Goal: Task Accomplishment & Management: Manage account settings

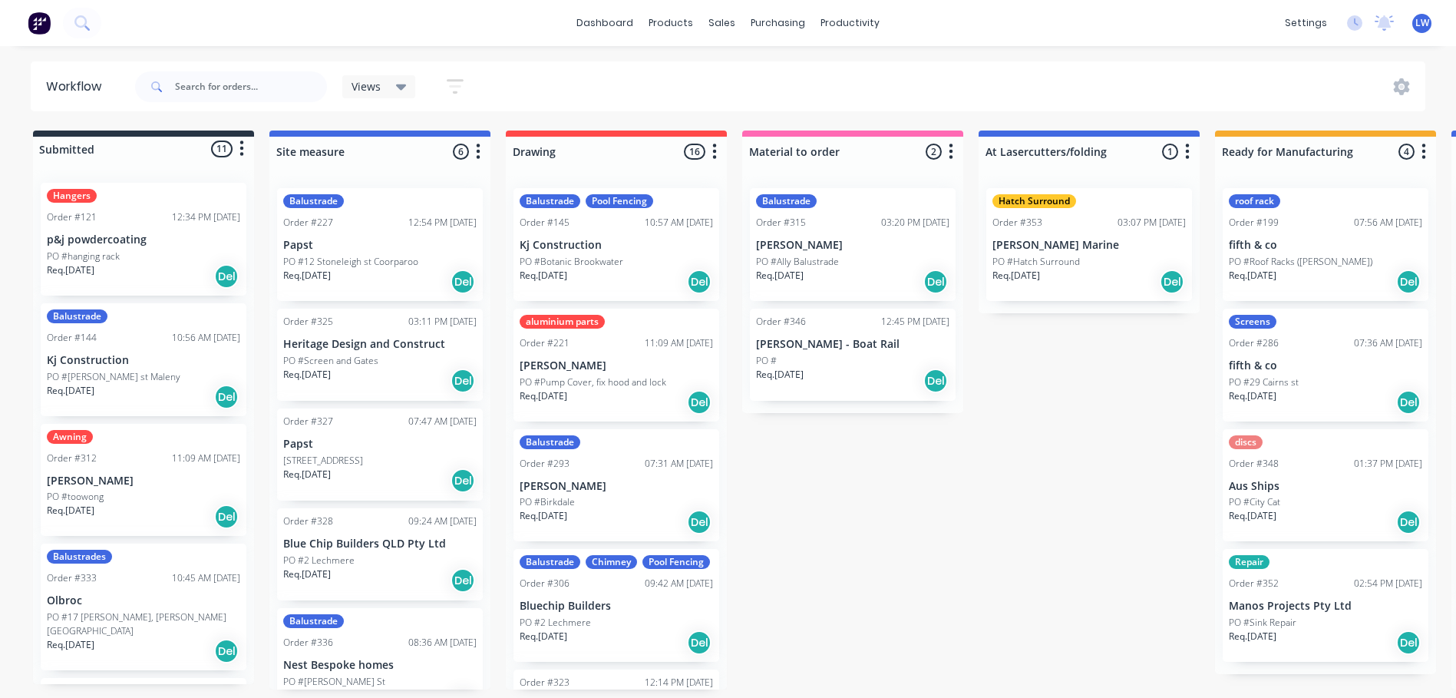
scroll to position [834, 0]
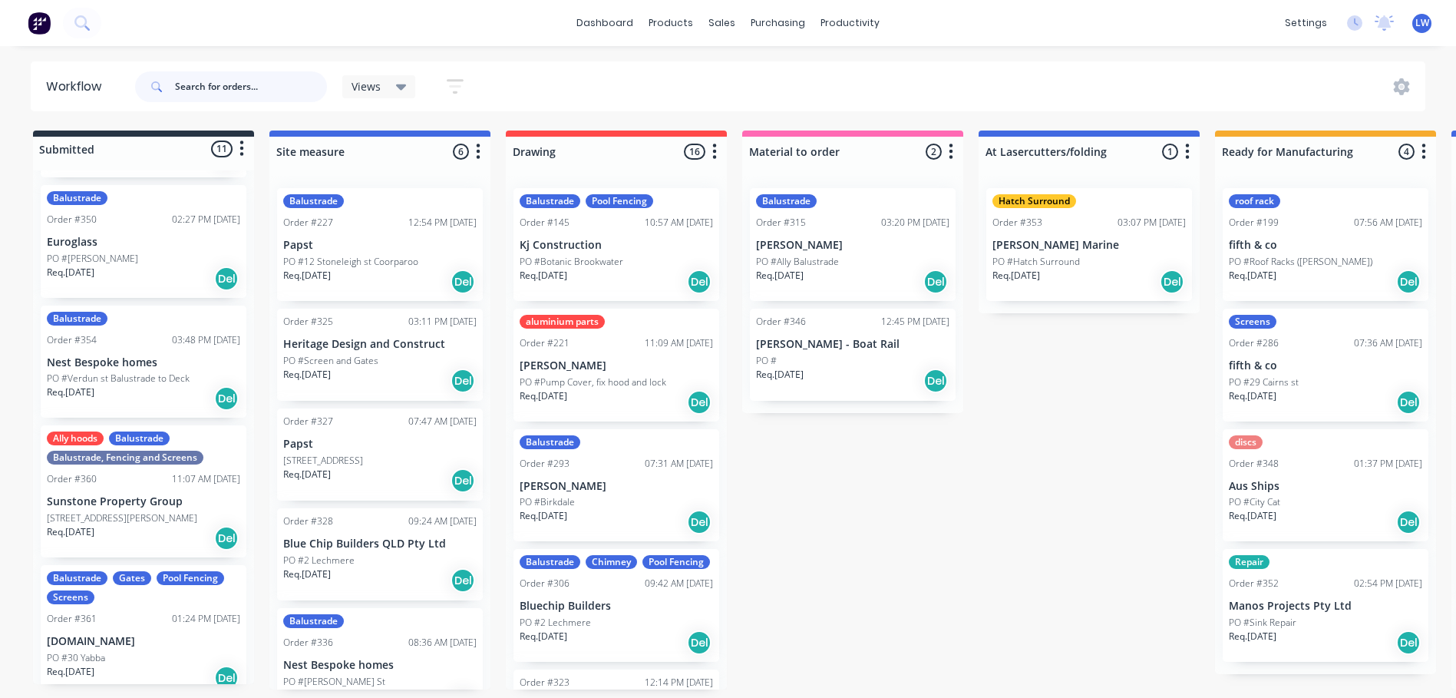
click at [256, 84] on input "text" at bounding box center [251, 86] width 152 height 31
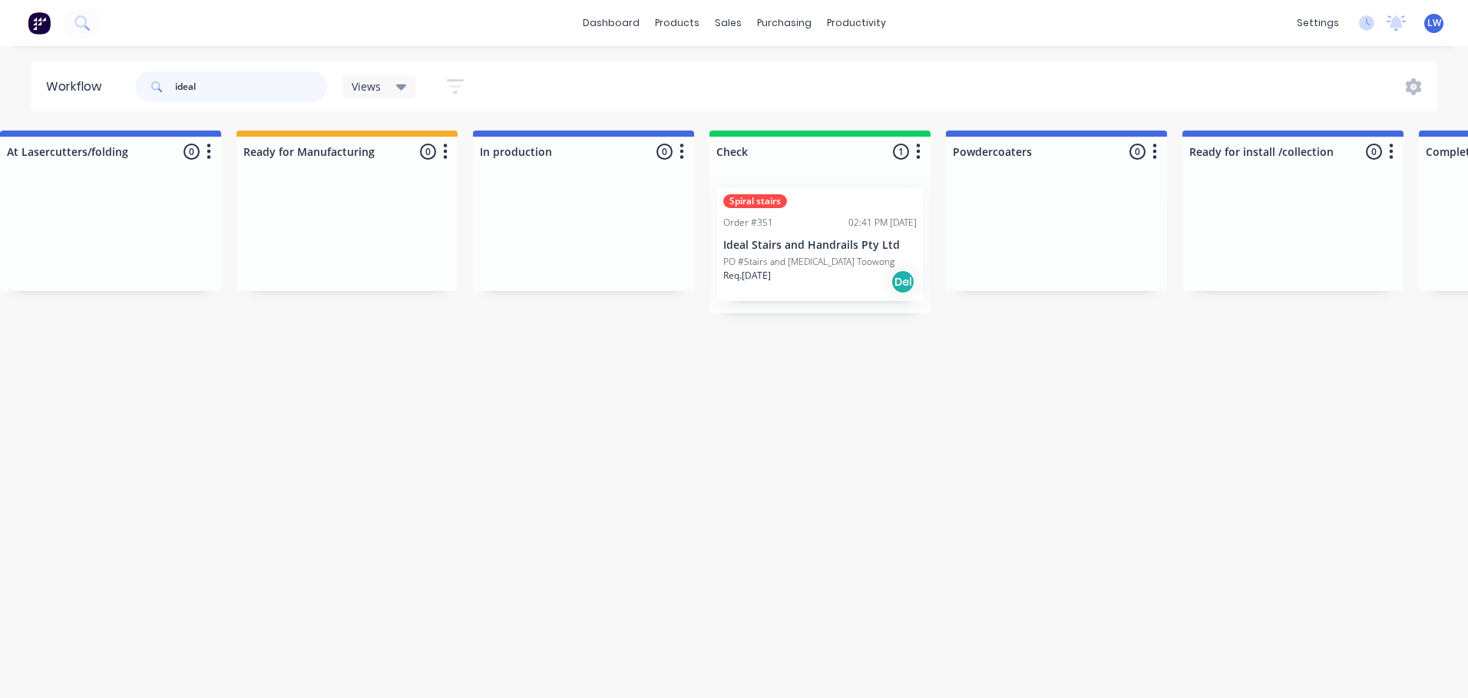
scroll to position [0, 984]
type input "ideal"
click at [797, 234] on div "Spiral stairs Order #351 02:41 PM 08/09/25 Ideal Stairs and Handrails Pty Ltd P…" at bounding box center [815, 244] width 206 height 113
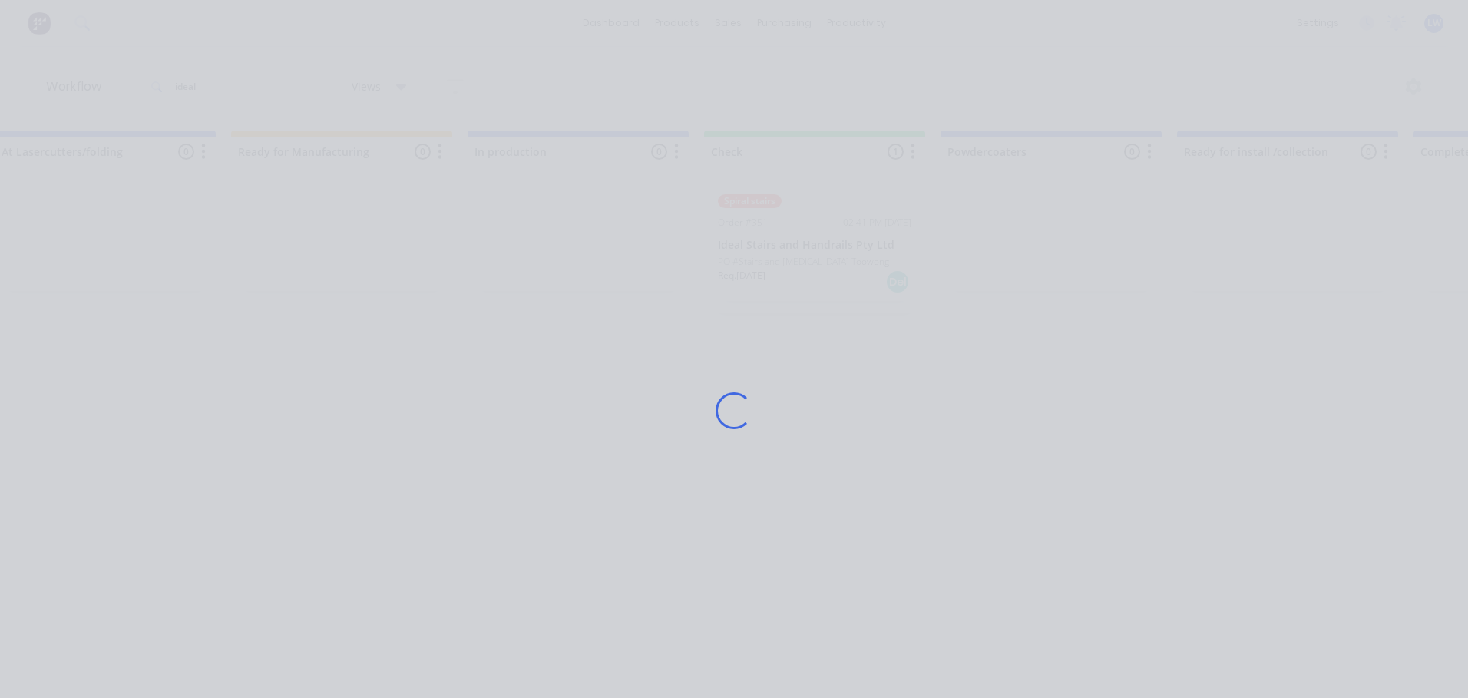
click at [797, 234] on div "Loading..." at bounding box center [734, 410] width 1228 height 698
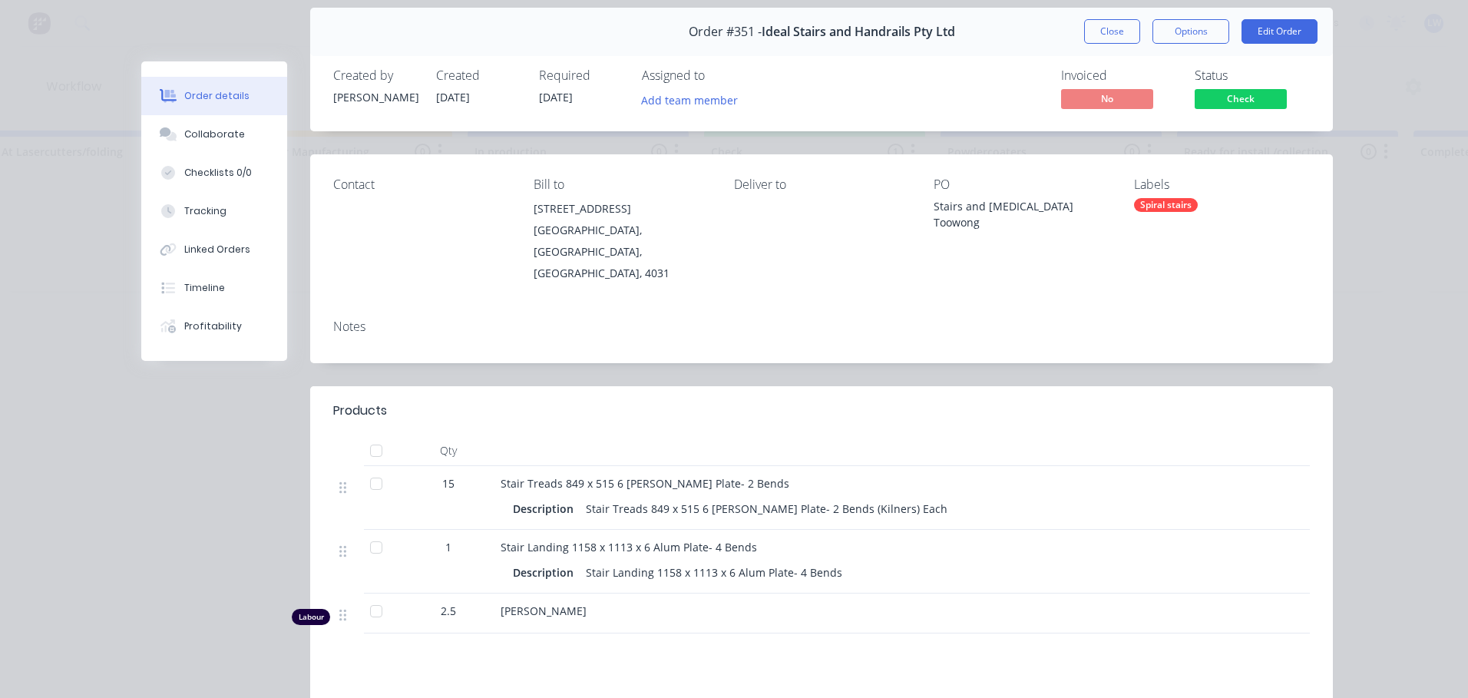
scroll to position [0, 0]
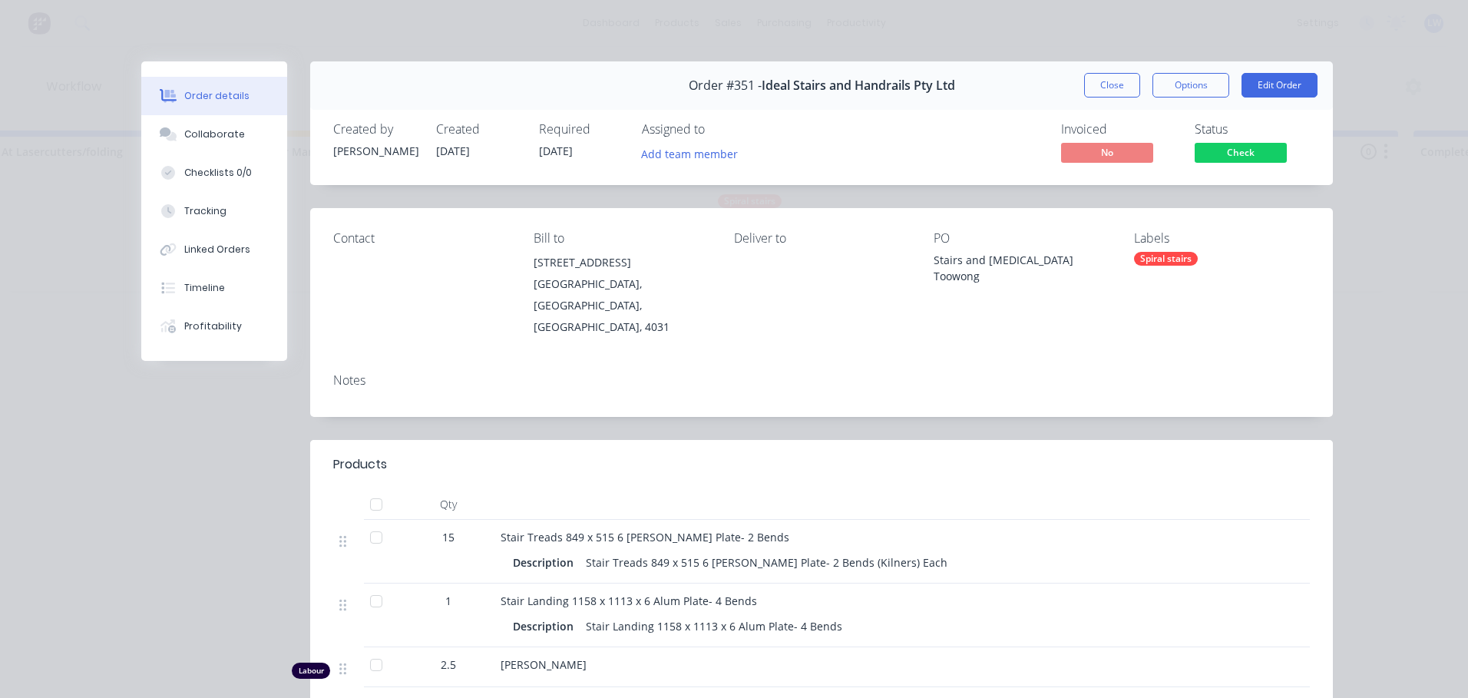
click at [322, 40] on div "Order details Collaborate Checklists 0/0 Tracking Linked Orders Timeline Profit…" at bounding box center [734, 349] width 1468 height 698
click at [1110, 91] on button "Close" at bounding box center [1112, 85] width 56 height 25
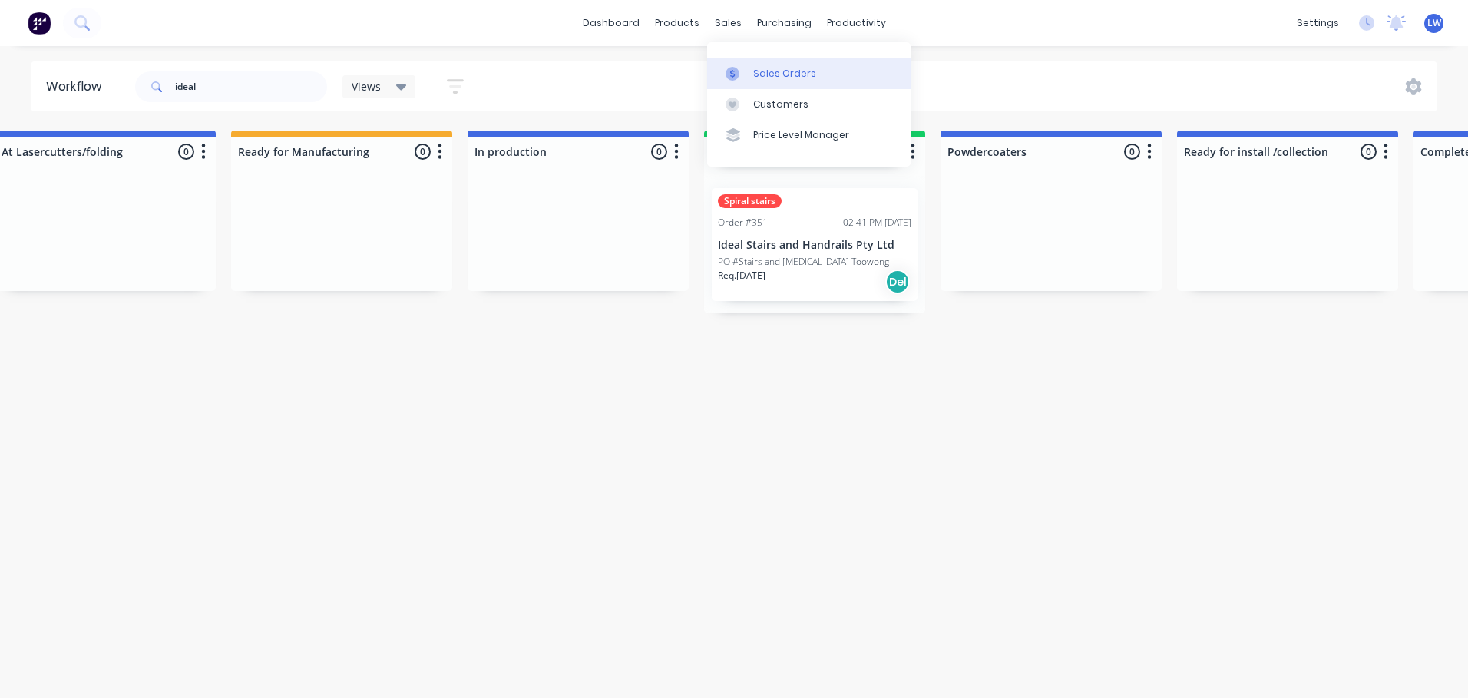
click at [752, 64] on link "Sales Orders" at bounding box center [808, 73] width 203 height 31
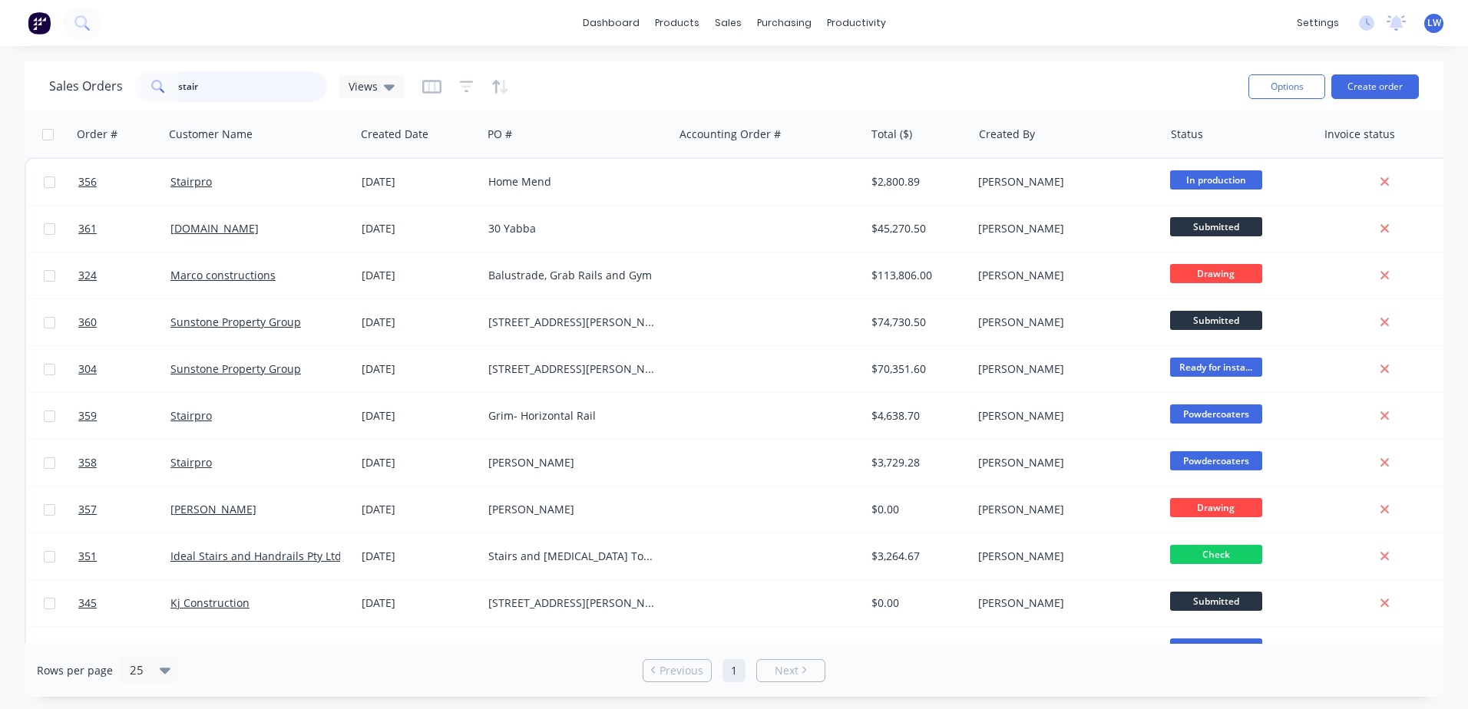
click at [224, 82] on input "stair" at bounding box center [253, 86] width 150 height 31
drag, startPoint x: 224, startPoint y: 89, endPoint x: 91, endPoint y: 69, distance: 134.3
click at [91, 69] on div "Sales Orders stair Views" at bounding box center [642, 87] width 1187 height 38
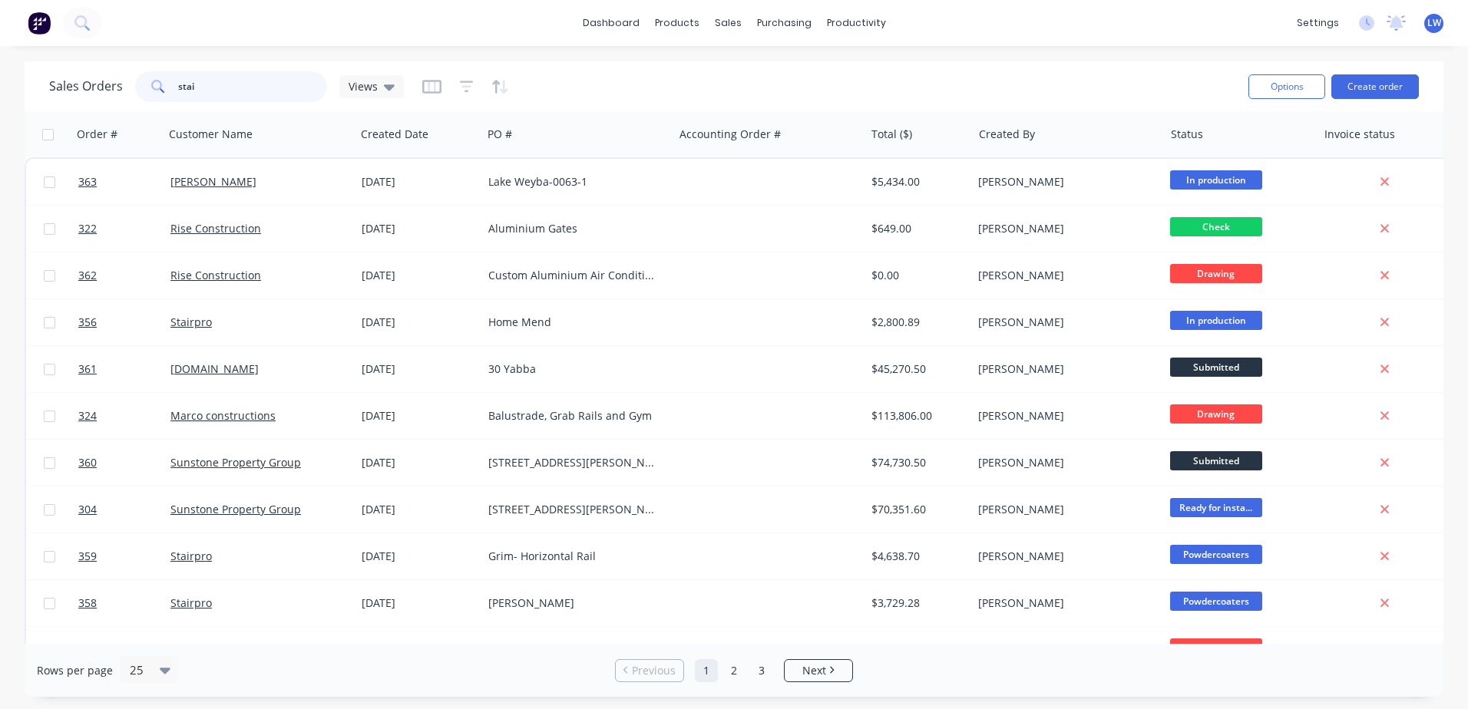
type input "stair"
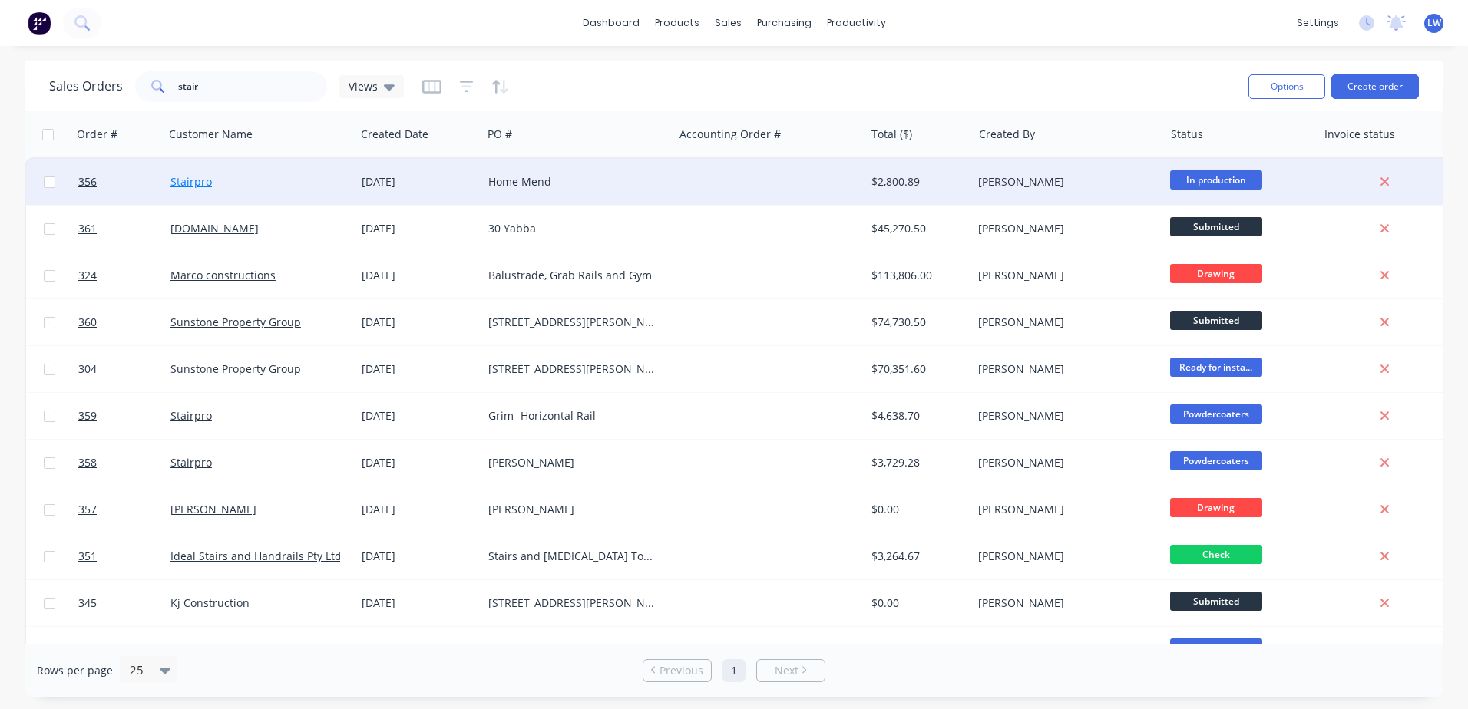
click at [203, 184] on link "Stairpro" at bounding box center [190, 181] width 41 height 15
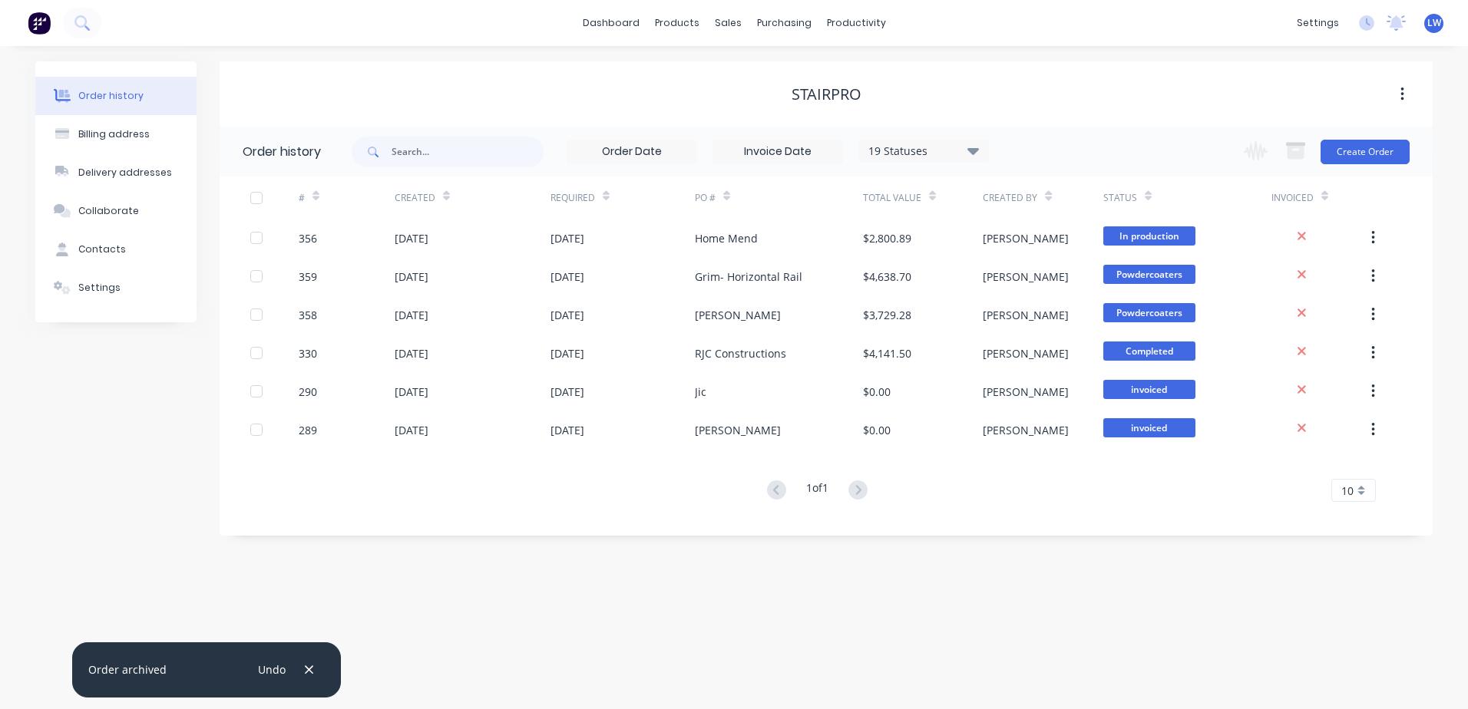
click at [94, 93] on div "Order history" at bounding box center [110, 96] width 65 height 14
click at [830, 97] on div "Stairpro" at bounding box center [826, 94] width 70 height 18
click at [88, 96] on div "Order history" at bounding box center [110, 96] width 65 height 14
click at [1389, 151] on button "Create Order" at bounding box center [1364, 152] width 89 height 25
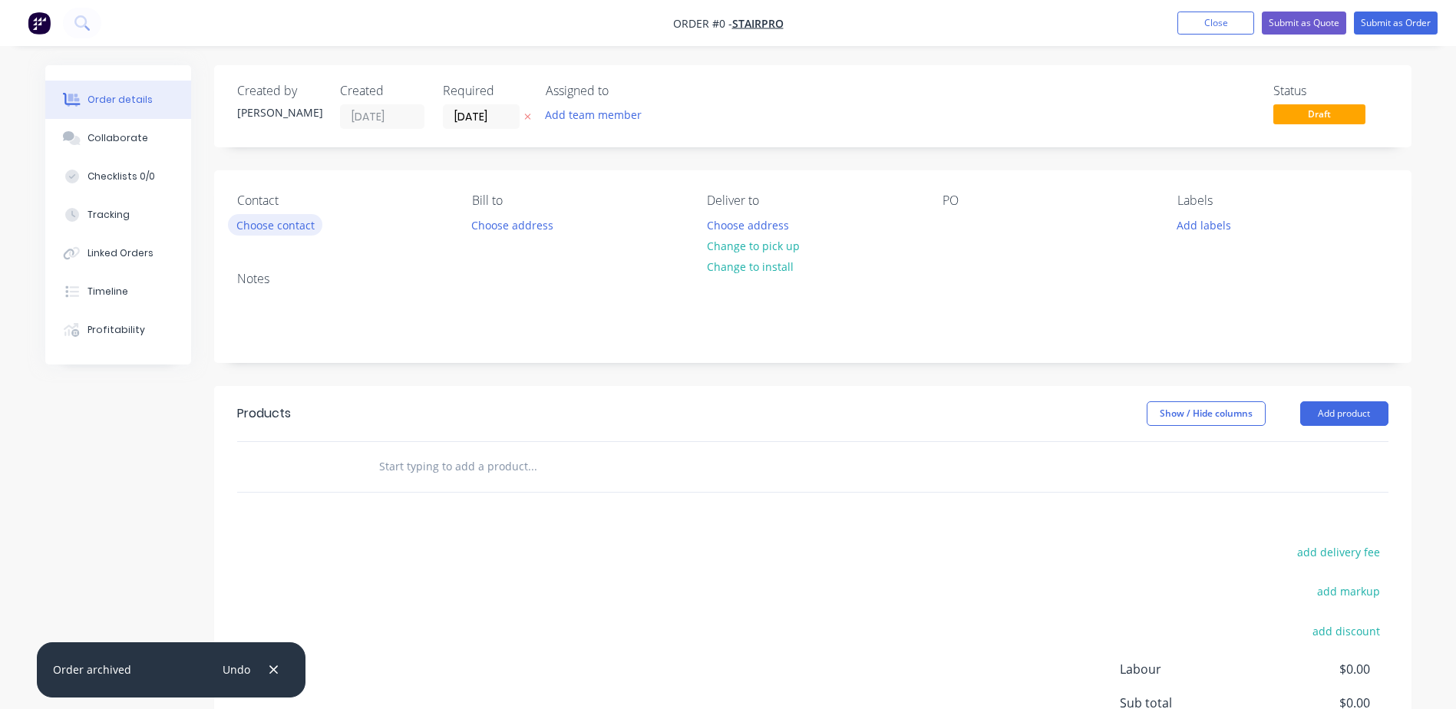
click at [249, 230] on button "Choose contact" at bounding box center [275, 224] width 94 height 21
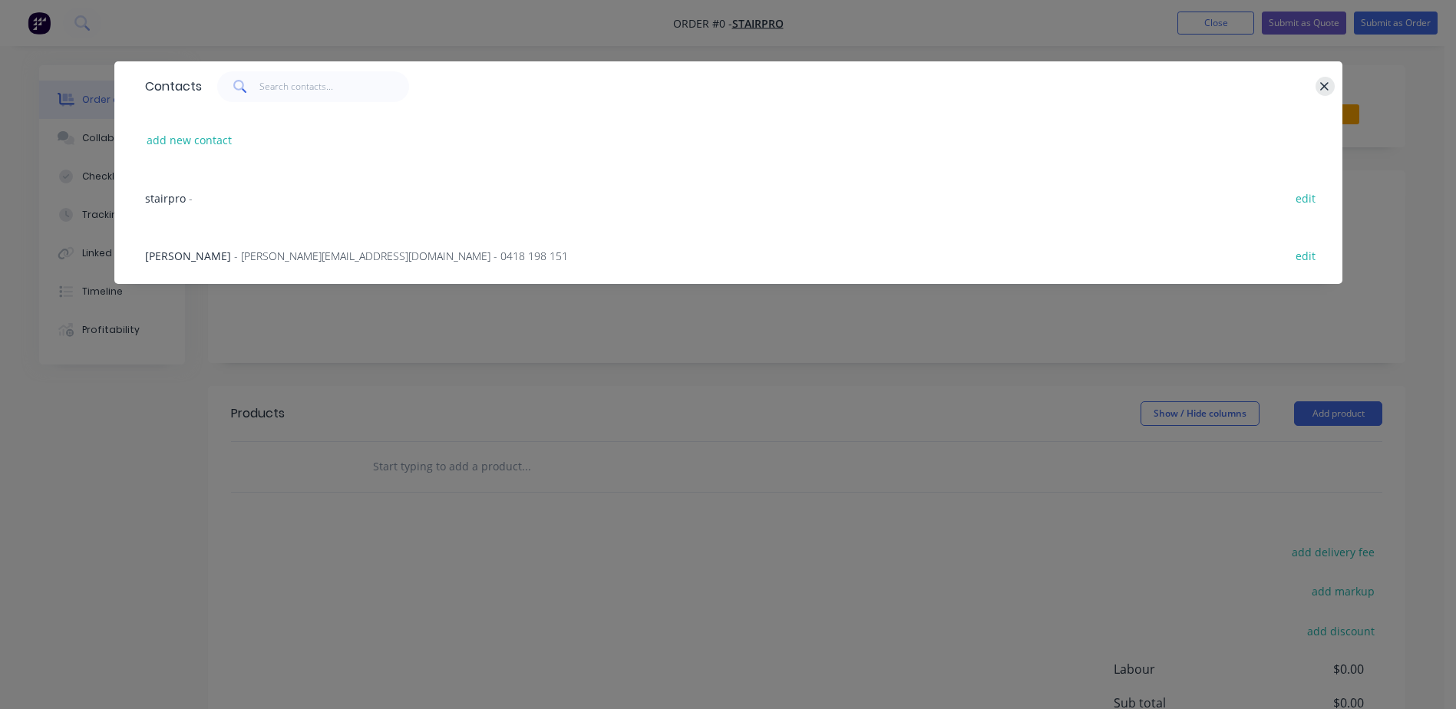
click at [1321, 85] on icon "button" at bounding box center [1325, 87] width 10 height 14
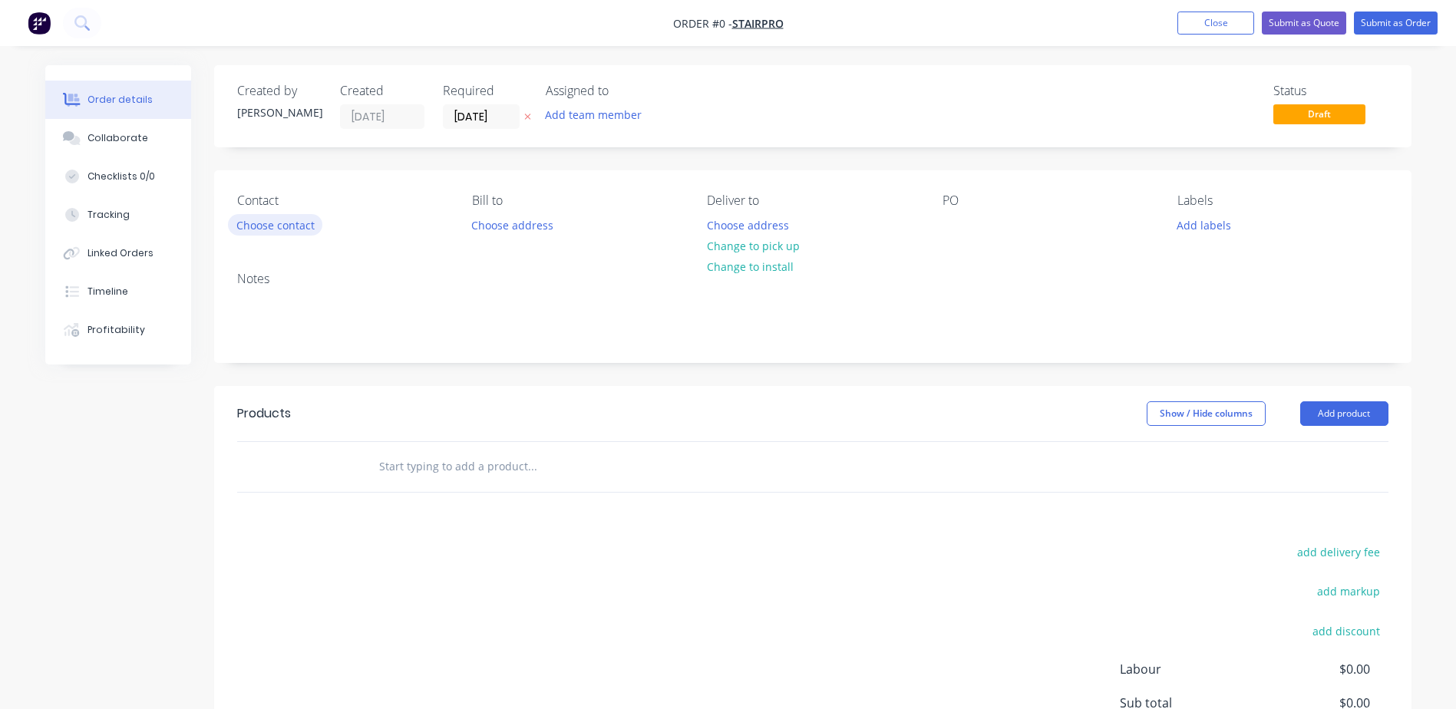
click at [289, 223] on button "Choose contact" at bounding box center [275, 224] width 94 height 21
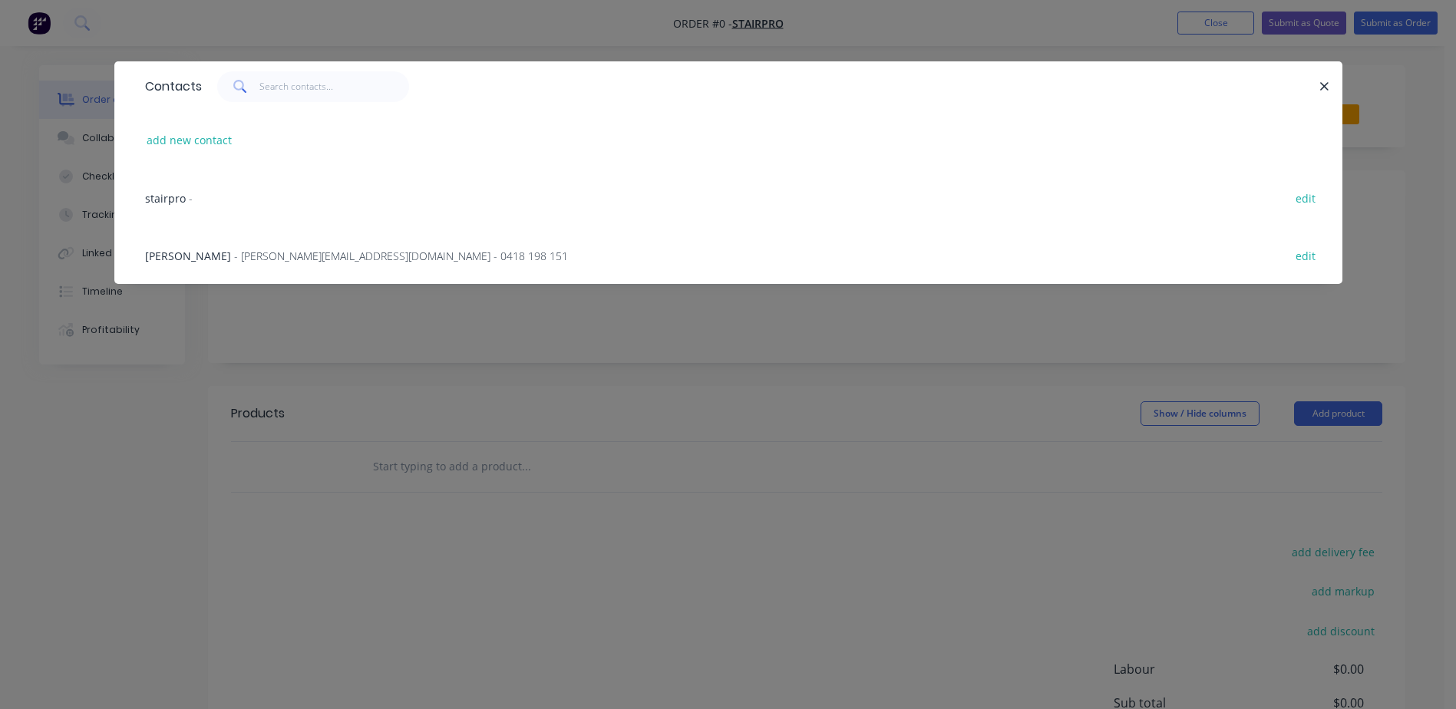
click at [285, 250] on span "- damian@stairpro.com.au - 0418 198 151" at bounding box center [401, 256] width 334 height 15
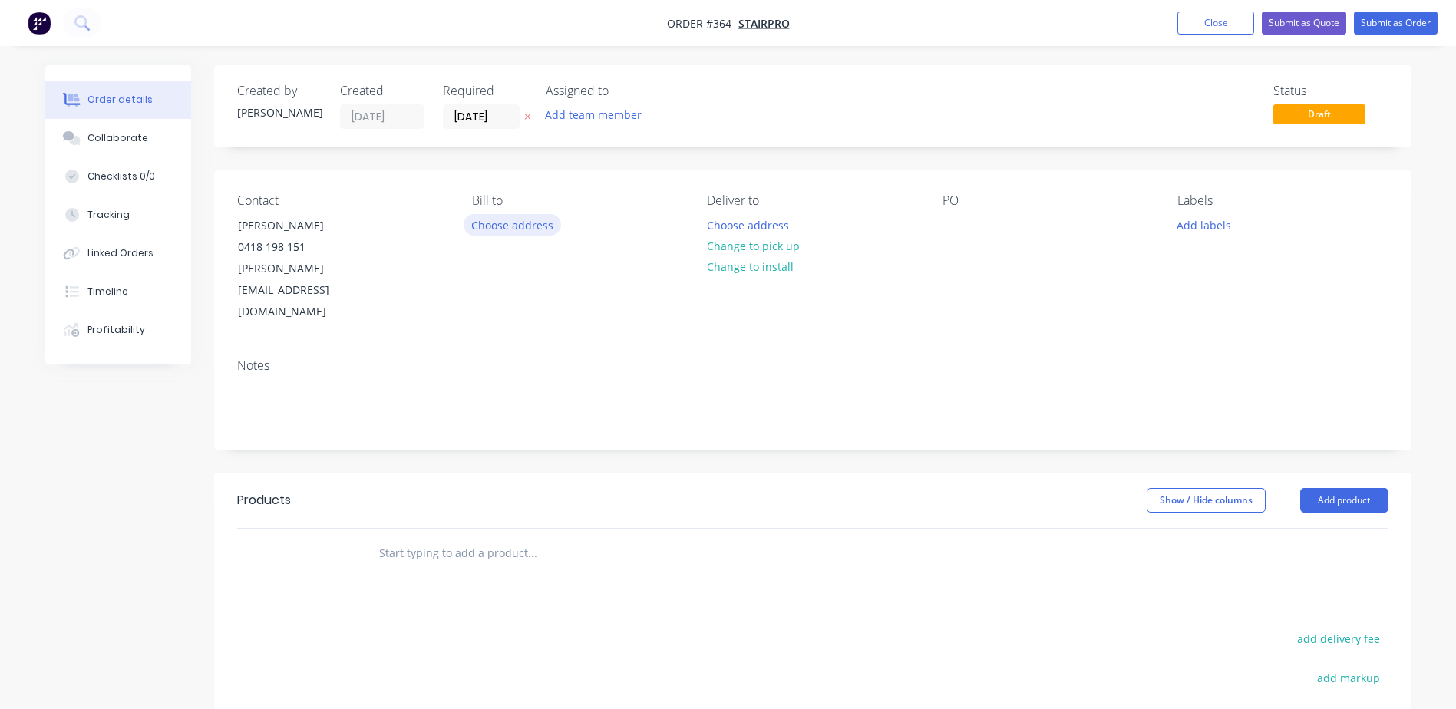
click at [520, 221] on button "Choose address" at bounding box center [513, 224] width 98 height 21
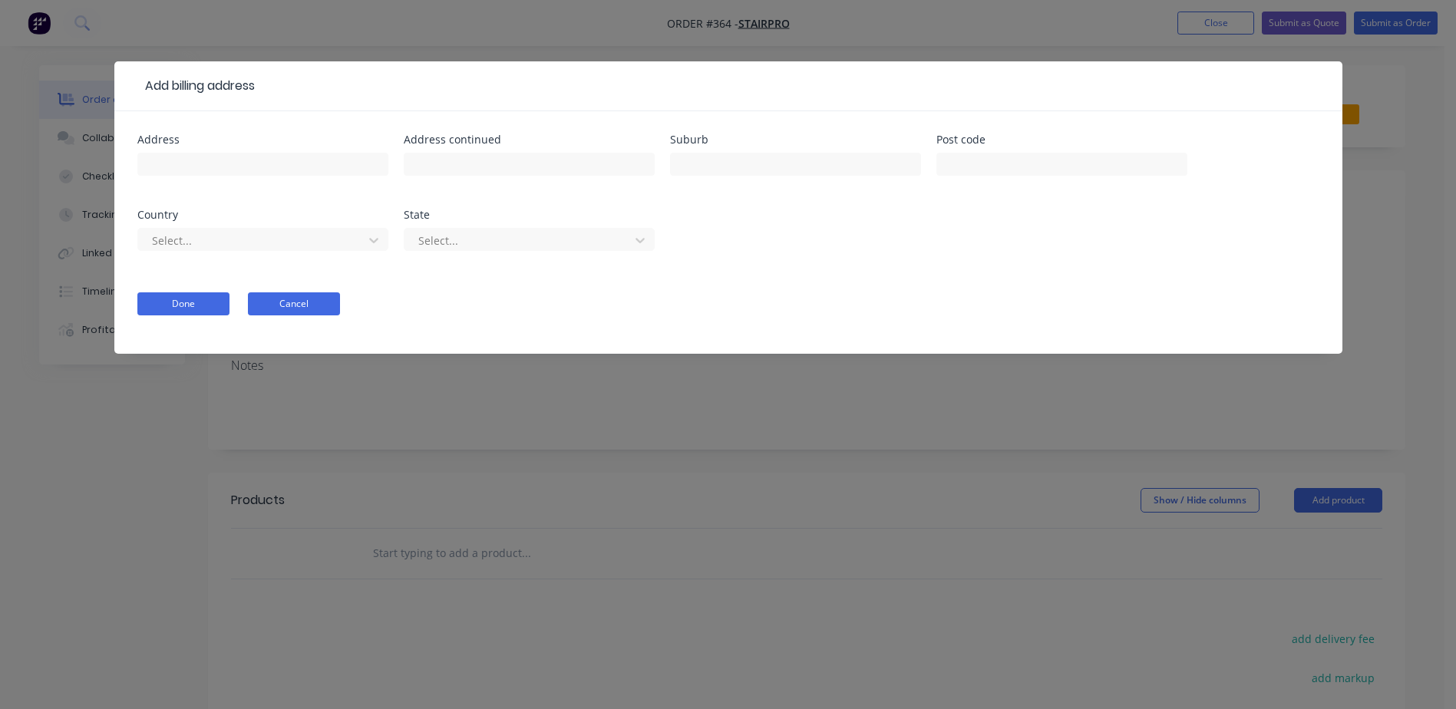
click at [274, 298] on button "Cancel" at bounding box center [294, 303] width 92 height 23
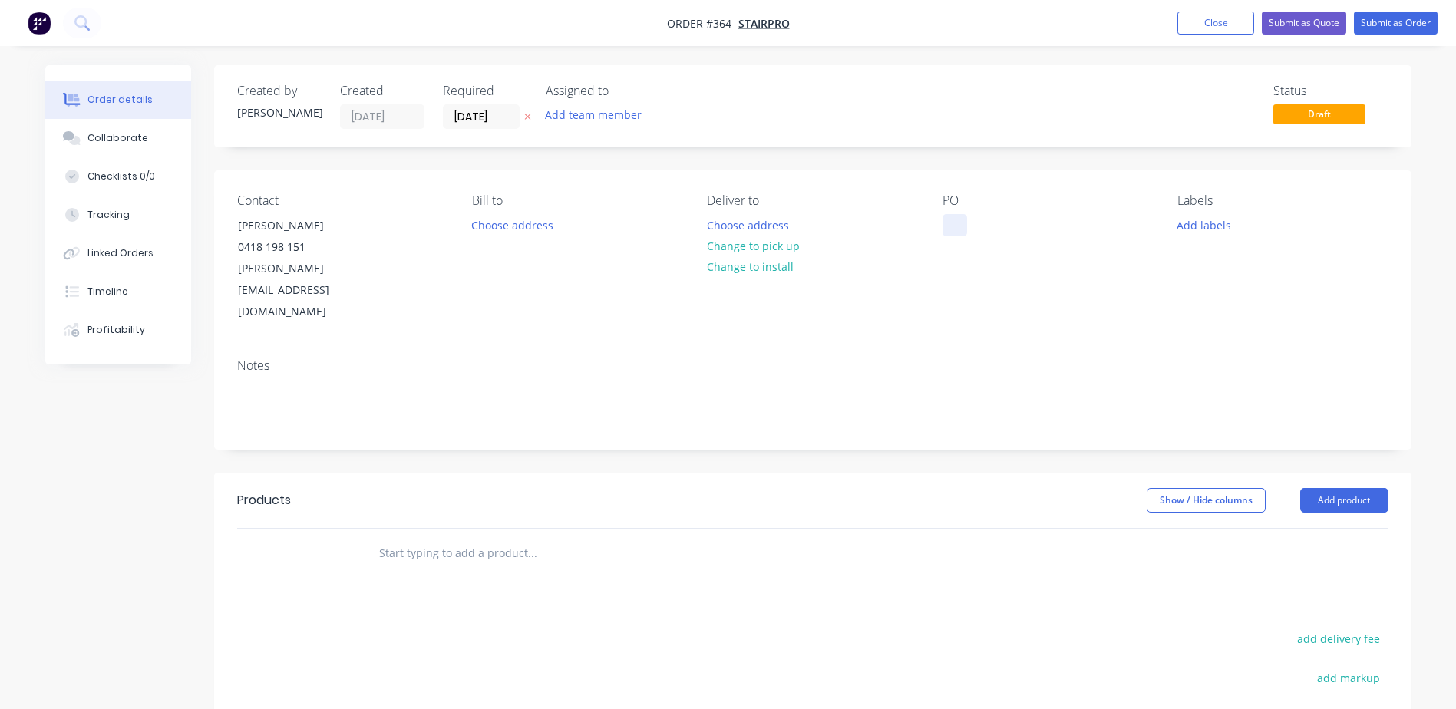
click at [960, 233] on div at bounding box center [955, 225] width 25 height 22
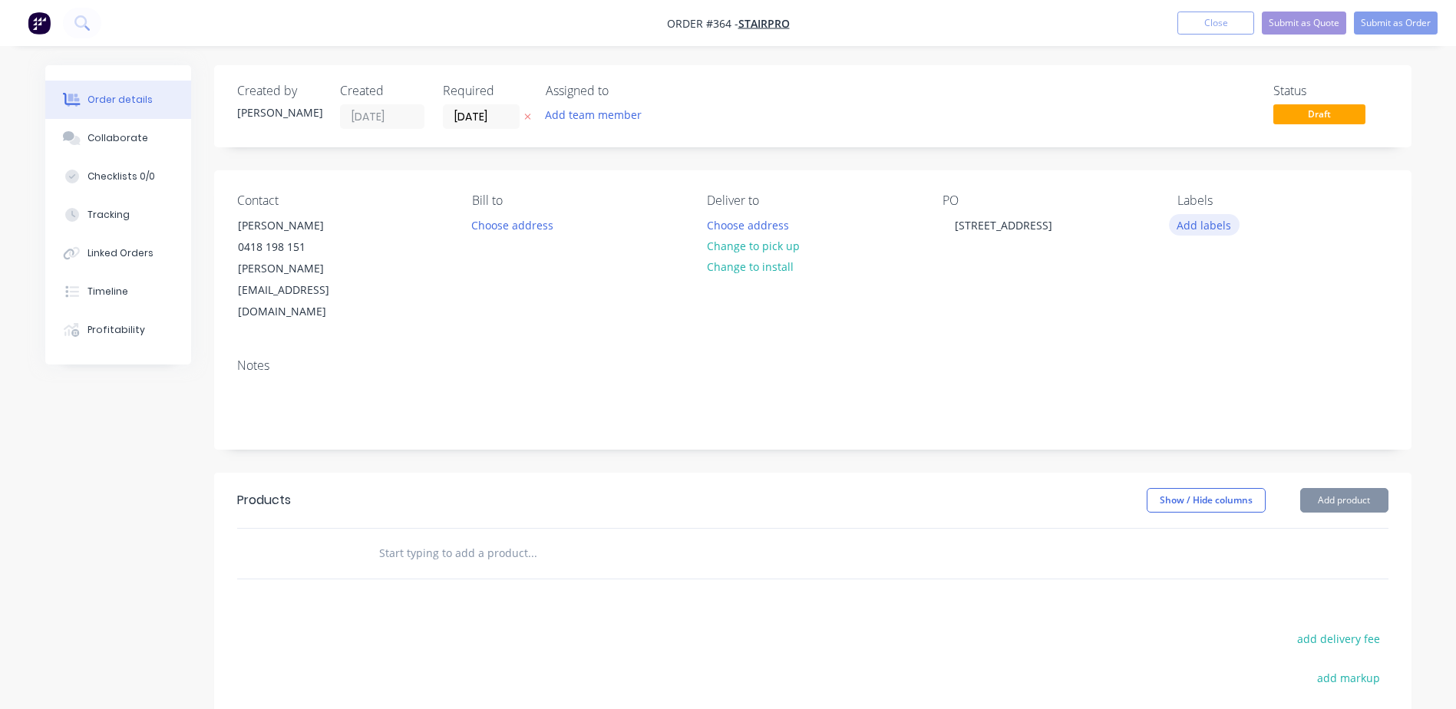
click at [1210, 223] on button "Add labels" at bounding box center [1204, 224] width 71 height 21
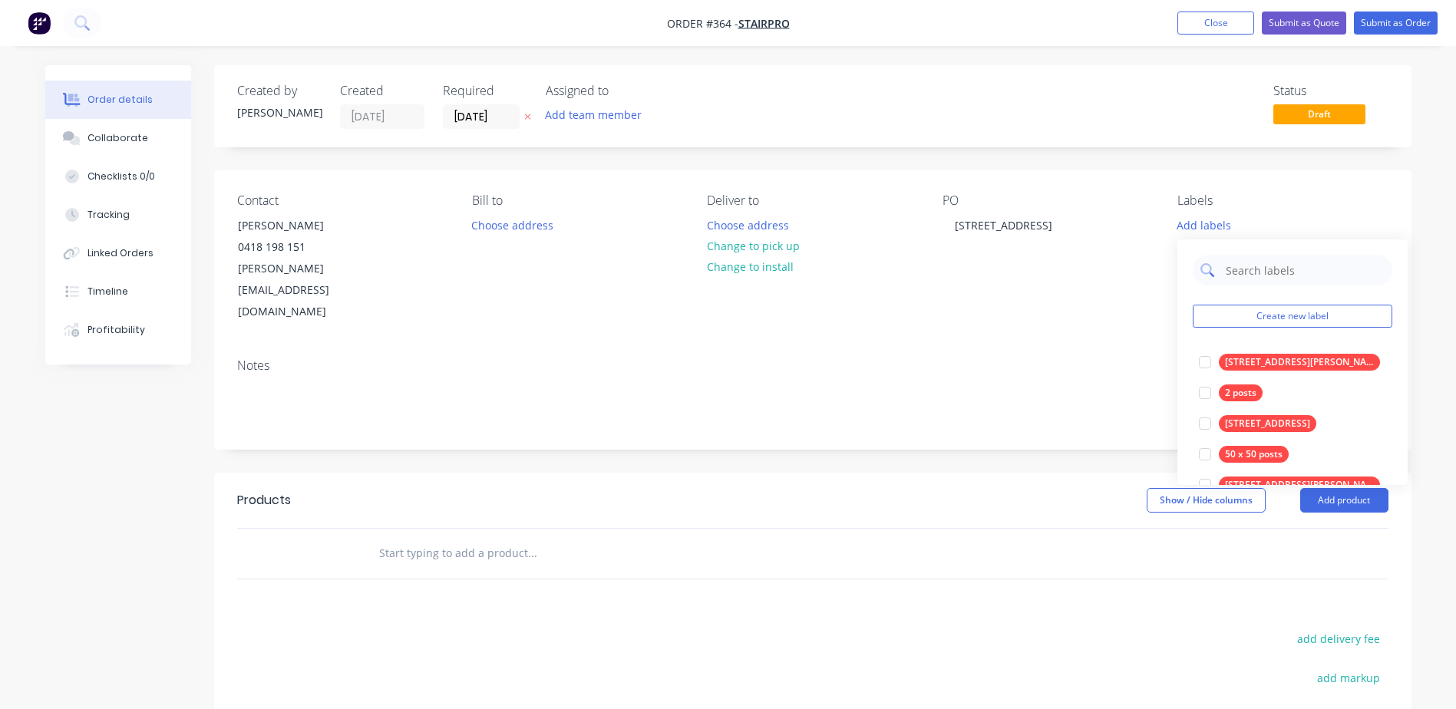
click at [1228, 270] on input "text" at bounding box center [1304, 270] width 160 height 31
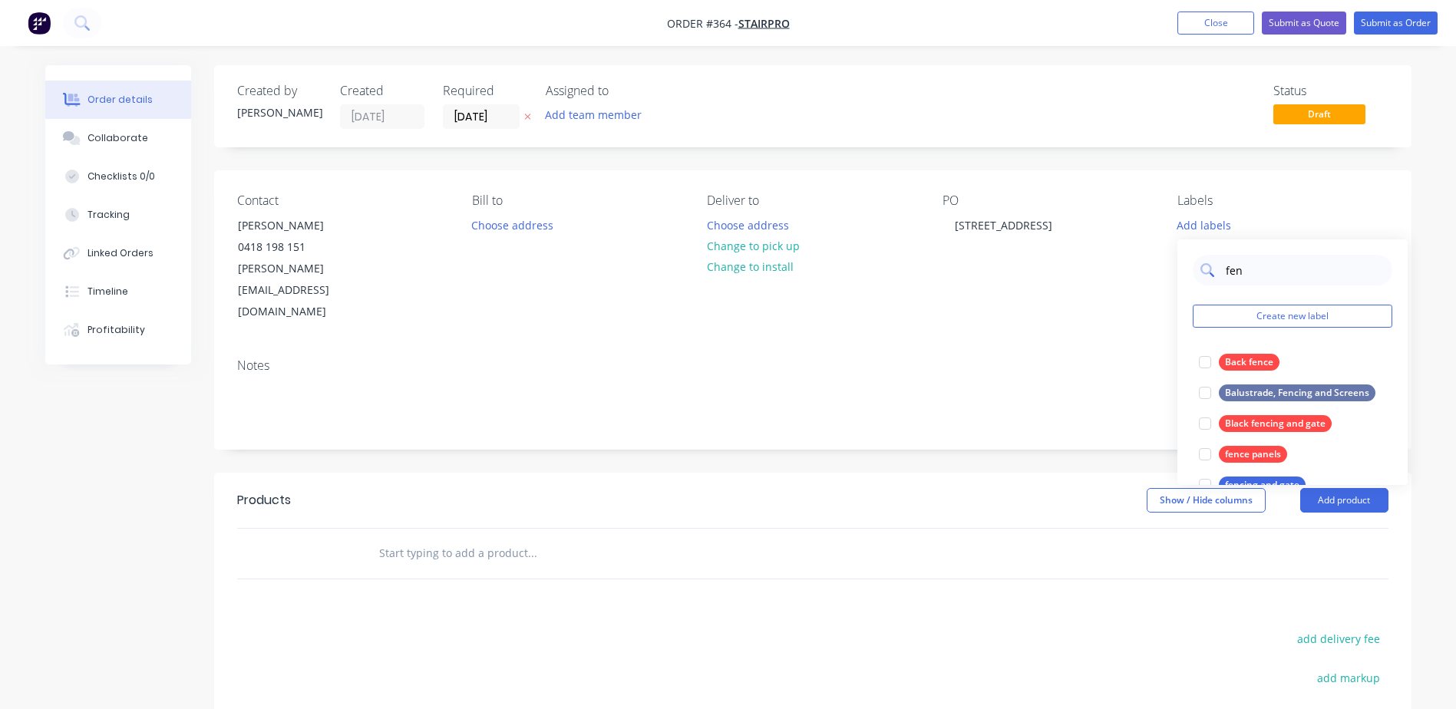
click at [1248, 269] on input "fen" at bounding box center [1304, 270] width 160 height 31
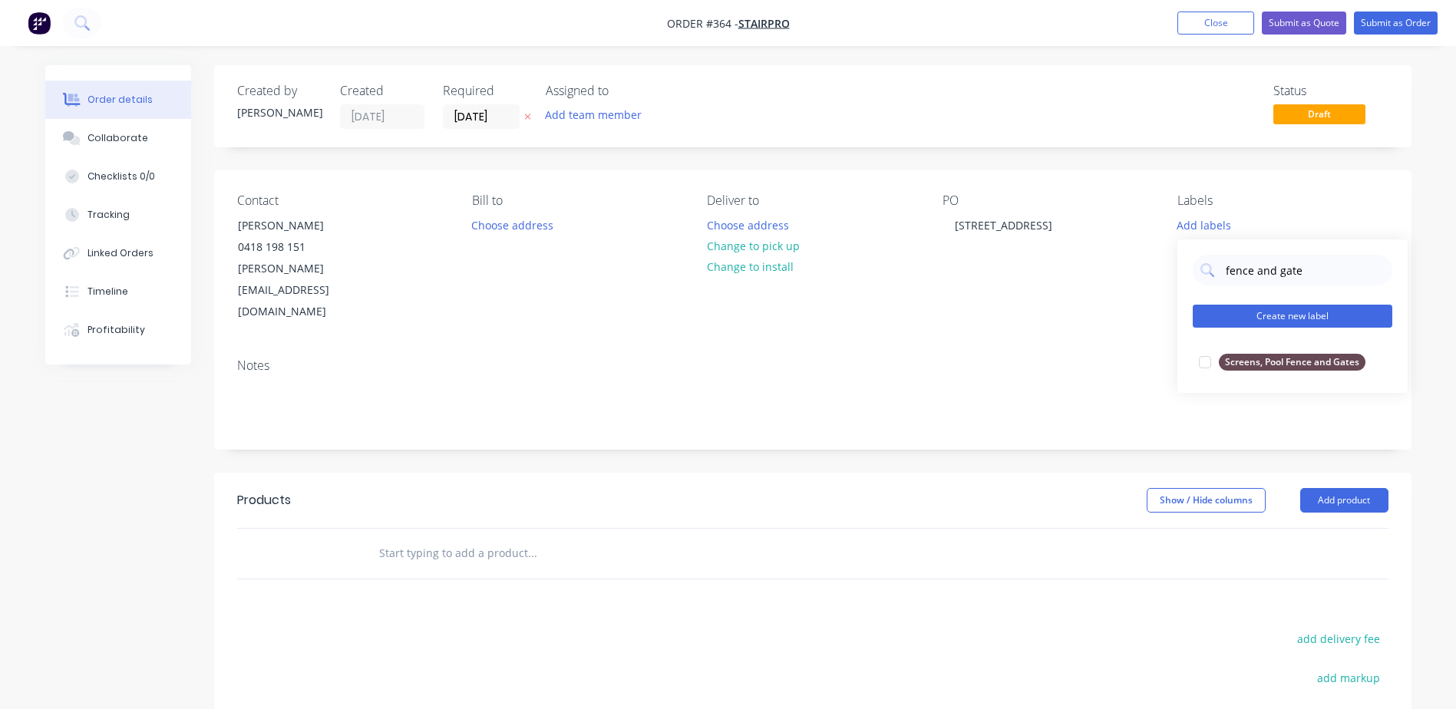
type input "fence and gate"
click at [1257, 319] on button "Create new label" at bounding box center [1293, 316] width 200 height 23
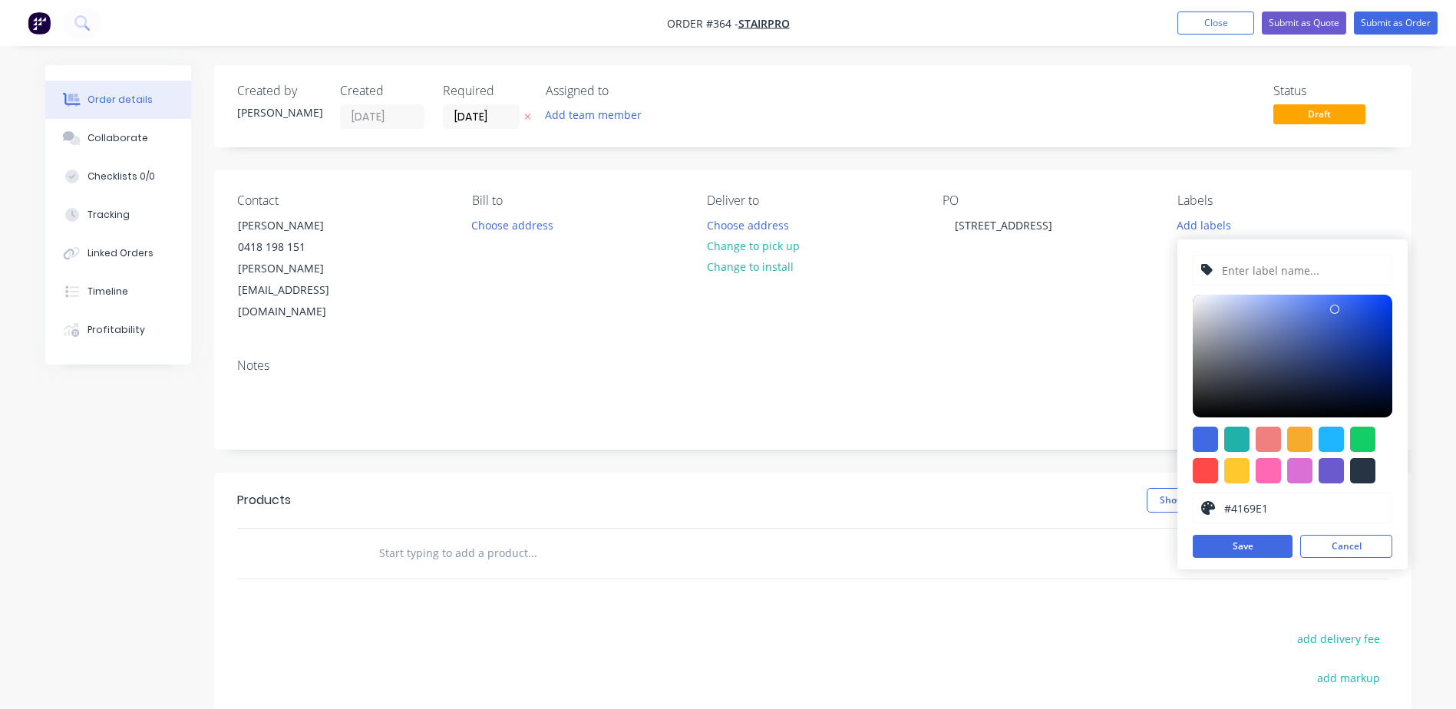
type input "#4B5880"
click at [1276, 356] on div at bounding box center [1293, 356] width 200 height 123
click at [1272, 268] on input "text" at bounding box center [1303, 270] width 164 height 29
type input "Fence and Gate"
click at [1232, 543] on button "Save" at bounding box center [1243, 546] width 100 height 23
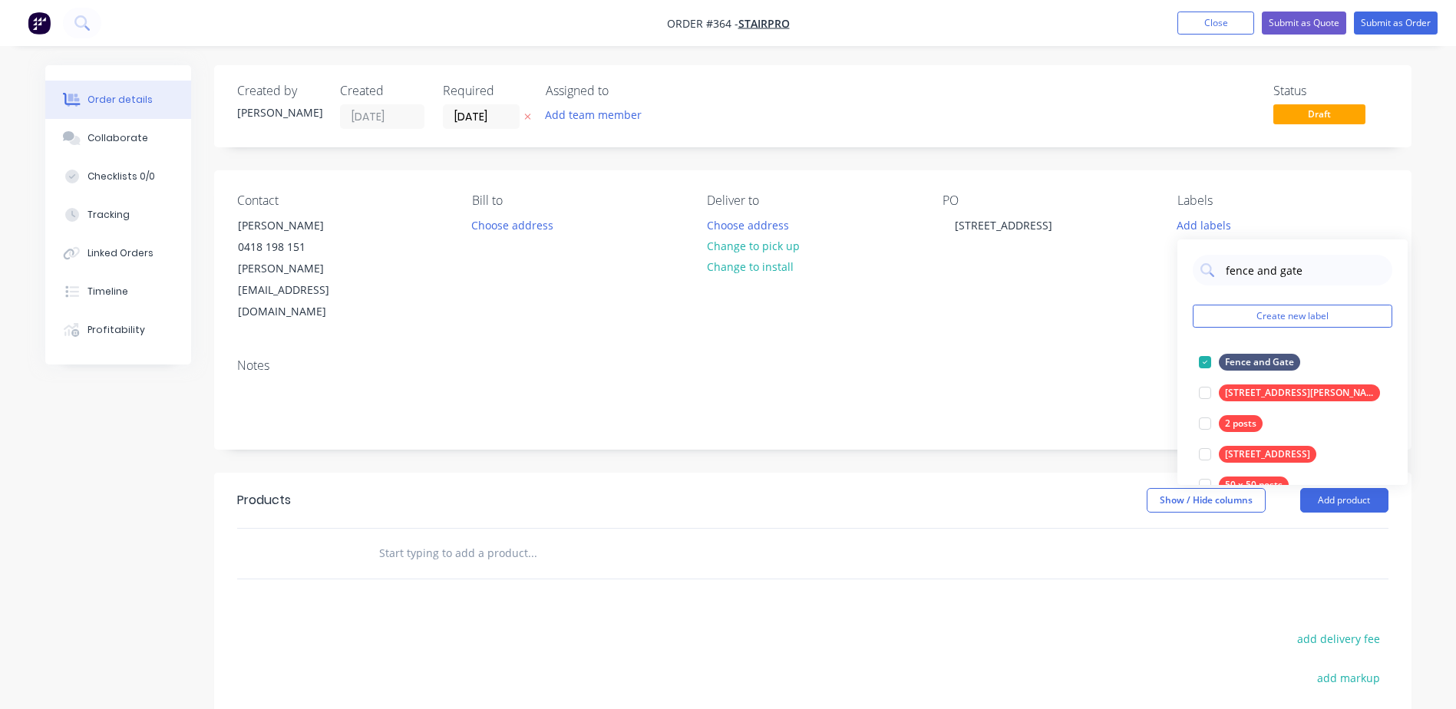
click at [1103, 293] on div "Contact Damian Heffernan 0418 198 151 damian@stairpro.com.au Bill to Choose add…" at bounding box center [813, 258] width 1198 height 176
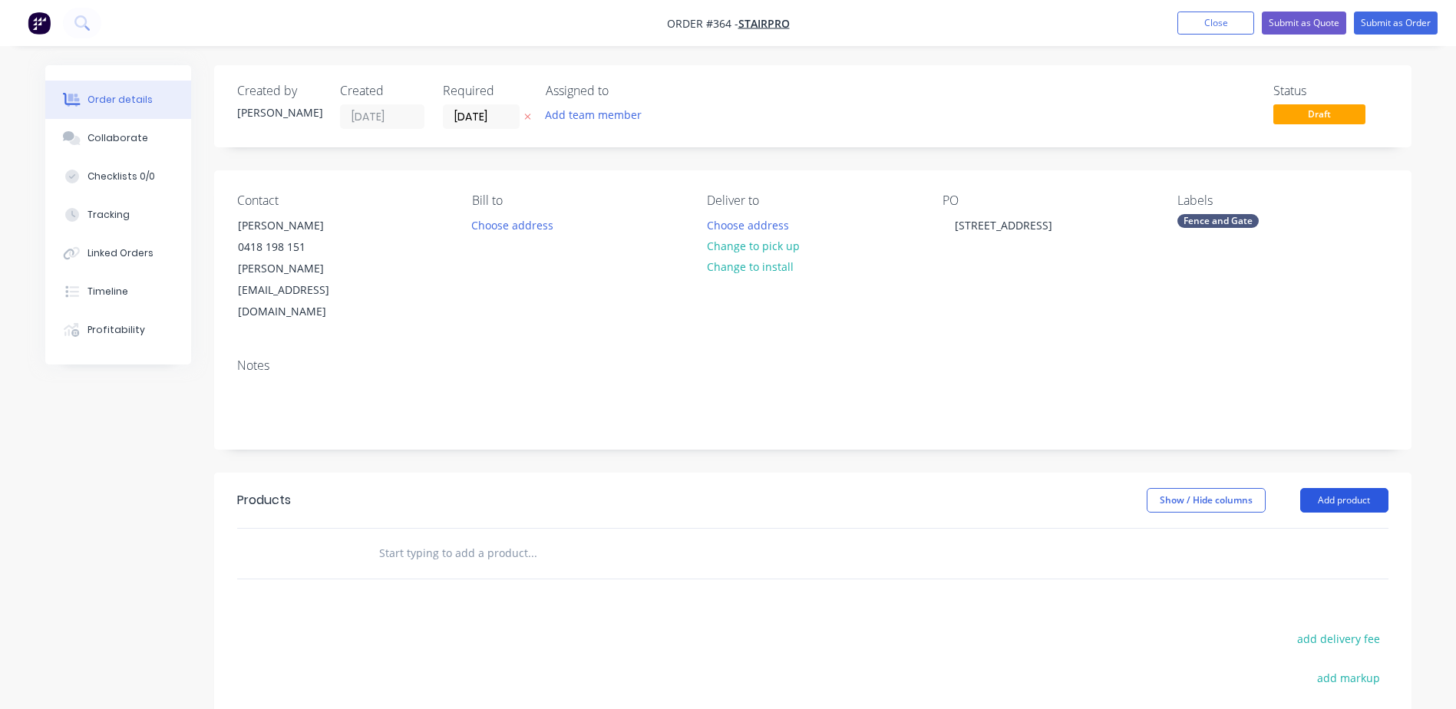
click at [1324, 488] on button "Add product" at bounding box center [1344, 500] width 88 height 25
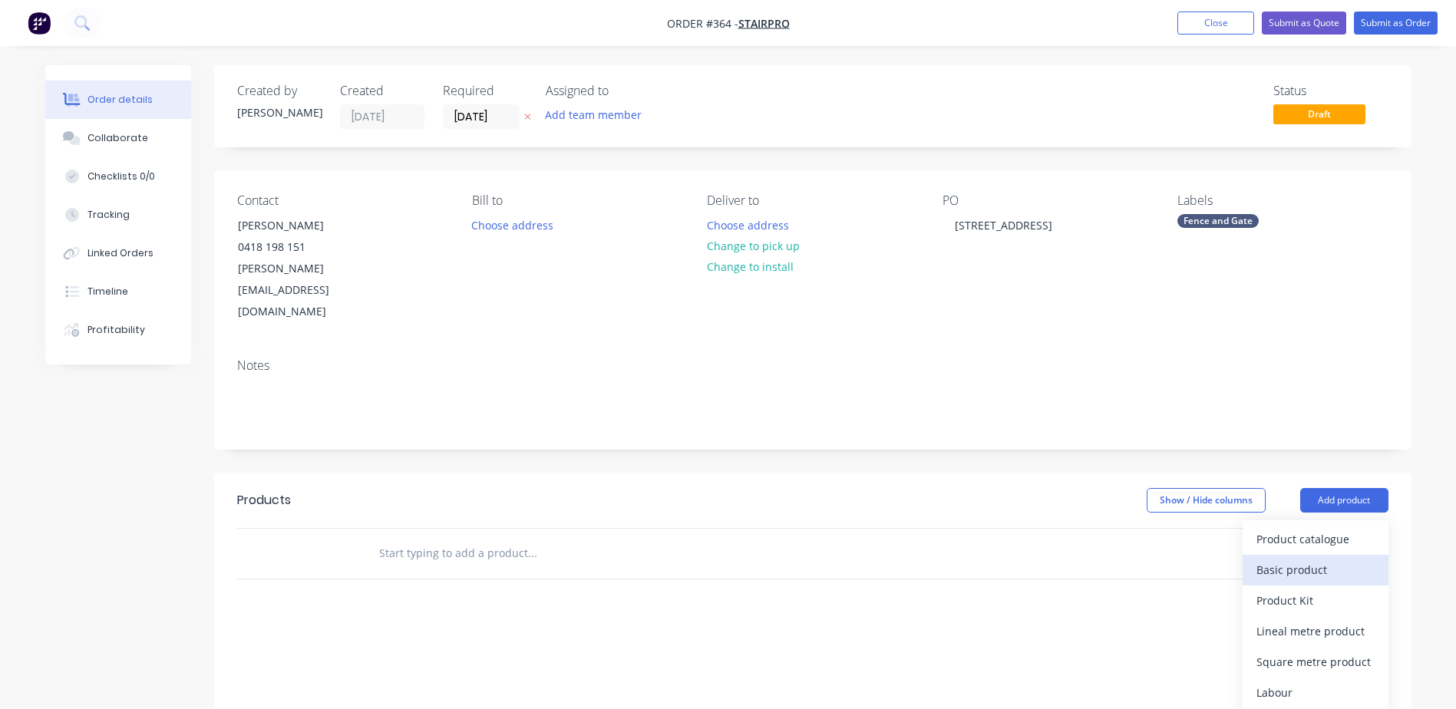
click at [1293, 559] on div "Basic product" at bounding box center [1316, 570] width 118 height 22
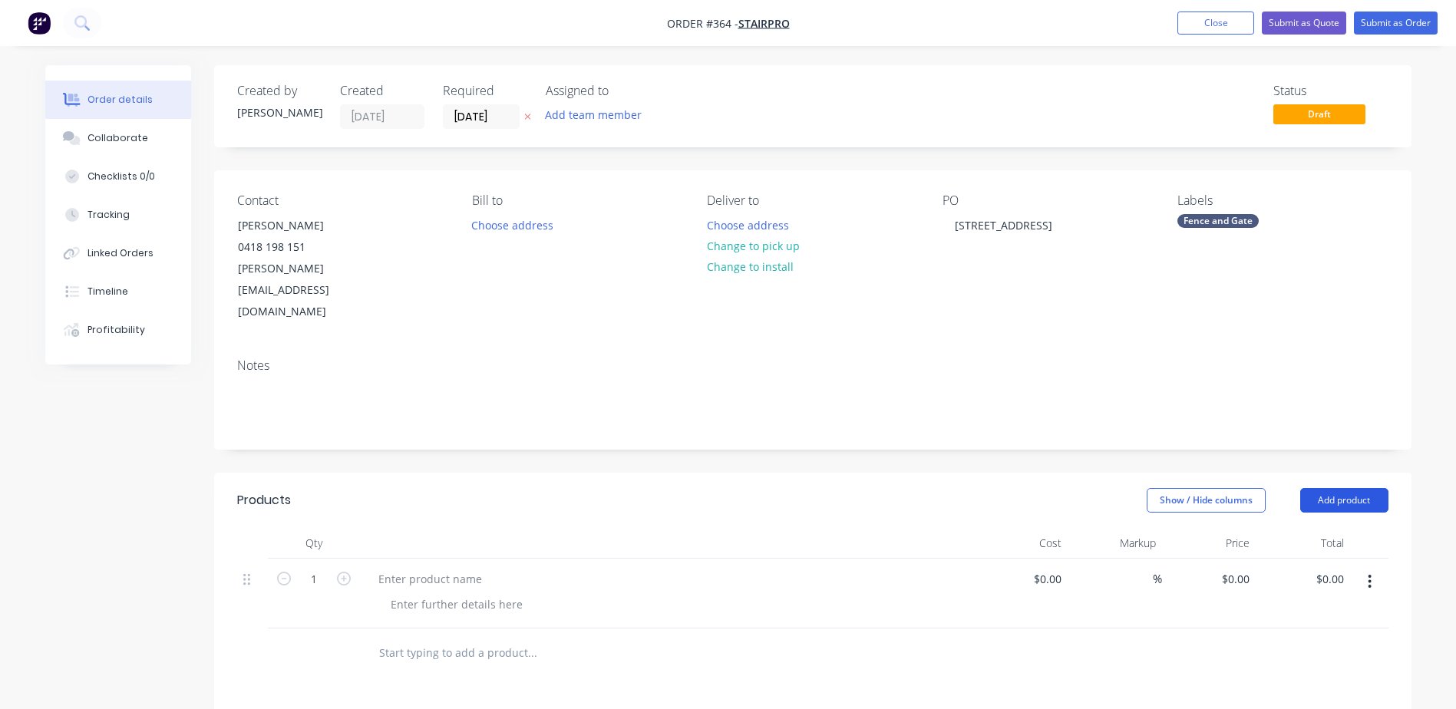
click at [1337, 488] on button "Add product" at bounding box center [1344, 500] width 88 height 25
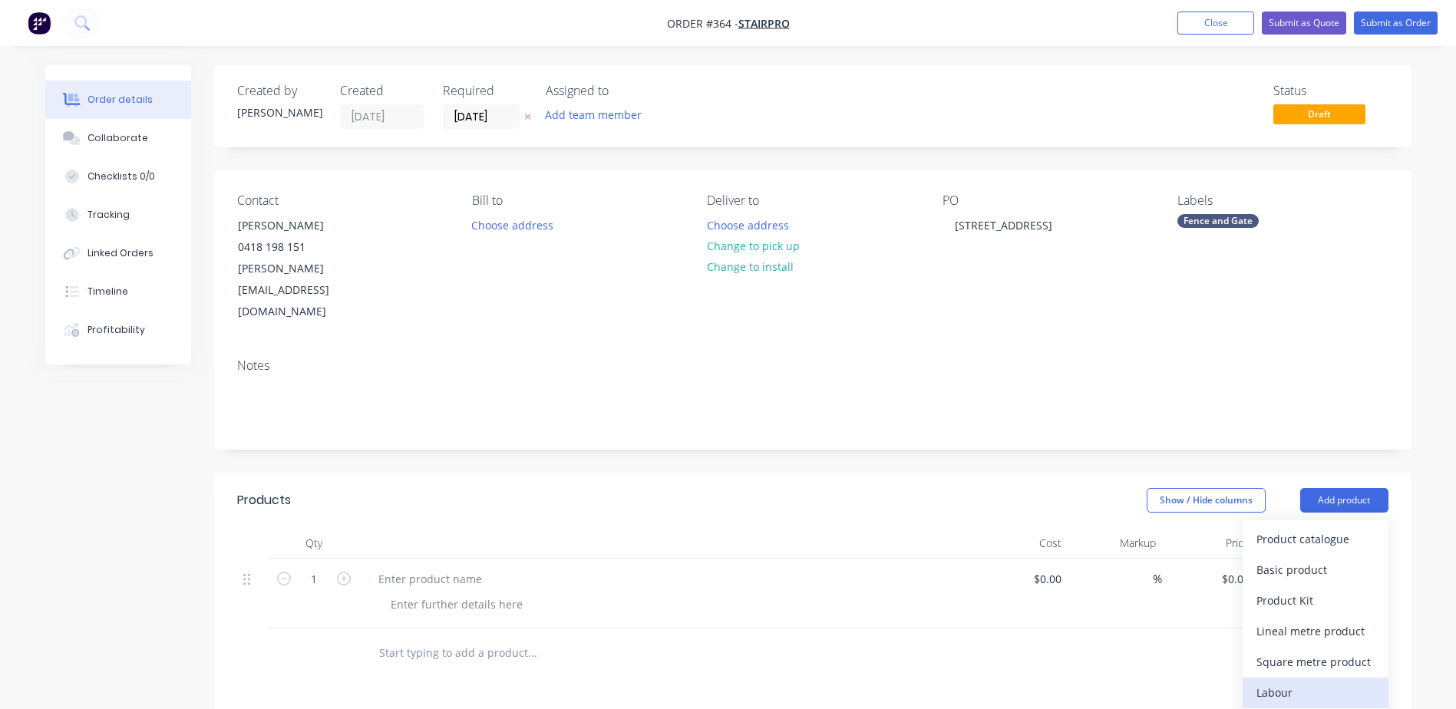
click at [1298, 682] on div "Labour" at bounding box center [1316, 693] width 118 height 22
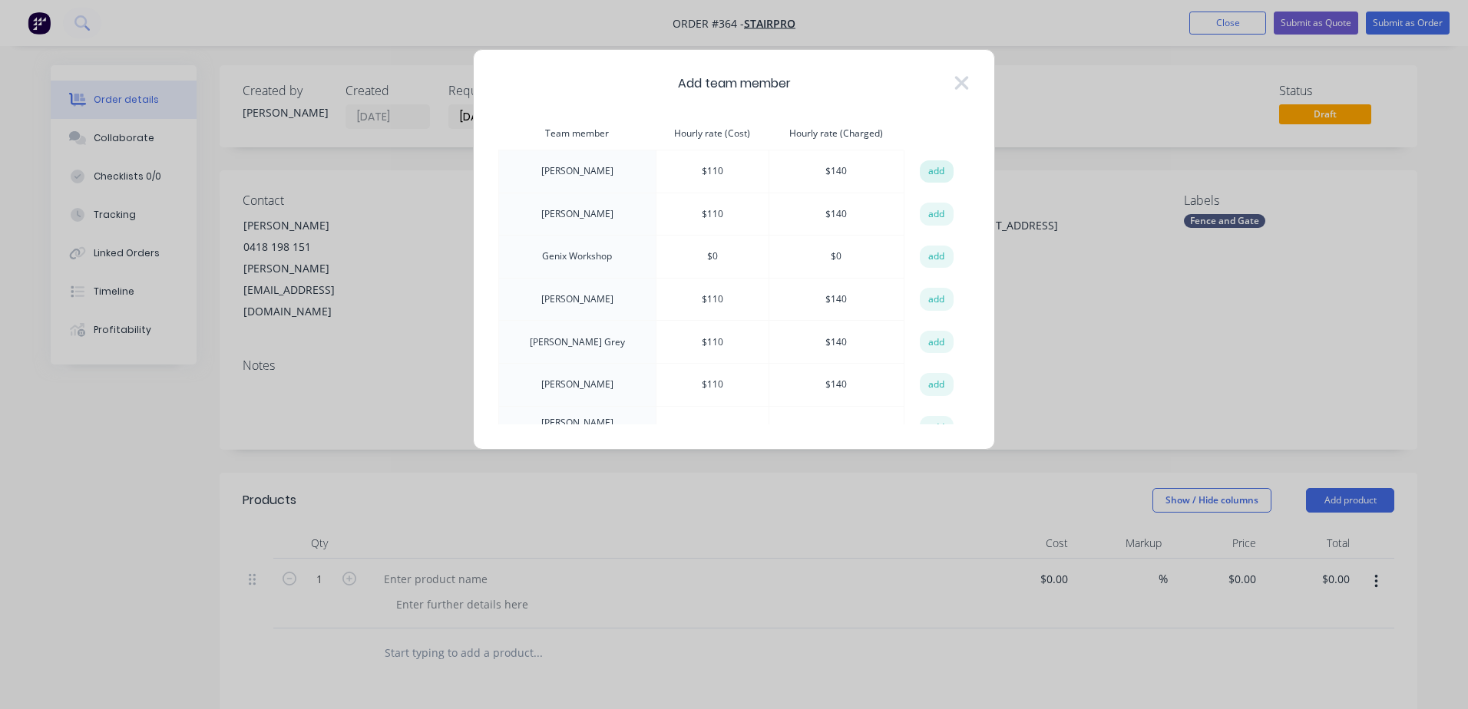
click at [933, 174] on button "add" at bounding box center [937, 171] width 34 height 23
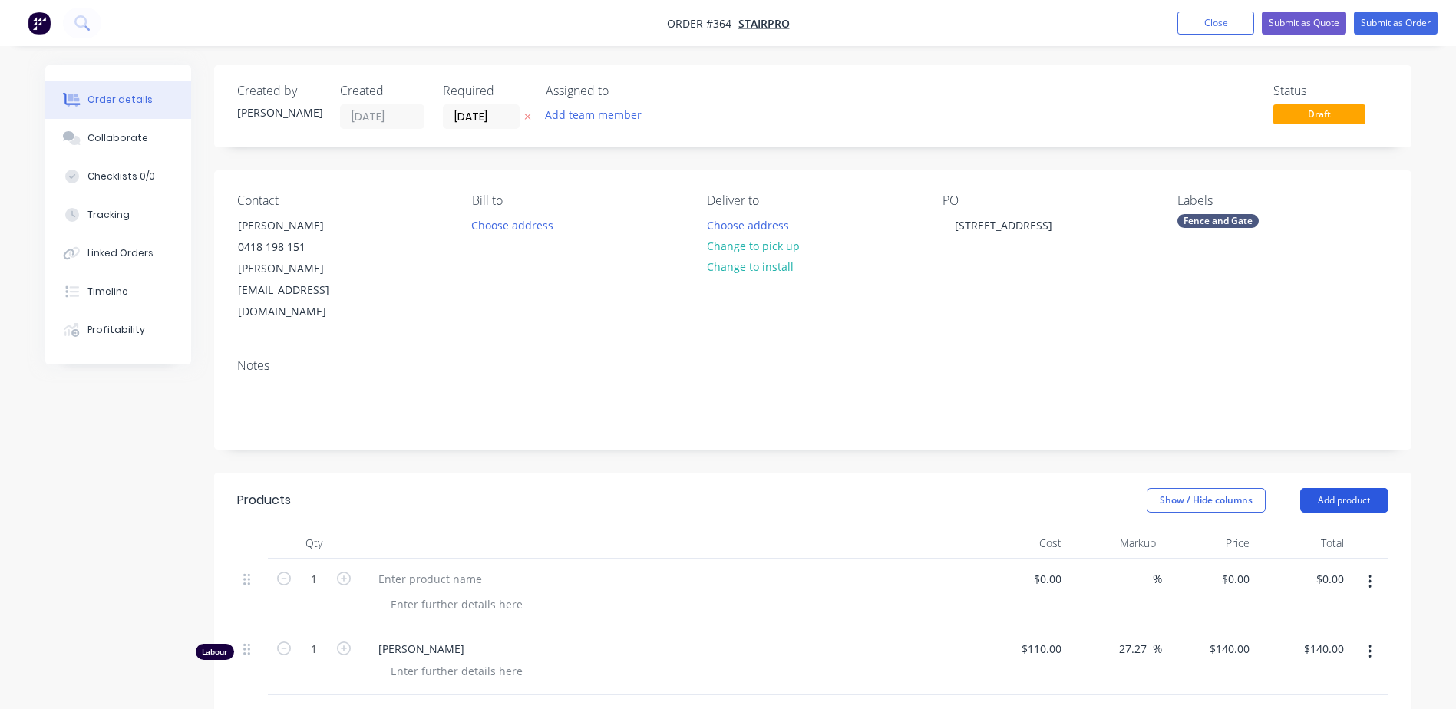
click at [1331, 488] on button "Add product" at bounding box center [1344, 500] width 88 height 25
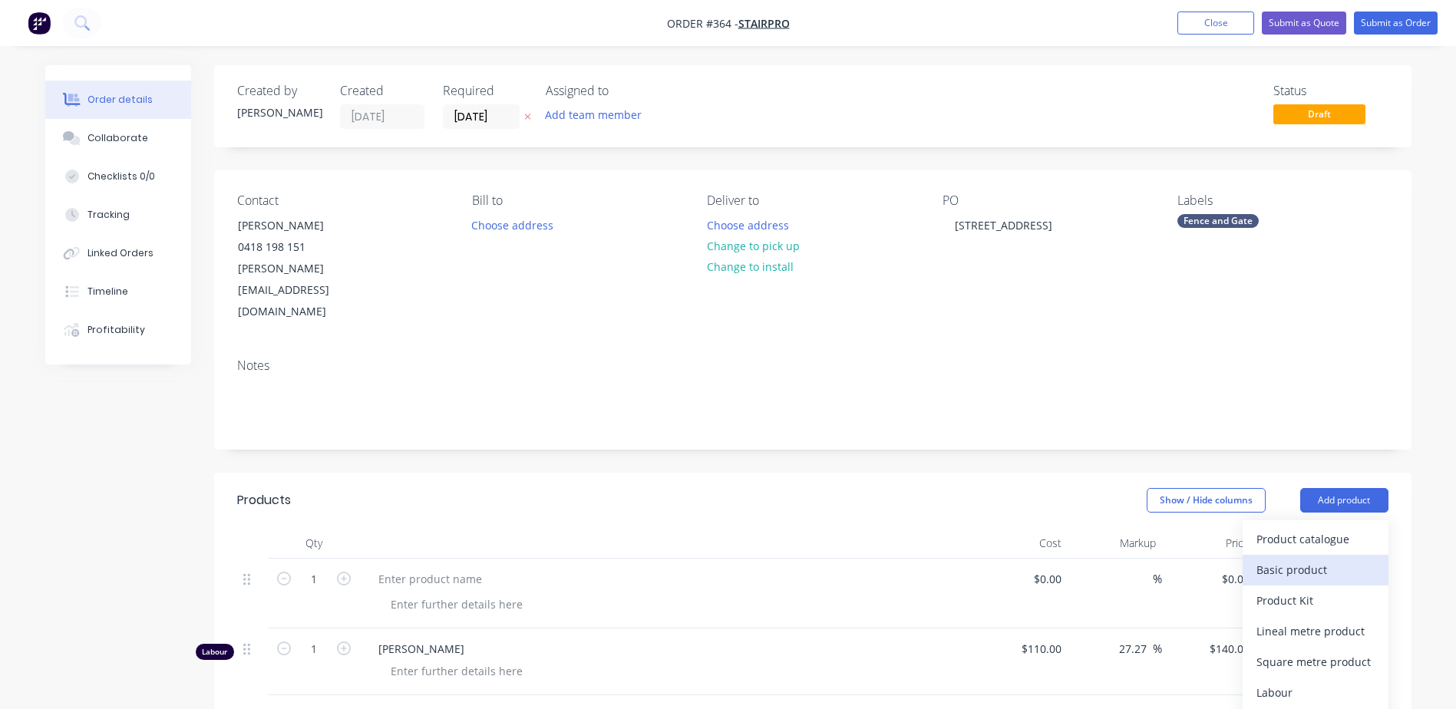
click at [1317, 559] on div "Basic product" at bounding box center [1316, 570] width 118 height 22
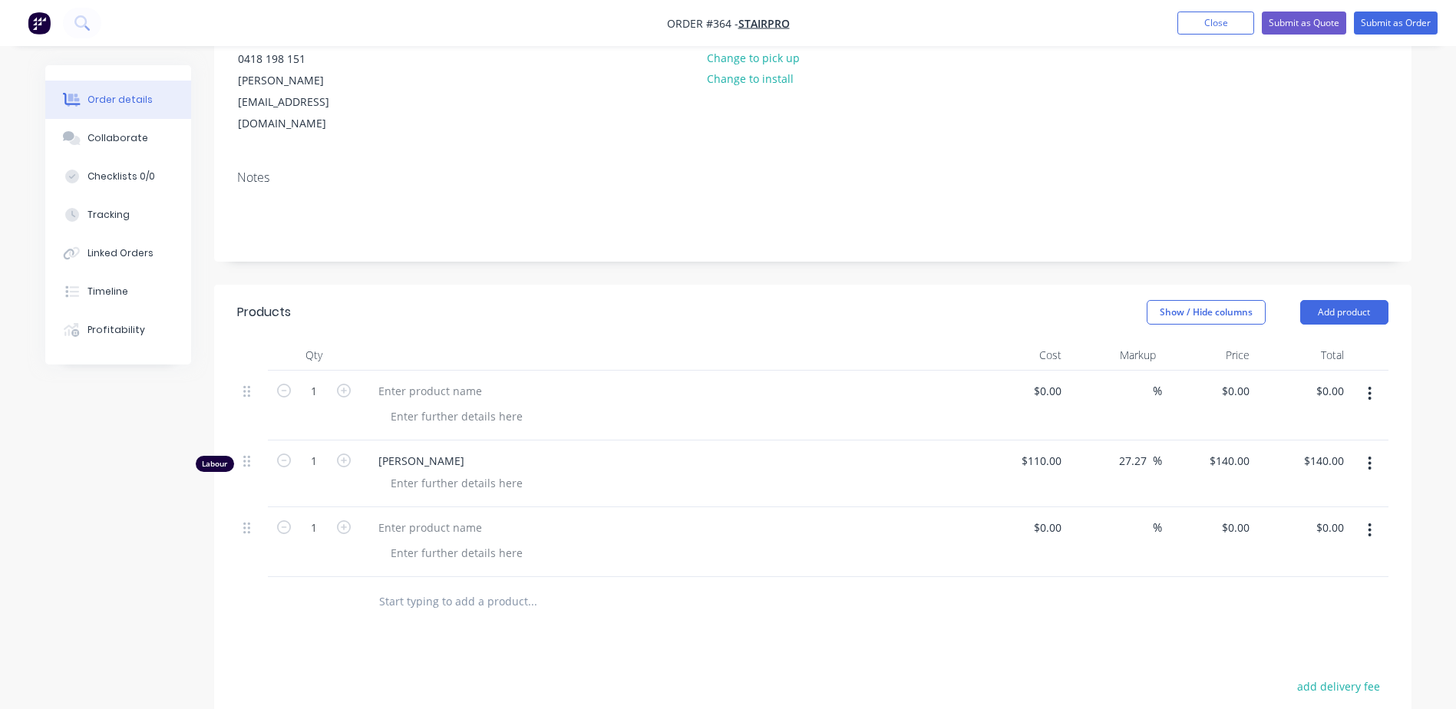
scroll to position [230, 0]
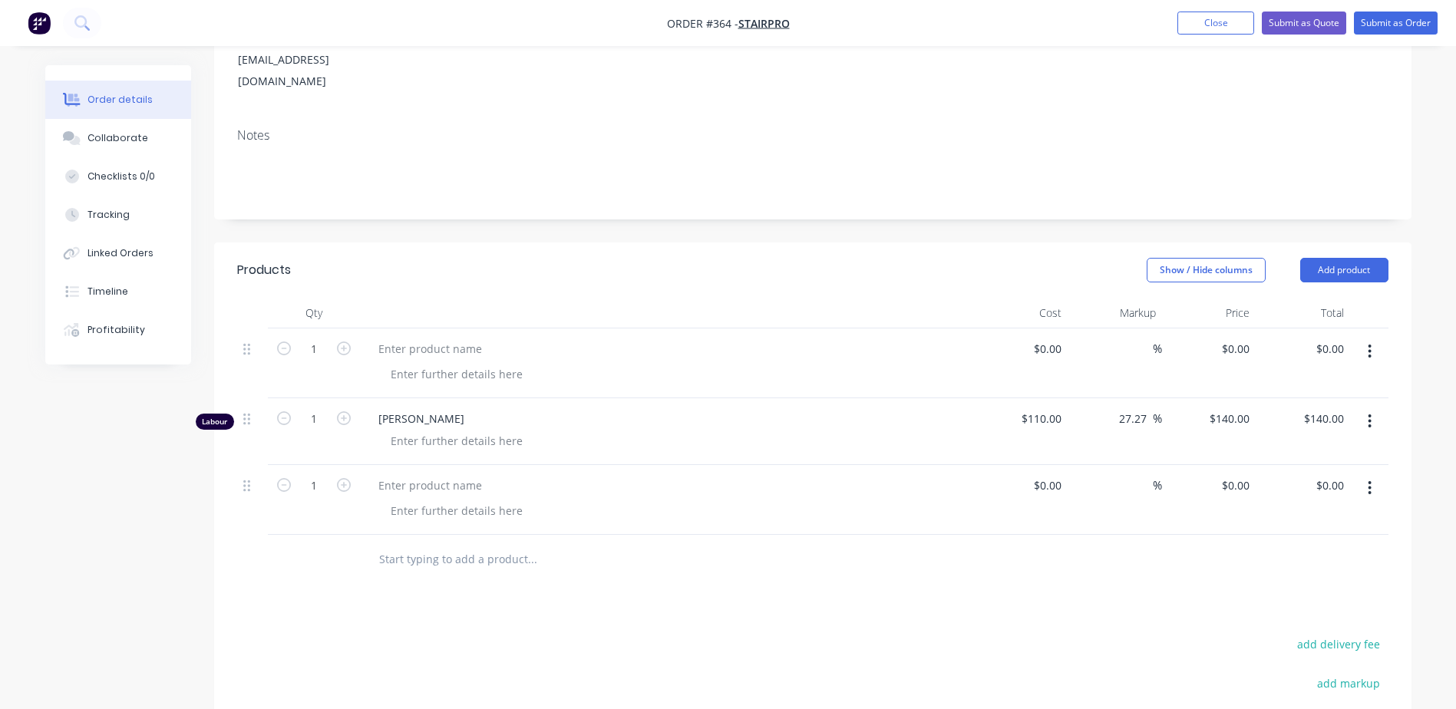
click at [1366, 474] on button "button" at bounding box center [1370, 488] width 36 height 28
click at [1292, 610] on div "Delete" at bounding box center [1316, 621] width 118 height 22
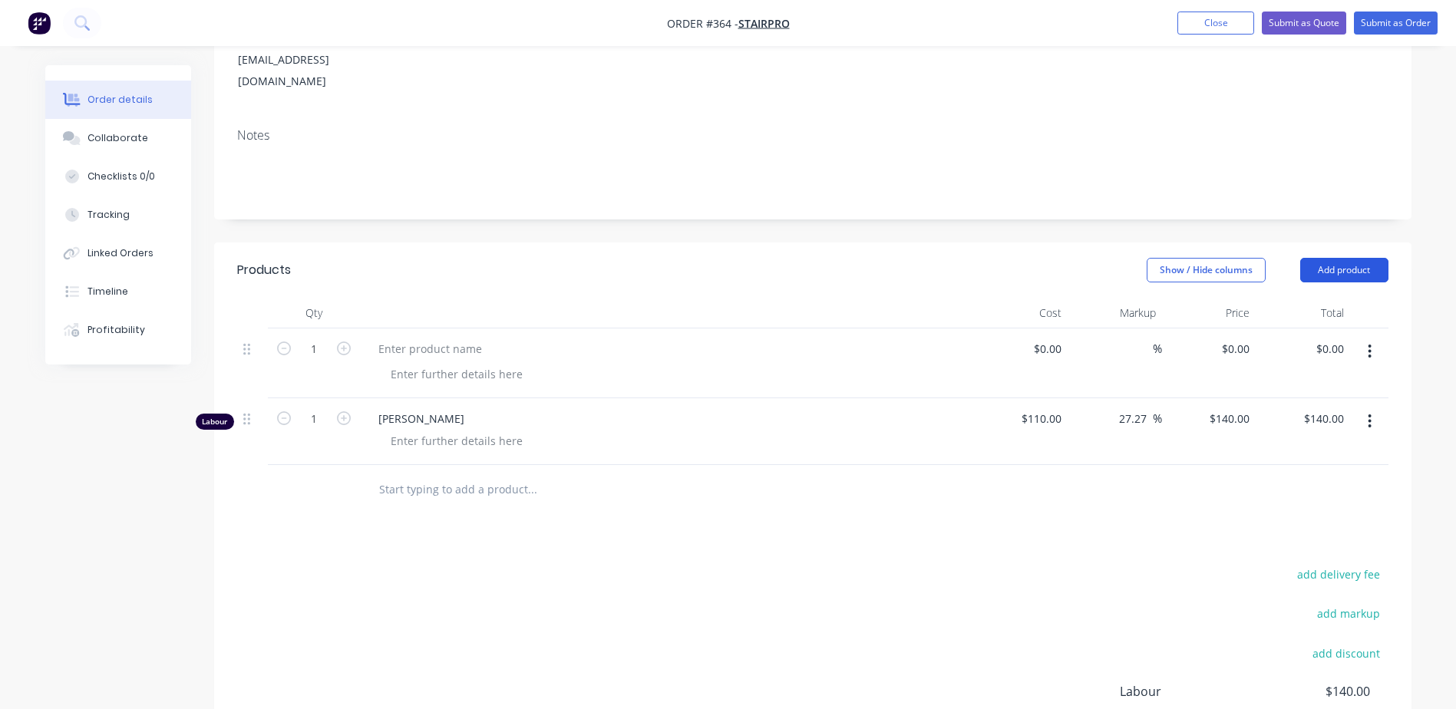
click at [1358, 258] on button "Add product" at bounding box center [1344, 270] width 88 height 25
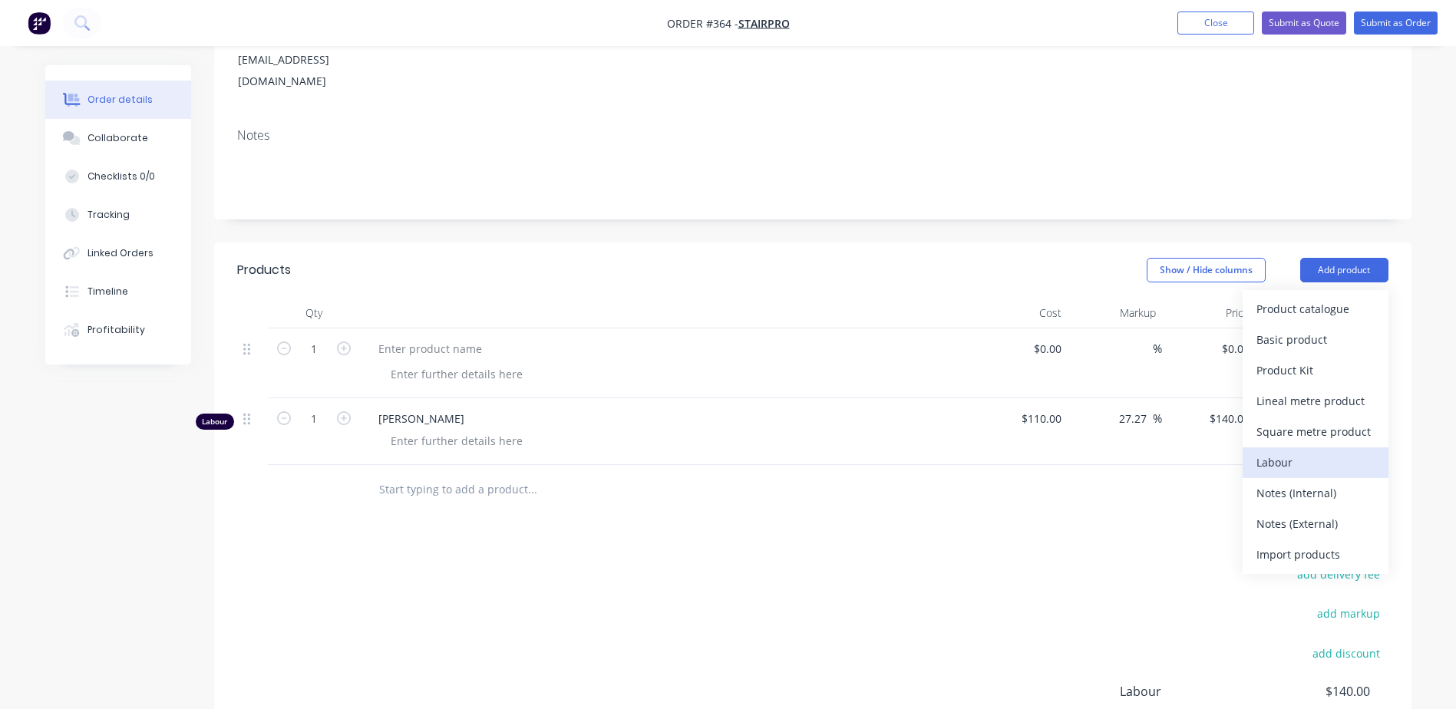
click at [1280, 451] on div "Labour" at bounding box center [1316, 462] width 118 height 22
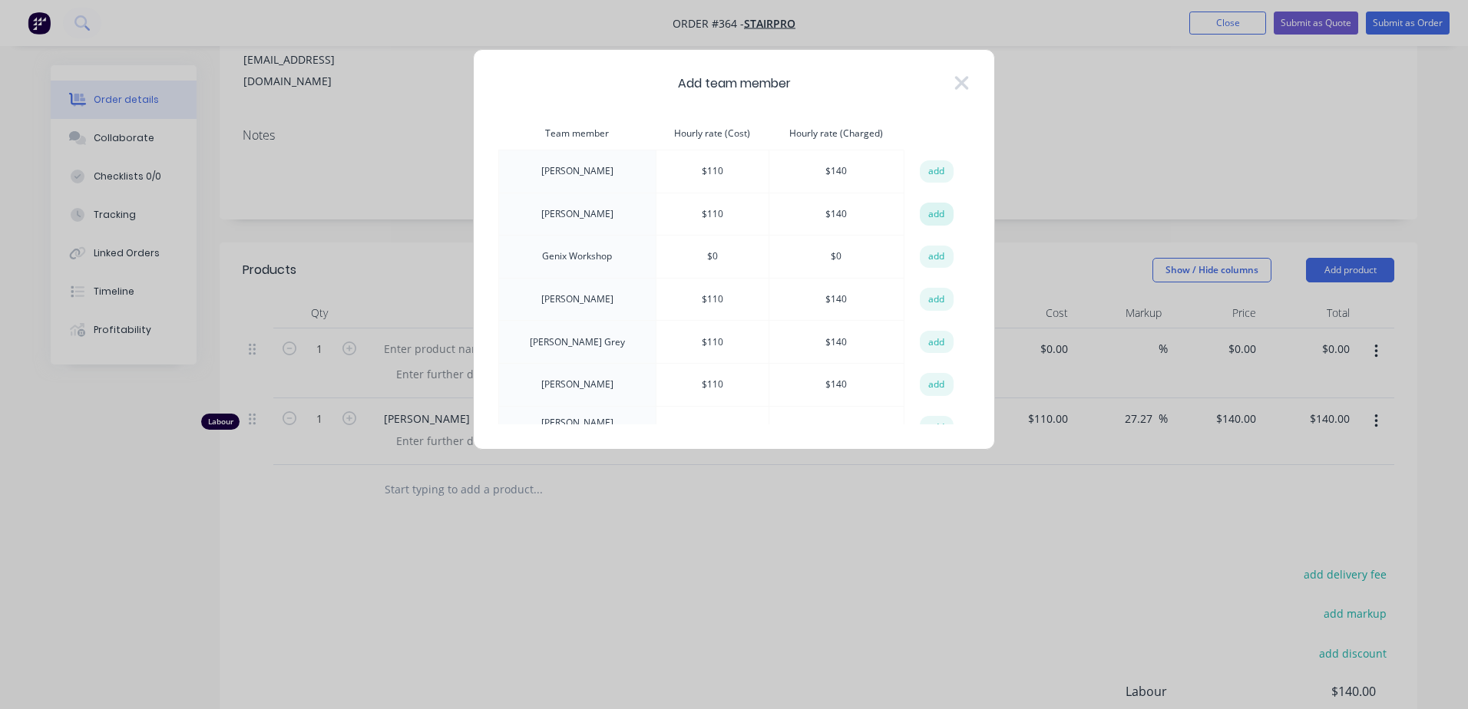
click at [930, 216] on button "add" at bounding box center [937, 214] width 34 height 23
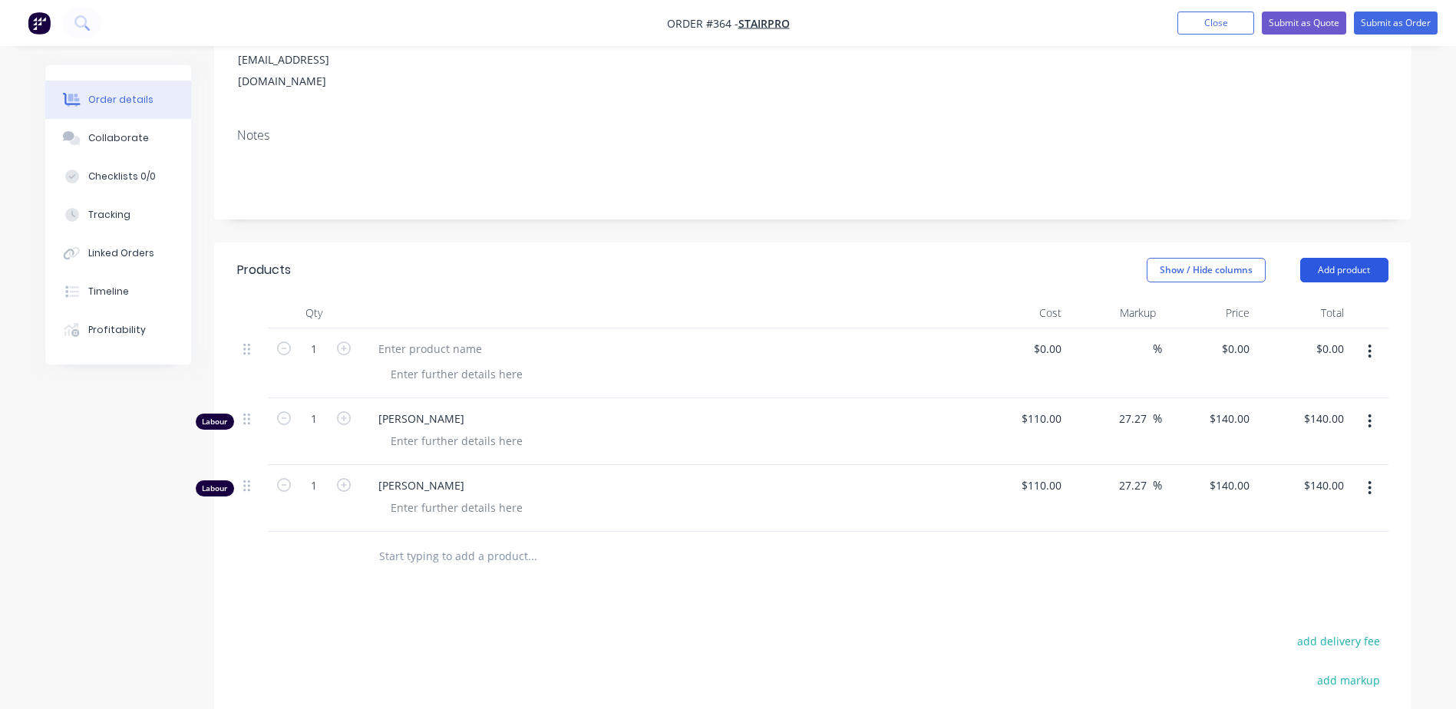
click at [1342, 258] on button "Add product" at bounding box center [1344, 270] width 88 height 25
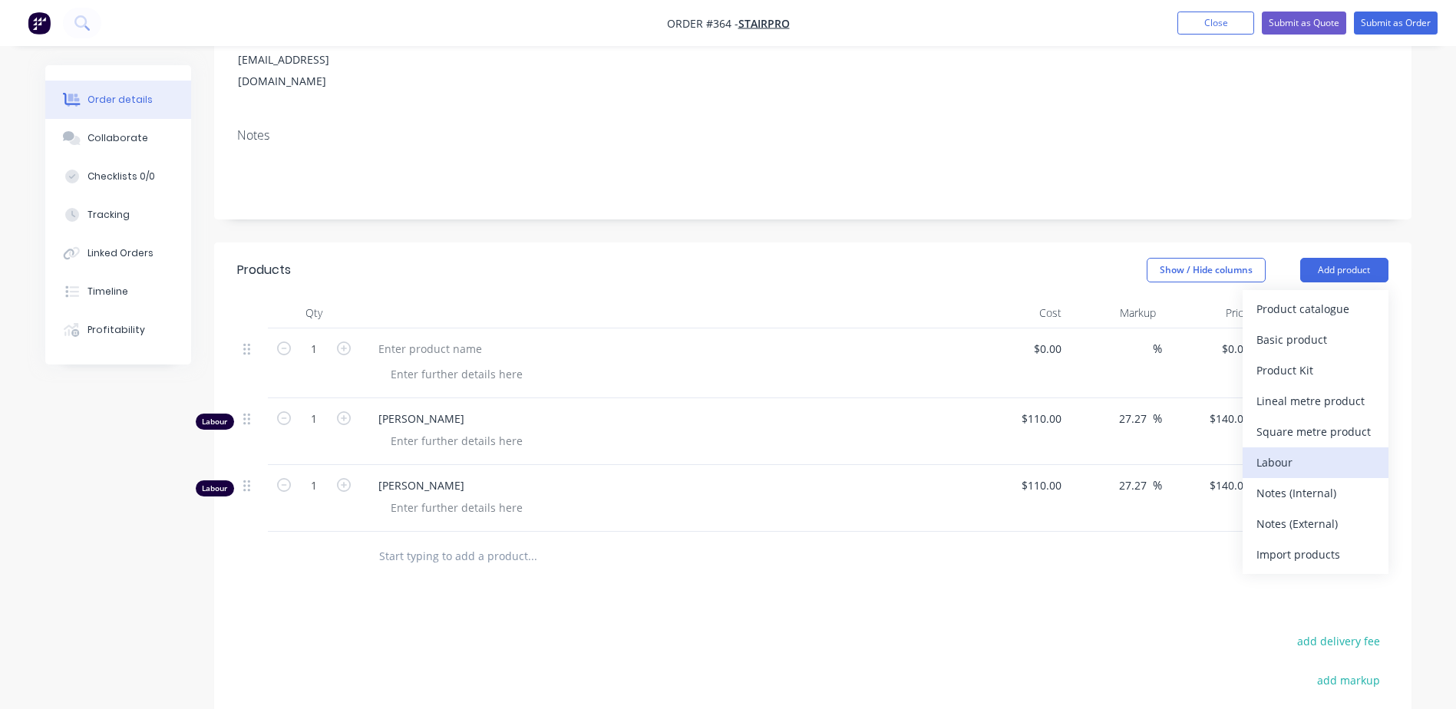
click at [1287, 451] on div "Labour" at bounding box center [1316, 462] width 118 height 22
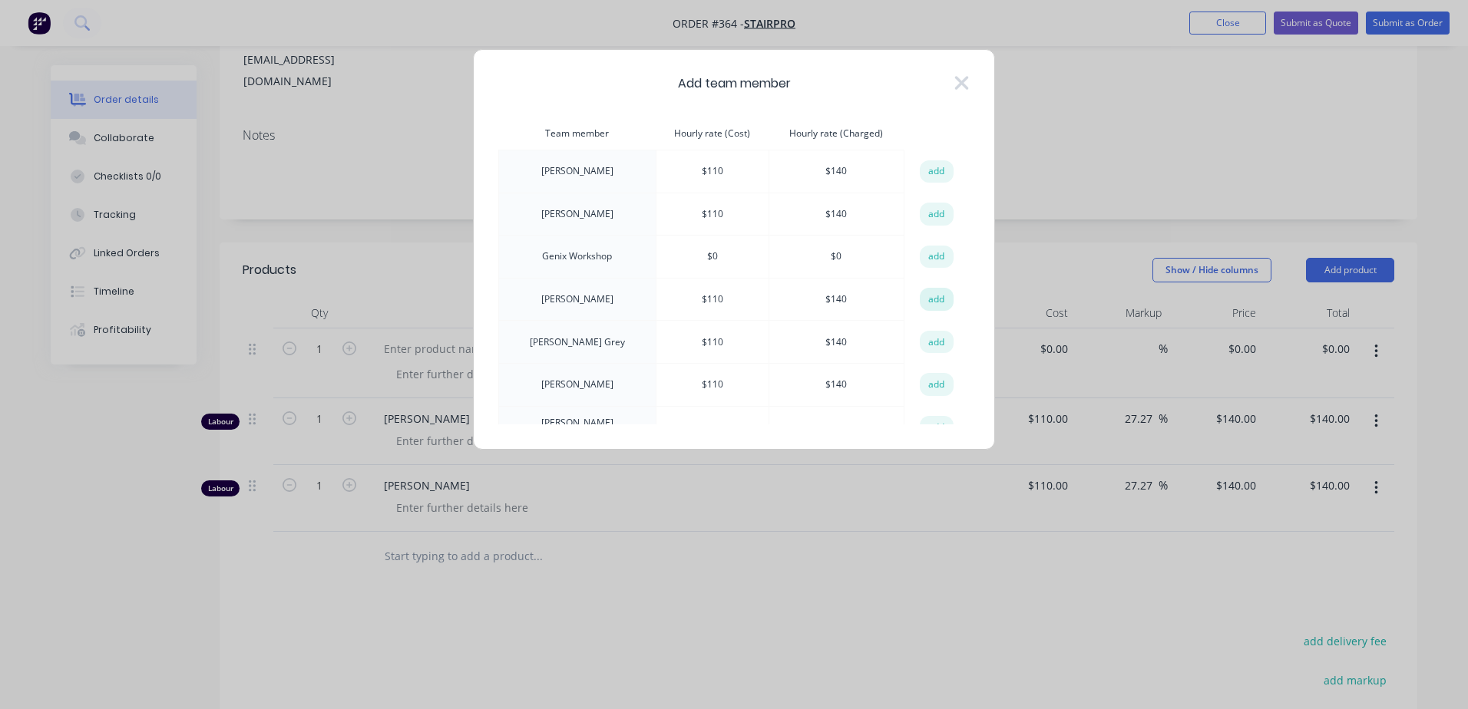
click at [928, 300] on button "add" at bounding box center [937, 299] width 34 height 23
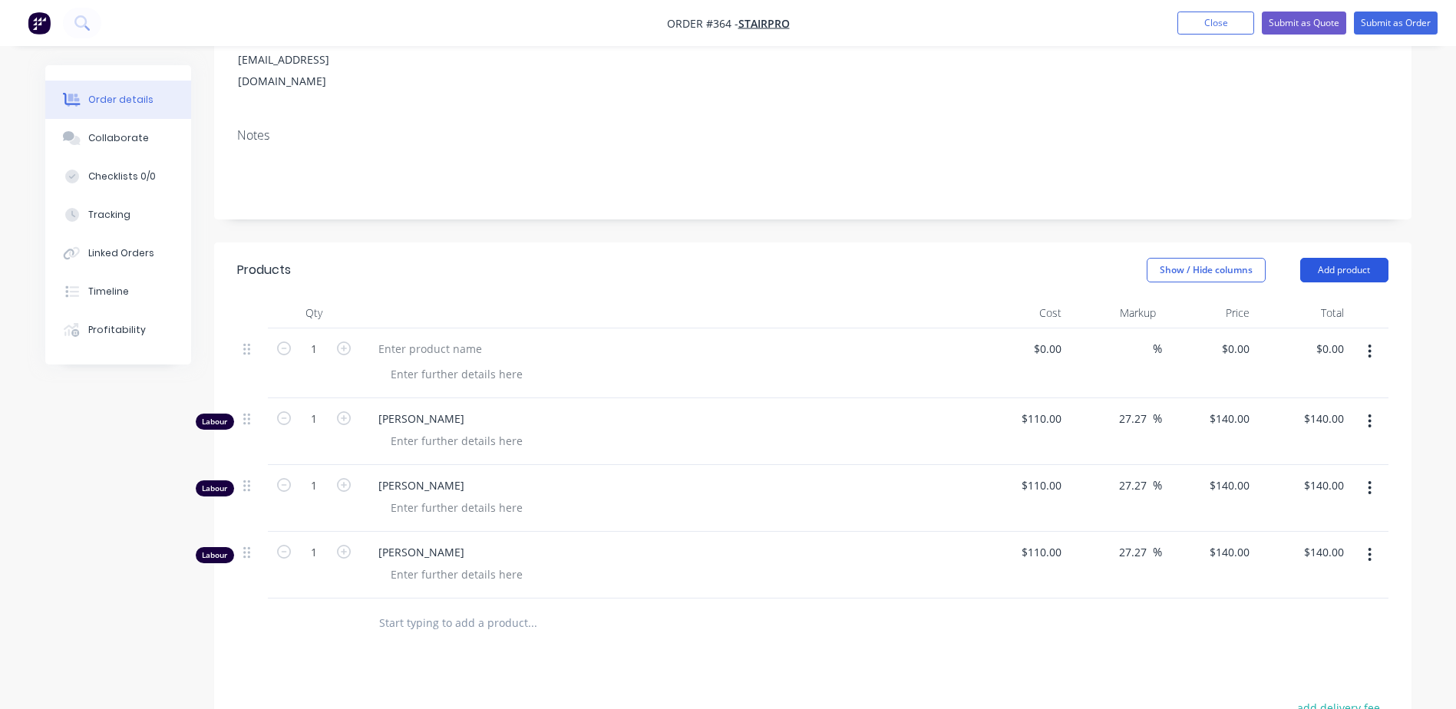
click at [1354, 258] on button "Add product" at bounding box center [1344, 270] width 88 height 25
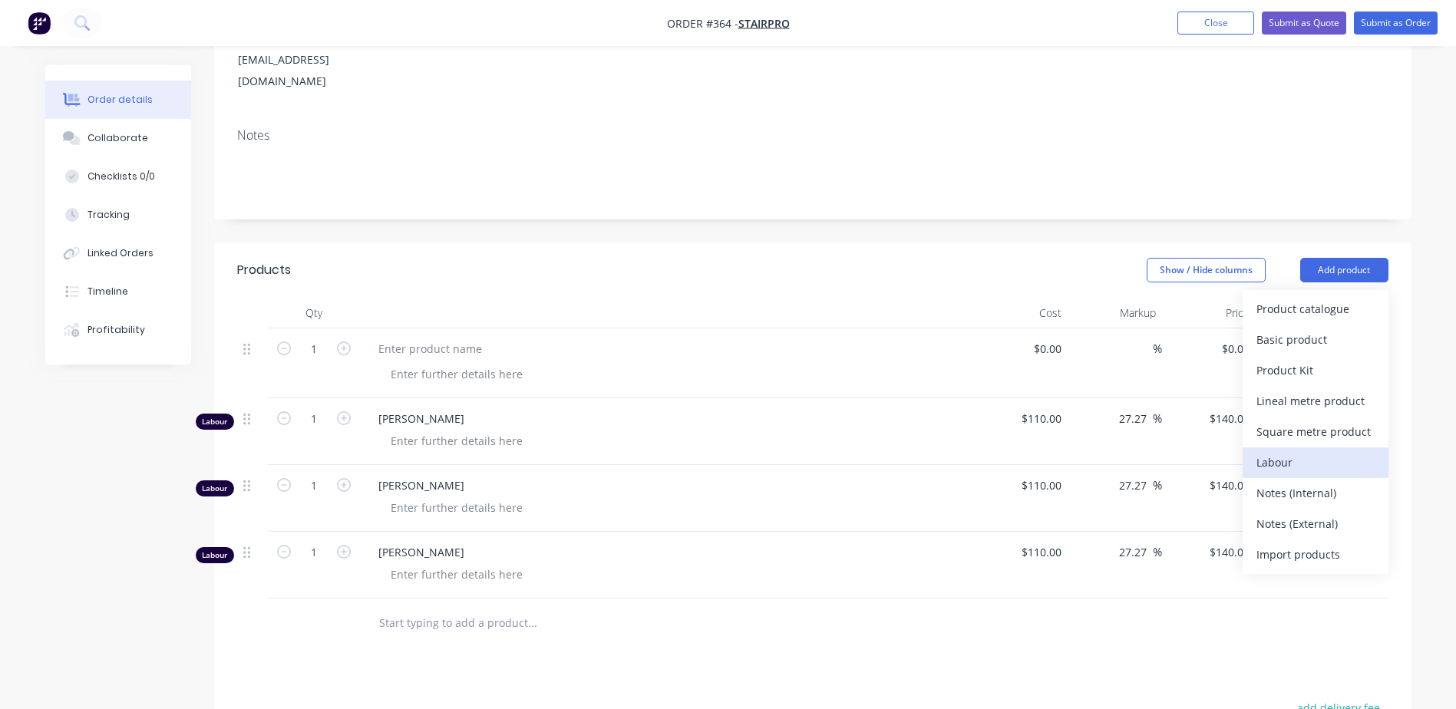
click at [1302, 451] on div "Labour" at bounding box center [1316, 462] width 118 height 22
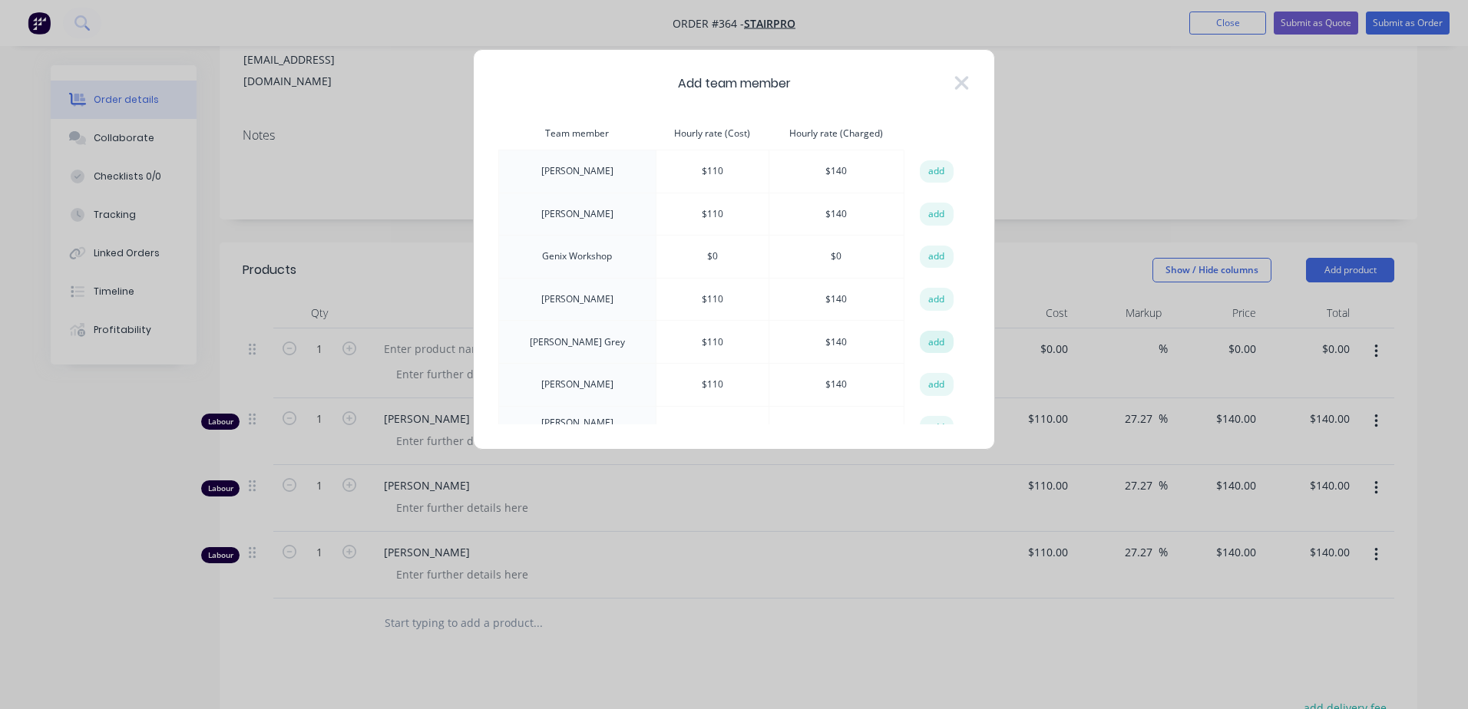
click at [929, 342] on button "add" at bounding box center [937, 342] width 34 height 23
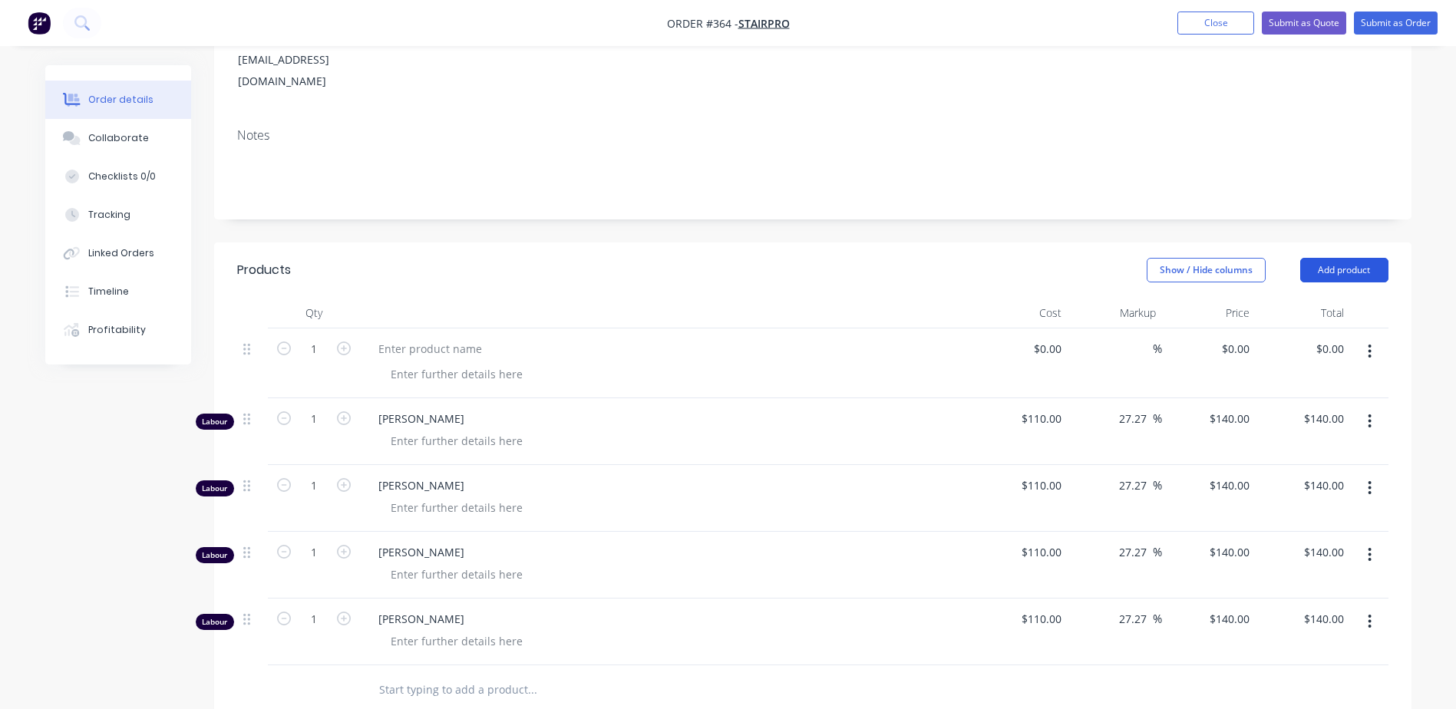
click at [1356, 258] on button "Add product" at bounding box center [1344, 270] width 88 height 25
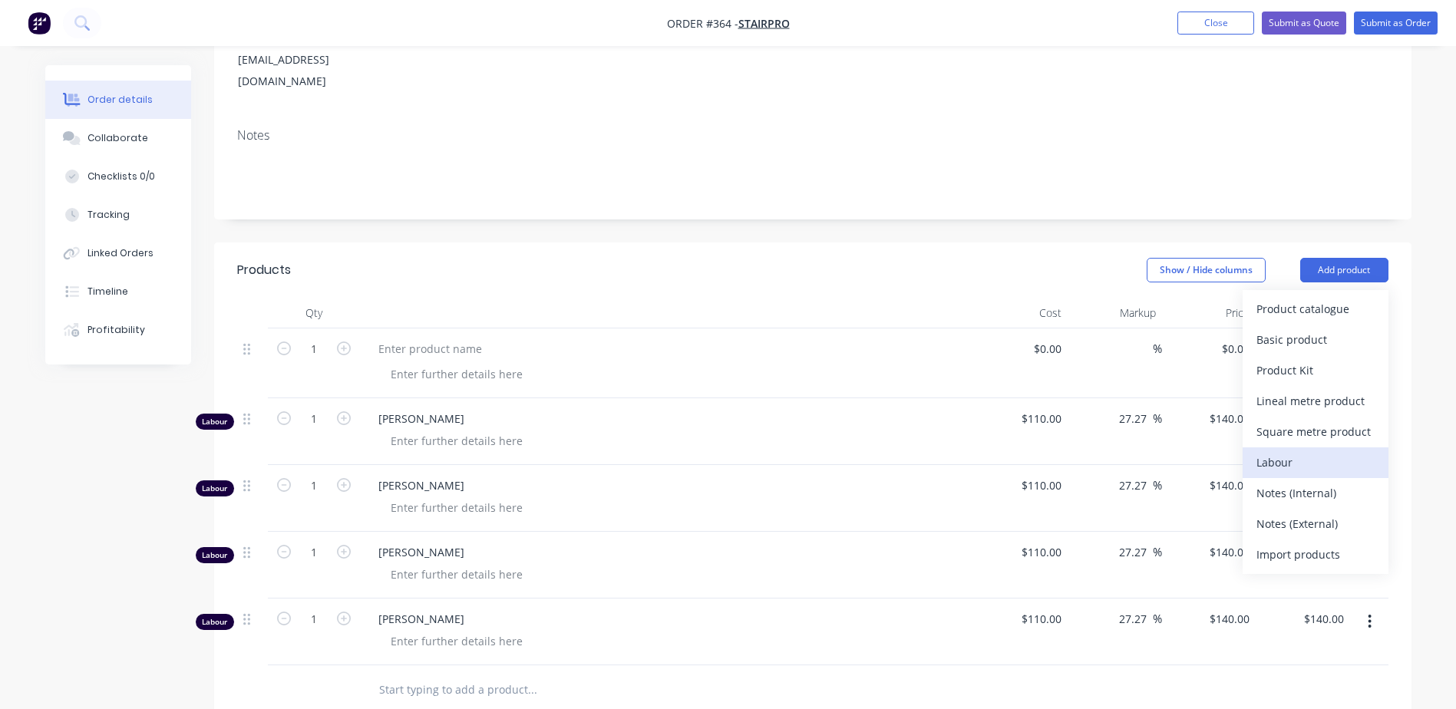
click at [1287, 451] on div "Labour" at bounding box center [1316, 462] width 118 height 22
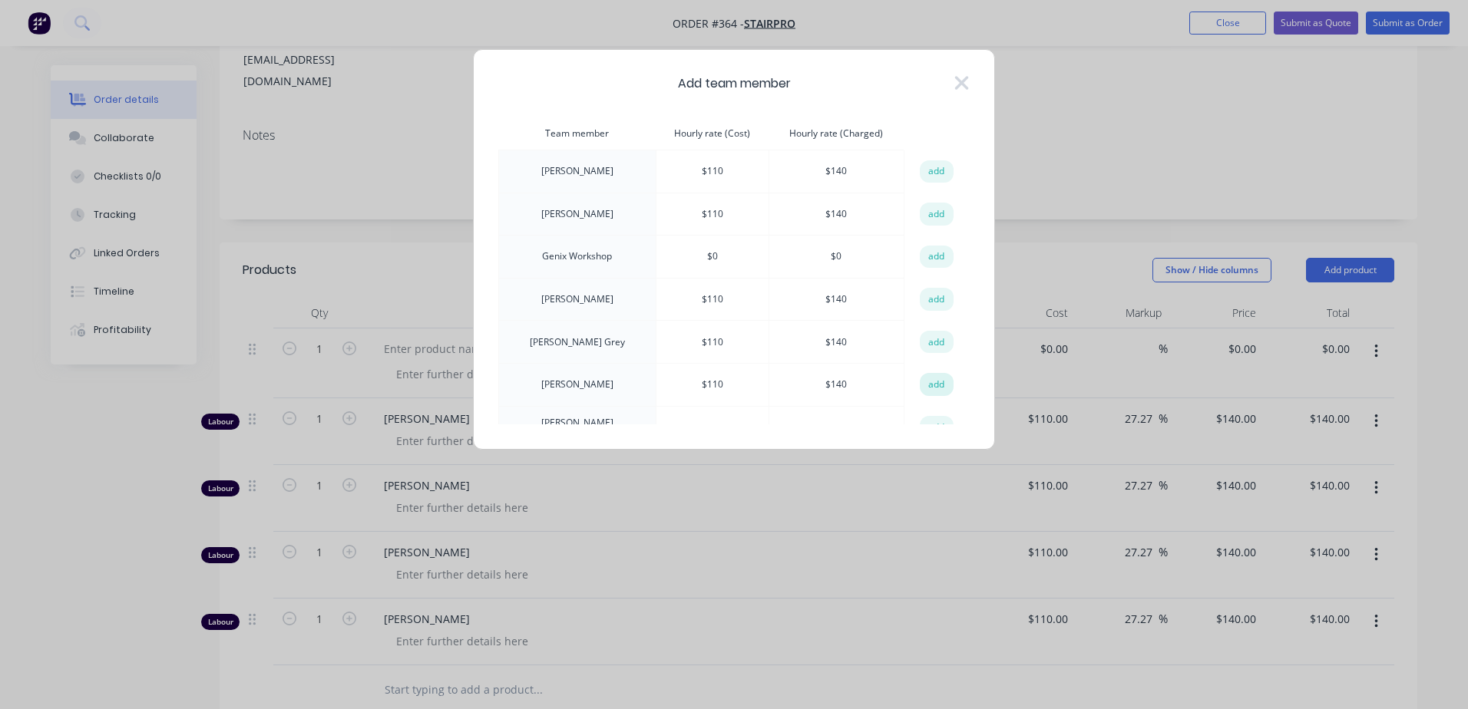
click at [928, 388] on button "add" at bounding box center [937, 384] width 34 height 23
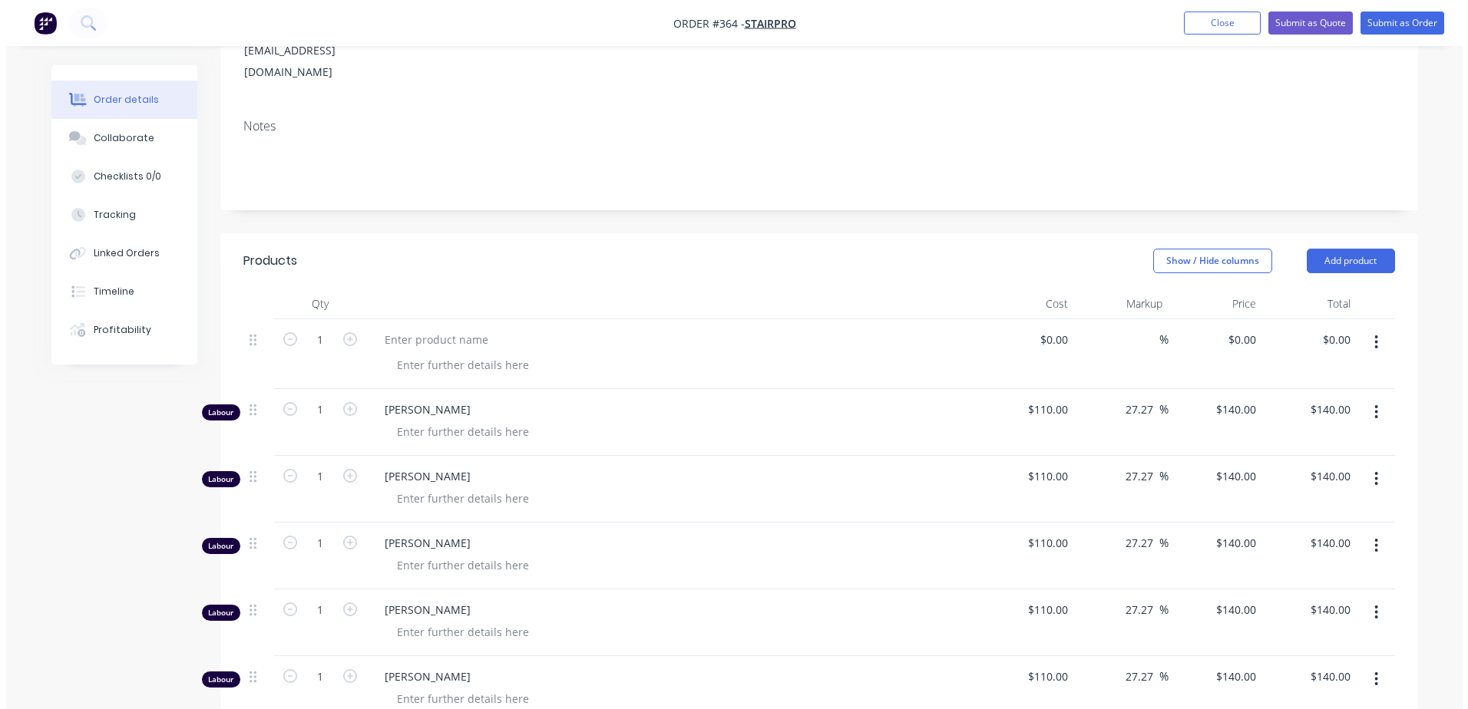
scroll to position [154, 0]
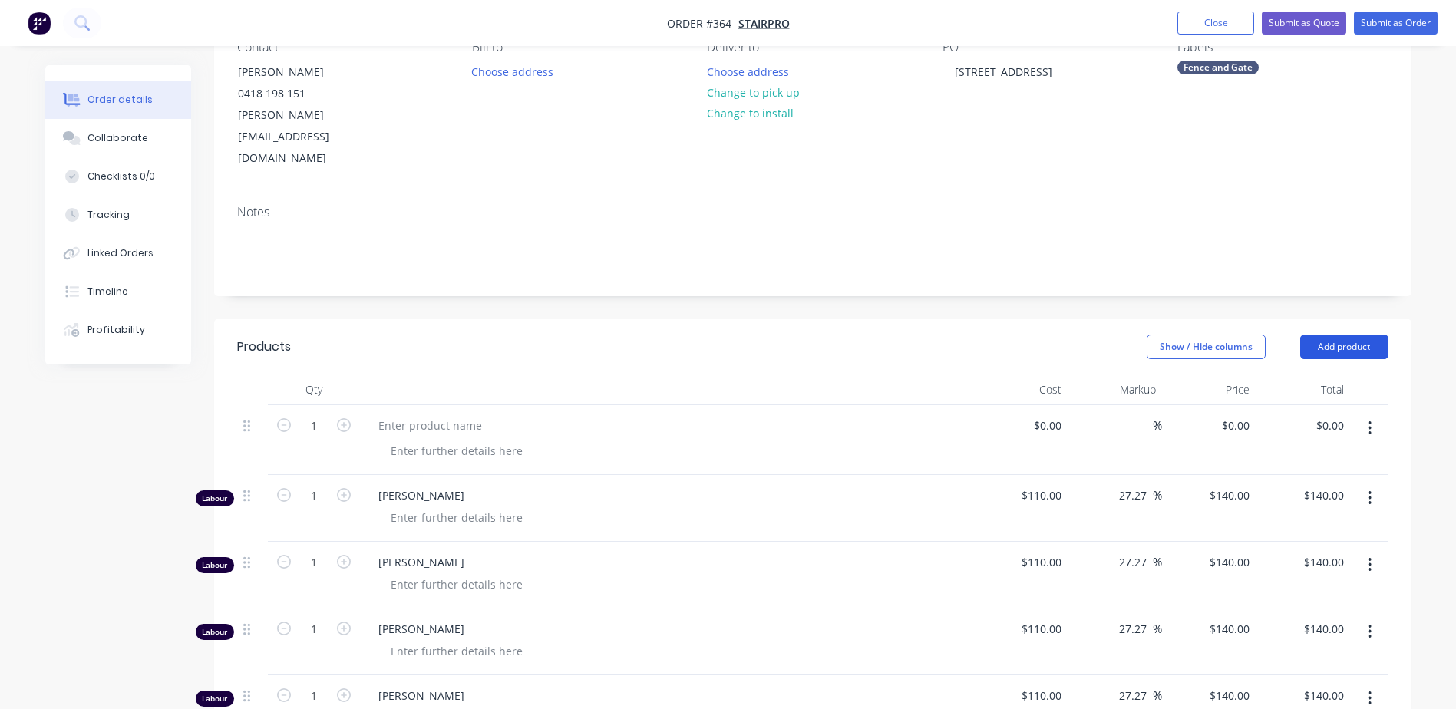
click at [1360, 335] on button "Add product" at bounding box center [1344, 347] width 88 height 25
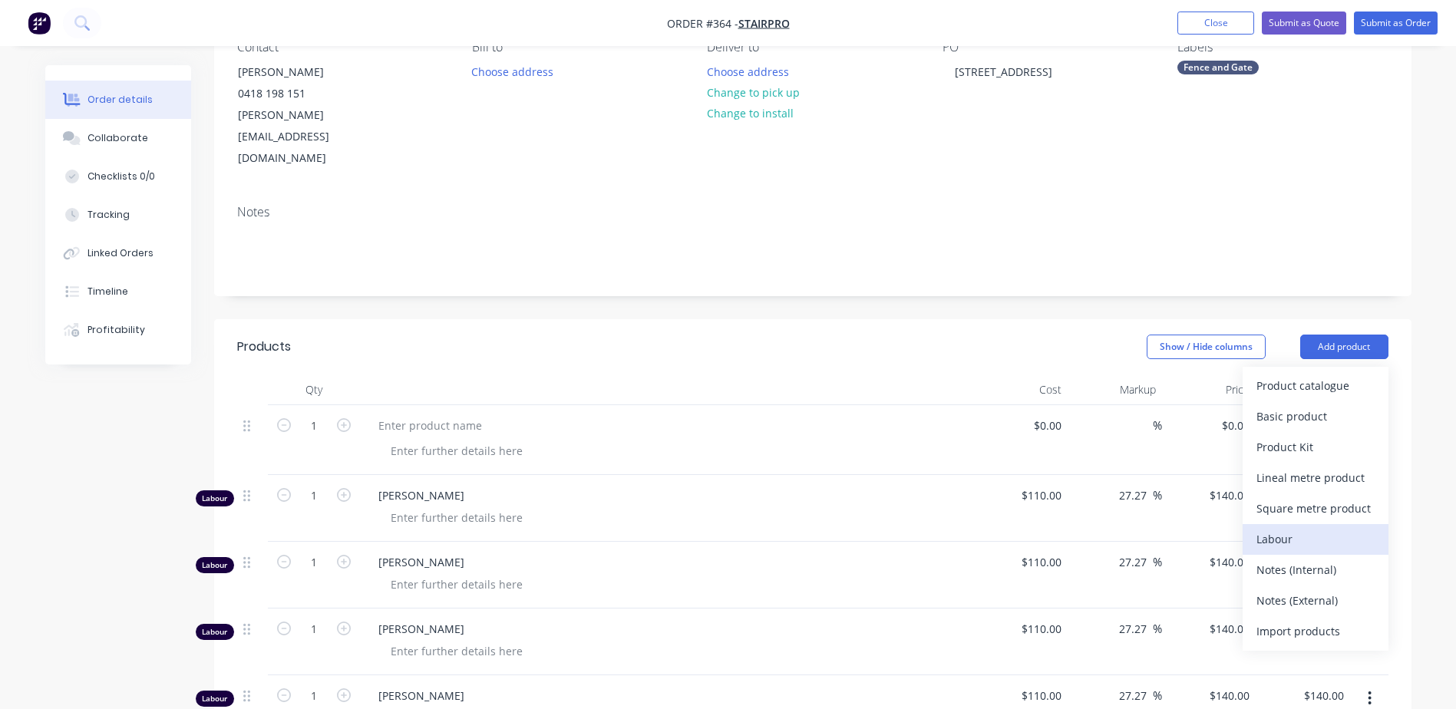
click at [1291, 528] on div "Labour" at bounding box center [1316, 539] width 118 height 22
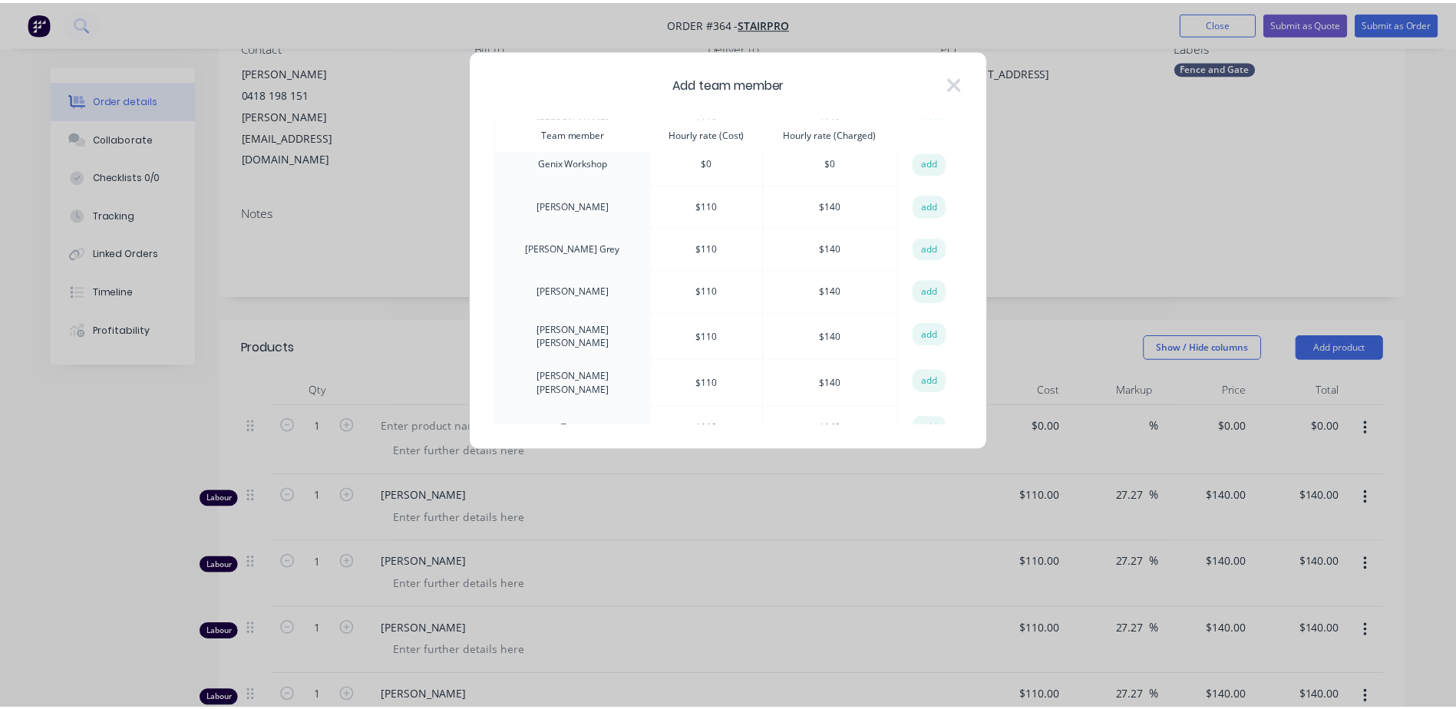
scroll to position [110, 0]
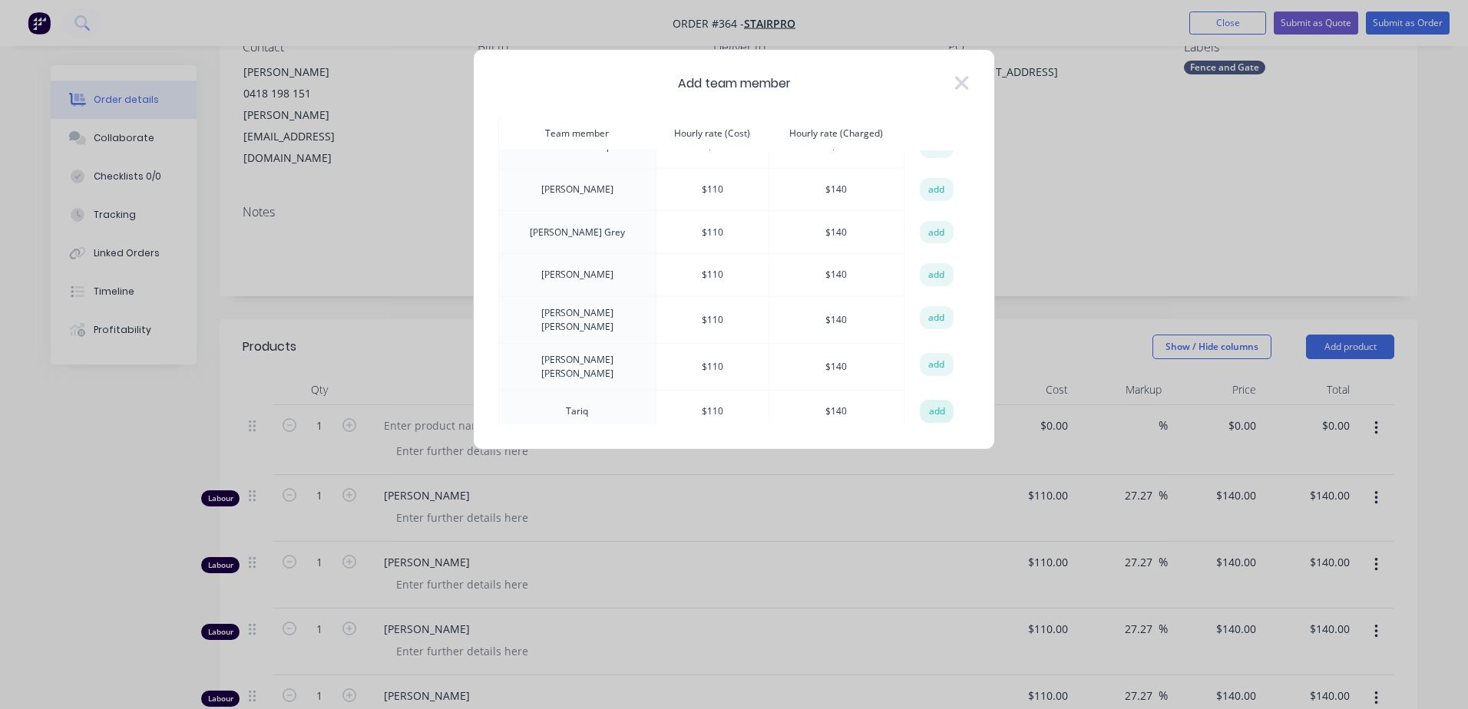
click at [926, 405] on button "add" at bounding box center [937, 411] width 34 height 23
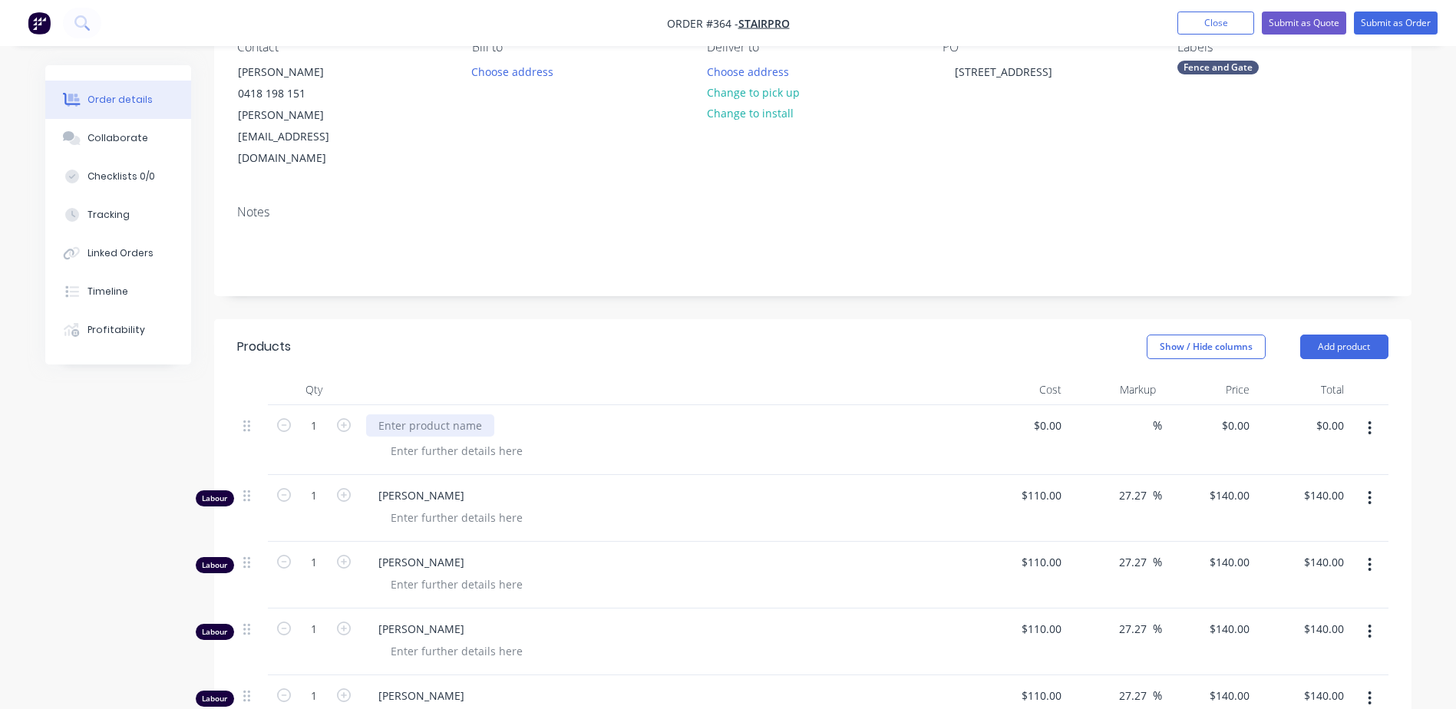
click at [435, 415] on div at bounding box center [430, 426] width 128 height 22
click at [1337, 335] on button "Add product" at bounding box center [1344, 347] width 88 height 25
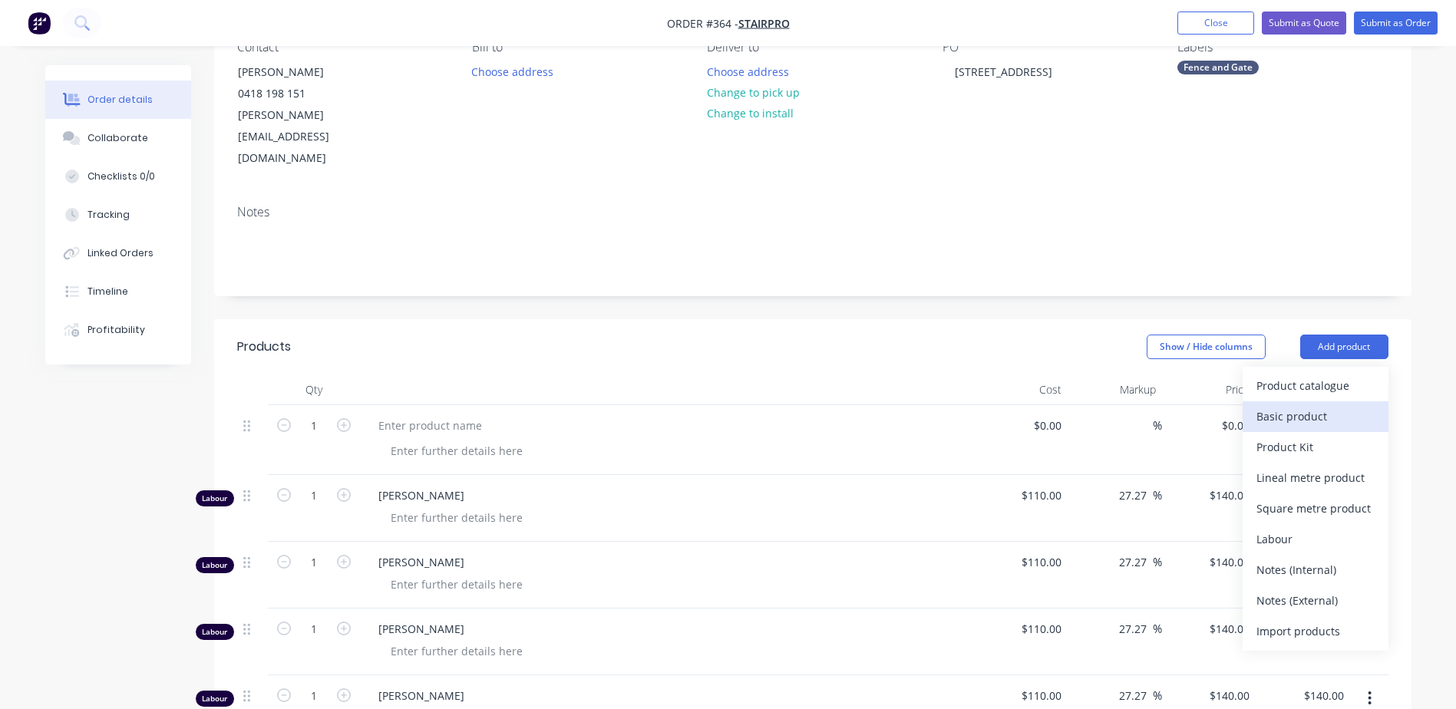
click at [1290, 405] on div "Basic product" at bounding box center [1316, 416] width 118 height 22
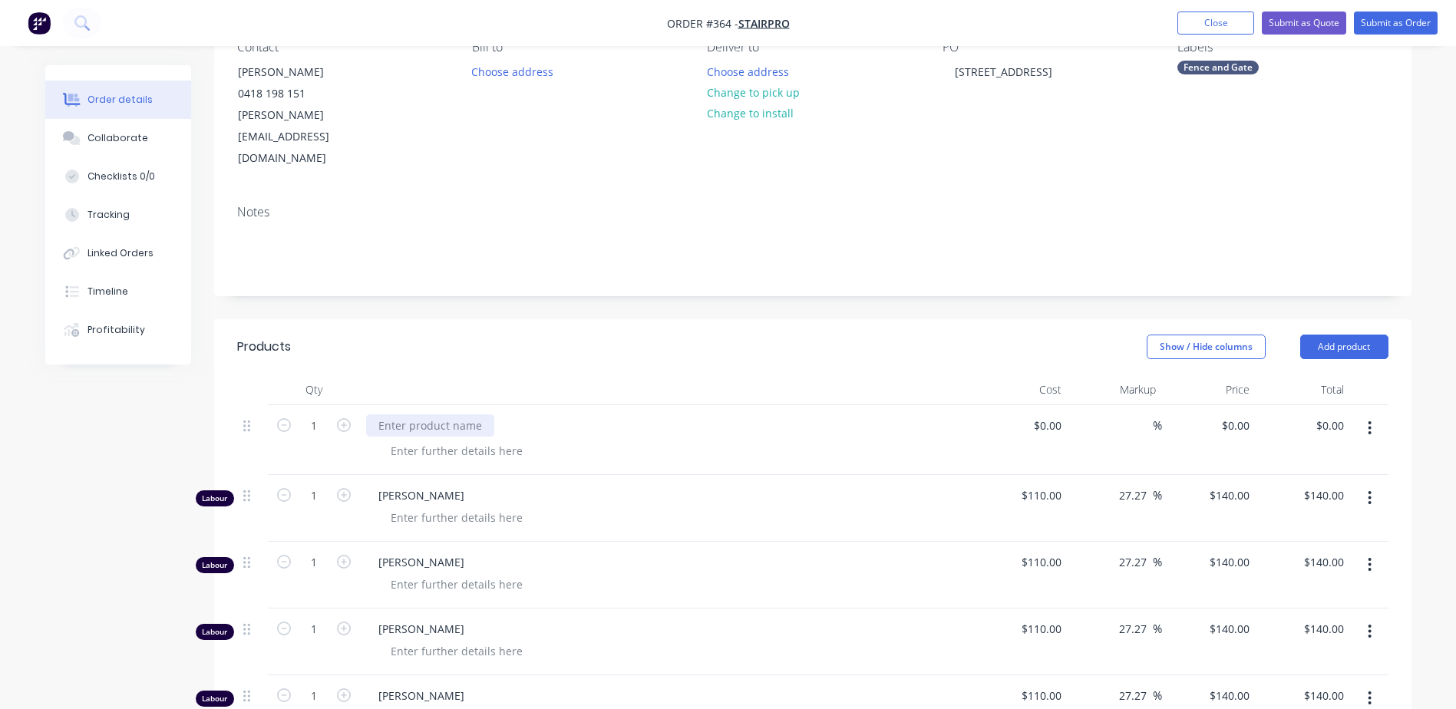
click at [436, 415] on div at bounding box center [430, 426] width 128 height 22
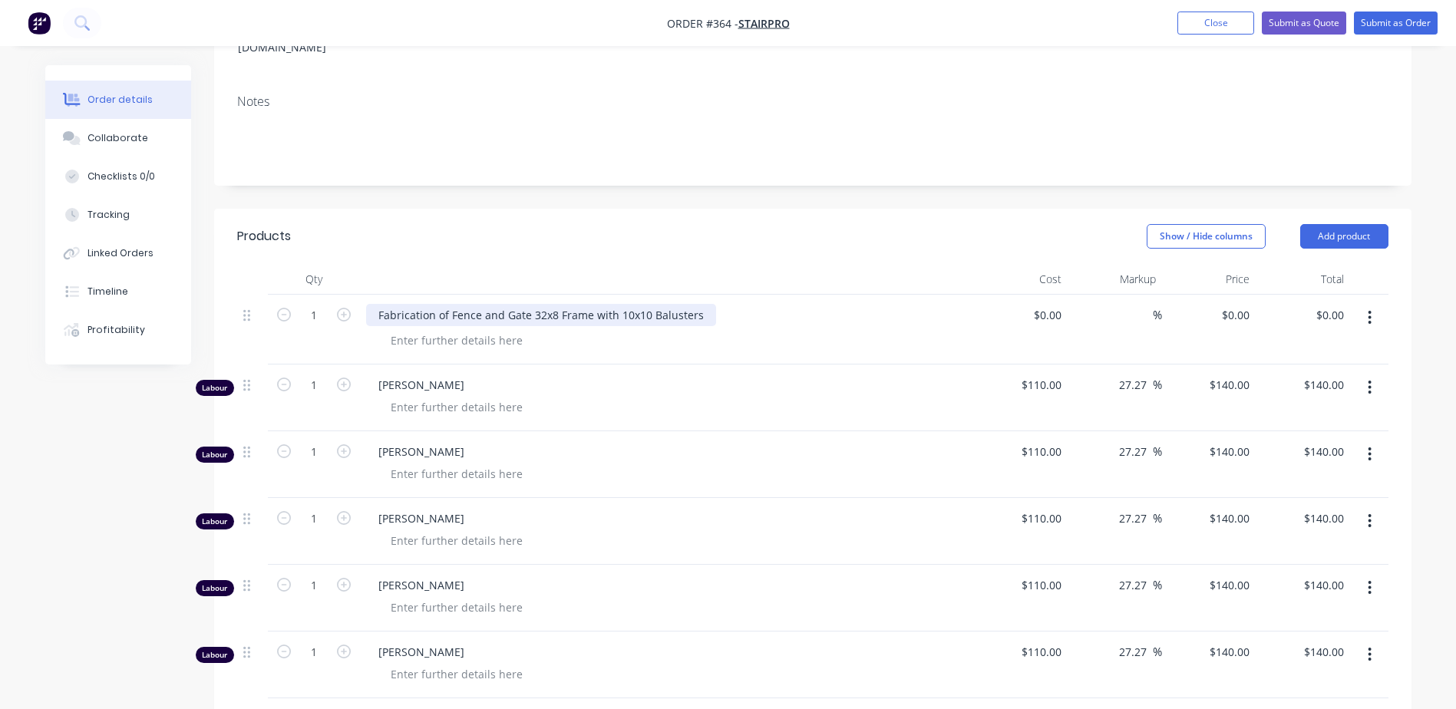
scroll to position [461, 0]
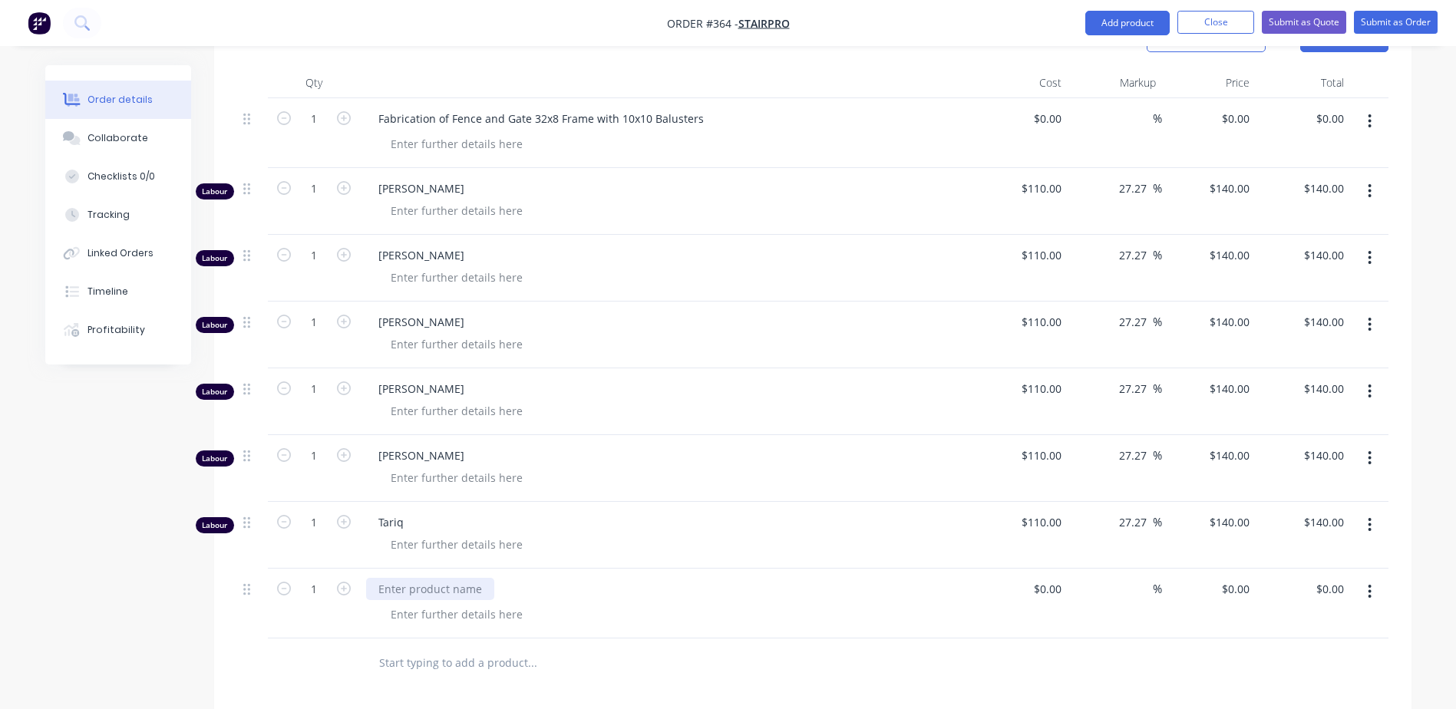
click at [431, 578] on div at bounding box center [430, 589] width 128 height 22
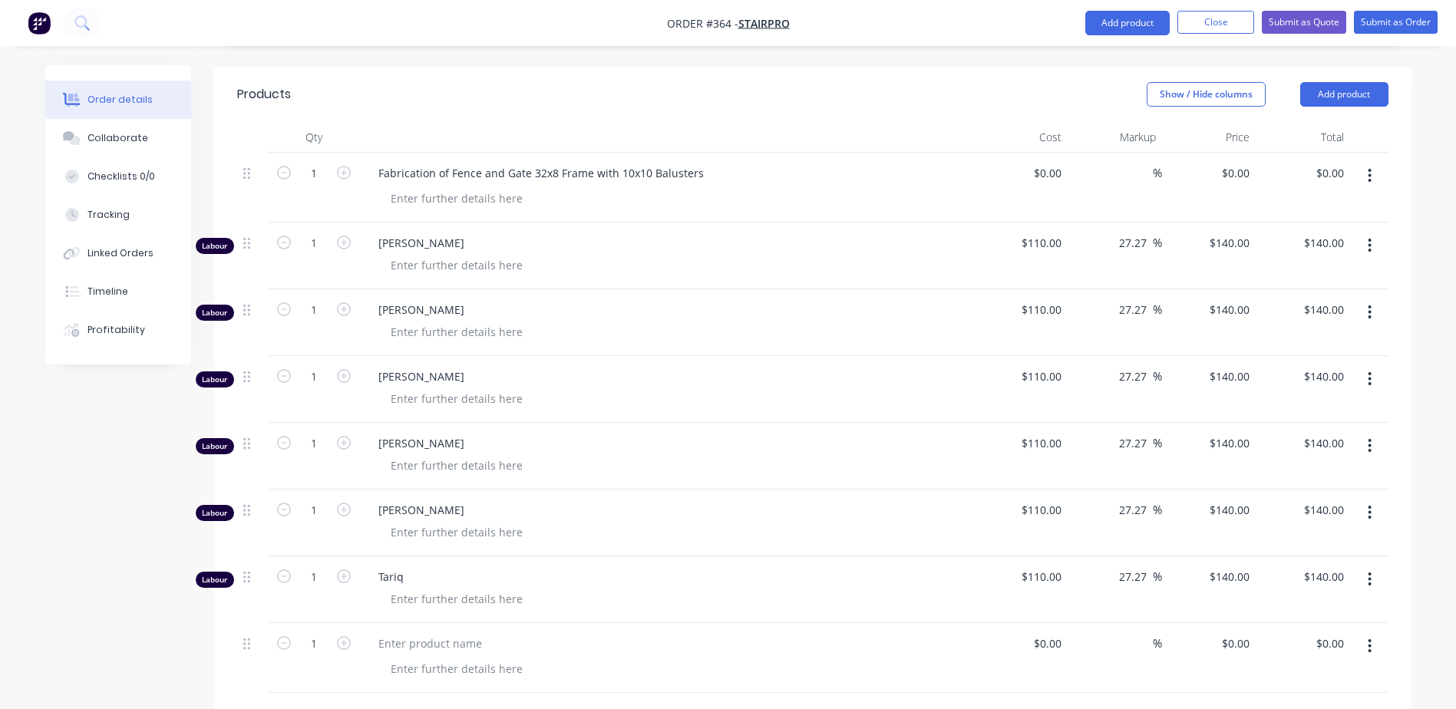
scroll to position [537, 0]
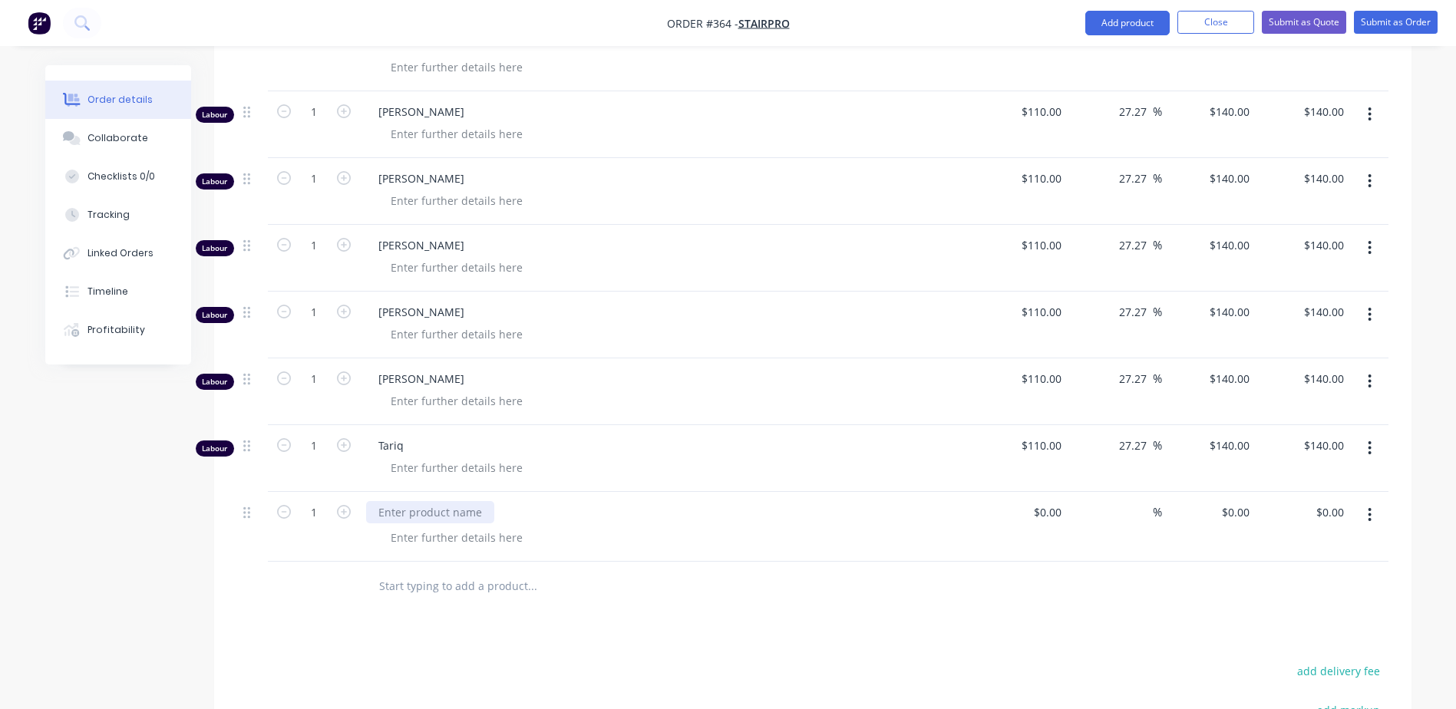
click at [434, 501] on div at bounding box center [430, 512] width 128 height 22
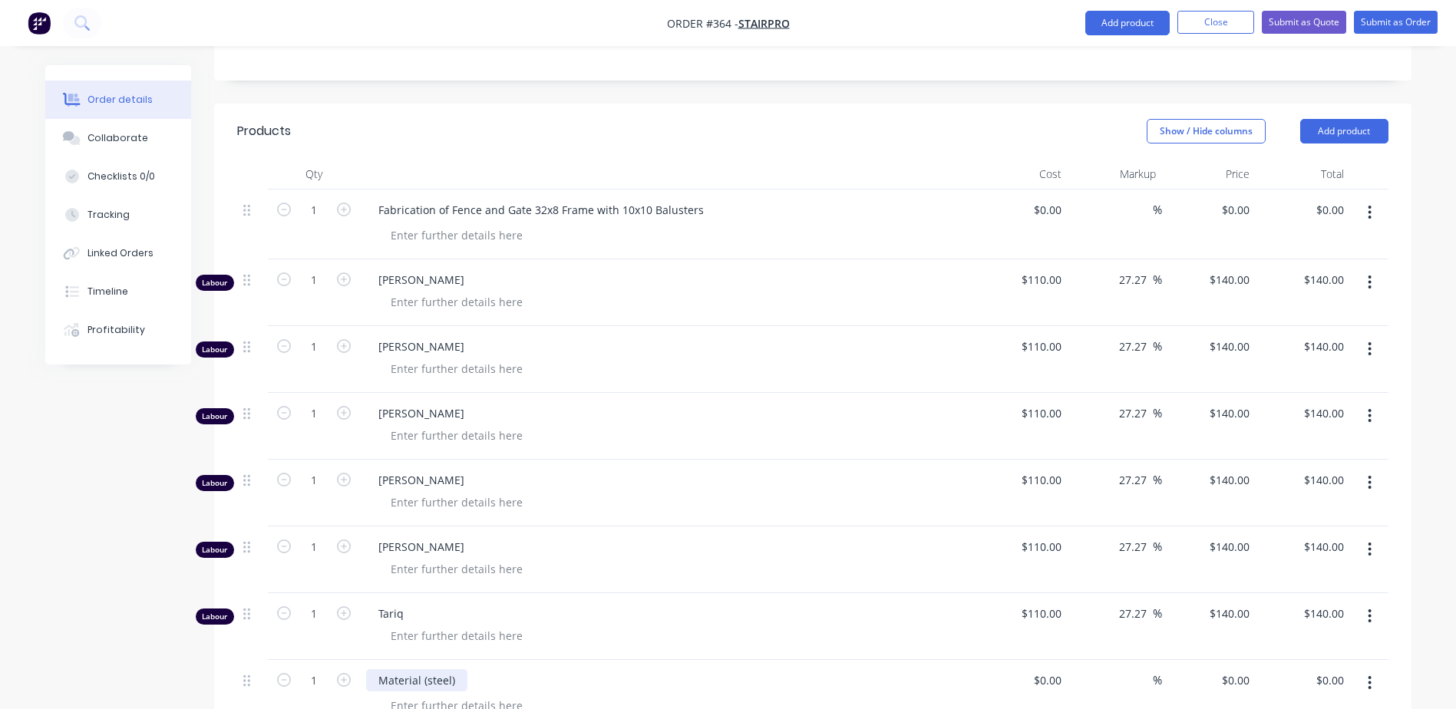
scroll to position [154, 0]
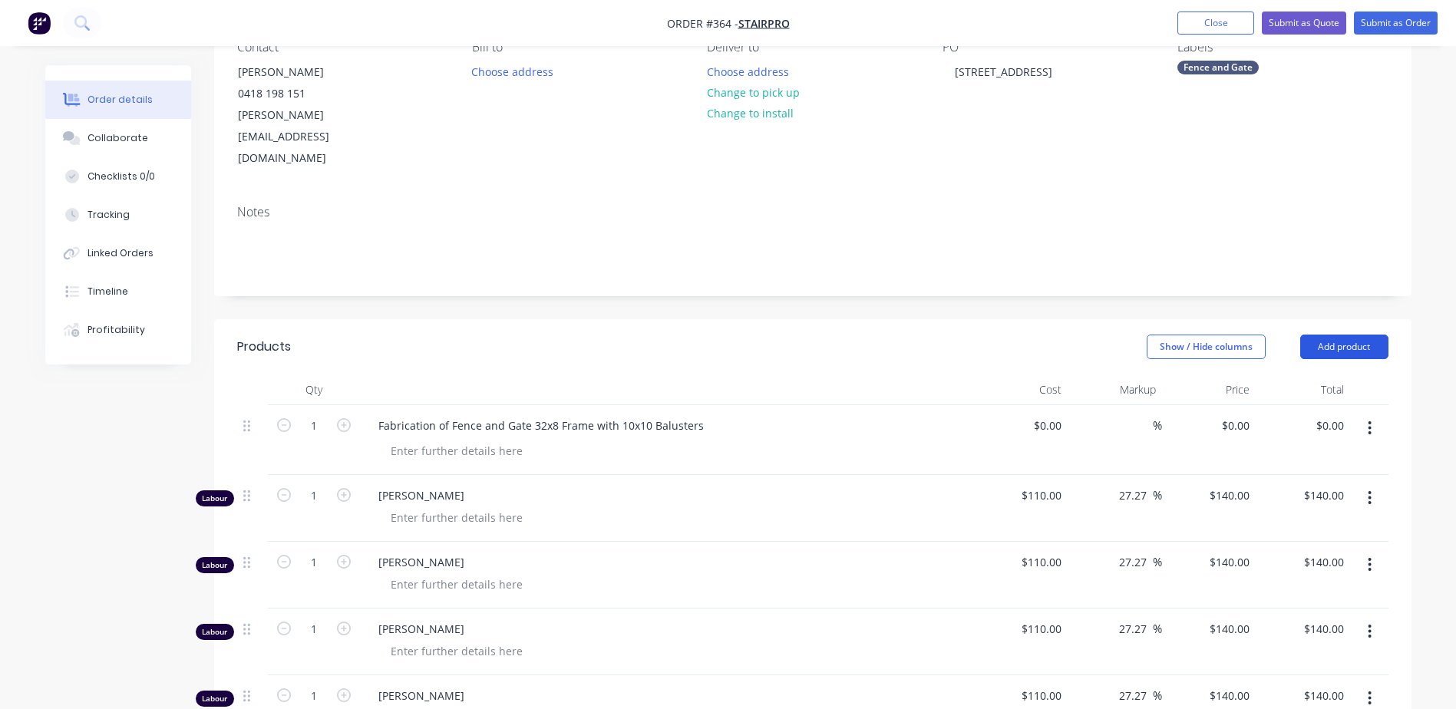
click at [1337, 335] on button "Add product" at bounding box center [1344, 347] width 88 height 25
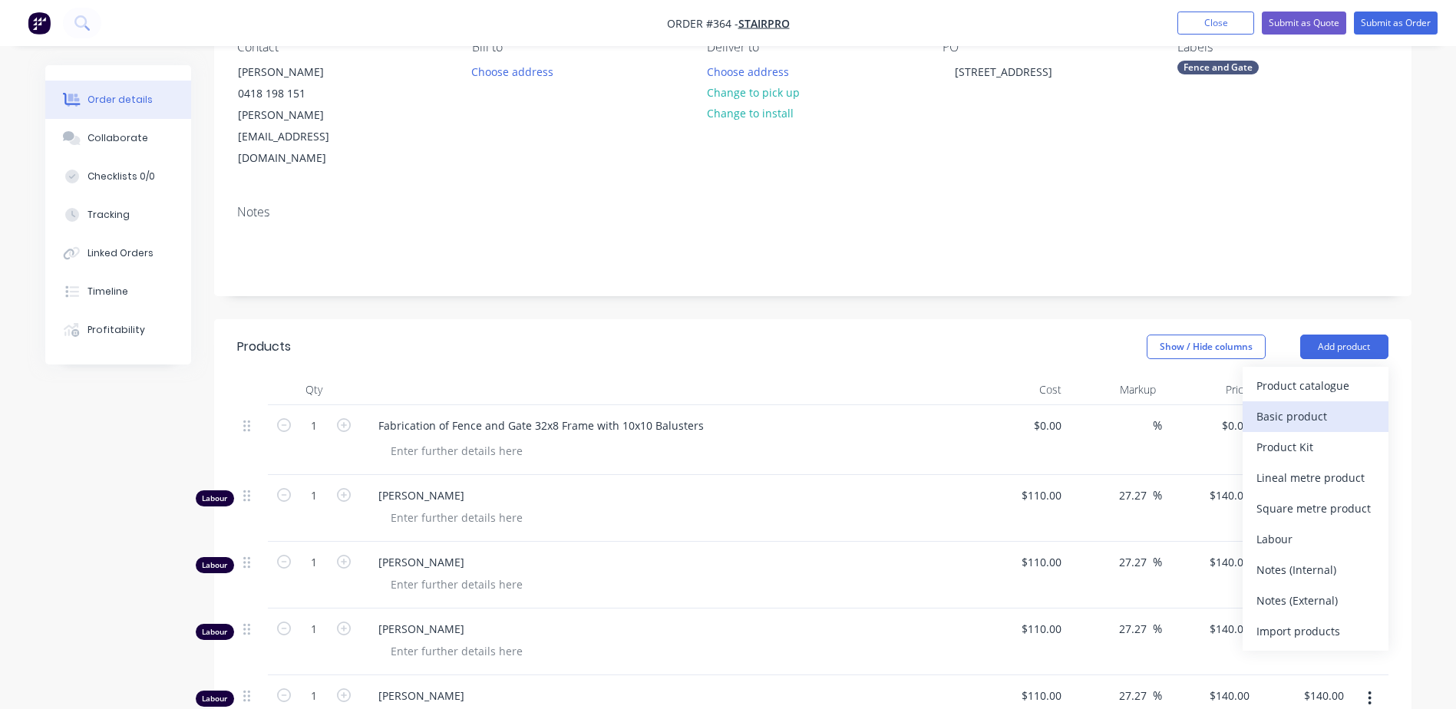
click at [1283, 405] on div "Basic product" at bounding box center [1316, 416] width 118 height 22
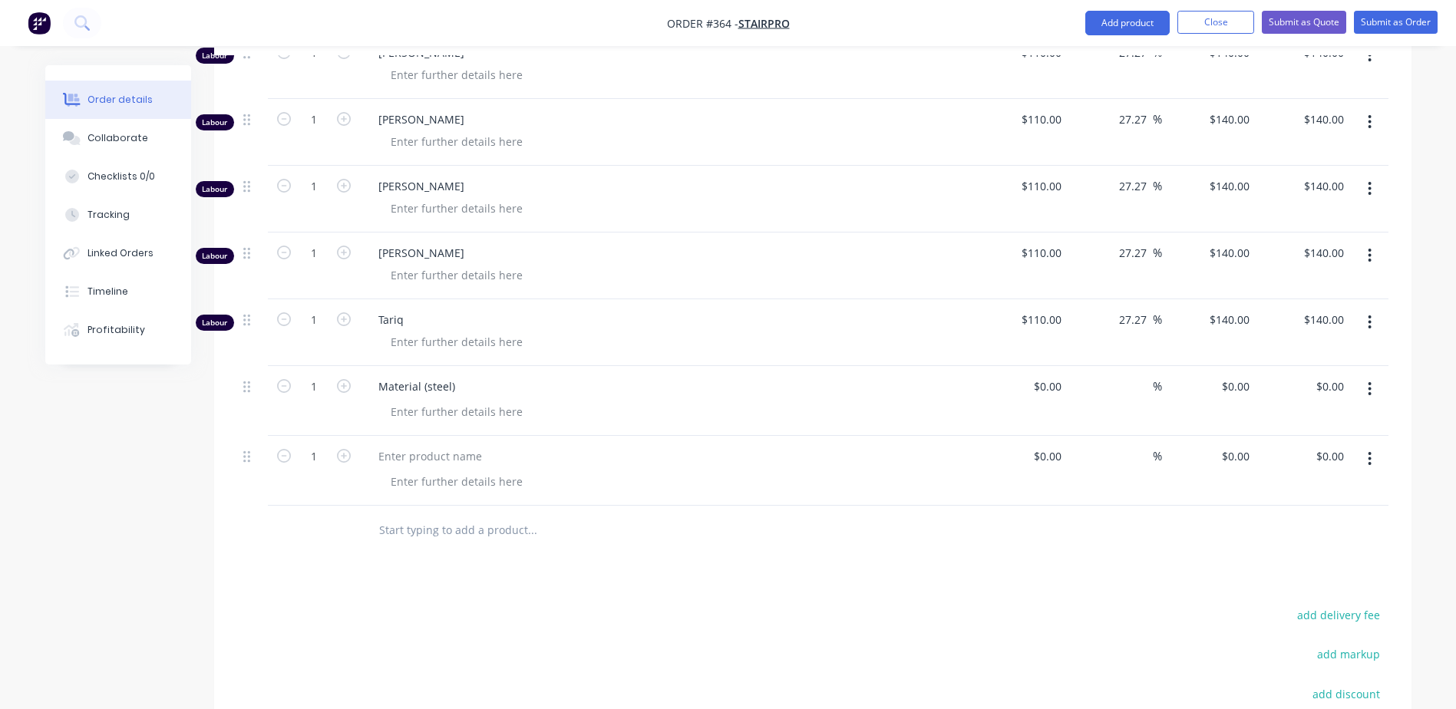
scroll to position [691, 0]
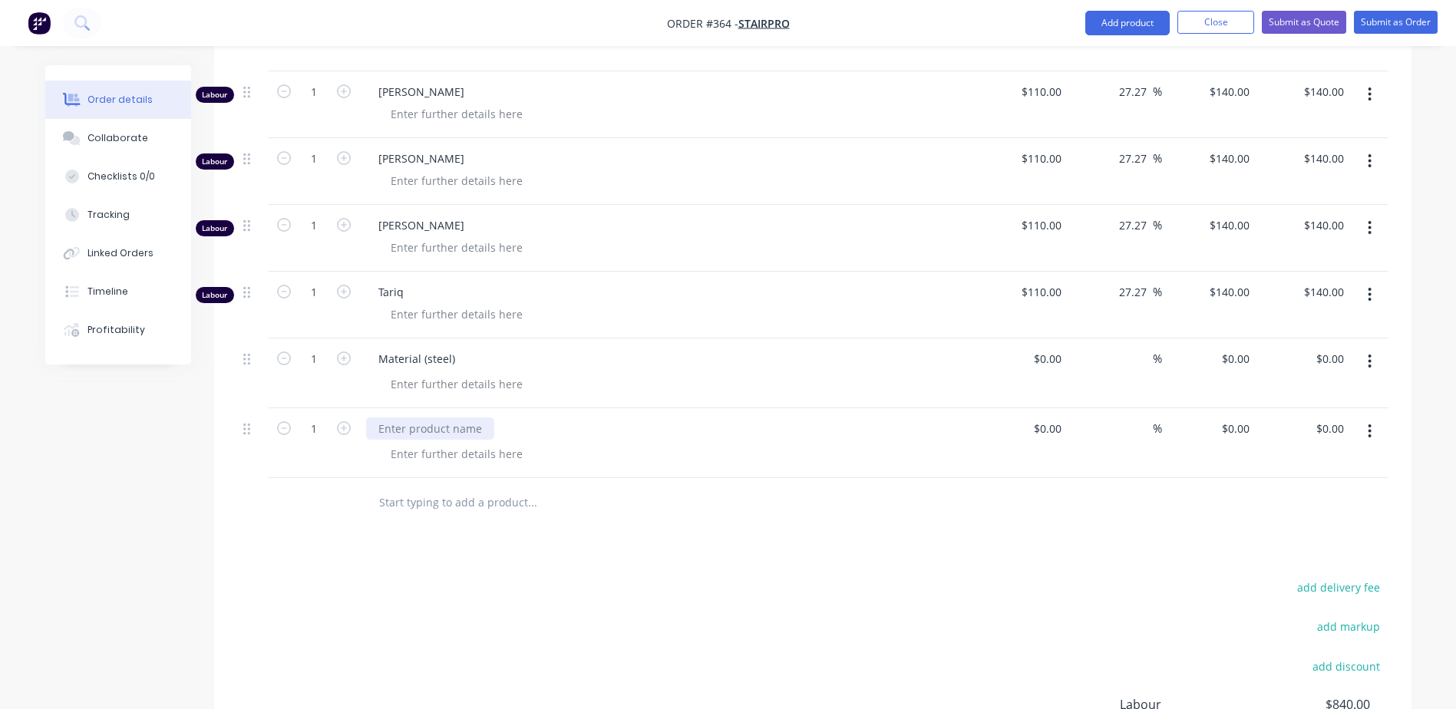
click at [407, 418] on div at bounding box center [430, 429] width 128 height 22
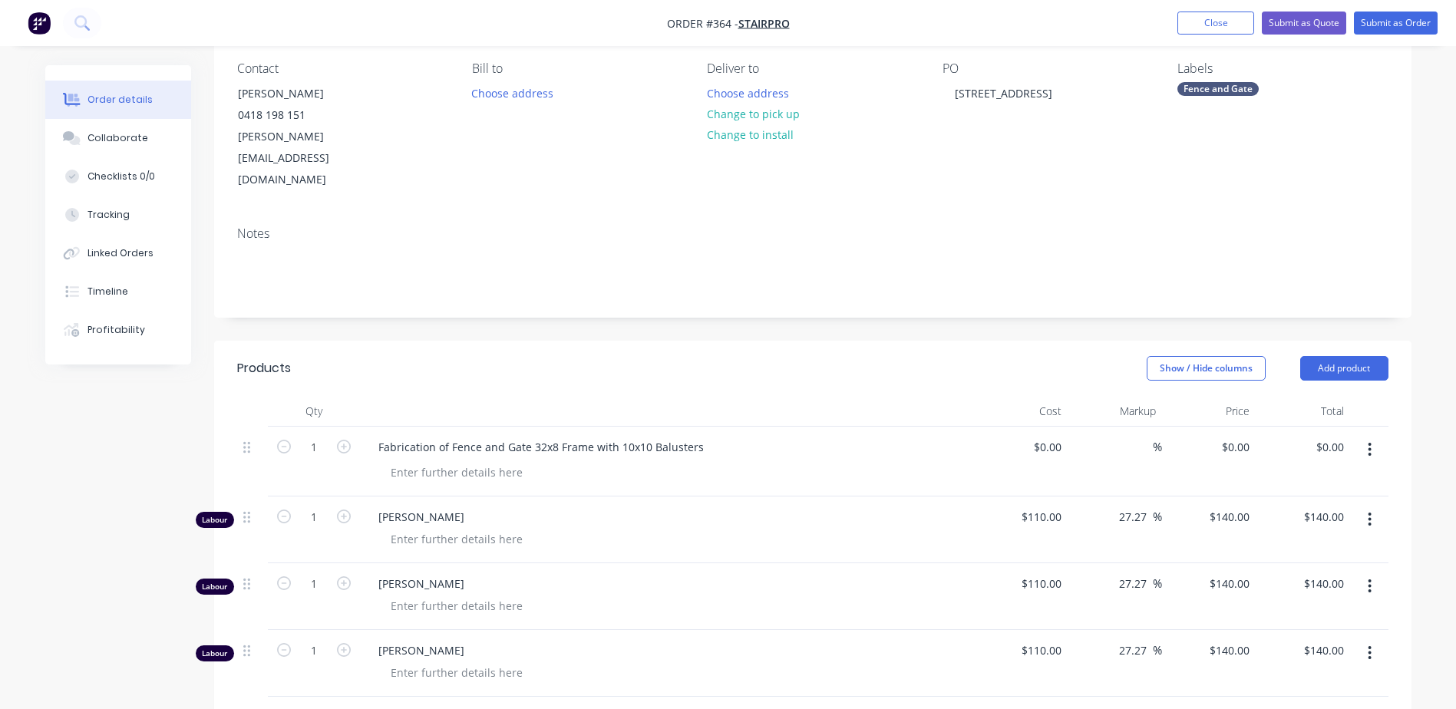
scroll to position [0, 0]
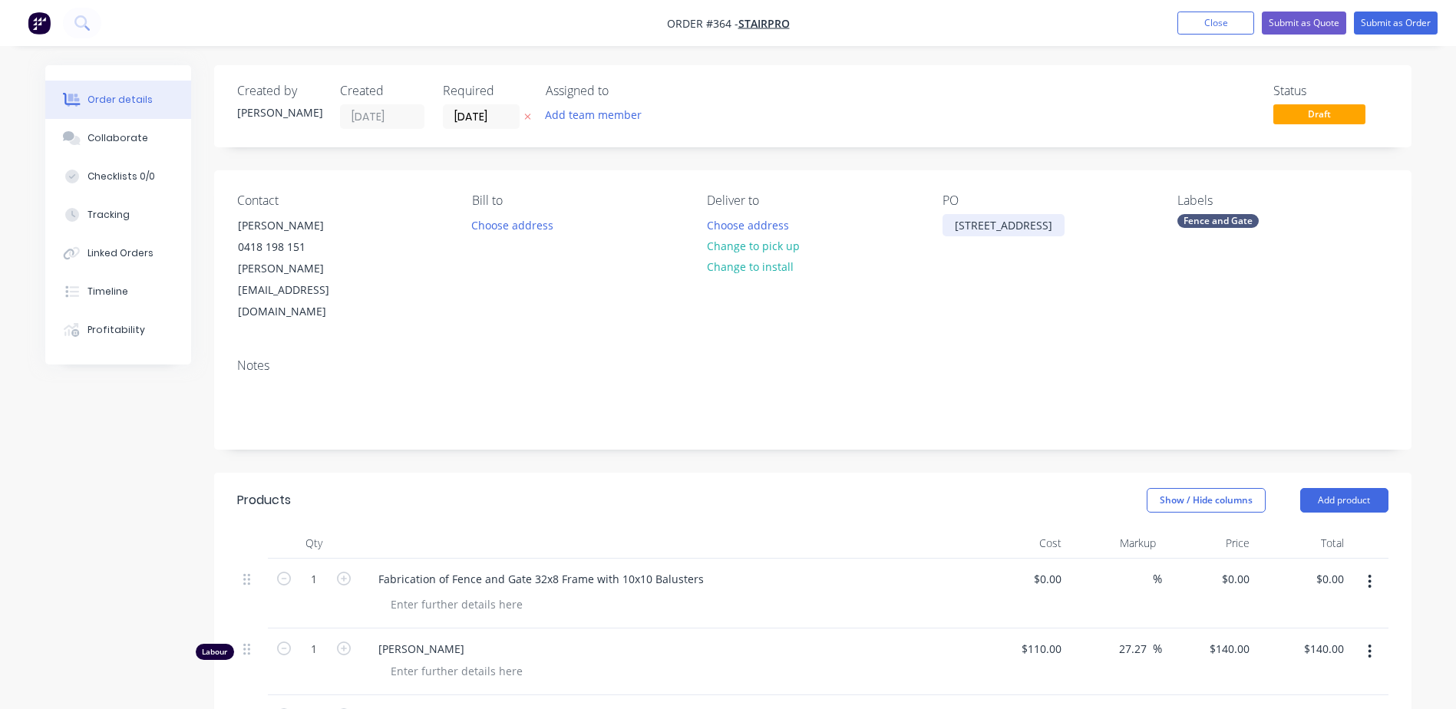
click at [1044, 226] on div "10 Villiers St Gate" at bounding box center [1004, 225] width 122 height 22
click at [1392, 30] on button "Submit as Order" at bounding box center [1396, 23] width 84 height 23
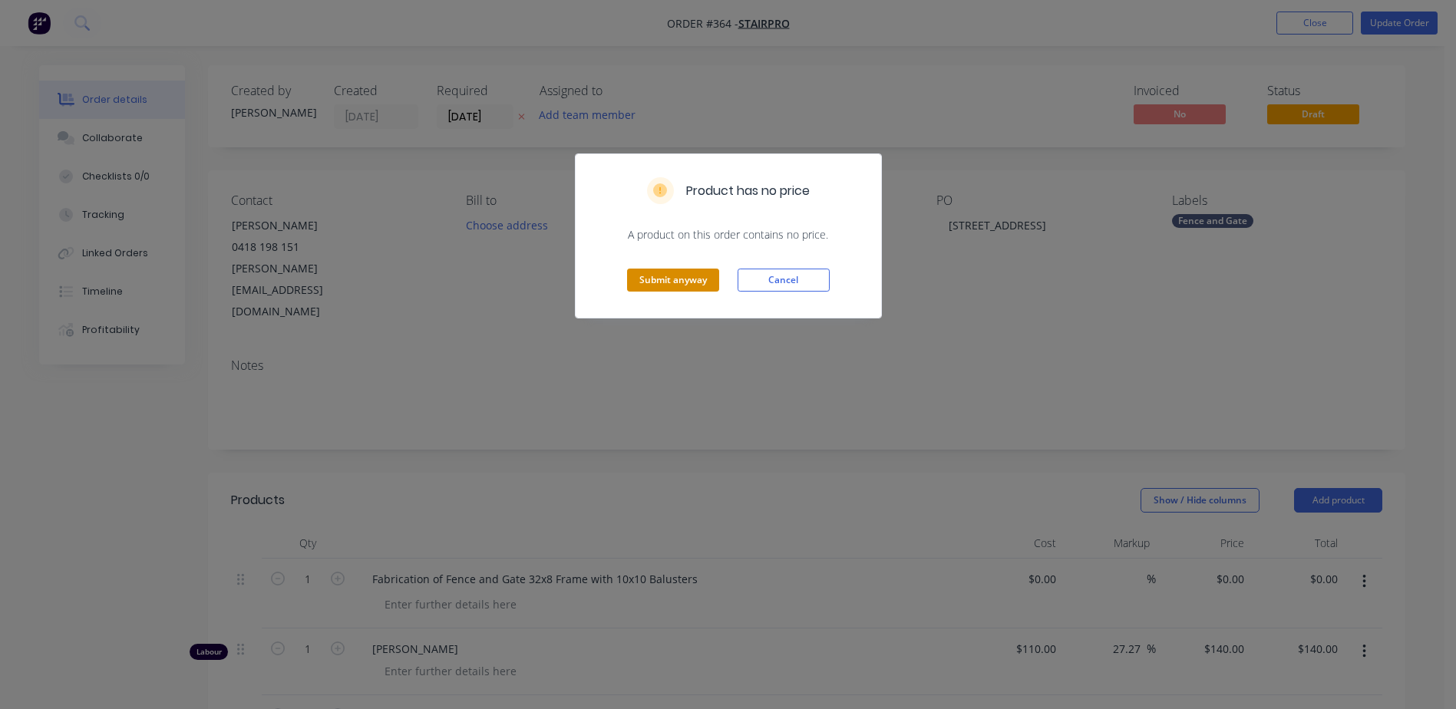
click at [698, 282] on button "Submit anyway" at bounding box center [673, 280] width 92 height 23
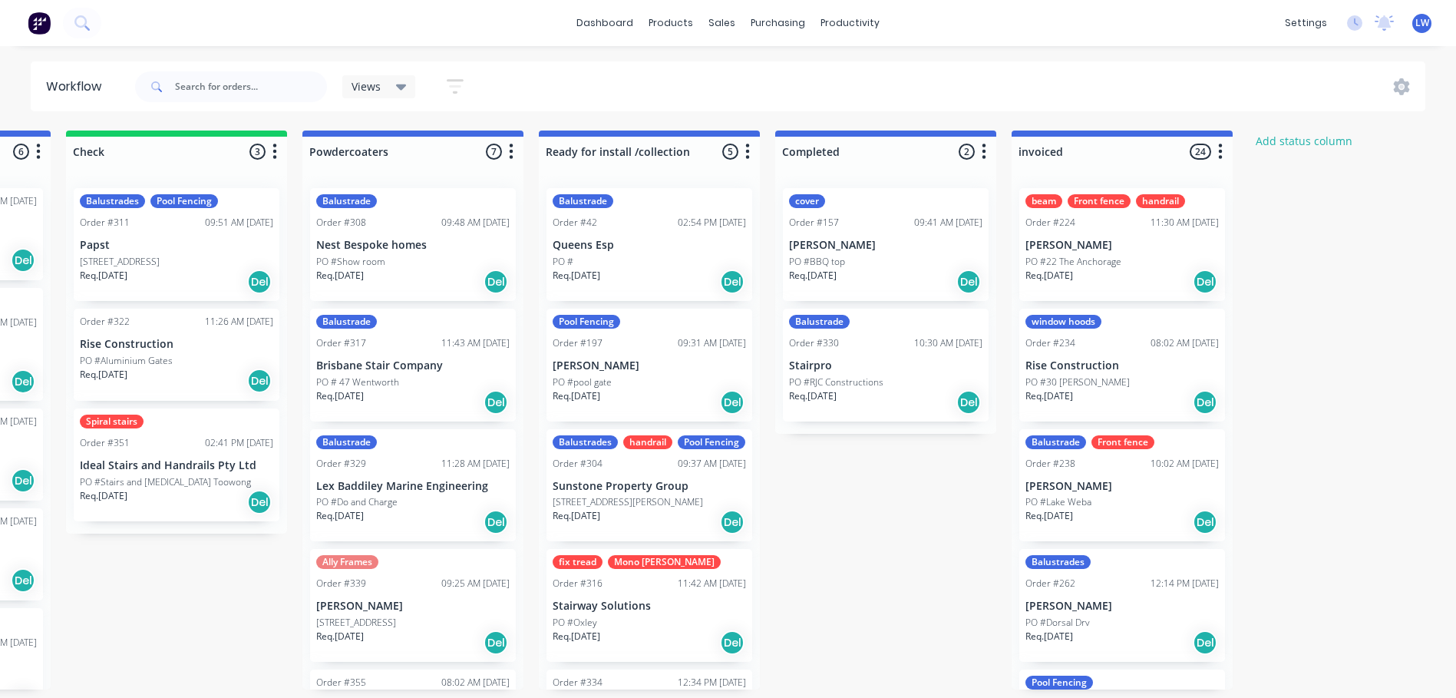
scroll to position [0, 1772]
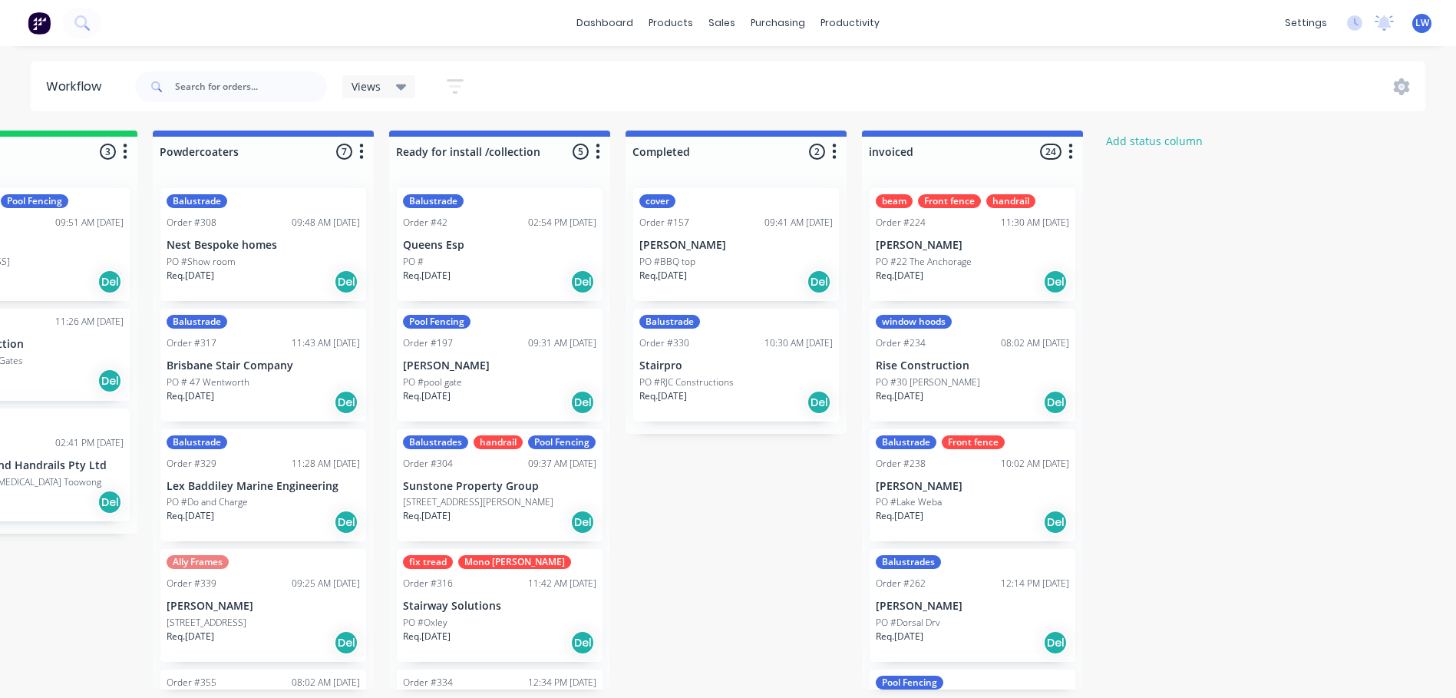
click at [702, 255] on div "PO #BBQ top" at bounding box center [735, 262] width 193 height 14
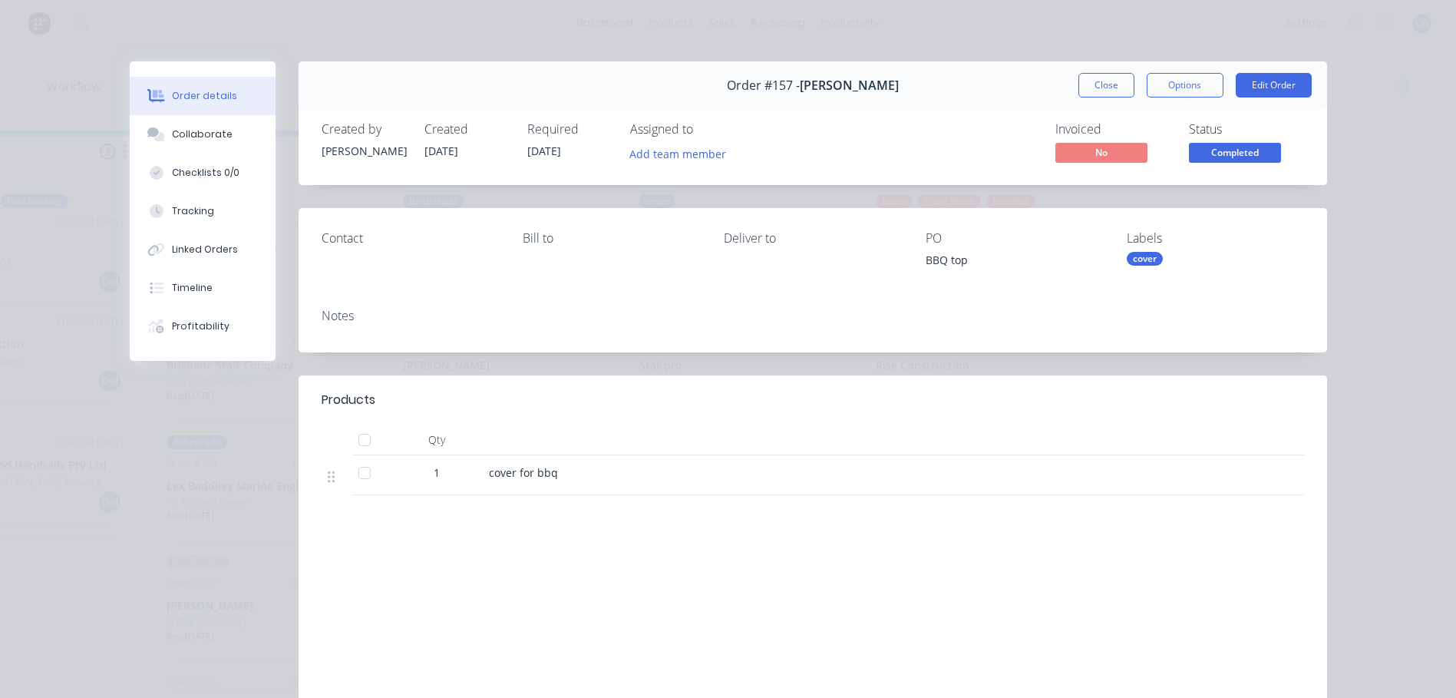
click at [872, 84] on div "Order #157 - [PERSON_NAME] Close Options Edit Order" at bounding box center [813, 85] width 1029 height 48
click at [848, 87] on span "[PERSON_NAME]" at bounding box center [849, 85] width 99 height 15
click at [863, 84] on div "Order #157 - [PERSON_NAME] Close Options Edit Order" at bounding box center [813, 85] width 1029 height 48
click at [1262, 78] on button "Edit Order" at bounding box center [1274, 85] width 76 height 25
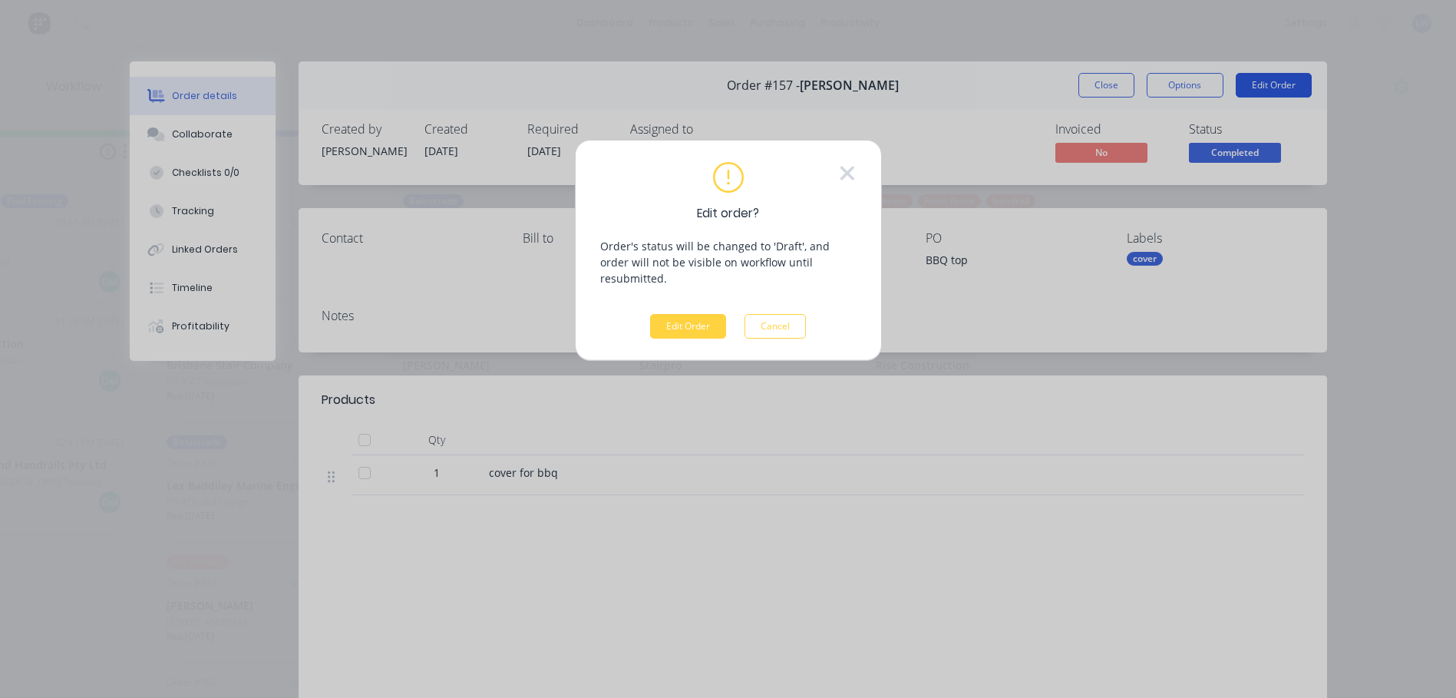
scroll to position [0, 1760]
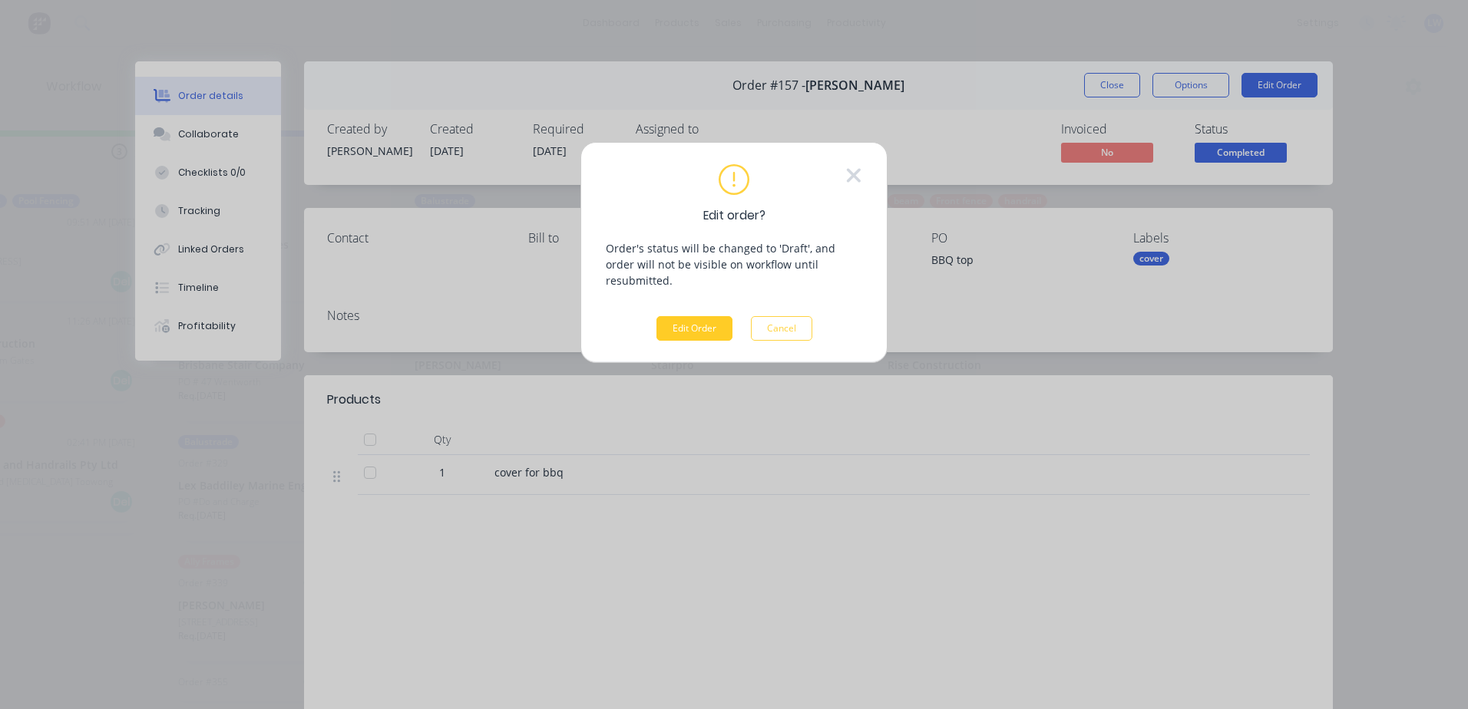
click at [722, 319] on button "Edit Order" at bounding box center [694, 328] width 76 height 25
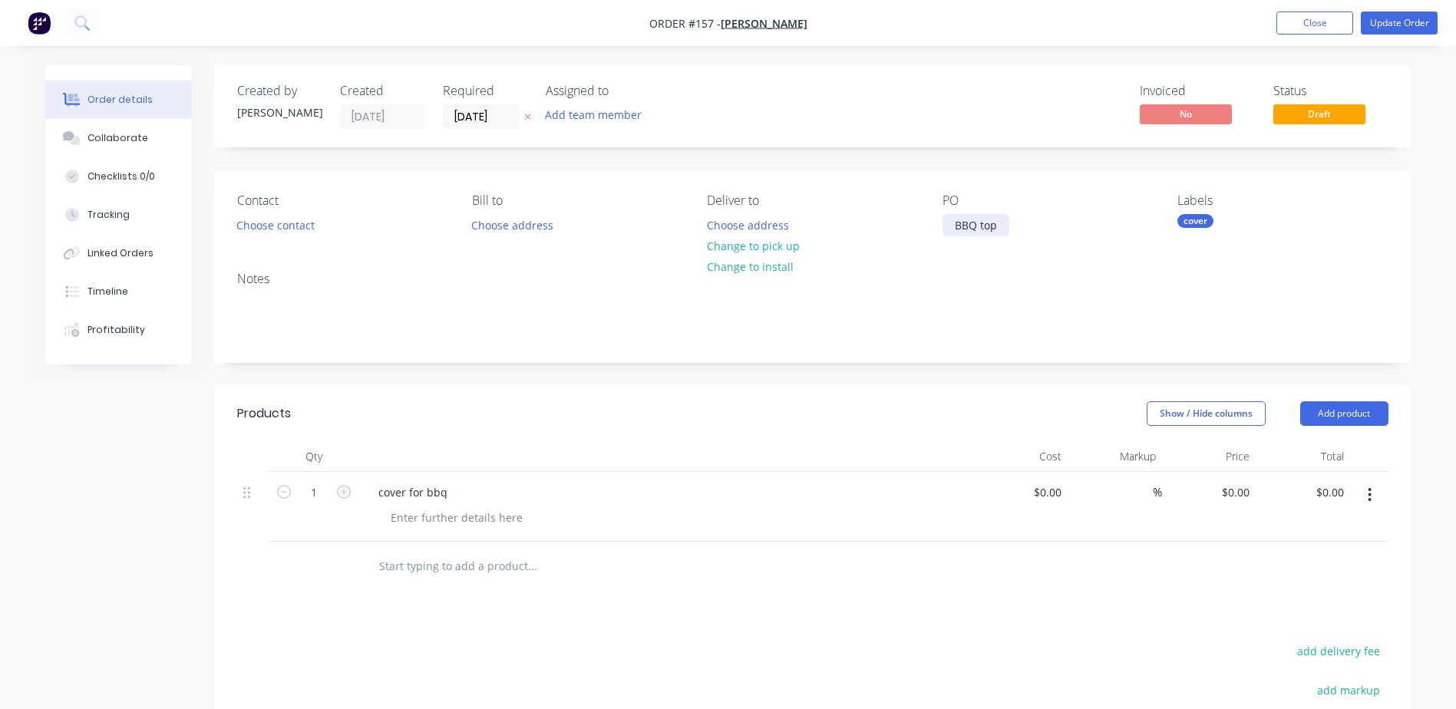
click at [1006, 224] on div "BBQ top" at bounding box center [976, 225] width 67 height 22
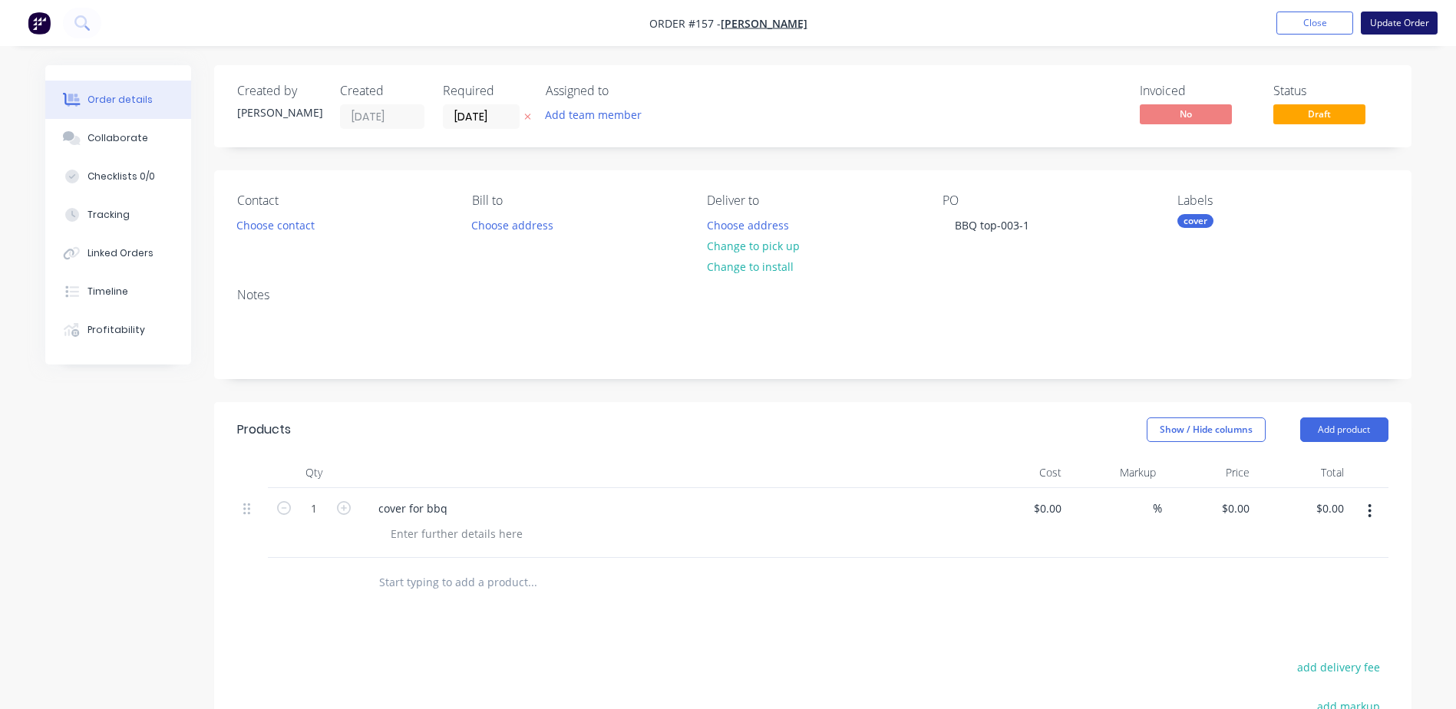
click at [1401, 26] on button "Update Order" at bounding box center [1399, 23] width 77 height 23
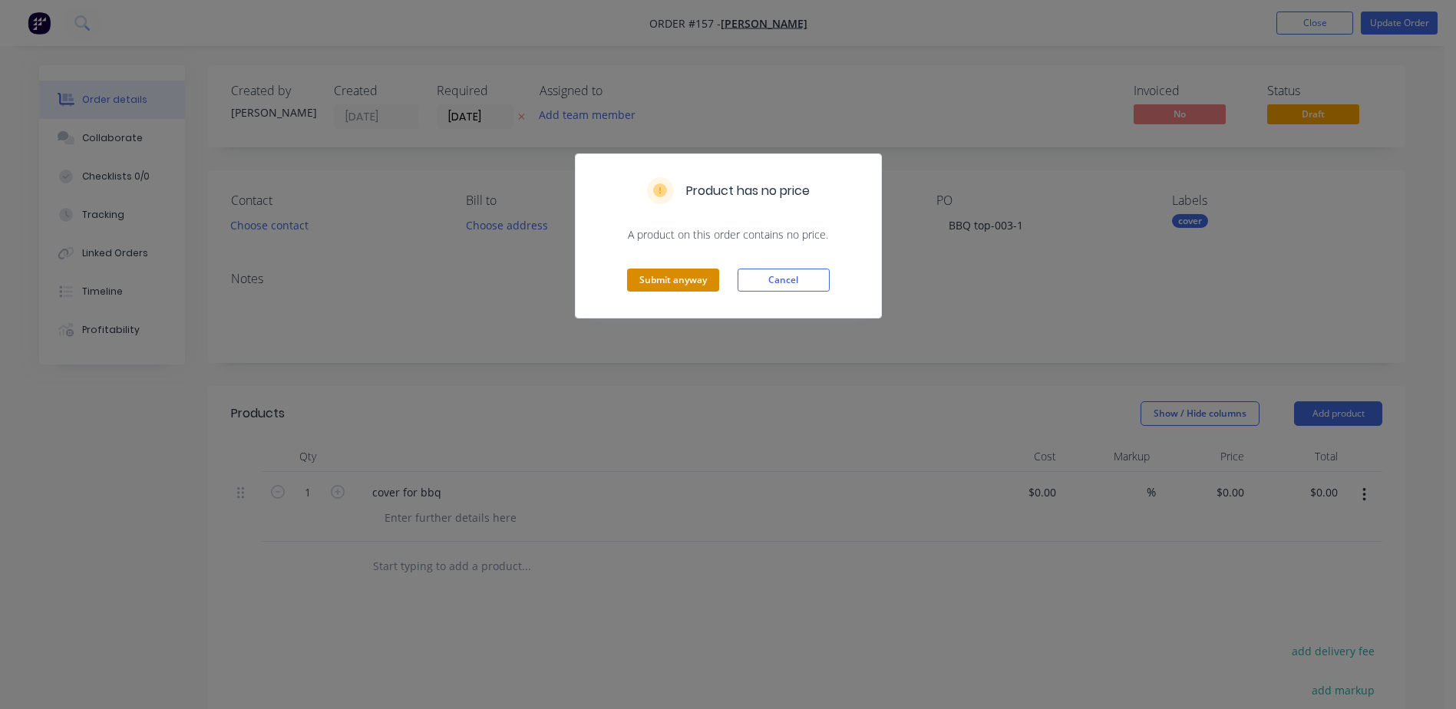
click at [695, 282] on button "Submit anyway" at bounding box center [673, 280] width 92 height 23
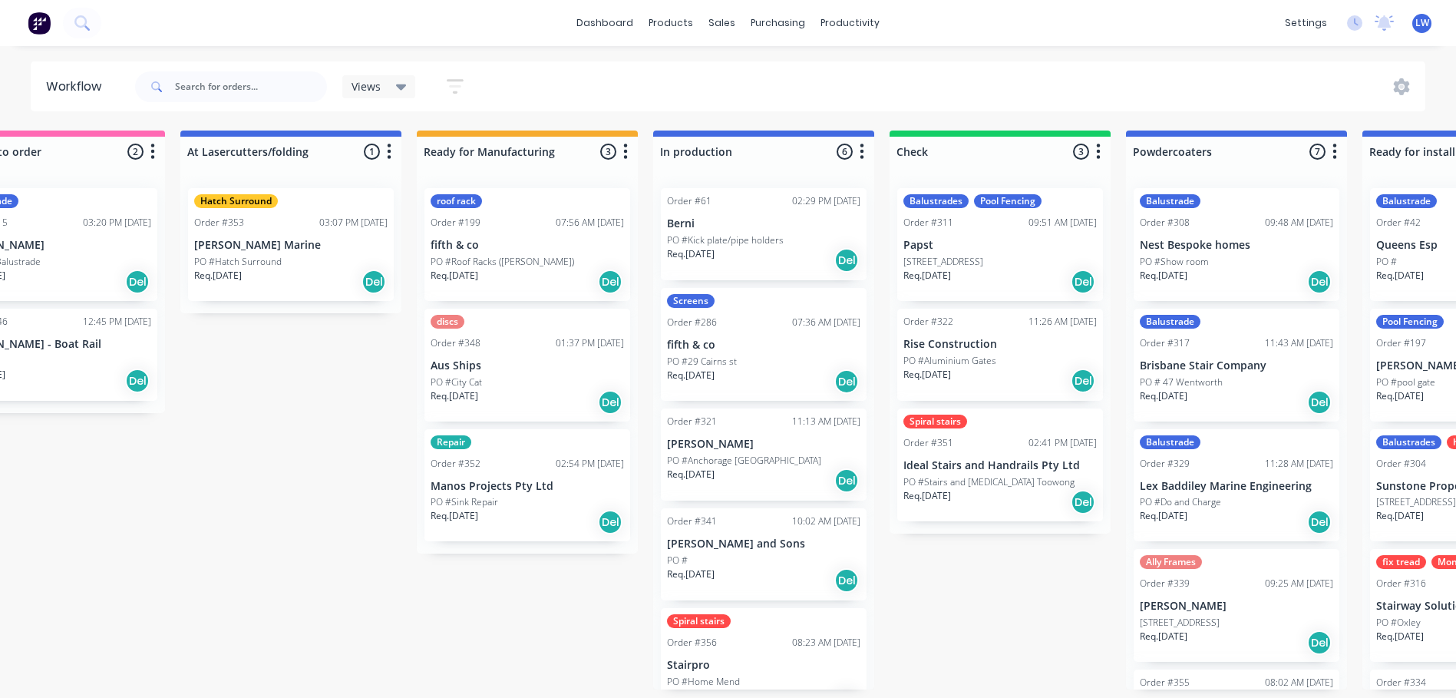
scroll to position [0, 1772]
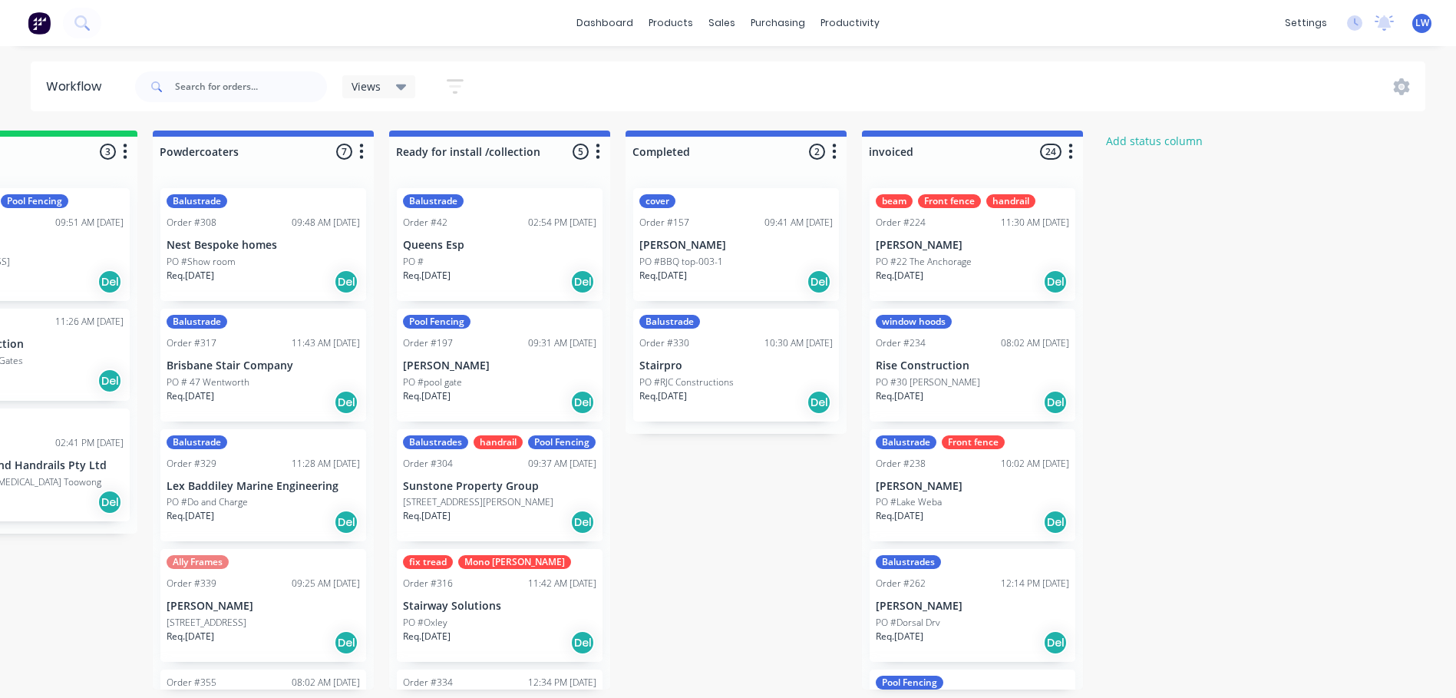
click at [743, 373] on div "Balustrade Order #330 10:30 AM [DATE] Stairpro PO #RJC Constructions Req. [DATE…" at bounding box center [736, 365] width 206 height 113
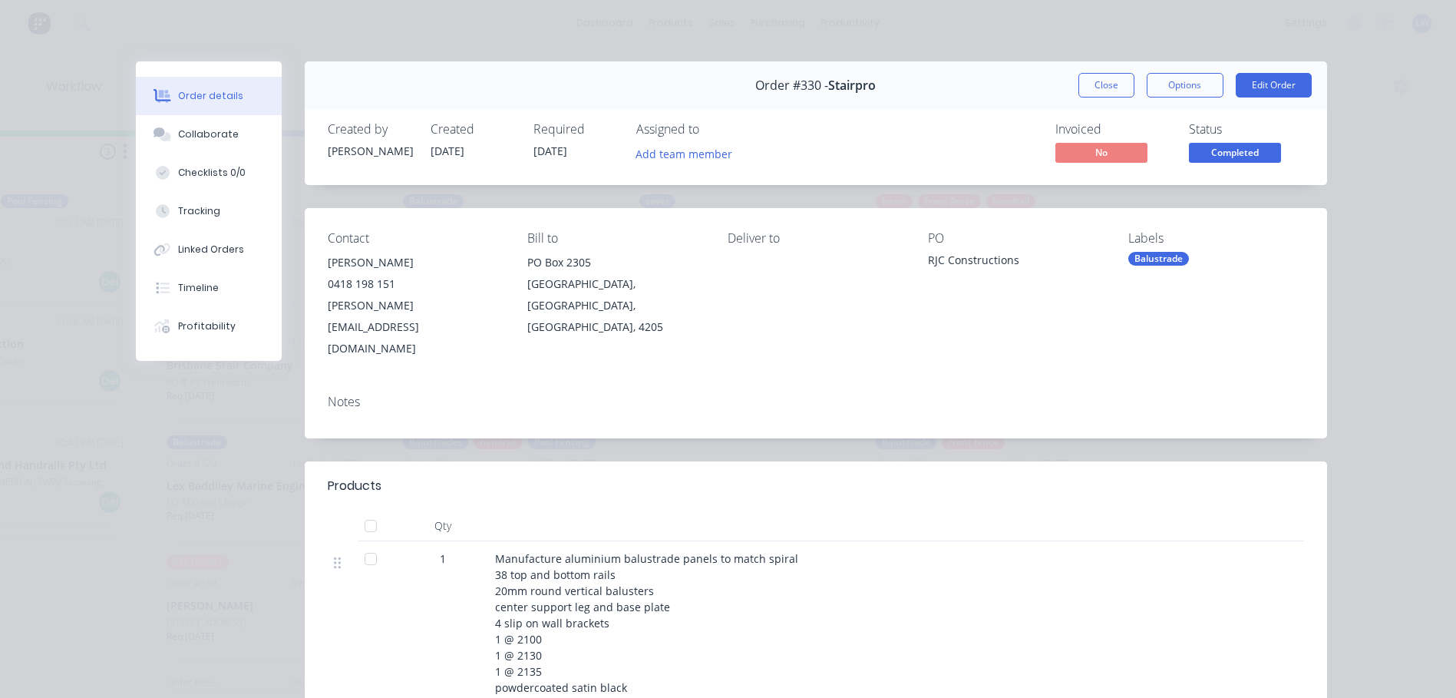
click at [1009, 260] on div "RJC Constructions" at bounding box center [1016, 262] width 176 height 21
click at [1012, 260] on div "RJC Constructions" at bounding box center [1016, 262] width 176 height 21
click at [1013, 260] on div "RJC Constructions" at bounding box center [1016, 262] width 176 height 21
click at [1261, 91] on button "Edit Order" at bounding box center [1274, 85] width 76 height 25
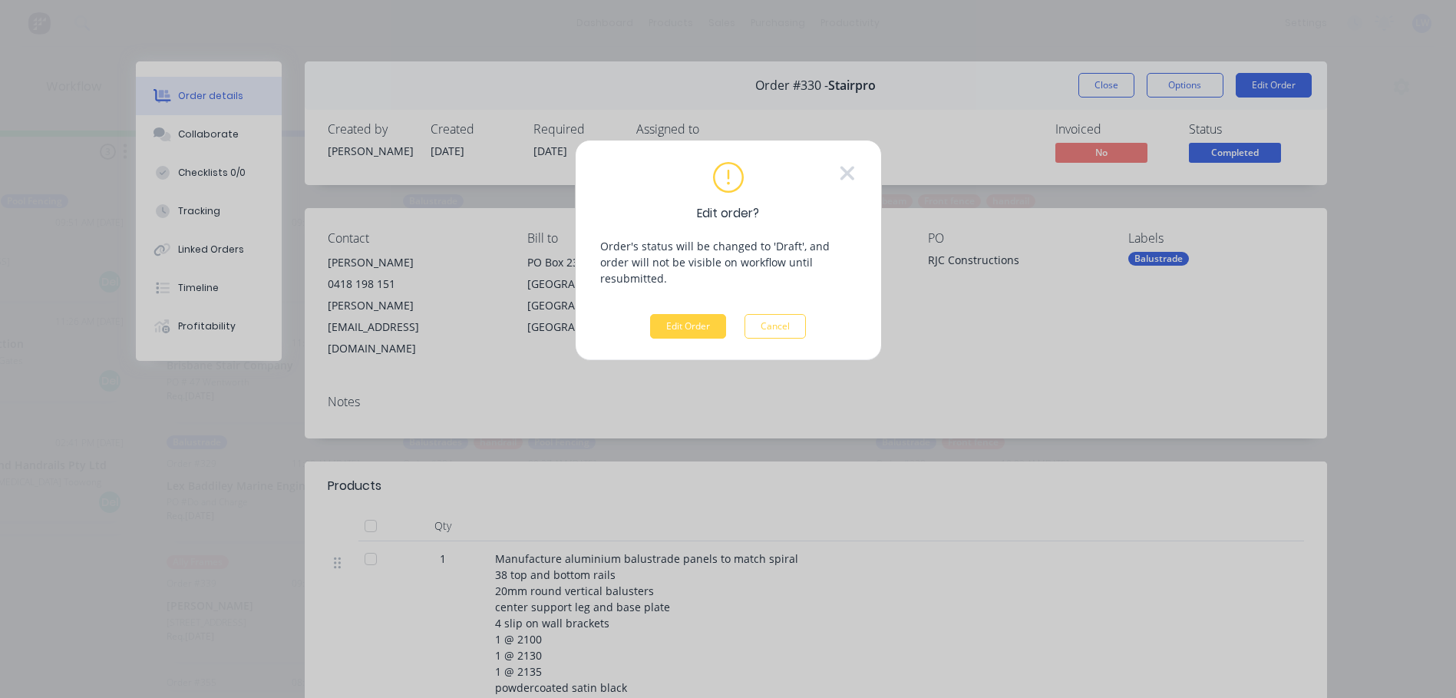
scroll to position [0, 1760]
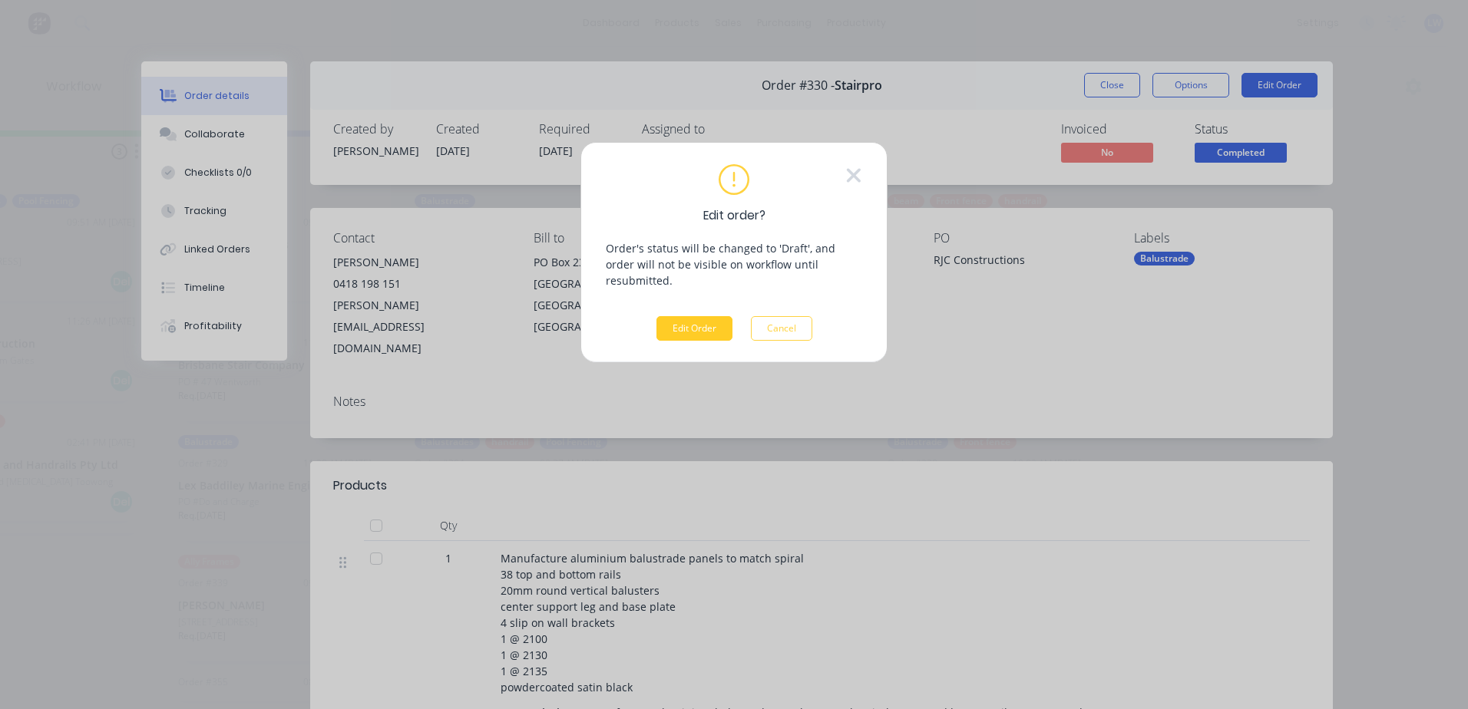
click at [715, 316] on button "Edit Order" at bounding box center [694, 328] width 76 height 25
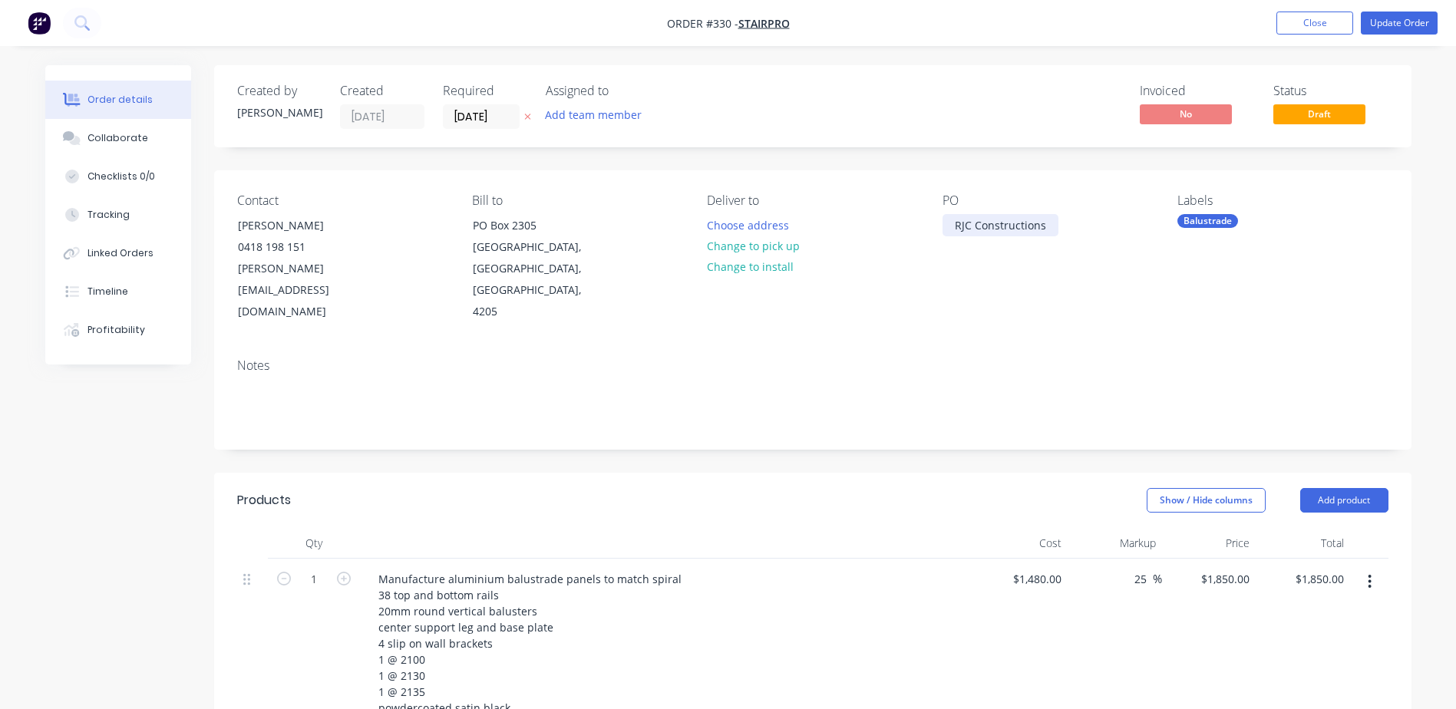
click at [1042, 230] on div "RJC Constructions" at bounding box center [1001, 225] width 116 height 22
click at [1385, 29] on button "Update Order" at bounding box center [1399, 23] width 77 height 23
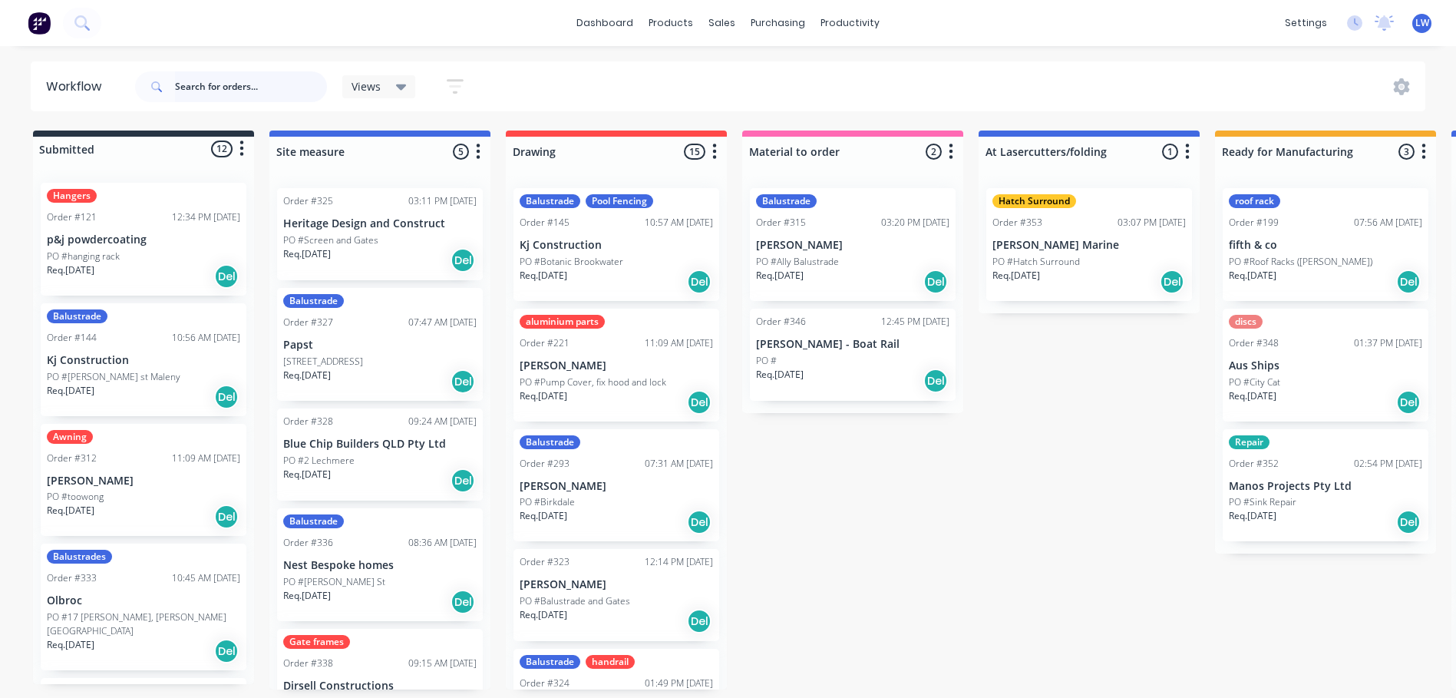
click at [210, 88] on input "text" at bounding box center [251, 86] width 152 height 31
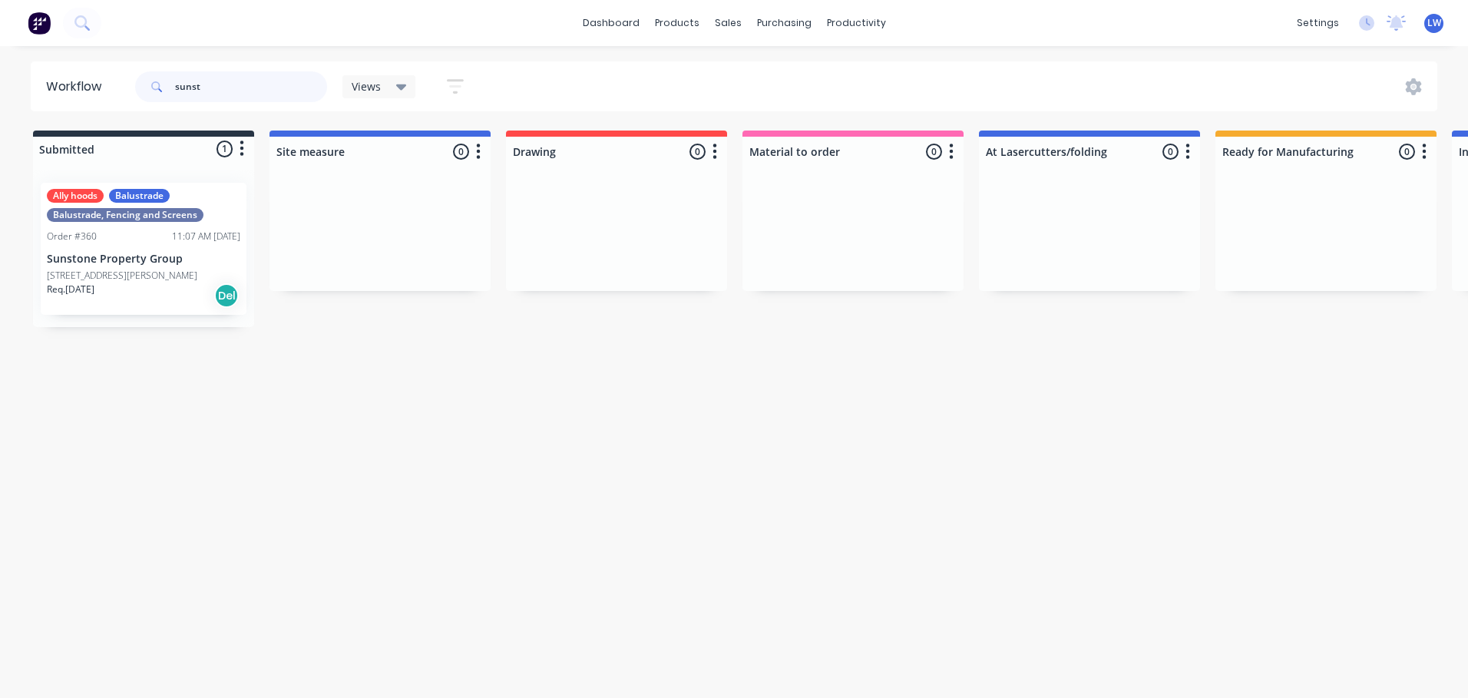
drag, startPoint x: 203, startPoint y: 87, endPoint x: 127, endPoint y: 81, distance: 75.5
click at [127, 81] on header "Workflow sunst Views Save new view None (Default) edit Show/Hide statuses Show …" at bounding box center [734, 86] width 1407 height 50
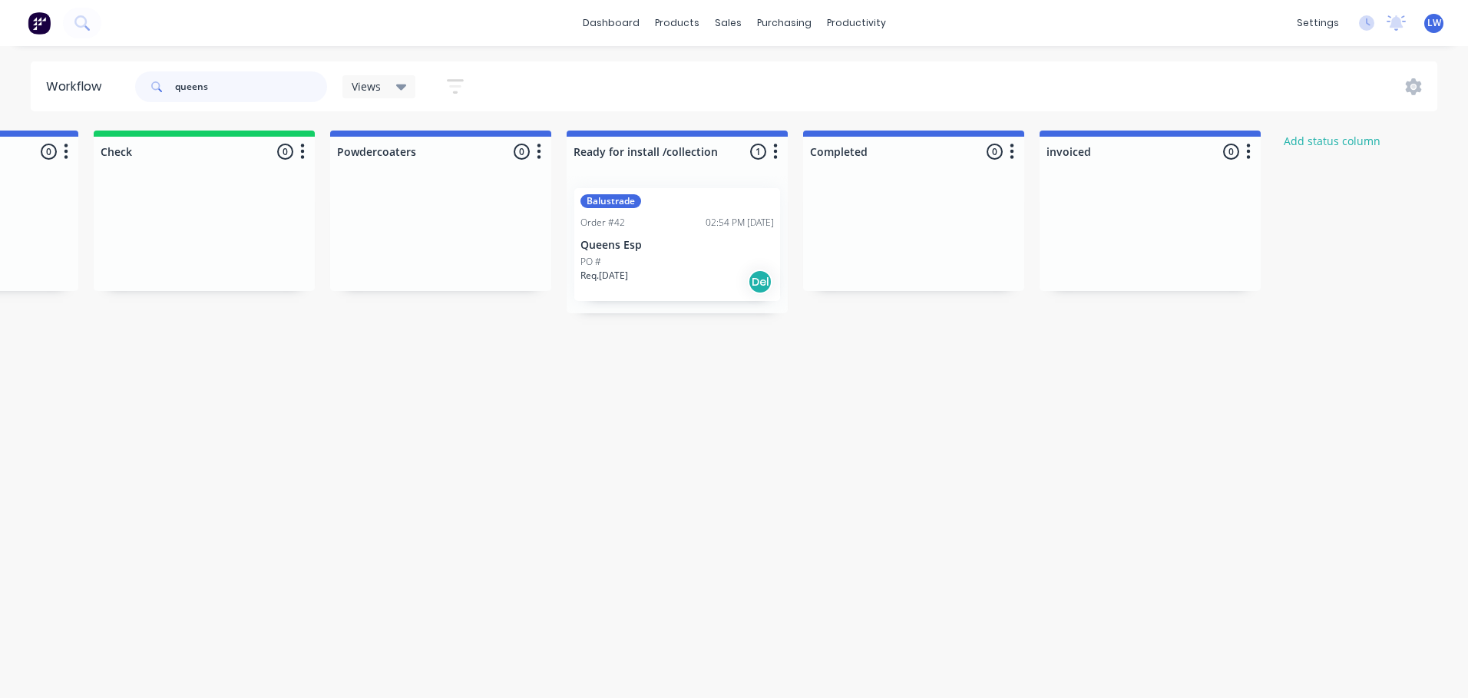
scroll to position [0, 1610]
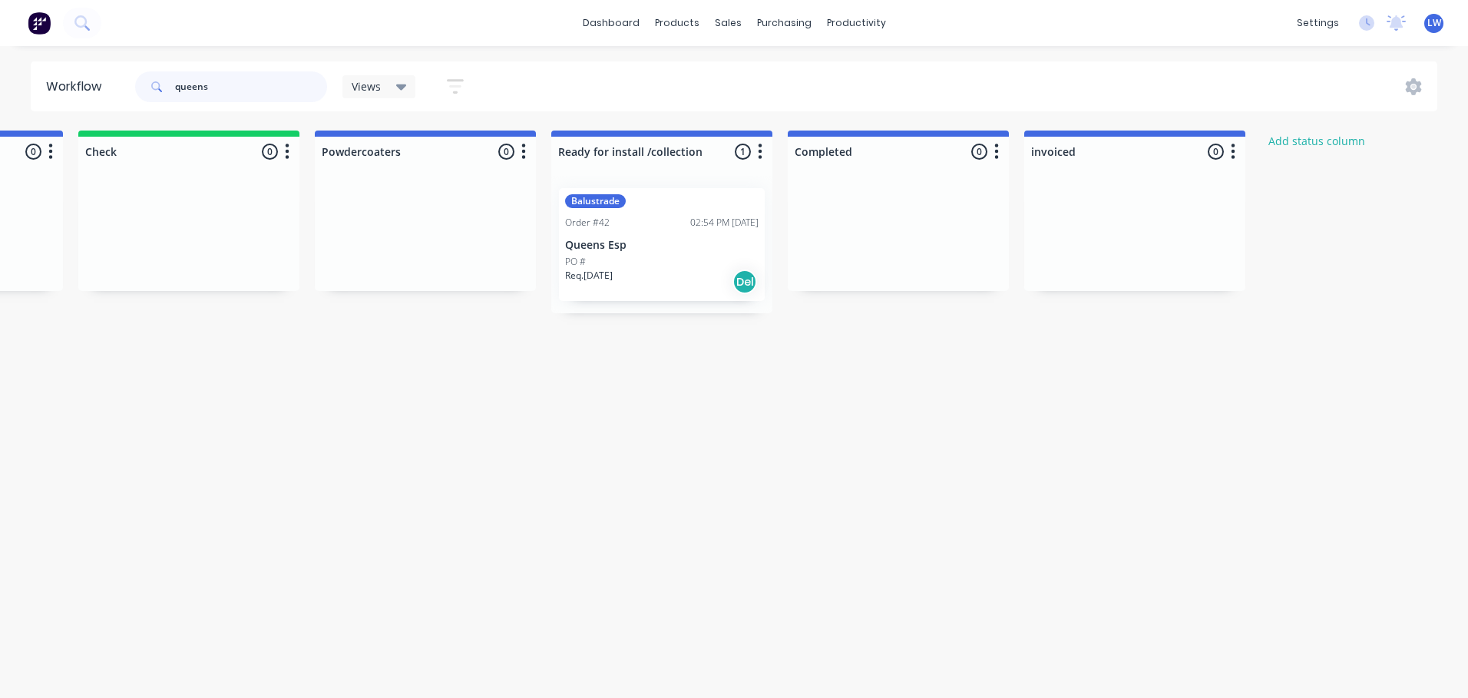
type input "queens"
click at [629, 247] on p "Queens Esp" at bounding box center [661, 245] width 193 height 13
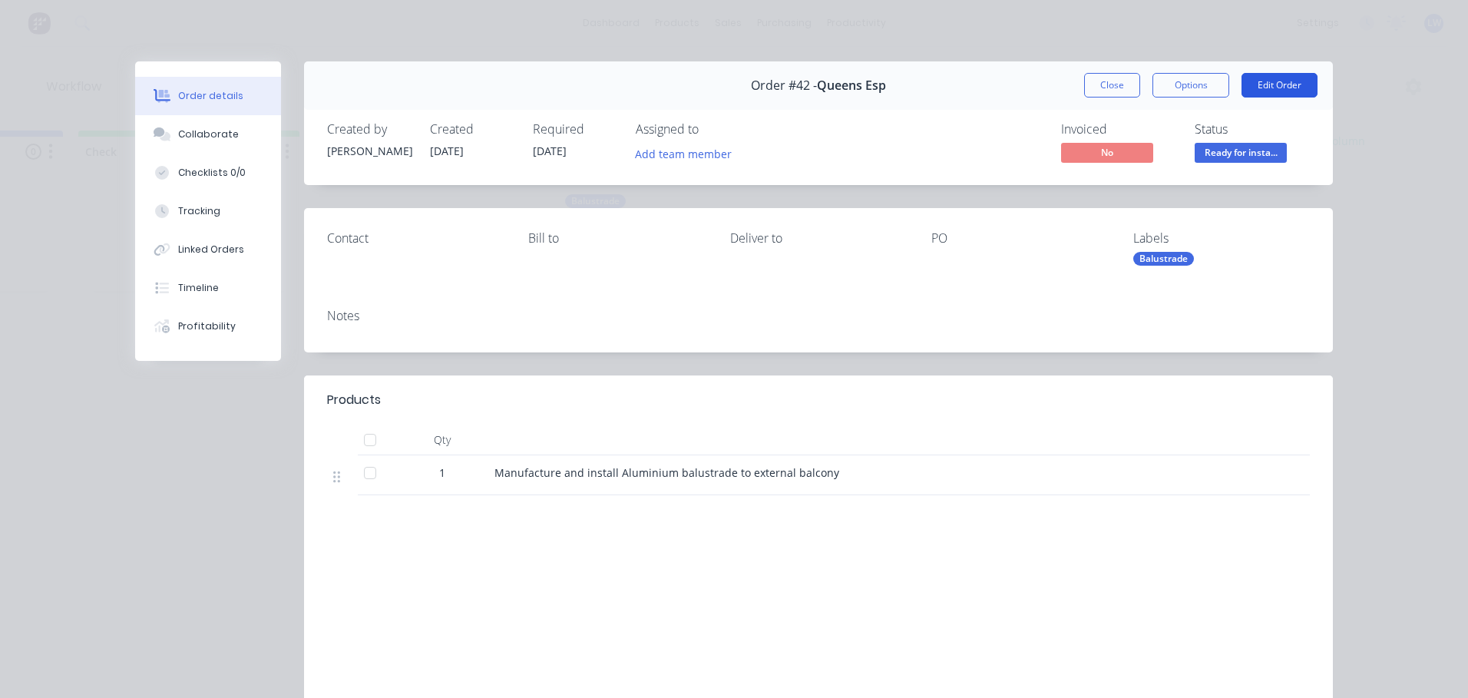
click at [1276, 90] on button "Edit Order" at bounding box center [1279, 85] width 76 height 25
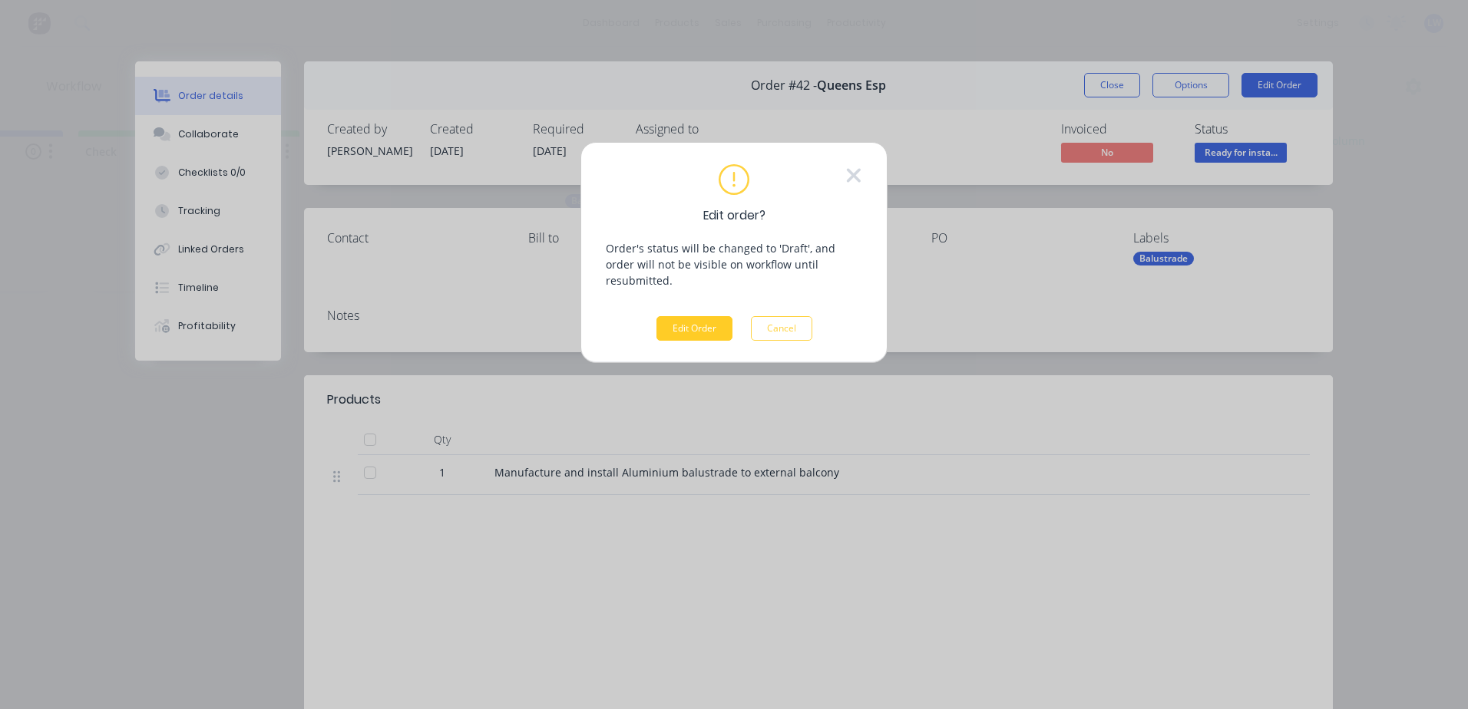
click at [689, 320] on button "Edit Order" at bounding box center [694, 328] width 76 height 25
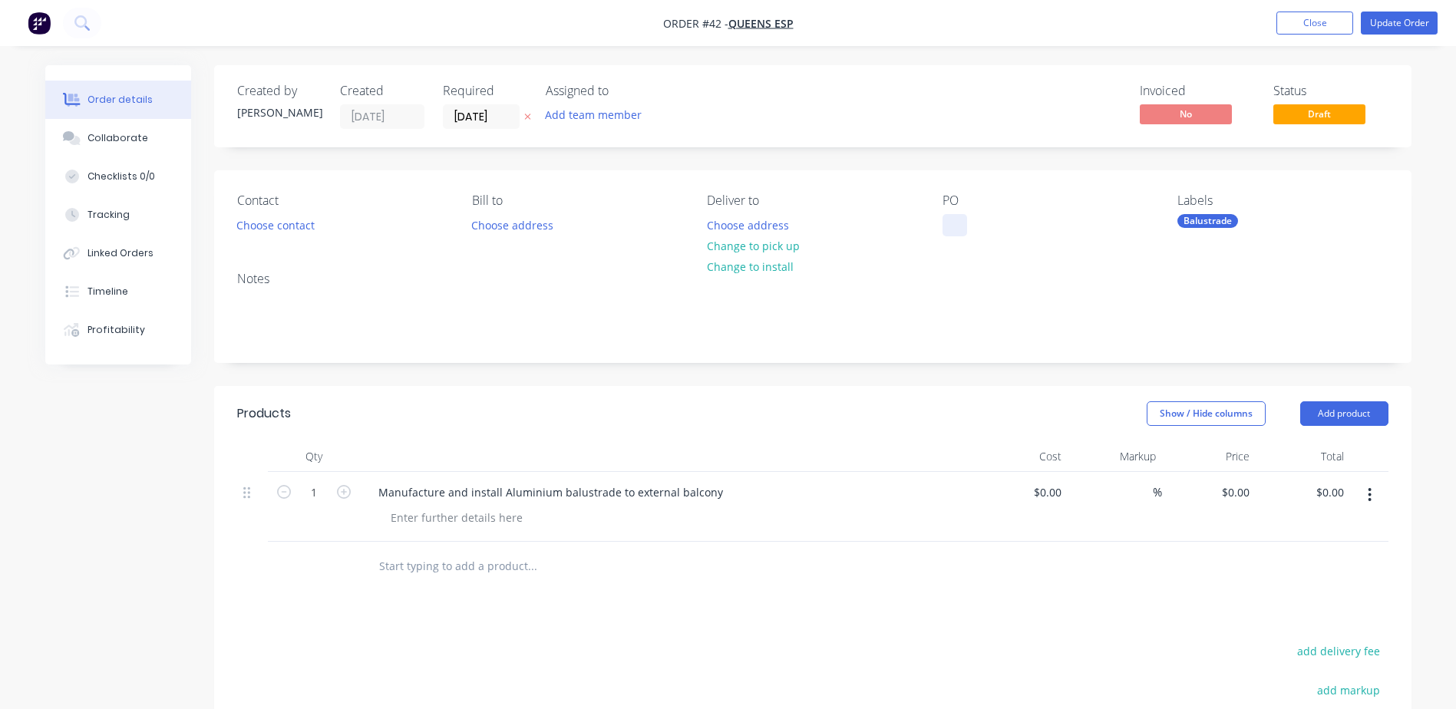
click at [953, 222] on div at bounding box center [955, 225] width 25 height 22
click at [1372, 24] on button "Update Order" at bounding box center [1399, 23] width 77 height 23
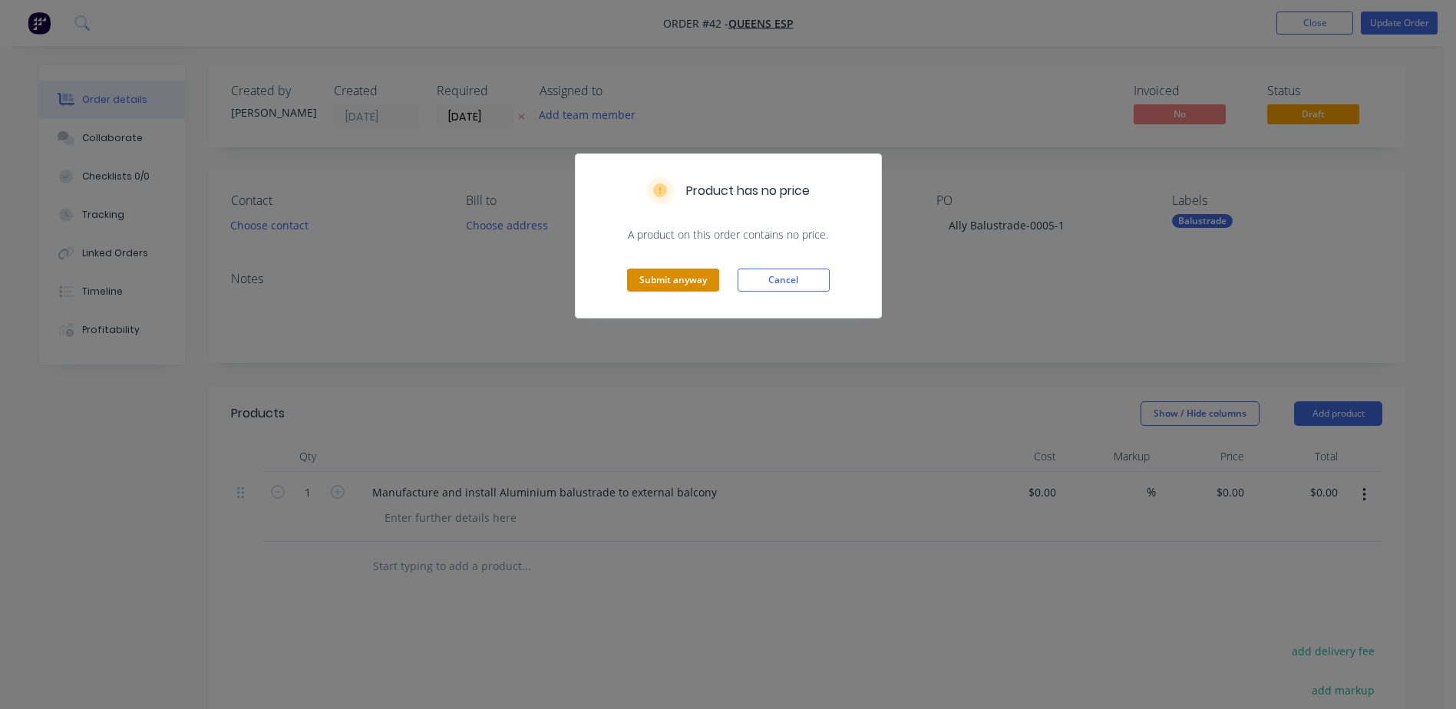
click at [652, 280] on button "Submit anyway" at bounding box center [673, 280] width 92 height 23
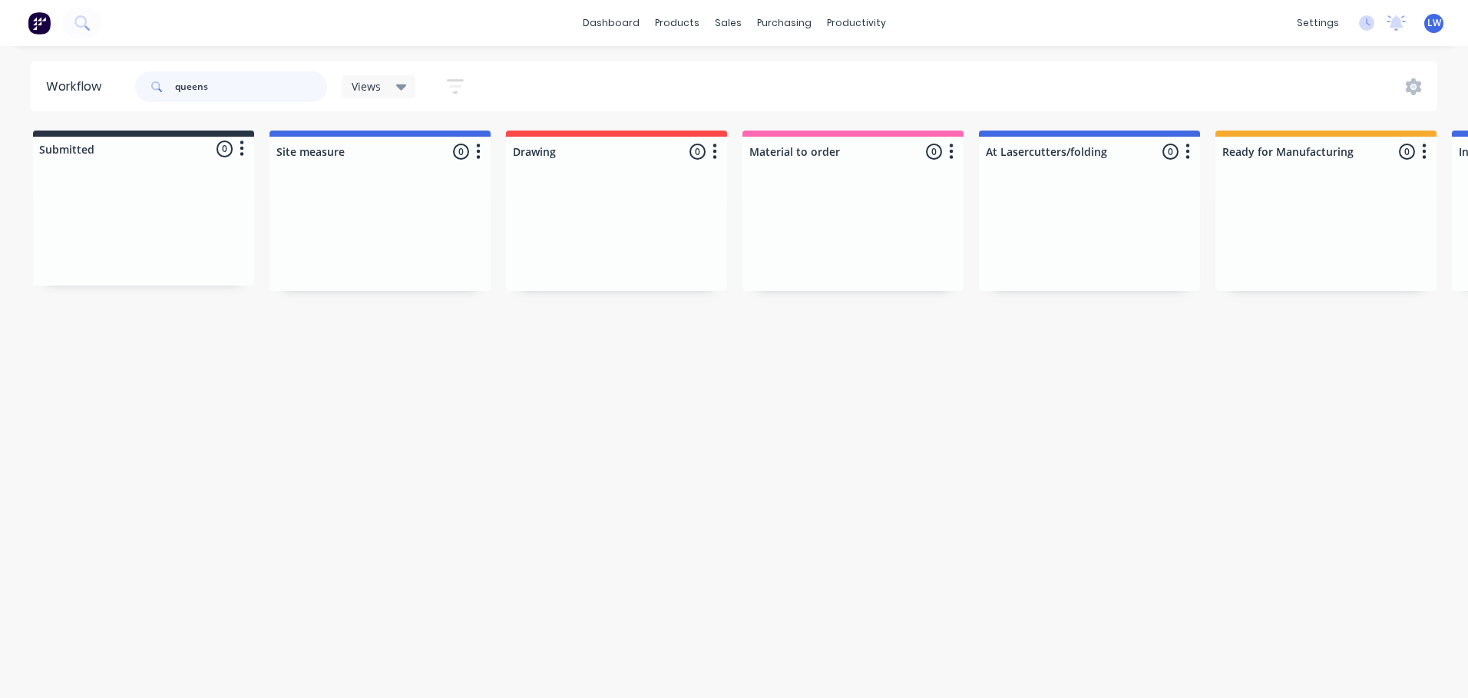
drag, startPoint x: 215, startPoint y: 87, endPoint x: 88, endPoint y: 81, distance: 126.8
click at [88, 81] on header "Workflow queens Views Save new view None (Default) edit Show/Hide statuses Show…" at bounding box center [734, 86] width 1407 height 50
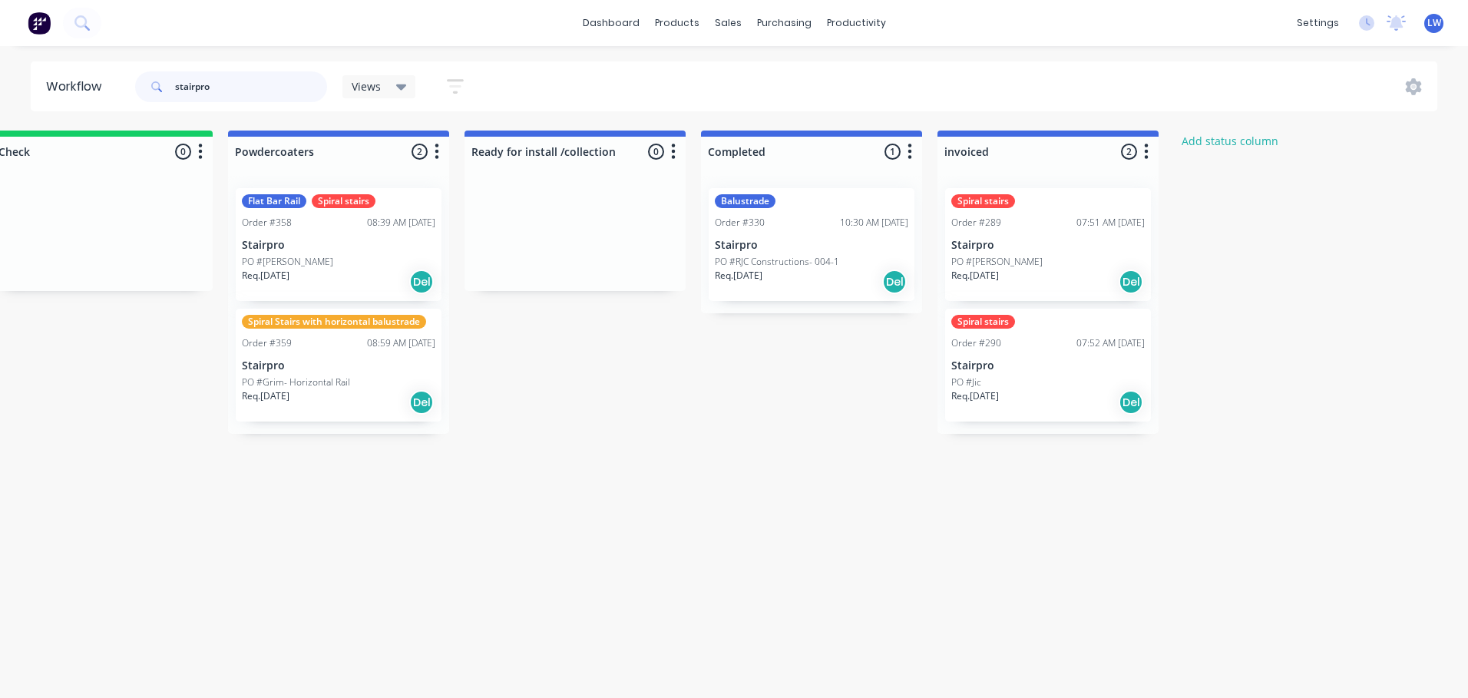
scroll to position [0, 1760]
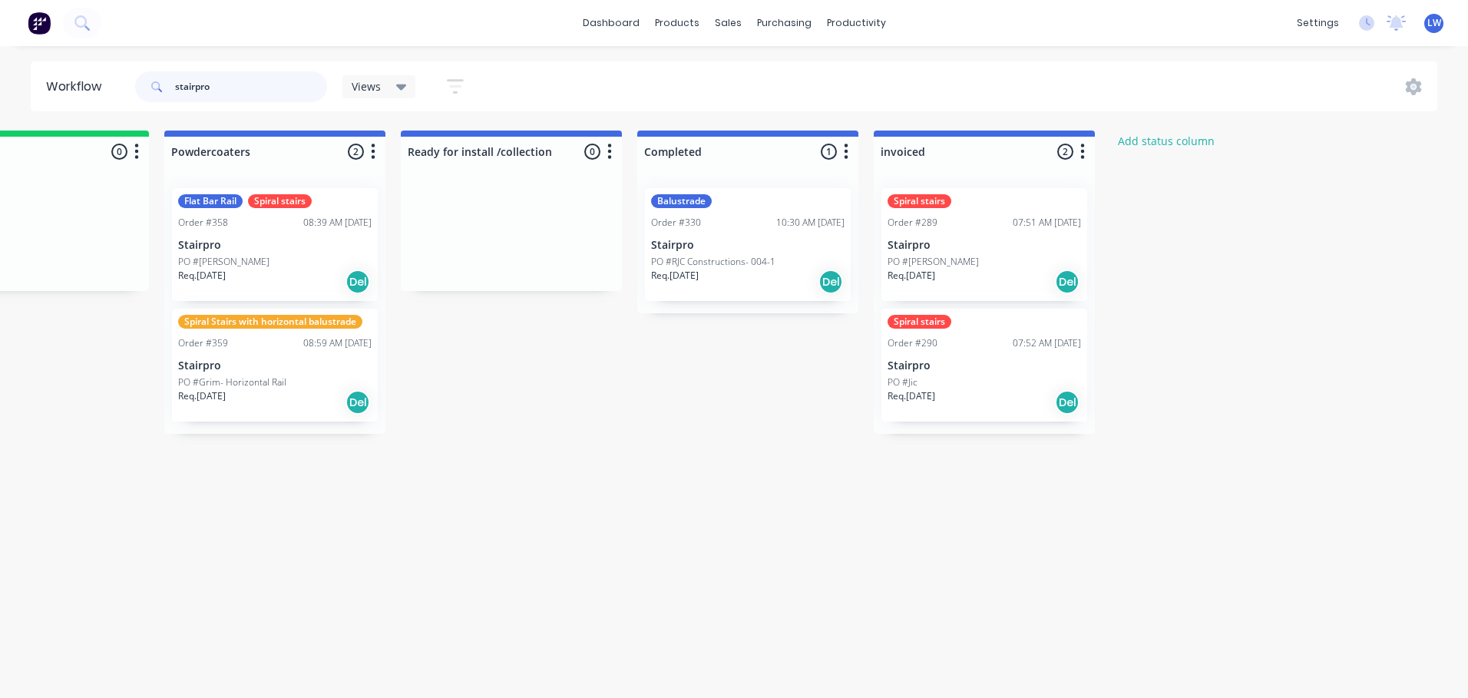
type input "stairpro"
click at [729, 260] on p "PO #RJC Constructions- 004-1" at bounding box center [713, 262] width 124 height 14
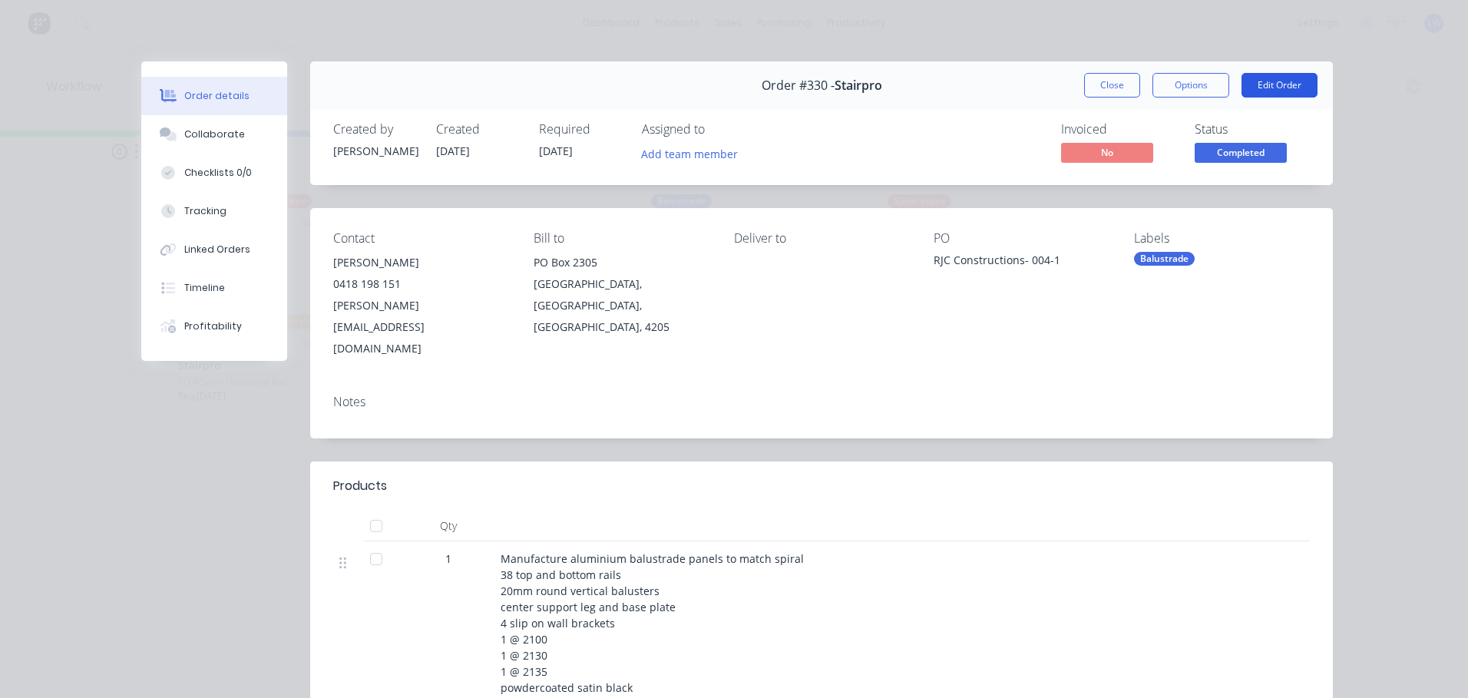
click at [1275, 92] on button "Edit Order" at bounding box center [1279, 85] width 76 height 25
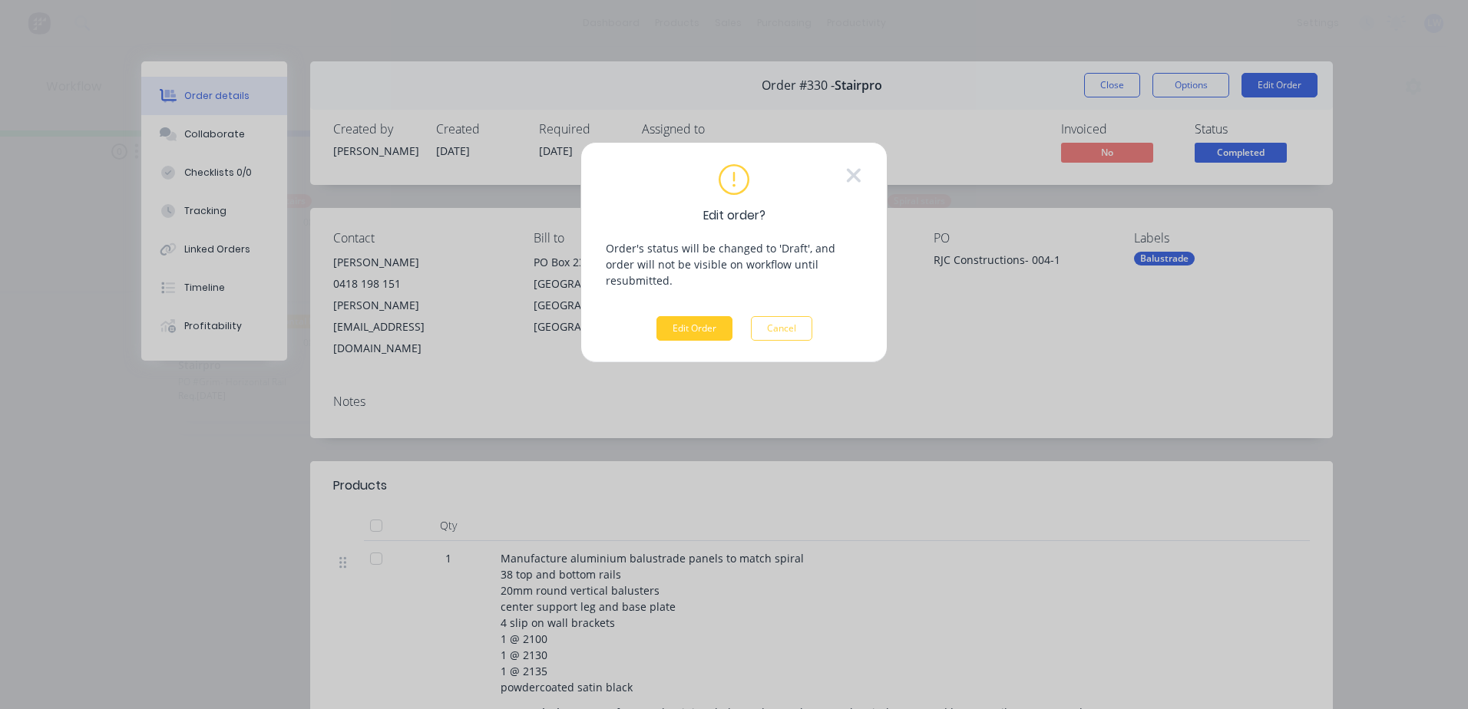
click at [698, 318] on button "Edit Order" at bounding box center [694, 328] width 76 height 25
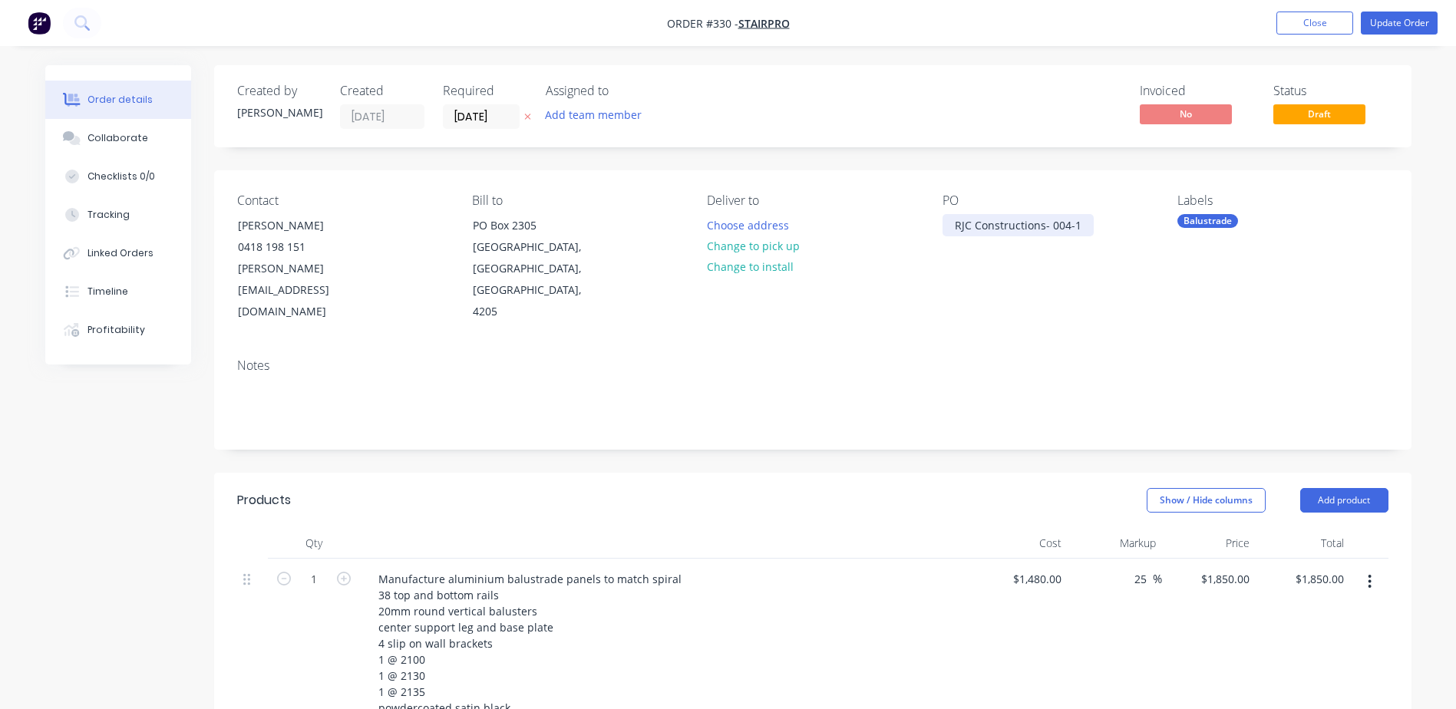
click at [1058, 230] on div "RJC Constructions- 004-1" at bounding box center [1018, 225] width 151 height 22
click at [1415, 26] on button "Update Order" at bounding box center [1399, 23] width 77 height 23
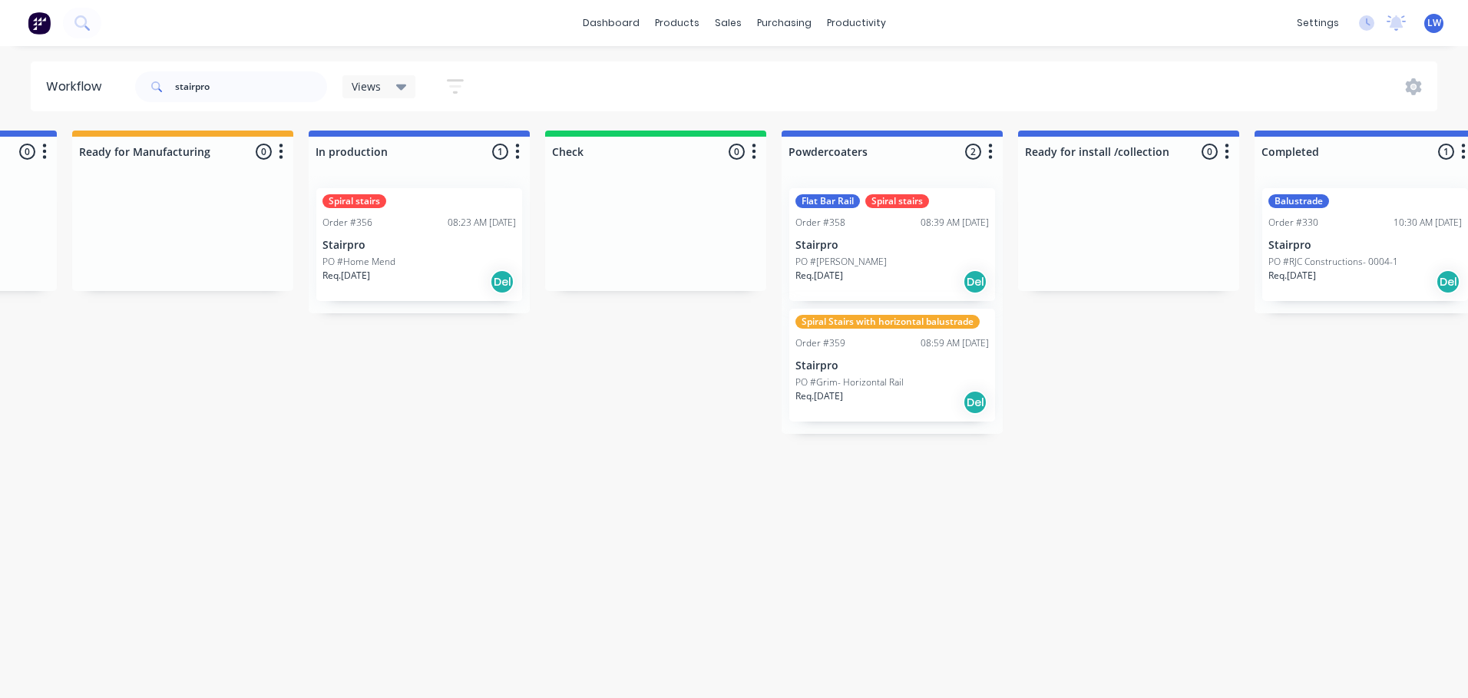
scroll to position [0, 1155]
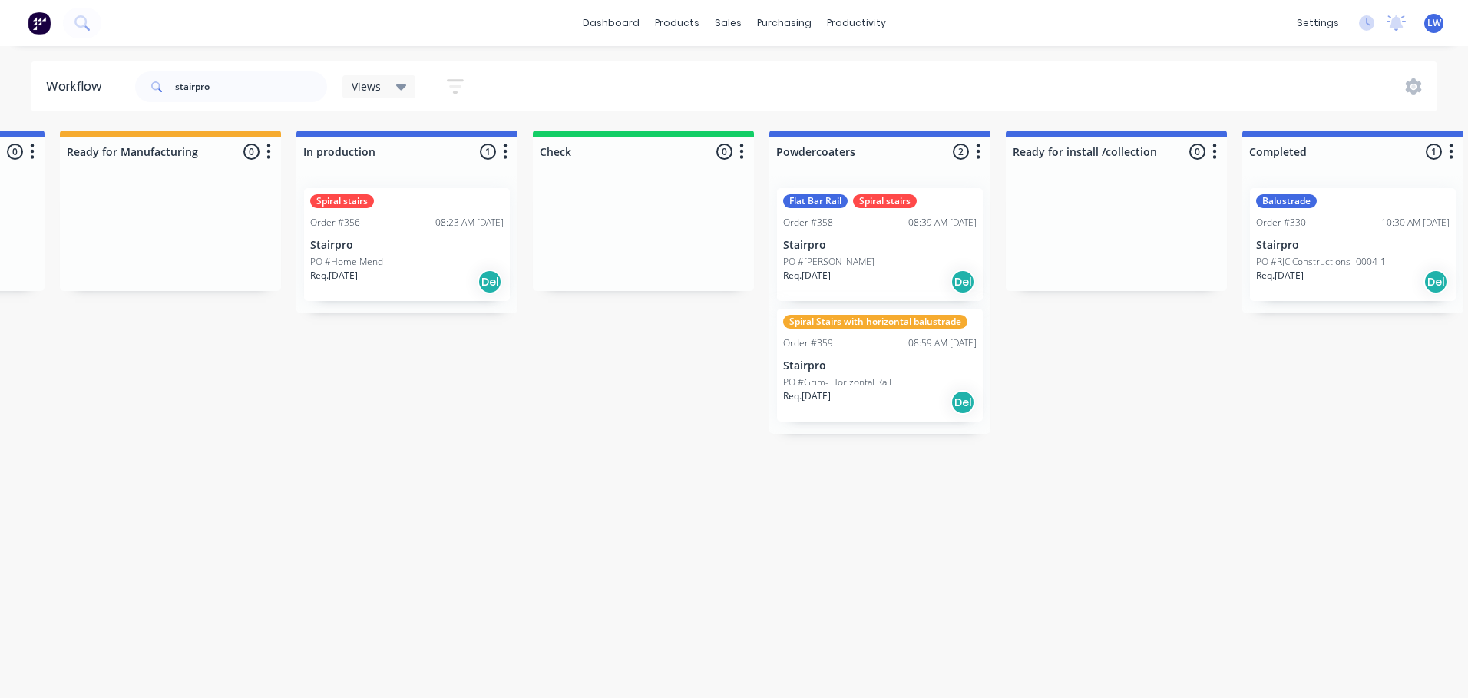
click at [401, 238] on div "Spiral stairs Order #356 08:23 AM [DATE] Stairpro PO #Home Mend Req. [DATE] Del" at bounding box center [407, 244] width 206 height 113
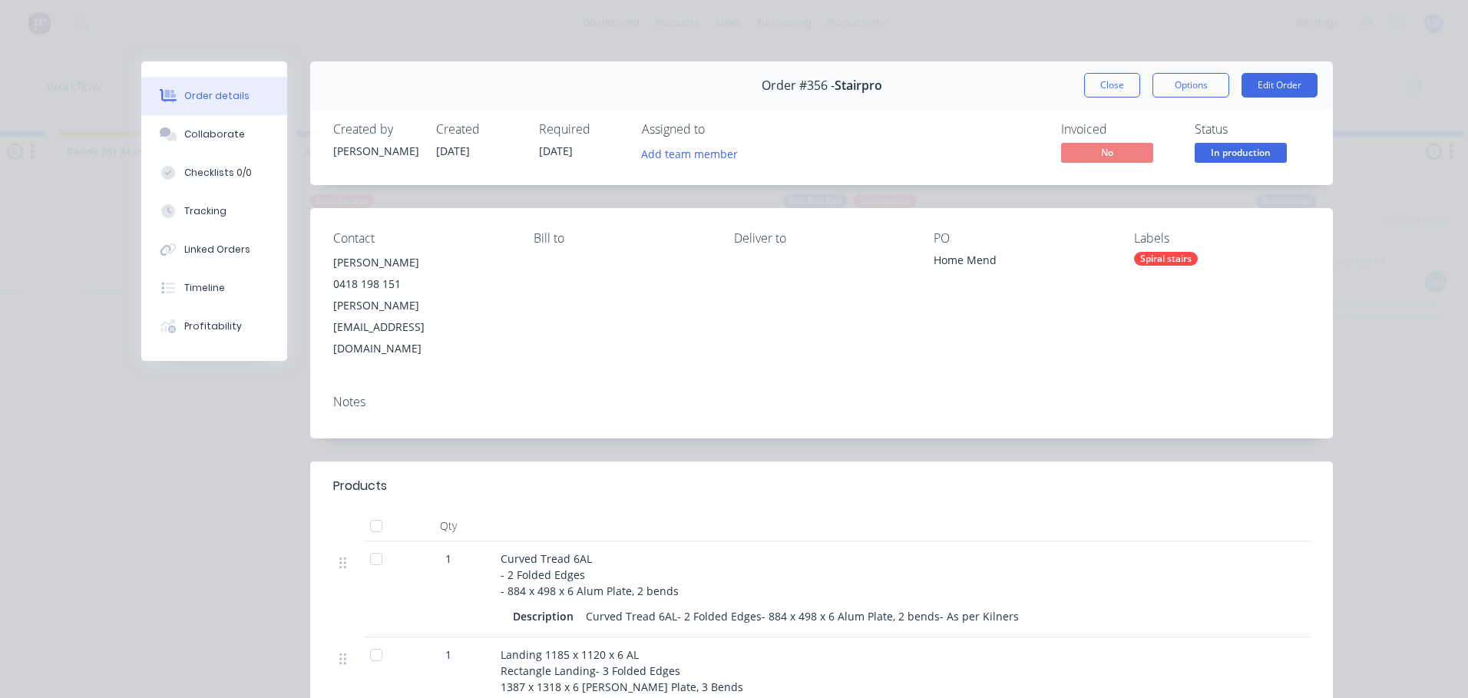
click at [1076, 84] on div "Order #356 - Stairpro Close Options Edit Order" at bounding box center [821, 85] width 1023 height 48
click at [1093, 84] on button "Close" at bounding box center [1112, 85] width 56 height 25
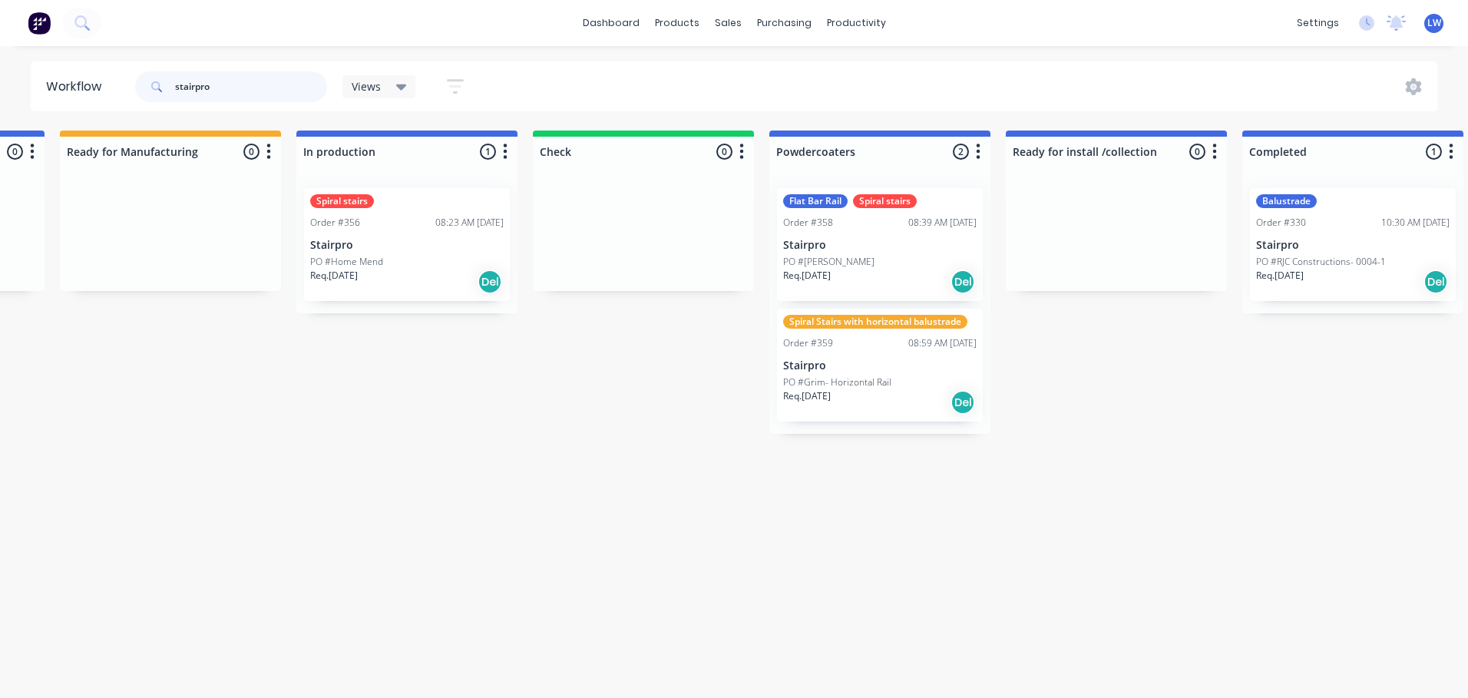
drag, startPoint x: 223, startPoint y: 88, endPoint x: 79, endPoint y: 83, distance: 144.4
click at [79, 83] on header "Workflow stairpro Views Save new view None (Default) edit Show/Hide statuses Sh…" at bounding box center [734, 86] width 1407 height 50
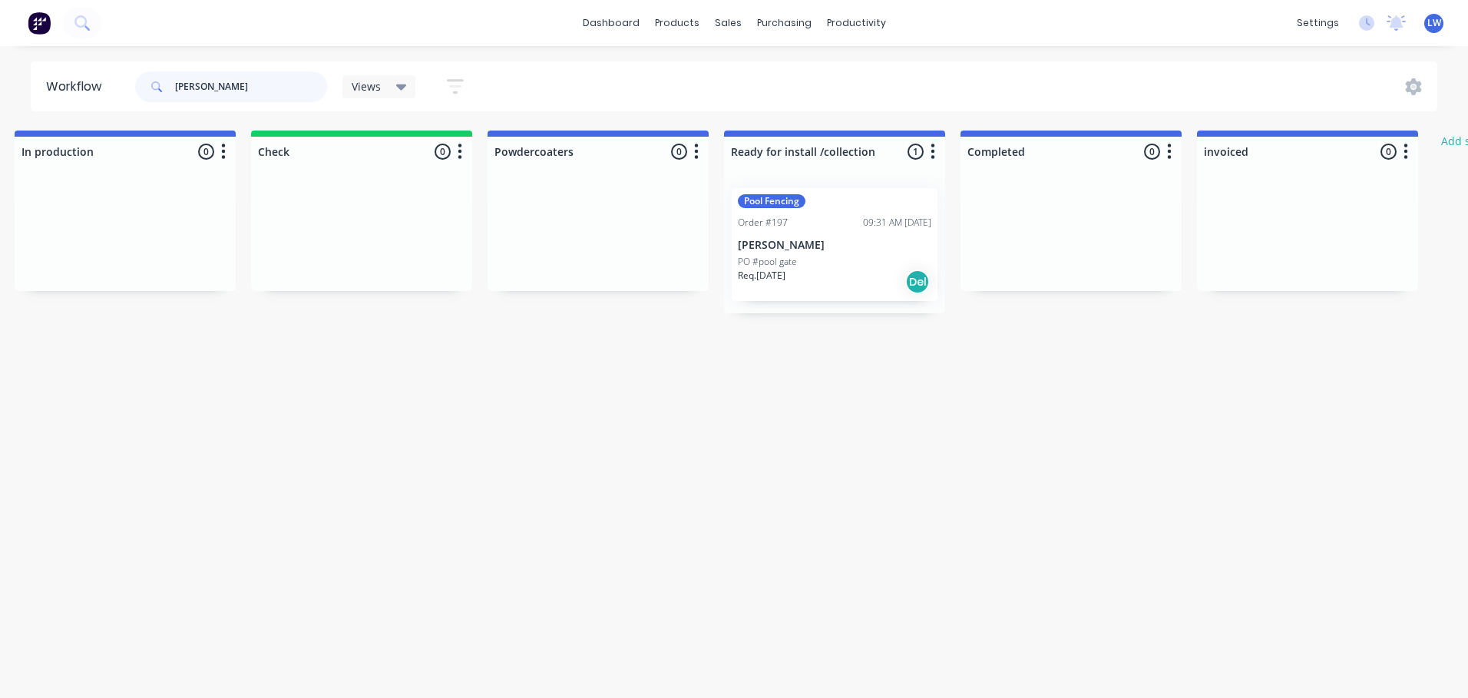
scroll to position [0, 1601]
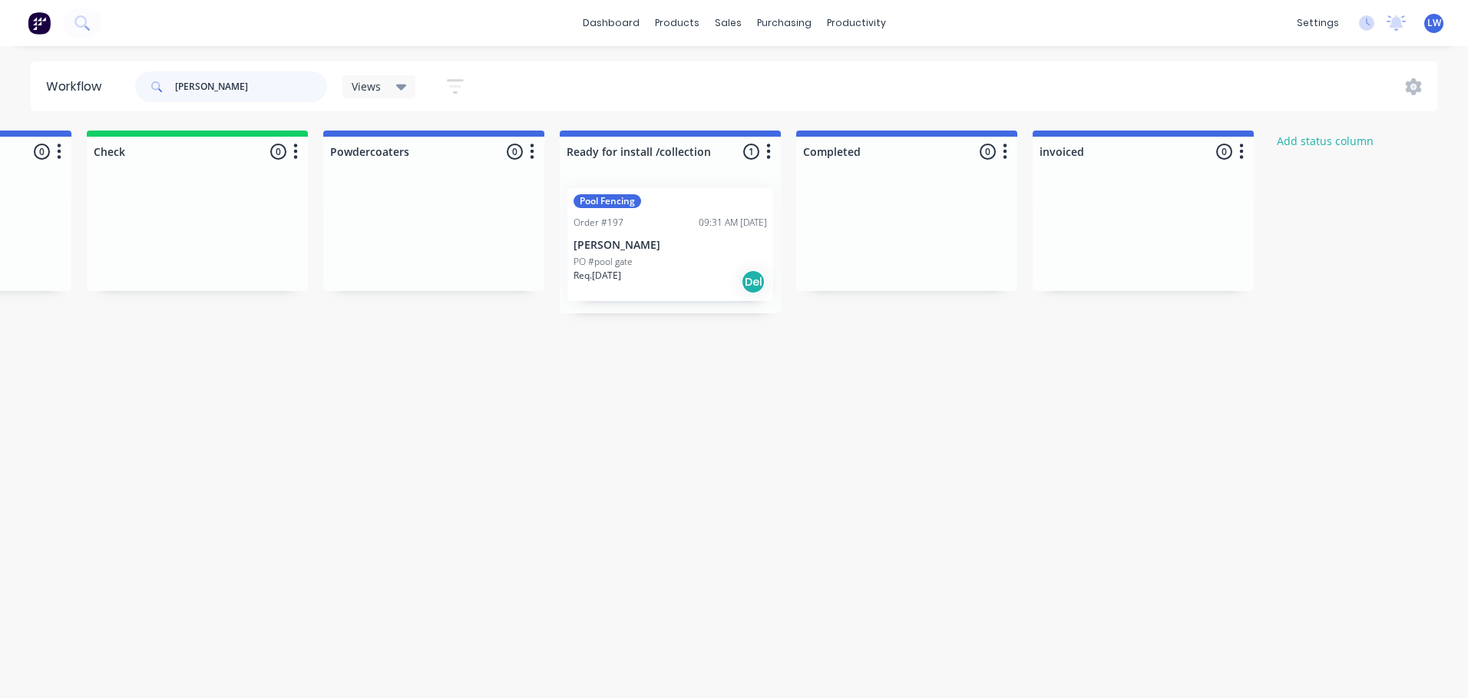
type input "[PERSON_NAME]"
click at [647, 245] on p "[PERSON_NAME]" at bounding box center [669, 245] width 193 height 13
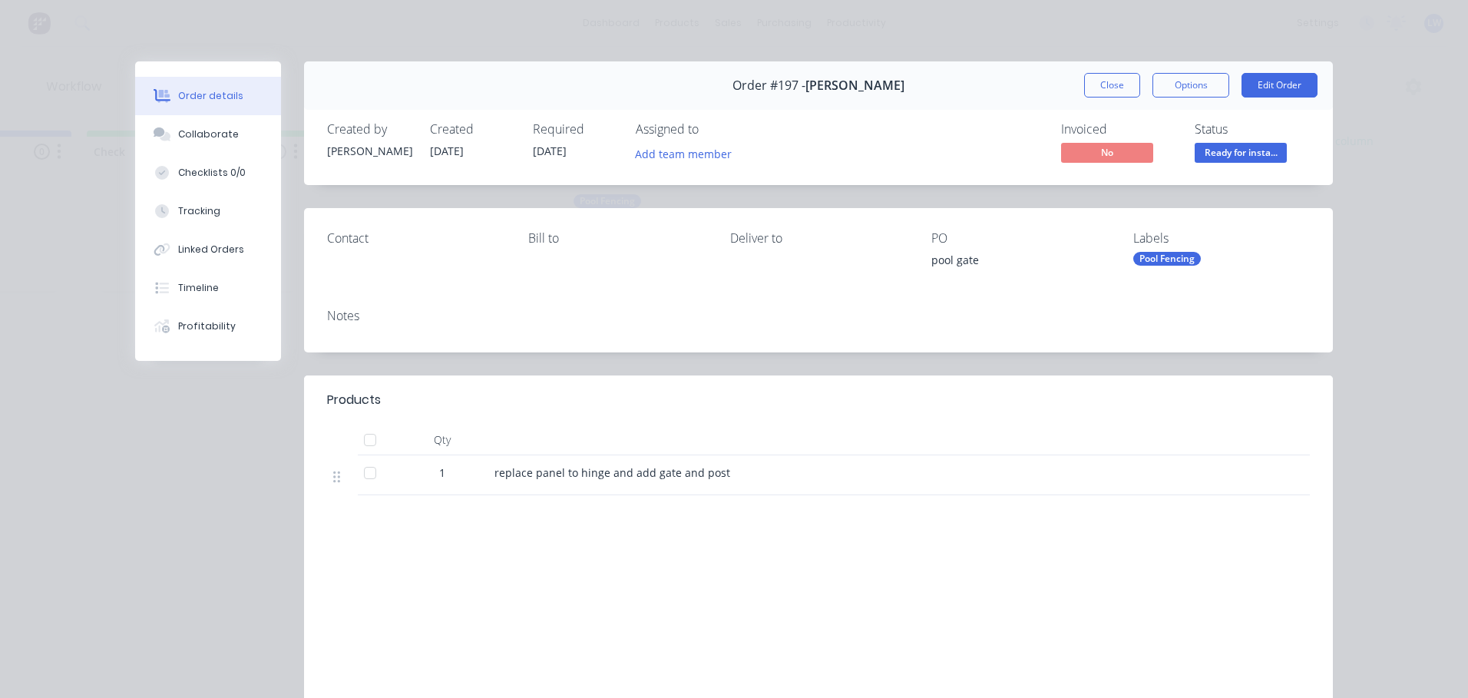
click at [980, 261] on div "pool gate" at bounding box center [1019, 262] width 177 height 21
click at [1267, 83] on button "Edit Order" at bounding box center [1279, 85] width 76 height 25
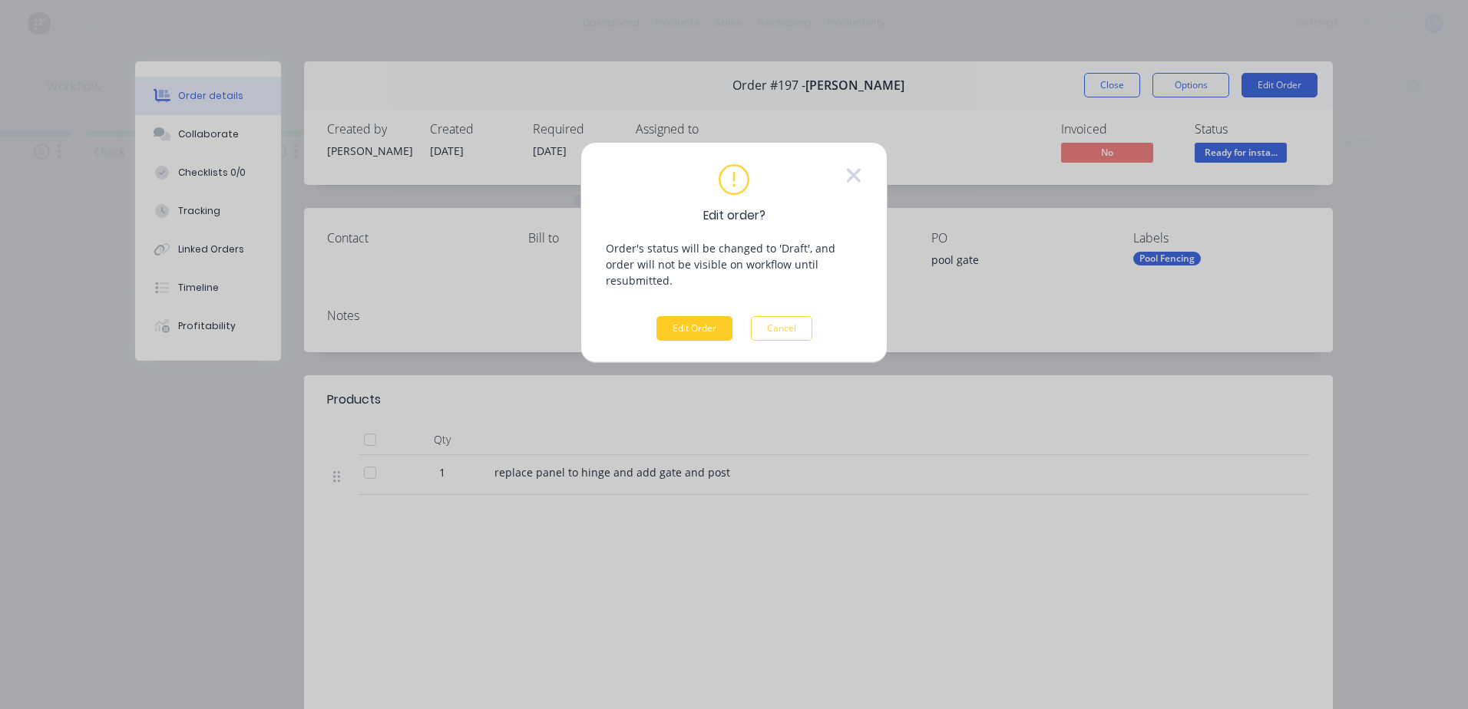
click at [666, 322] on button "Edit Order" at bounding box center [694, 328] width 76 height 25
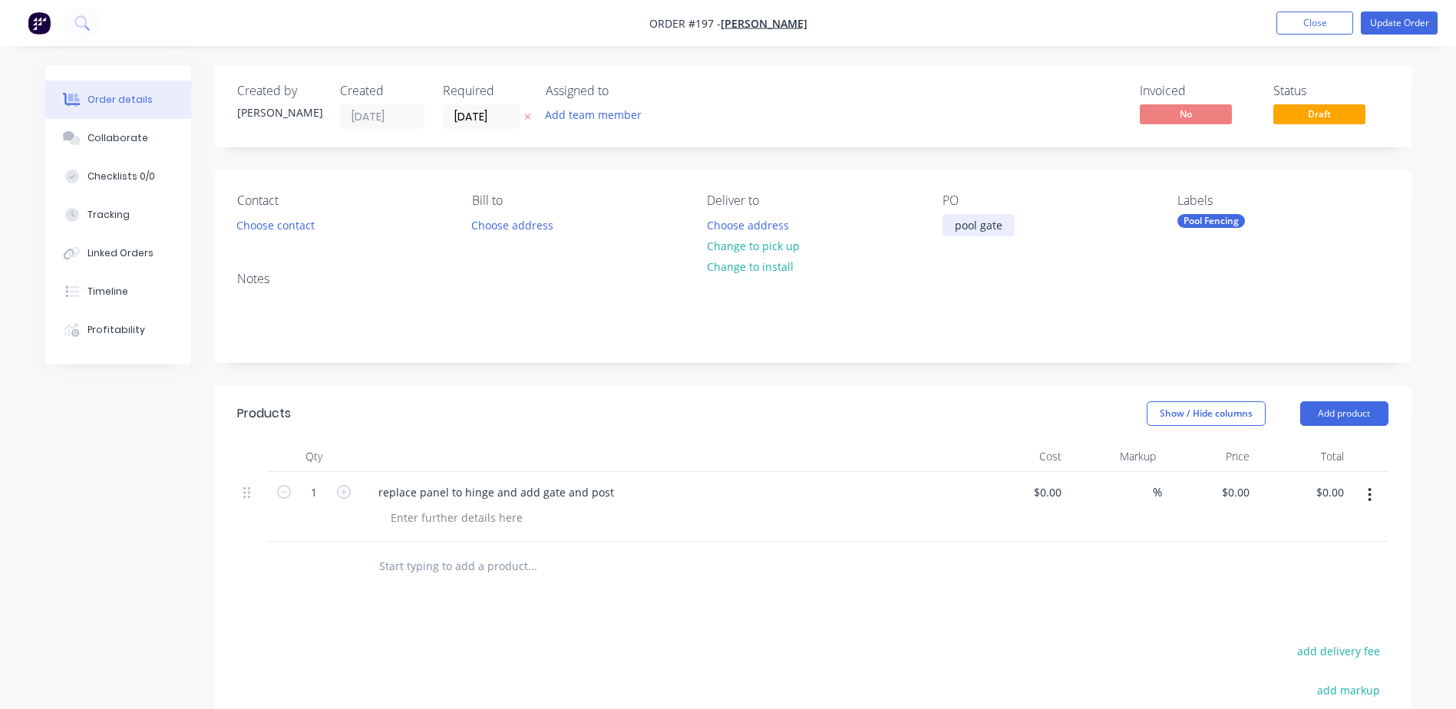
click at [997, 222] on div "pool gate" at bounding box center [979, 225] width 72 height 22
click at [1002, 225] on div "pool gate" at bounding box center [979, 225] width 72 height 22
click at [1409, 23] on button "Update Order" at bounding box center [1399, 23] width 77 height 23
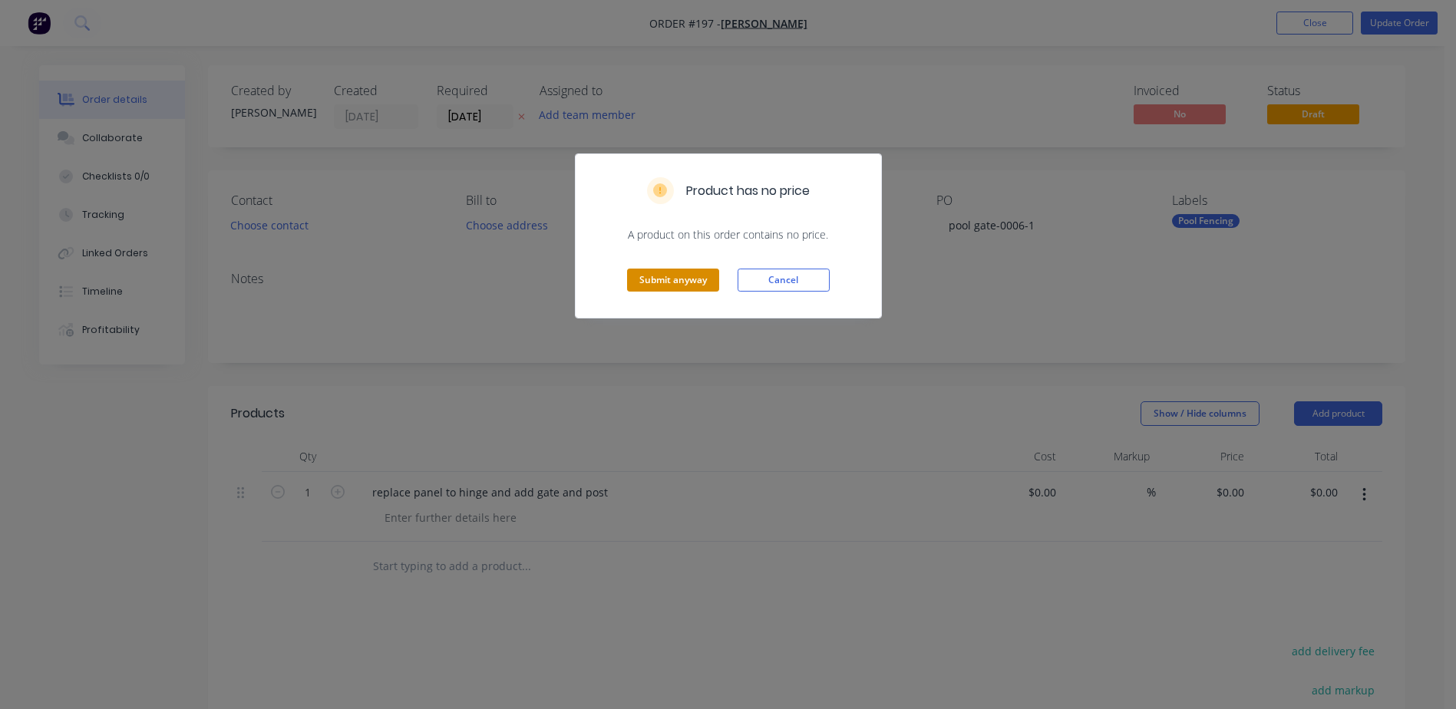
click at [646, 276] on button "Submit anyway" at bounding box center [673, 280] width 92 height 23
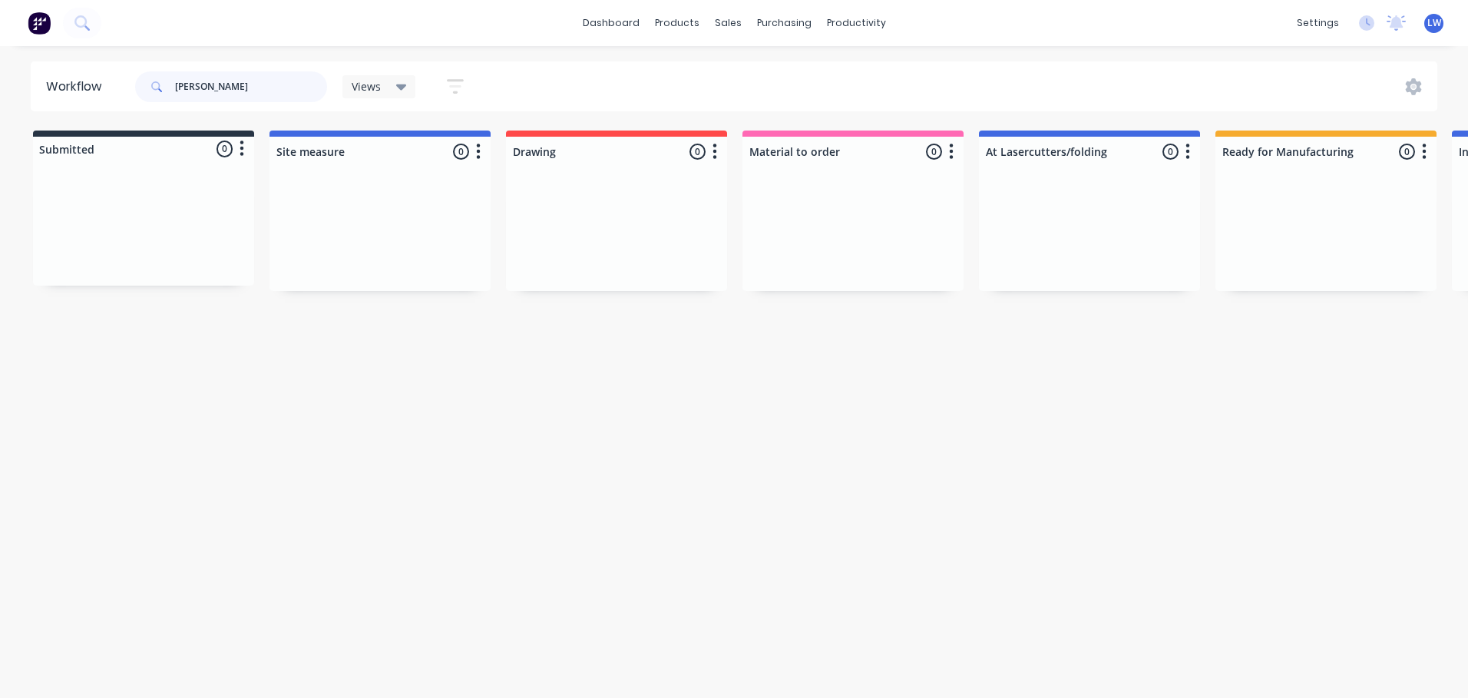
drag, startPoint x: 220, startPoint y: 85, endPoint x: 97, endPoint y: 81, distance: 122.9
click at [97, 81] on header "Workflow [PERSON_NAME] Views Save new view None (Default) edit Show/Hide status…" at bounding box center [734, 86] width 1407 height 50
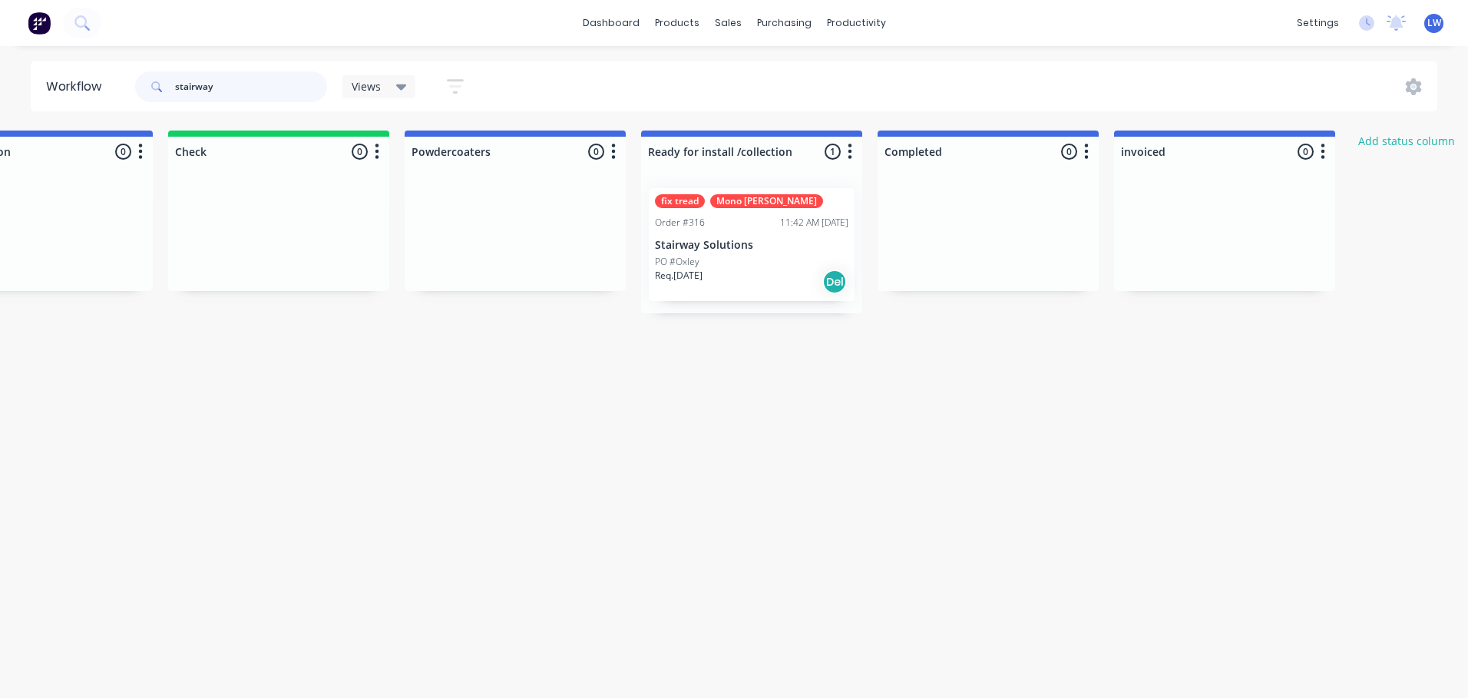
scroll to position [0, 1522]
type input "stairway"
click at [735, 236] on div "fix tread Mono [PERSON_NAME] Order #316 11:42 AM [DATE] Stairway Solutions PO #…" at bounding box center [750, 244] width 206 height 113
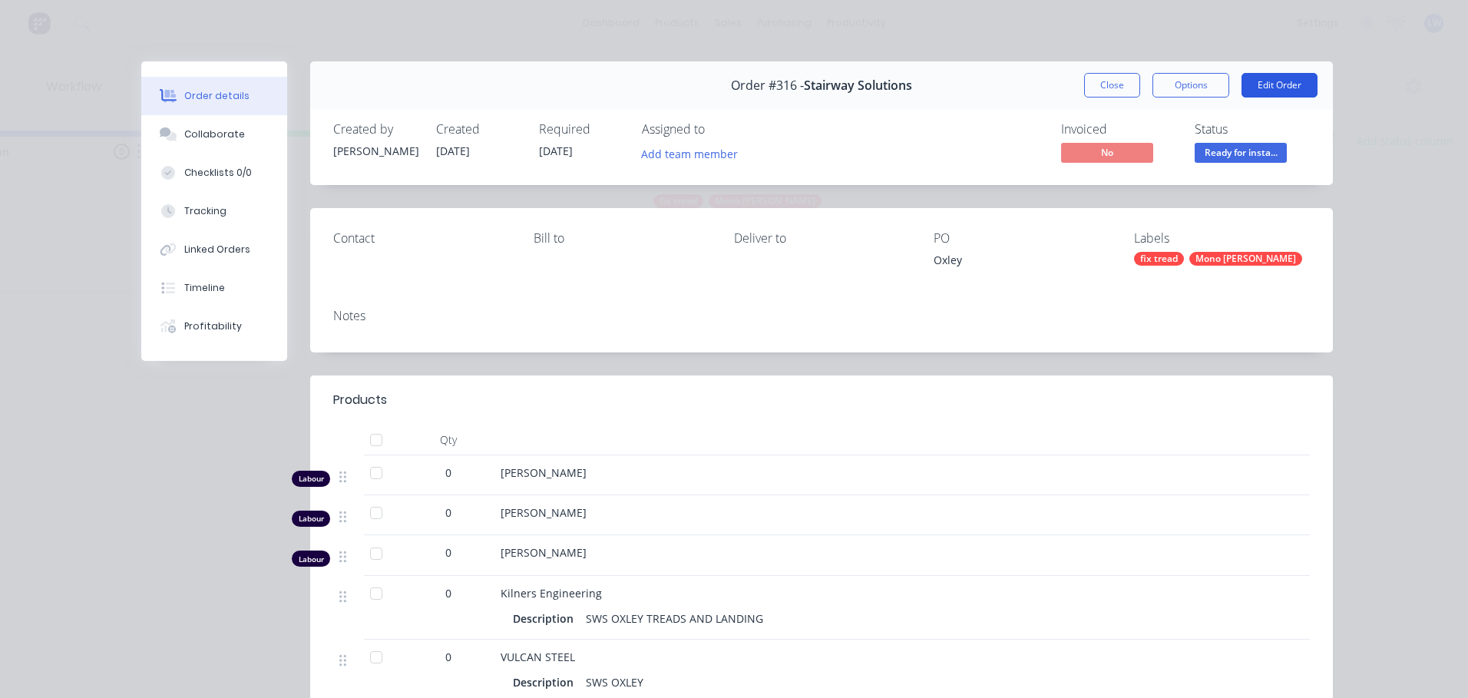
click at [1260, 87] on button "Edit Order" at bounding box center [1279, 85] width 76 height 25
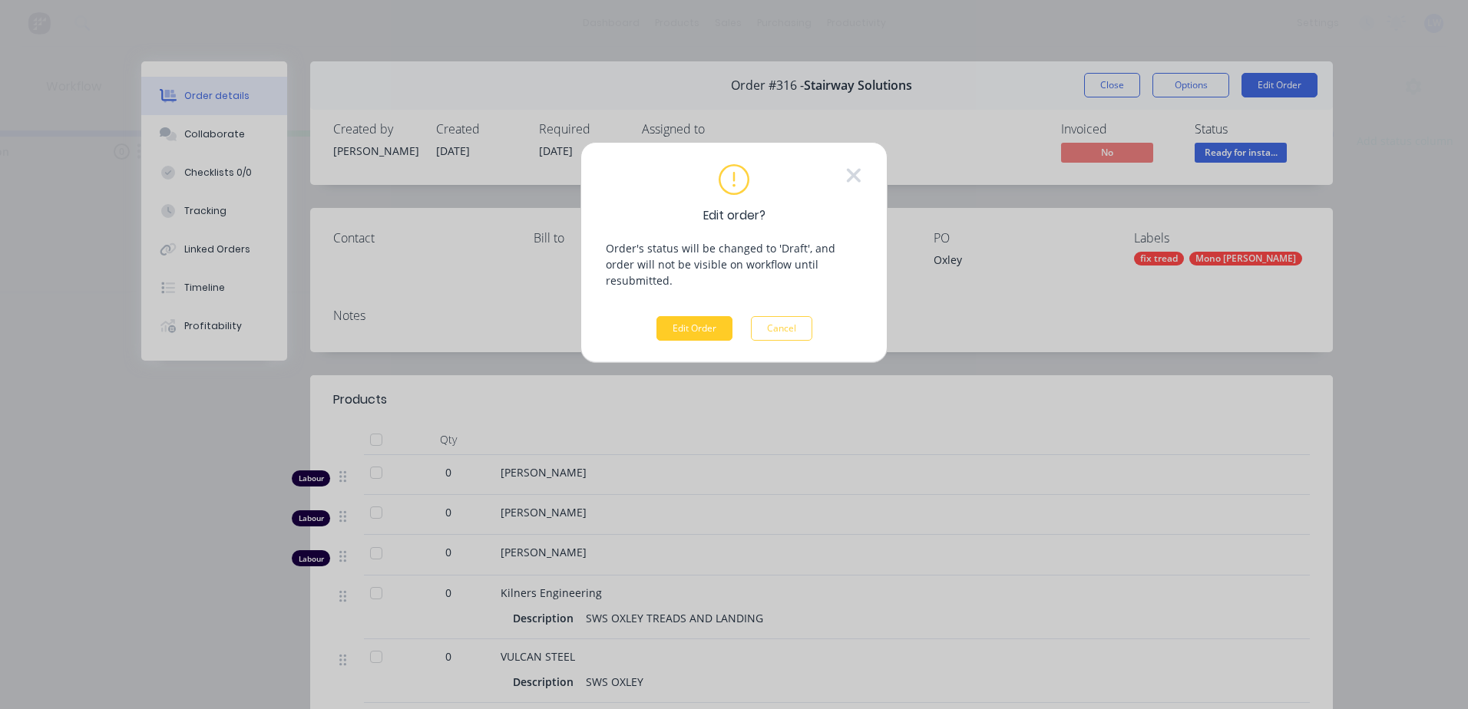
click at [705, 316] on button "Edit Order" at bounding box center [694, 328] width 76 height 25
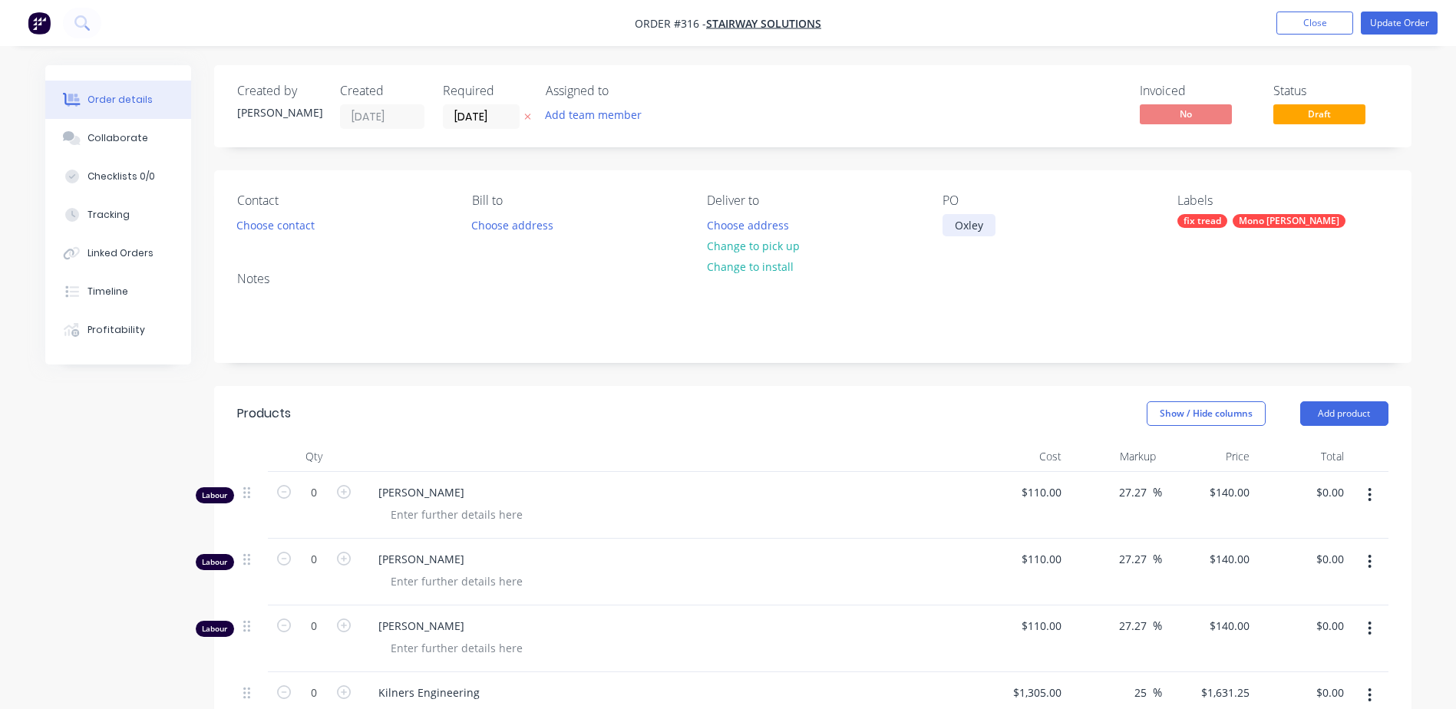
click at [983, 233] on div "Oxley" at bounding box center [969, 225] width 53 height 22
click at [1410, 23] on button "Update Order" at bounding box center [1399, 23] width 77 height 23
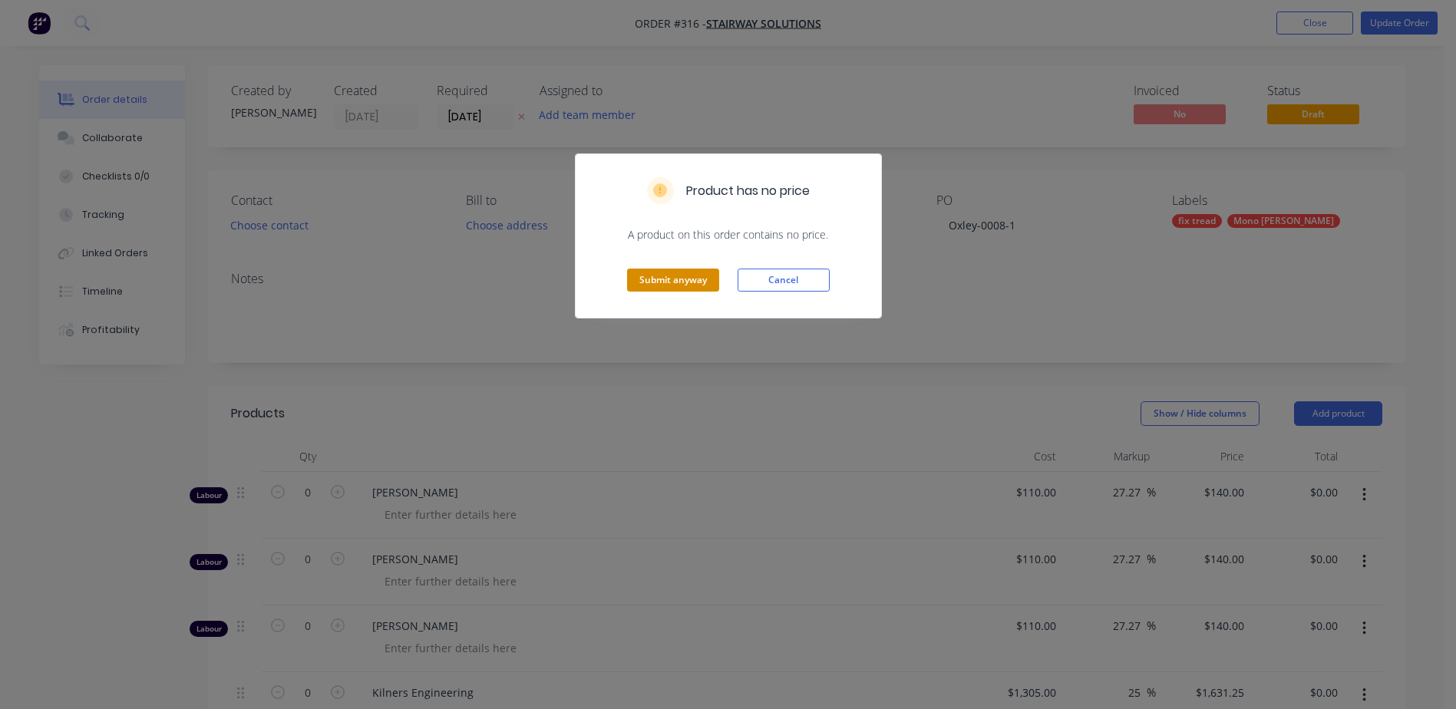
click at [646, 287] on button "Submit anyway" at bounding box center [673, 280] width 92 height 23
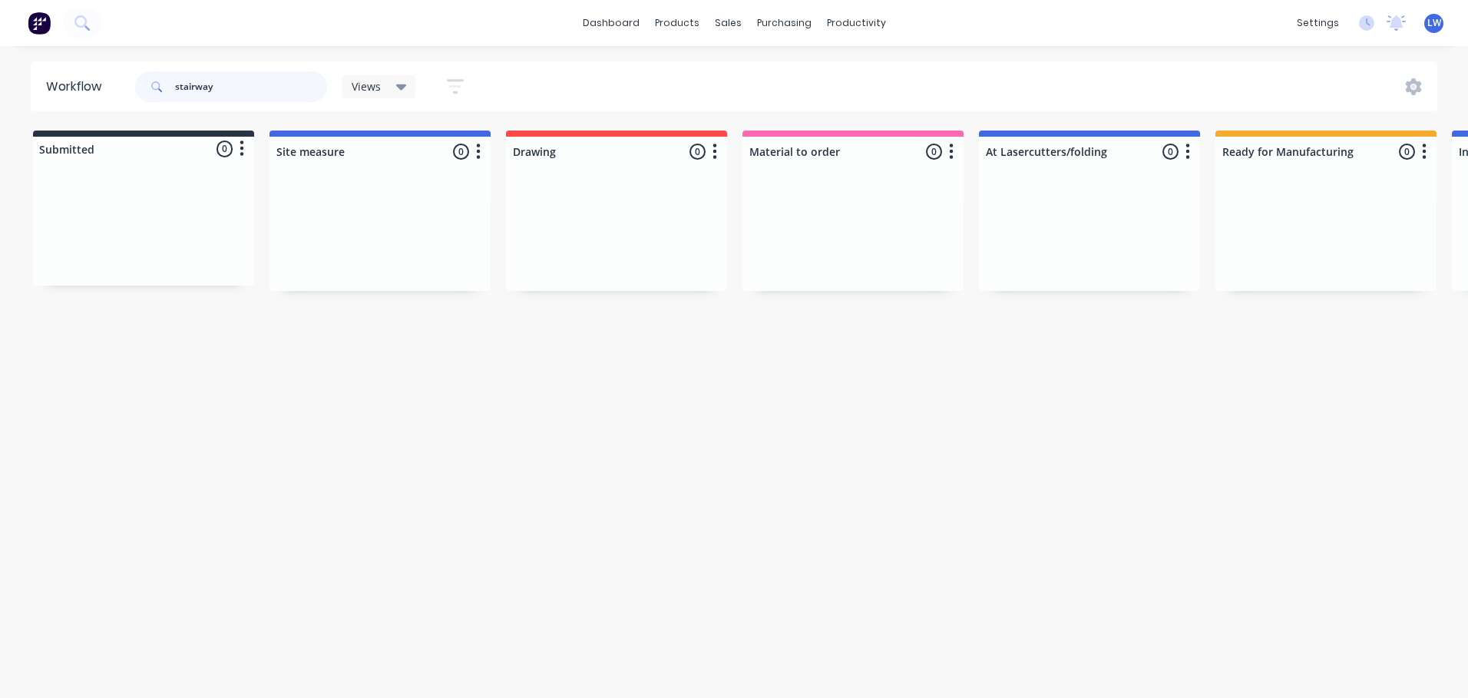
drag, startPoint x: 131, startPoint y: 86, endPoint x: 88, endPoint y: 83, distance: 43.1
click at [88, 83] on header "Workflow stairway Views Save new view None (Default) edit Show/Hide statuses Sh…" at bounding box center [734, 86] width 1407 height 50
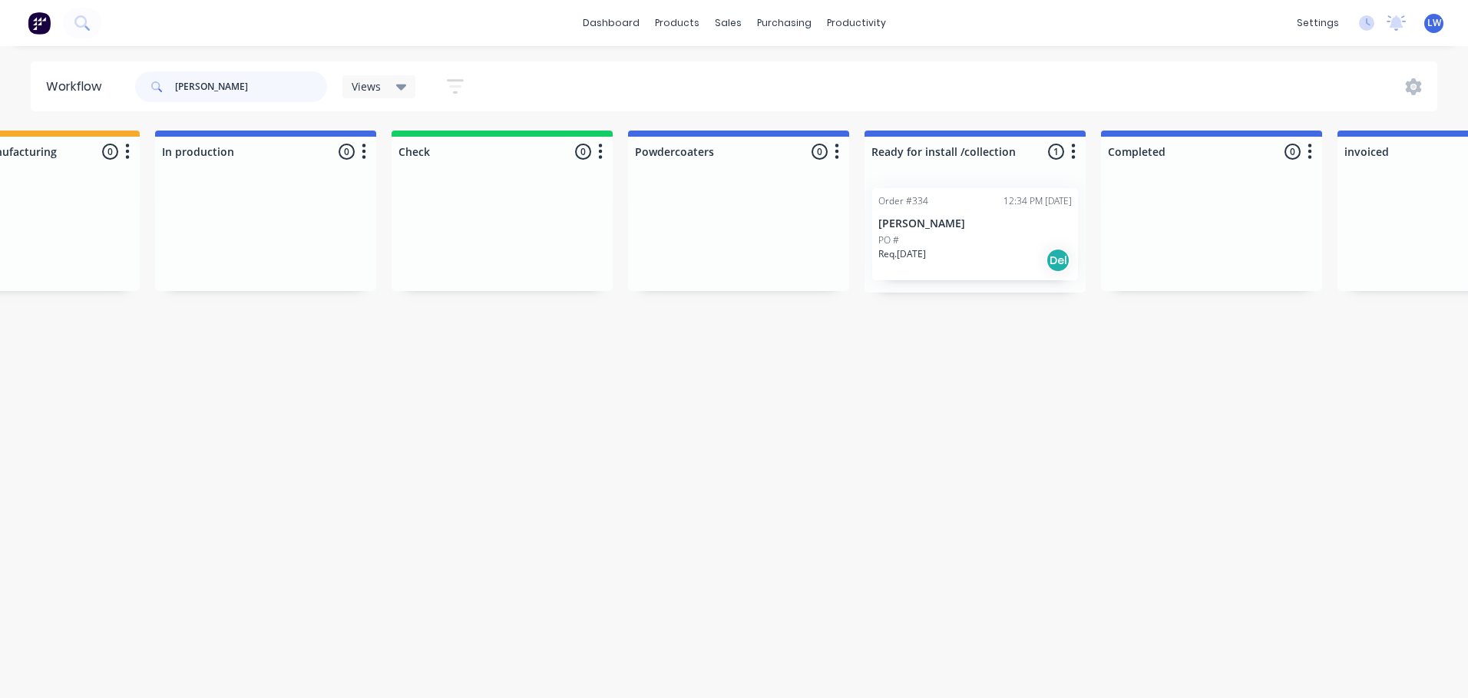
scroll to position [0, 1760]
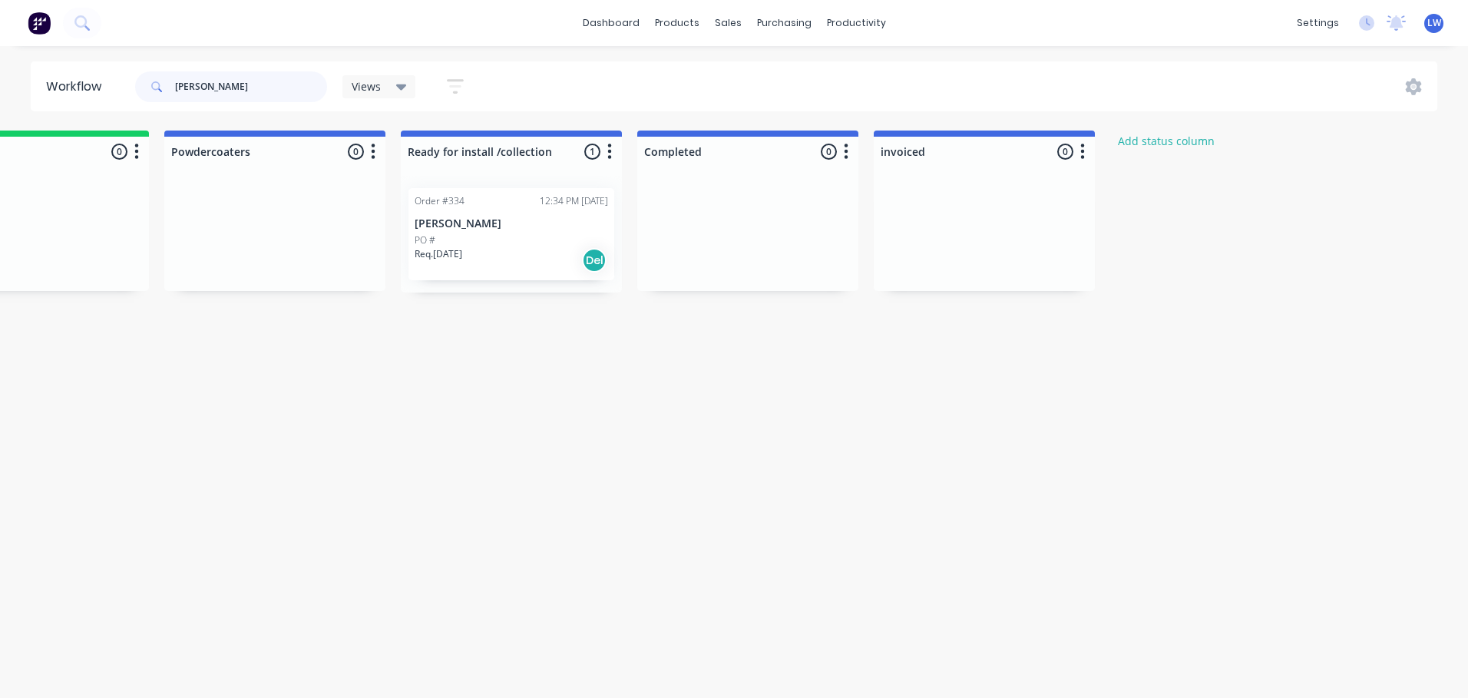
type input "[PERSON_NAME]"
click at [487, 219] on p "[PERSON_NAME]" at bounding box center [511, 223] width 193 height 13
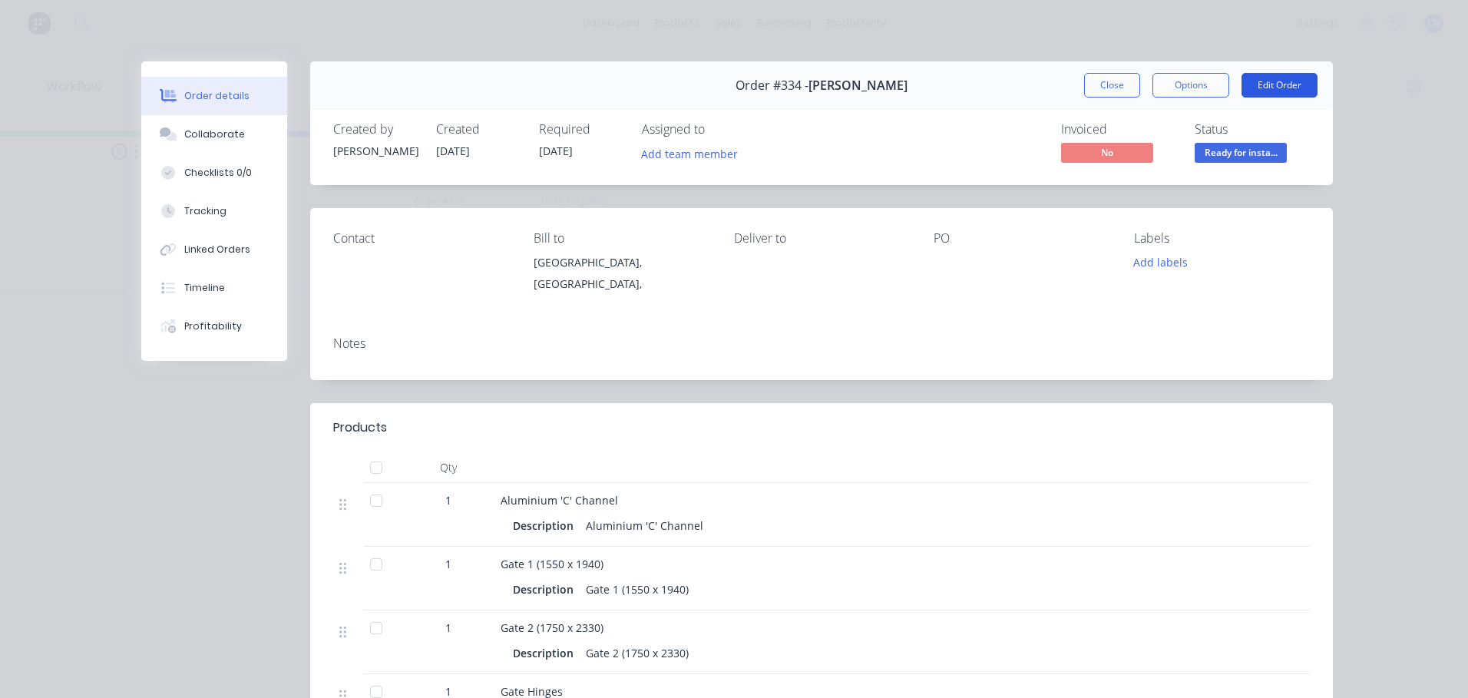
click at [1273, 84] on button "Edit Order" at bounding box center [1279, 85] width 76 height 25
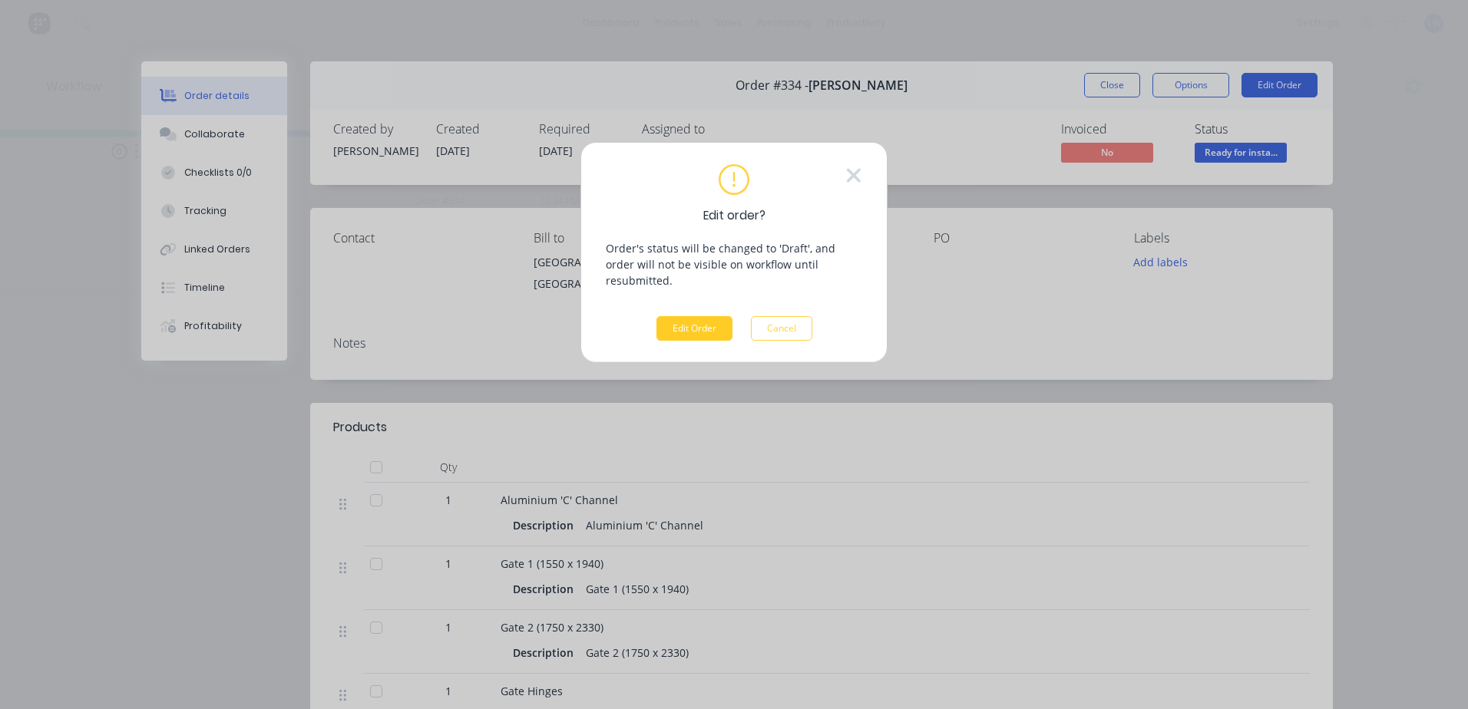
click at [709, 316] on button "Edit Order" at bounding box center [694, 328] width 76 height 25
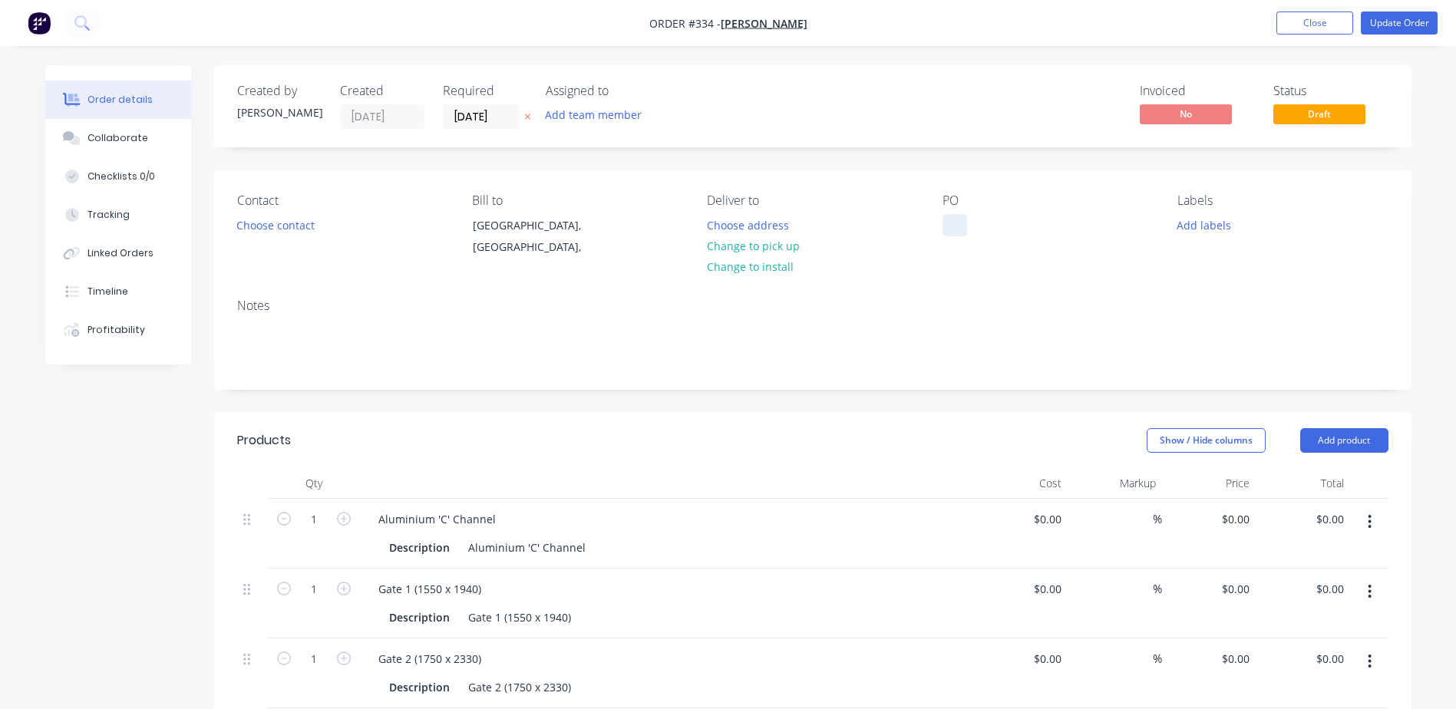
click at [962, 217] on div at bounding box center [955, 225] width 25 height 22
click at [1401, 23] on button "Update Order" at bounding box center [1399, 23] width 77 height 23
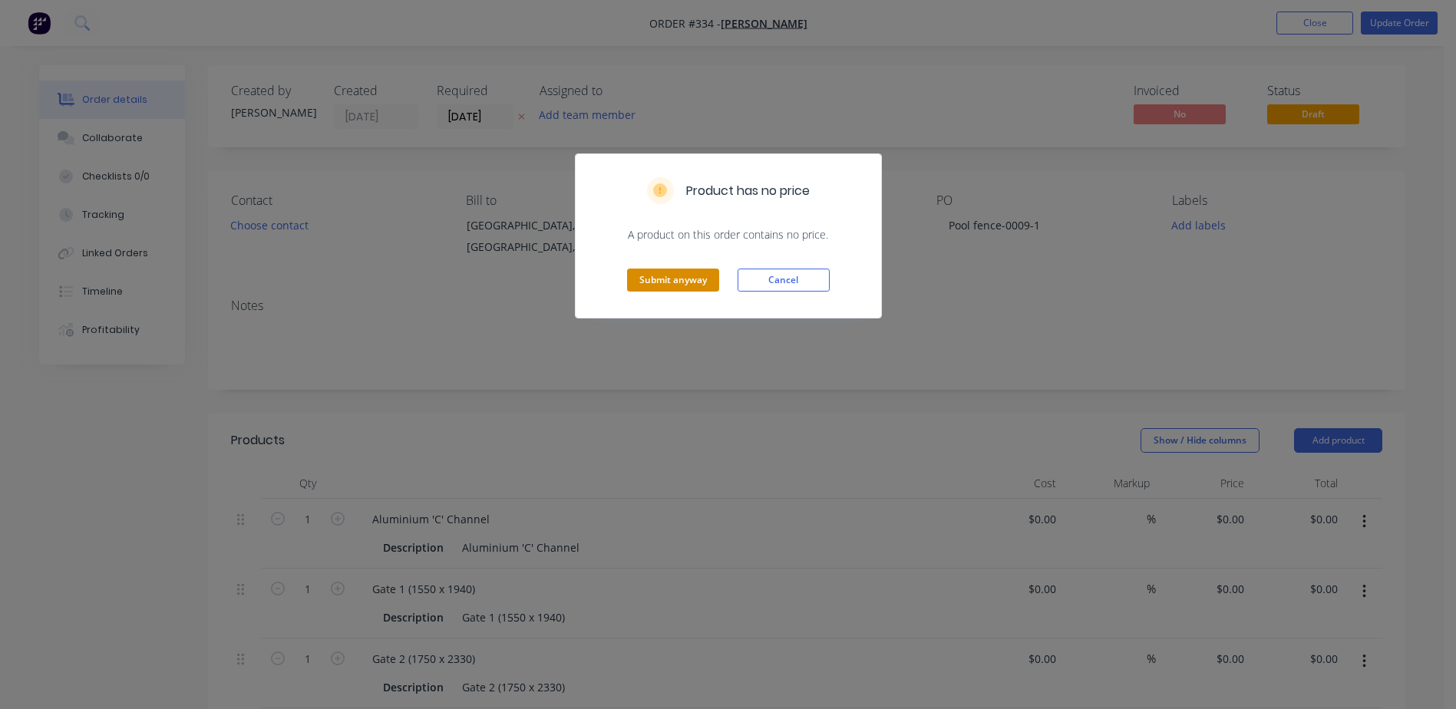
click at [634, 279] on button "Submit anyway" at bounding box center [673, 280] width 92 height 23
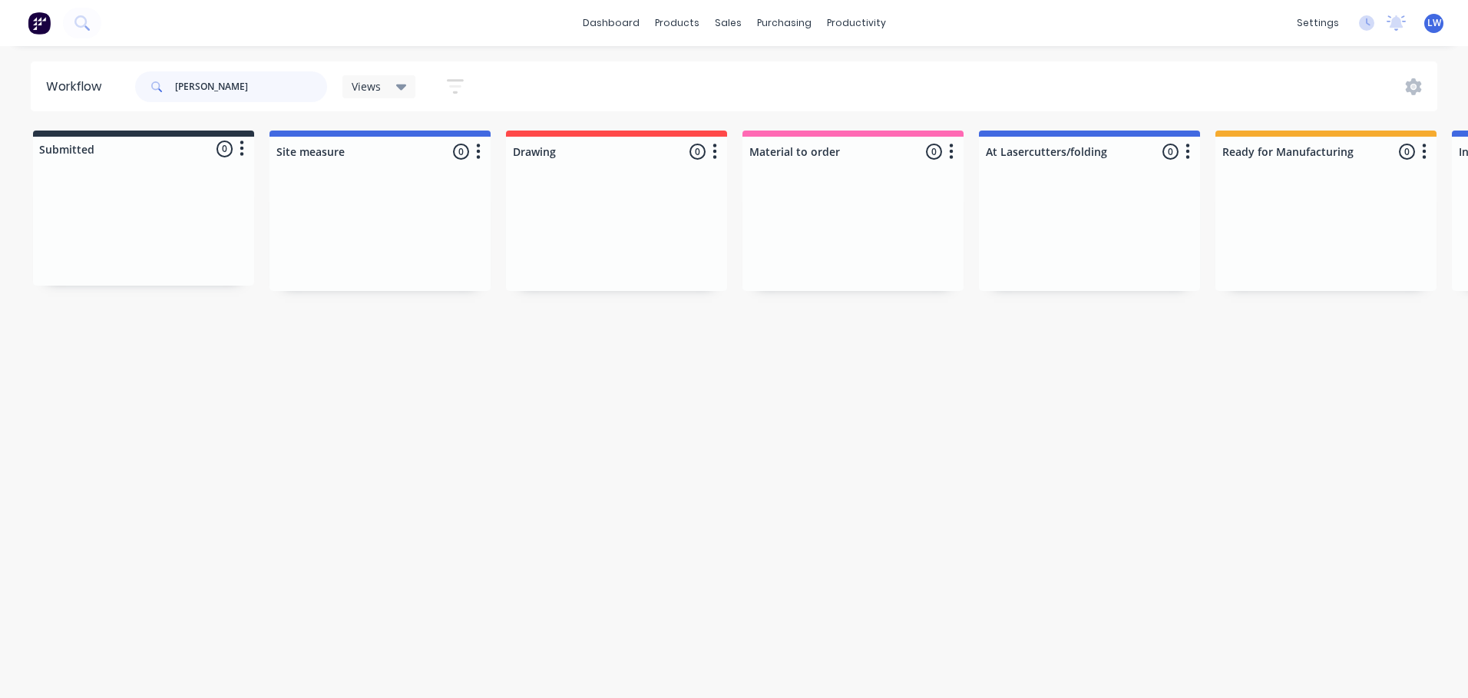
drag, startPoint x: 235, startPoint y: 86, endPoint x: 144, endPoint y: 88, distance: 91.4
click at [144, 88] on div "[PERSON_NAME]" at bounding box center [231, 86] width 192 height 31
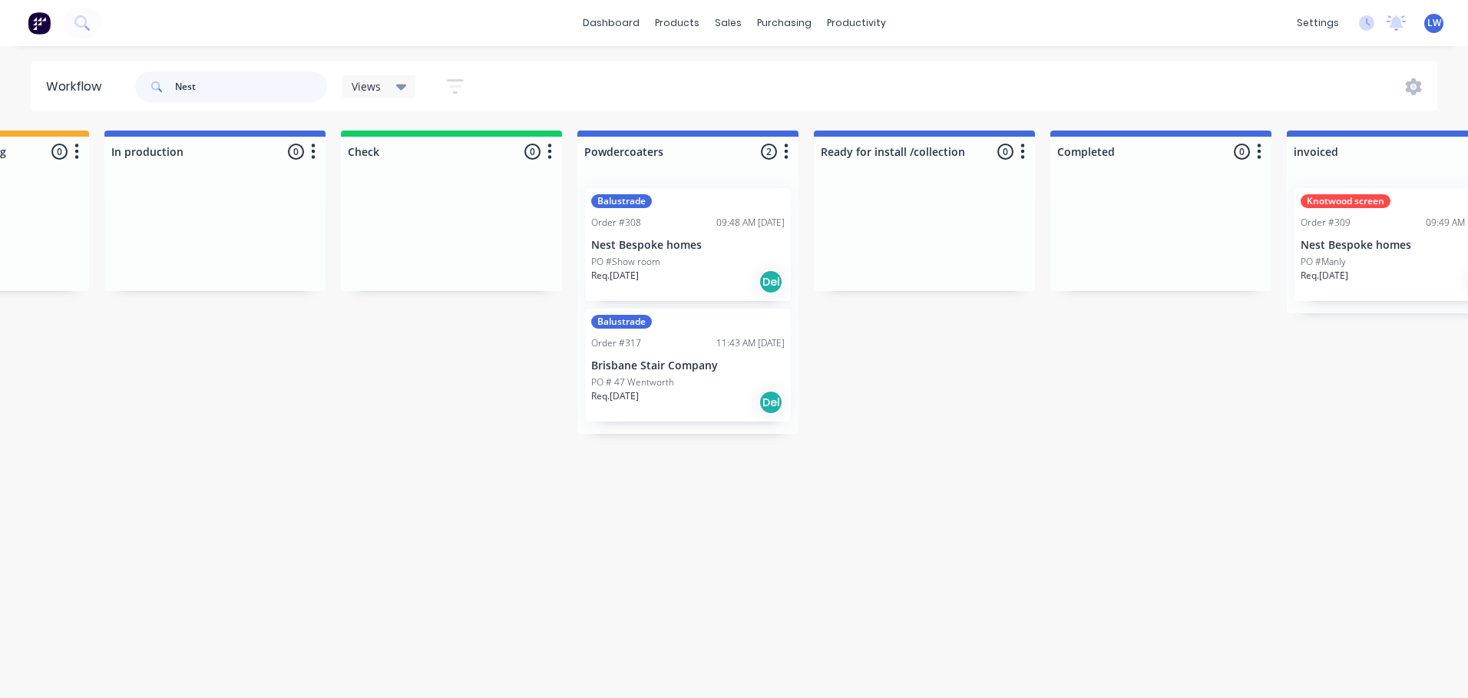
scroll to position [0, 1468]
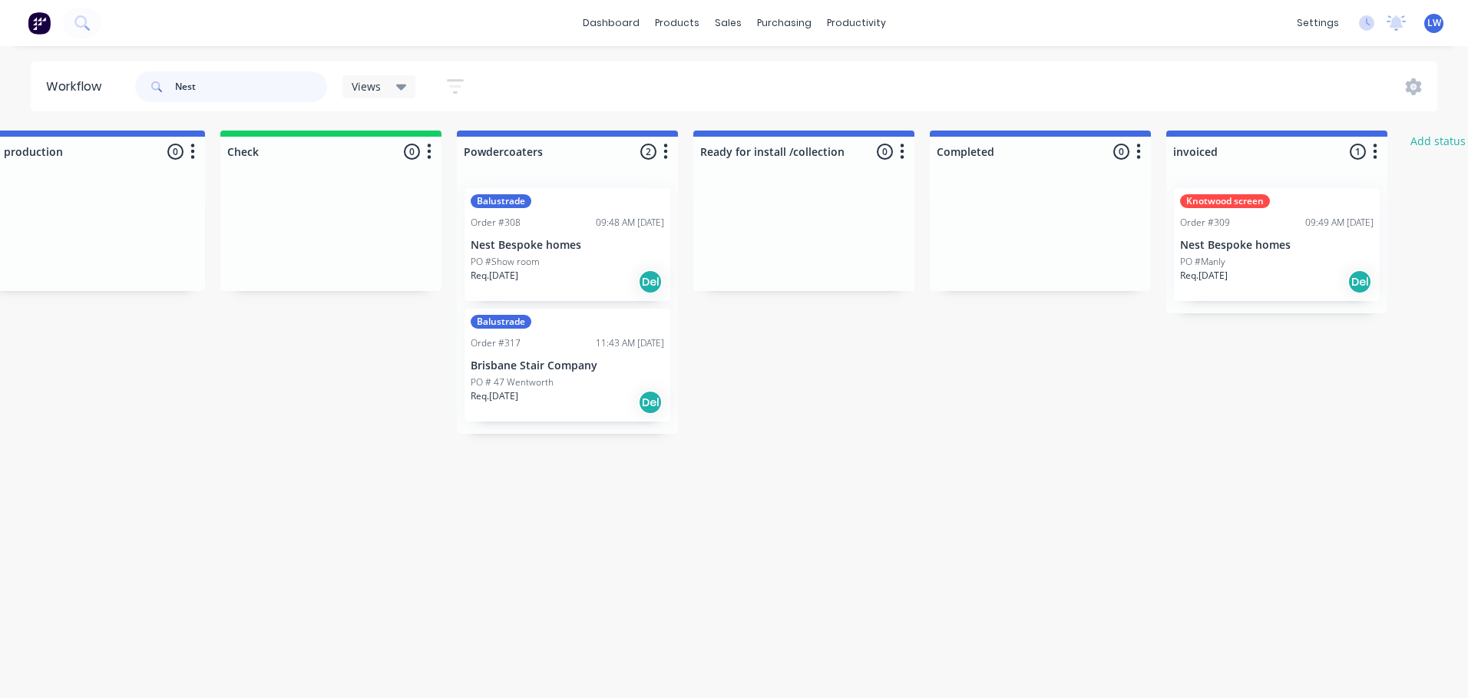
type input "Nest"
click at [593, 259] on div "PO #Show room" at bounding box center [567, 262] width 193 height 14
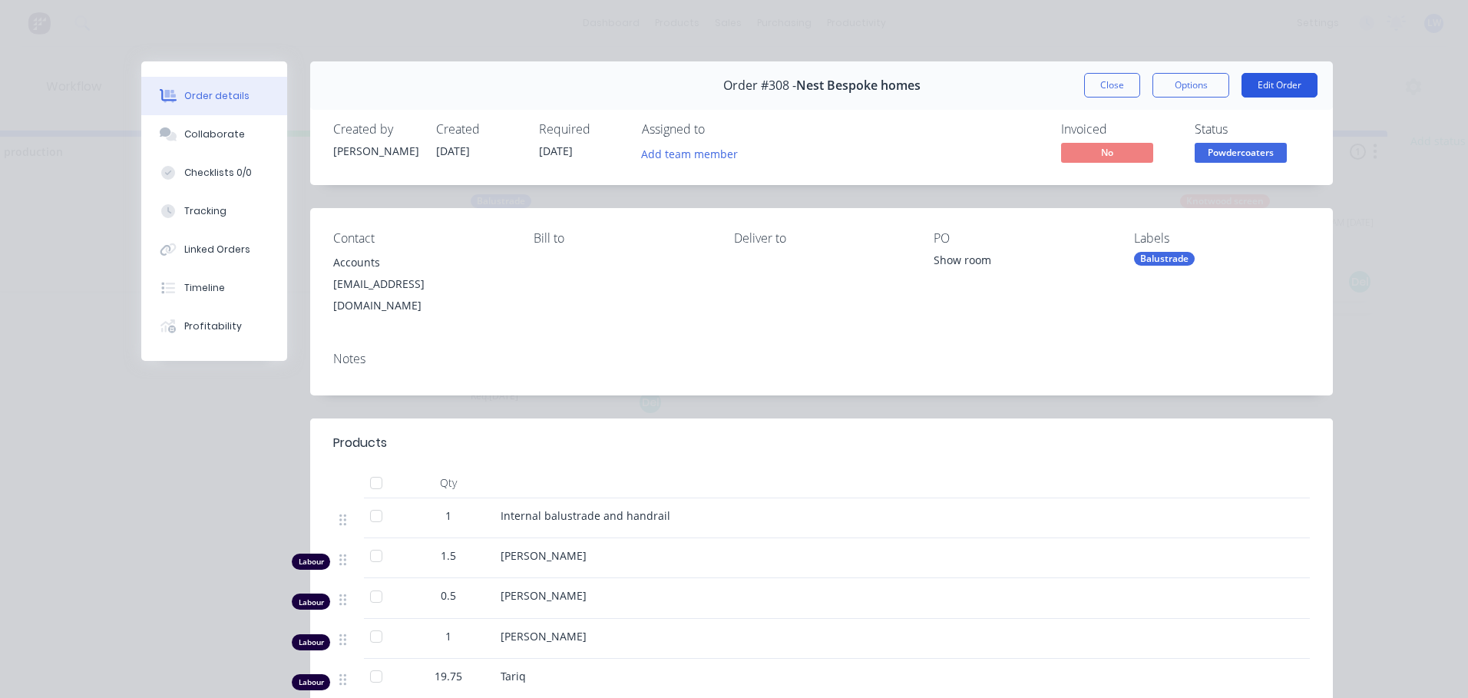
click at [1276, 84] on button "Edit Order" at bounding box center [1279, 85] width 76 height 25
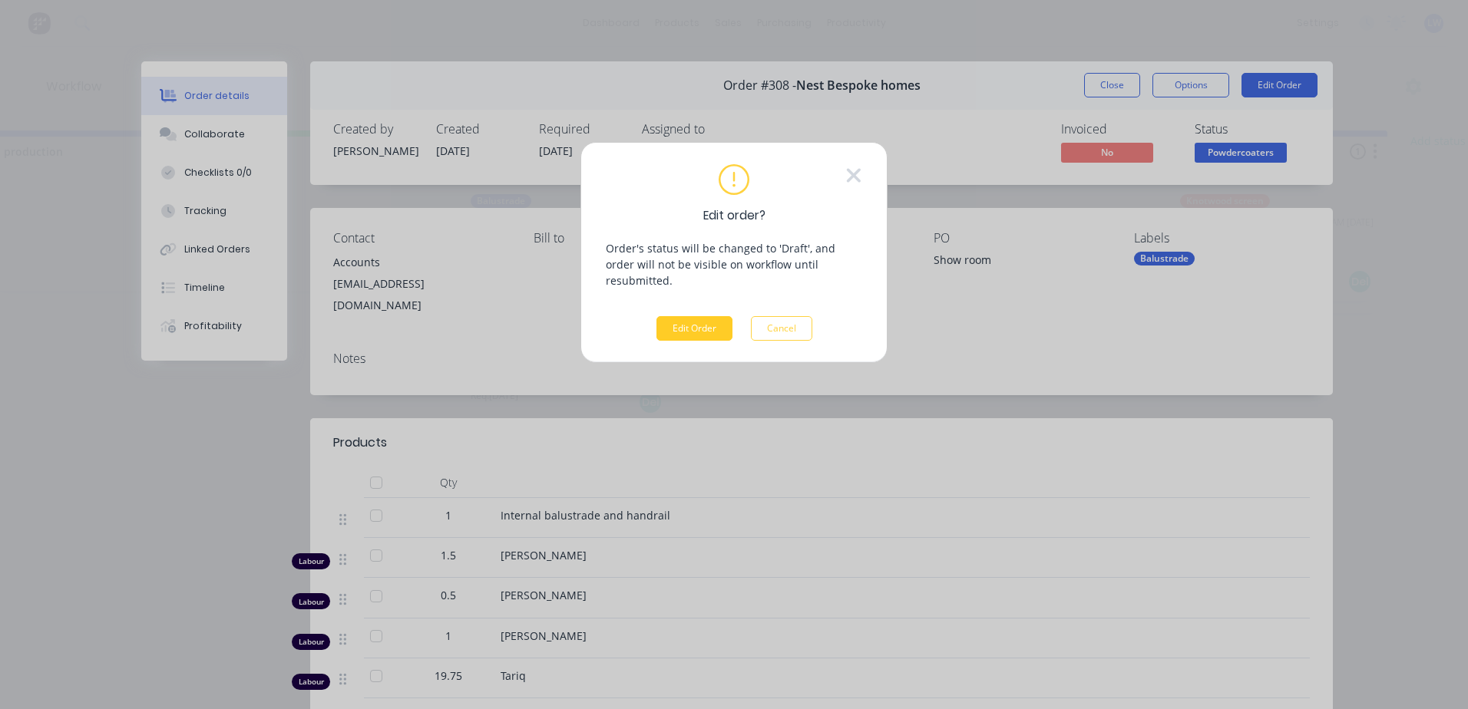
click at [688, 316] on button "Edit Order" at bounding box center [694, 328] width 76 height 25
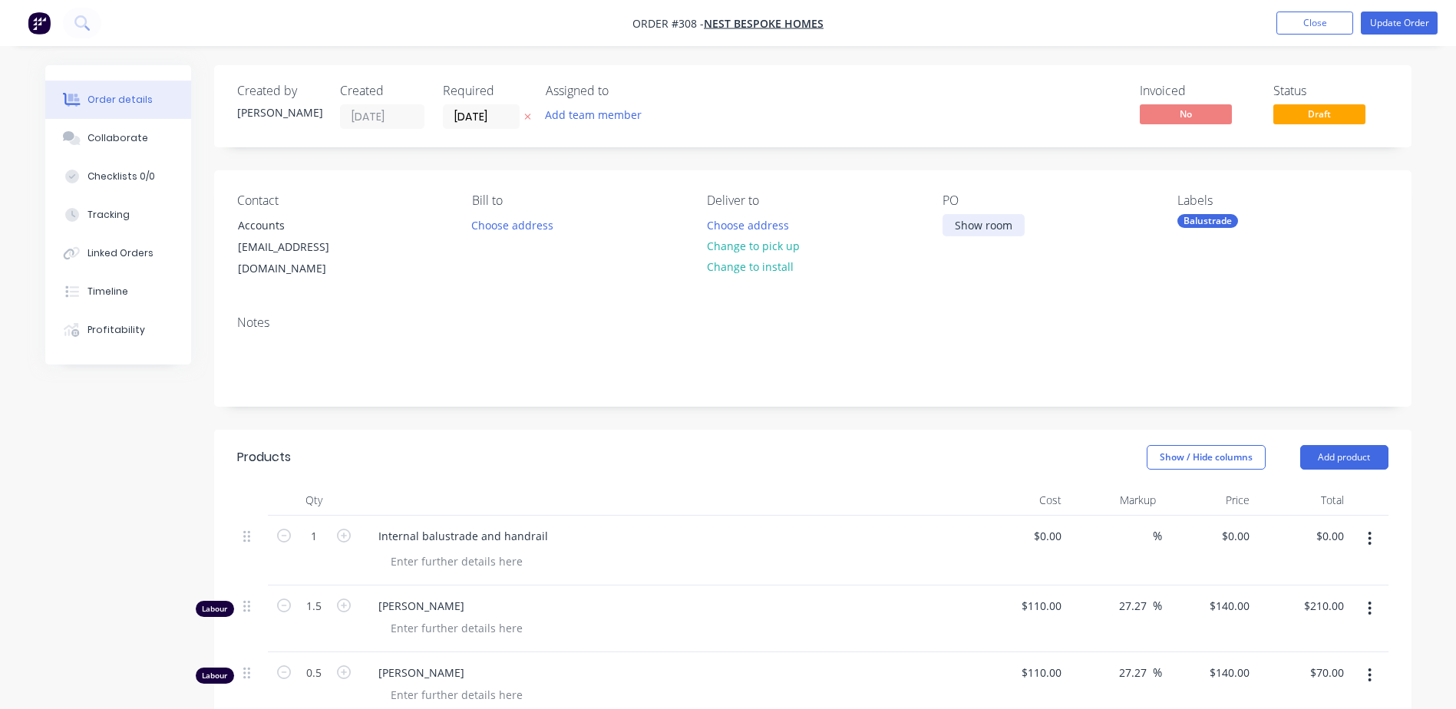
click at [1010, 226] on div "Show room" at bounding box center [984, 225] width 82 height 22
click at [1405, 22] on button "Update Order" at bounding box center [1399, 23] width 77 height 23
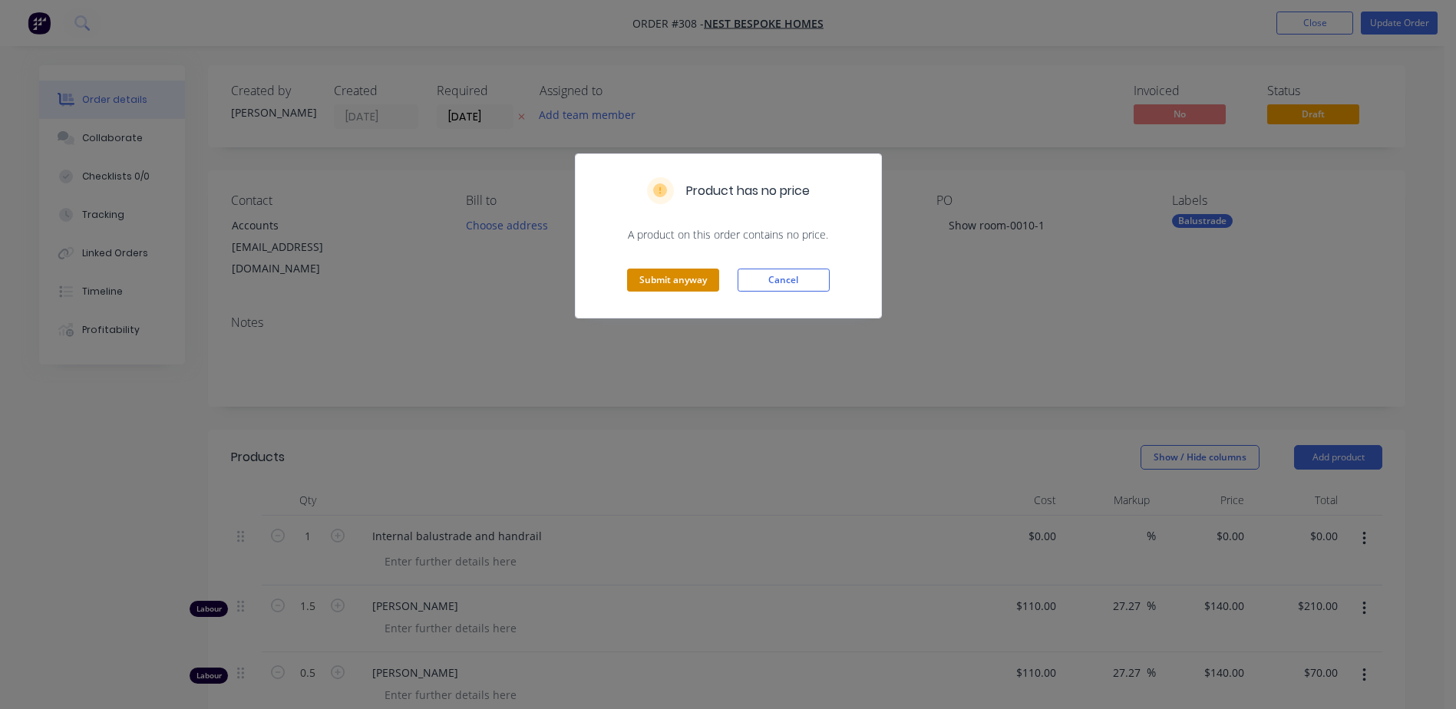
click at [650, 284] on button "Submit anyway" at bounding box center [673, 280] width 92 height 23
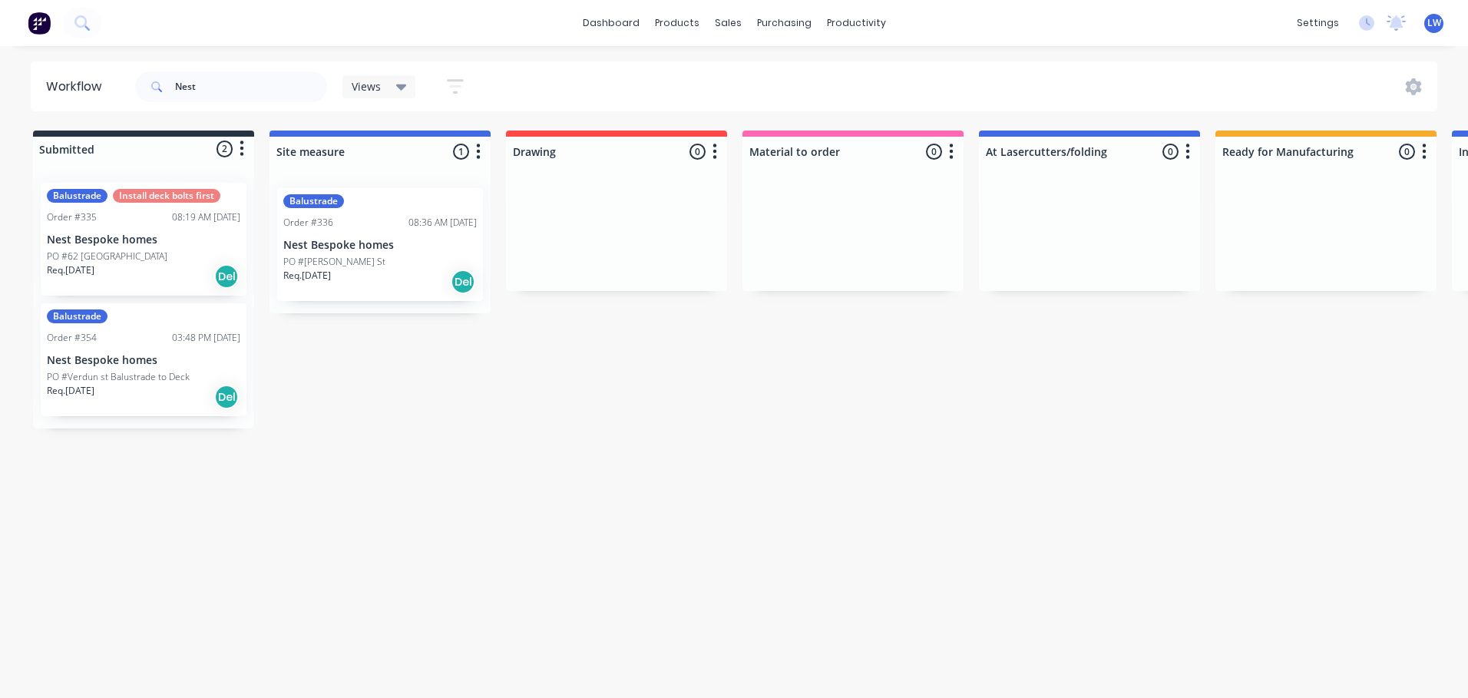
click at [391, 245] on p "Nest Bespoke homes" at bounding box center [379, 245] width 193 height 13
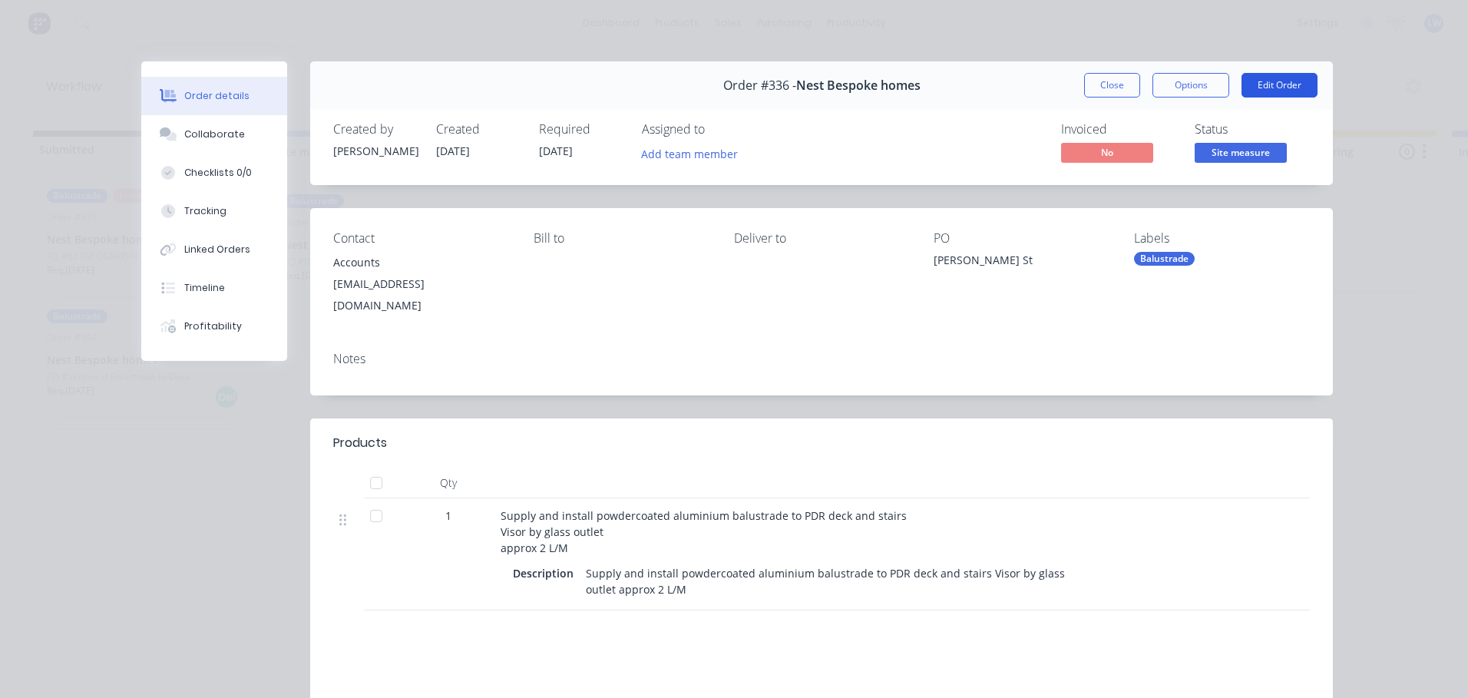
click at [1249, 87] on button "Edit Order" at bounding box center [1279, 85] width 76 height 25
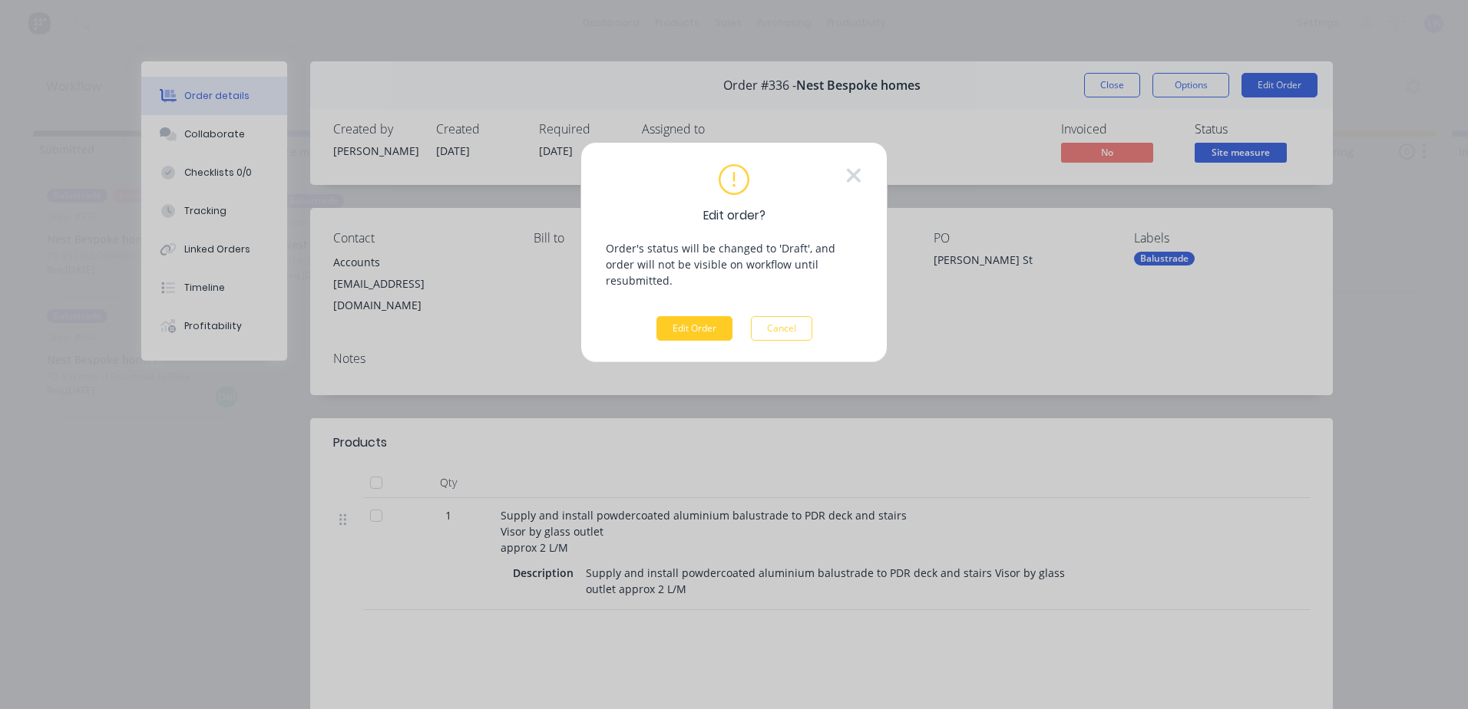
click at [689, 316] on button "Edit Order" at bounding box center [694, 328] width 76 height 25
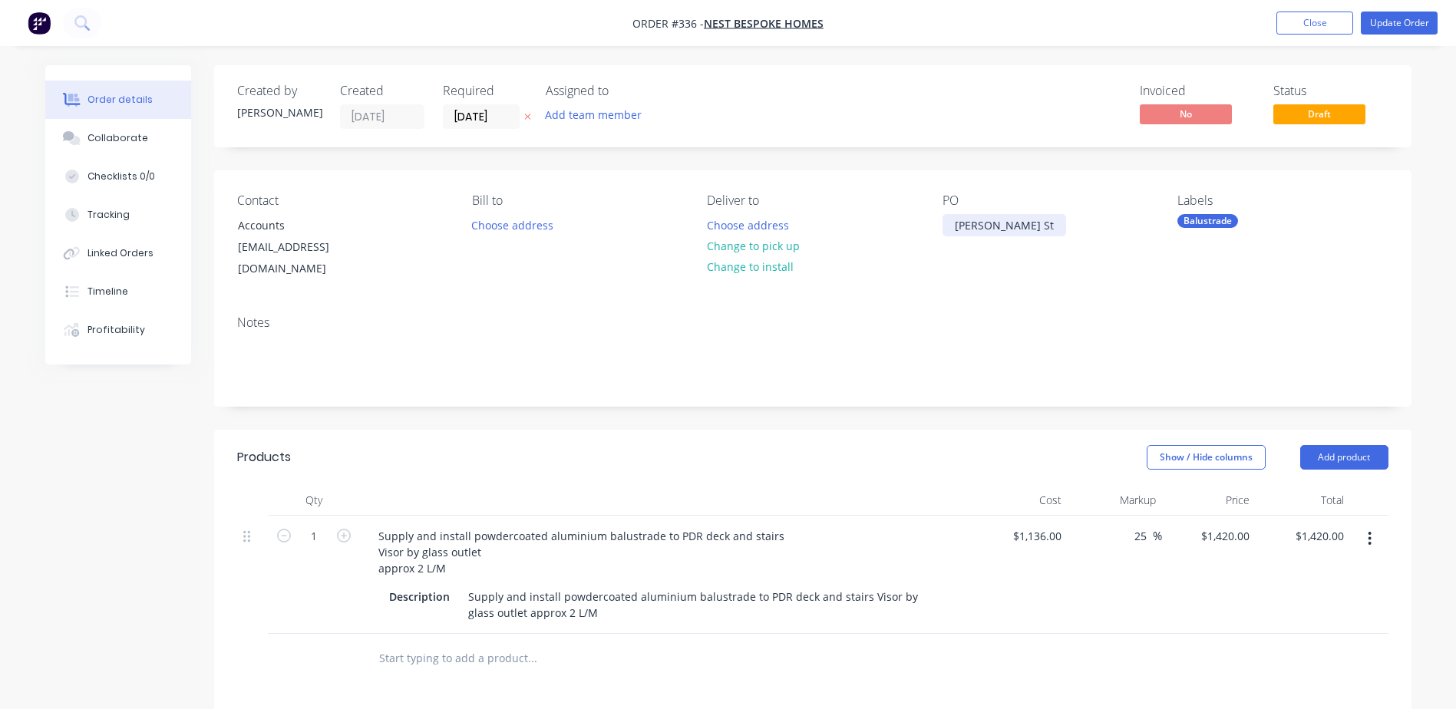
click at [1020, 225] on div "[PERSON_NAME] St" at bounding box center [1005, 225] width 124 height 22
click at [1365, 21] on button "Update Order" at bounding box center [1399, 23] width 77 height 23
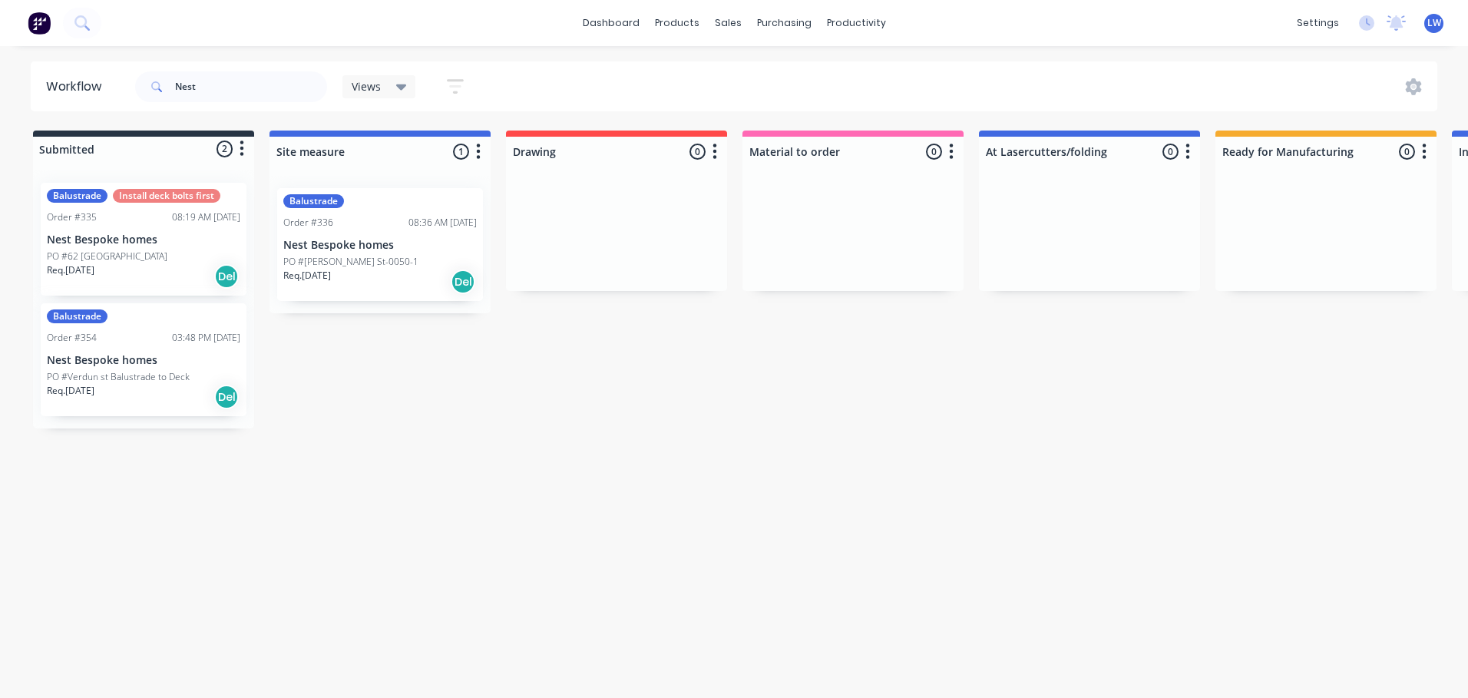
click at [134, 257] on p "PO #62 [GEOGRAPHIC_DATA]" at bounding box center [107, 256] width 121 height 14
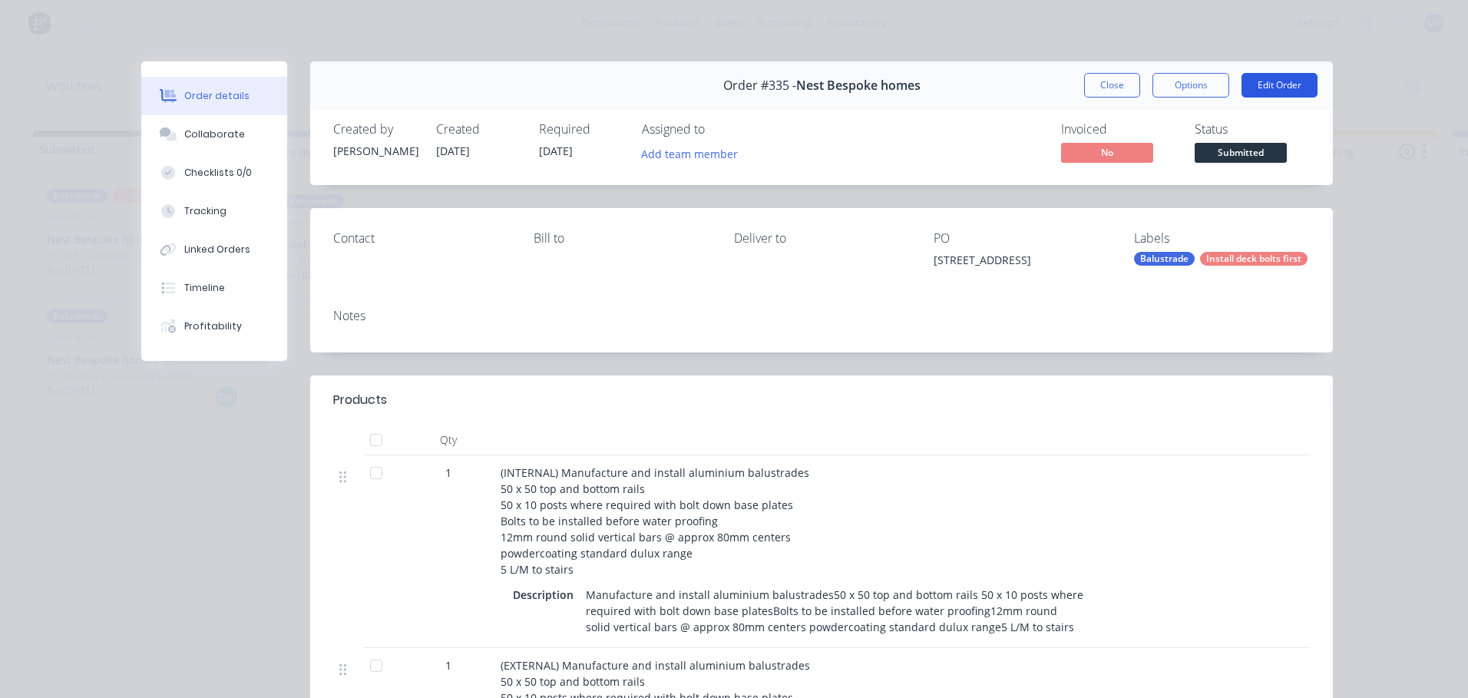
click at [1290, 83] on button "Edit Order" at bounding box center [1279, 85] width 76 height 25
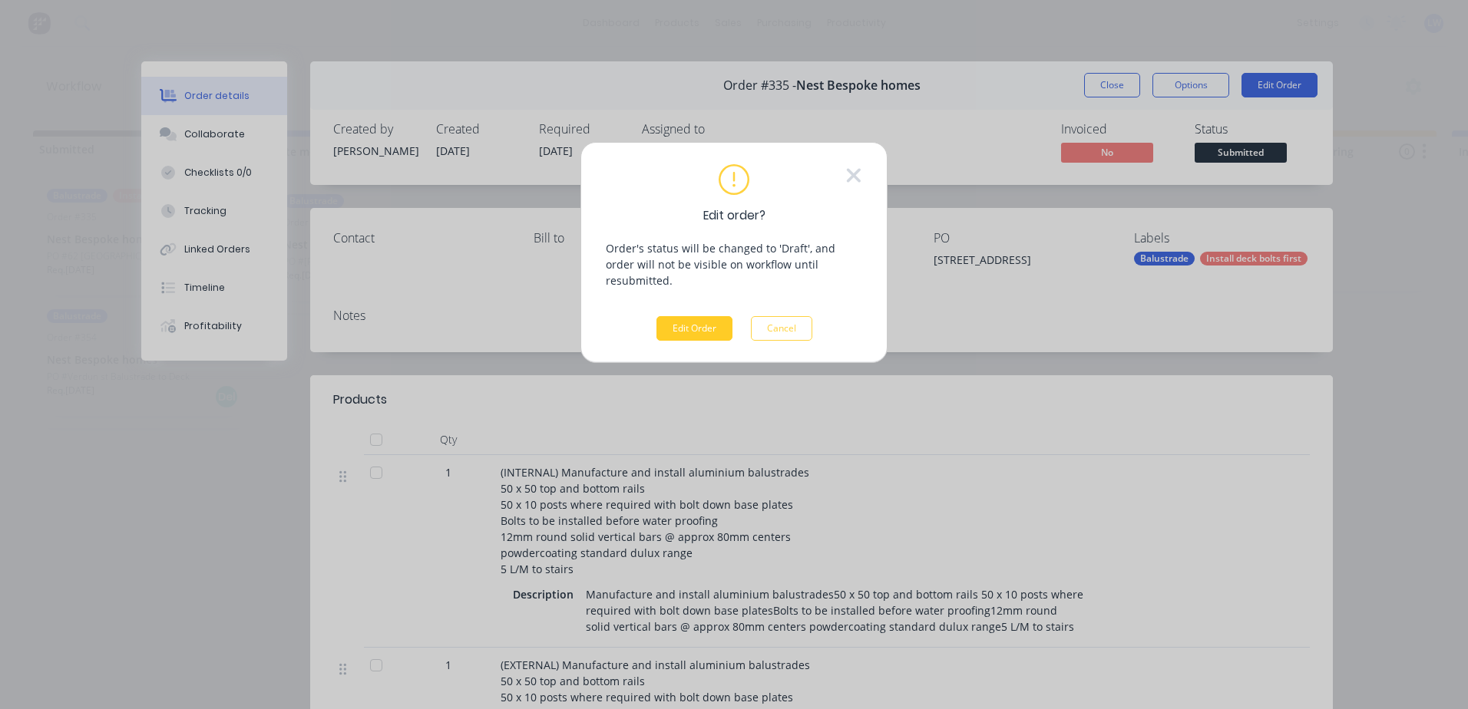
click at [710, 316] on button "Edit Order" at bounding box center [694, 328] width 76 height 25
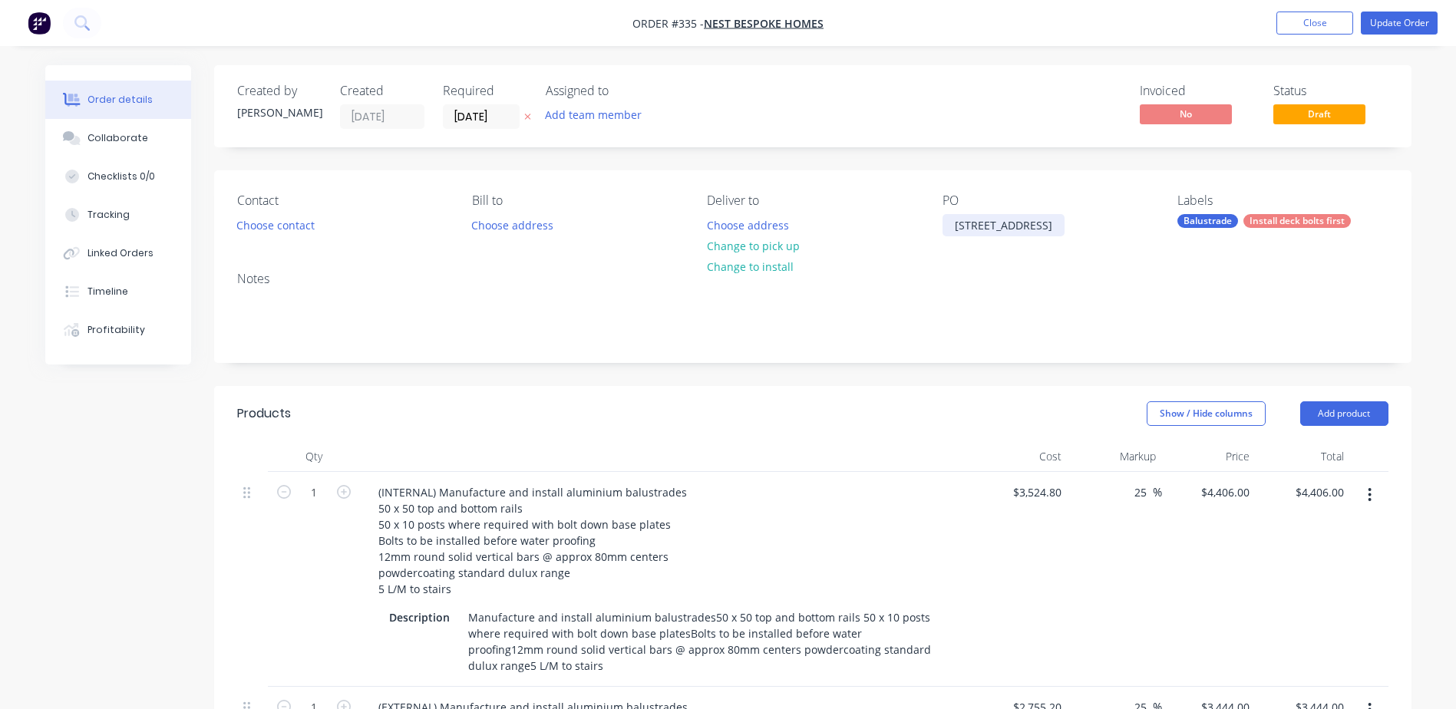
click at [1061, 222] on div "[STREET_ADDRESS]" at bounding box center [1004, 225] width 122 height 22
click at [1380, 23] on button "Update Order" at bounding box center [1399, 23] width 77 height 23
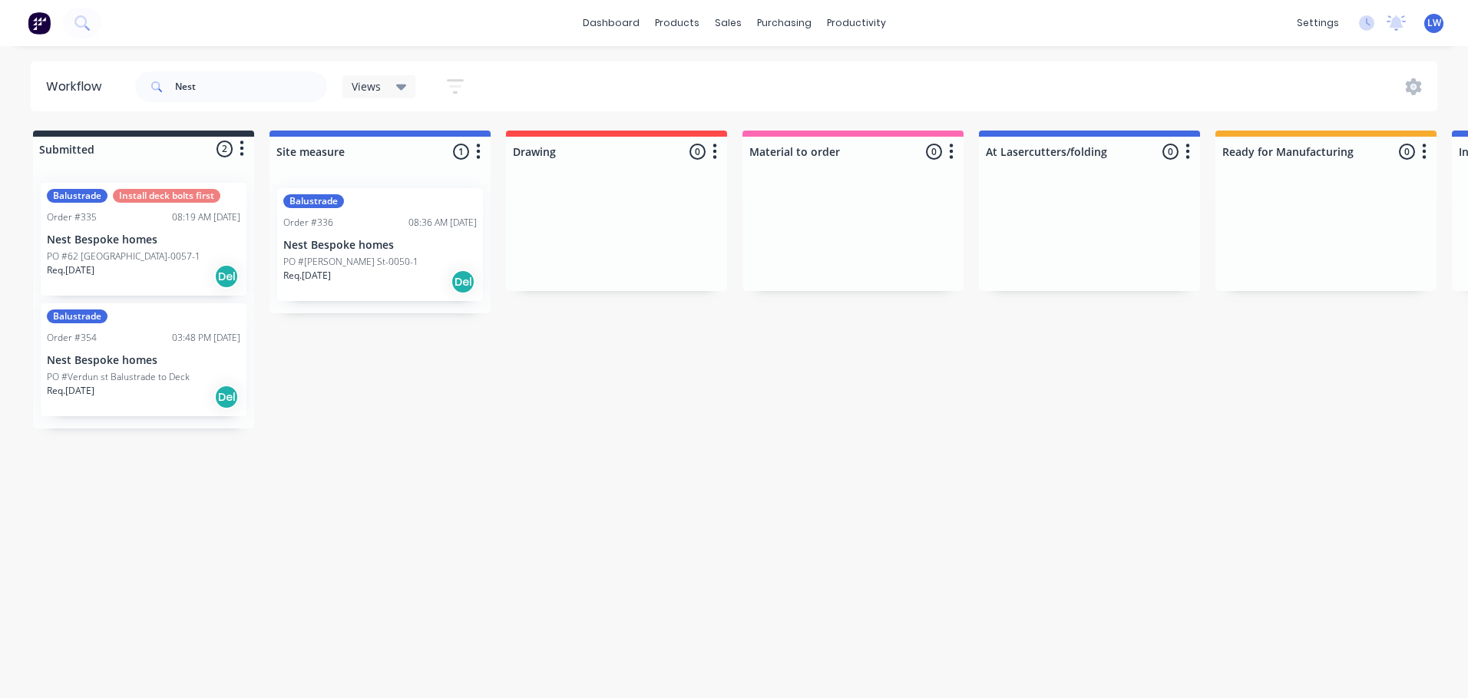
click at [157, 354] on p "Nest Bespoke homes" at bounding box center [143, 360] width 193 height 13
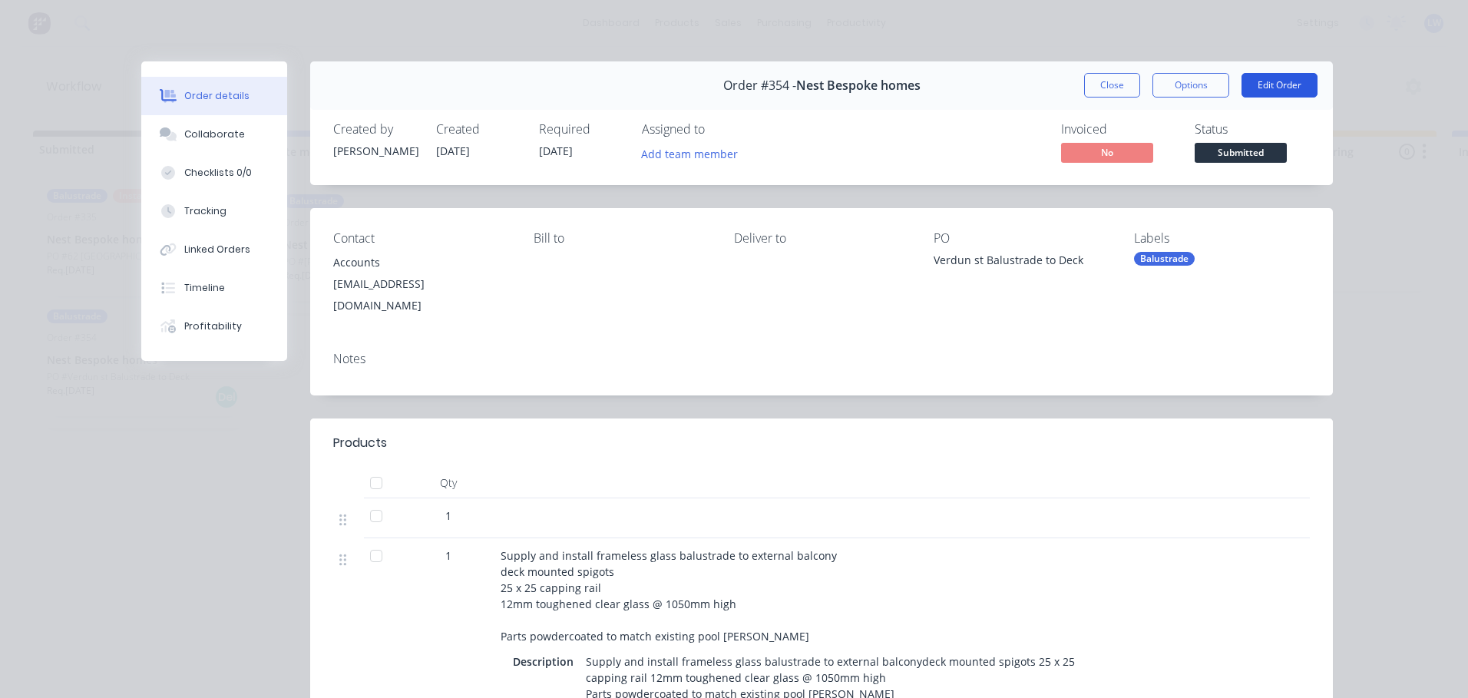
click at [1274, 88] on button "Edit Order" at bounding box center [1279, 85] width 76 height 25
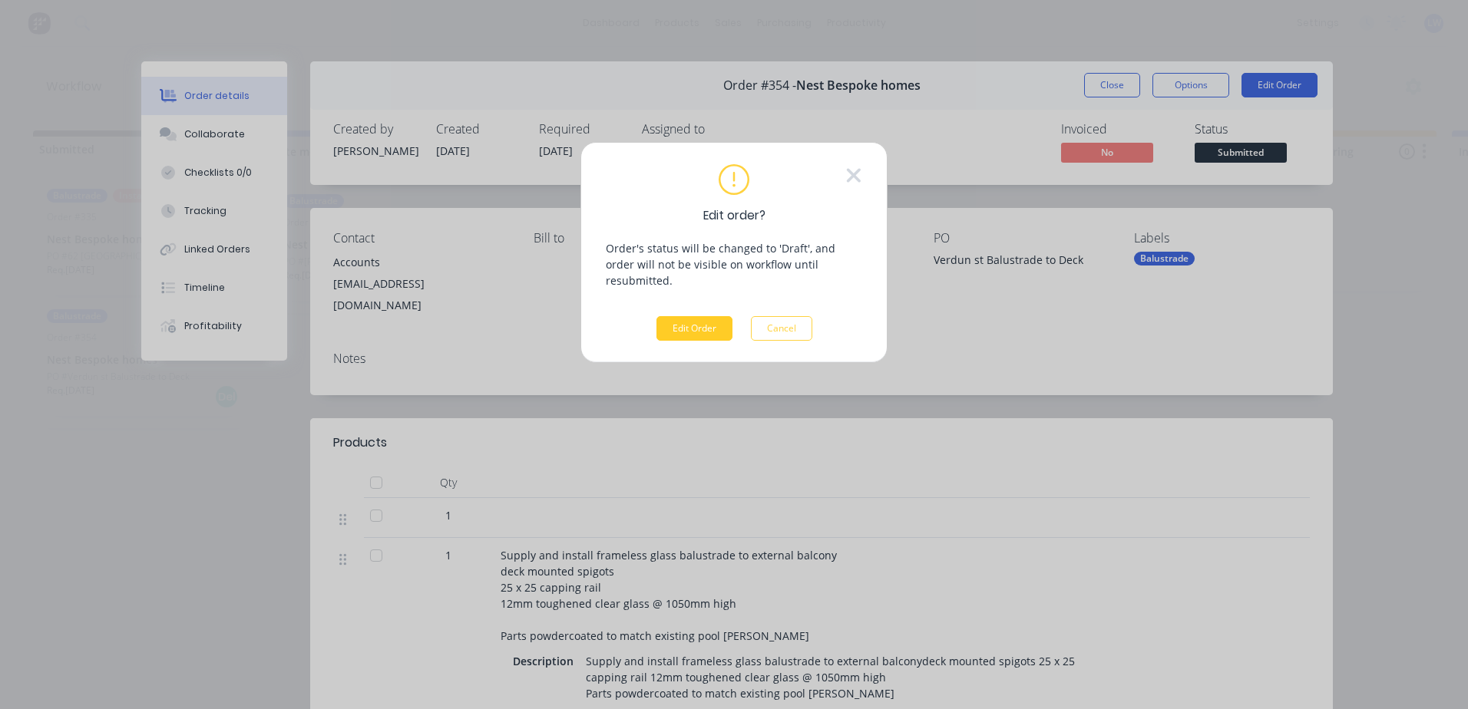
click at [699, 317] on button "Edit Order" at bounding box center [694, 328] width 76 height 25
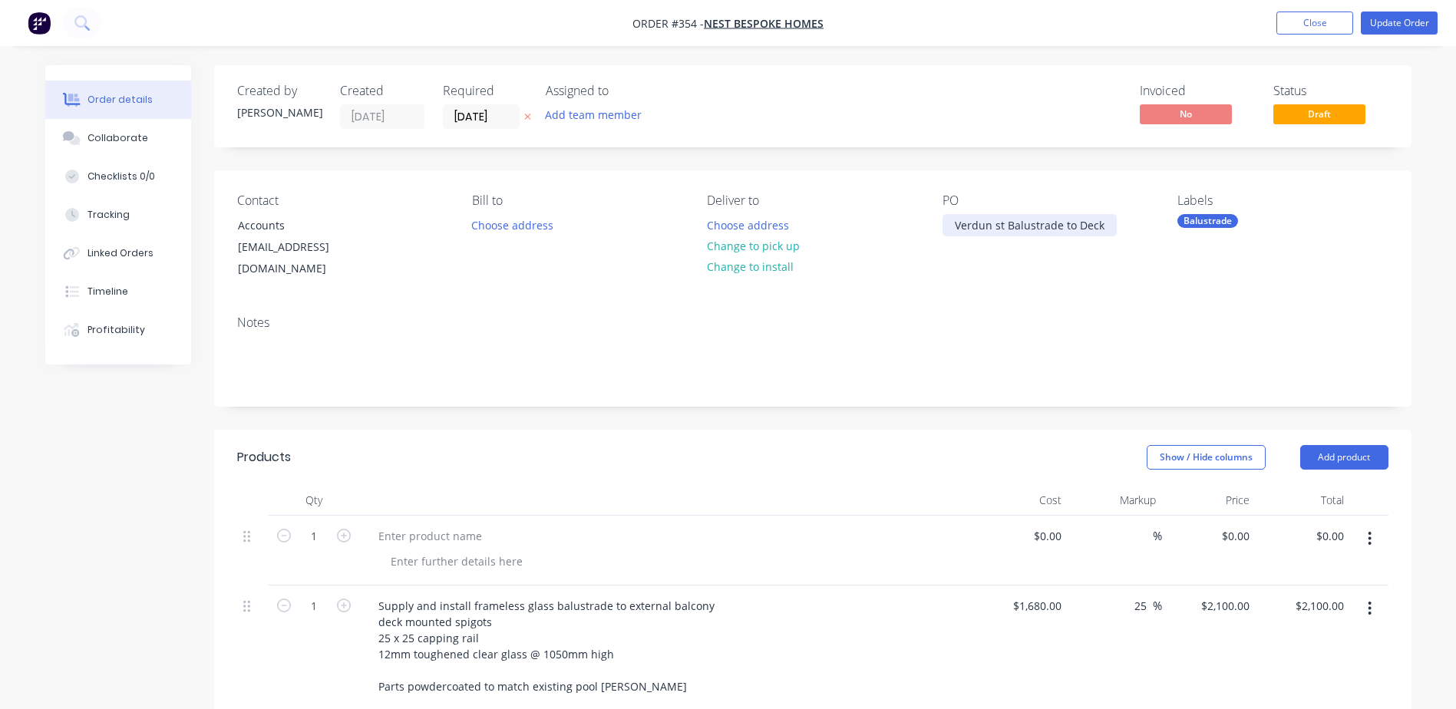
click at [1106, 220] on div "Verdun st Balustrade to Deck" at bounding box center [1030, 225] width 174 height 22
click at [1411, 25] on button "Update Order" at bounding box center [1399, 23] width 77 height 23
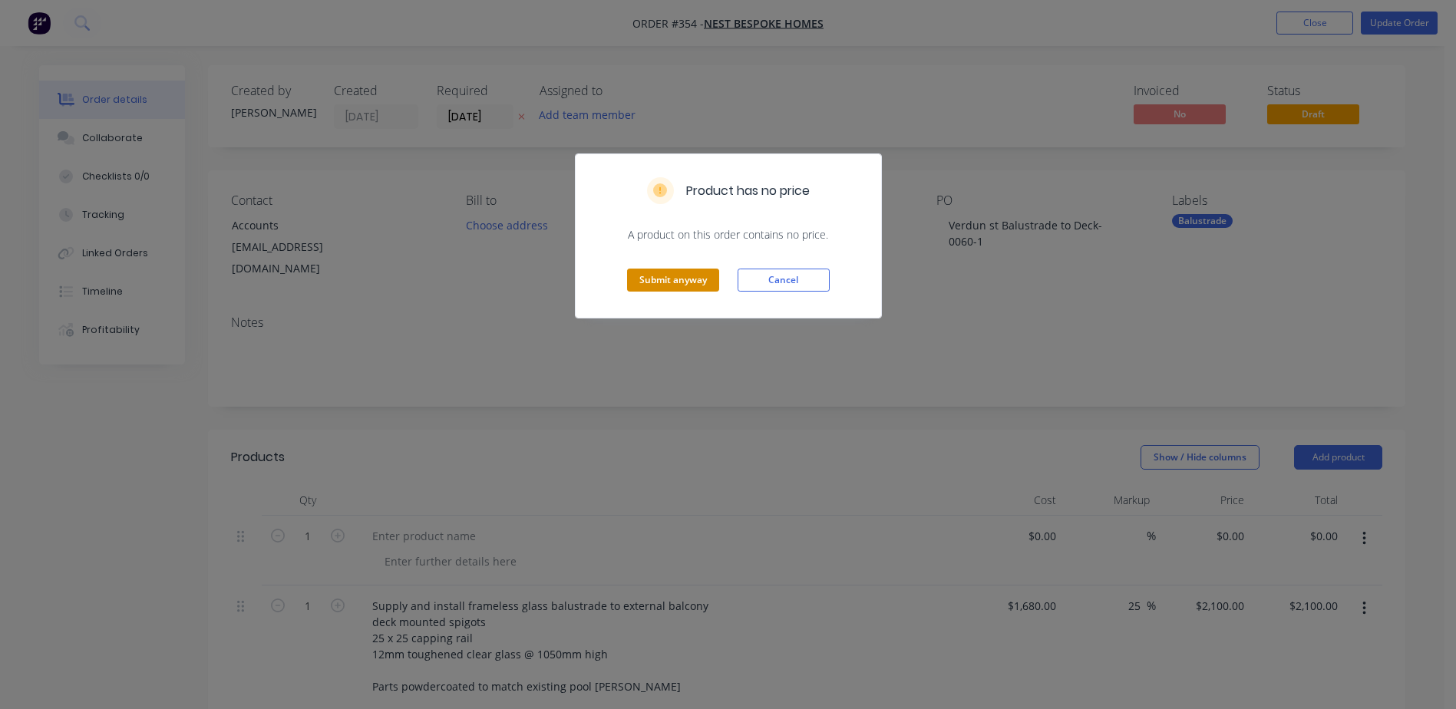
click at [663, 274] on button "Submit anyway" at bounding box center [673, 280] width 92 height 23
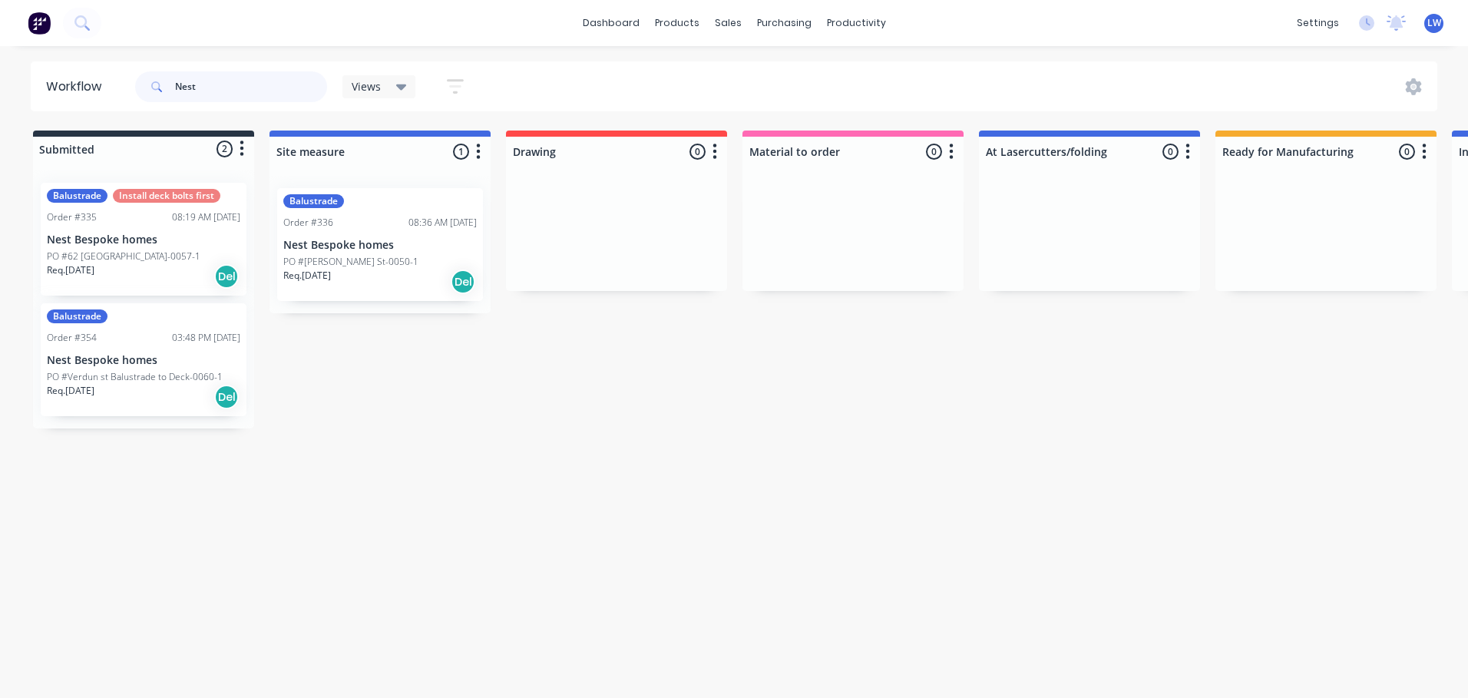
drag, startPoint x: 254, startPoint y: 88, endPoint x: 88, endPoint y: 88, distance: 165.8
click at [88, 88] on header "Workflow Nest Views Save new view None (Default) edit Show/Hide statuses Show l…" at bounding box center [734, 86] width 1407 height 50
type input "brisbane stair"
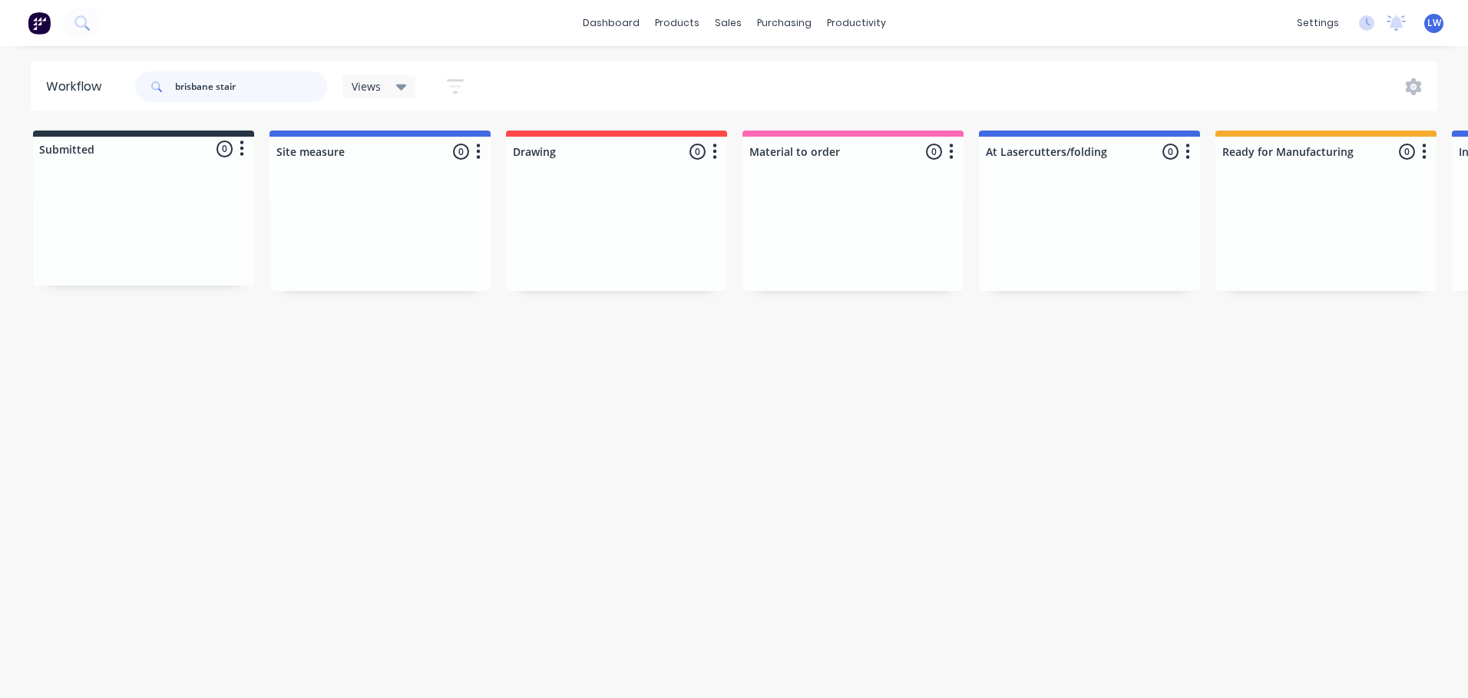
drag, startPoint x: 269, startPoint y: 78, endPoint x: 93, endPoint y: 78, distance: 176.6
click at [93, 78] on header "Workflow brisbane stair Views Save new view None (Default) edit Show/Hide statu…" at bounding box center [734, 86] width 1407 height 50
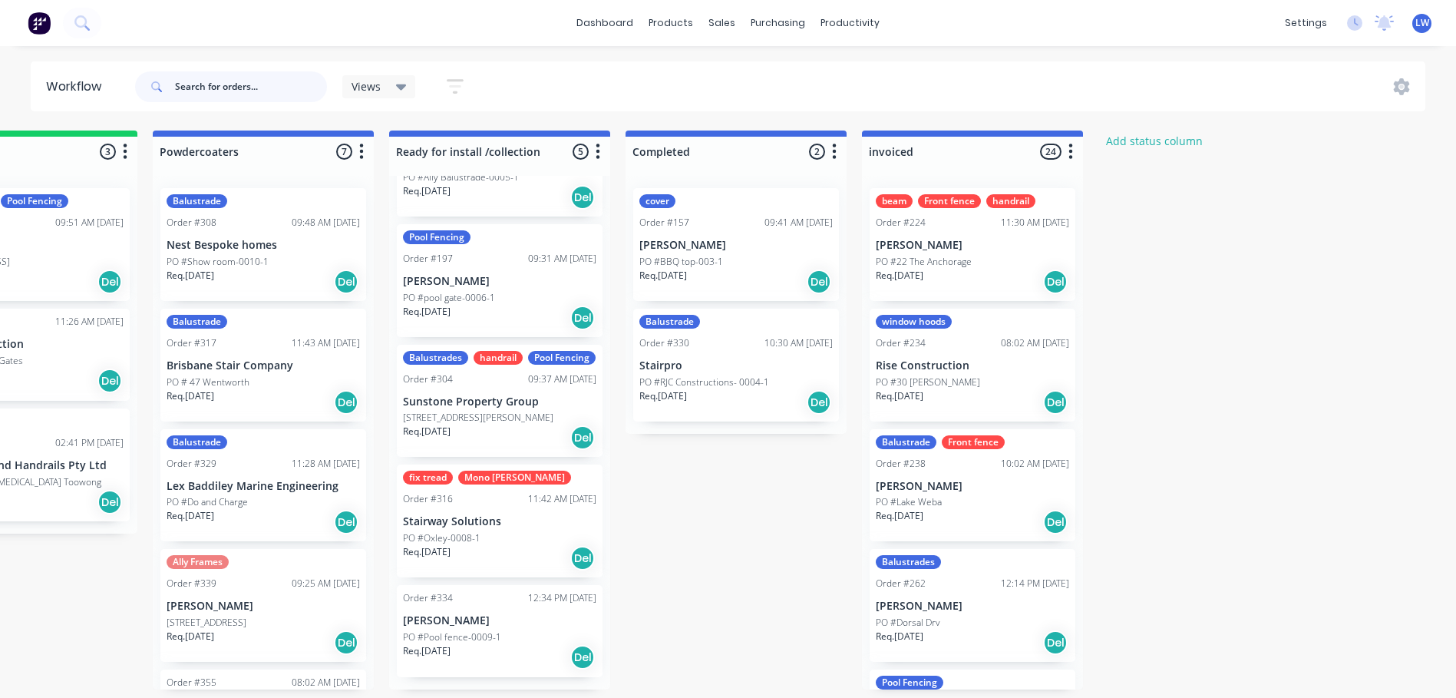
scroll to position [3, 1772]
click at [232, 367] on p "Brisbane Stair Company" at bounding box center [263, 365] width 193 height 13
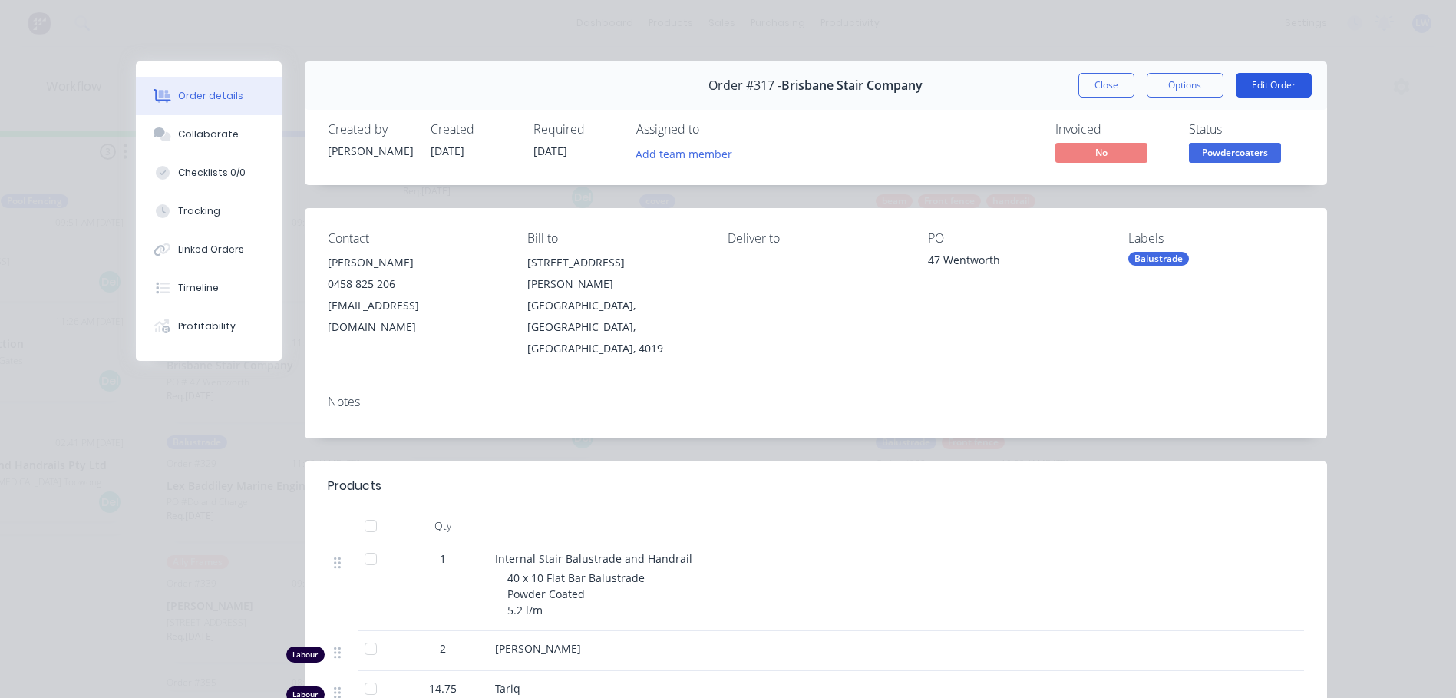
click at [1267, 84] on button "Edit Order" at bounding box center [1274, 85] width 76 height 25
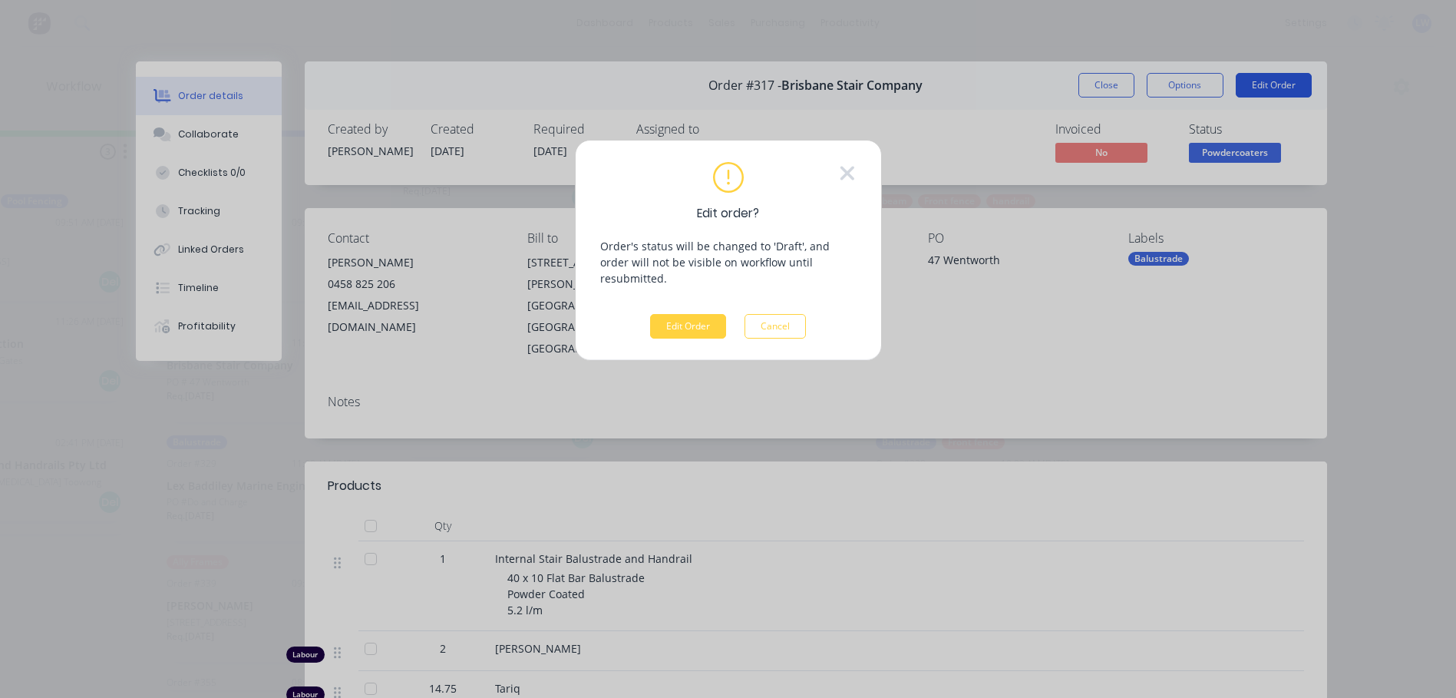
scroll to position [0, 1760]
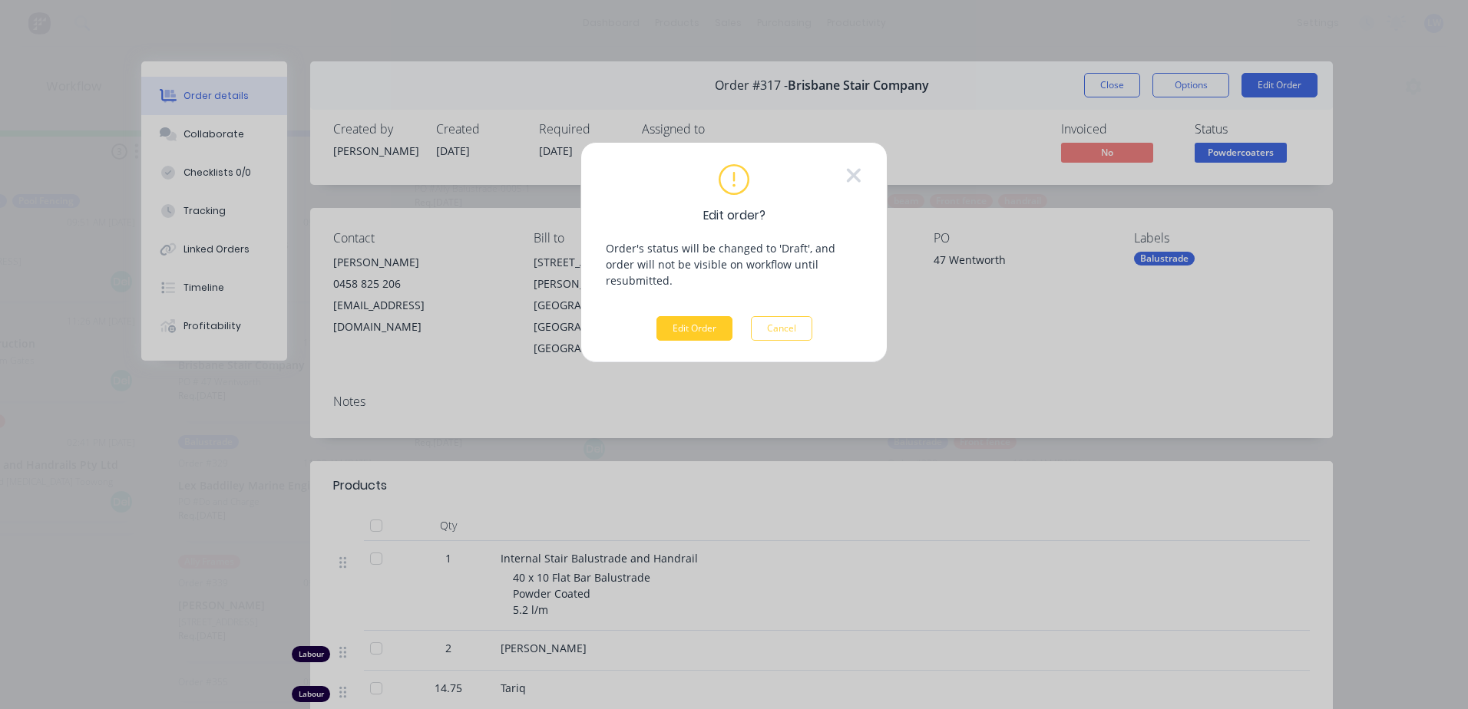
click at [713, 316] on button "Edit Order" at bounding box center [694, 328] width 76 height 25
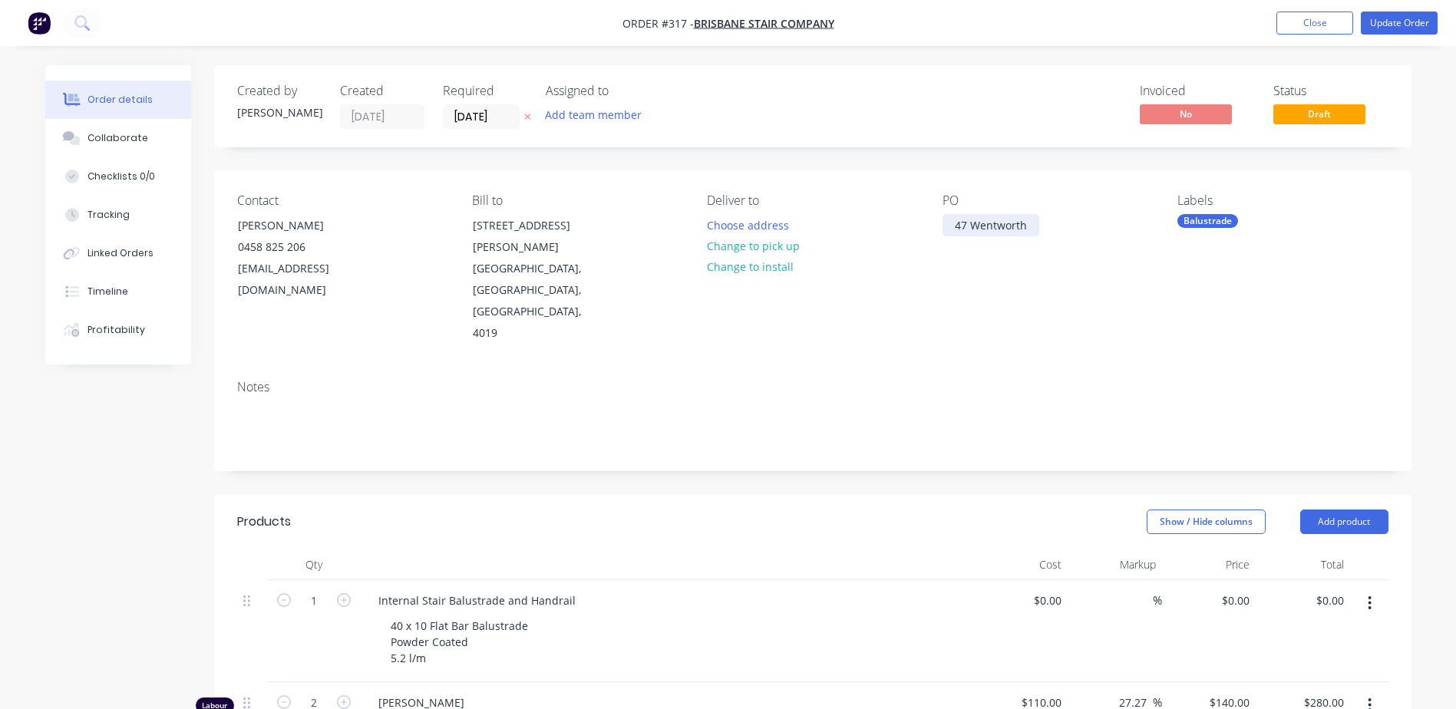
click at [1029, 223] on div "47 Wentworth" at bounding box center [991, 225] width 97 height 22
click at [1398, 23] on button "Update Order" at bounding box center [1399, 23] width 77 height 23
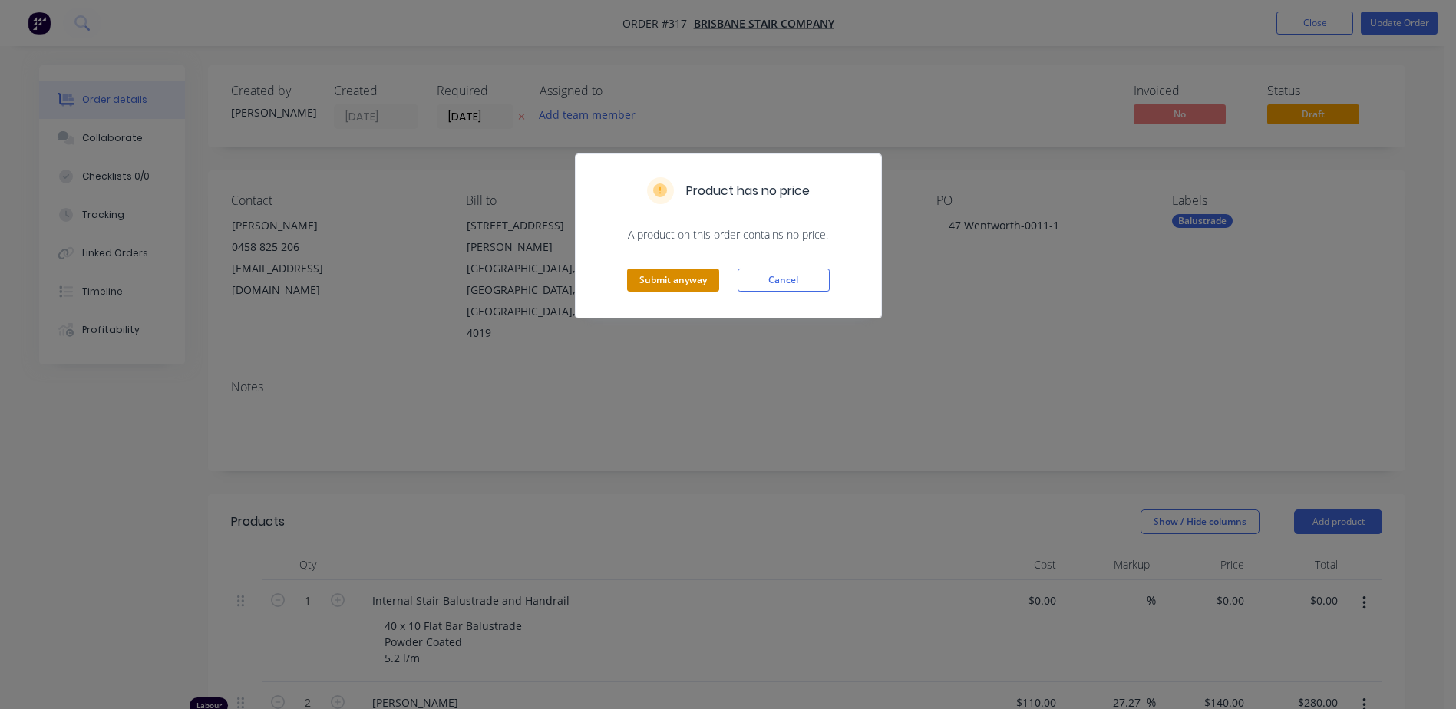
click at [669, 286] on button "Submit anyway" at bounding box center [673, 280] width 92 height 23
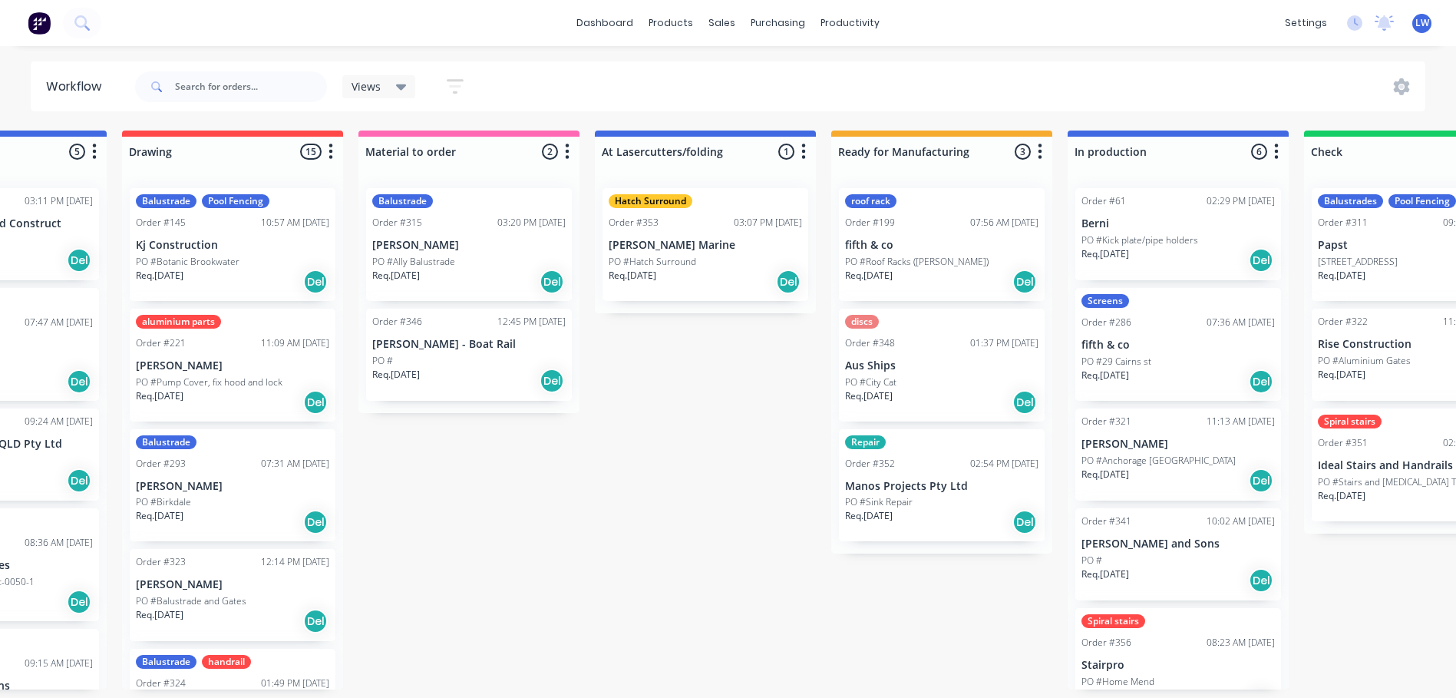
scroll to position [0, 1772]
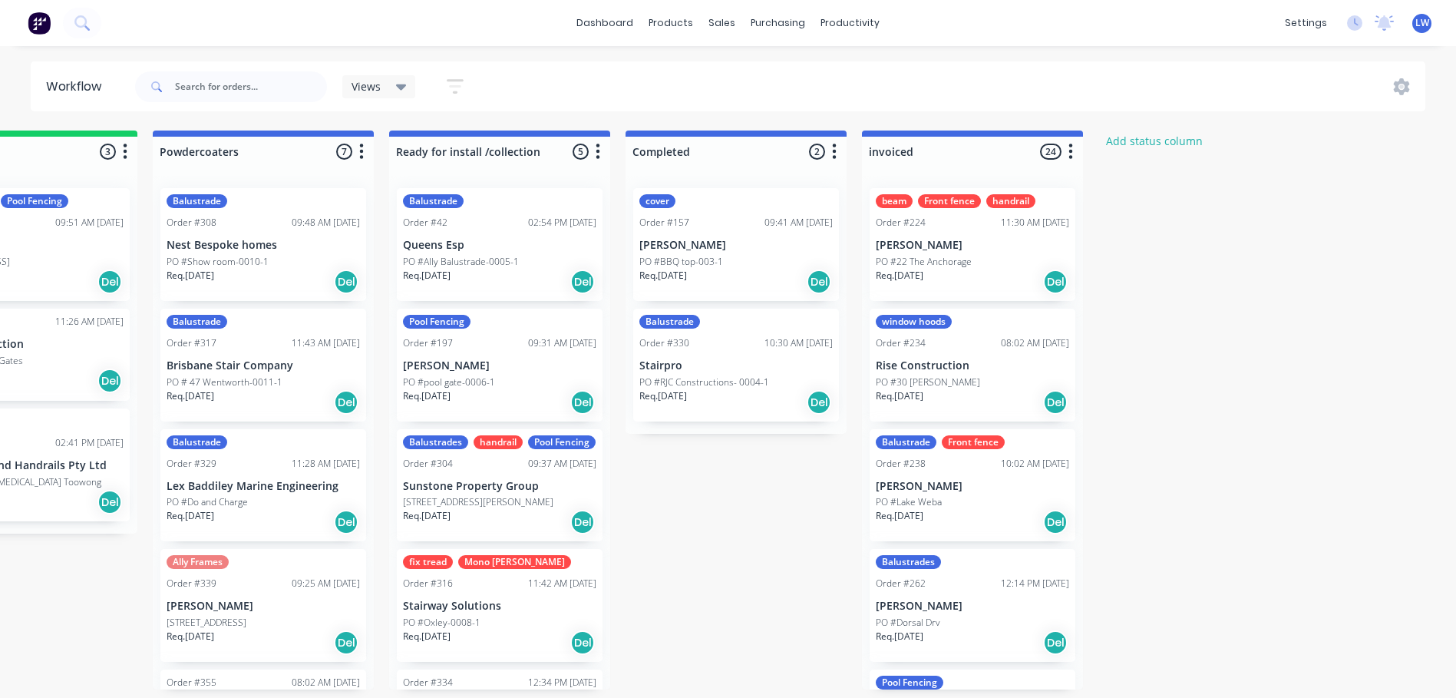
click at [271, 494] on div "Balustrade Order #329 11:28 AM [DATE] Lex Baddiley Marine Engineering PO #Do an…" at bounding box center [263, 485] width 206 height 113
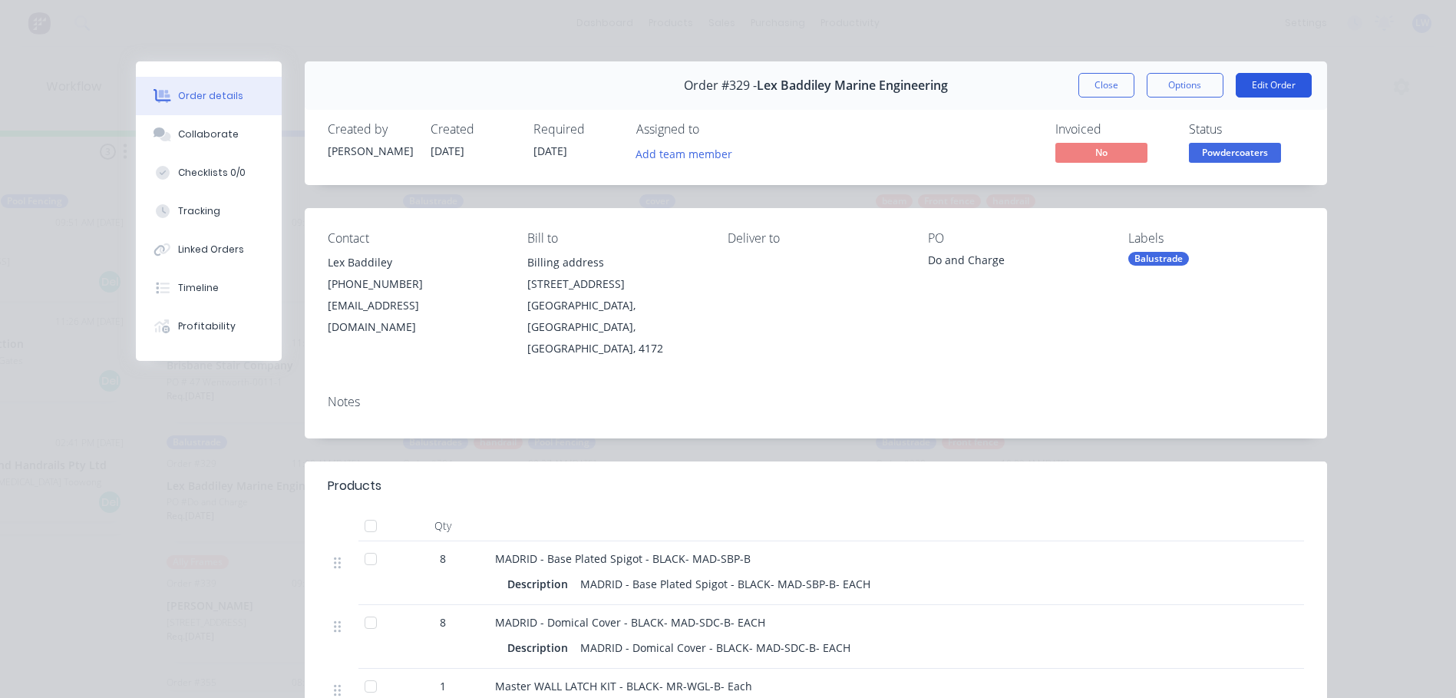
click at [1259, 87] on button "Edit Order" at bounding box center [1274, 85] width 76 height 25
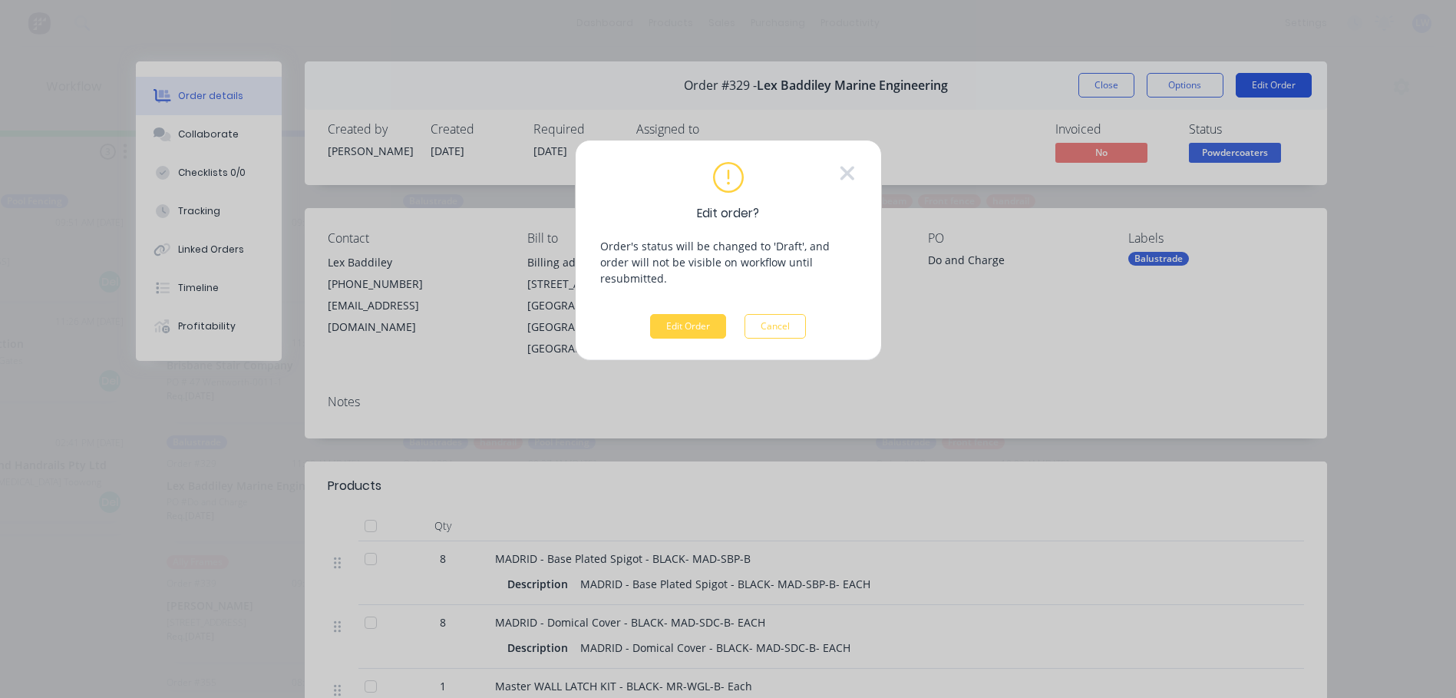
scroll to position [0, 1760]
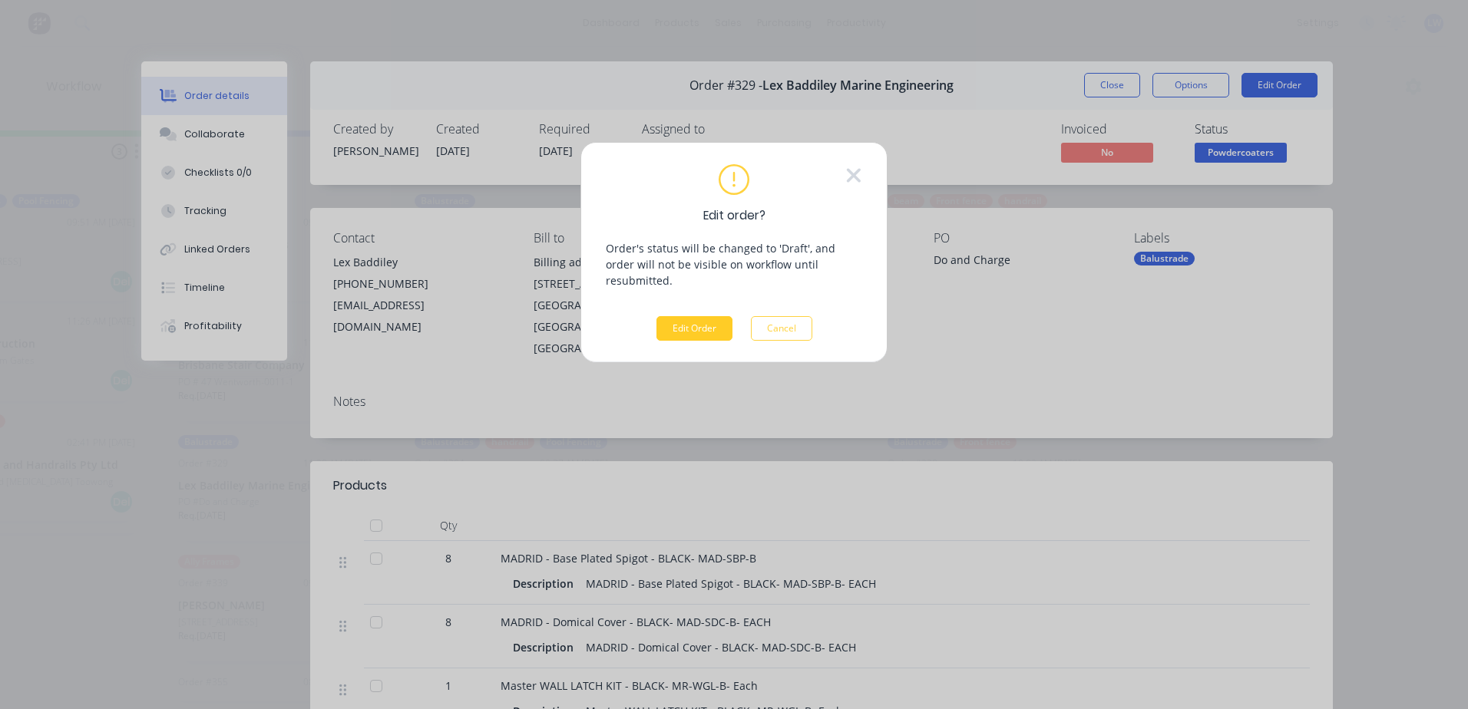
click at [687, 316] on button "Edit Order" at bounding box center [694, 328] width 76 height 25
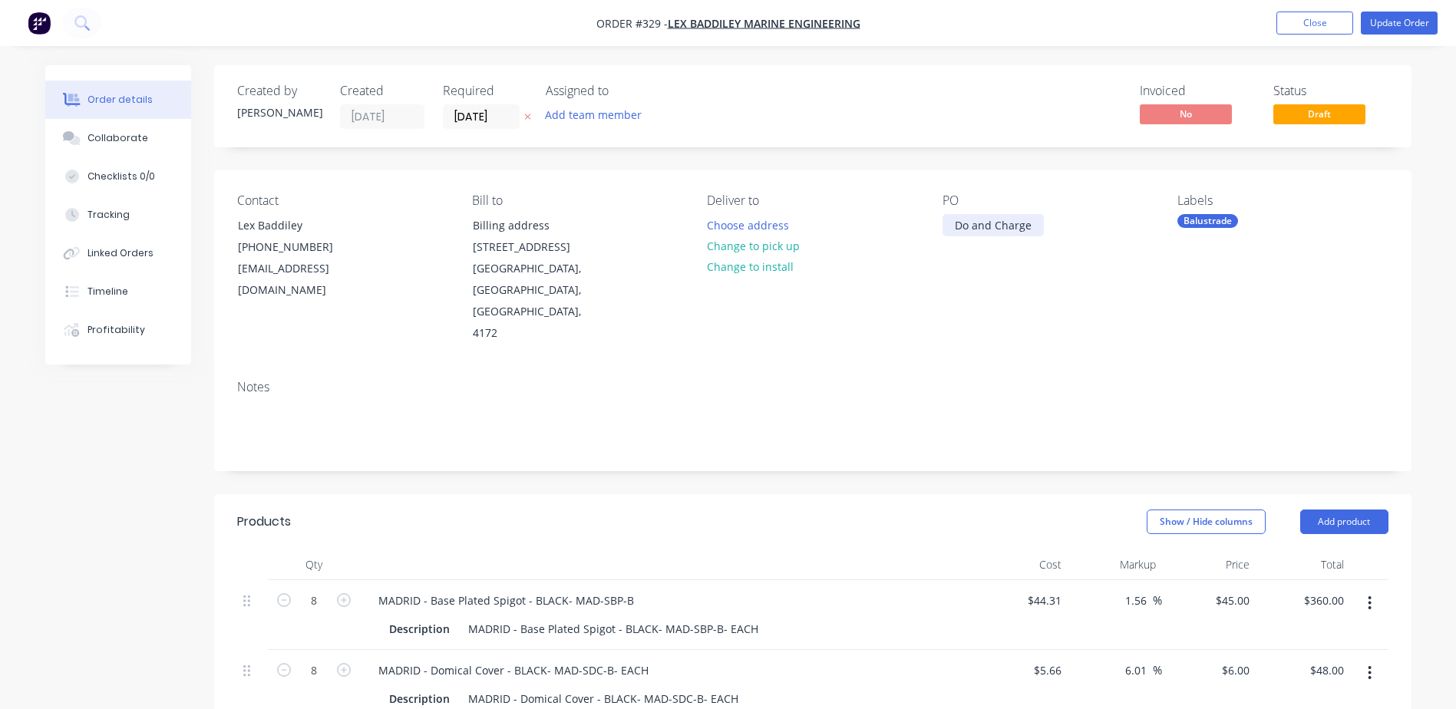
click at [1031, 233] on div "Do and Charge" at bounding box center [993, 225] width 101 height 22
click at [1371, 11] on nav "Order #329 - Lex Baddiley Marine Engineering Add product Close Update Order" at bounding box center [728, 23] width 1456 height 46
click at [1371, 15] on button "Update Order" at bounding box center [1399, 23] width 77 height 23
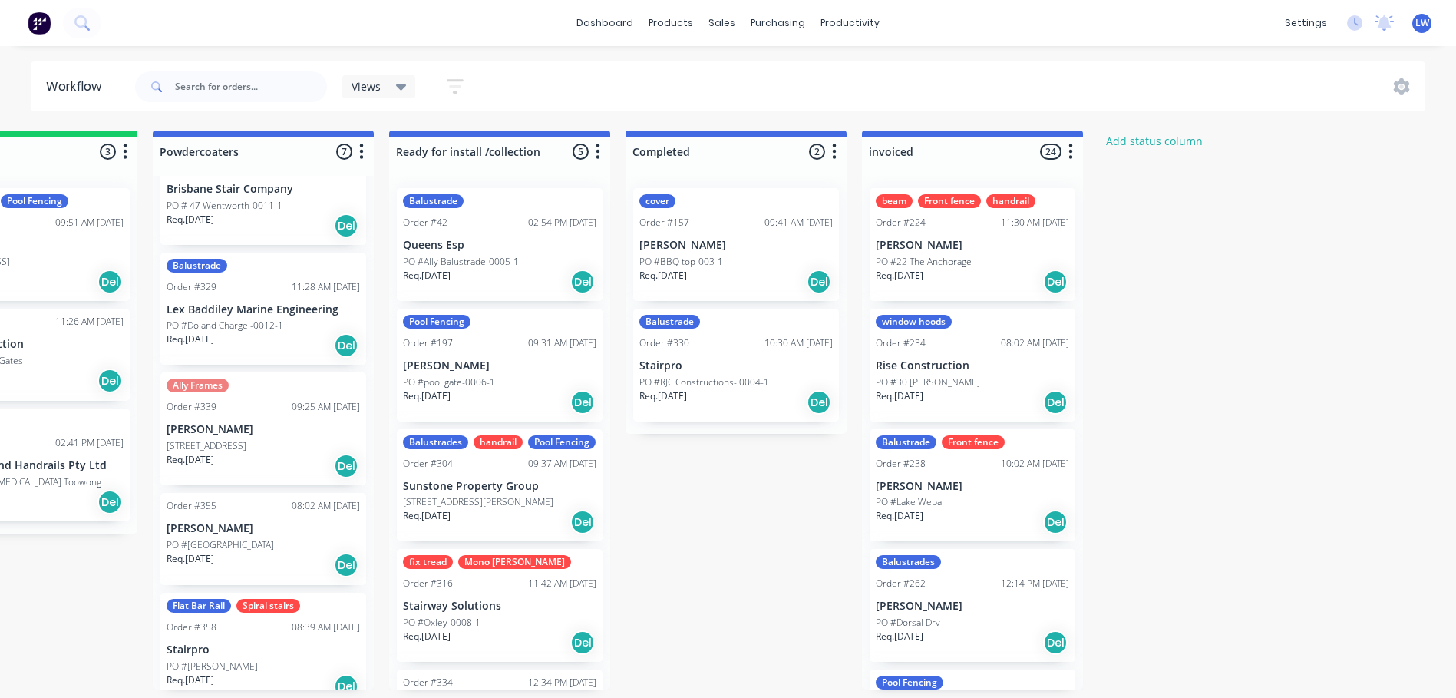
scroll to position [230, 0]
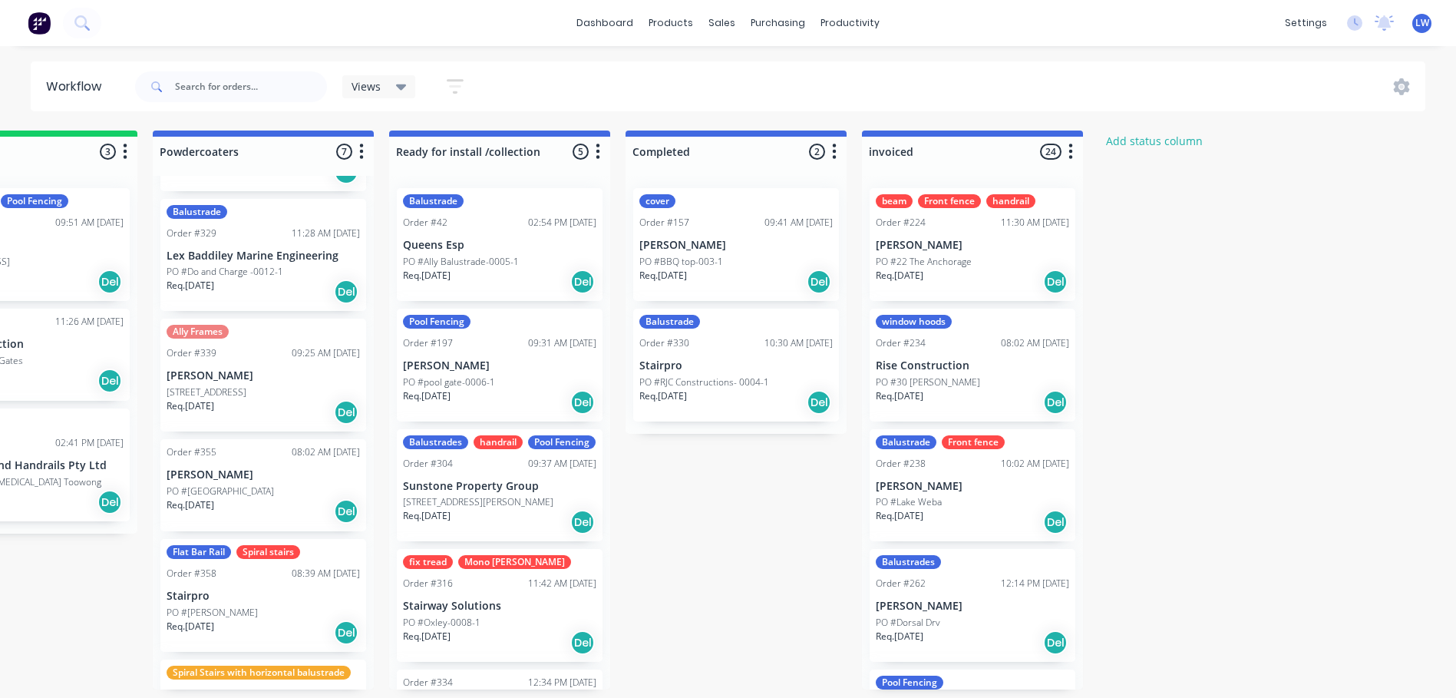
click at [256, 388] on div "[STREET_ADDRESS]" at bounding box center [263, 392] width 193 height 14
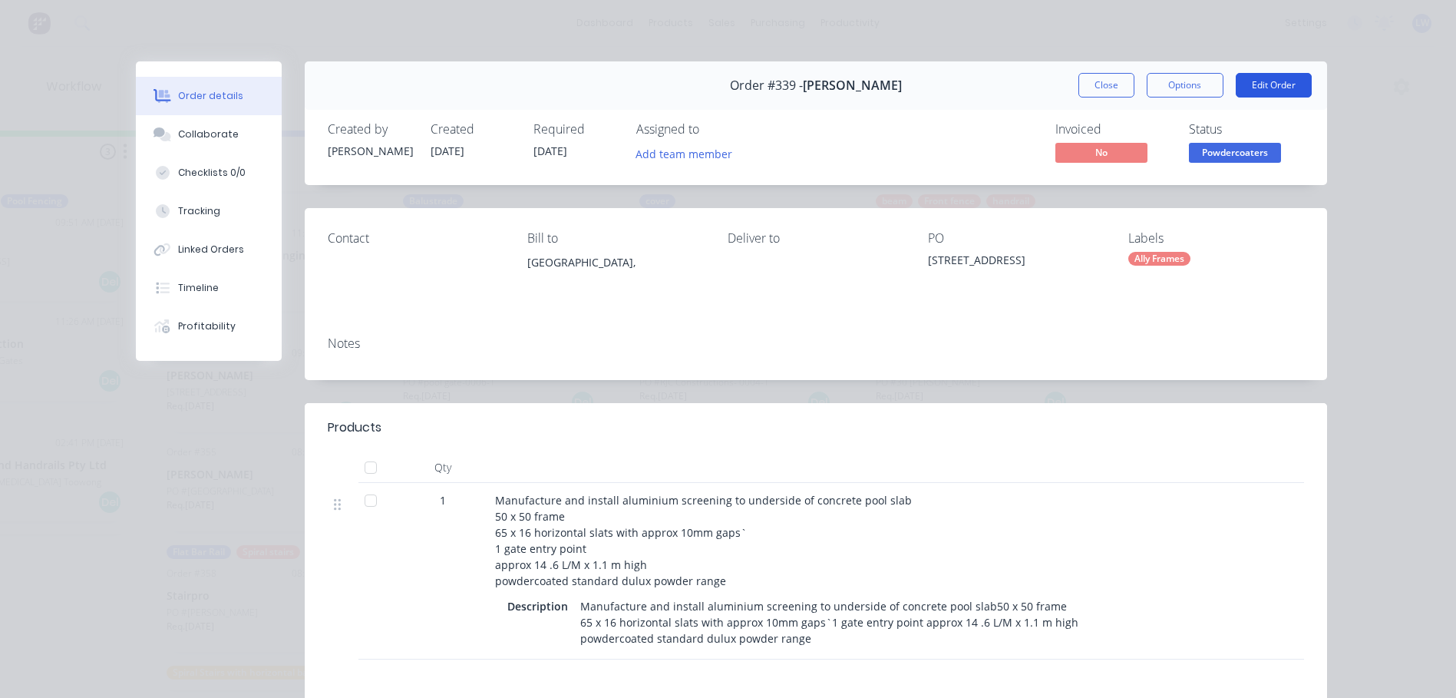
click at [1254, 79] on button "Edit Order" at bounding box center [1274, 85] width 76 height 25
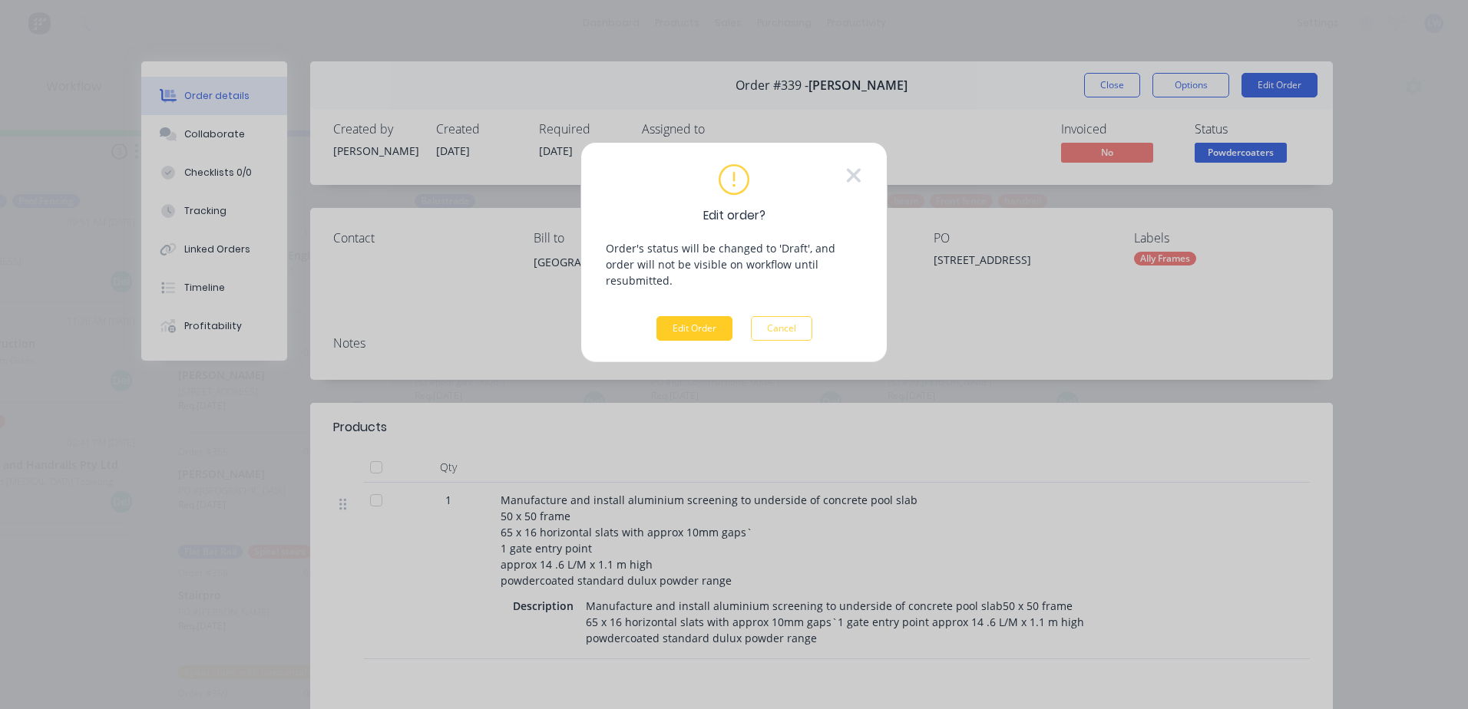
click at [704, 316] on button "Edit Order" at bounding box center [694, 328] width 76 height 25
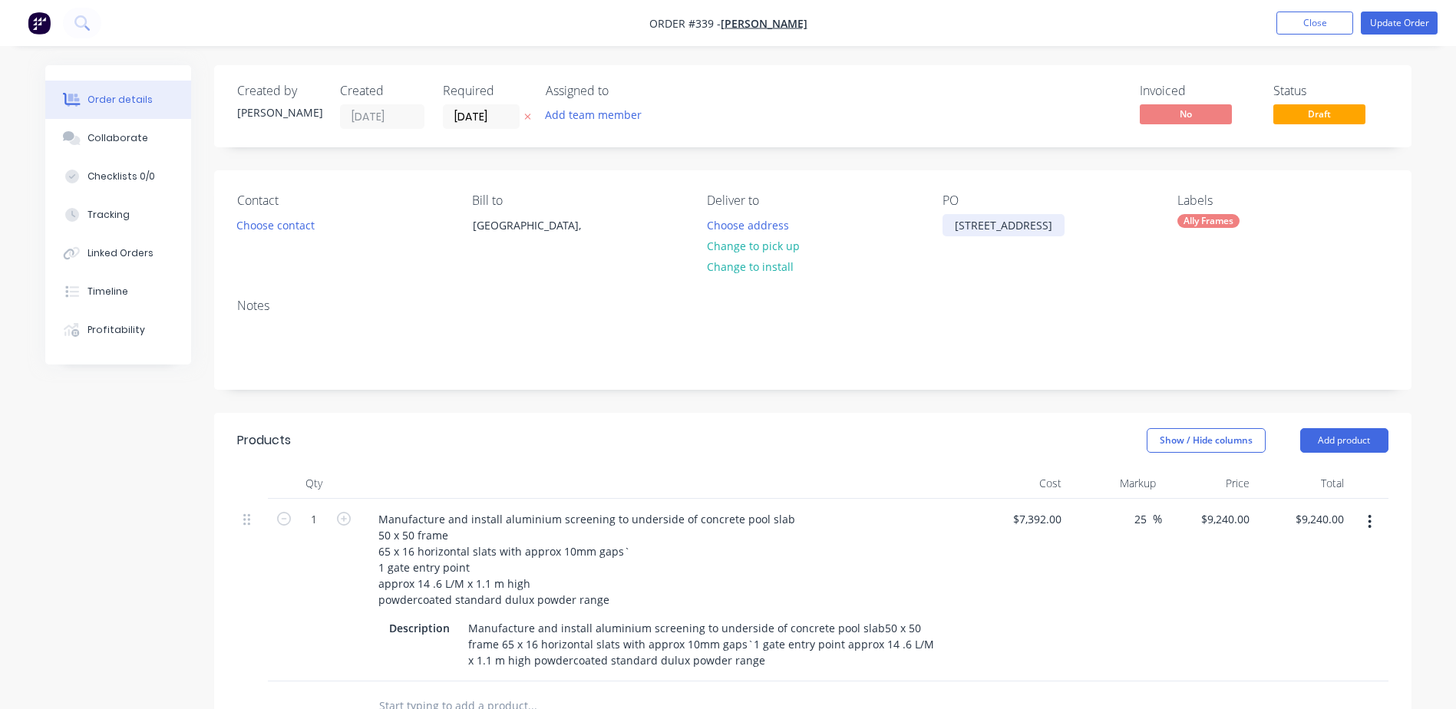
click at [1033, 230] on div "[STREET_ADDRESS]" at bounding box center [1004, 225] width 122 height 22
click at [1393, 18] on button "Update Order" at bounding box center [1399, 23] width 77 height 23
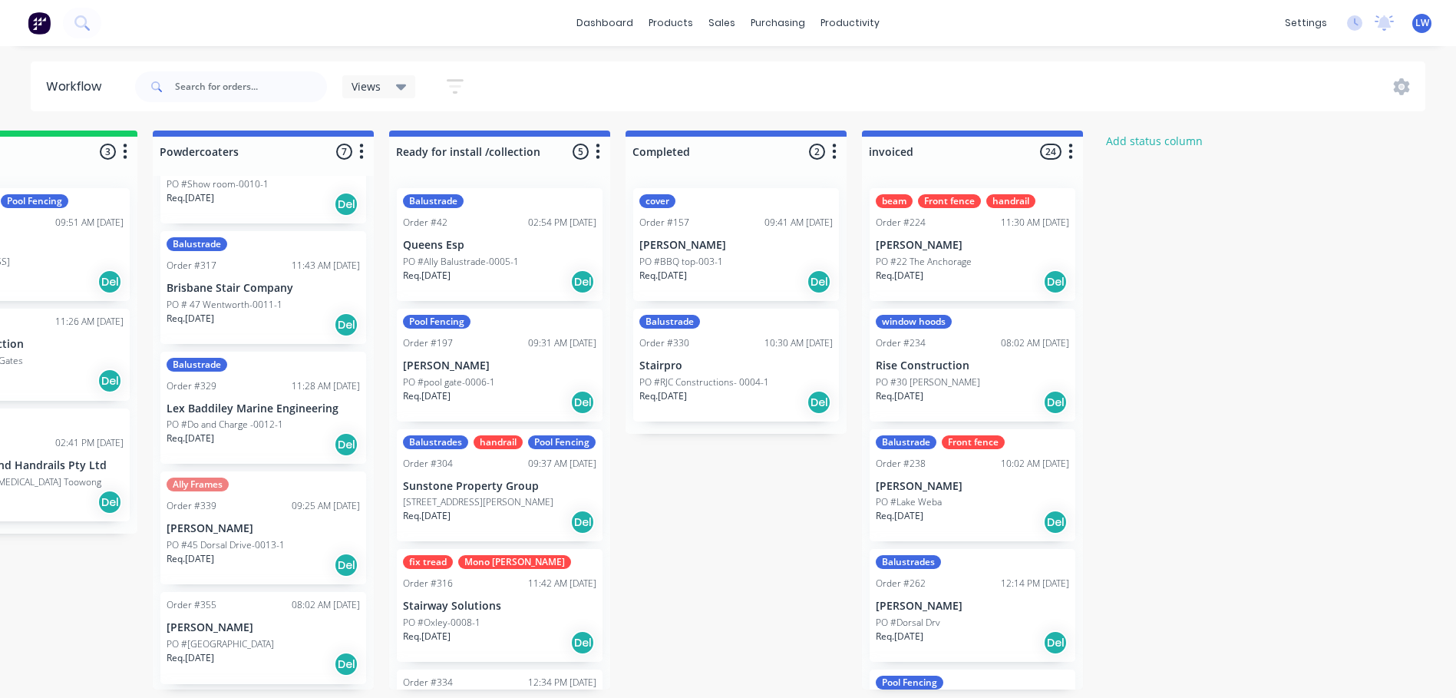
scroll to position [230, 0]
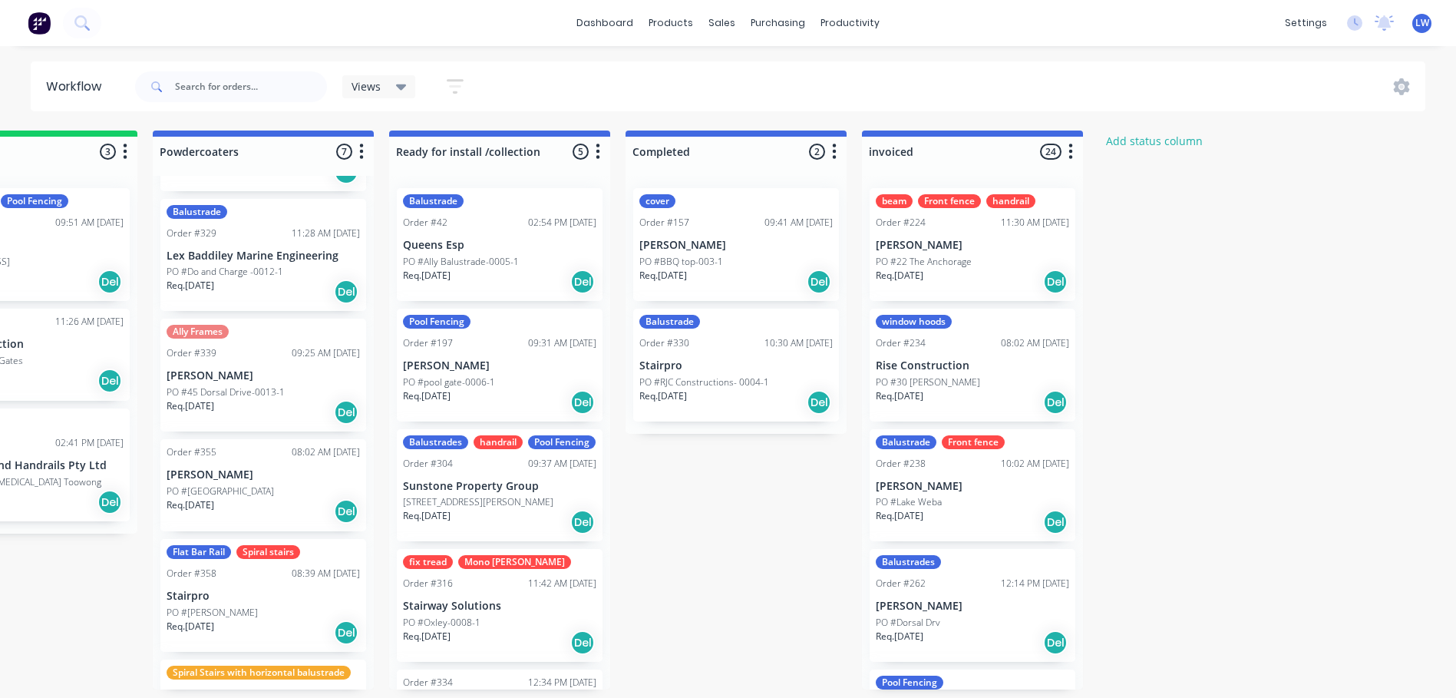
click at [224, 492] on p "PO #[GEOGRAPHIC_DATA]" at bounding box center [220, 491] width 107 height 14
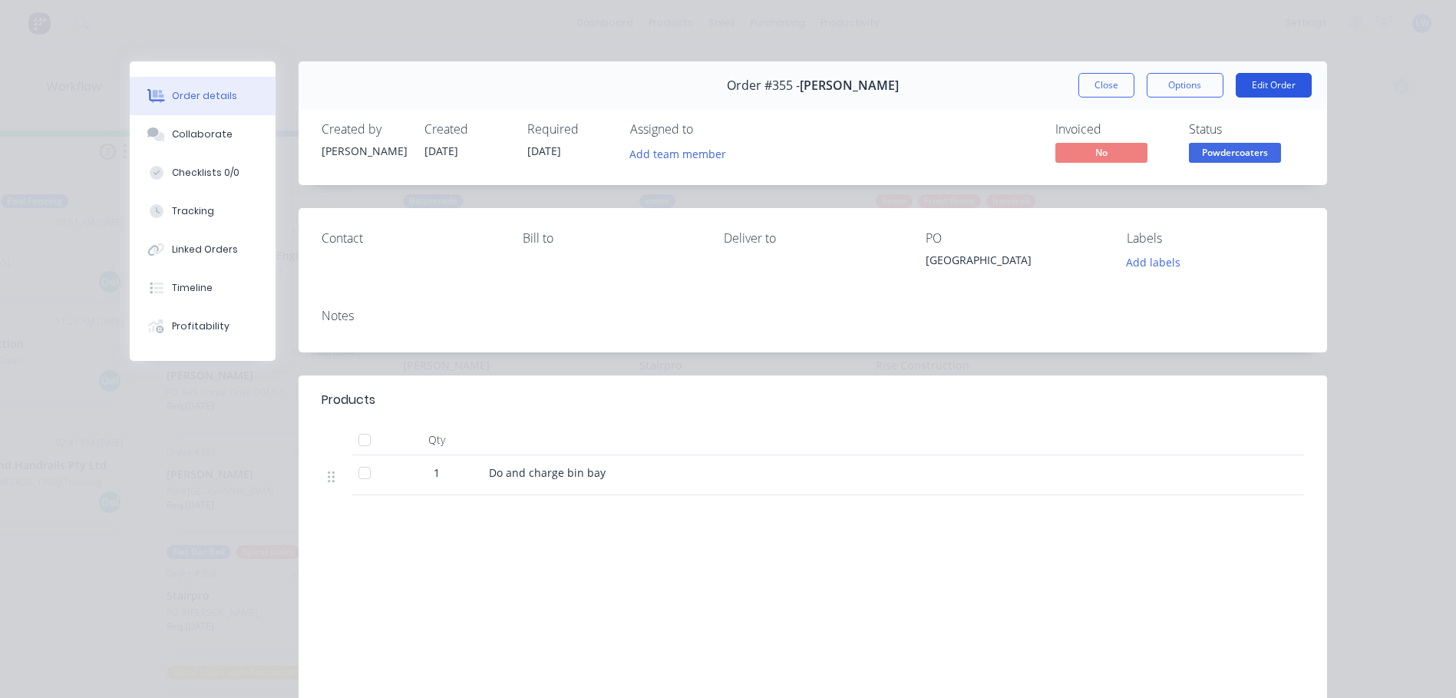
click at [1255, 85] on button "Edit Order" at bounding box center [1274, 85] width 76 height 25
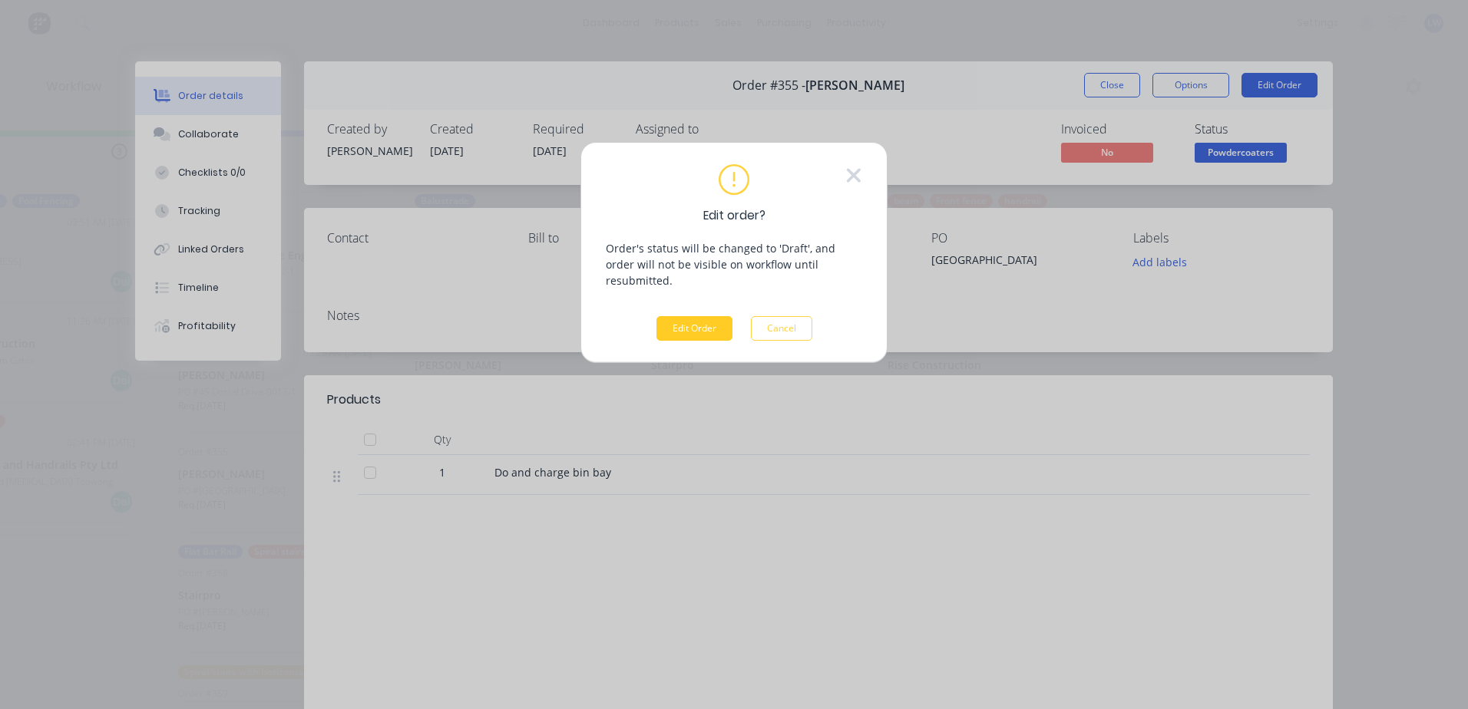
click at [696, 316] on button "Edit Order" at bounding box center [694, 328] width 76 height 25
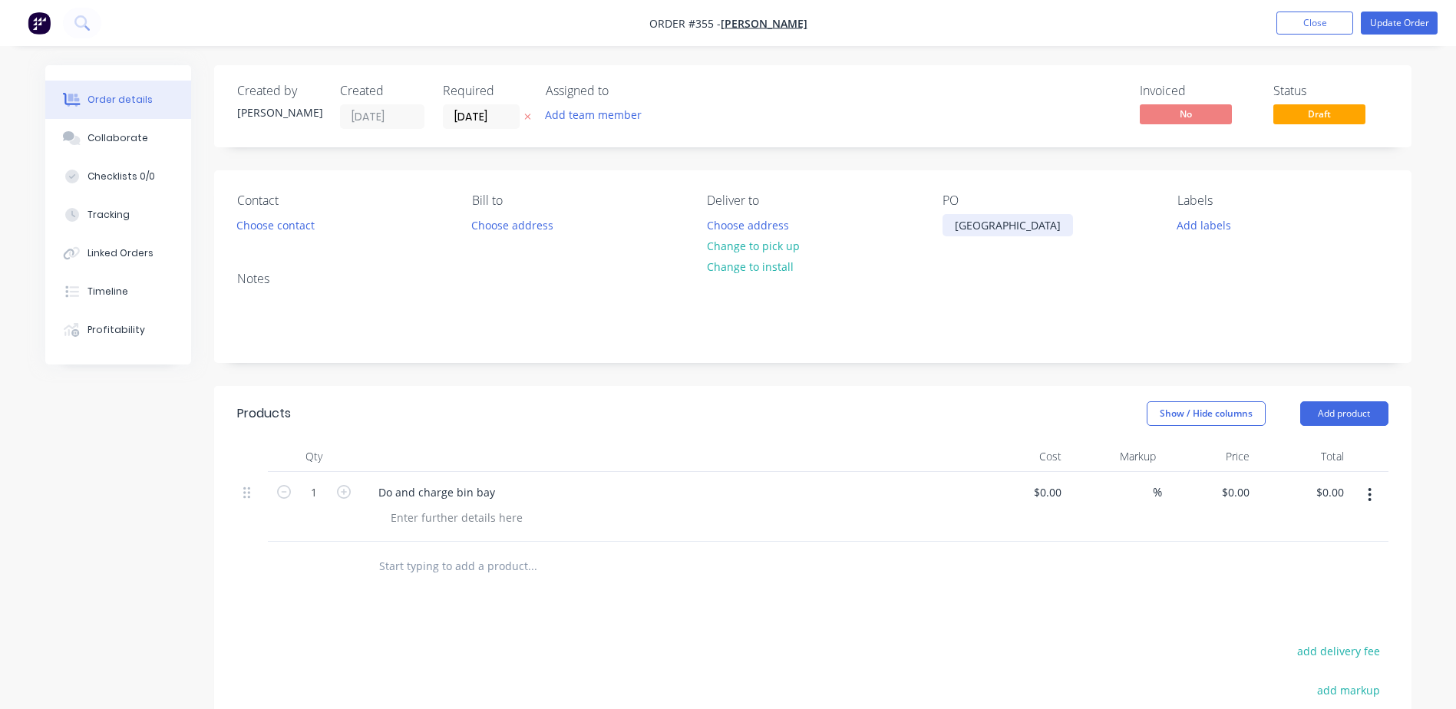
click at [1044, 230] on div "[GEOGRAPHIC_DATA]" at bounding box center [1008, 225] width 131 height 22
click at [1399, 24] on button "Update Order" at bounding box center [1399, 23] width 77 height 23
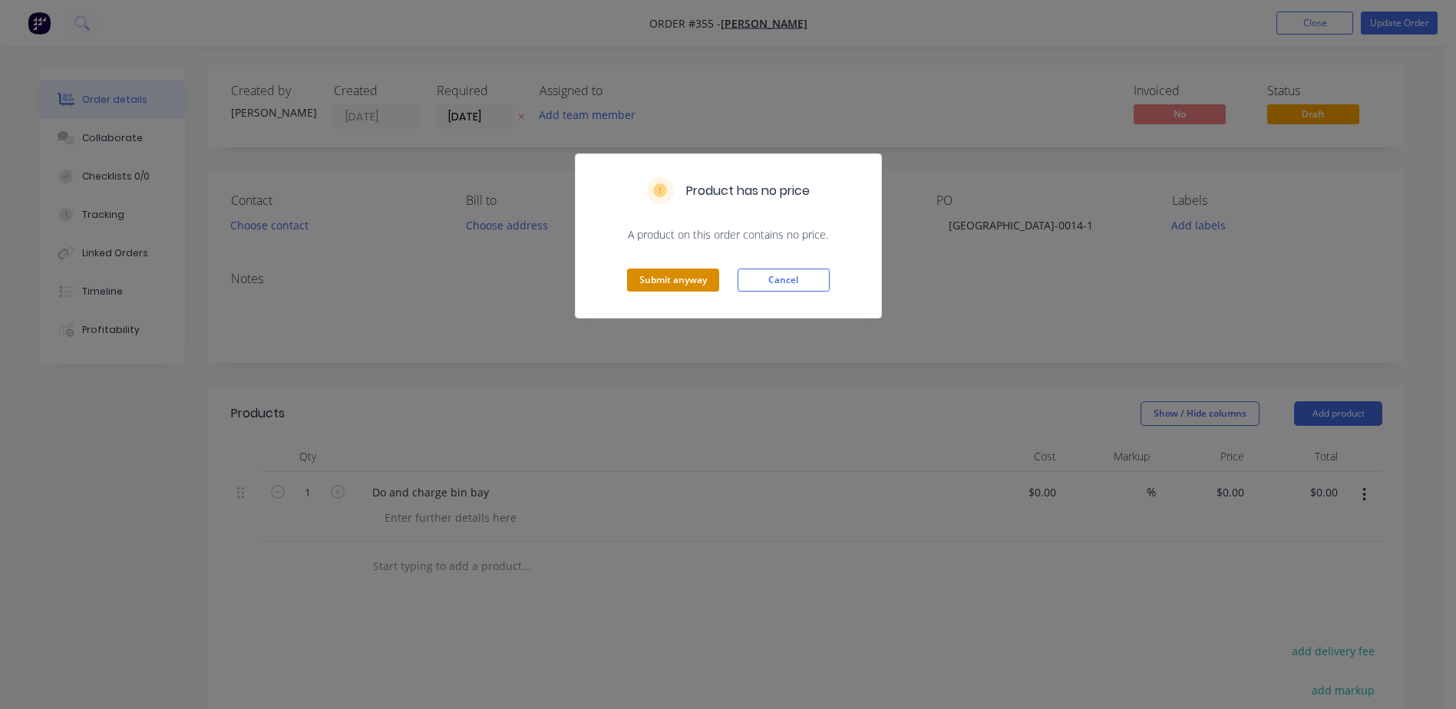
click at [677, 277] on button "Submit anyway" at bounding box center [673, 280] width 92 height 23
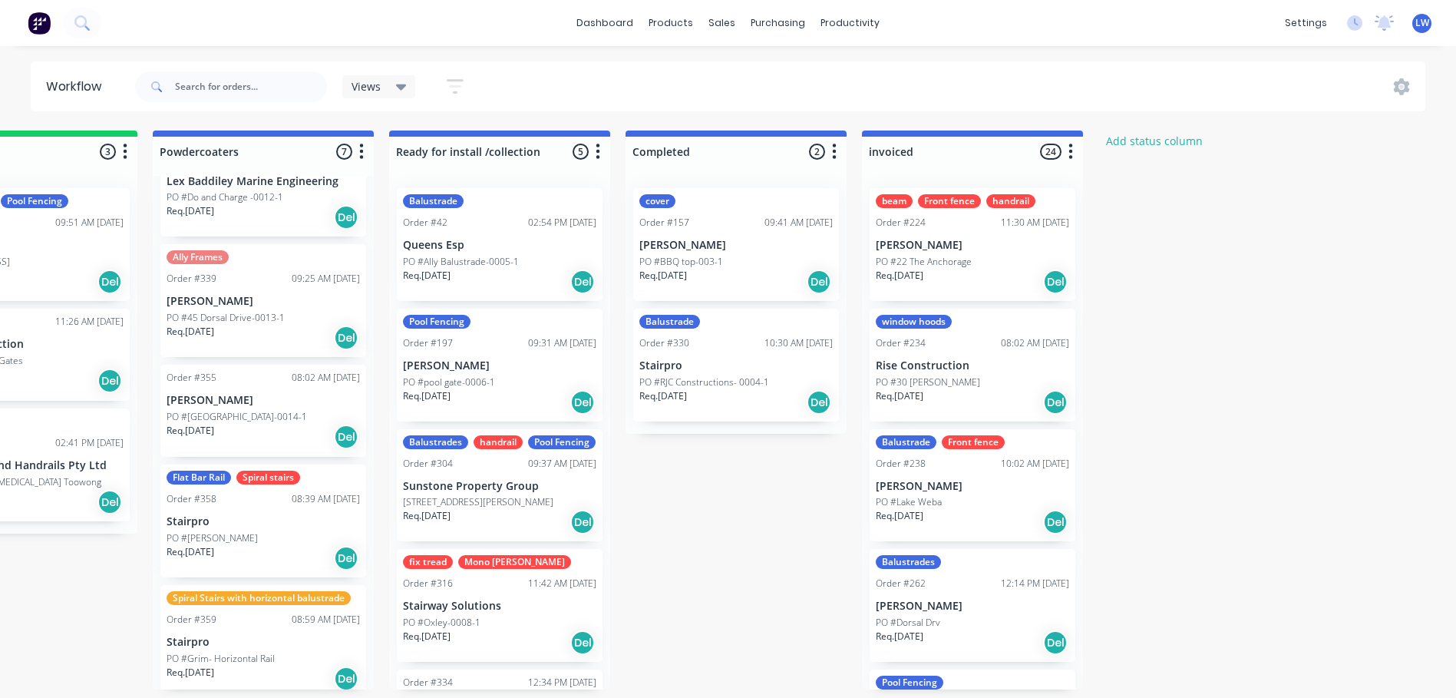
scroll to position [314, 0]
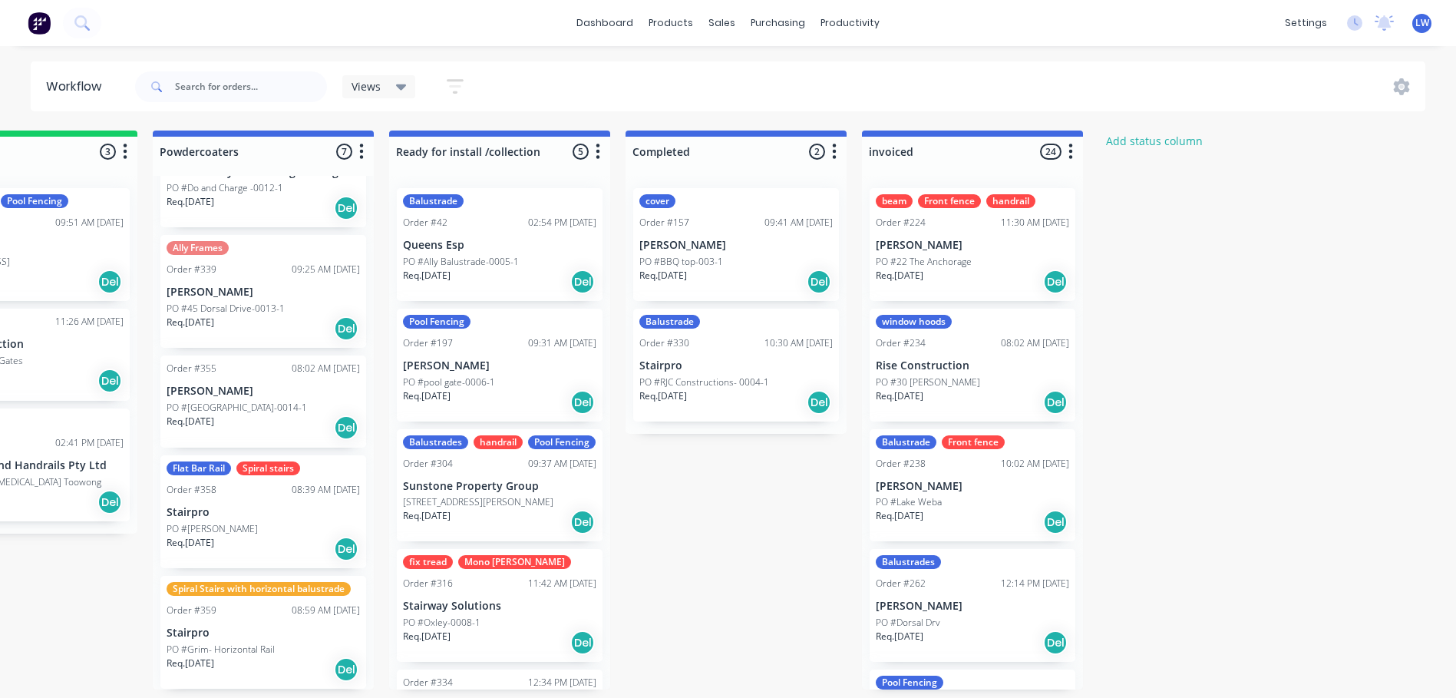
click at [245, 530] on div "PO #[PERSON_NAME]" at bounding box center [263, 529] width 193 height 14
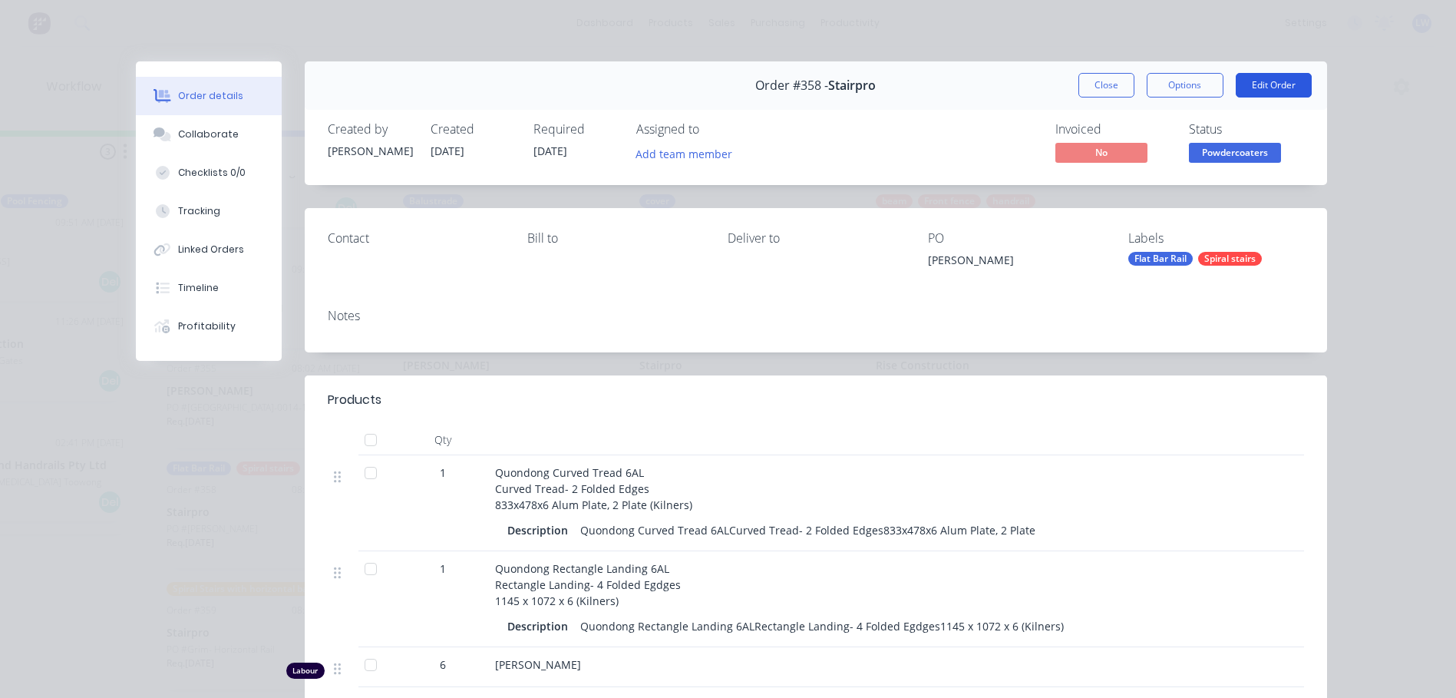
click at [1267, 84] on button "Edit Order" at bounding box center [1274, 85] width 76 height 25
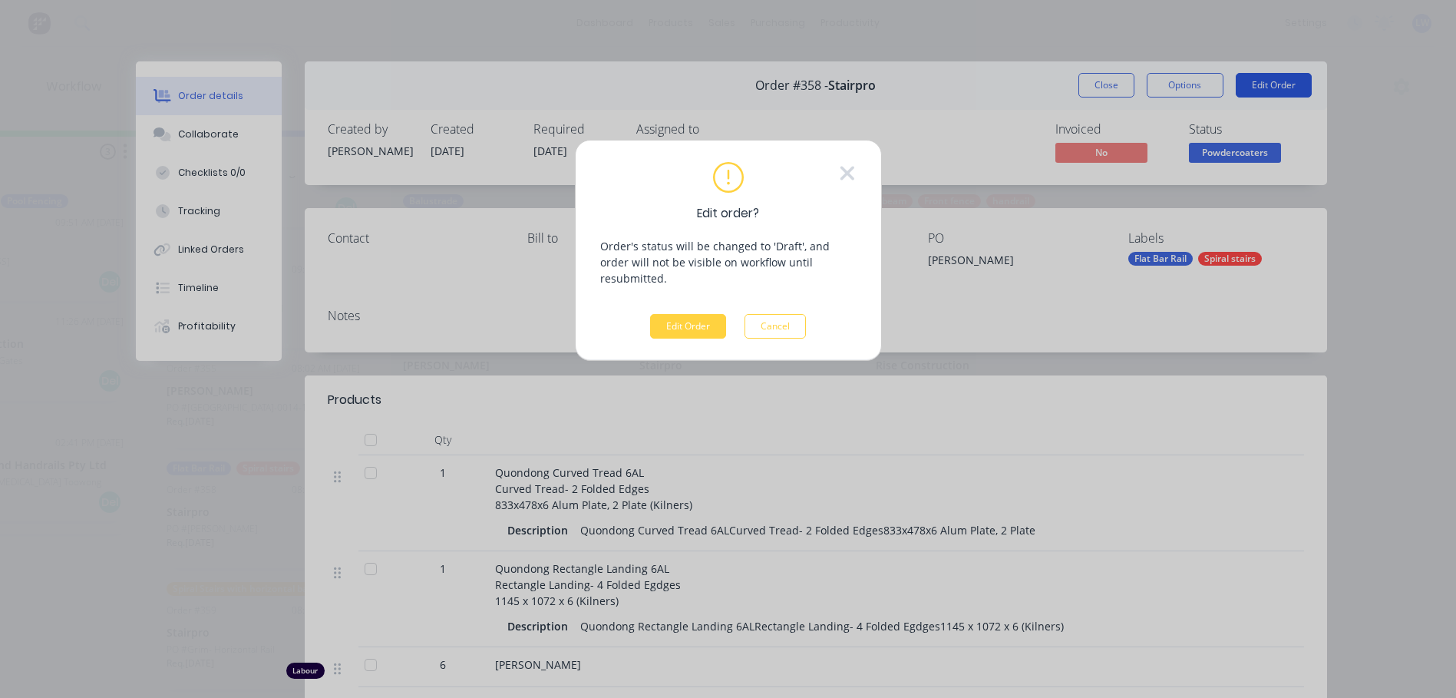
scroll to position [0, 1760]
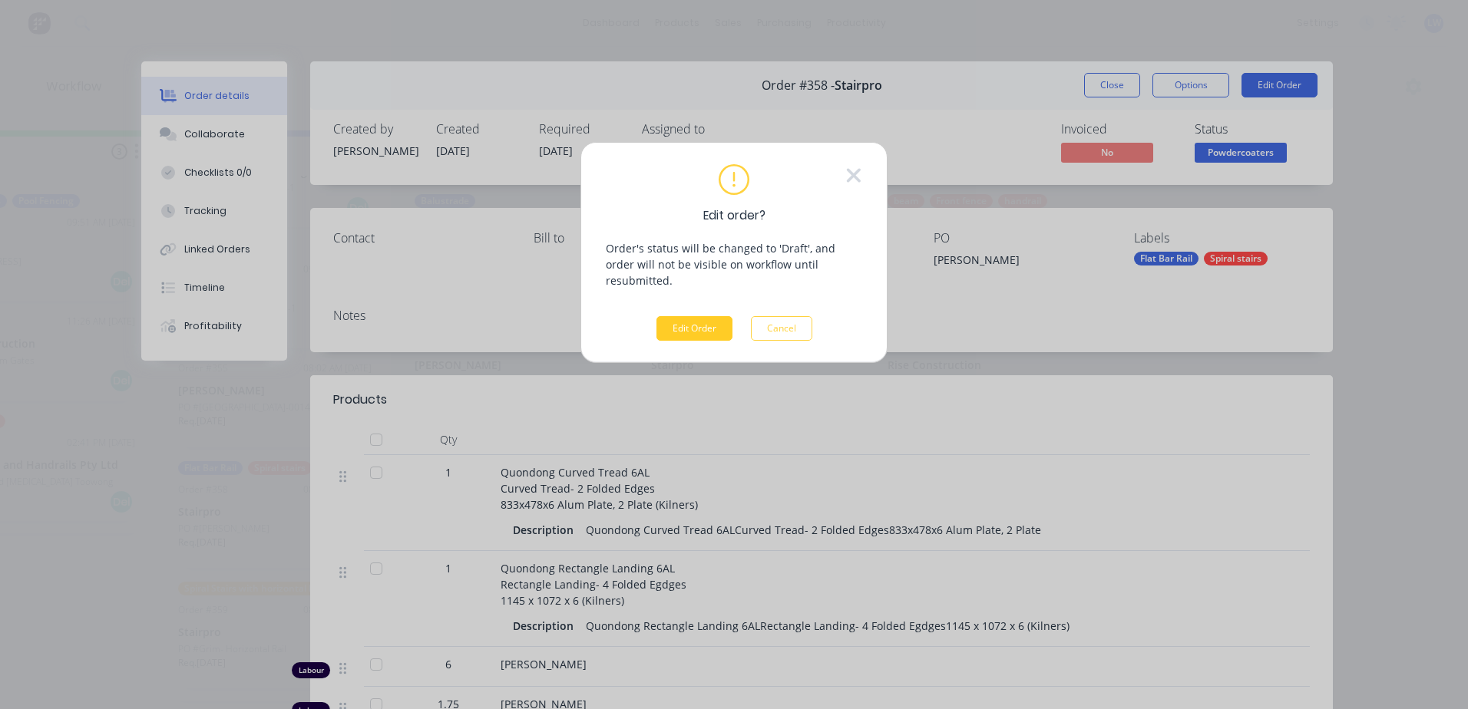
click at [685, 316] on button "Edit Order" at bounding box center [694, 328] width 76 height 25
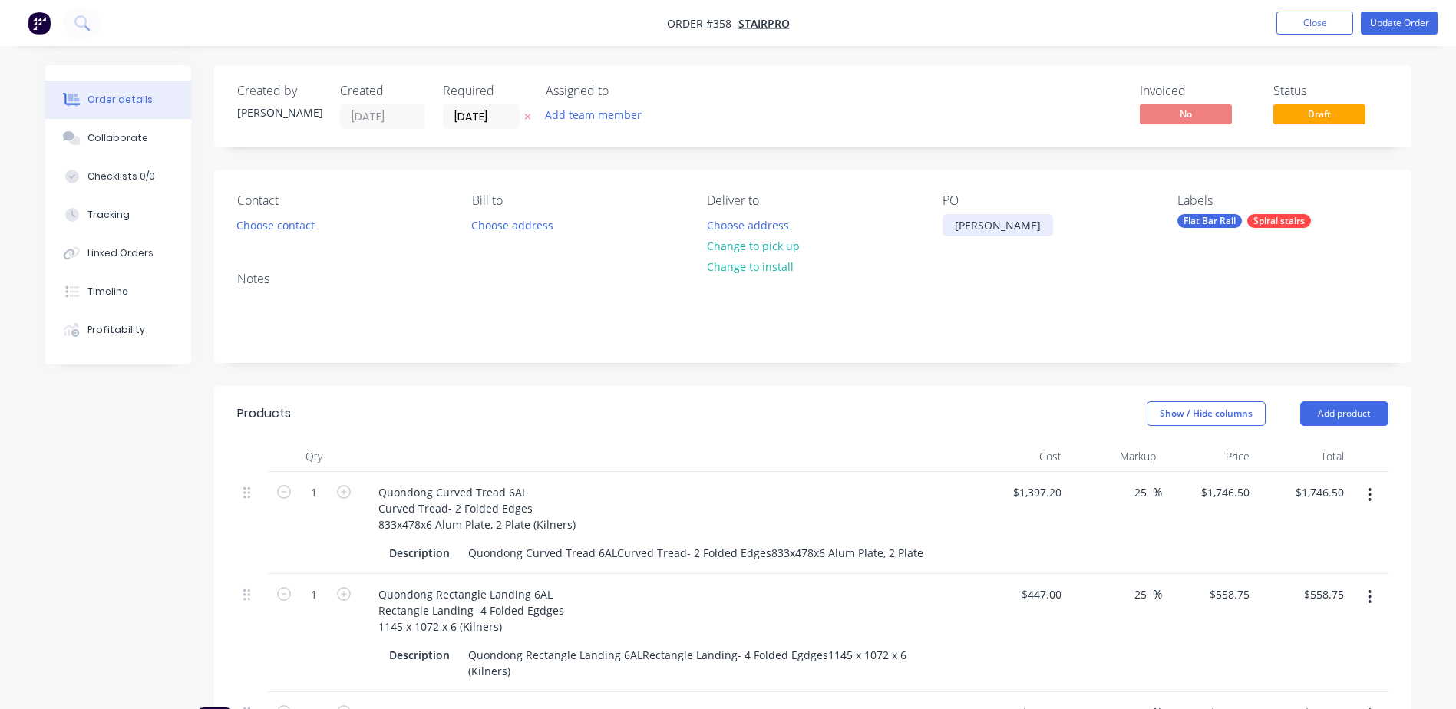
click at [988, 230] on div "[PERSON_NAME]" at bounding box center [998, 225] width 111 height 22
click at [1382, 25] on button "Update Order" at bounding box center [1399, 23] width 77 height 23
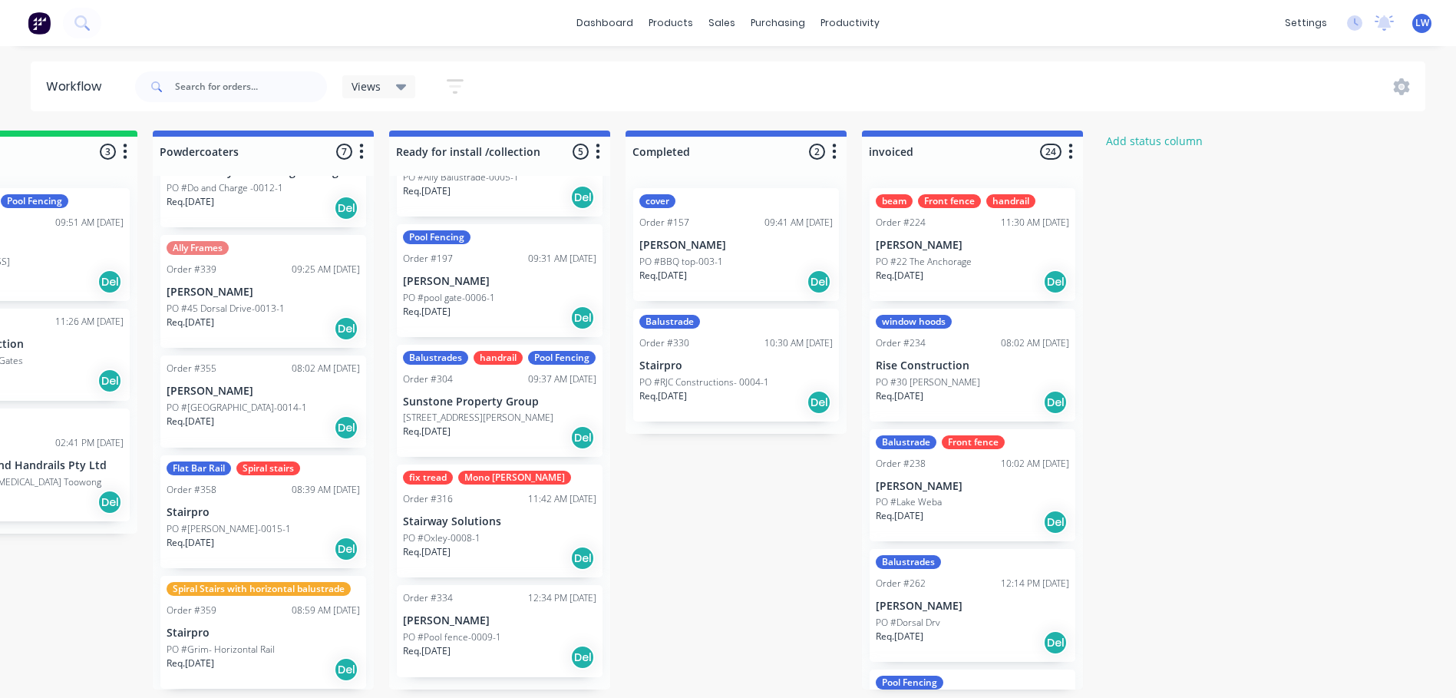
scroll to position [3, 1772]
click at [233, 647] on p "PO #Grim- Horizontal Rail" at bounding box center [221, 650] width 108 height 14
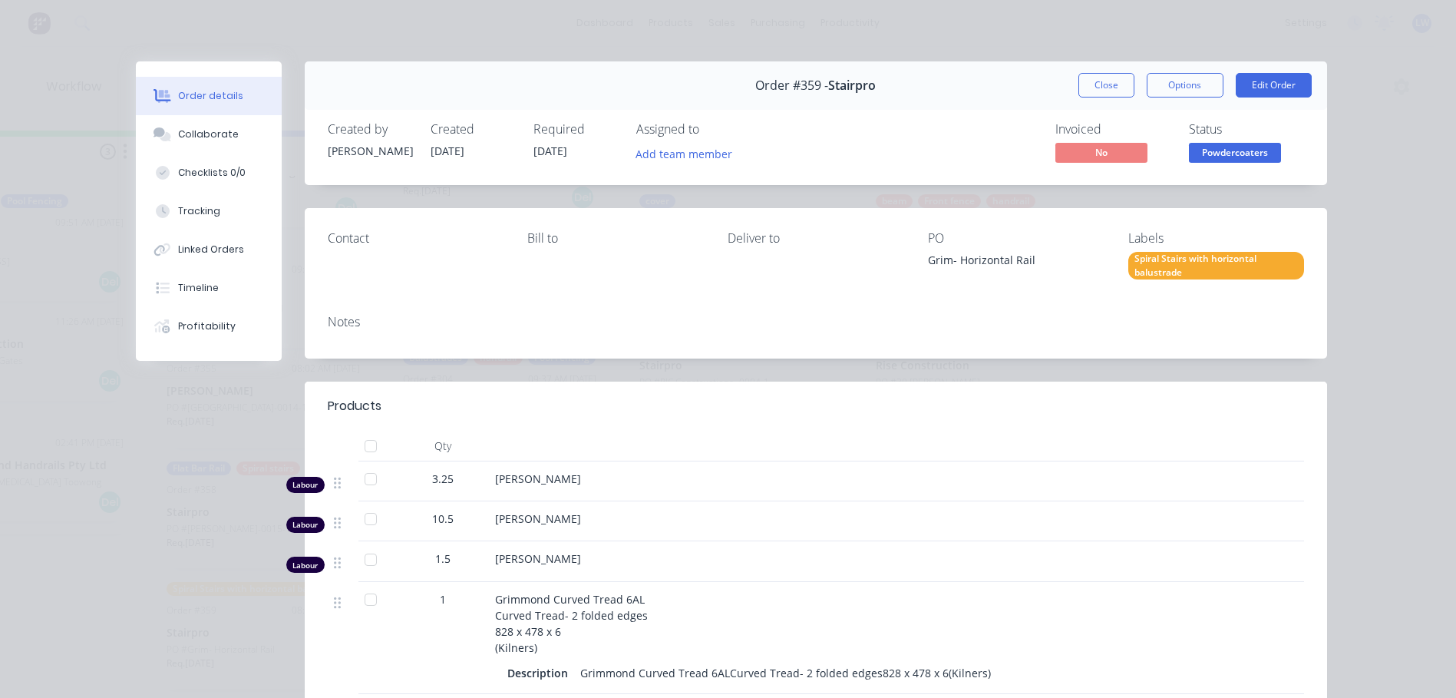
click at [1036, 257] on div "Grim- Horizontal Rail" at bounding box center [1016, 262] width 176 height 21
click at [1274, 71] on div "Order #359 - Stairpro Close Options Edit Order" at bounding box center [816, 85] width 1023 height 48
click at [1268, 85] on button "Edit Order" at bounding box center [1274, 85] width 76 height 25
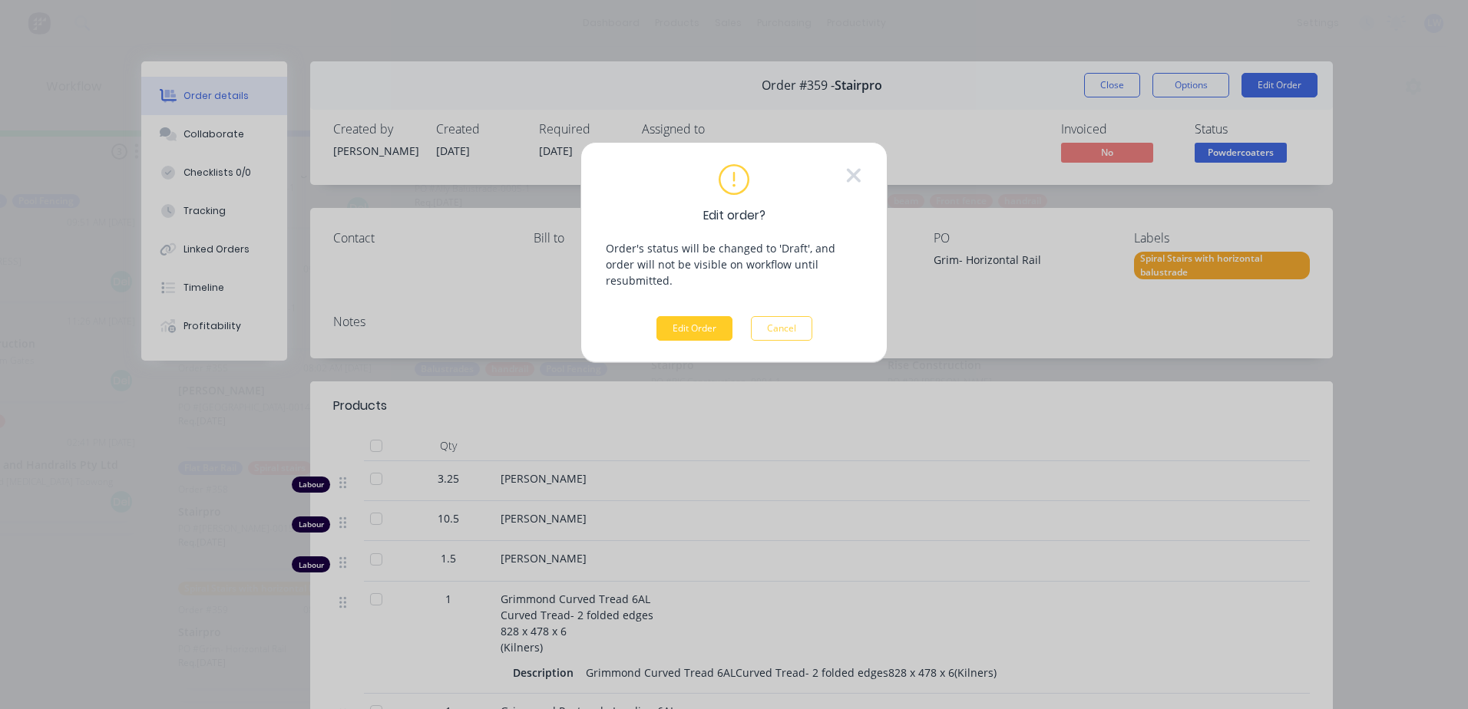
click at [708, 316] on button "Edit Order" at bounding box center [694, 328] width 76 height 25
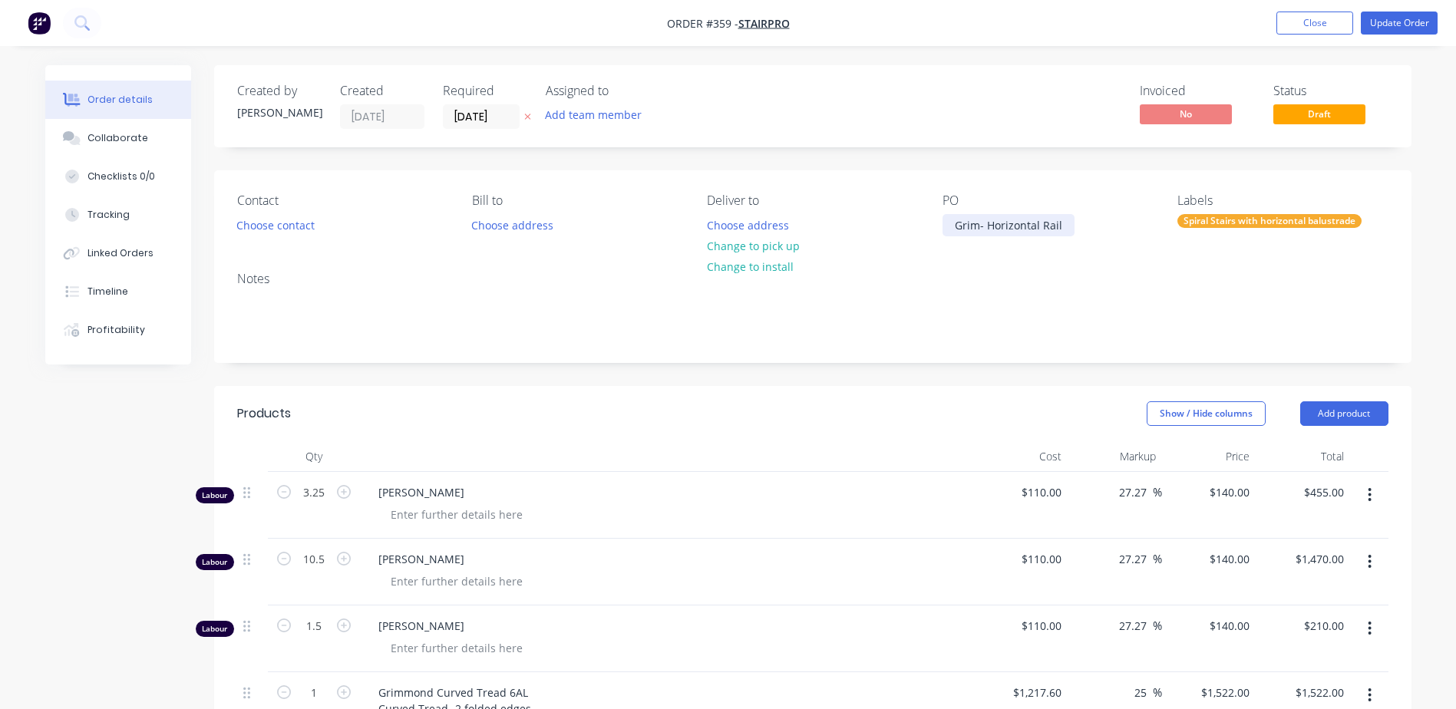
click at [1057, 227] on div "Grim- Horizontal Rail" at bounding box center [1009, 225] width 132 height 22
click at [1058, 226] on div "Grim- Horizontal Rail" at bounding box center [1009, 225] width 132 height 22
click at [1071, 223] on div "Grim- Horizontal Rail-016-1" at bounding box center [1025, 225] width 164 height 22
click at [1112, 222] on div "PO Grim- Horizontal Rail-0016-1" at bounding box center [1048, 214] width 210 height 43
click at [1419, 16] on button "Update Order" at bounding box center [1399, 23] width 77 height 23
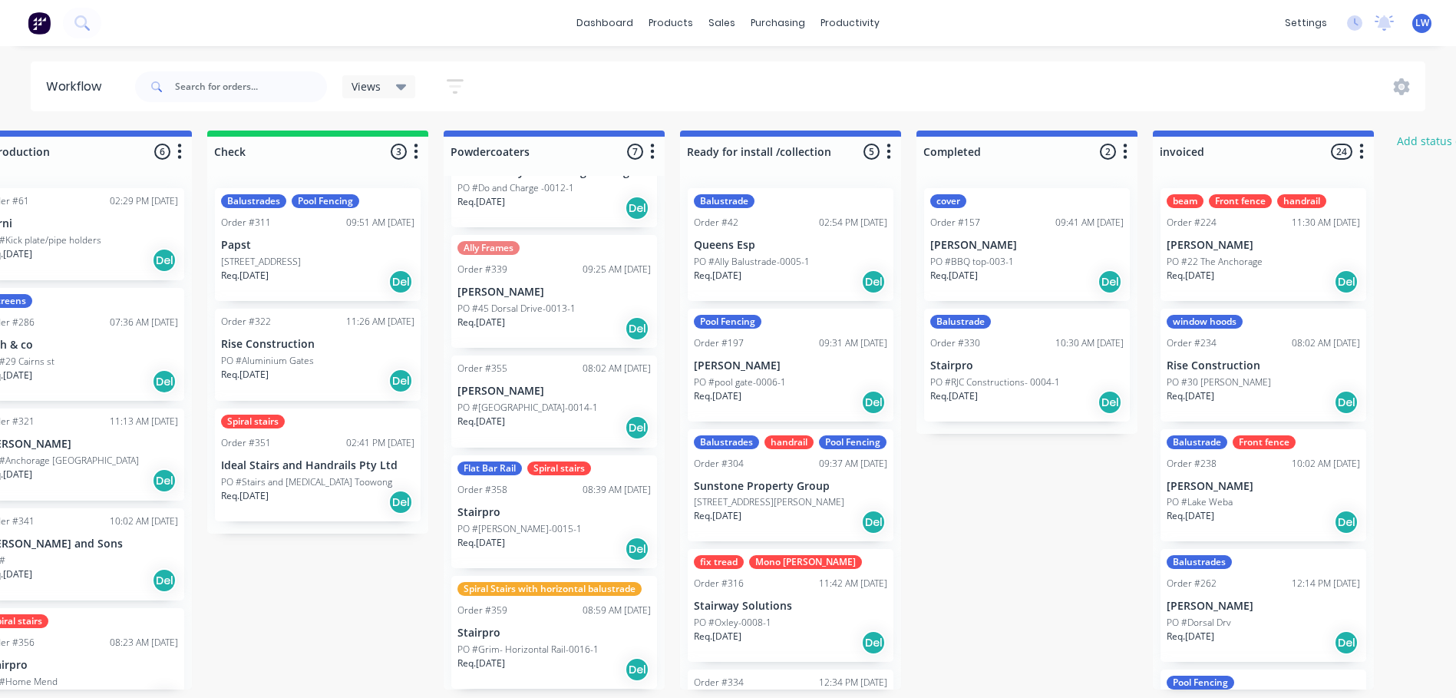
scroll to position [0, 1477]
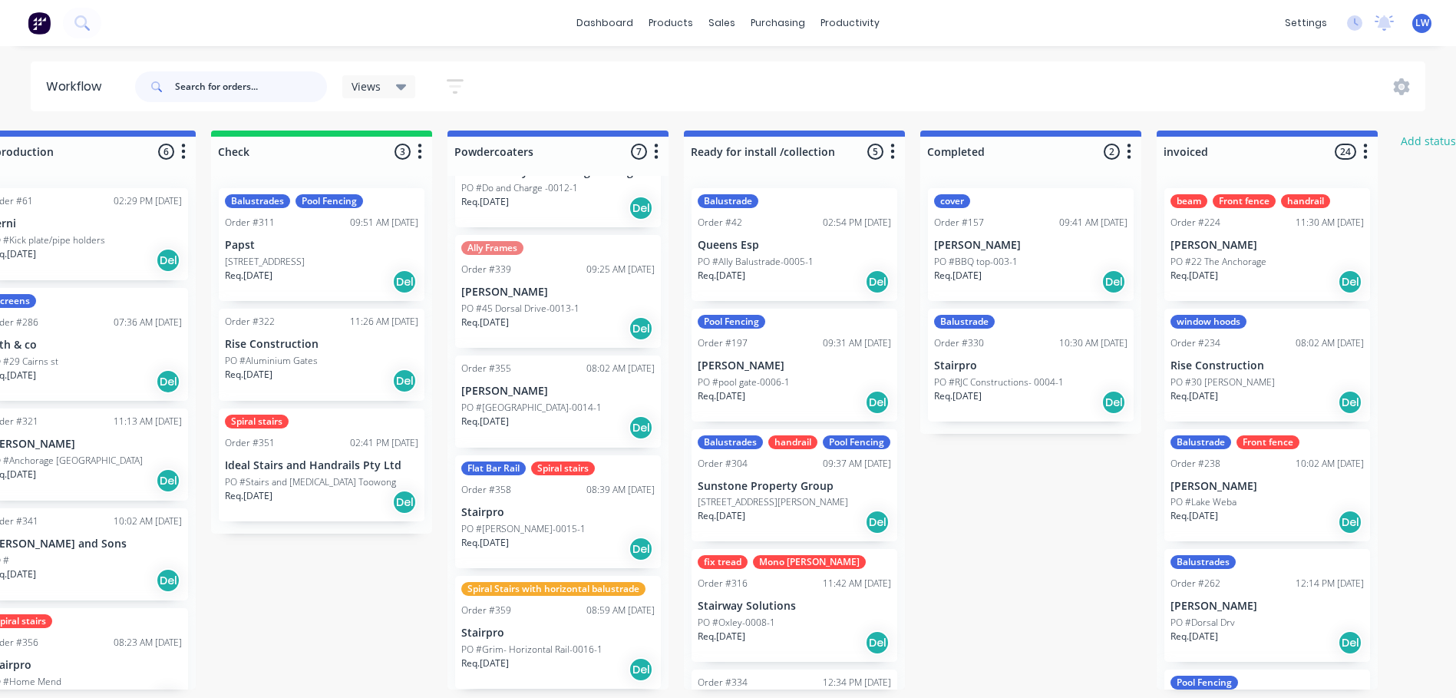
click at [193, 81] on input "text" at bounding box center [251, 86] width 152 height 31
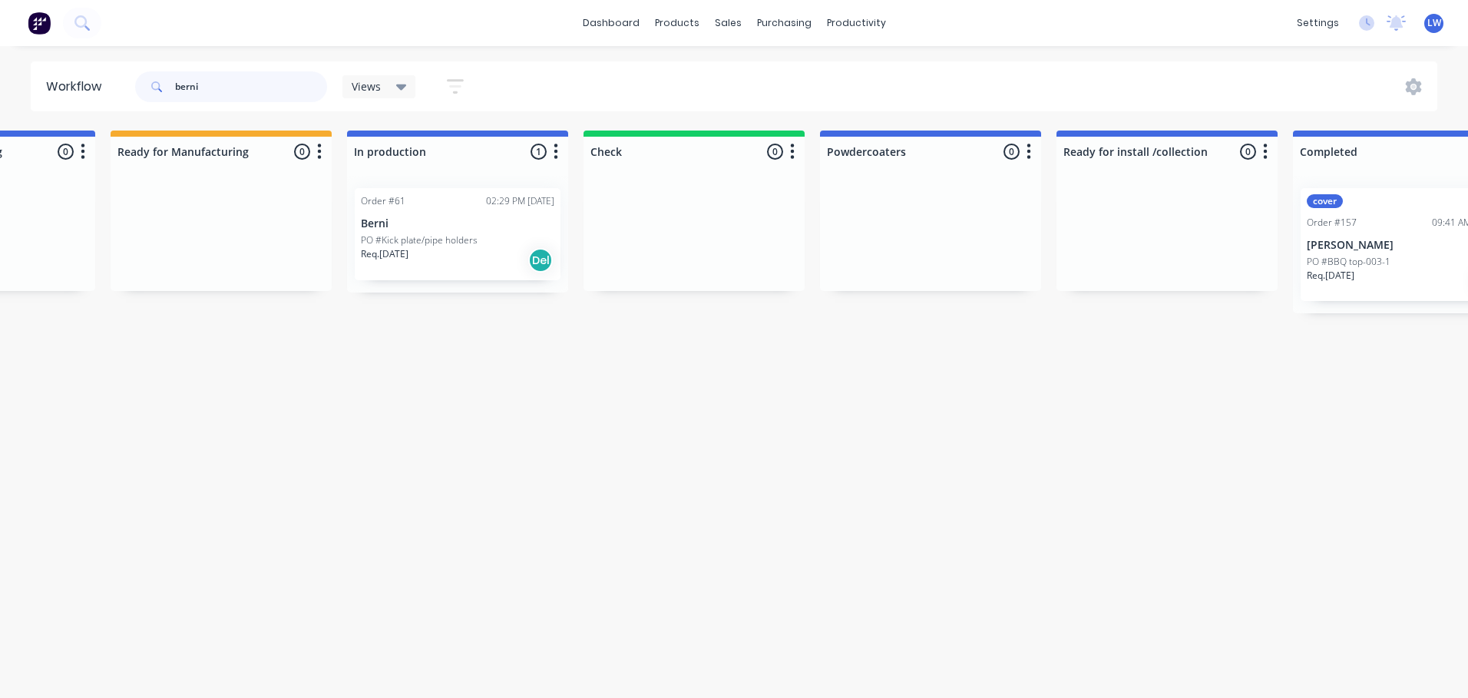
scroll to position [0, 1107]
type input "berni"
click at [408, 227] on p "Berni" at bounding box center [455, 223] width 193 height 13
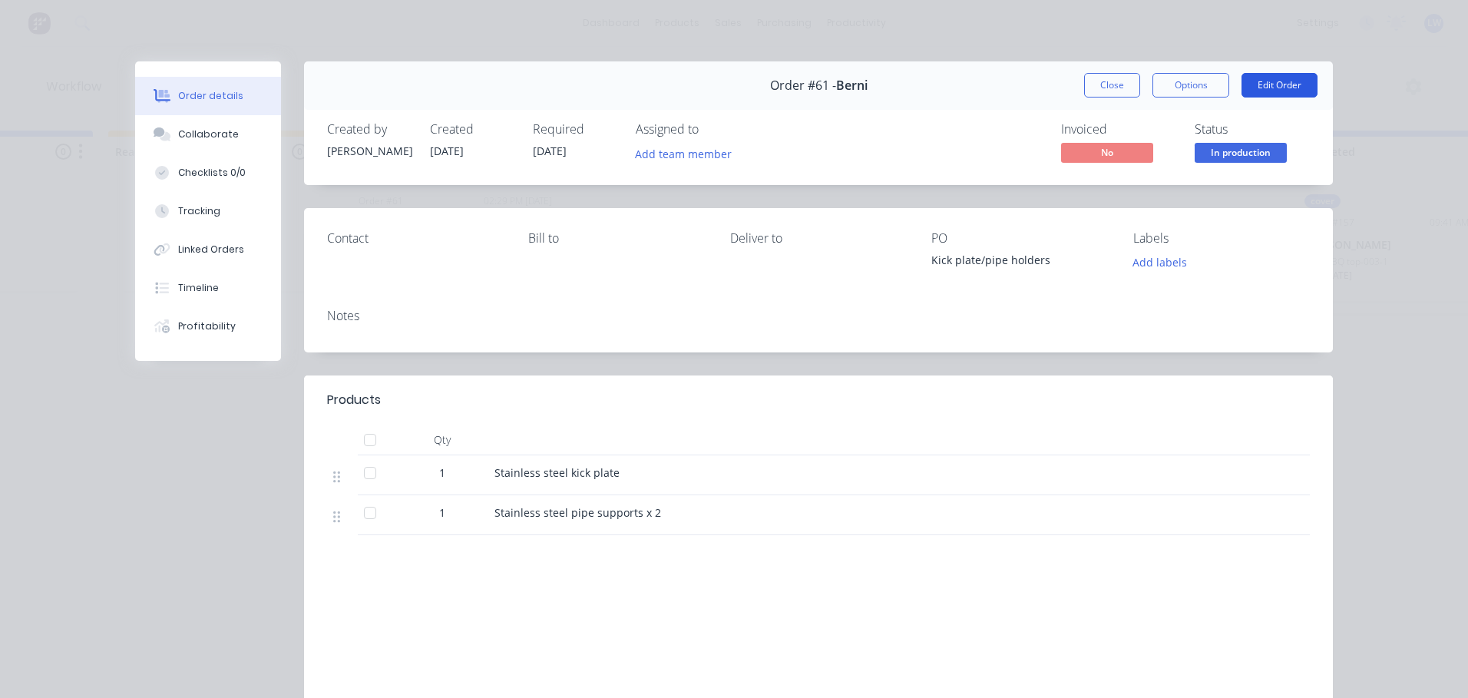
click at [1284, 86] on button "Edit Order" at bounding box center [1279, 85] width 76 height 25
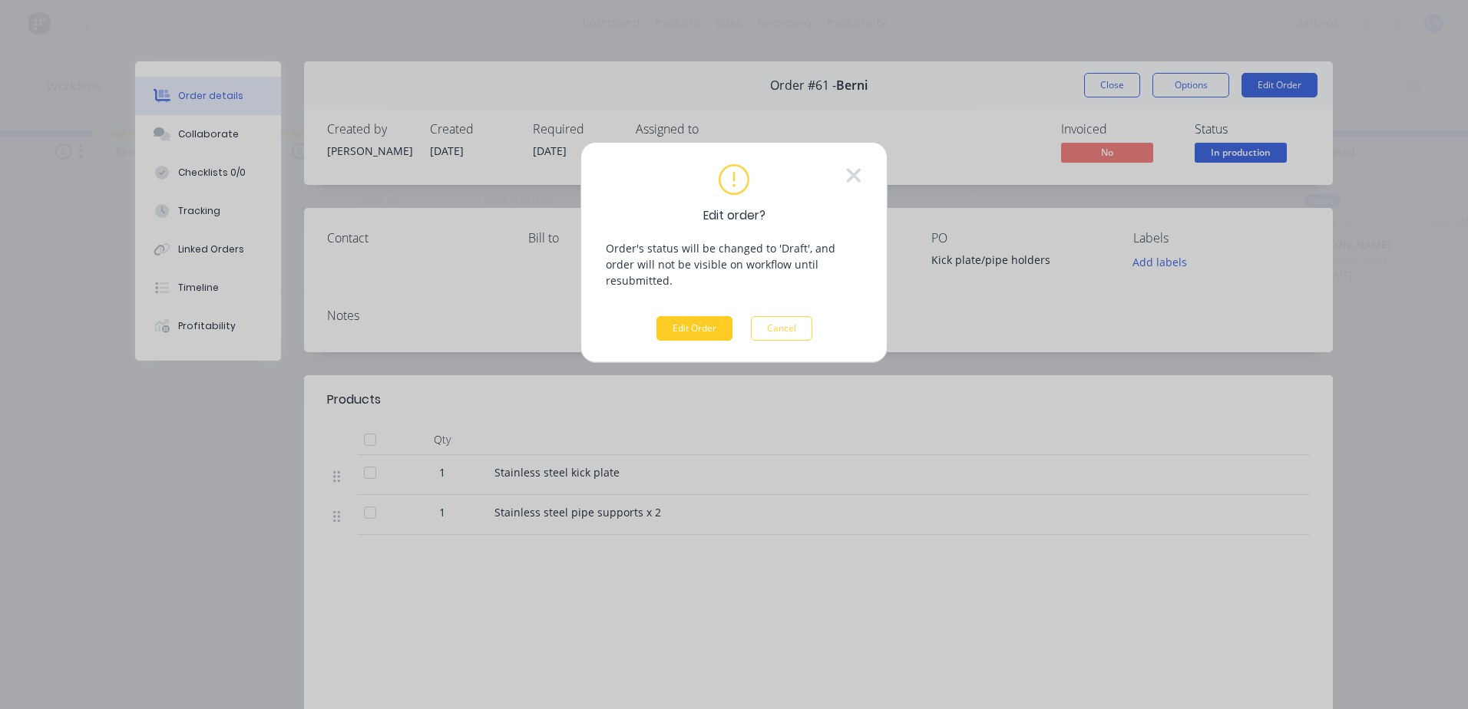
click at [710, 316] on button "Edit Order" at bounding box center [694, 328] width 76 height 25
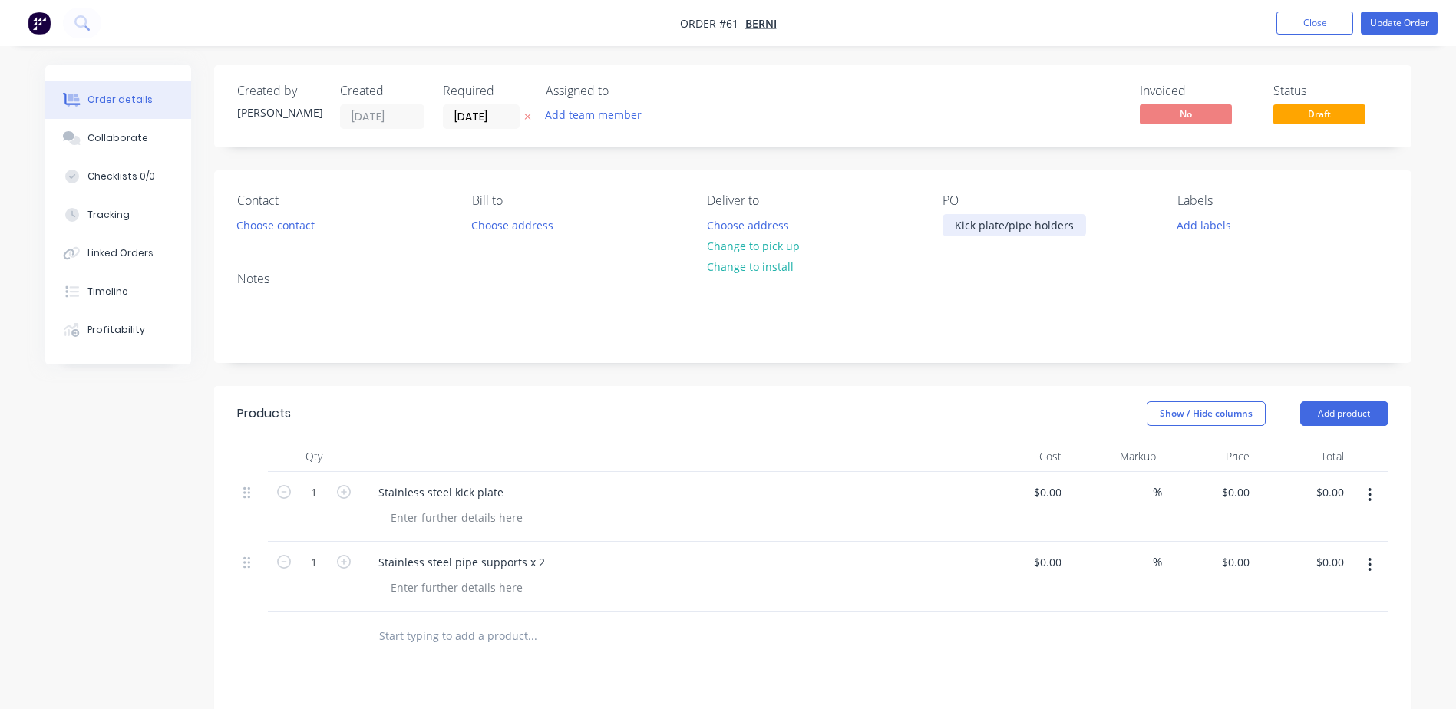
click at [1072, 222] on div "Kick plate/pipe holders" at bounding box center [1015, 225] width 144 height 22
click at [1387, 21] on button "Update Order" at bounding box center [1399, 23] width 77 height 23
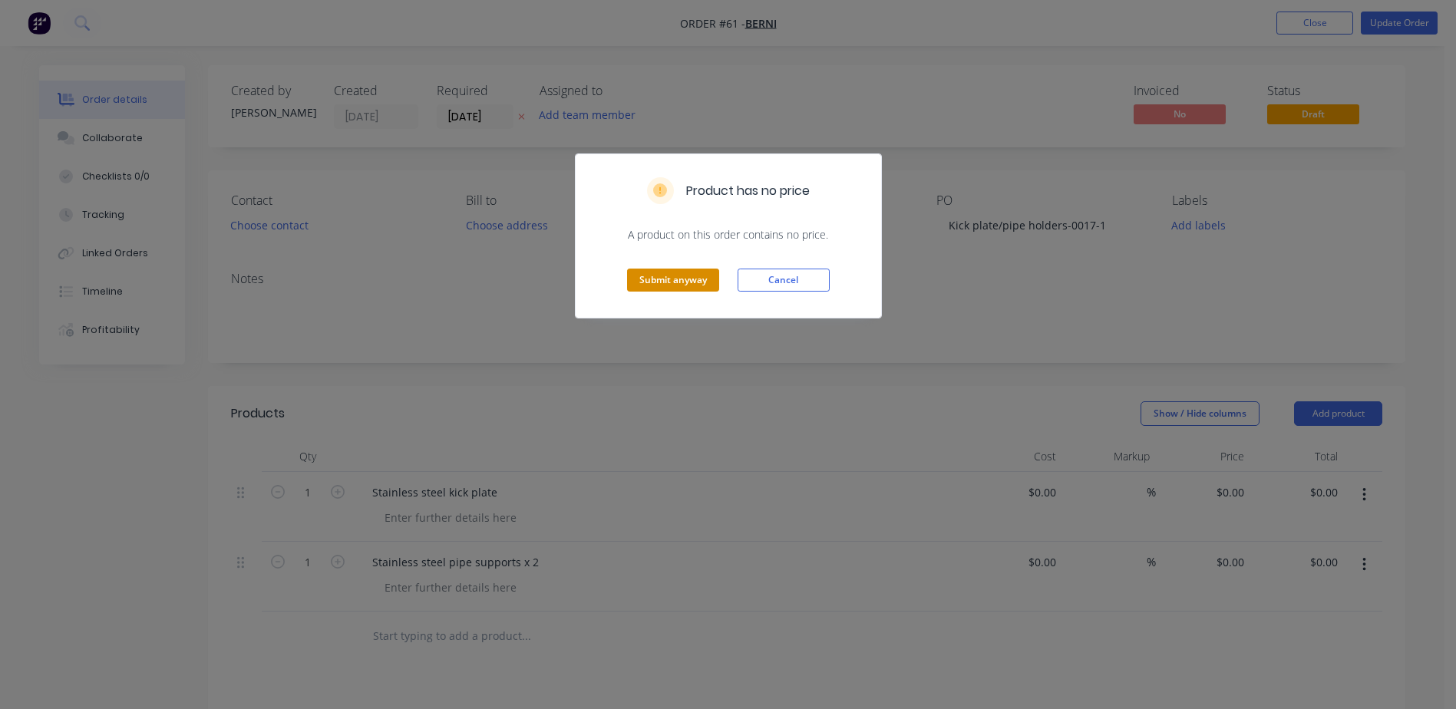
click at [663, 281] on button "Submit anyway" at bounding box center [673, 280] width 92 height 23
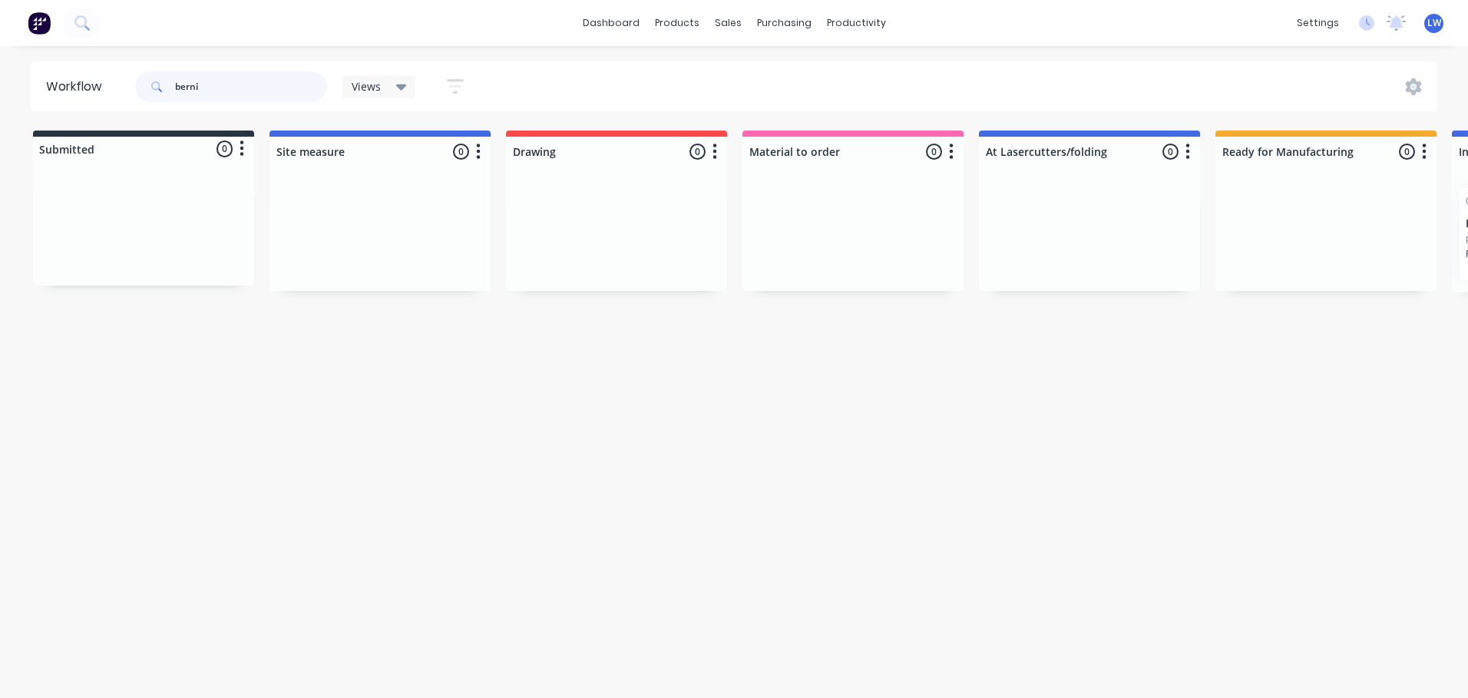
drag, startPoint x: 223, startPoint y: 88, endPoint x: 57, endPoint y: 76, distance: 166.3
click at [57, 76] on header "Workflow berni Views Save new view None (Default) edit Show/Hide statuses Show …" at bounding box center [734, 86] width 1407 height 50
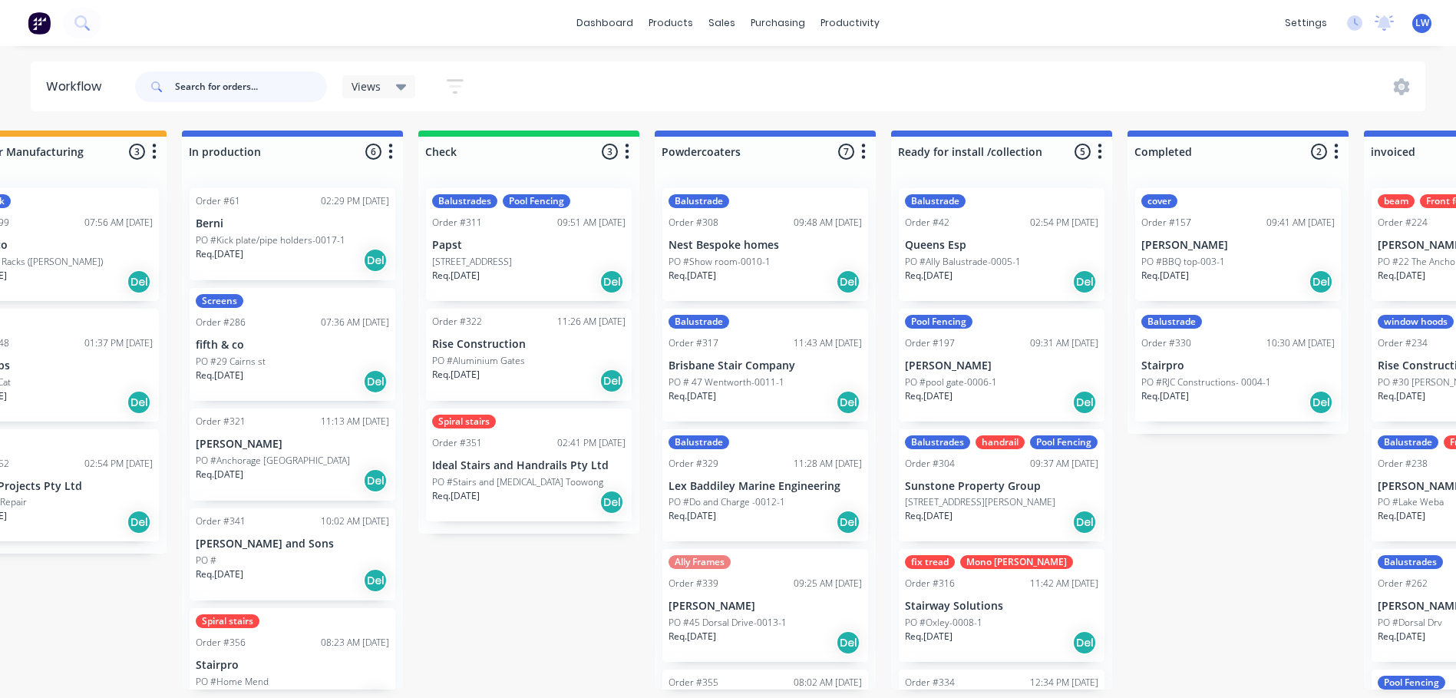
scroll to position [0, 1254]
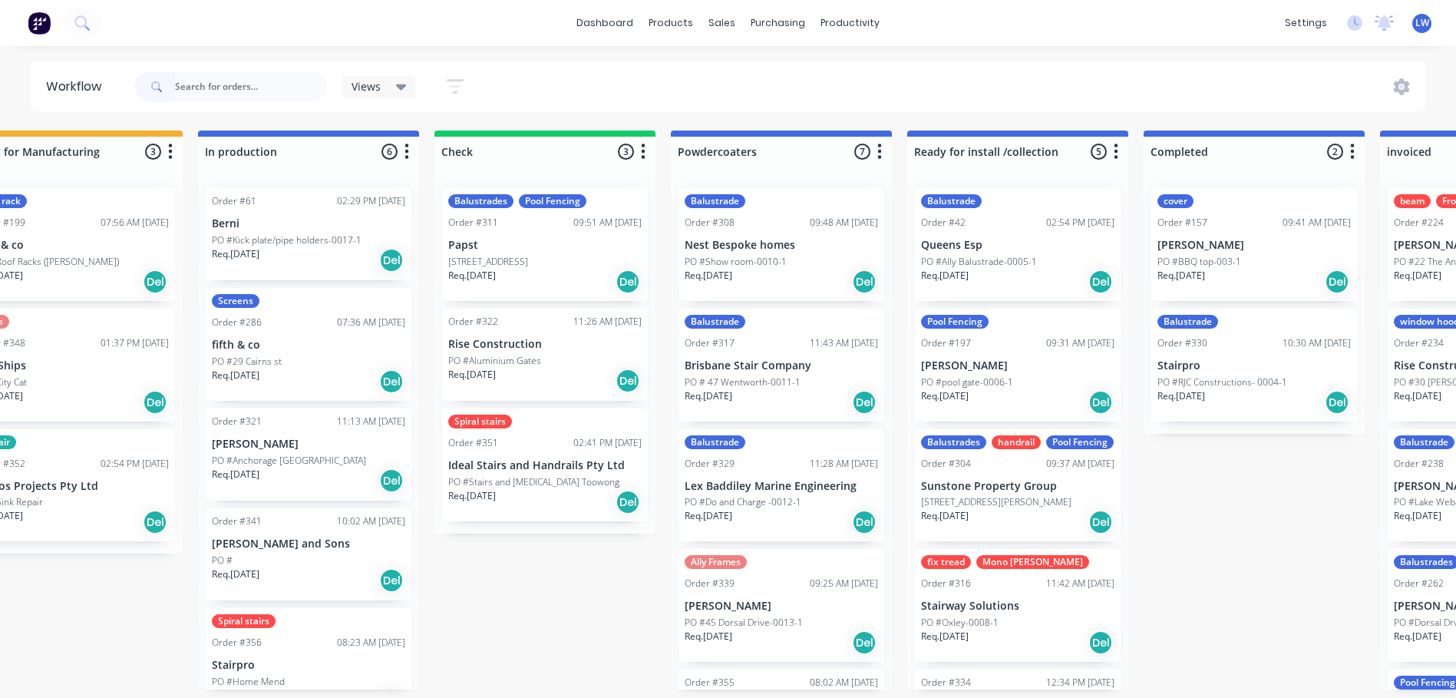
click at [520, 264] on div "[STREET_ADDRESS]" at bounding box center [544, 262] width 193 height 14
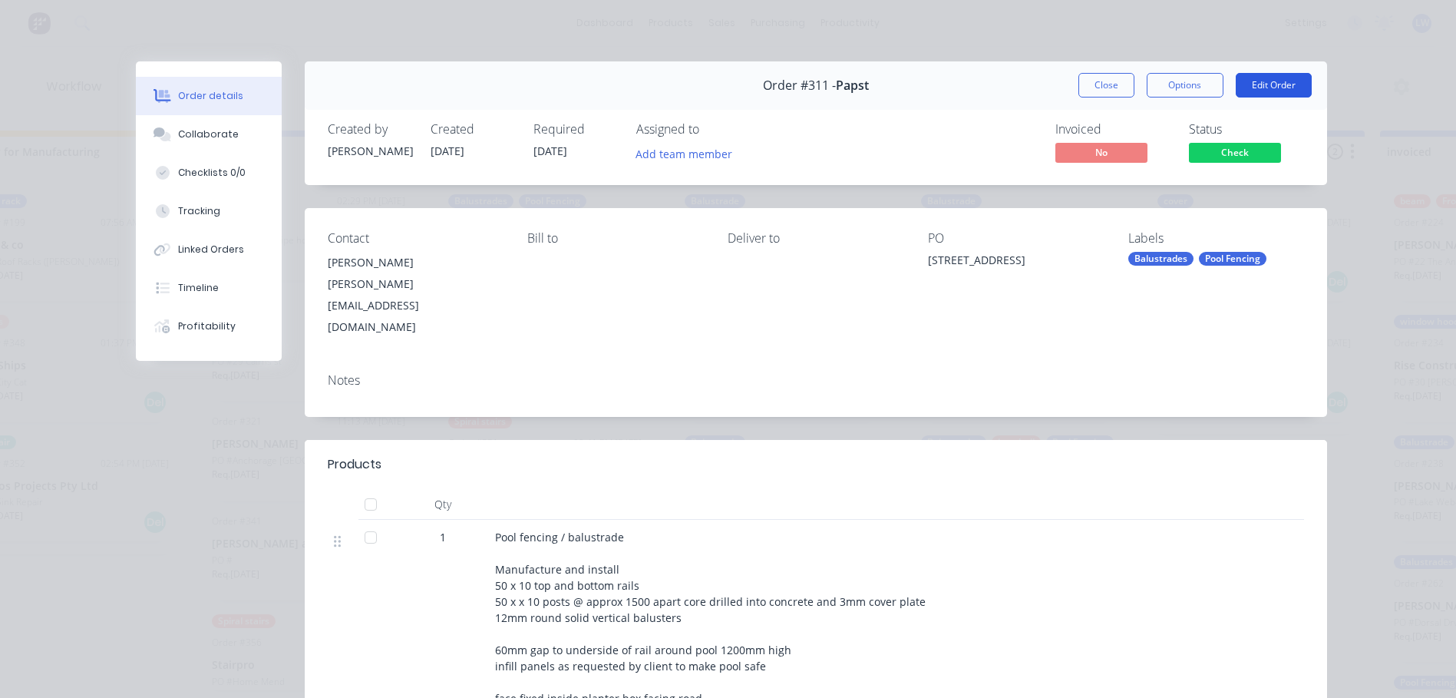
click at [1274, 86] on button "Edit Order" at bounding box center [1274, 85] width 76 height 25
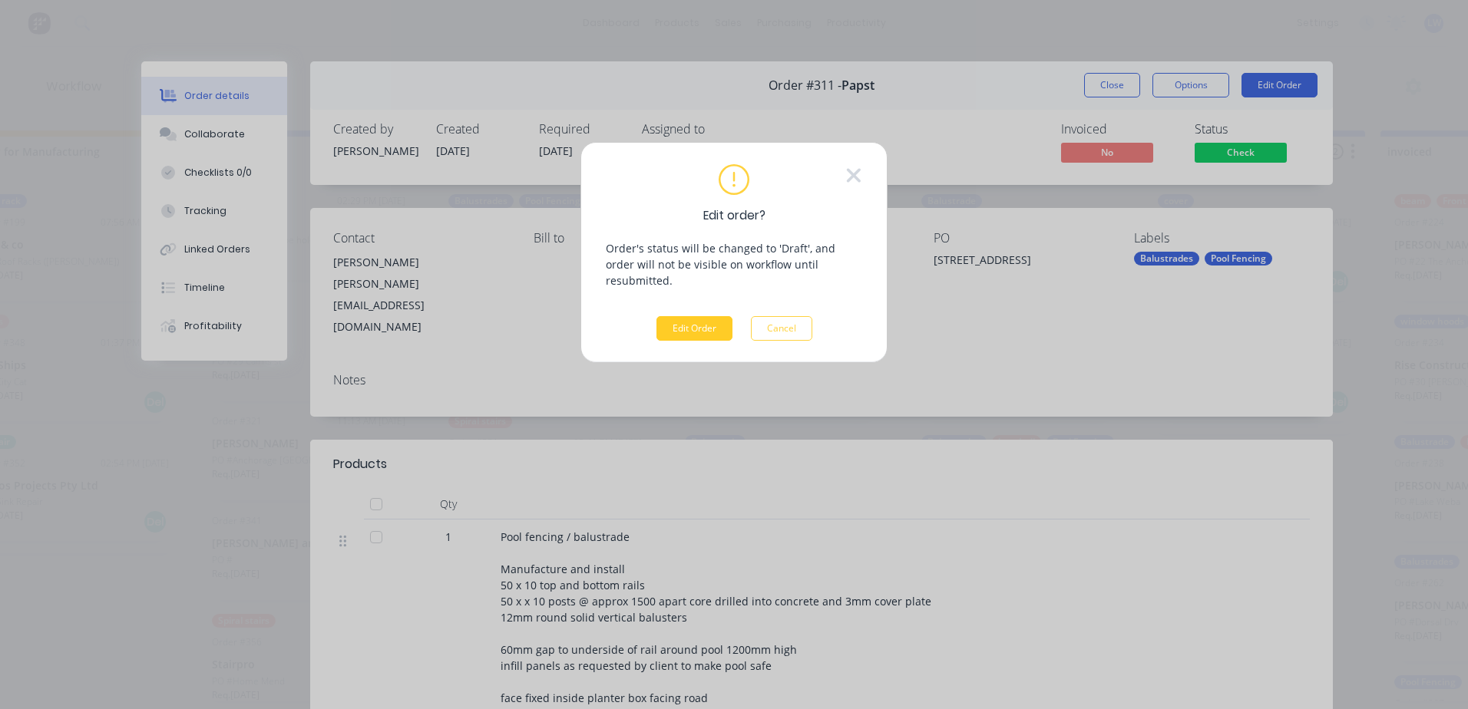
click at [719, 316] on button "Edit Order" at bounding box center [694, 328] width 76 height 25
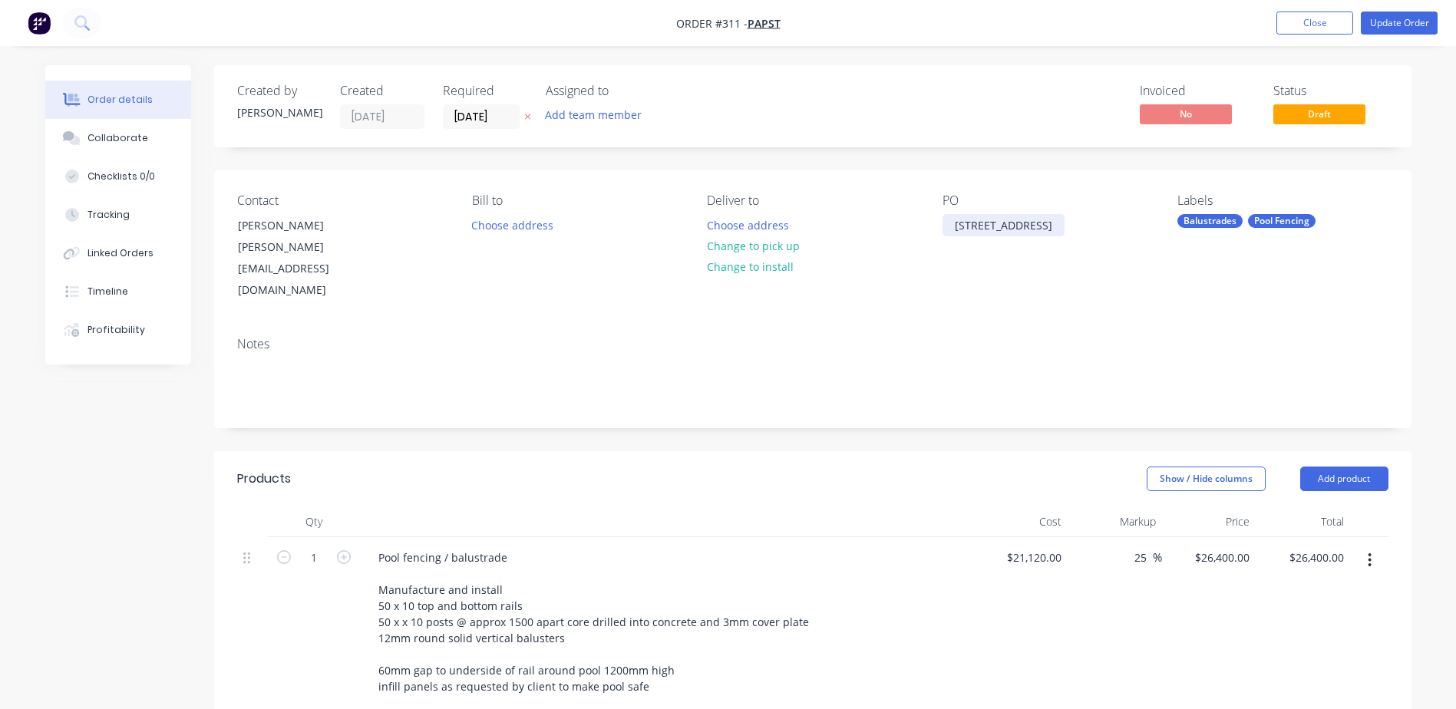
click at [1008, 223] on div "[STREET_ADDRESS]" at bounding box center [1004, 225] width 122 height 22
click at [1383, 21] on button "Update Order" at bounding box center [1399, 23] width 77 height 23
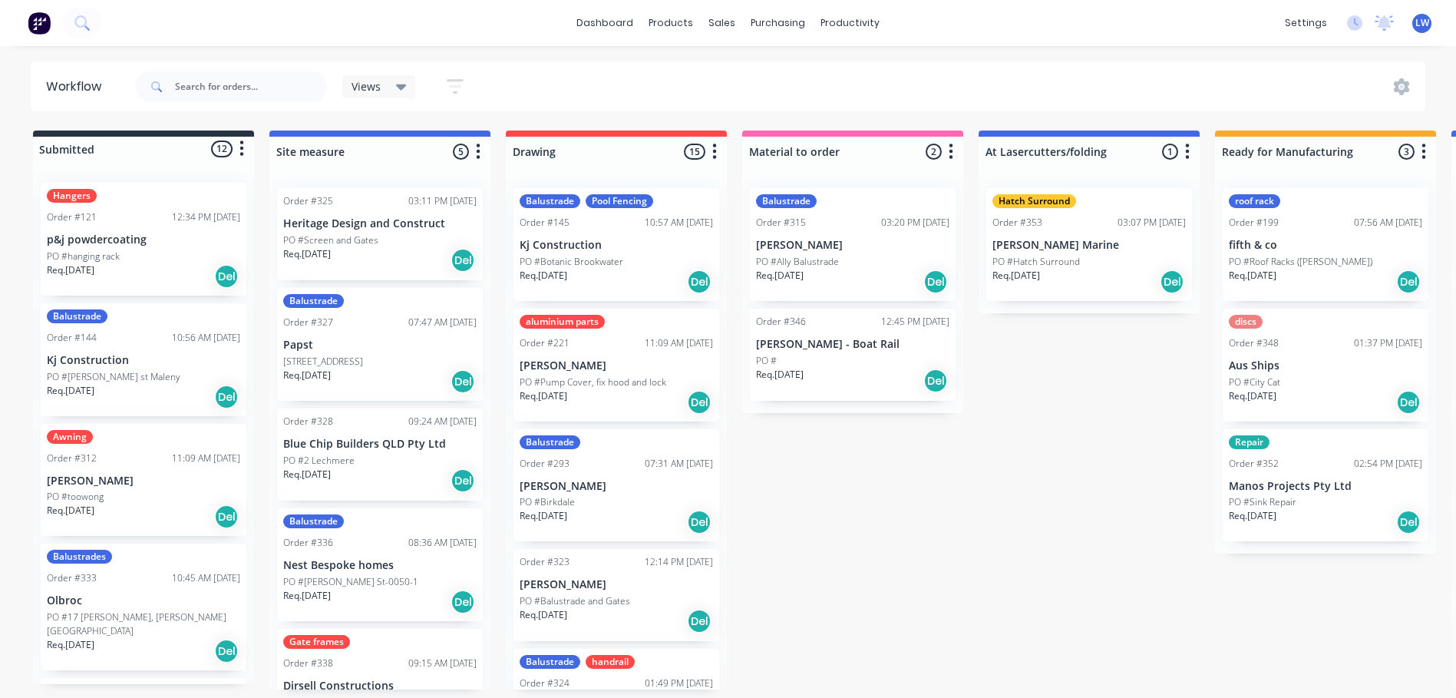
scroll to position [3, 0]
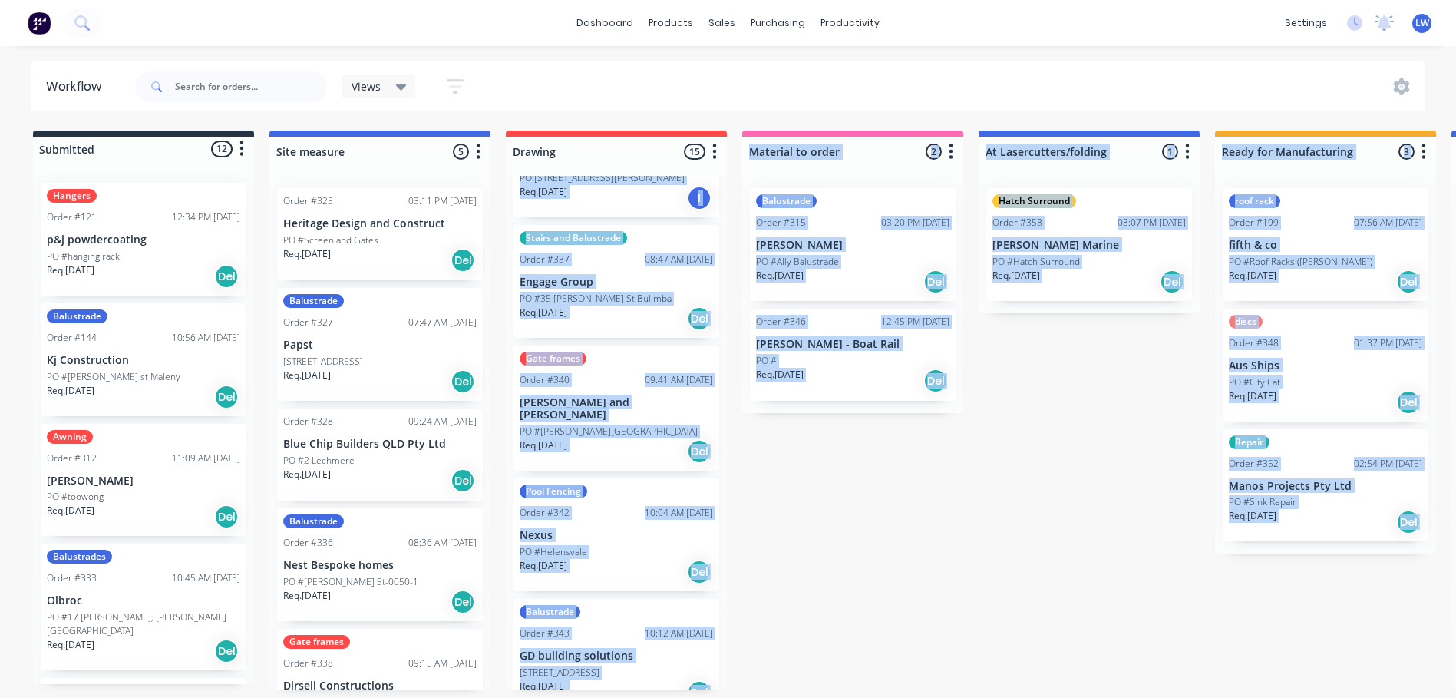
drag, startPoint x: 514, startPoint y: 696, endPoint x: 1033, endPoint y: 717, distance: 519.4
click at [1033, 606] on html "dashboard products sales purchasing productivity dashboard products Product Cat…" at bounding box center [728, 303] width 1456 height 606
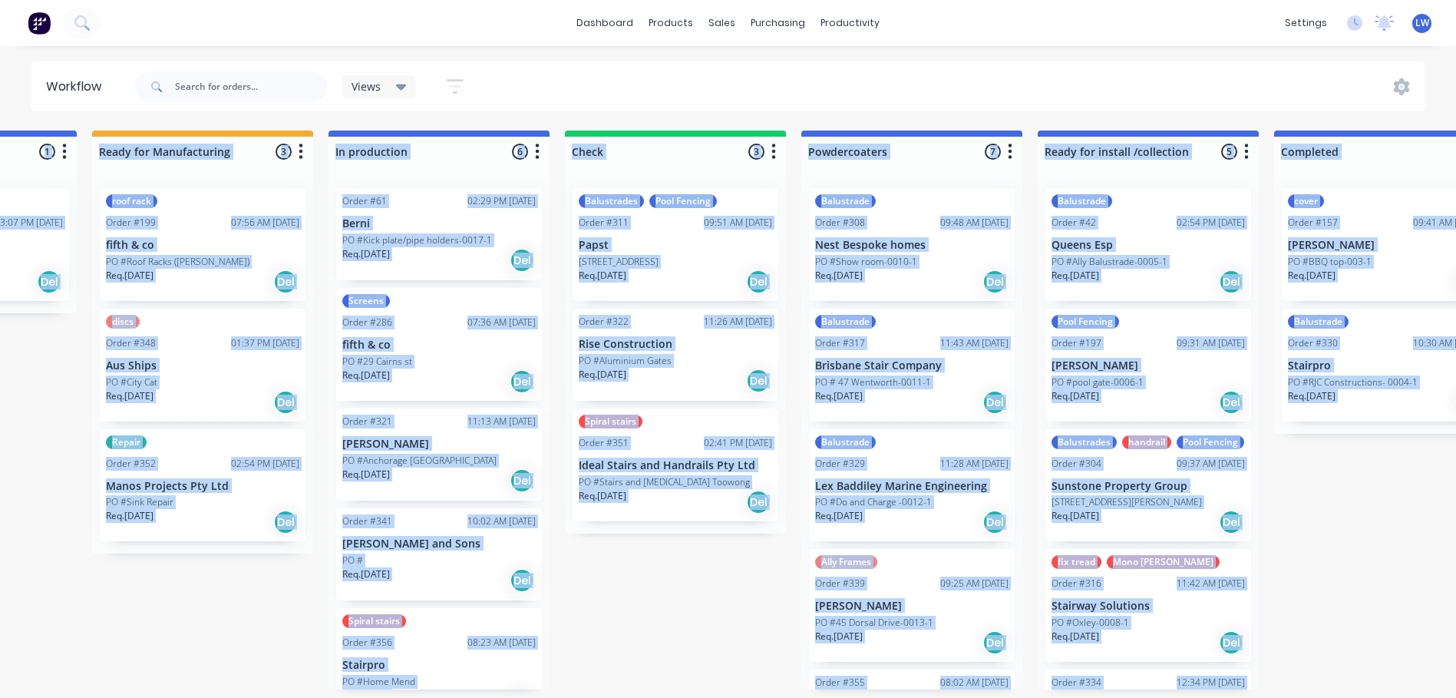
scroll to position [3, 1256]
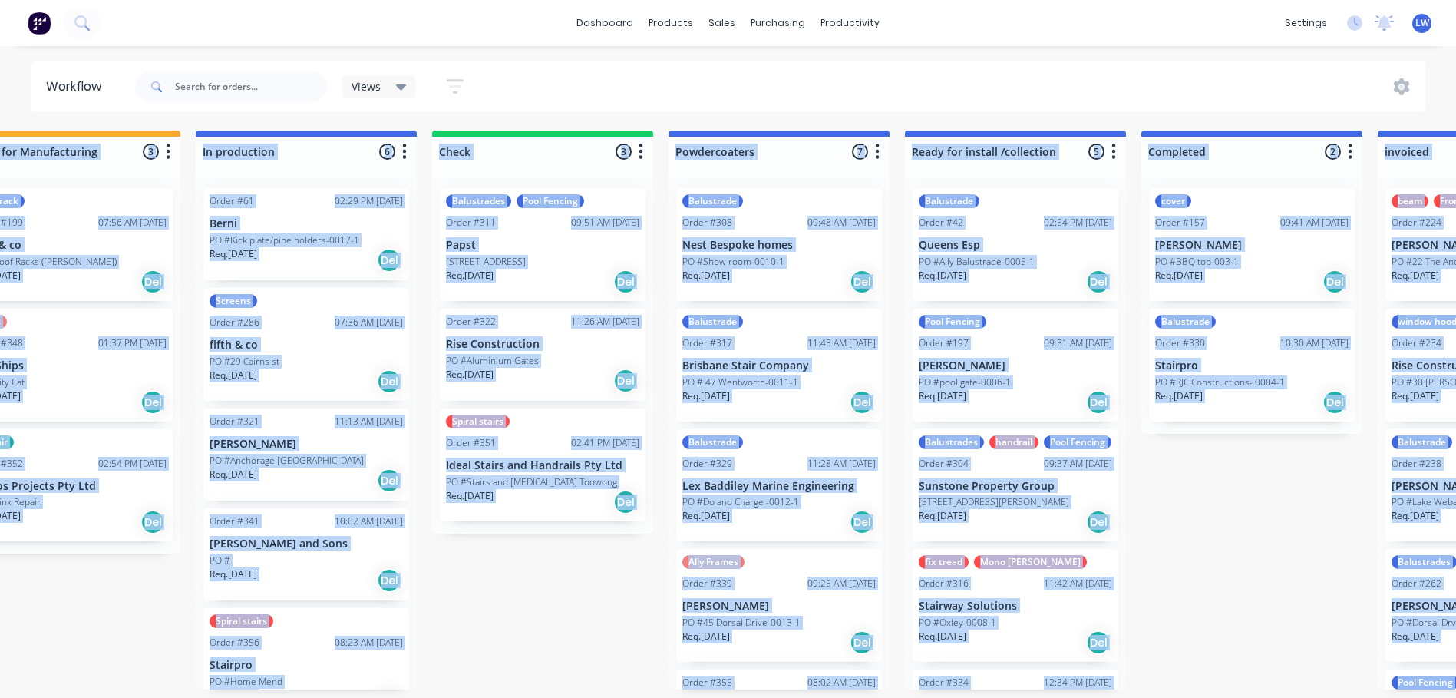
click at [1217, 537] on div "Submitted 12 Status colour #273444 hex #273444 Save Cancel Summaries Total orde…" at bounding box center [347, 410] width 3228 height 559
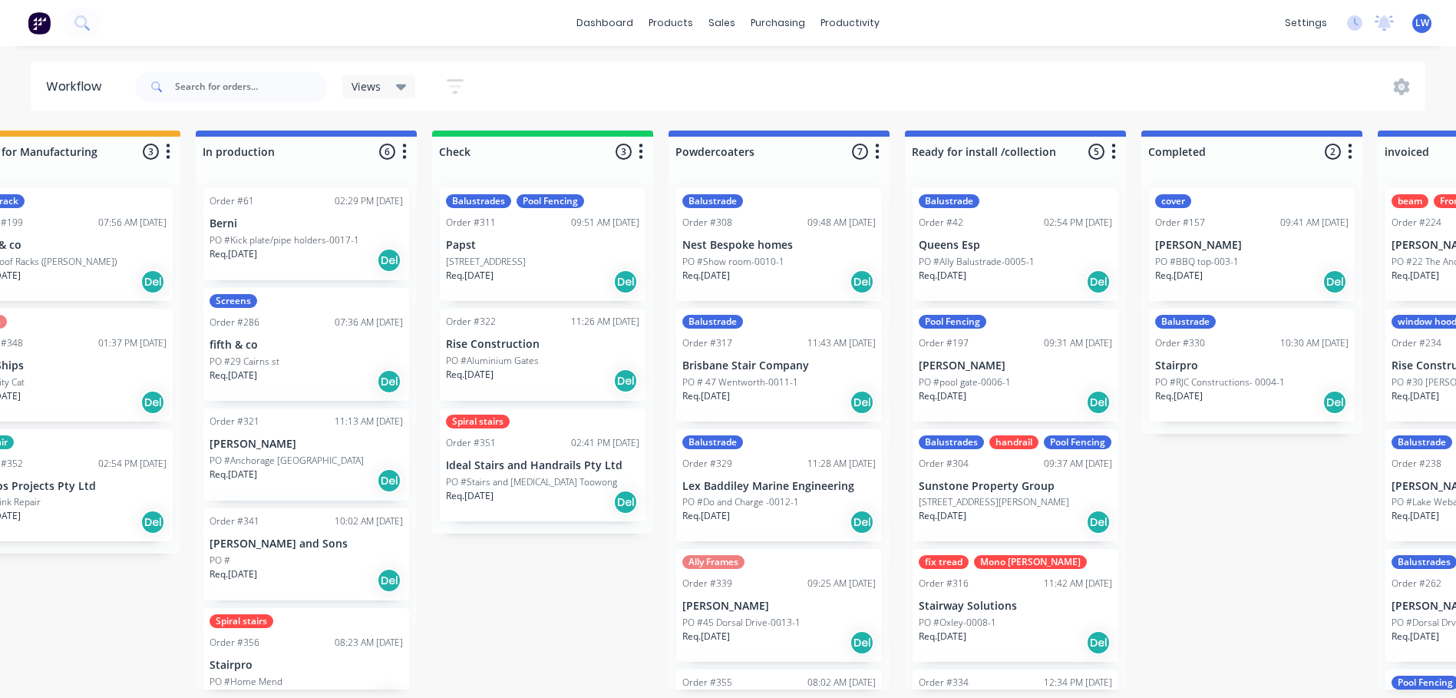
click at [309, 461] on div "PO #Anchorage [GEOGRAPHIC_DATA]" at bounding box center [306, 461] width 193 height 14
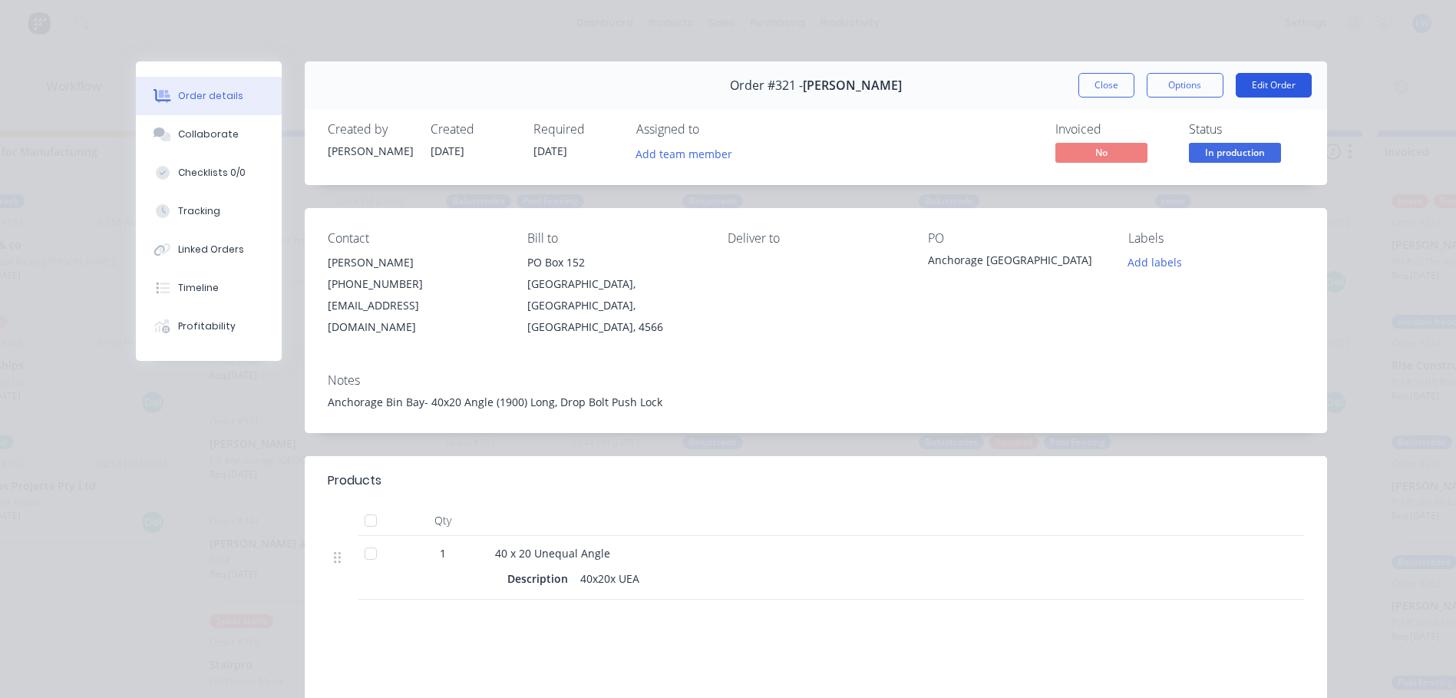
click at [1270, 84] on button "Edit Order" at bounding box center [1274, 85] width 76 height 25
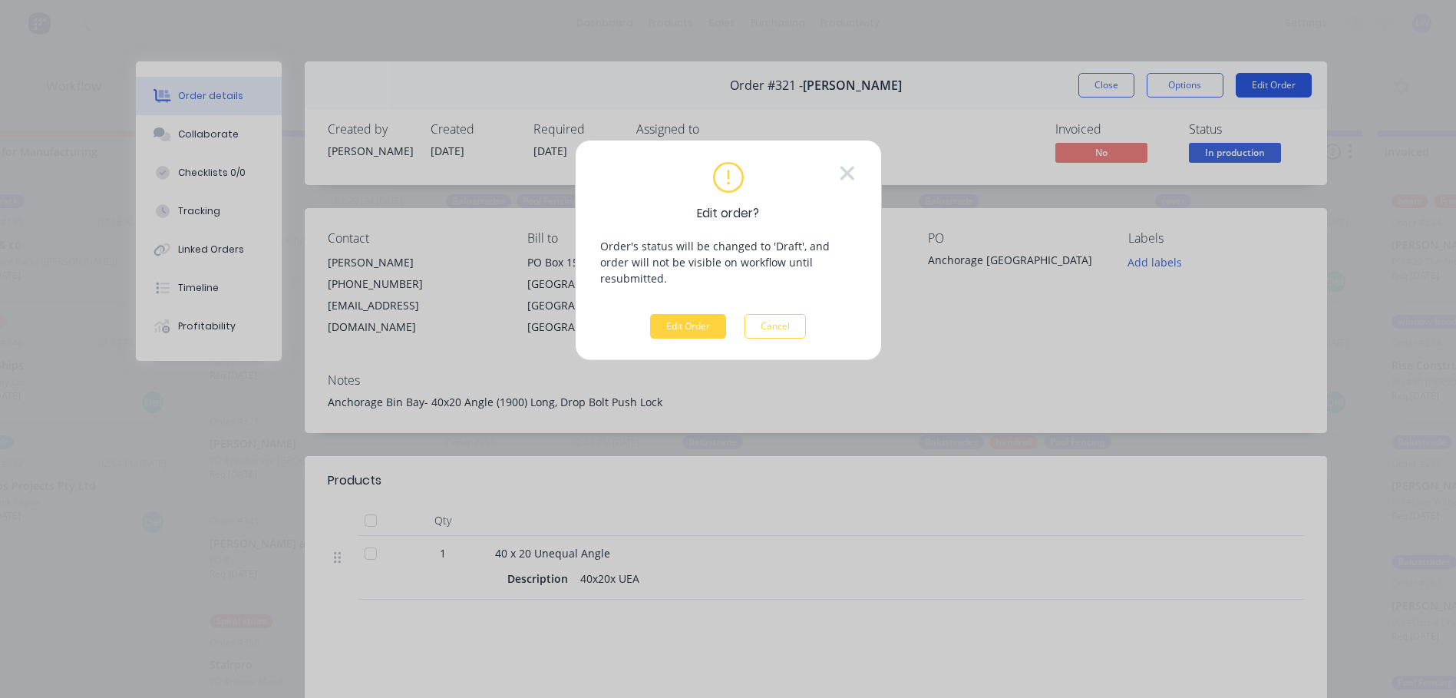
scroll to position [0, 1256]
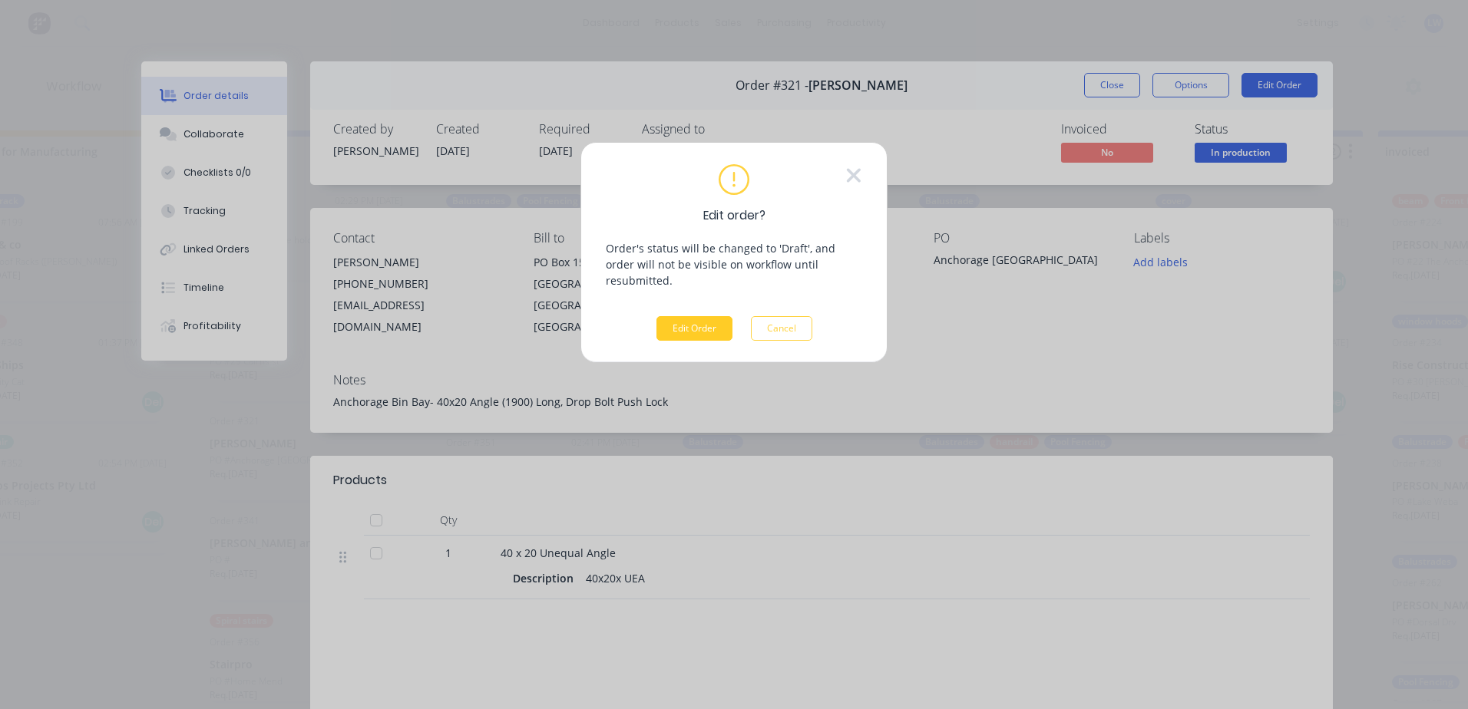
click at [714, 318] on button "Edit Order" at bounding box center [694, 328] width 76 height 25
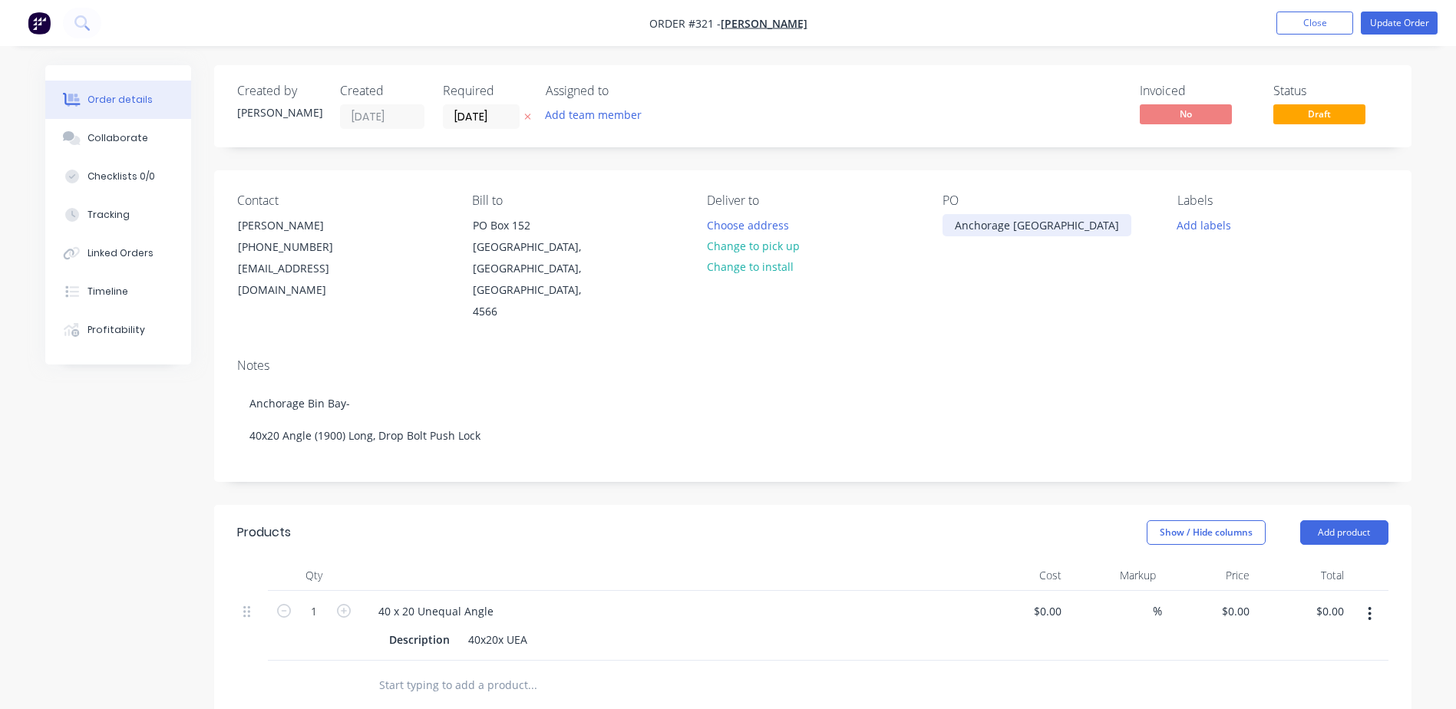
click at [1047, 224] on div "Anchorage [GEOGRAPHIC_DATA]" at bounding box center [1037, 225] width 189 height 22
click at [1418, 28] on button "Update Order" at bounding box center [1399, 23] width 77 height 23
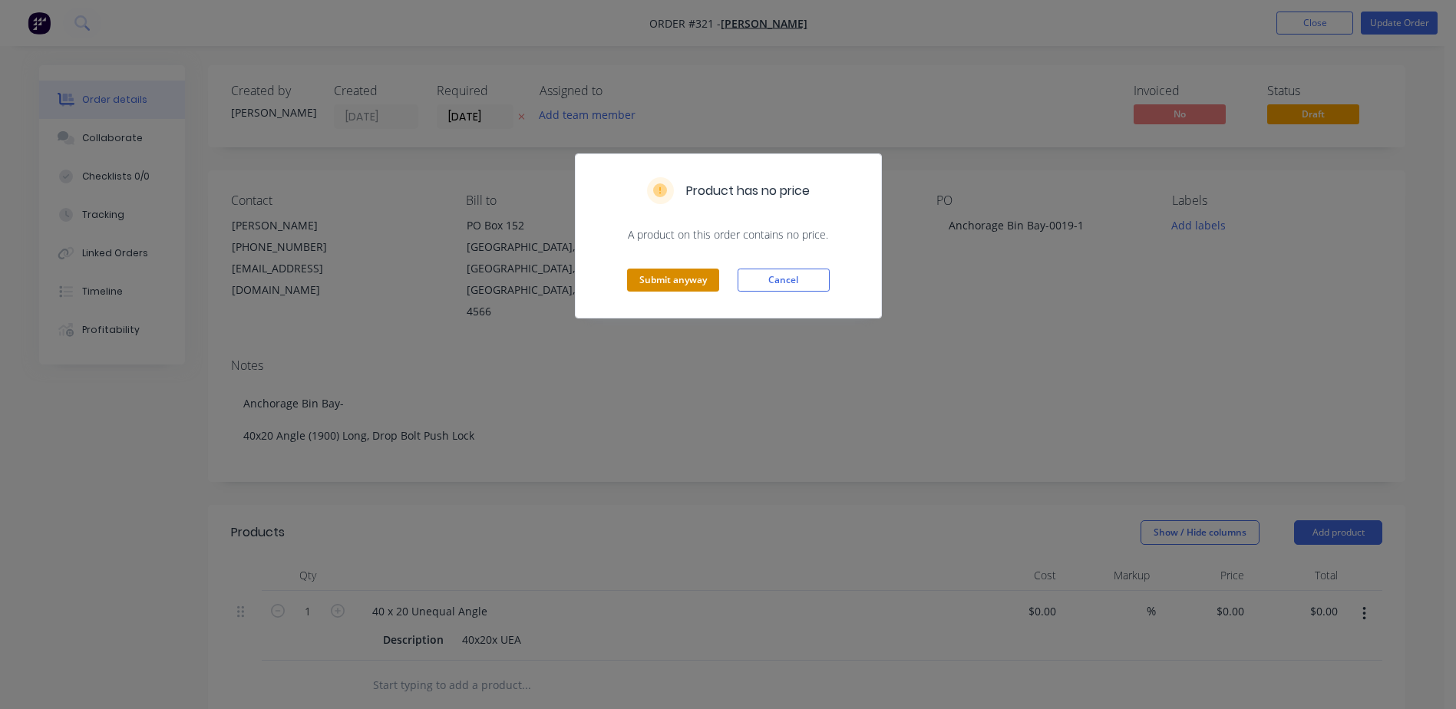
click at [669, 281] on button "Submit anyway" at bounding box center [673, 280] width 92 height 23
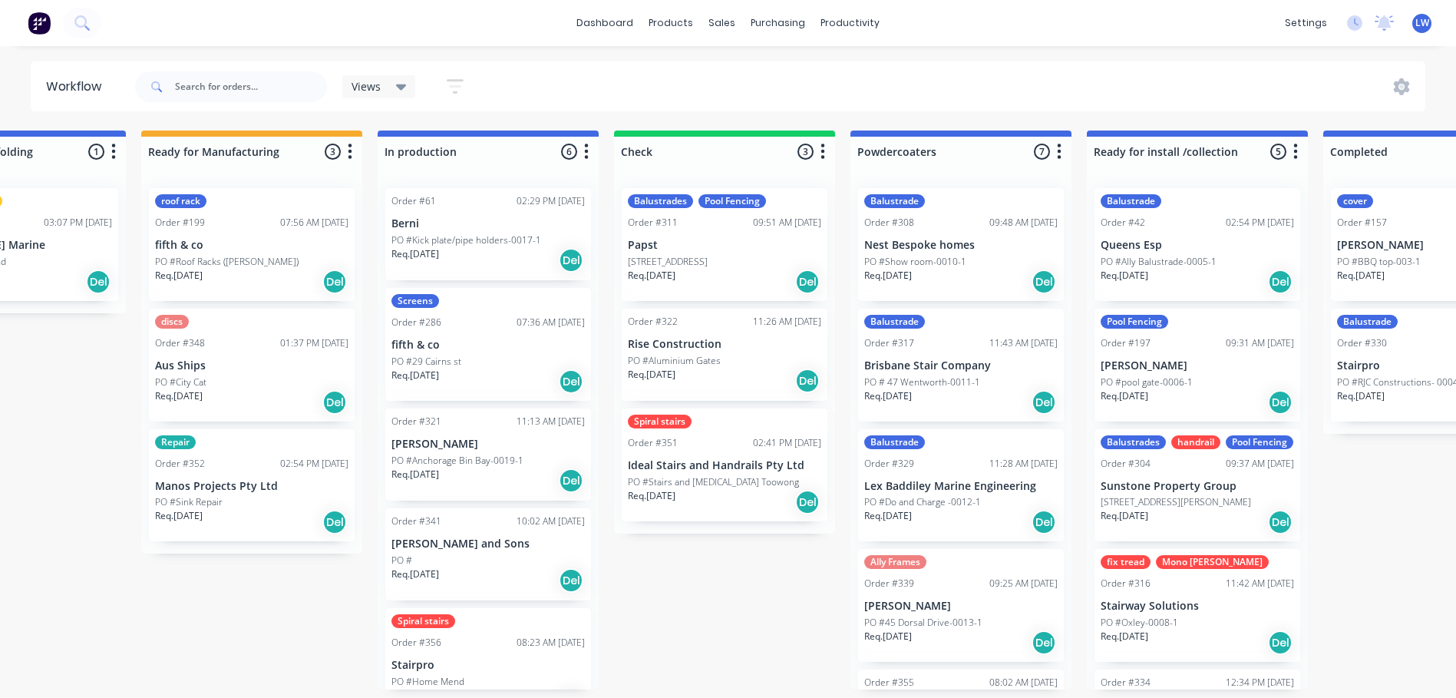
scroll to position [0, 1336]
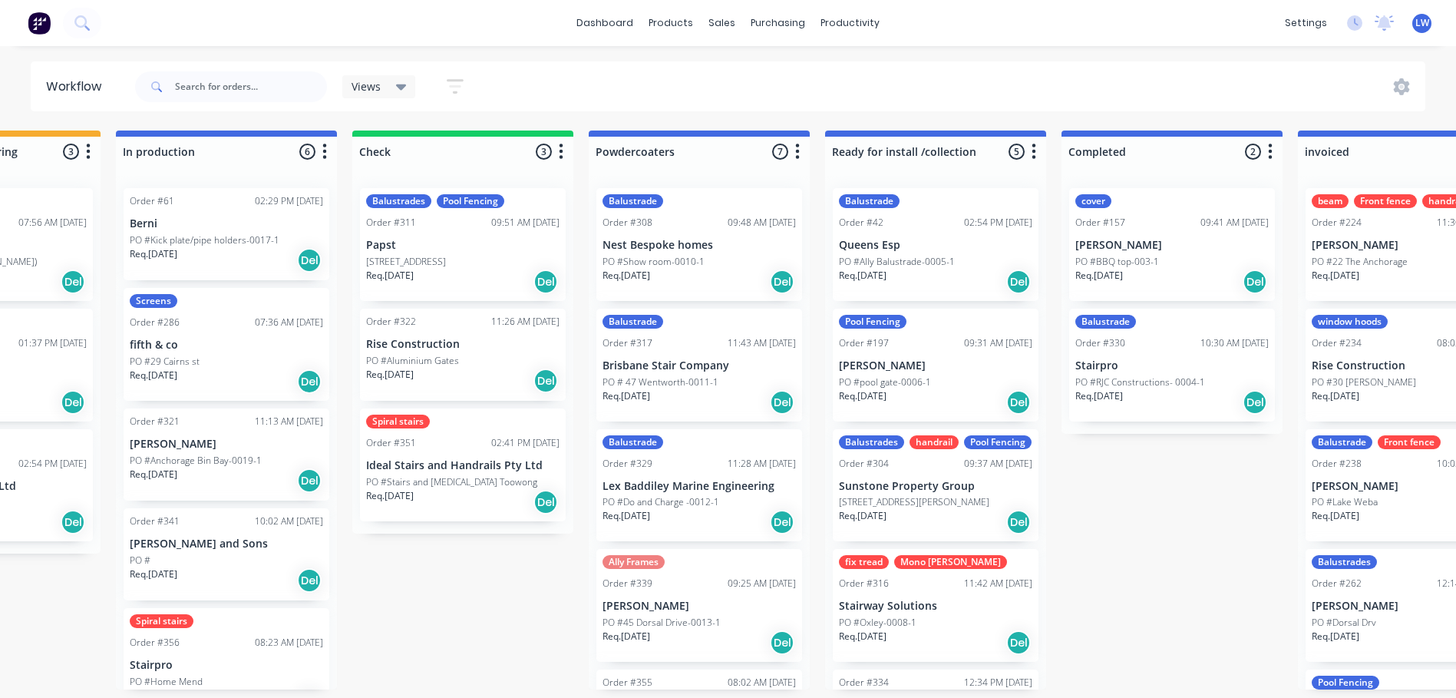
click at [430, 363] on p "PO #Aluminium Gates" at bounding box center [412, 361] width 93 height 14
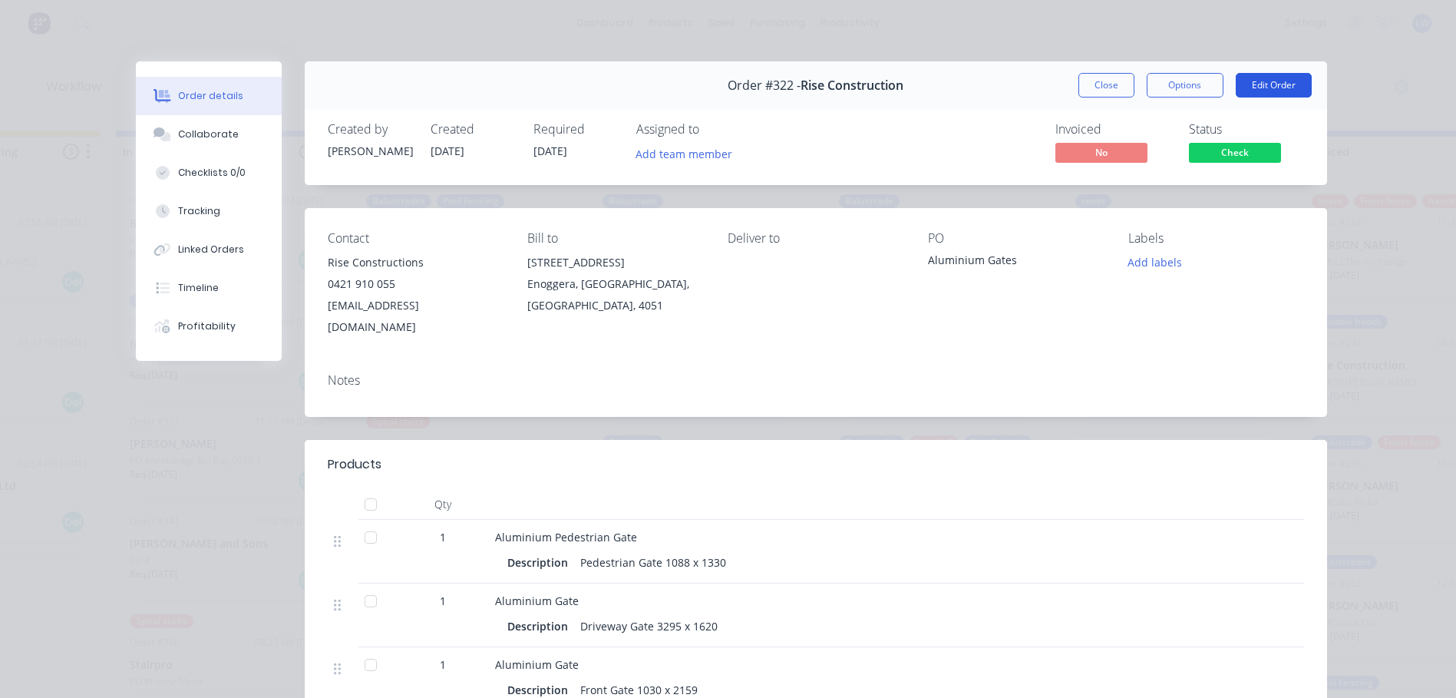
click at [1262, 87] on button "Edit Order" at bounding box center [1274, 85] width 76 height 25
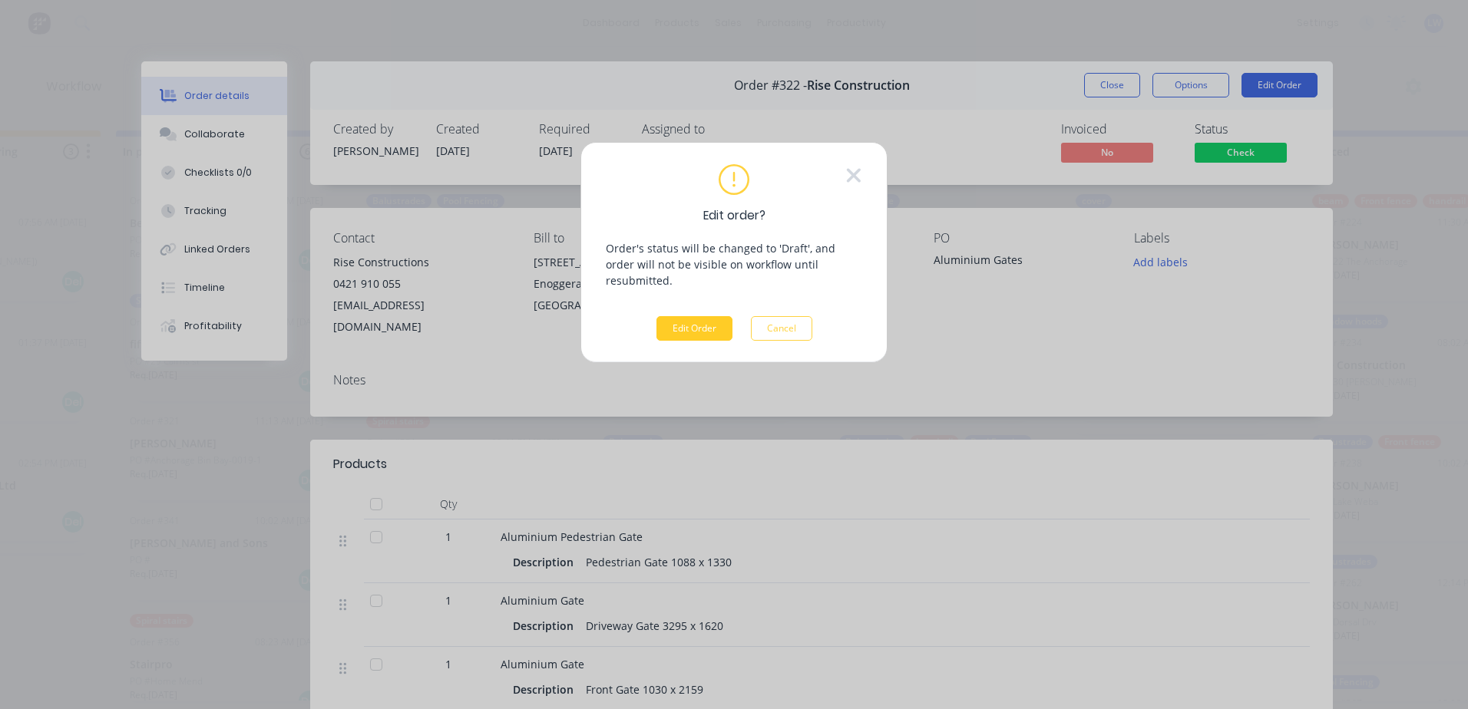
click at [697, 317] on button "Edit Order" at bounding box center [694, 328] width 76 height 25
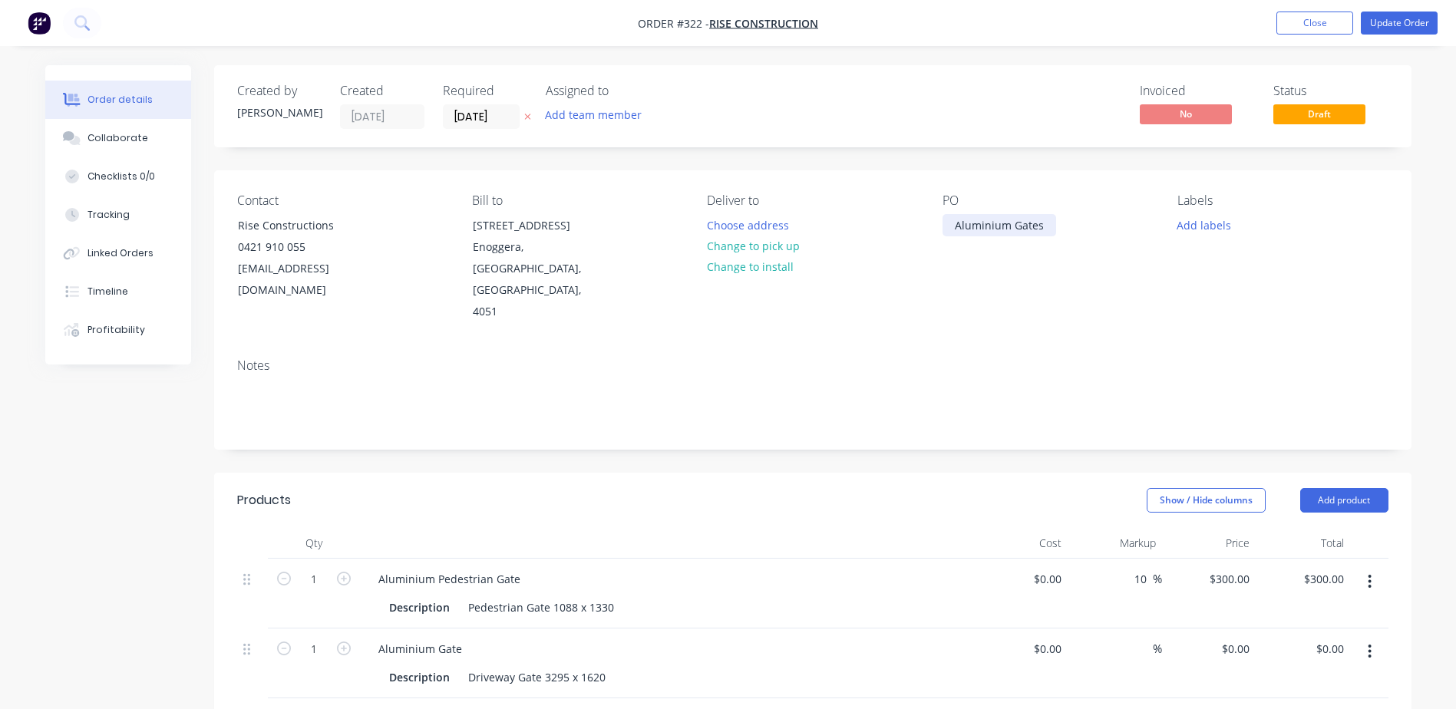
click at [1046, 223] on div "Aluminium Gates" at bounding box center [1000, 225] width 114 height 22
click at [1042, 230] on div "Aluminium Gates0020-1" at bounding box center [1017, 225] width 148 height 22
click at [1400, 25] on button "Update Order" at bounding box center [1399, 23] width 77 height 23
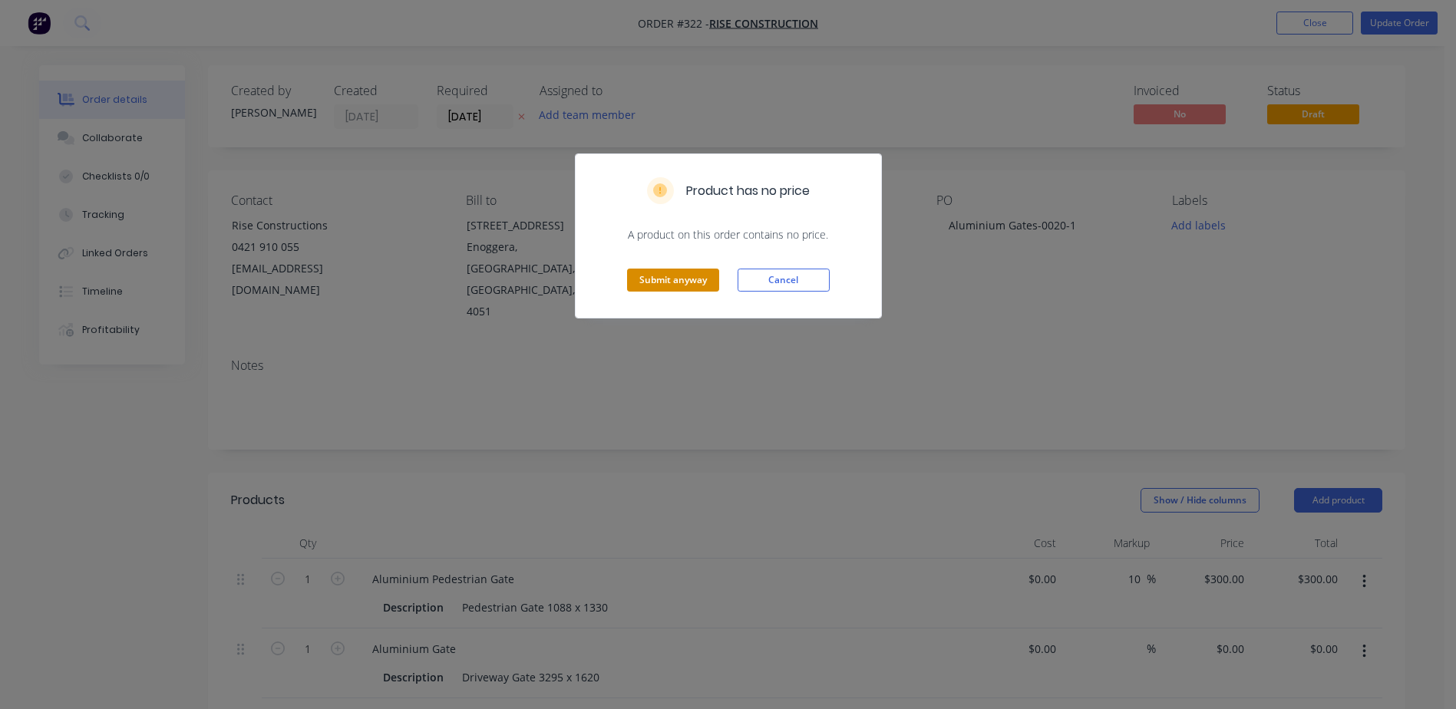
click at [682, 274] on button "Submit anyway" at bounding box center [673, 280] width 92 height 23
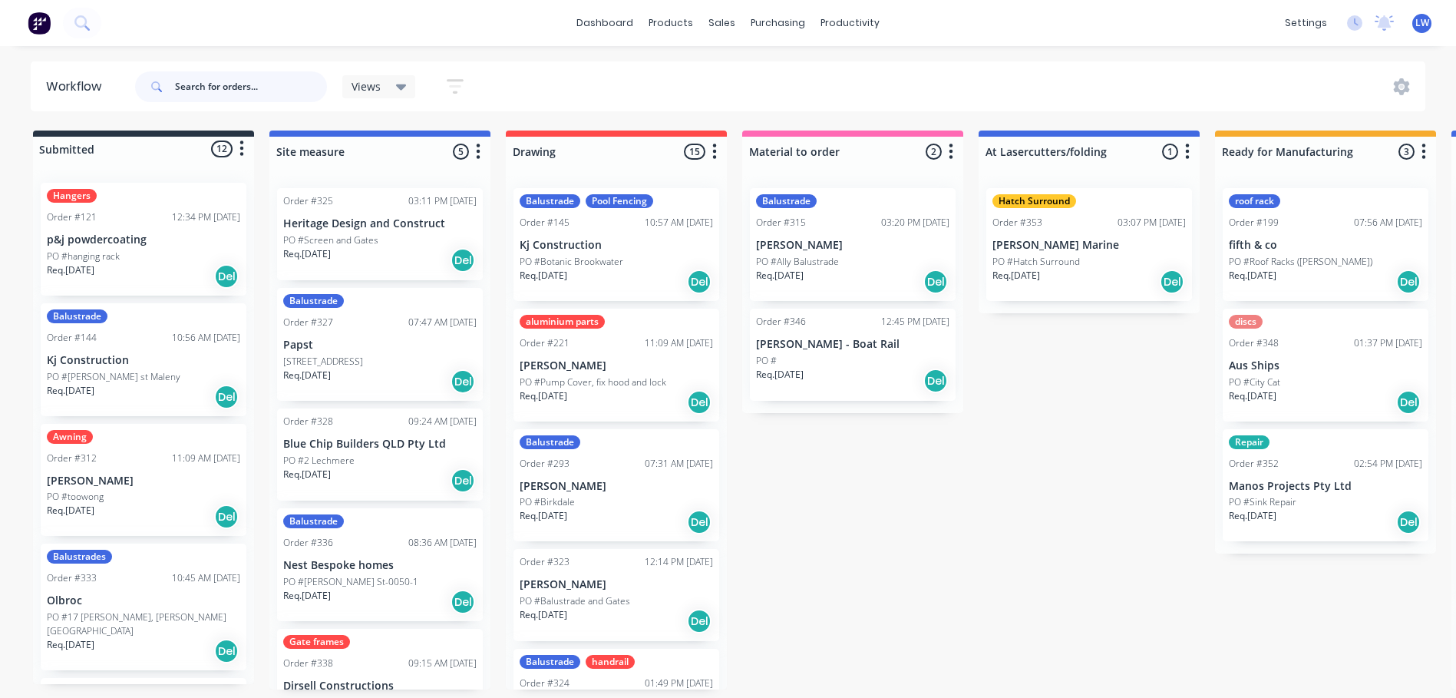
click at [222, 86] on input "text" at bounding box center [251, 86] width 152 height 31
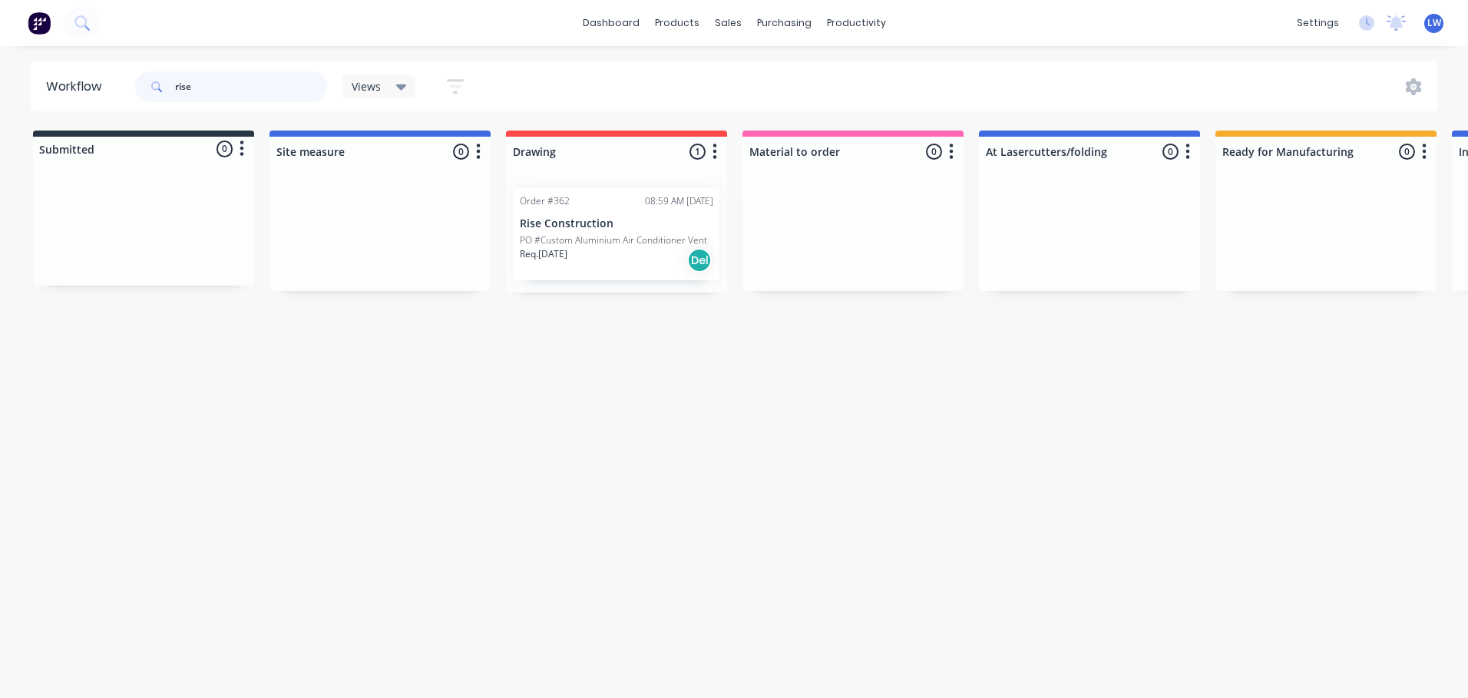
type input "rise"
click at [587, 235] on p "PO #Custom Aluminium Air Conditioner Vent" at bounding box center [613, 240] width 187 height 14
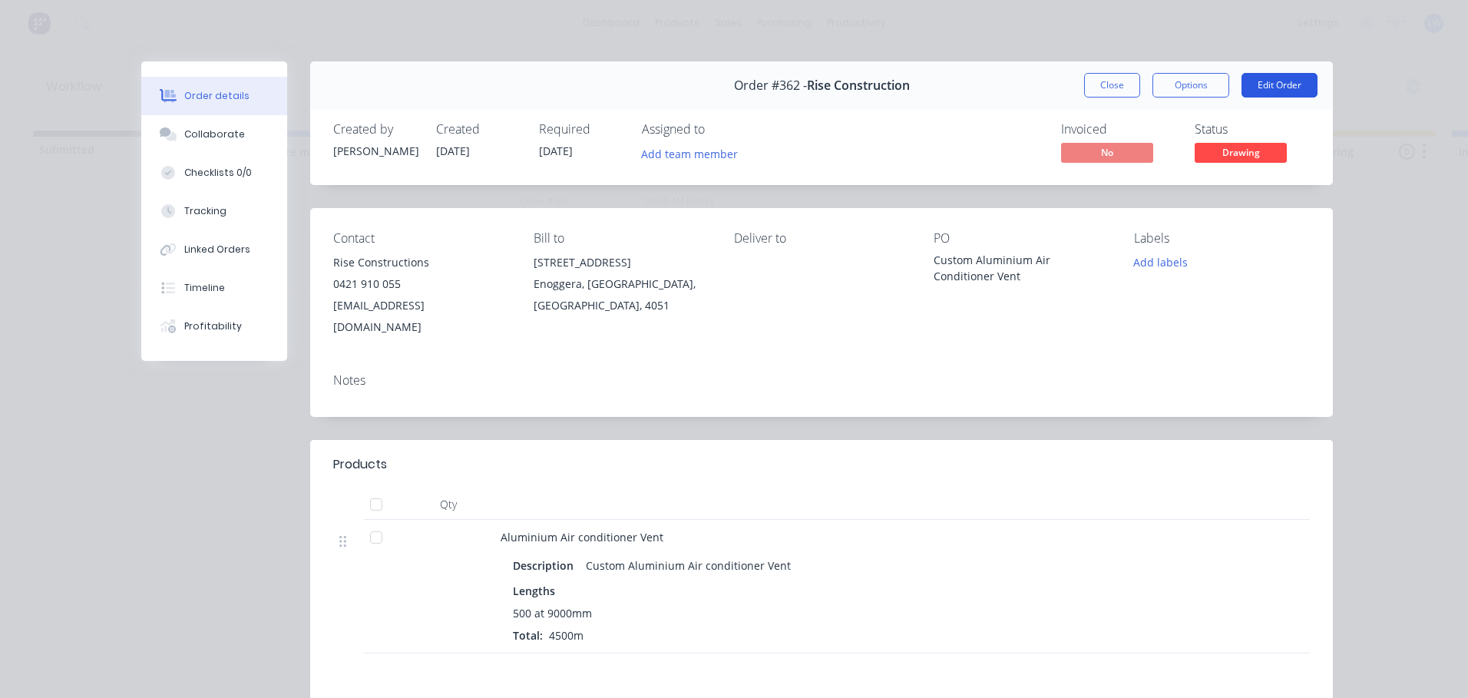
click at [1290, 81] on button "Edit Order" at bounding box center [1279, 85] width 76 height 25
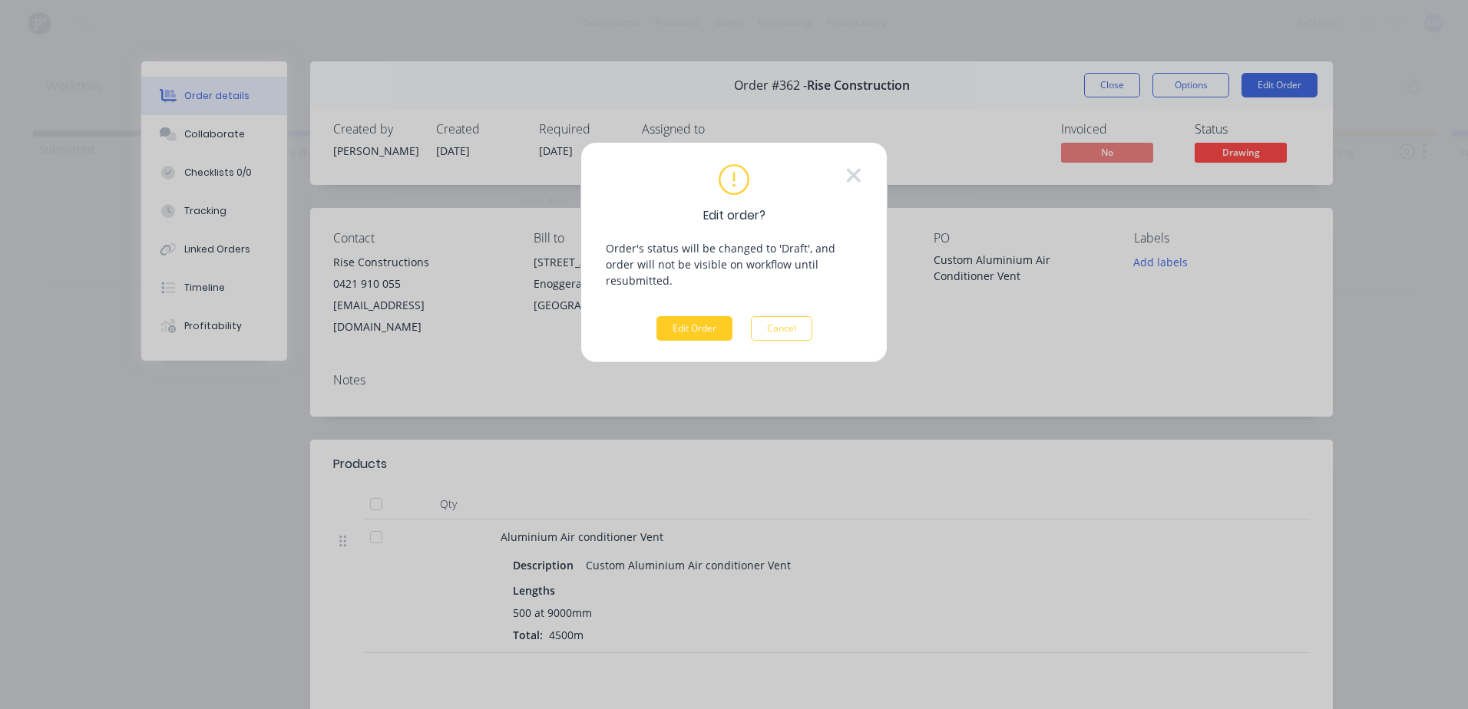
click at [700, 316] on button "Edit Order" at bounding box center [694, 328] width 76 height 25
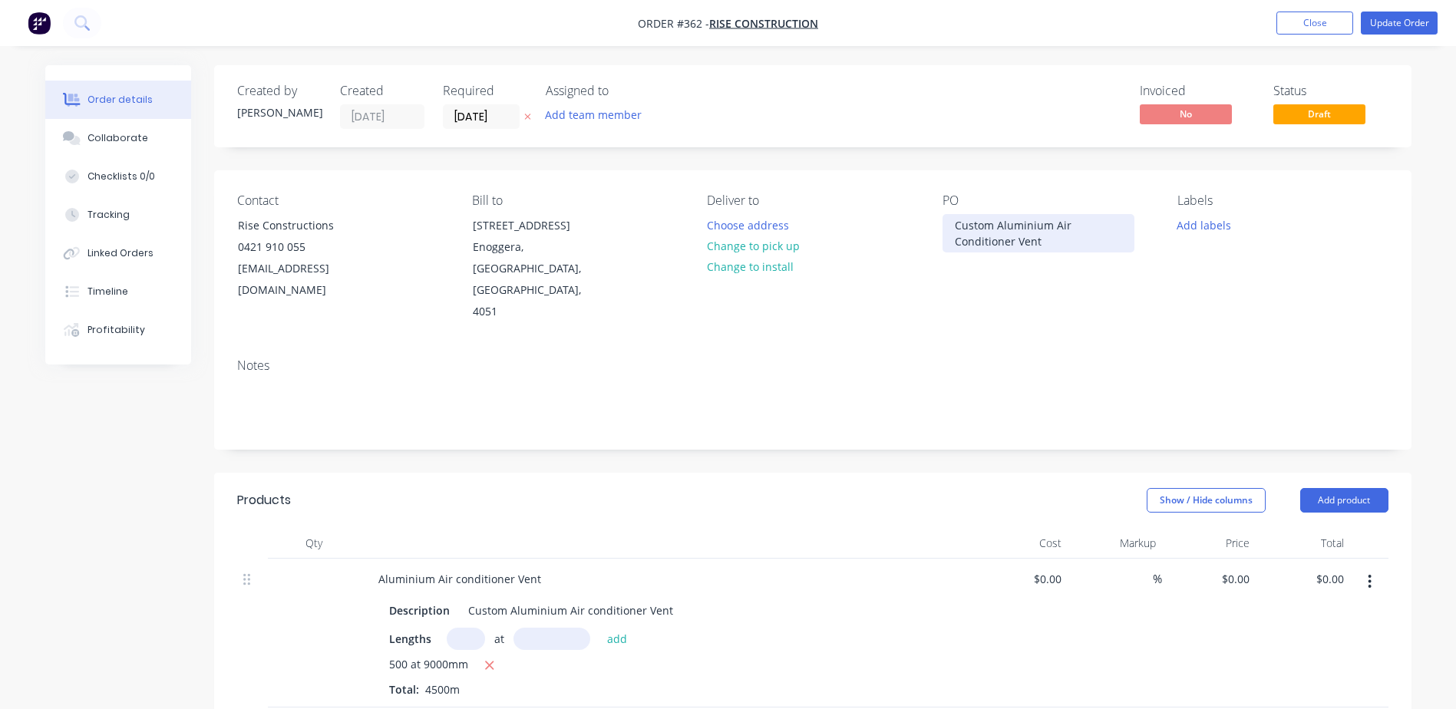
click at [1040, 246] on div "Custom Aluminium Air Conditioner Vent" at bounding box center [1039, 233] width 192 height 38
click at [1403, 25] on button "Update Order" at bounding box center [1399, 23] width 77 height 23
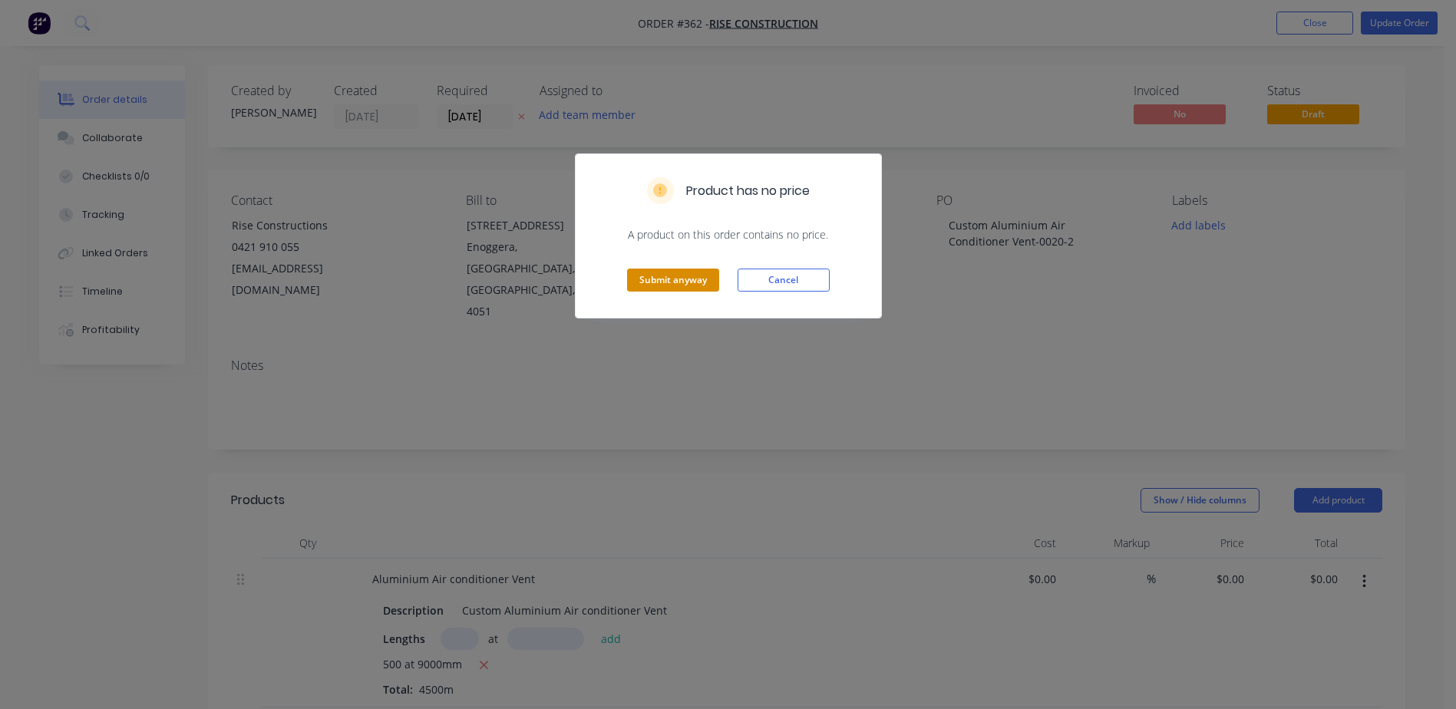
click at [651, 275] on button "Submit anyway" at bounding box center [673, 280] width 92 height 23
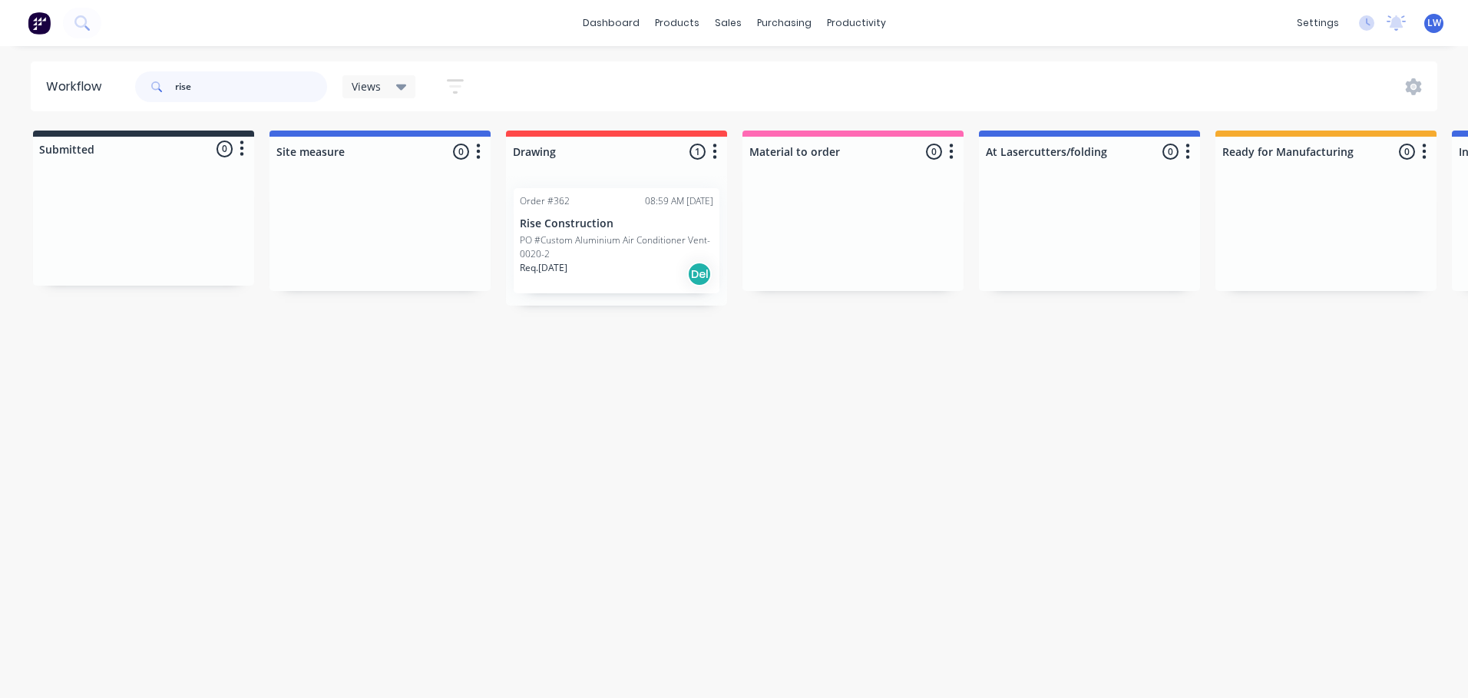
drag, startPoint x: 244, startPoint y: 84, endPoint x: 81, endPoint y: 71, distance: 163.2
click at [81, 71] on header "Workflow rise Views Save new view None (Default) edit Show/Hide statuses Show l…" at bounding box center [734, 86] width 1407 height 50
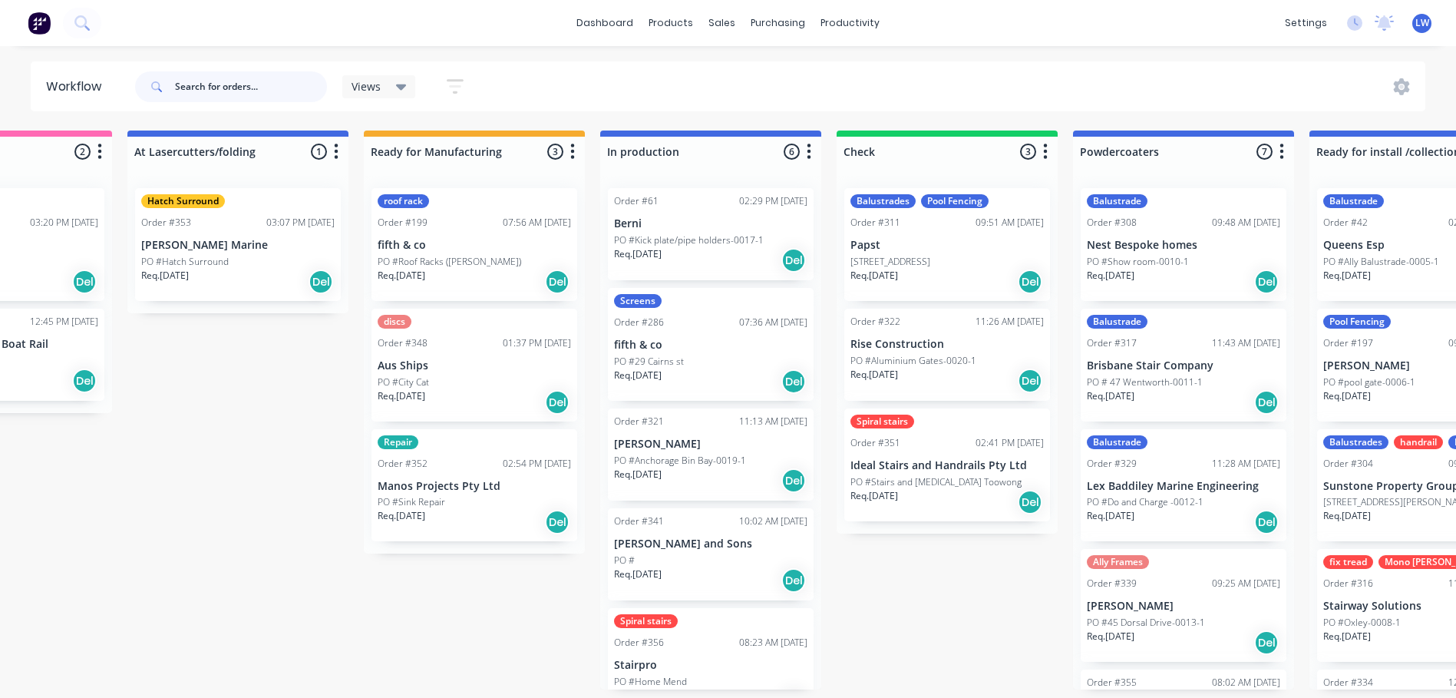
scroll to position [0, 996]
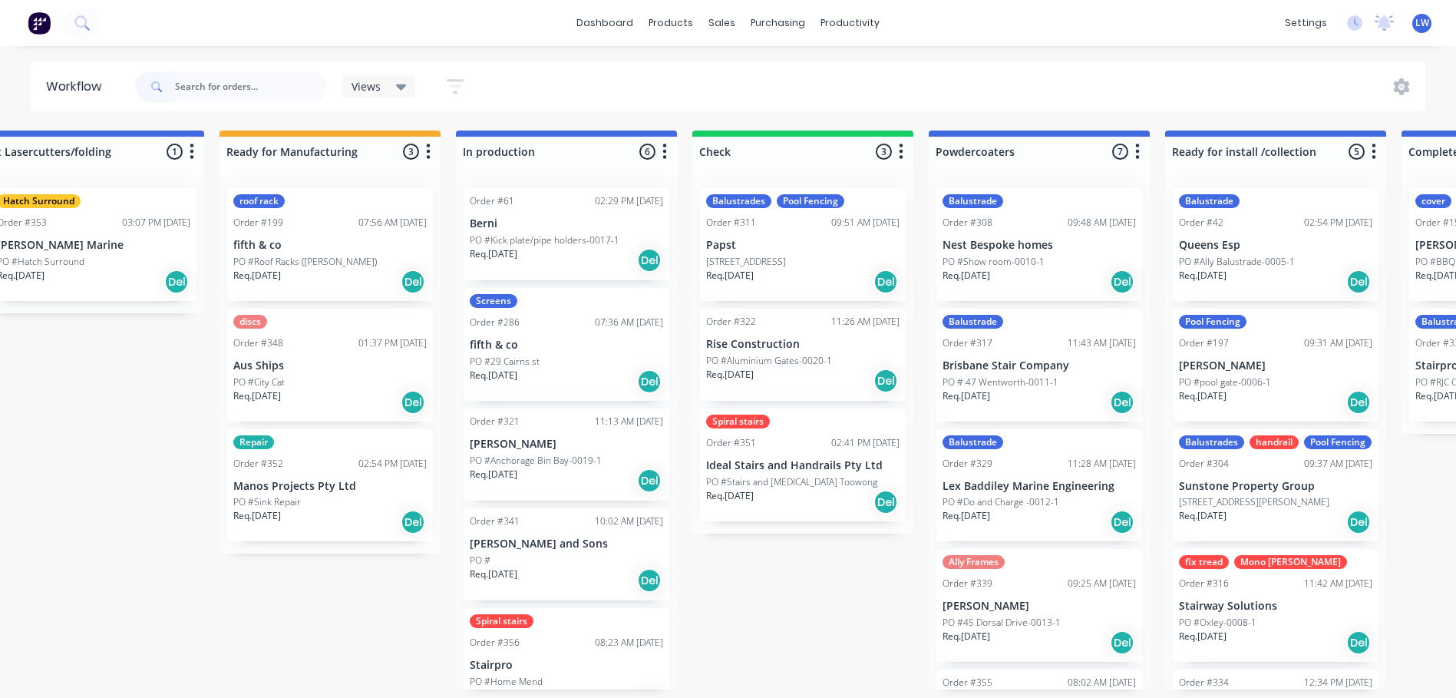
click at [787, 479] on p "PO #Stairs and [MEDICAL_DATA] Toowong" at bounding box center [791, 482] width 171 height 14
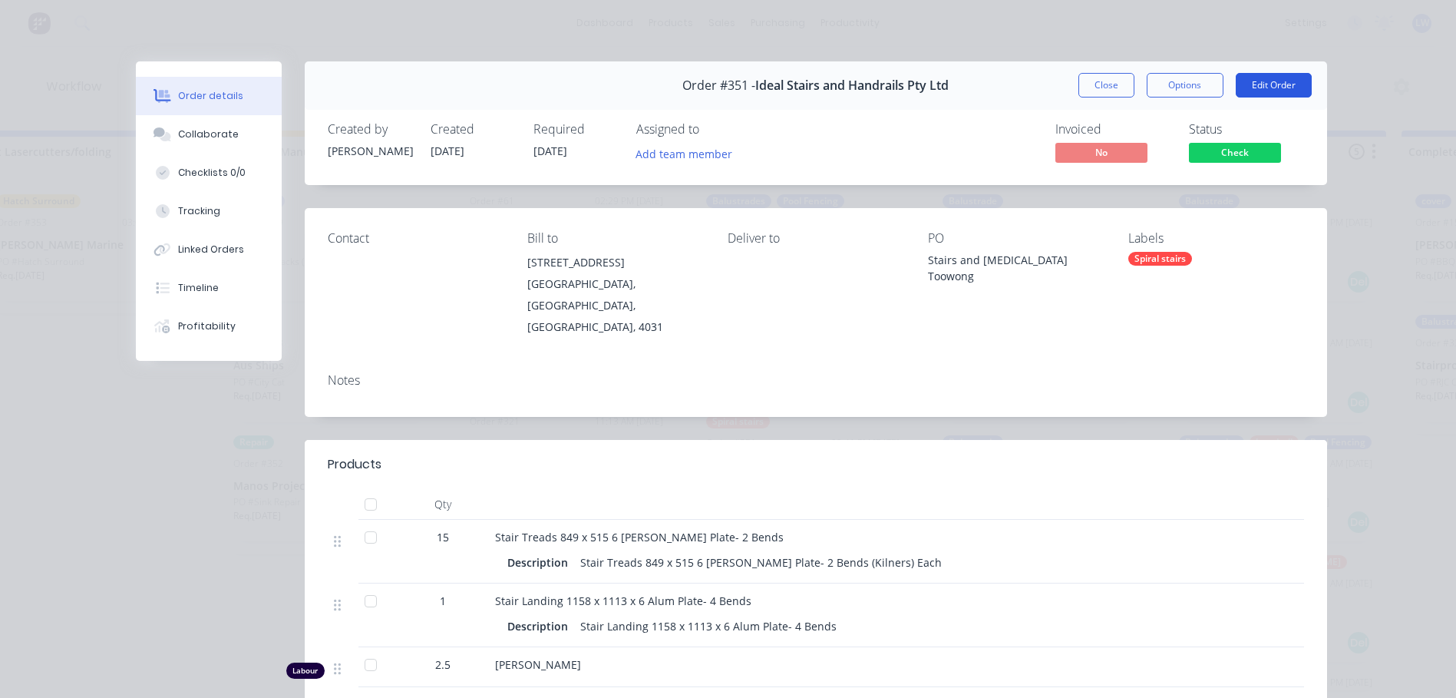
click at [1258, 85] on button "Edit Order" at bounding box center [1274, 85] width 76 height 25
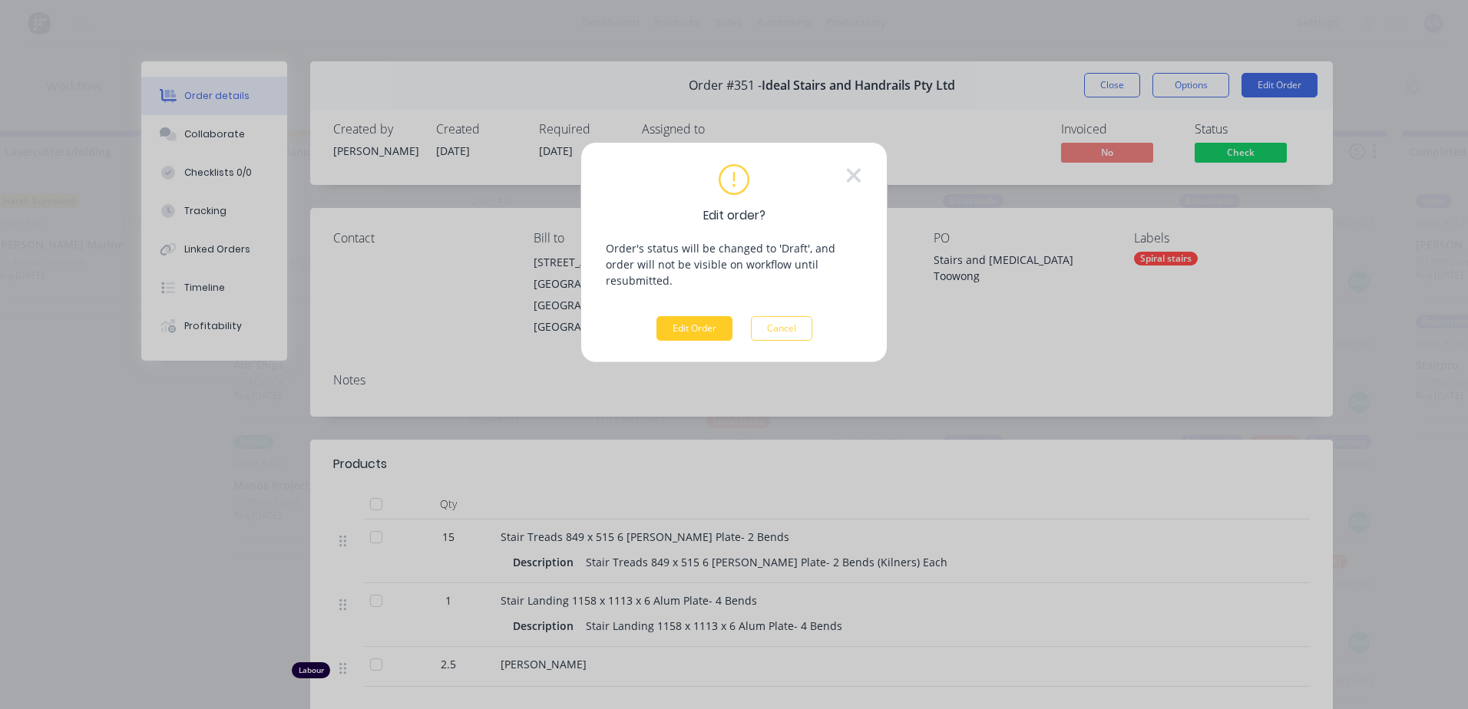
click at [689, 319] on button "Edit Order" at bounding box center [694, 328] width 76 height 25
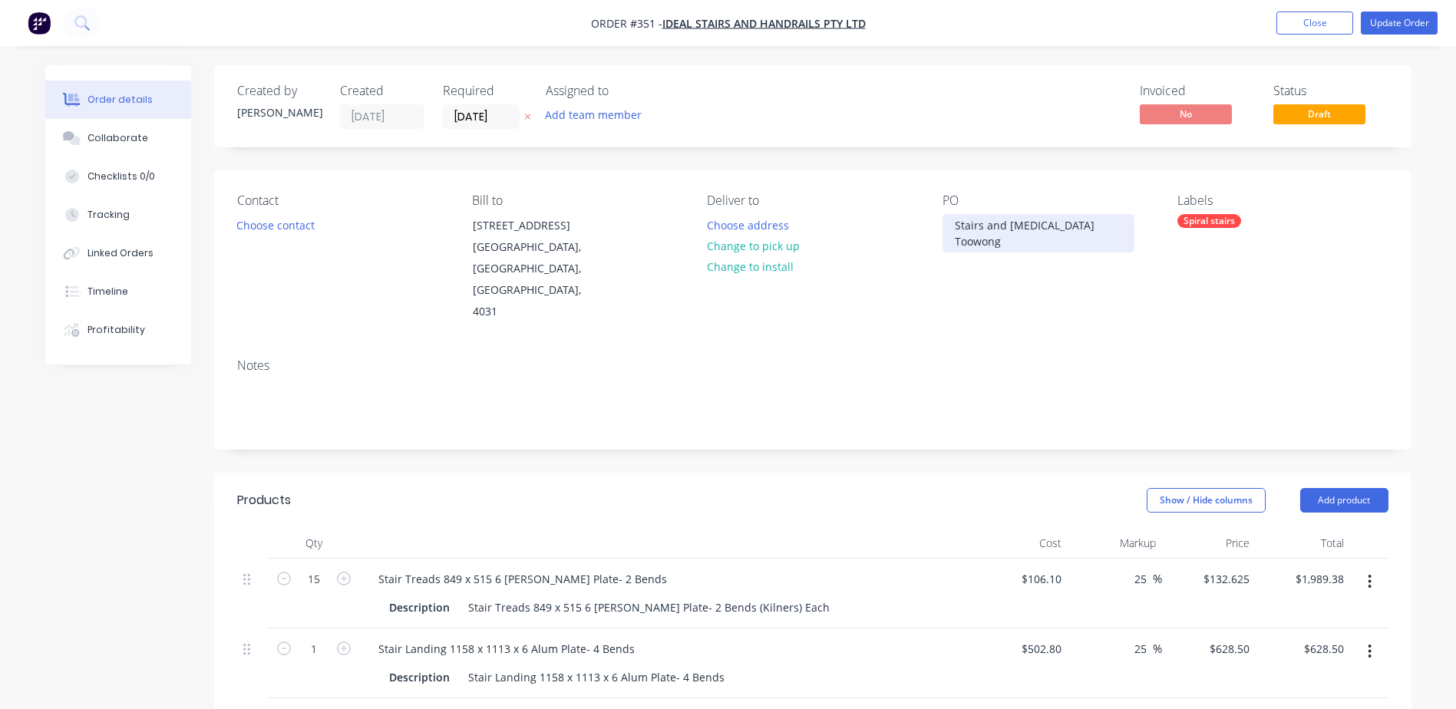
click at [1082, 223] on div "Stairs and [MEDICAL_DATA] Toowong" at bounding box center [1039, 233] width 192 height 38
click at [1402, 21] on button "Update Order" at bounding box center [1399, 23] width 77 height 23
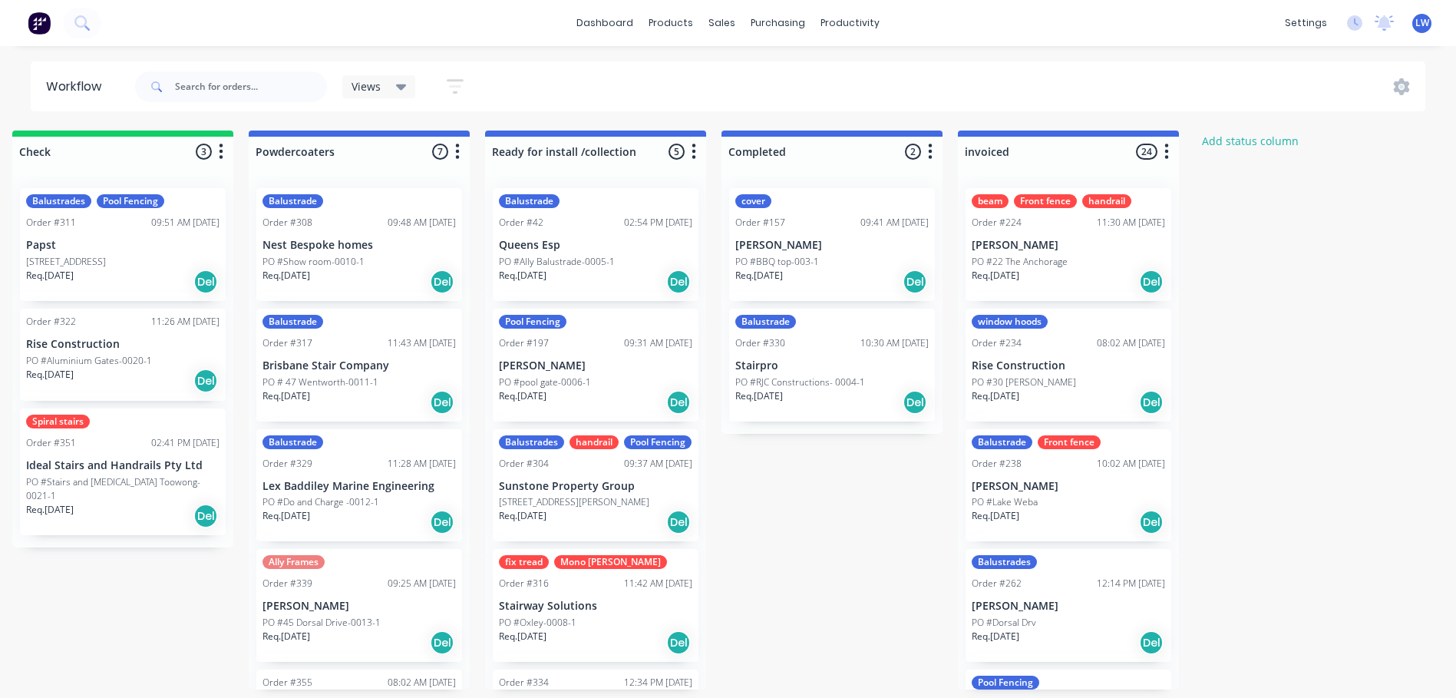
scroll to position [0, 1725]
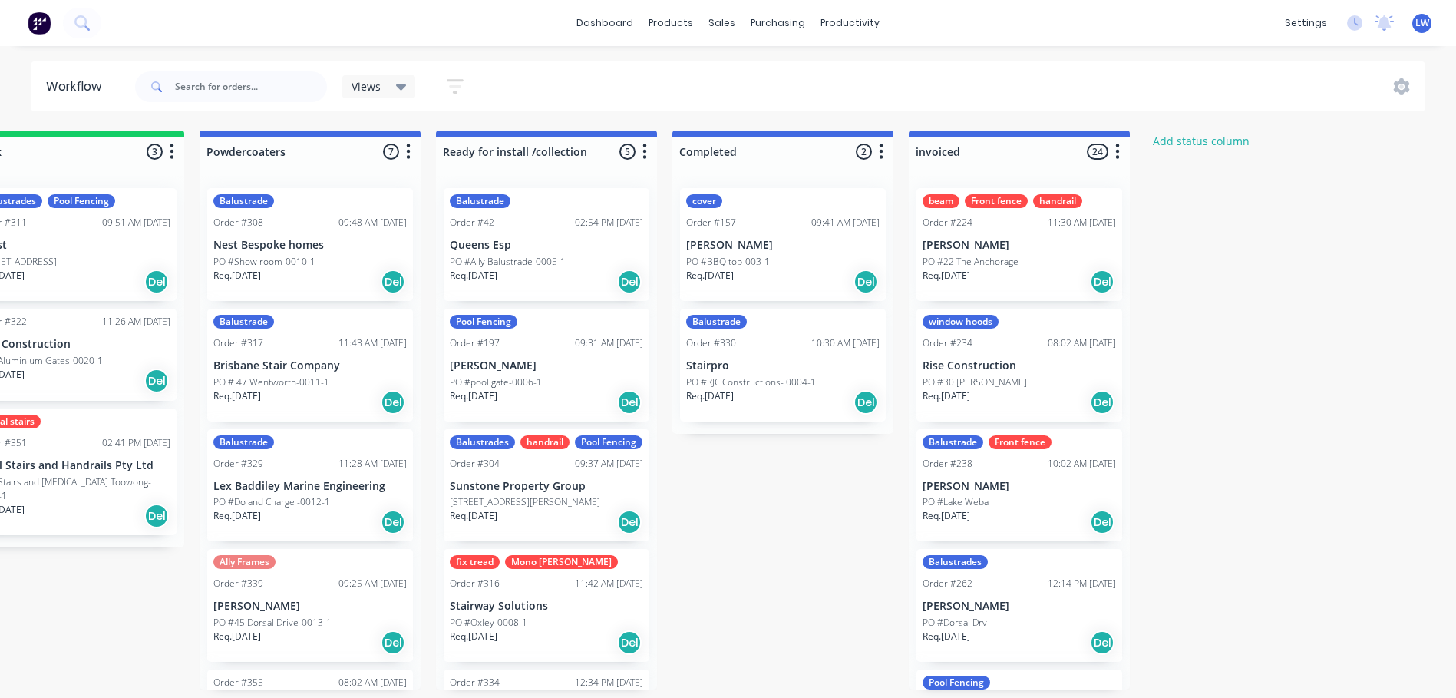
click at [100, 483] on p "PO #Stairs and [MEDICAL_DATA] Toowong-0021-1" at bounding box center [73, 489] width 193 height 28
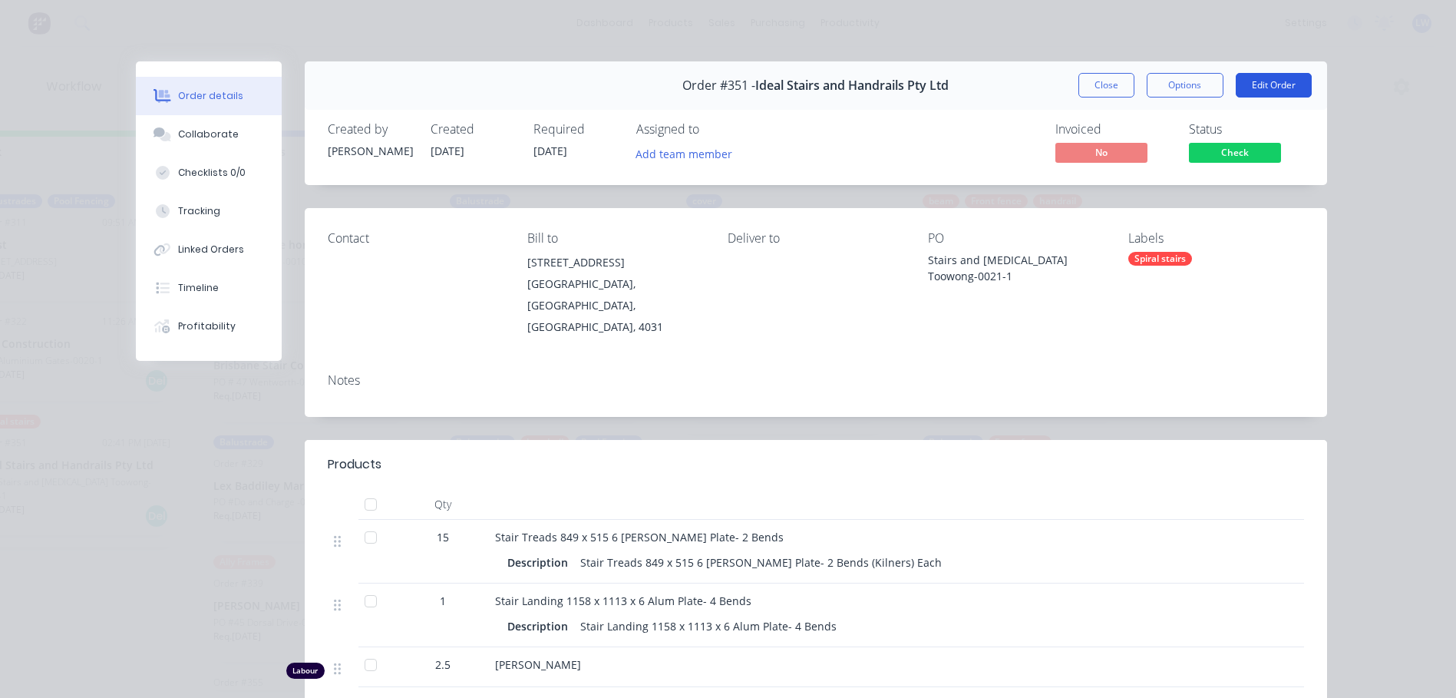
click at [1264, 85] on button "Edit Order" at bounding box center [1274, 85] width 76 height 25
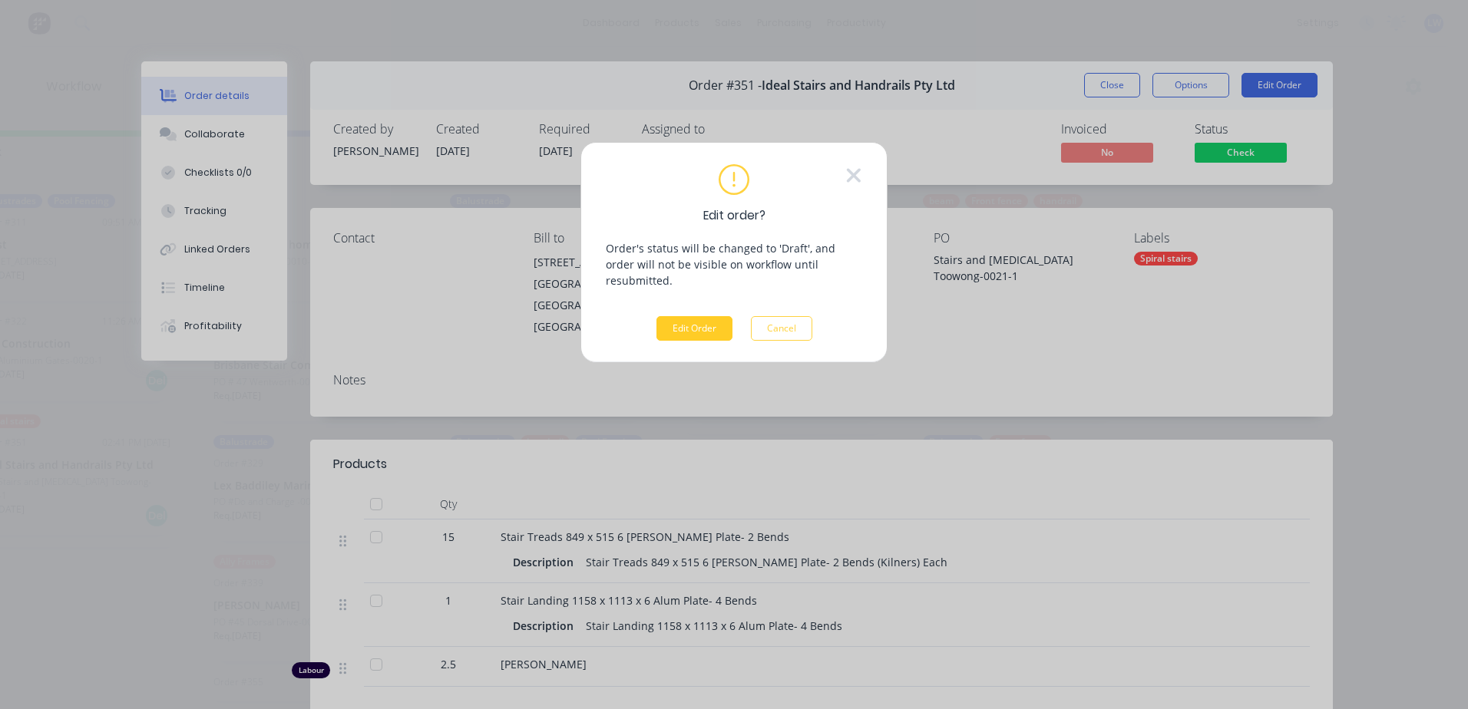
click at [701, 322] on button "Edit Order" at bounding box center [694, 328] width 76 height 25
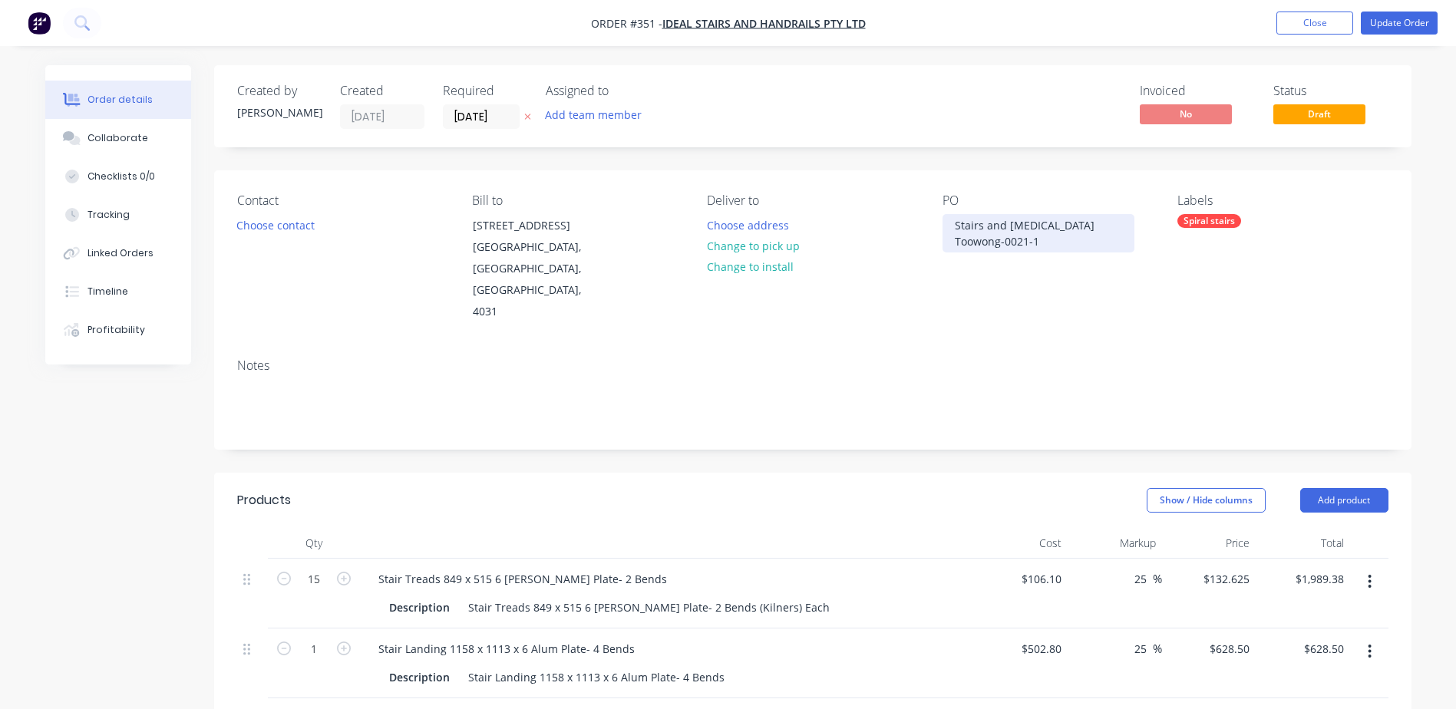
click at [1095, 225] on div "Stairs and [MEDICAL_DATA] Toowong-0021-1" at bounding box center [1039, 233] width 192 height 38
click at [1096, 223] on div "Stairs and [MEDICAL_DATA] Toowong-0021-1" at bounding box center [1039, 233] width 192 height 38
click at [1394, 22] on button "Update Order" at bounding box center [1399, 23] width 77 height 23
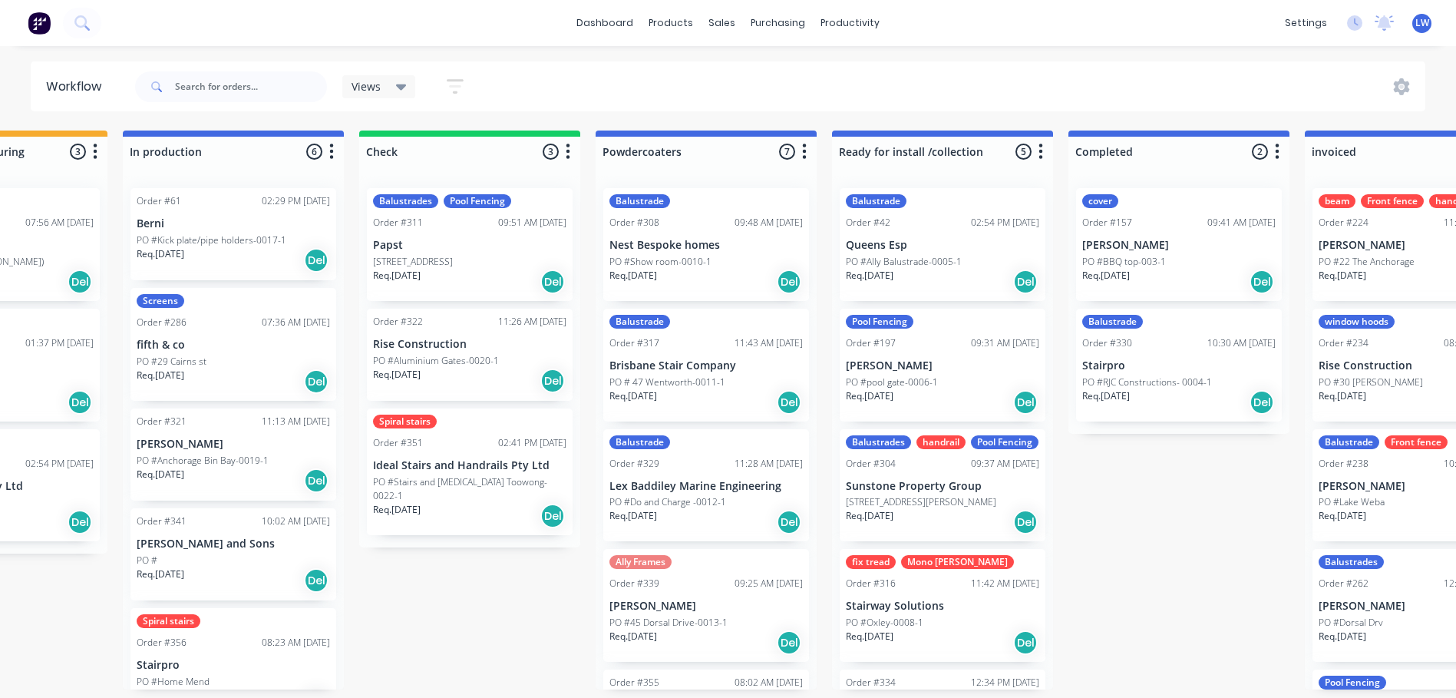
scroll to position [0, 1299]
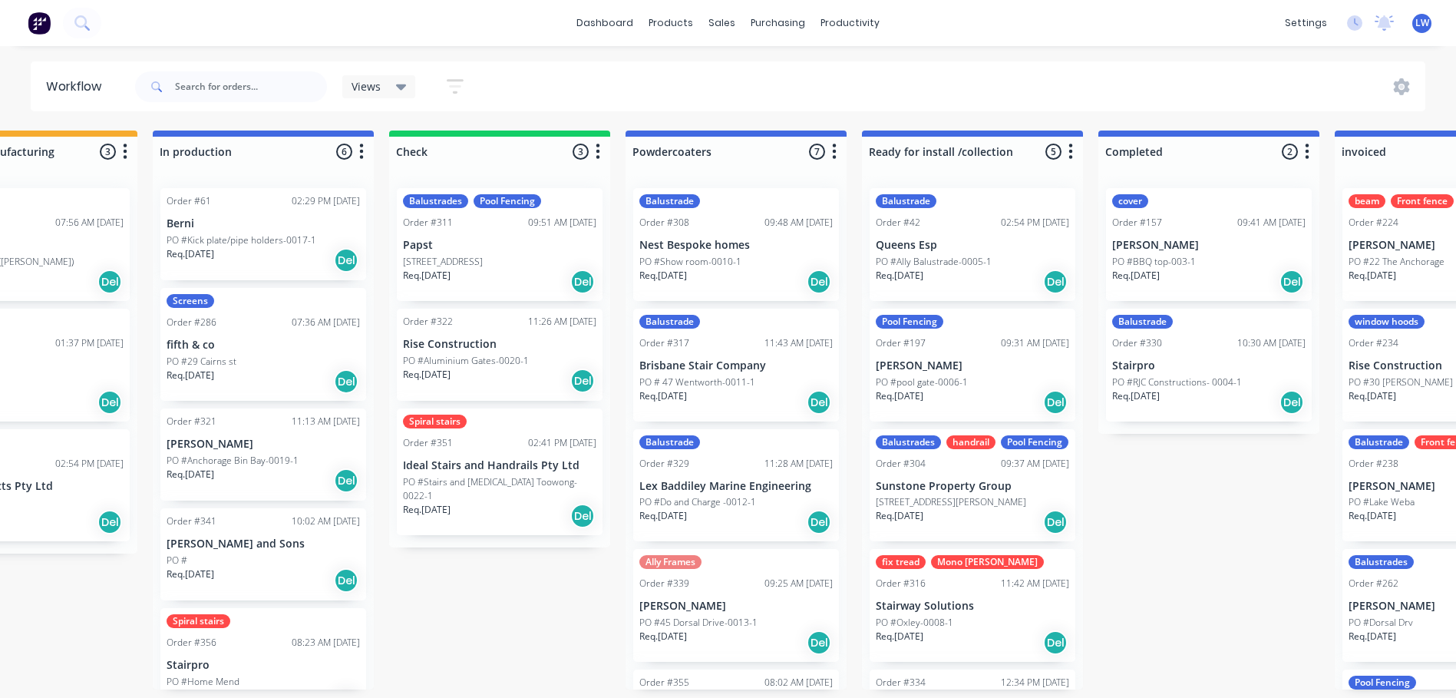
click at [243, 551] on div "Order #341 10:02 AM [DATE] [PERSON_NAME] and Sons PO # Req. [DATE] Del" at bounding box center [263, 554] width 206 height 92
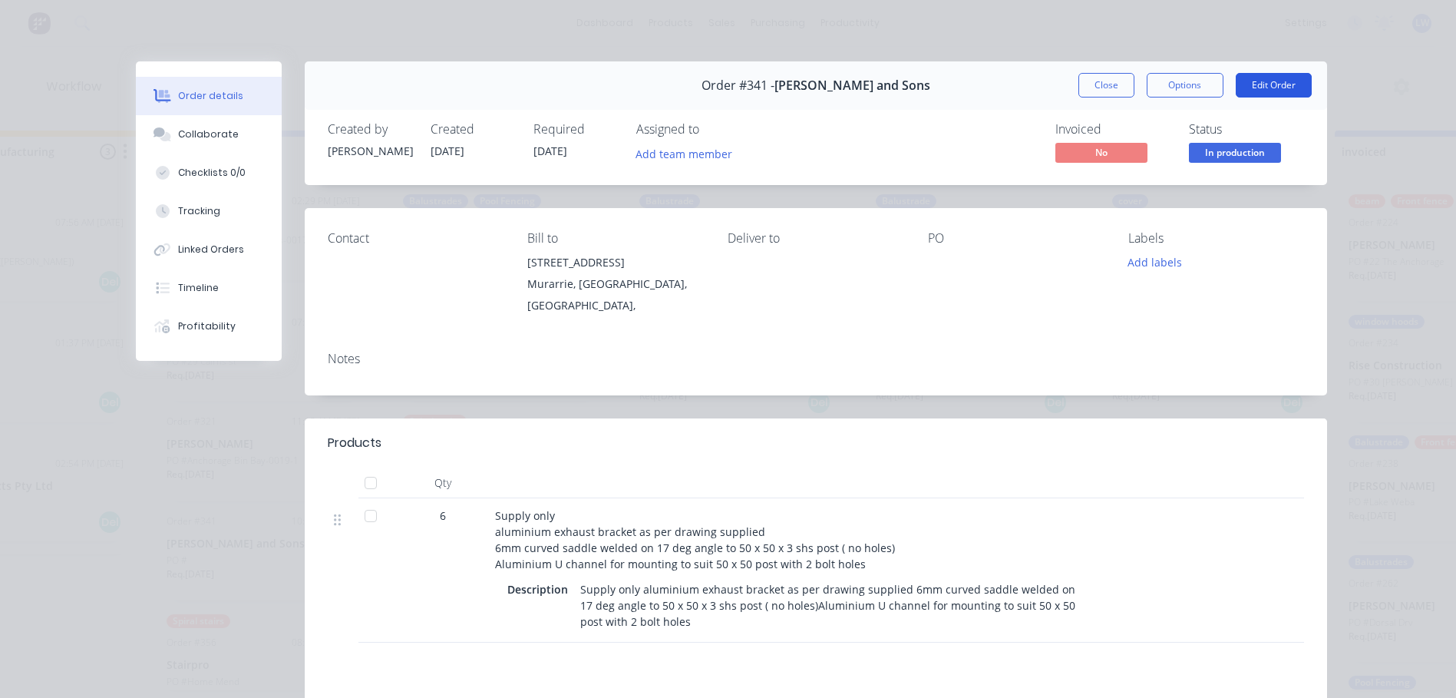
click at [1251, 91] on button "Edit Order" at bounding box center [1274, 85] width 76 height 25
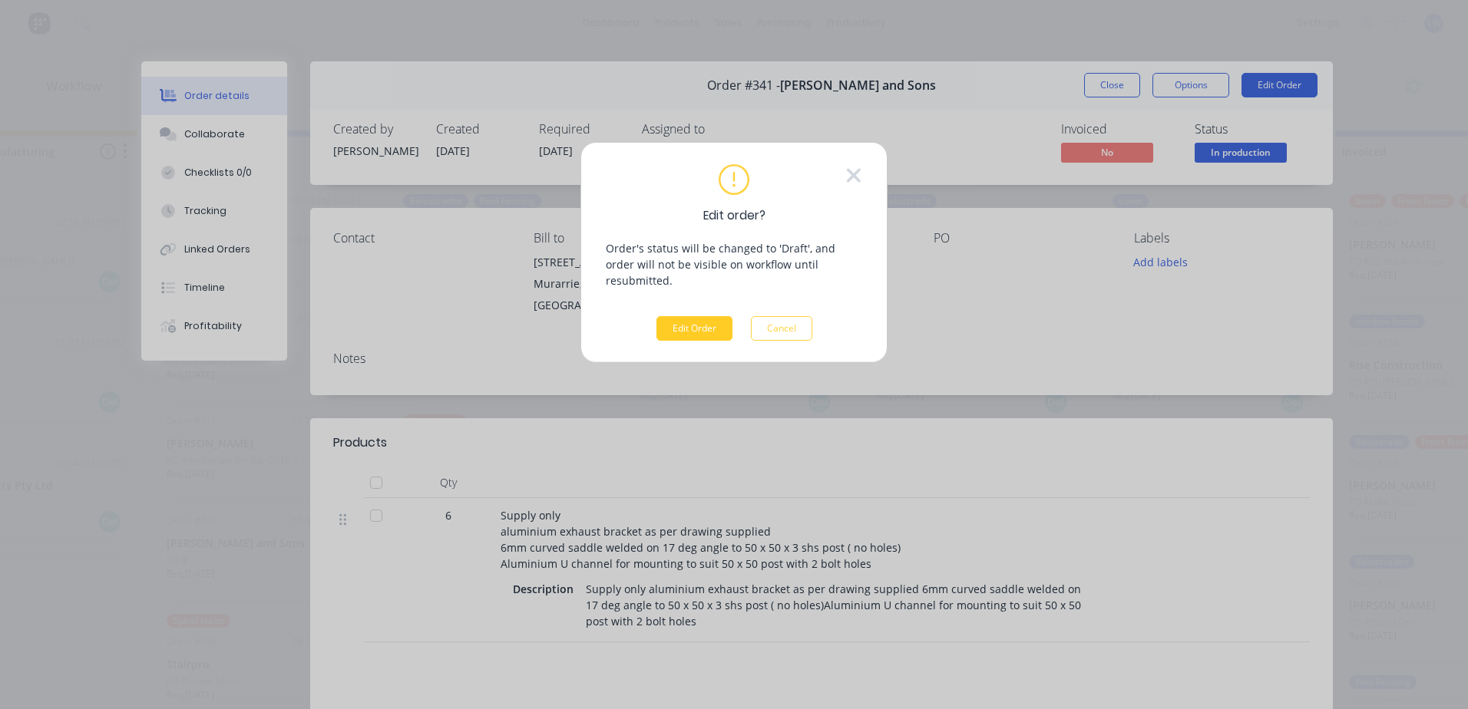
click at [707, 316] on button "Edit Order" at bounding box center [694, 328] width 76 height 25
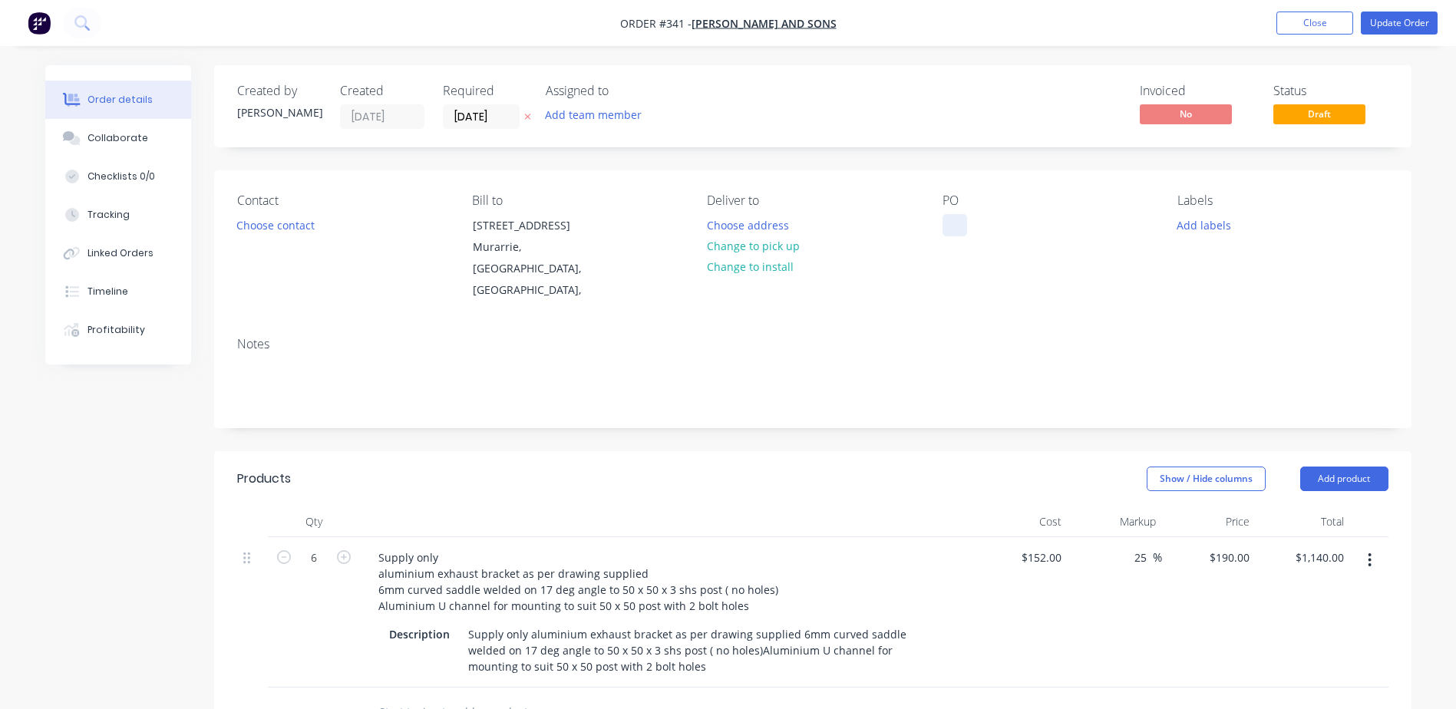
click at [956, 228] on div at bounding box center [955, 225] width 25 height 22
click at [1390, 21] on button "Update Order" at bounding box center [1399, 23] width 77 height 23
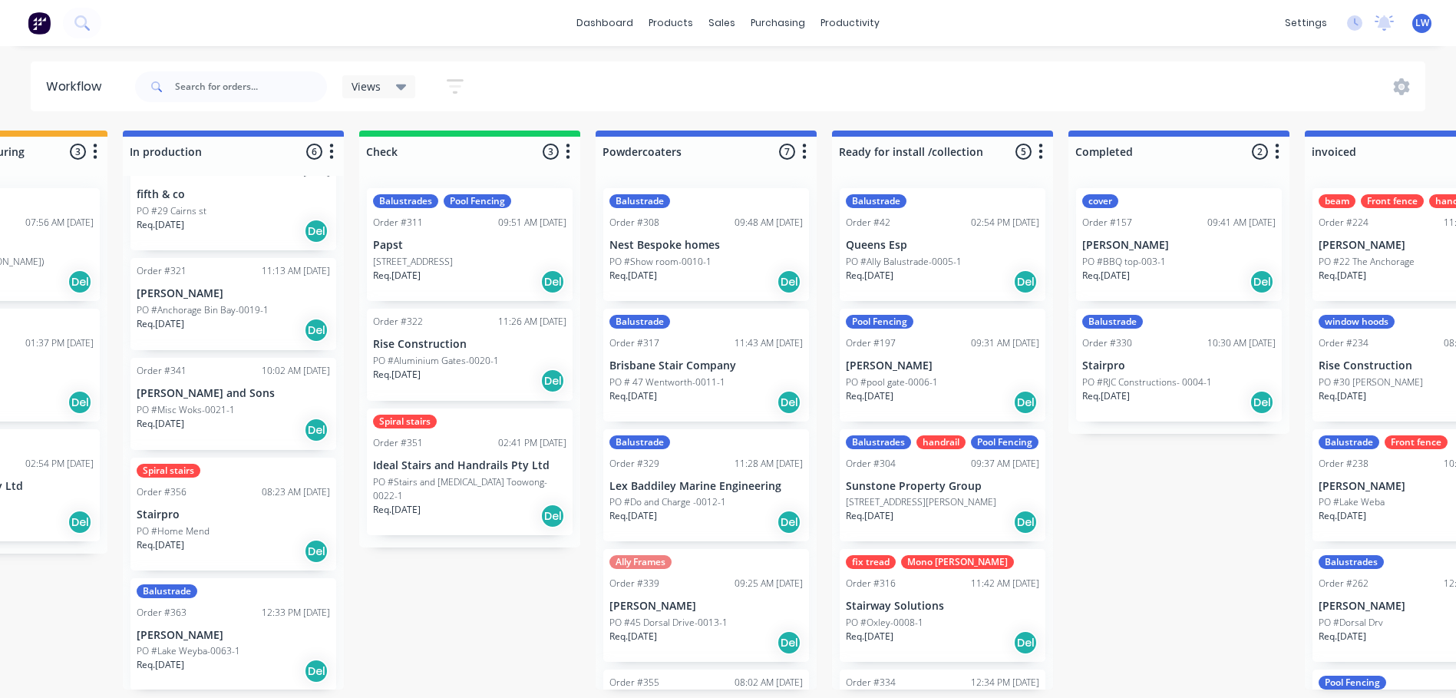
scroll to position [152, 0]
click at [214, 520] on div "Spiral stairs Order #356 08:23 AM [DATE] Stairpro PO #Home Mend Req. [DATE] Del" at bounding box center [234, 512] width 206 height 113
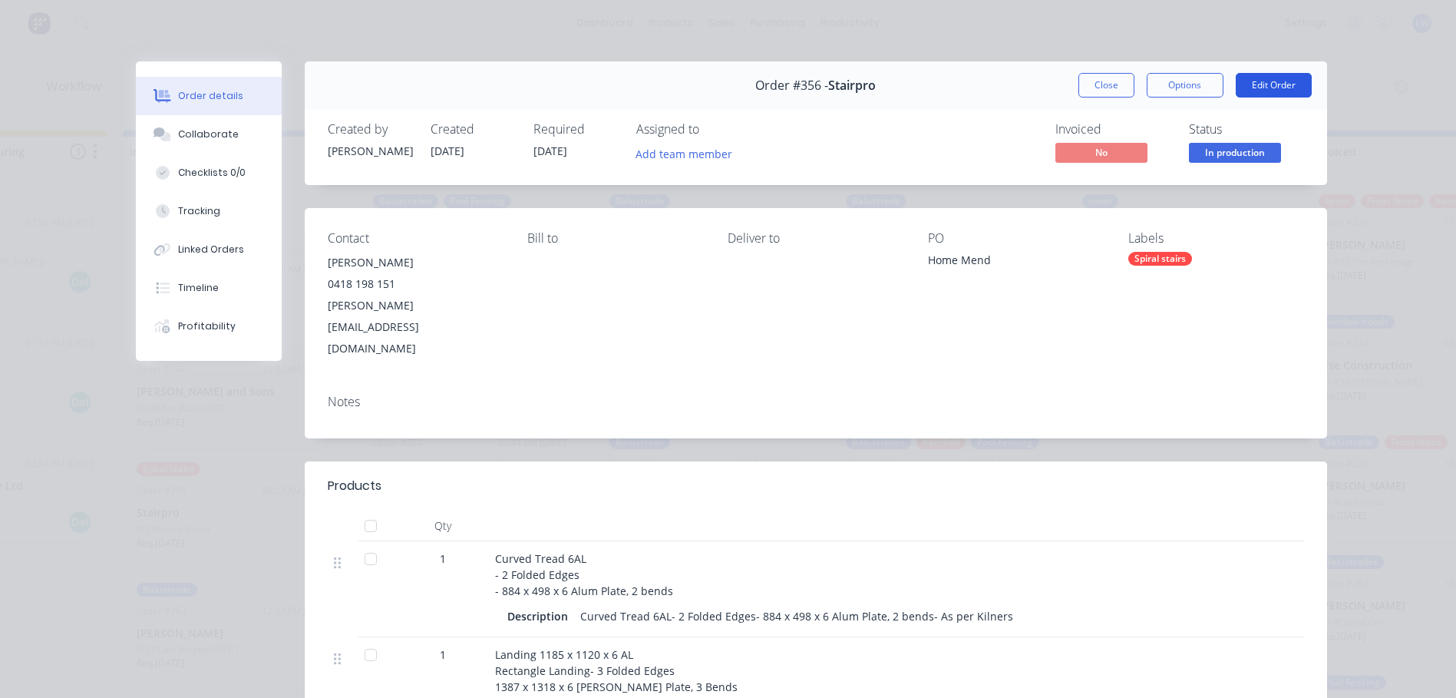
click at [1277, 82] on button "Edit Order" at bounding box center [1274, 85] width 76 height 25
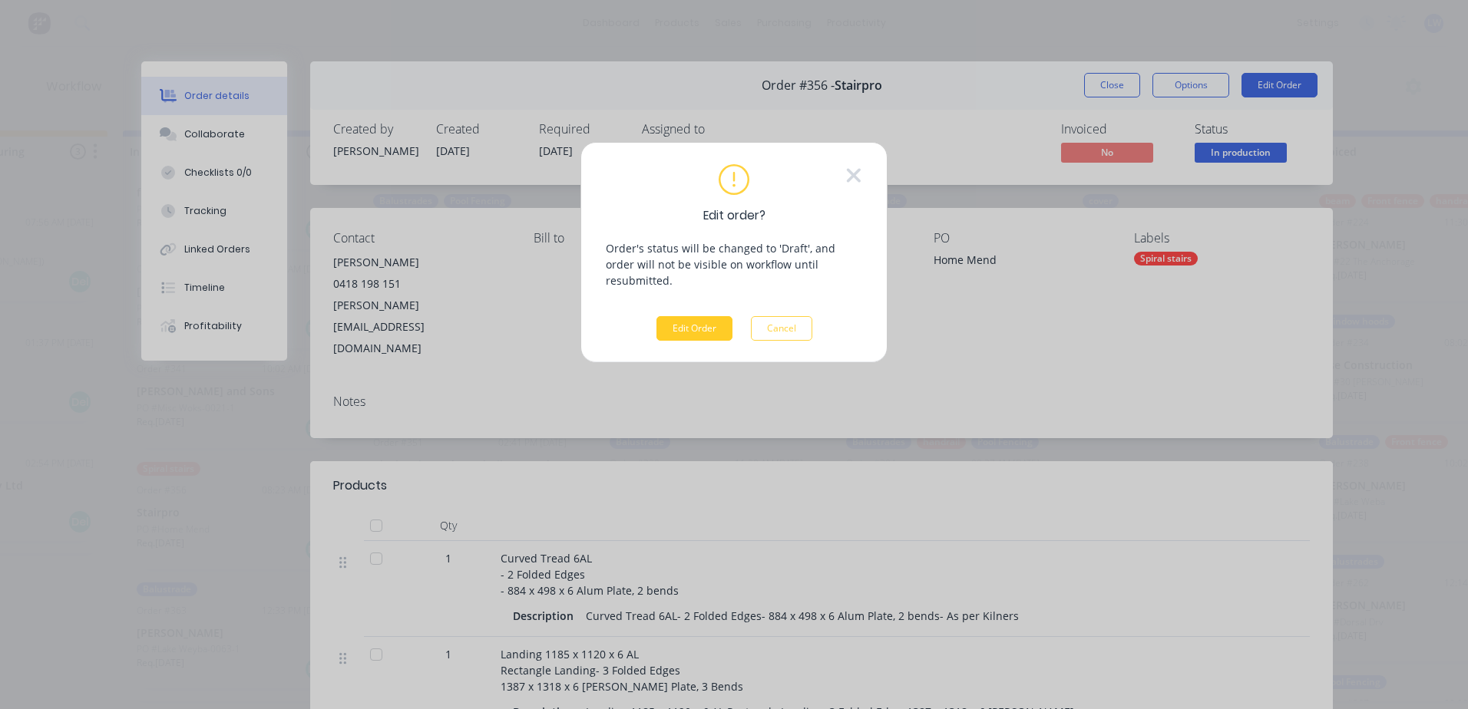
click at [670, 316] on button "Edit Order" at bounding box center [694, 328] width 76 height 25
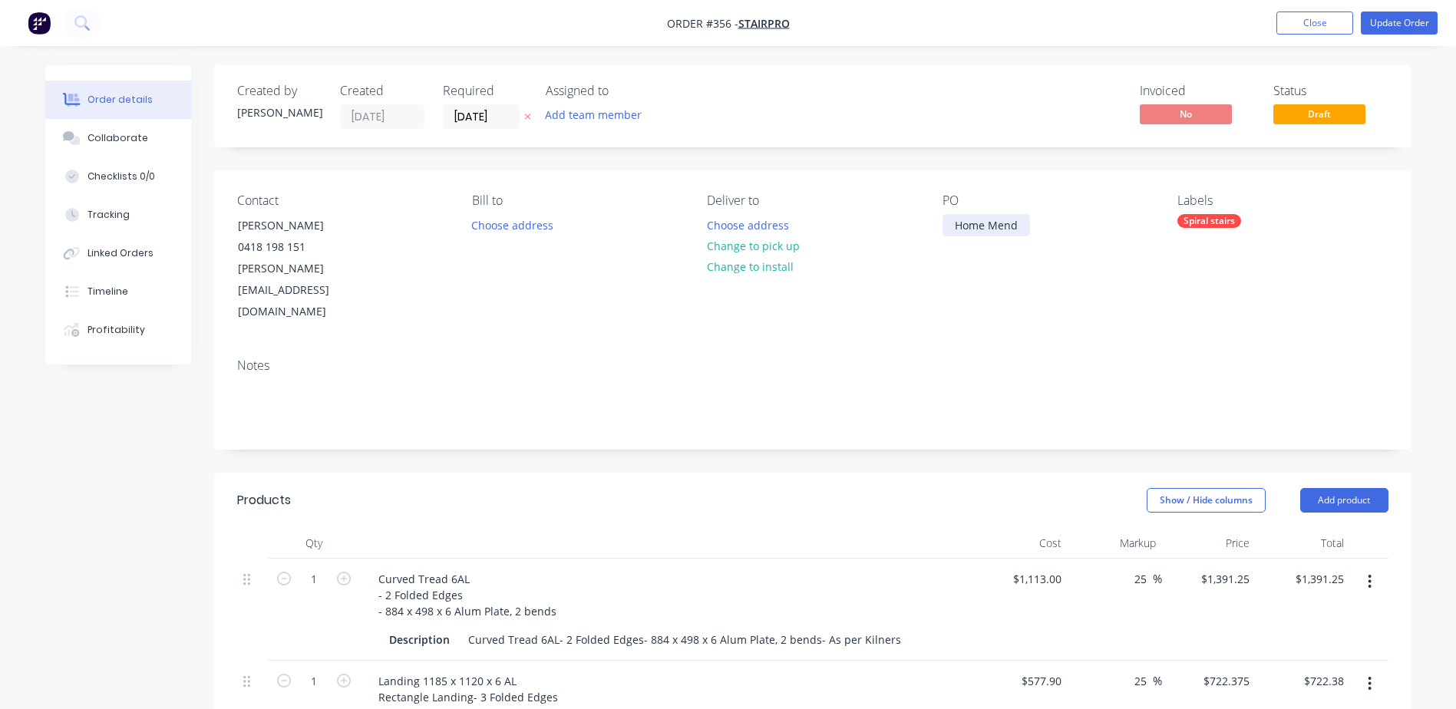
click at [1018, 226] on div "Home Mend" at bounding box center [987, 225] width 88 height 22
click at [1402, 15] on button "Update Order" at bounding box center [1399, 23] width 77 height 23
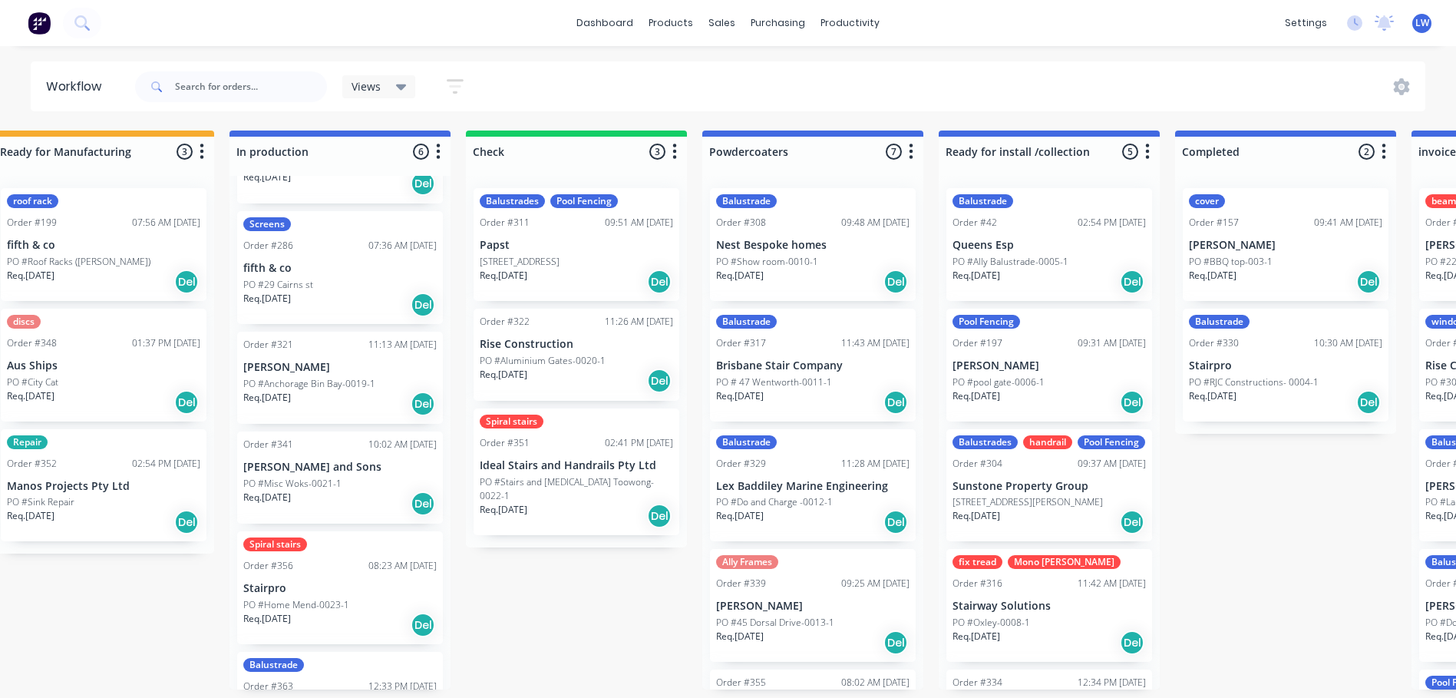
scroll to position [152, 0]
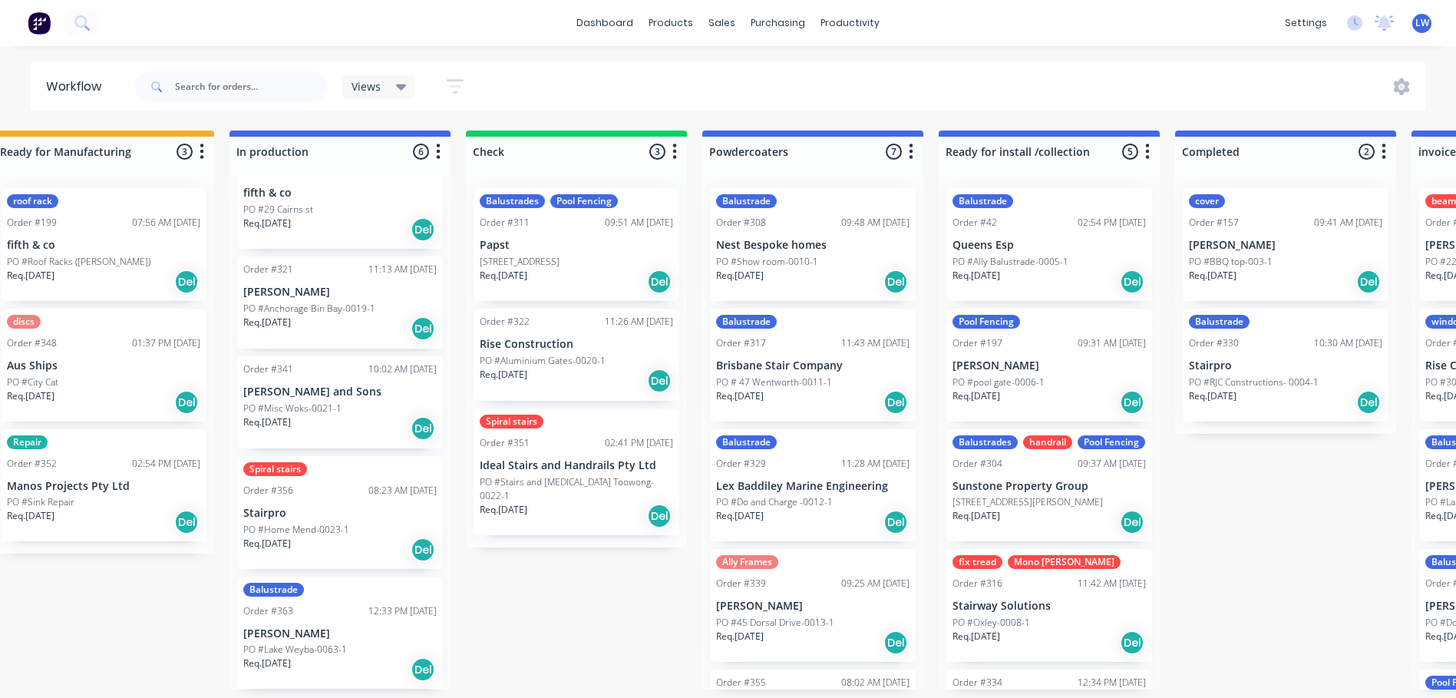
click at [306, 193] on p "fifth & co" at bounding box center [339, 193] width 193 height 13
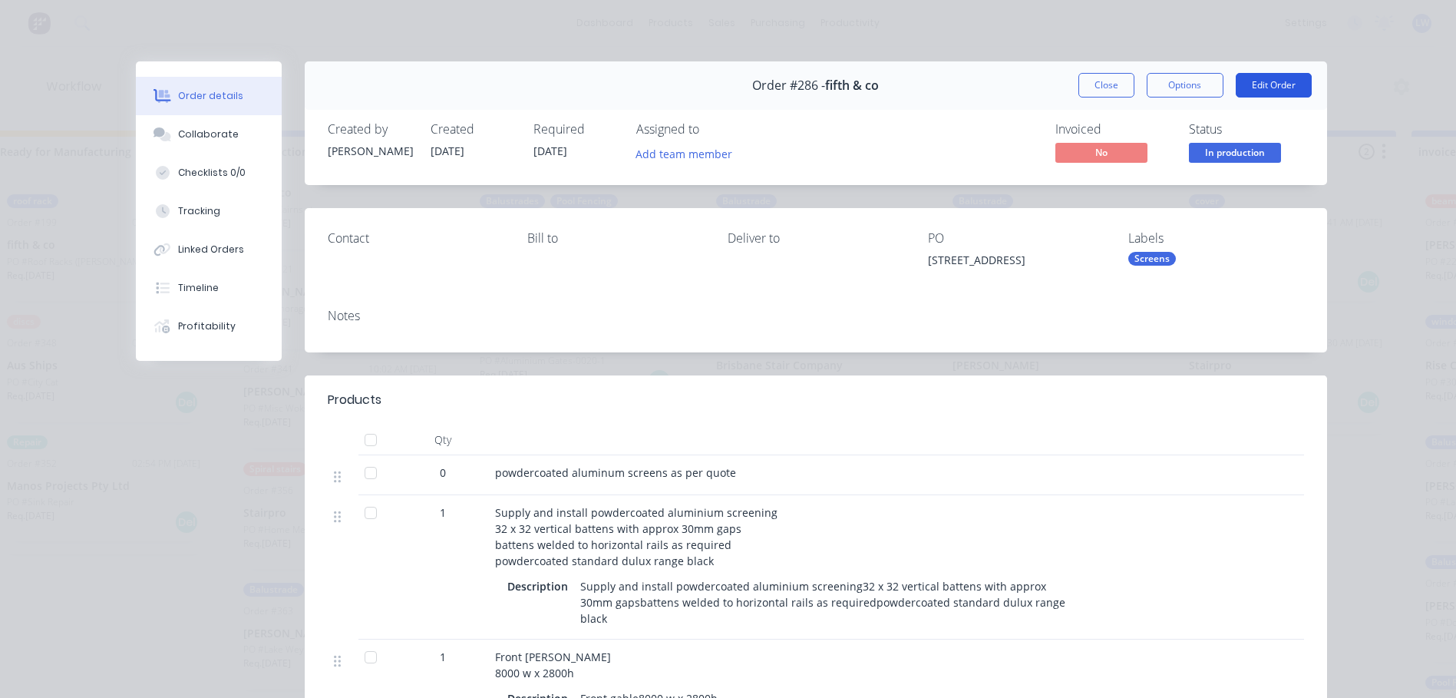
click at [1257, 87] on button "Edit Order" at bounding box center [1274, 85] width 76 height 25
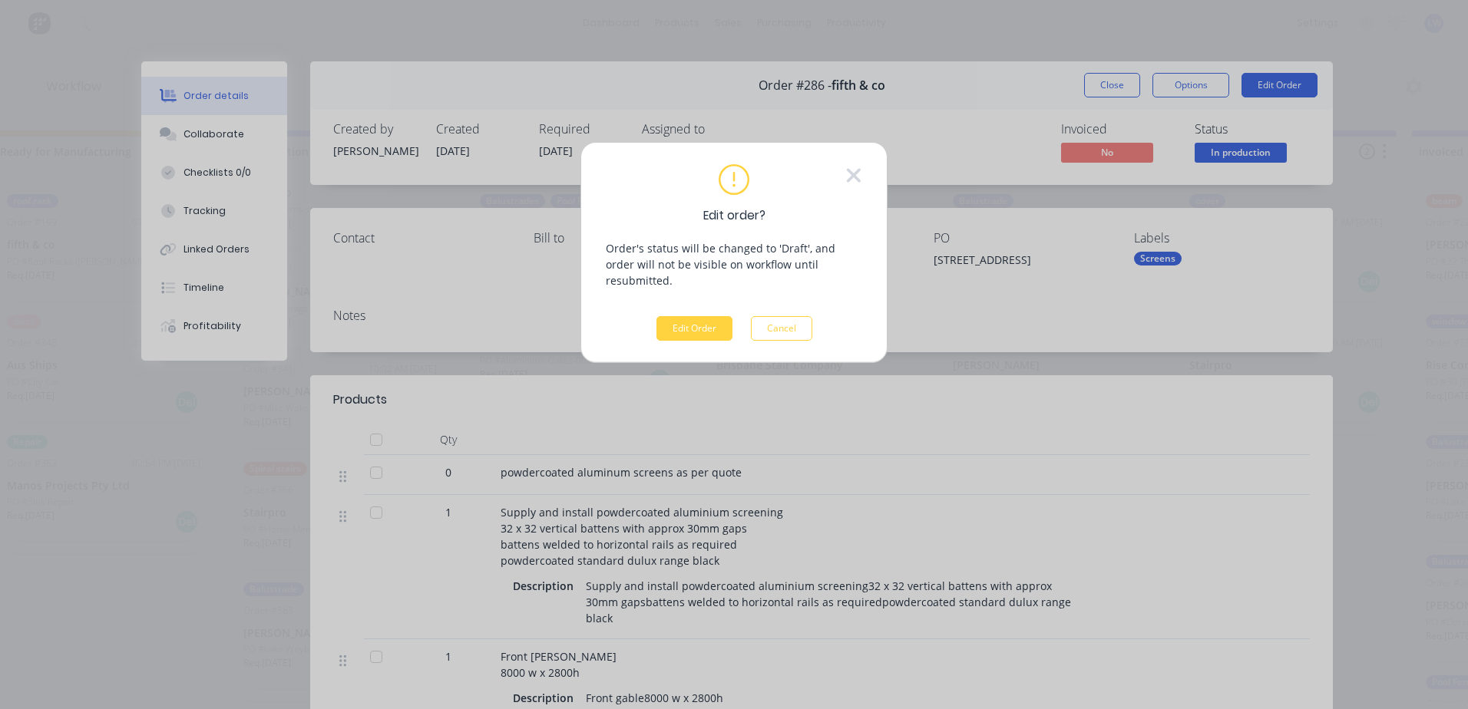
click at [733, 316] on div "Edit Order Cancel" at bounding box center [734, 328] width 156 height 25
click at [711, 316] on button "Edit Order" at bounding box center [694, 328] width 76 height 25
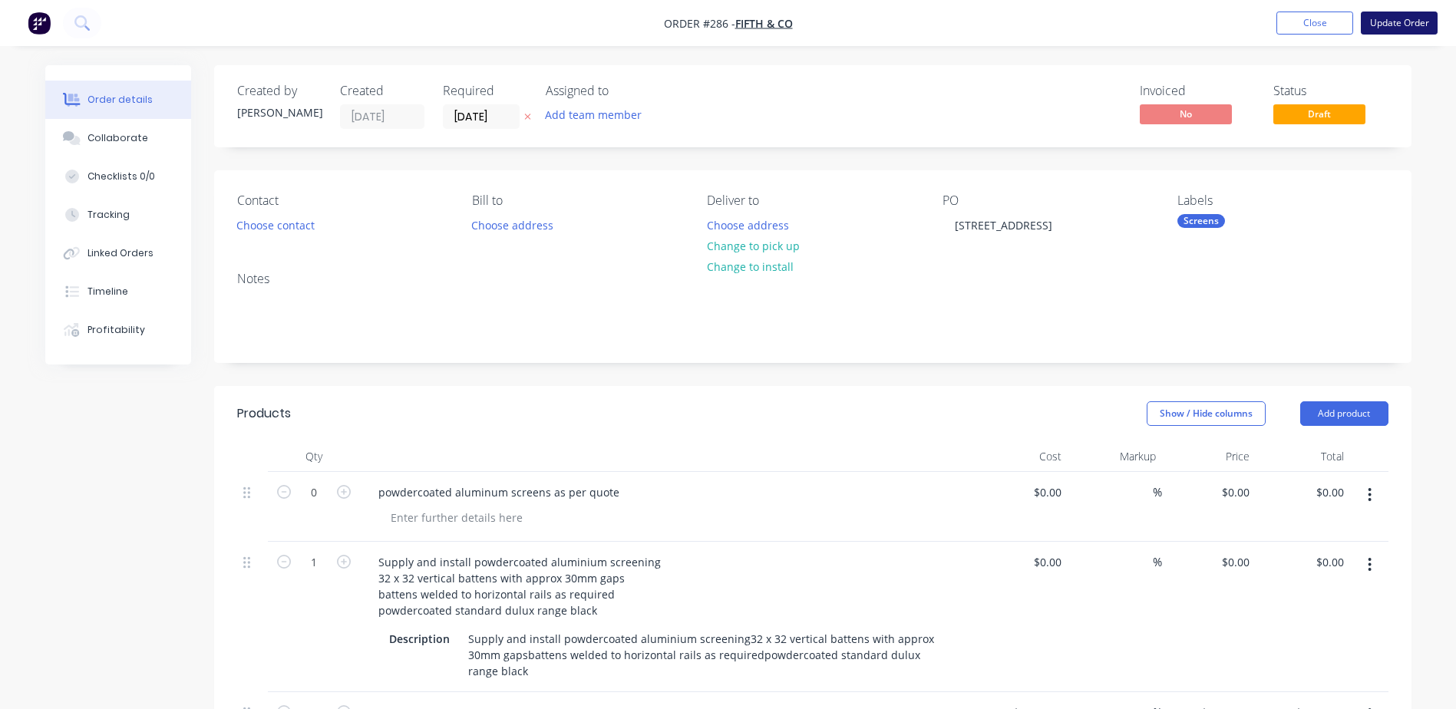
click at [1385, 21] on button "Update Order" at bounding box center [1399, 23] width 77 height 23
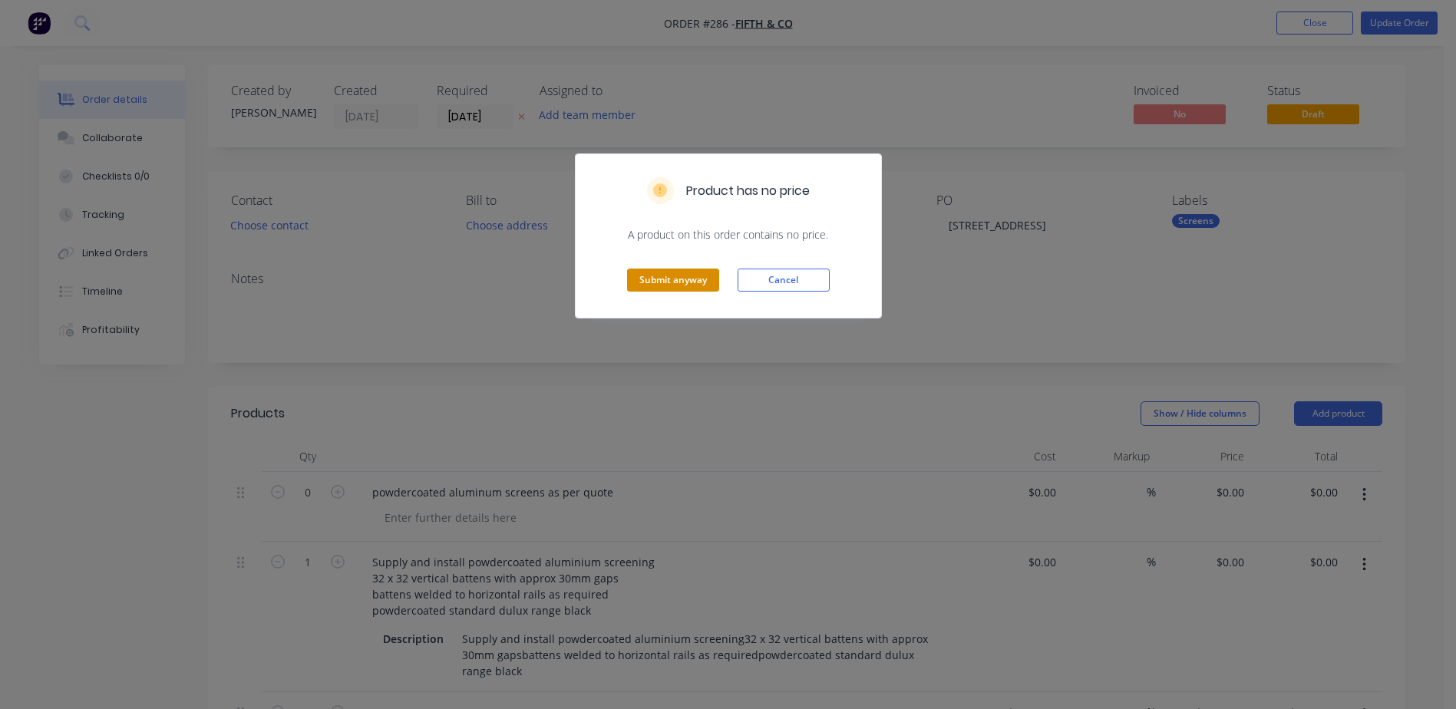
click at [691, 276] on button "Submit anyway" at bounding box center [673, 280] width 92 height 23
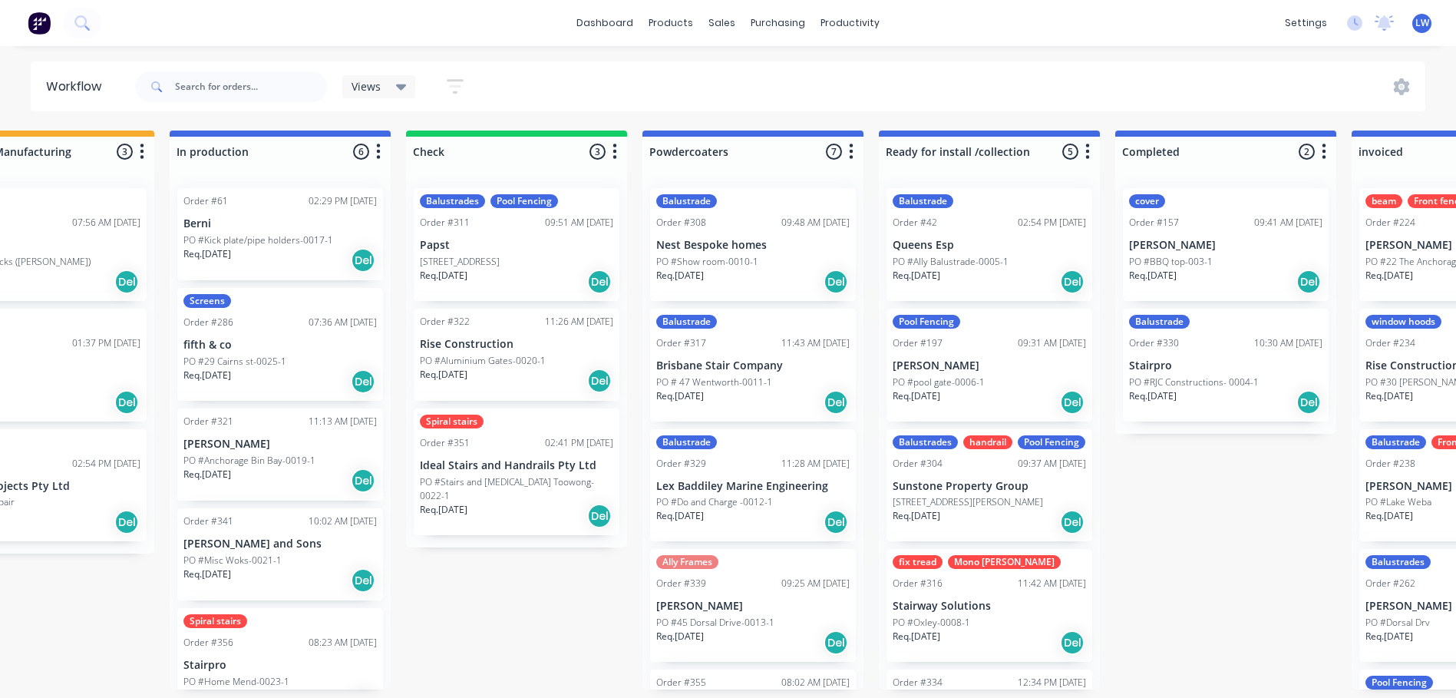
drag, startPoint x: 637, startPoint y: 697, endPoint x: 606, endPoint y: 695, distance: 31.6
click at [606, 689] on div "Submitted 12 Status colour #273444 hex #273444 Save Cancel Summaries Total orde…" at bounding box center [320, 410] width 3228 height 559
click at [236, 88] on input "text" at bounding box center [251, 86] width 152 height 31
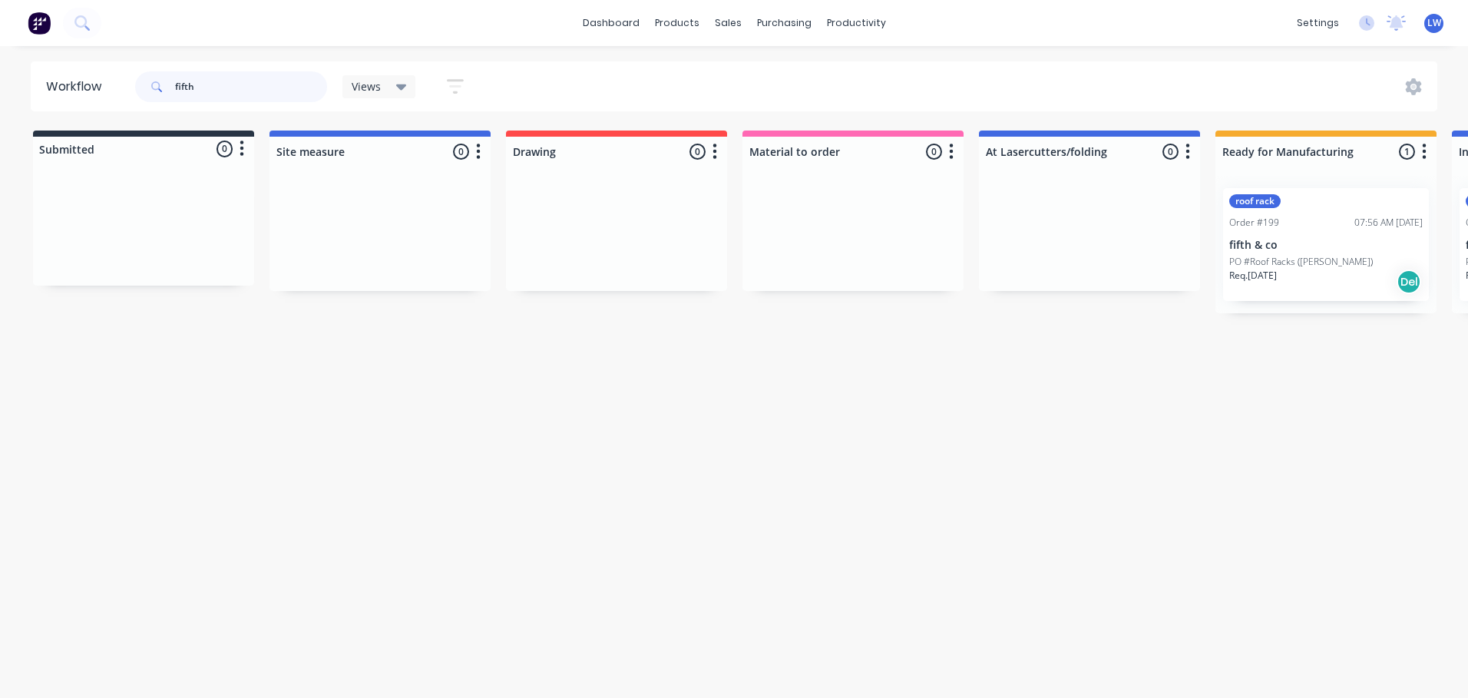
type input "fifth"
click at [1294, 255] on p "PO #Roof Racks ([PERSON_NAME])" at bounding box center [1301, 262] width 144 height 14
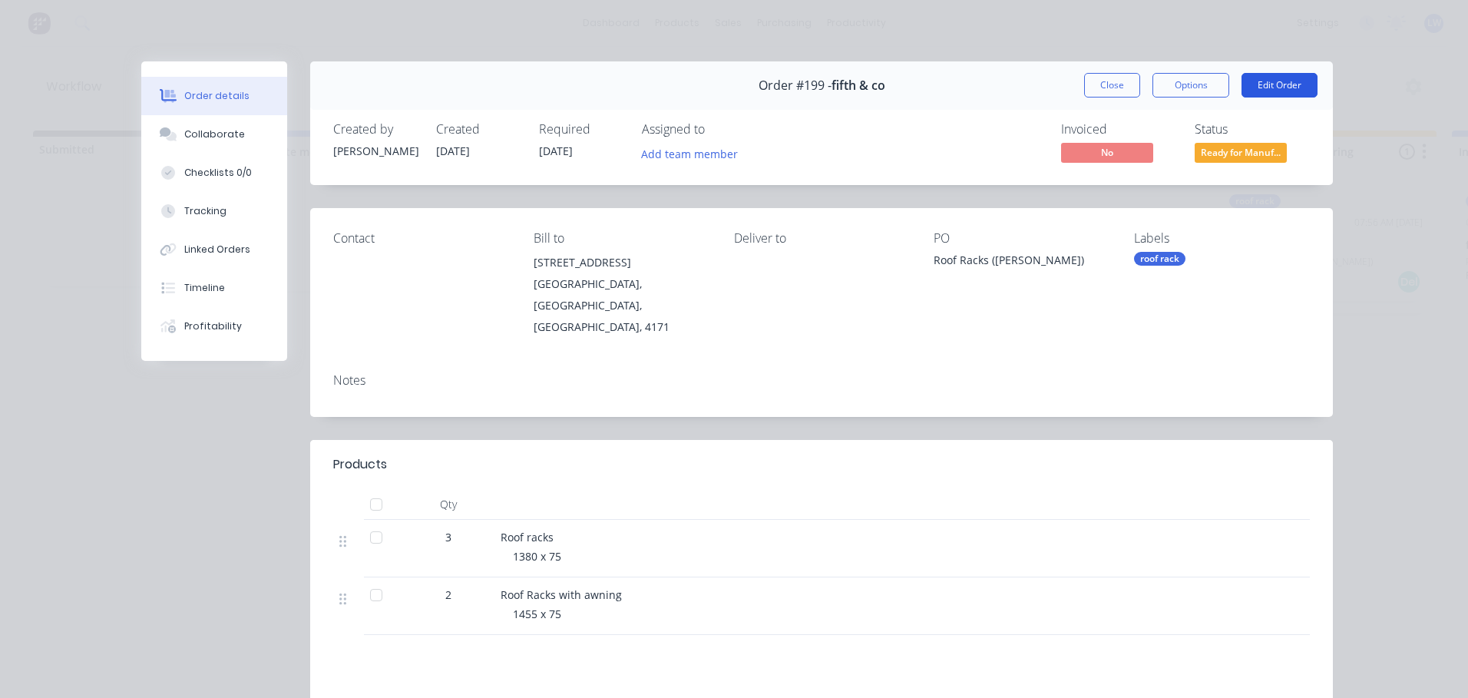
click at [1279, 88] on button "Edit Order" at bounding box center [1279, 85] width 76 height 25
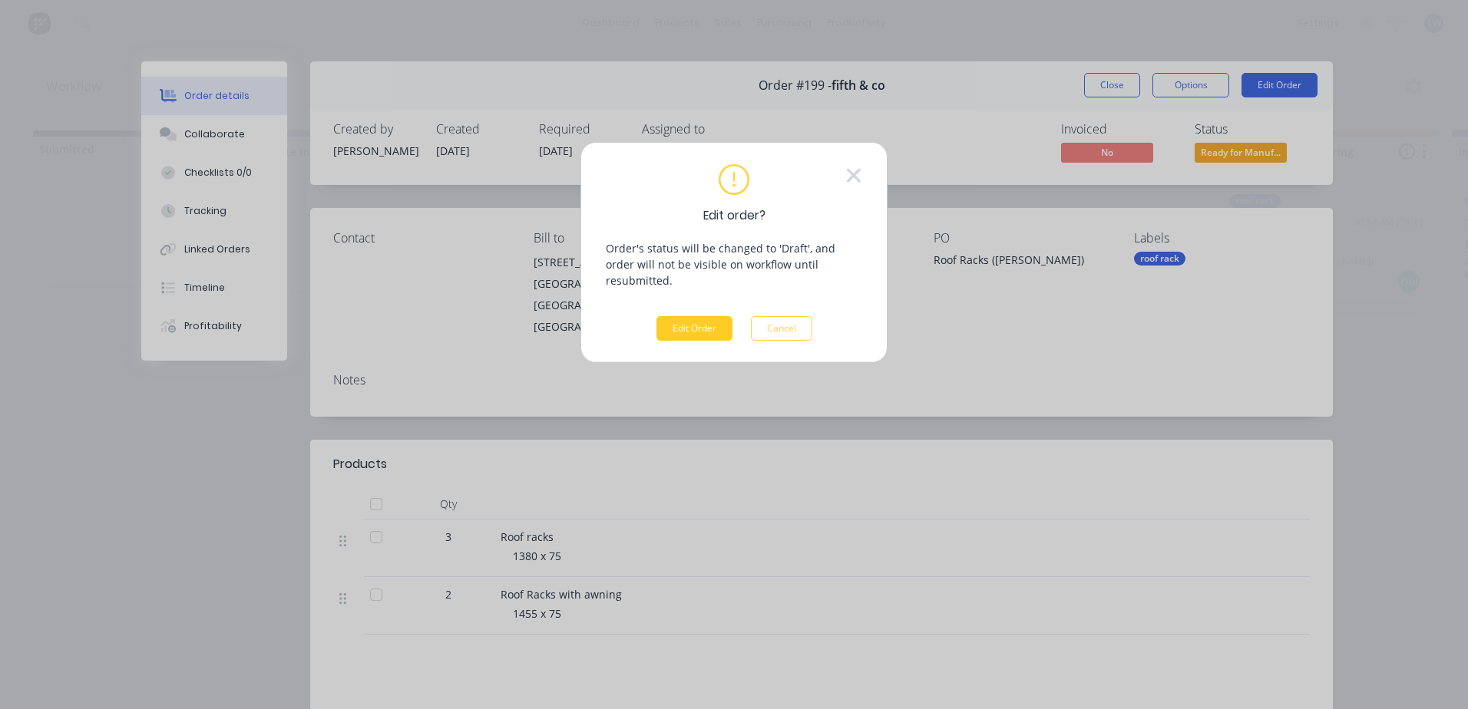
click at [702, 316] on button "Edit Order" at bounding box center [694, 328] width 76 height 25
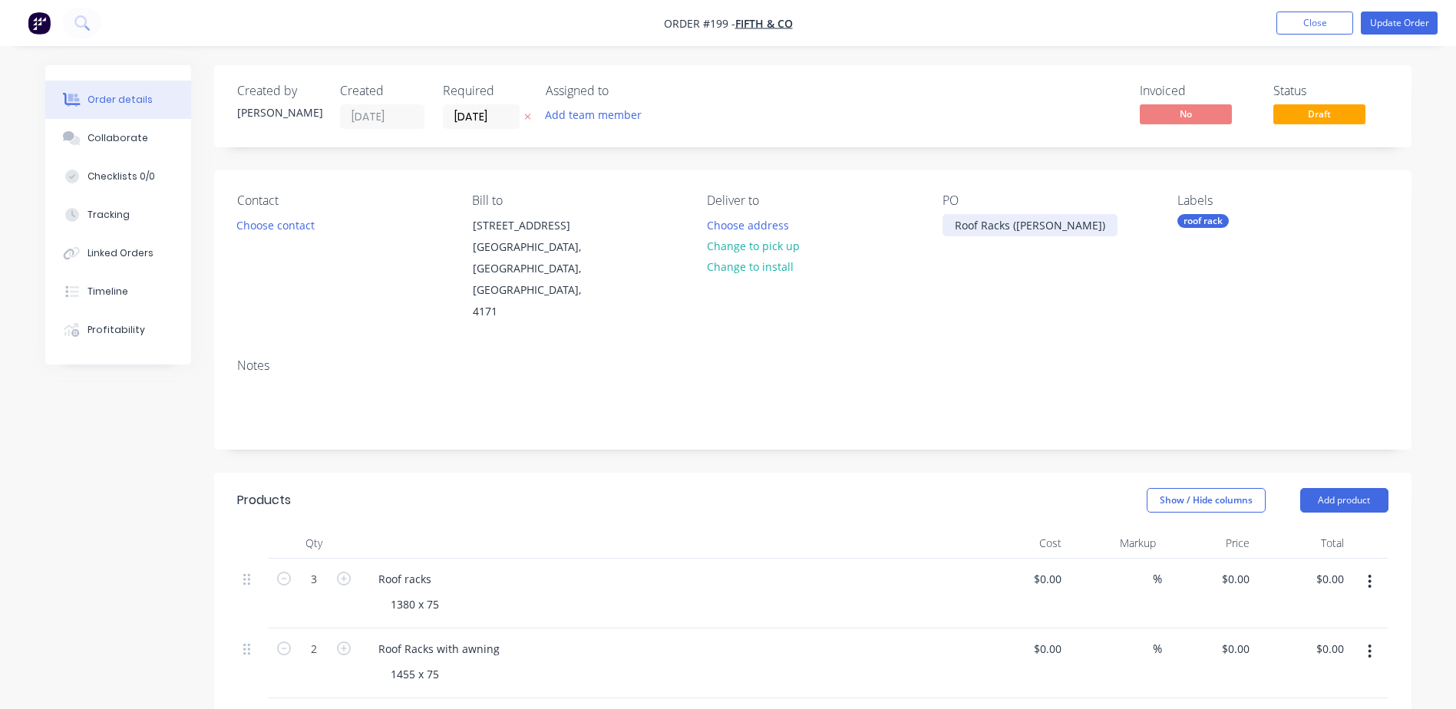
click at [1049, 226] on div "Roof Racks ([PERSON_NAME])" at bounding box center [1030, 225] width 175 height 22
click at [1396, 24] on button "Update Order" at bounding box center [1399, 23] width 77 height 23
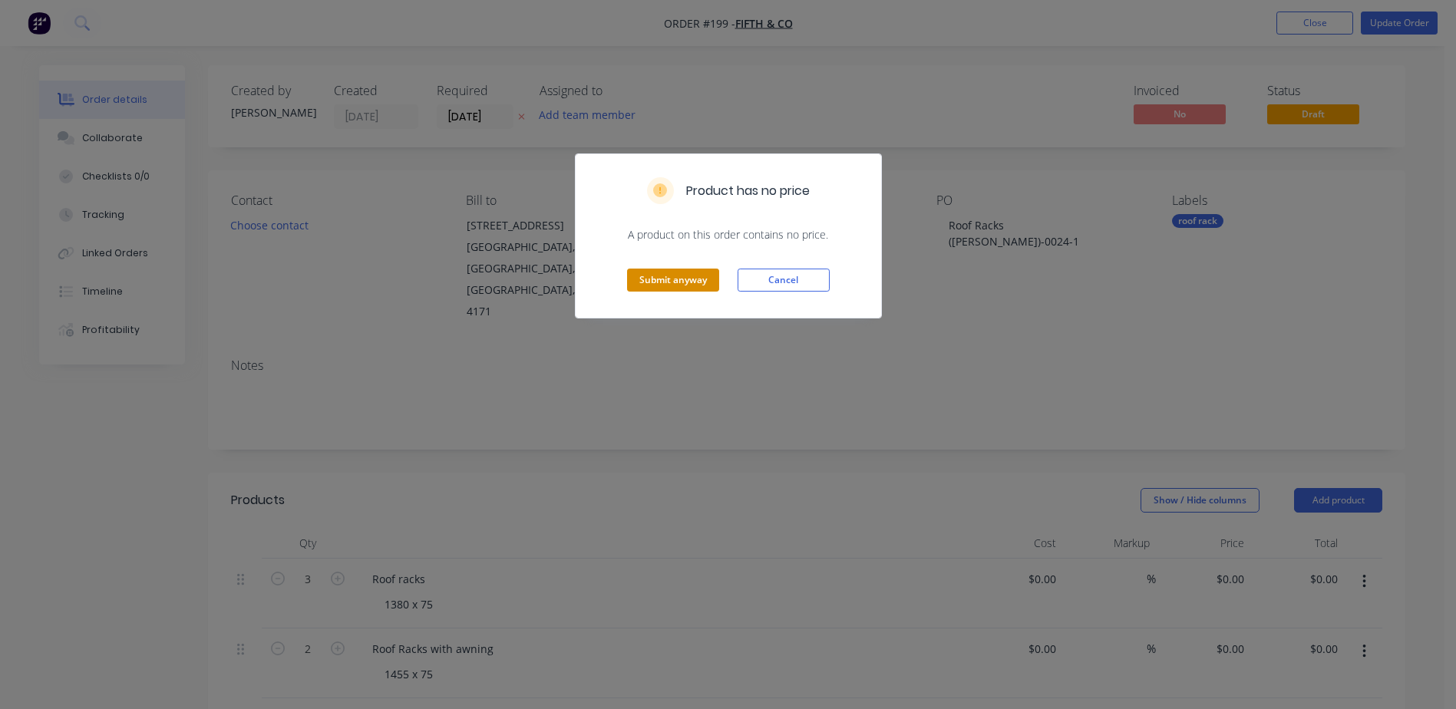
click at [699, 279] on button "Submit anyway" at bounding box center [673, 280] width 92 height 23
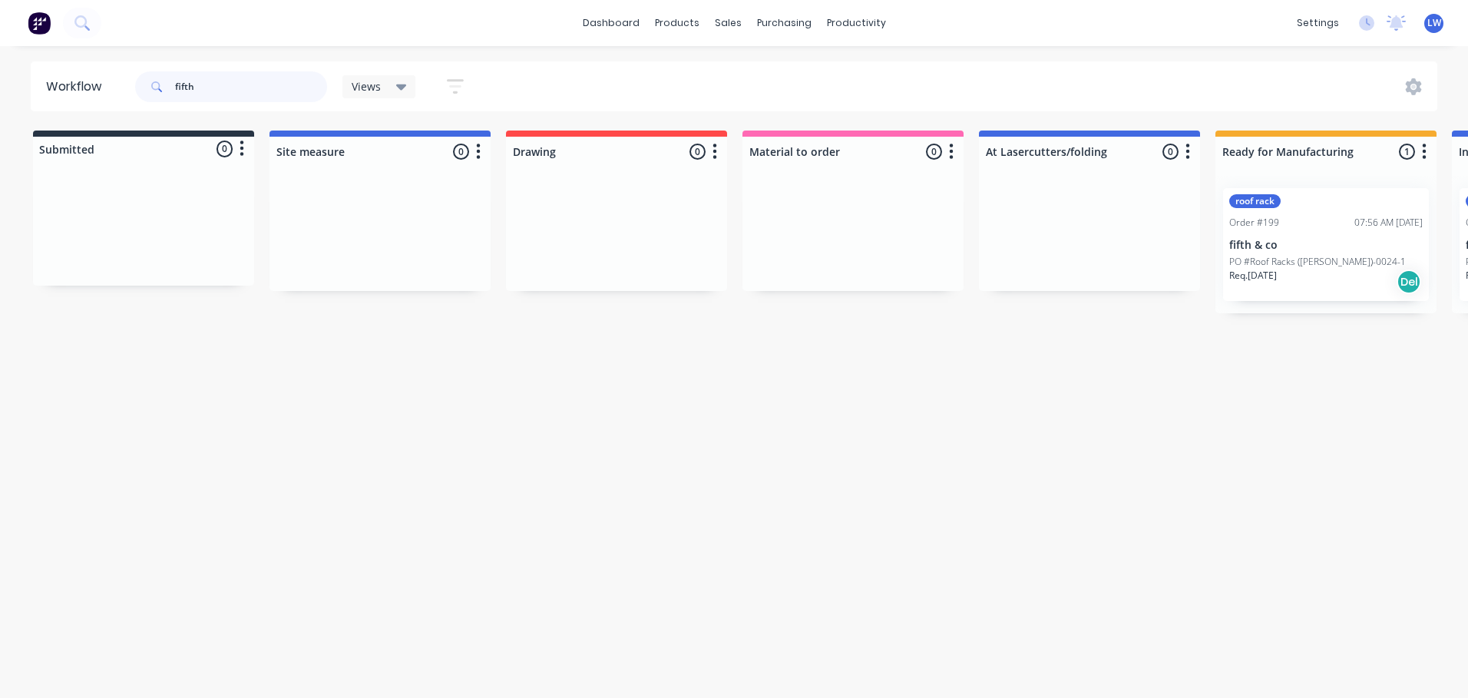
drag, startPoint x: 207, startPoint y: 82, endPoint x: 137, endPoint y: 80, distance: 69.1
click at [137, 80] on div "fifth" at bounding box center [231, 86] width 192 height 31
click at [249, 374] on div "Workflow Views Save new view None (Default) edit Show/Hide statuses Show line i…" at bounding box center [734, 364] width 1468 height 606
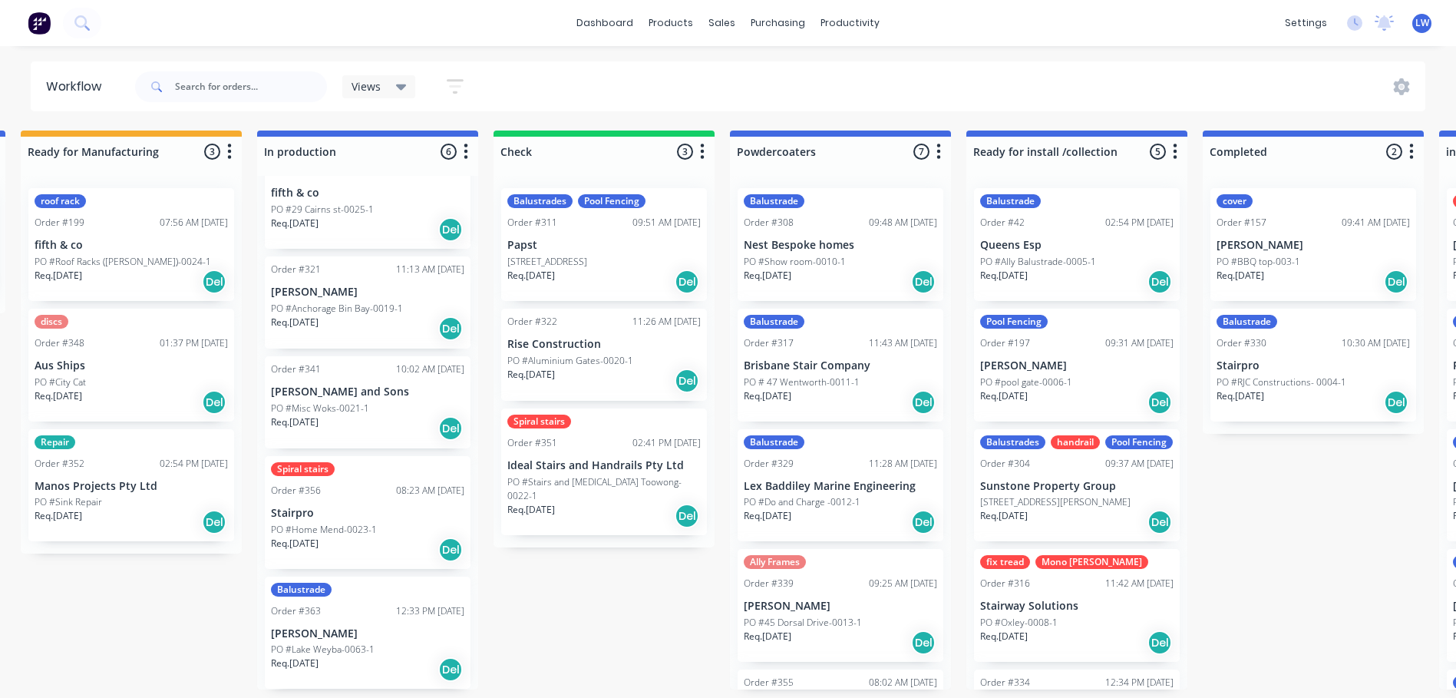
scroll to position [3, 1195]
click at [97, 368] on p "Aus Ships" at bounding box center [131, 365] width 193 height 13
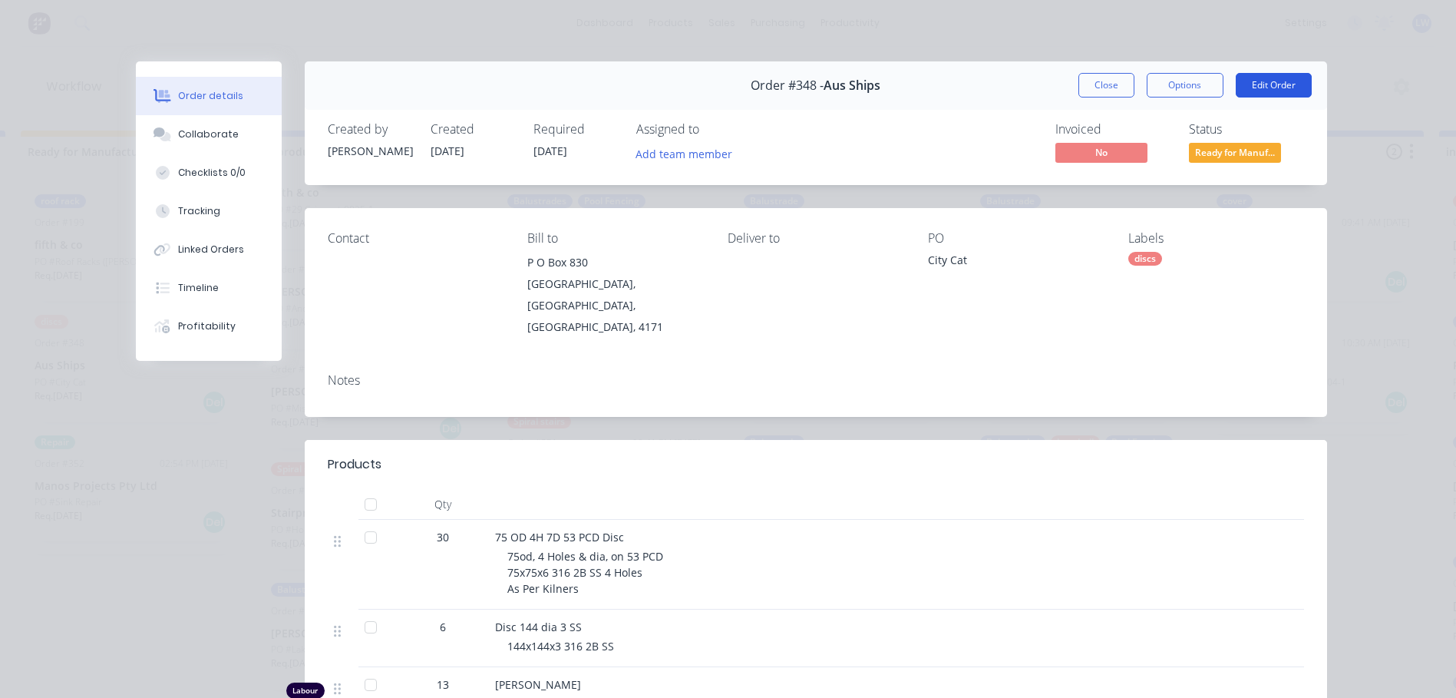
click at [1280, 85] on button "Edit Order" at bounding box center [1274, 85] width 76 height 25
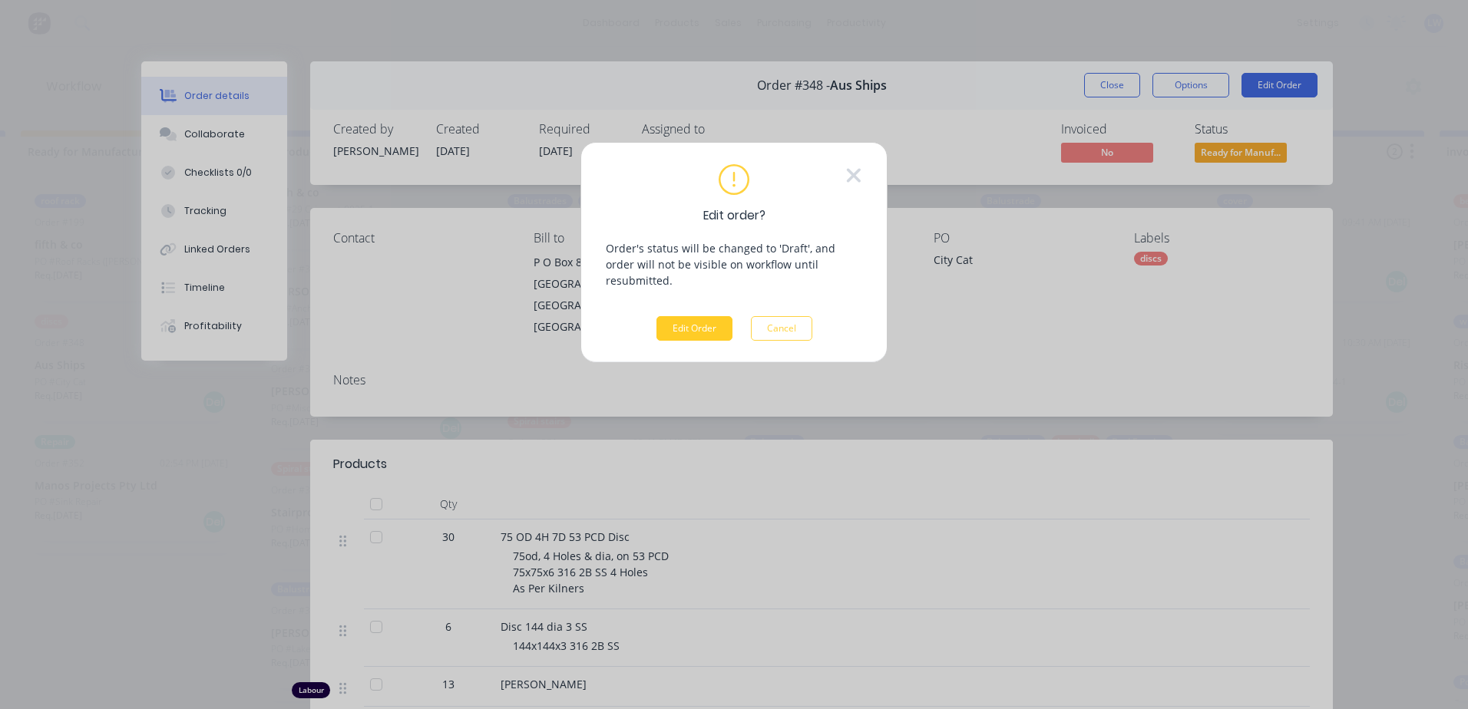
click at [682, 316] on button "Edit Order" at bounding box center [694, 328] width 76 height 25
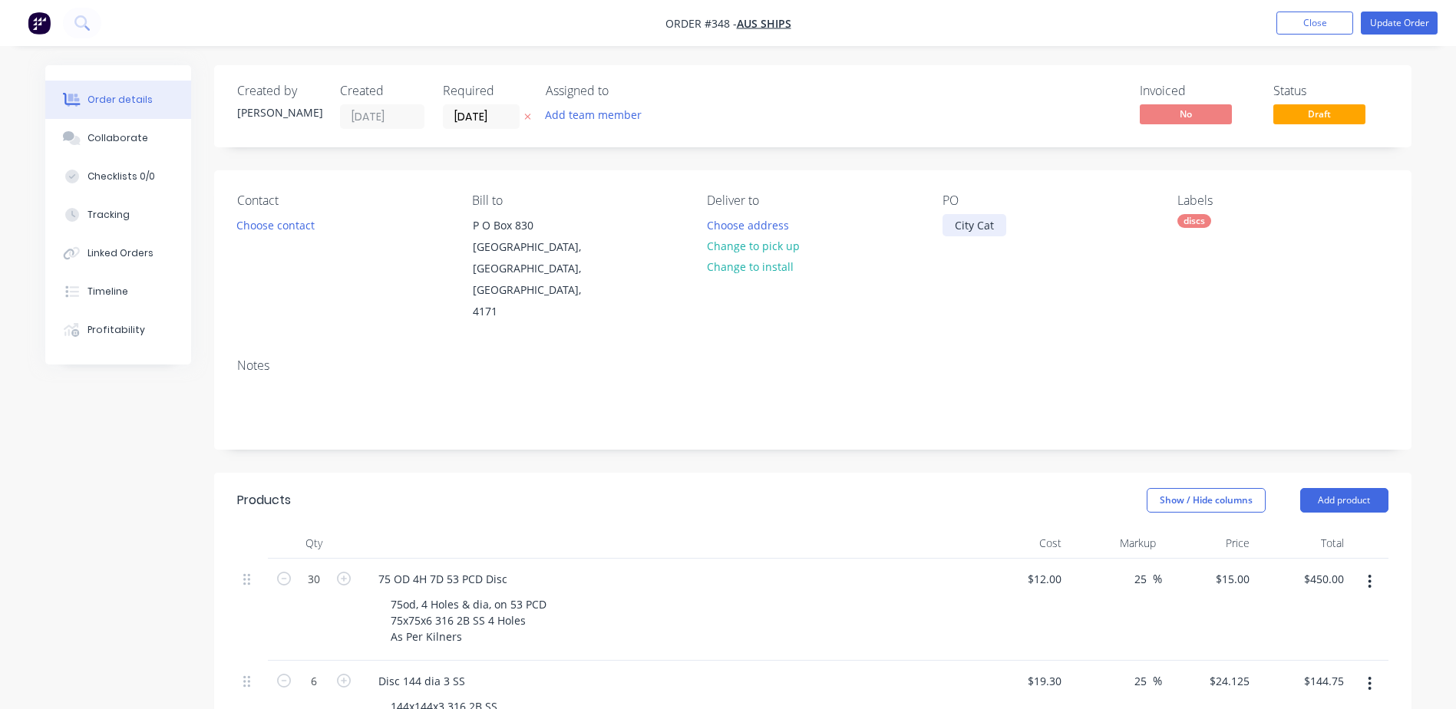
click at [996, 229] on div "City Cat" at bounding box center [975, 225] width 64 height 22
click at [1393, 19] on button "Update Order" at bounding box center [1399, 23] width 77 height 23
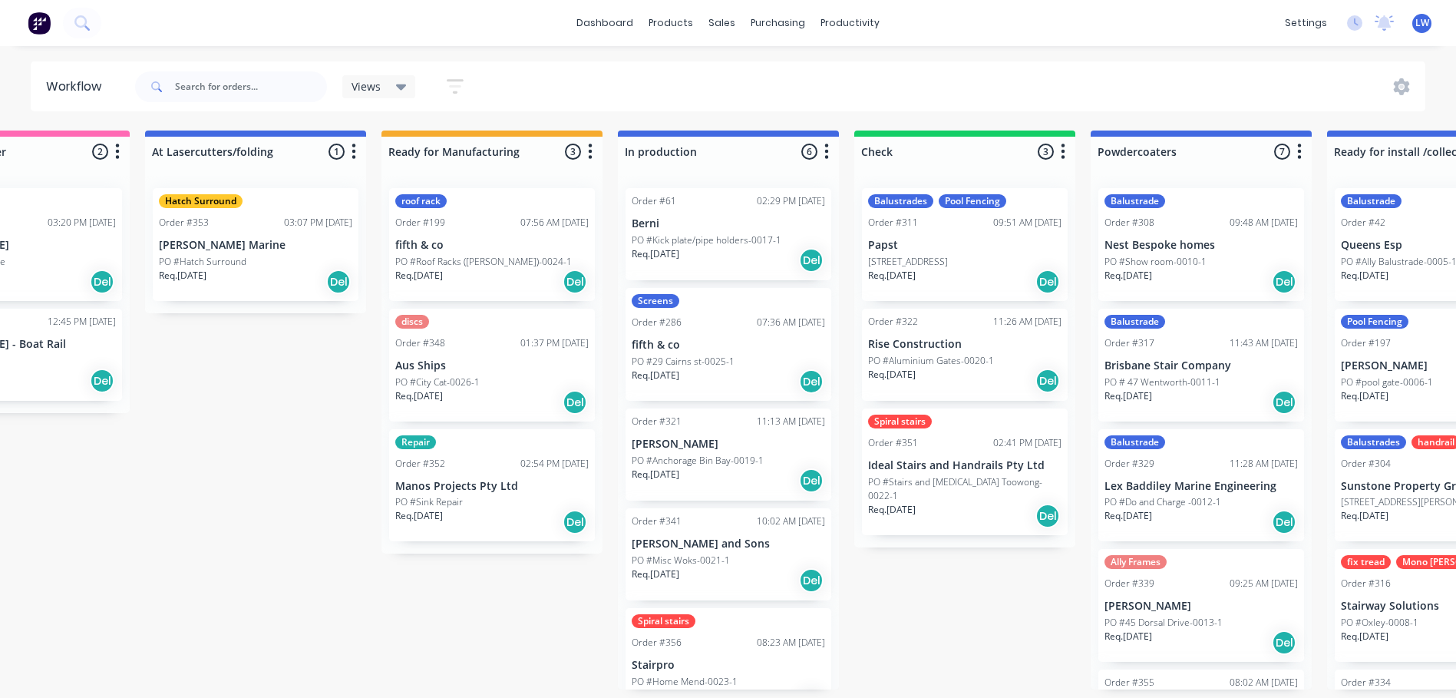
scroll to position [0, 835]
click at [480, 488] on p "Manos Projects Pty Ltd" at bounding box center [490, 486] width 193 height 13
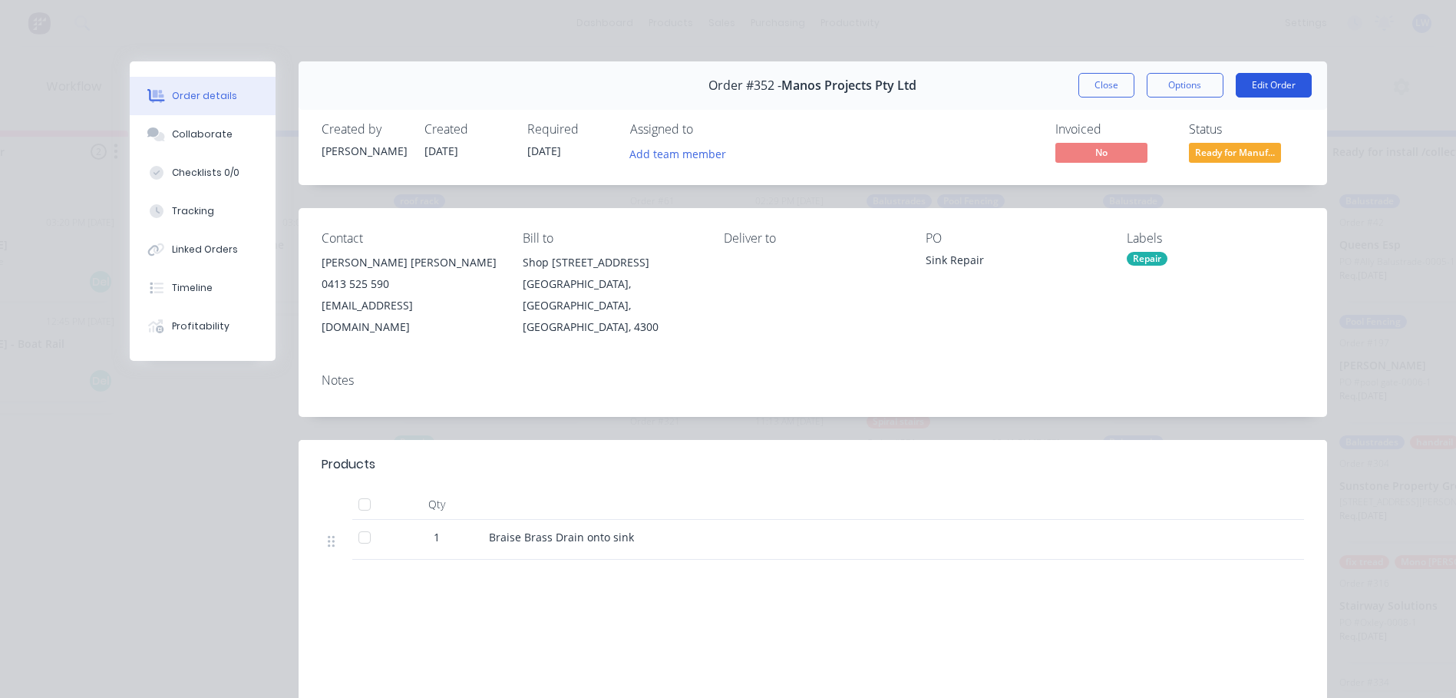
click at [1252, 85] on button "Edit Order" at bounding box center [1274, 85] width 76 height 25
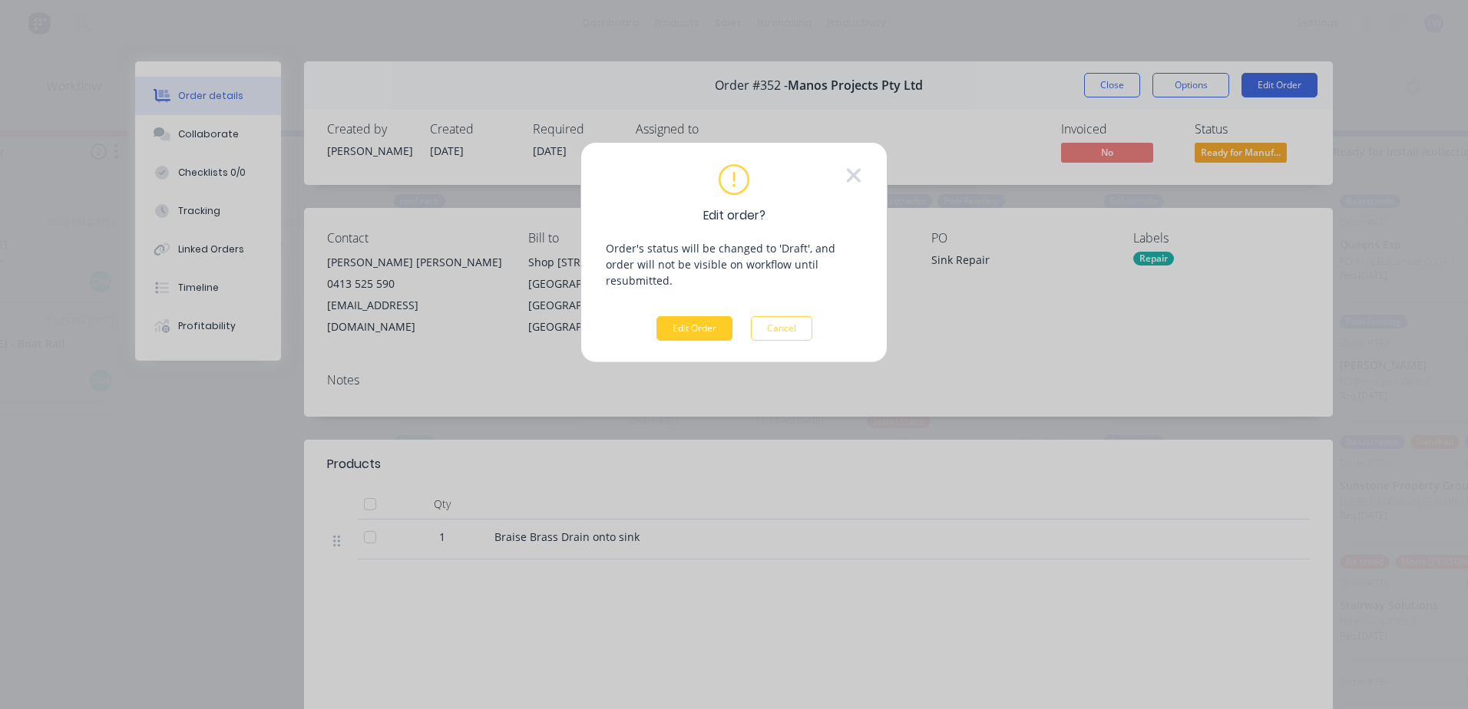
click at [712, 316] on button "Edit Order" at bounding box center [694, 328] width 76 height 25
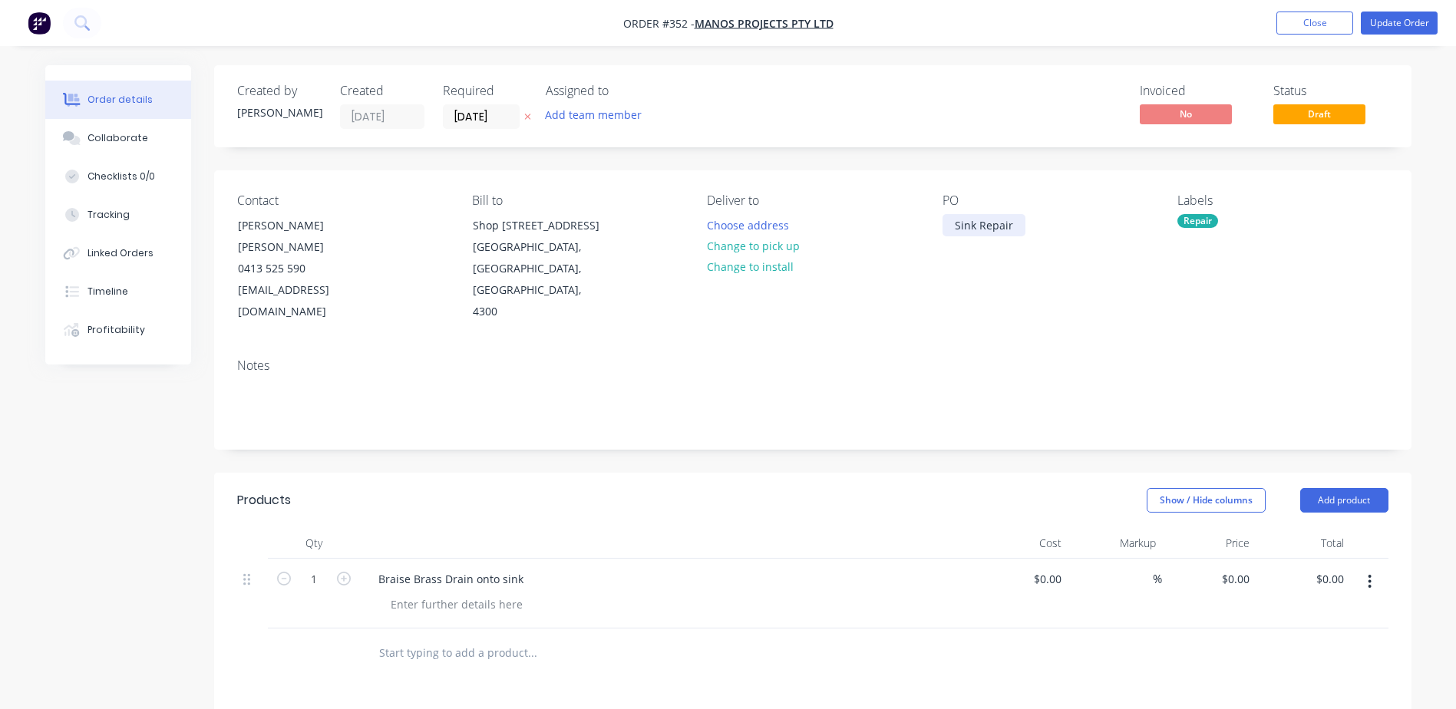
click at [1011, 226] on div "Sink Repair" at bounding box center [984, 225] width 83 height 22
click at [1394, 25] on button "Update Order" at bounding box center [1399, 23] width 77 height 23
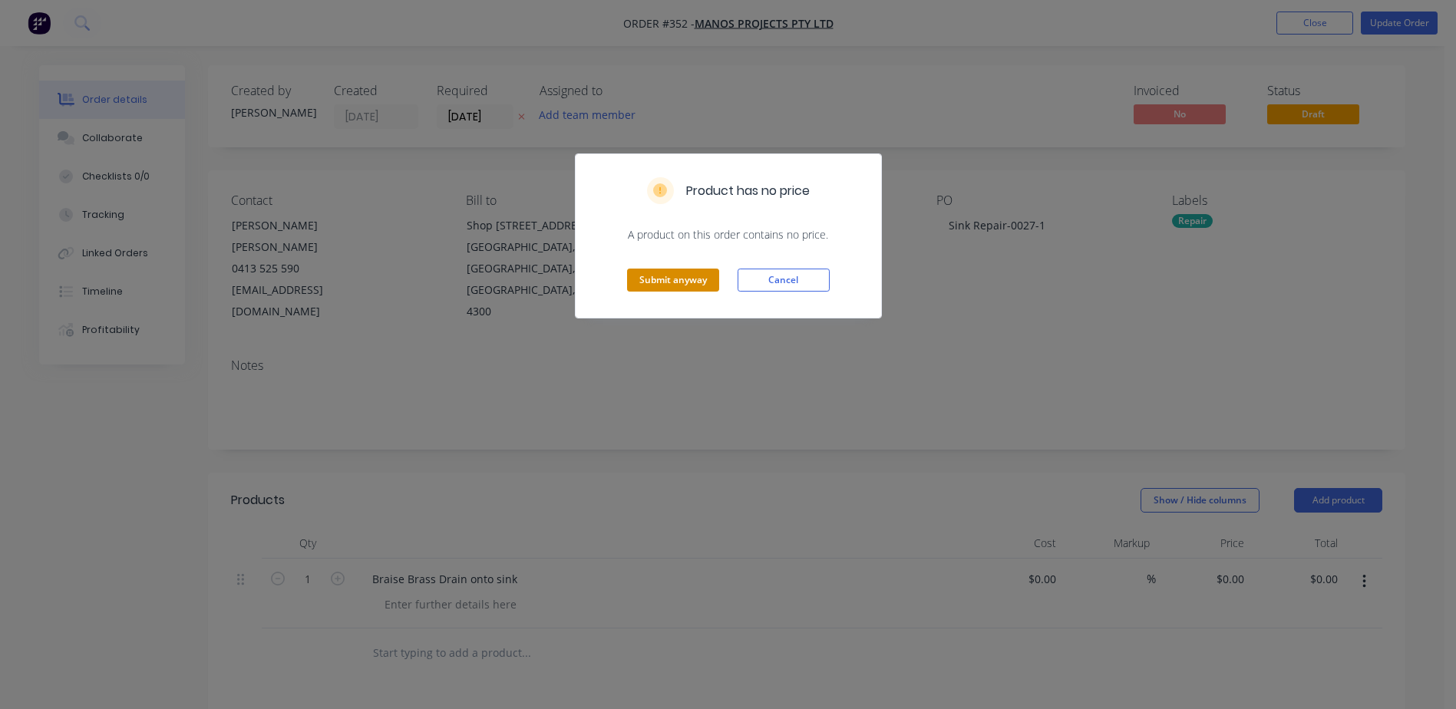
click at [680, 279] on button "Submit anyway" at bounding box center [673, 280] width 92 height 23
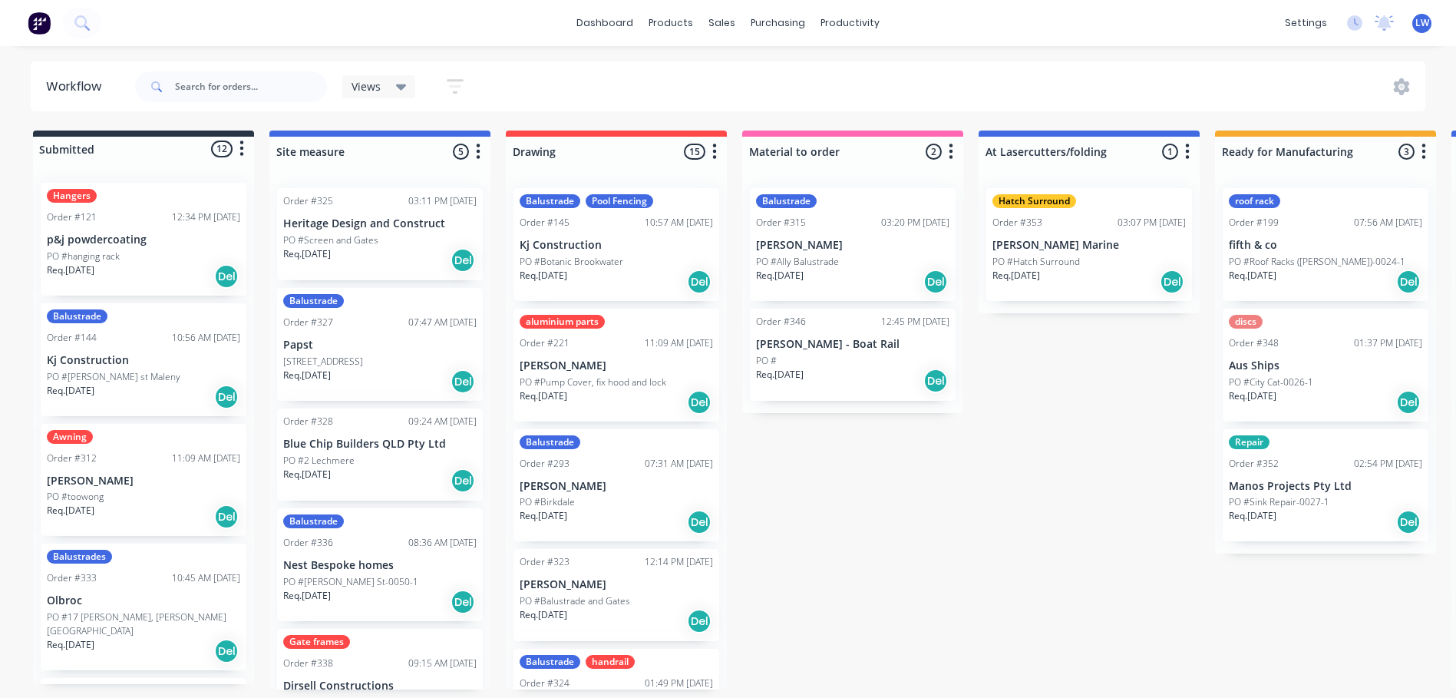
click at [1087, 243] on p "[PERSON_NAME] Marine" at bounding box center [1089, 245] width 193 height 13
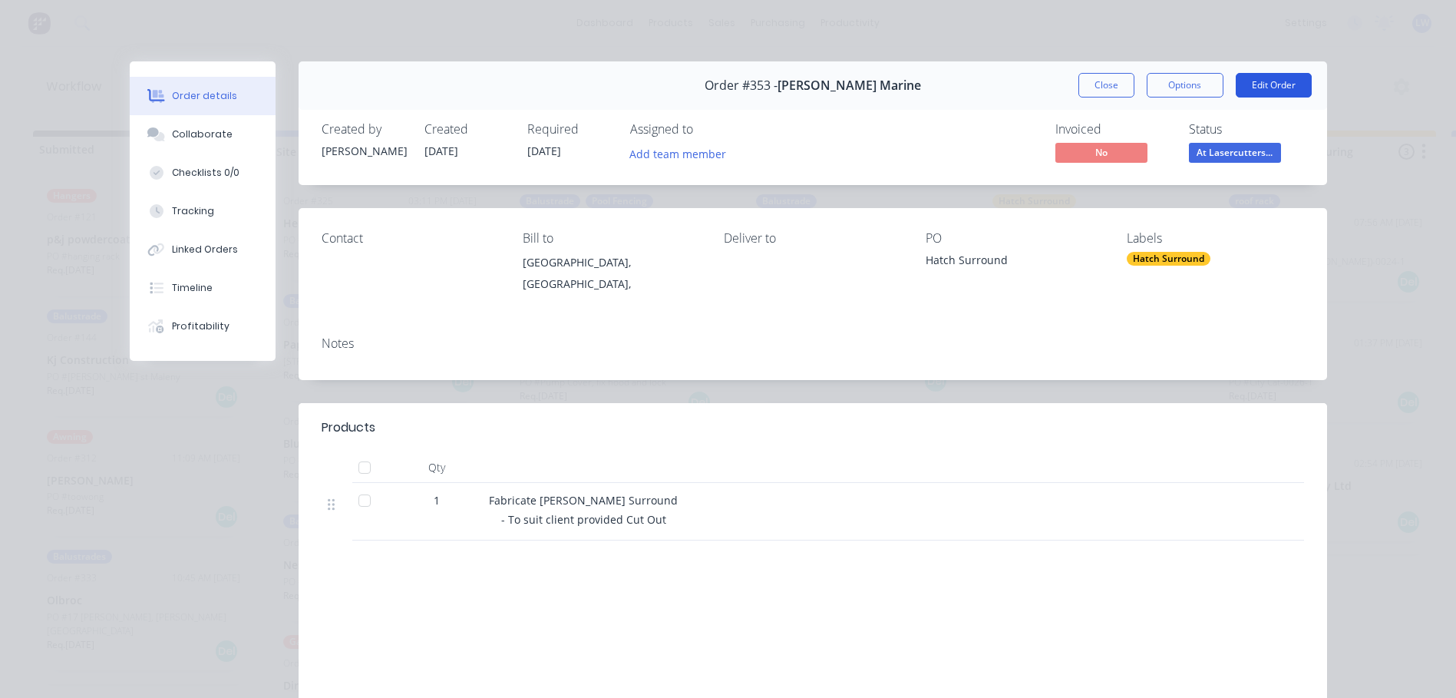
click at [1259, 81] on button "Edit Order" at bounding box center [1274, 85] width 76 height 25
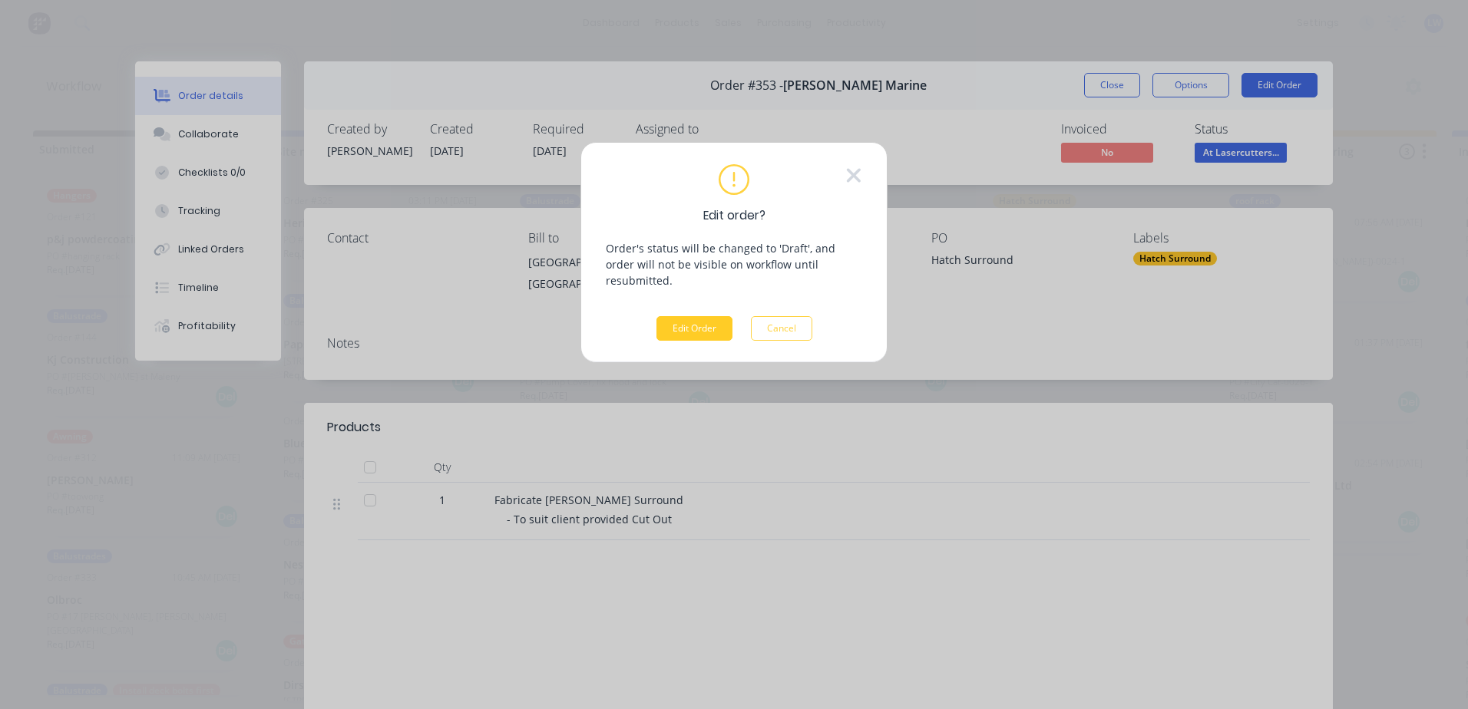
click at [690, 316] on button "Edit Order" at bounding box center [694, 328] width 76 height 25
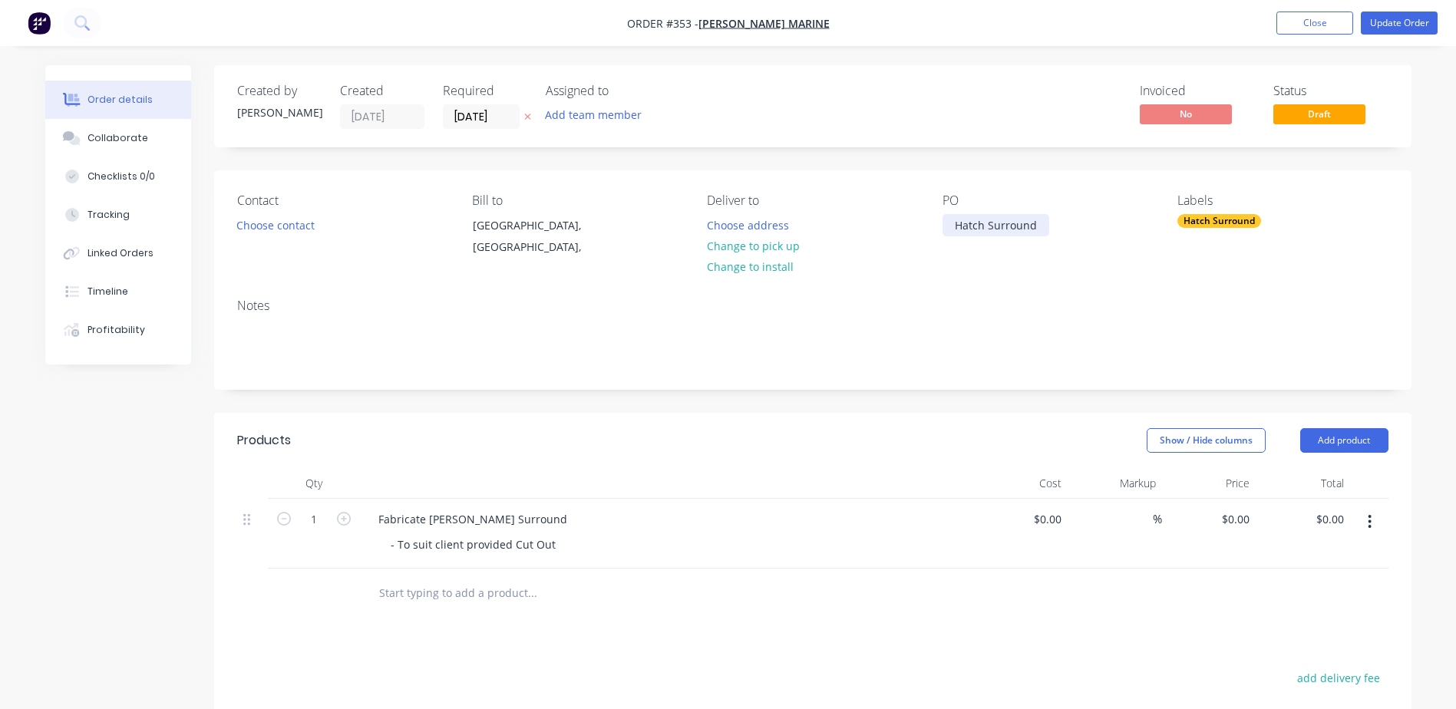
click at [1040, 228] on div "Hatch Surround" at bounding box center [996, 225] width 107 height 22
click at [1423, 27] on button "Update Order" at bounding box center [1399, 23] width 77 height 23
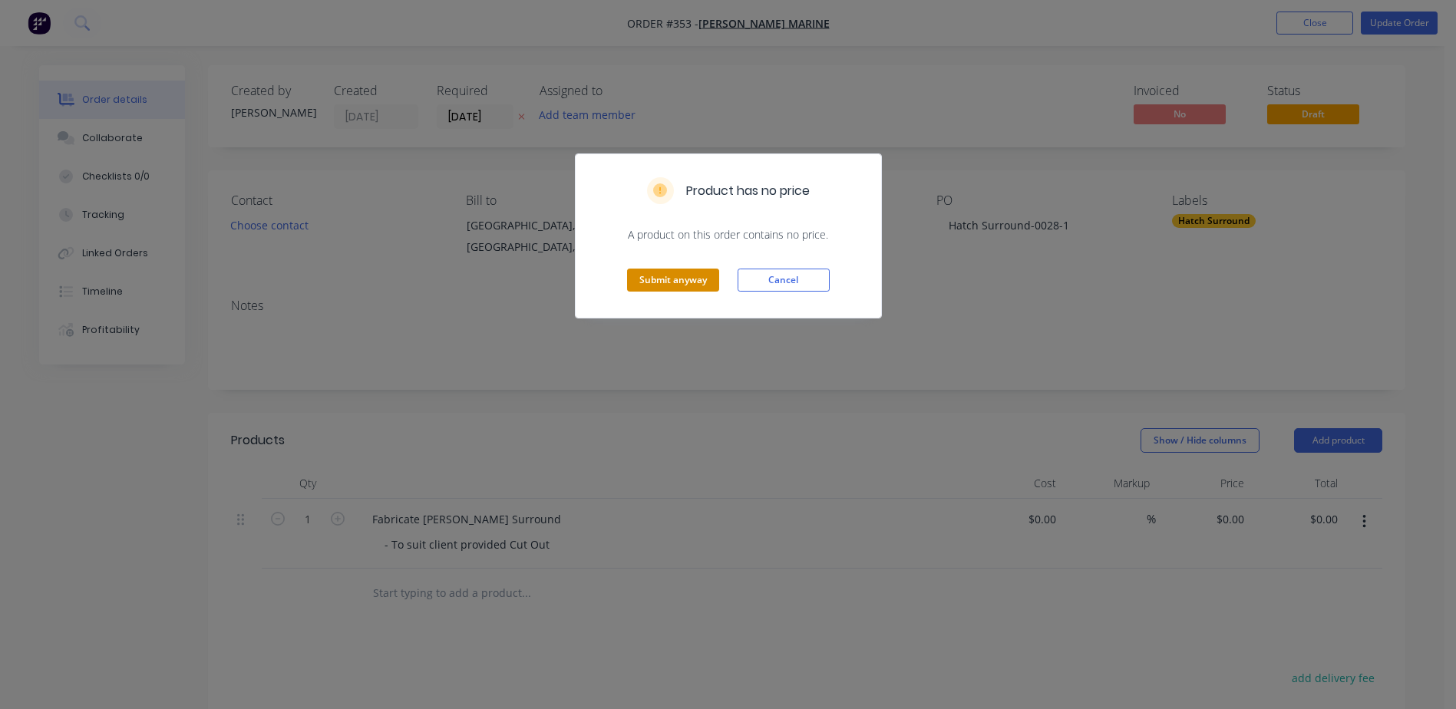
click at [638, 272] on button "Submit anyway" at bounding box center [673, 280] width 92 height 23
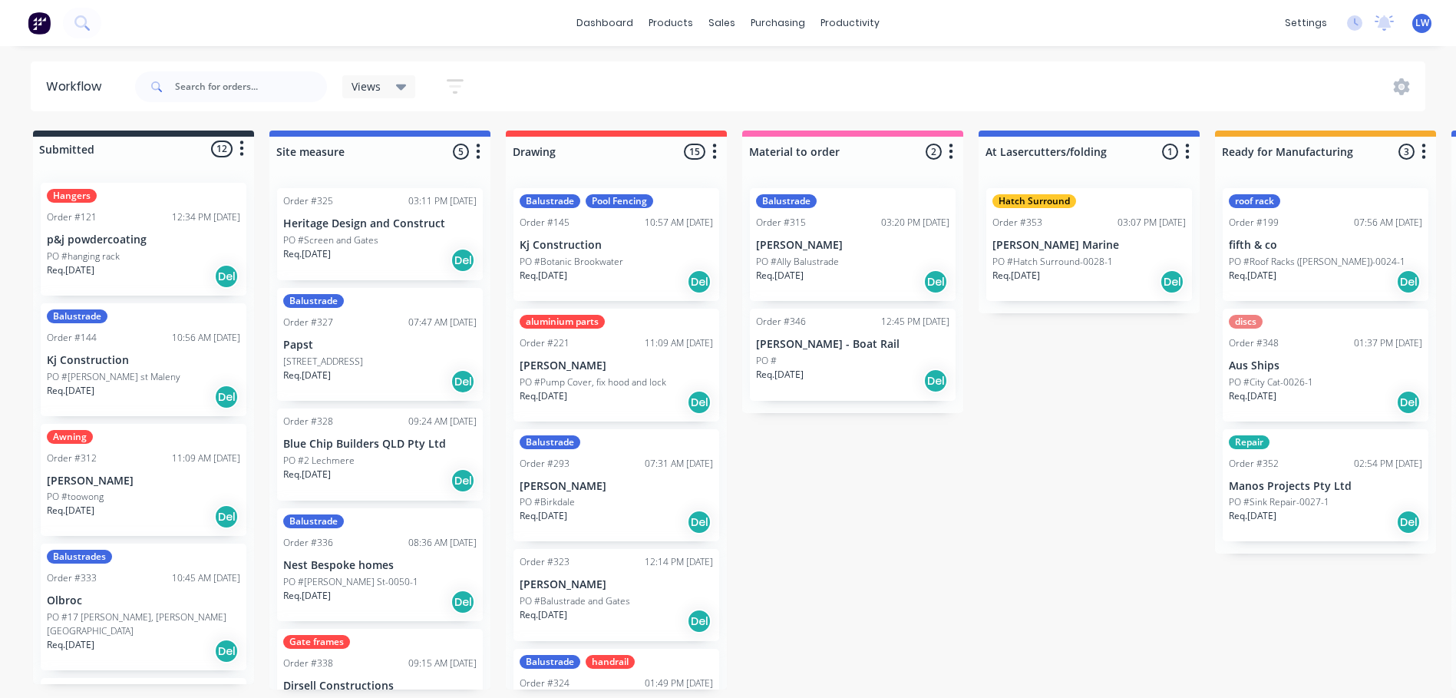
click at [832, 248] on p "[PERSON_NAME]" at bounding box center [852, 245] width 193 height 13
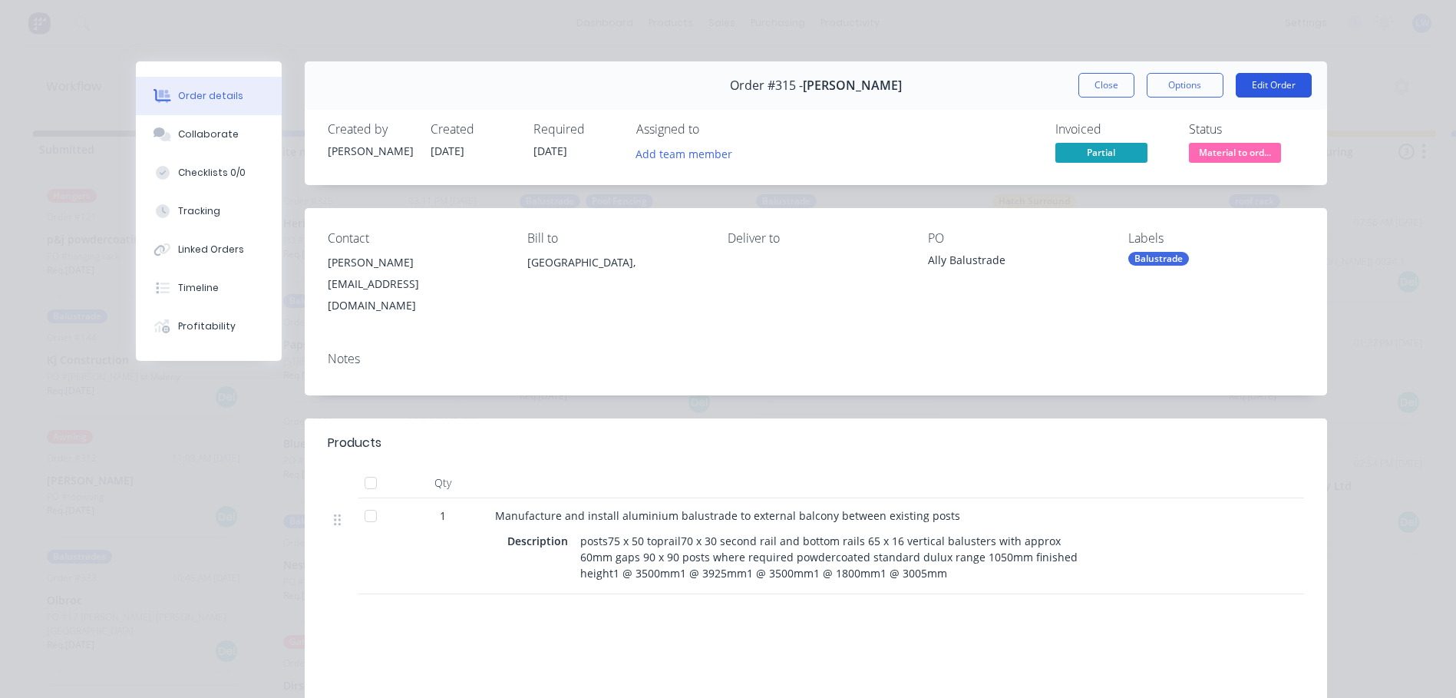
click at [1277, 84] on button "Edit Order" at bounding box center [1274, 85] width 76 height 25
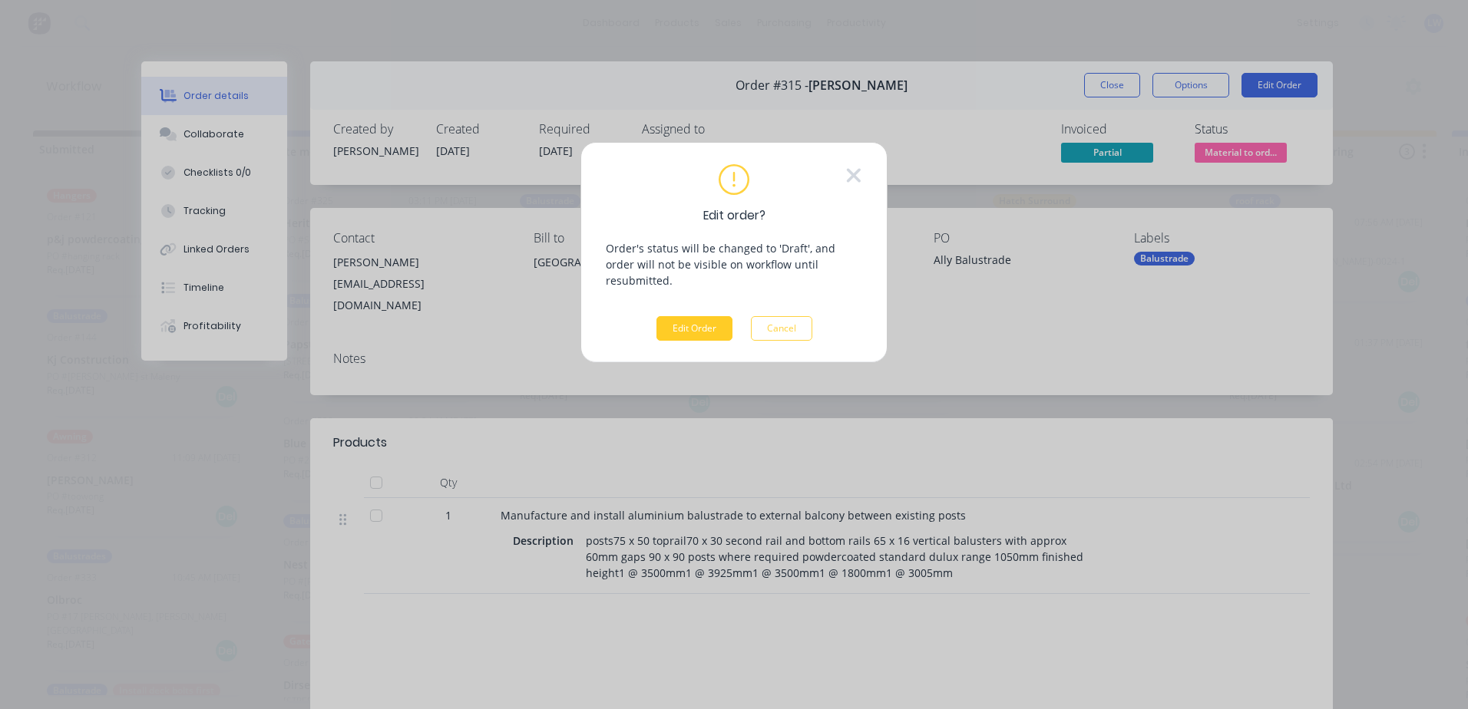
click at [689, 316] on button "Edit Order" at bounding box center [694, 328] width 76 height 25
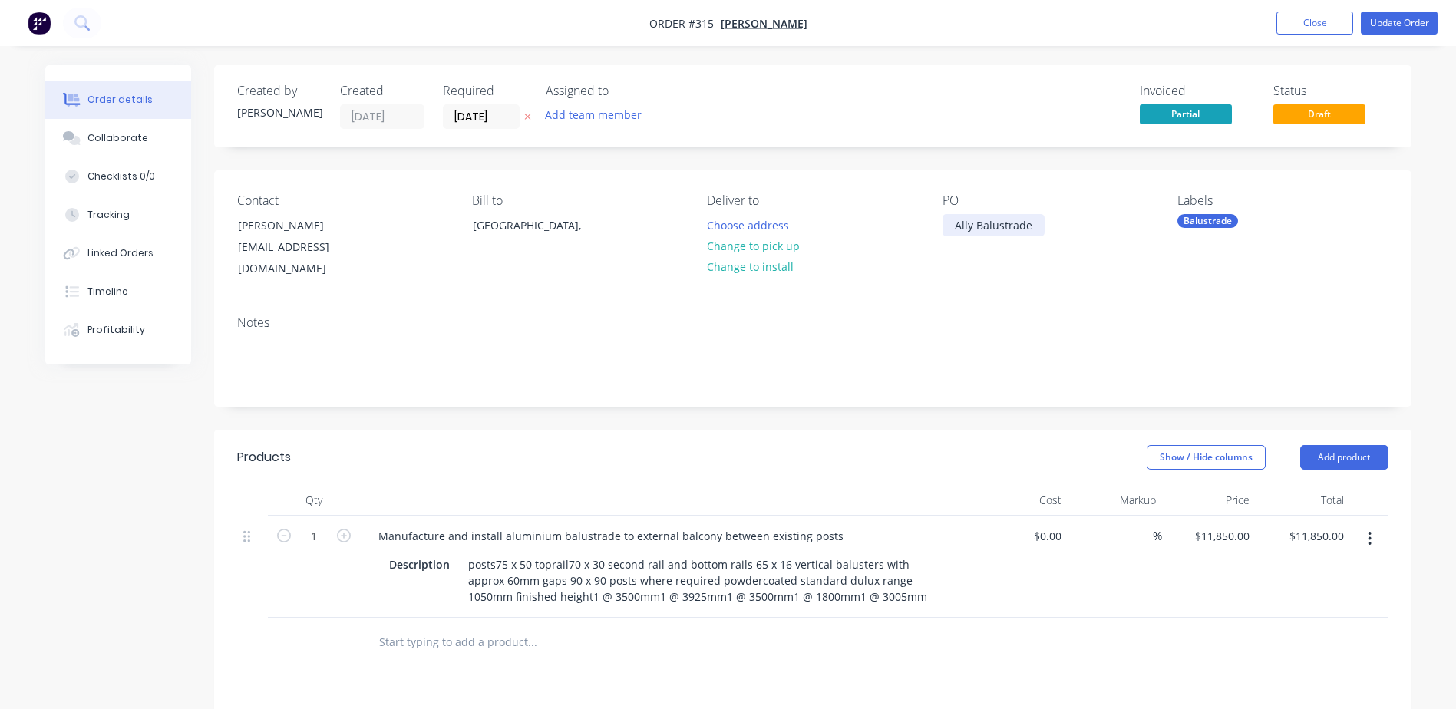
click at [1029, 223] on div "Ally Balustrade" at bounding box center [994, 225] width 102 height 22
click at [1373, 31] on button "Update Order" at bounding box center [1399, 23] width 77 height 23
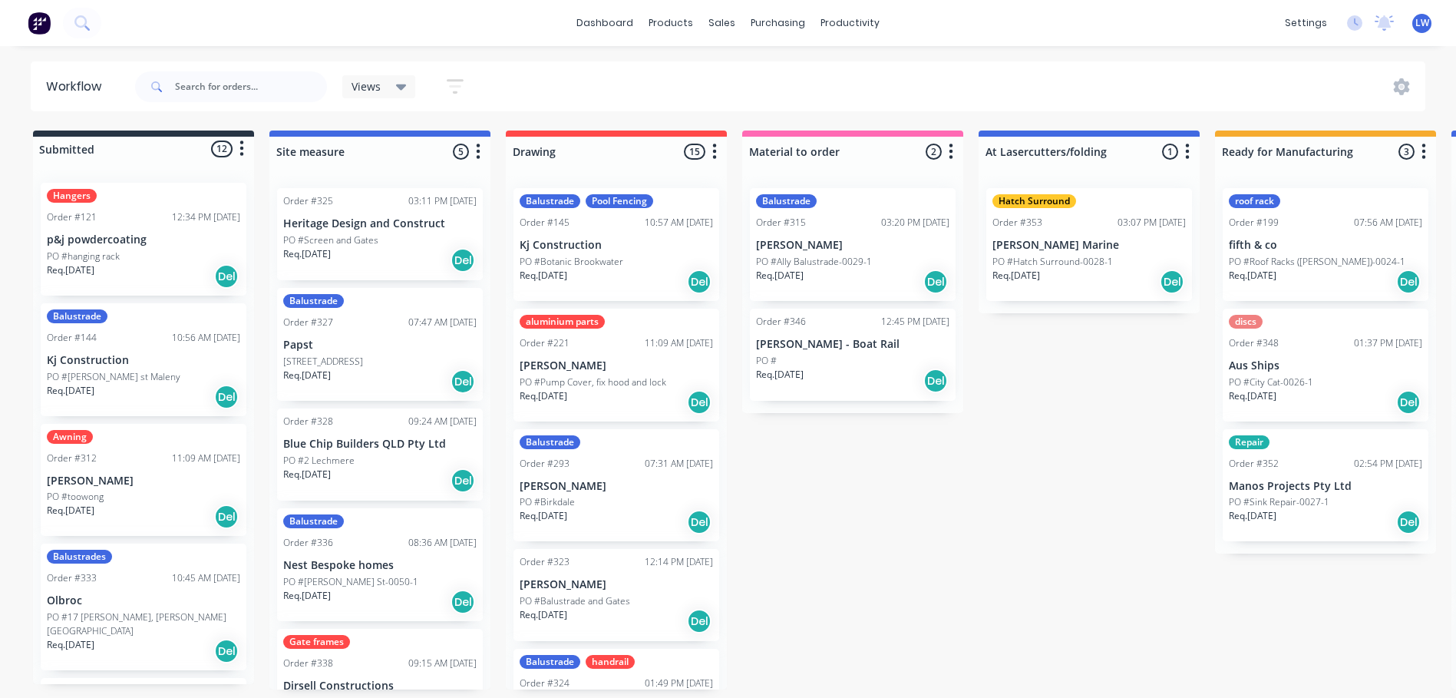
click at [844, 365] on div "PO #" at bounding box center [852, 361] width 193 height 14
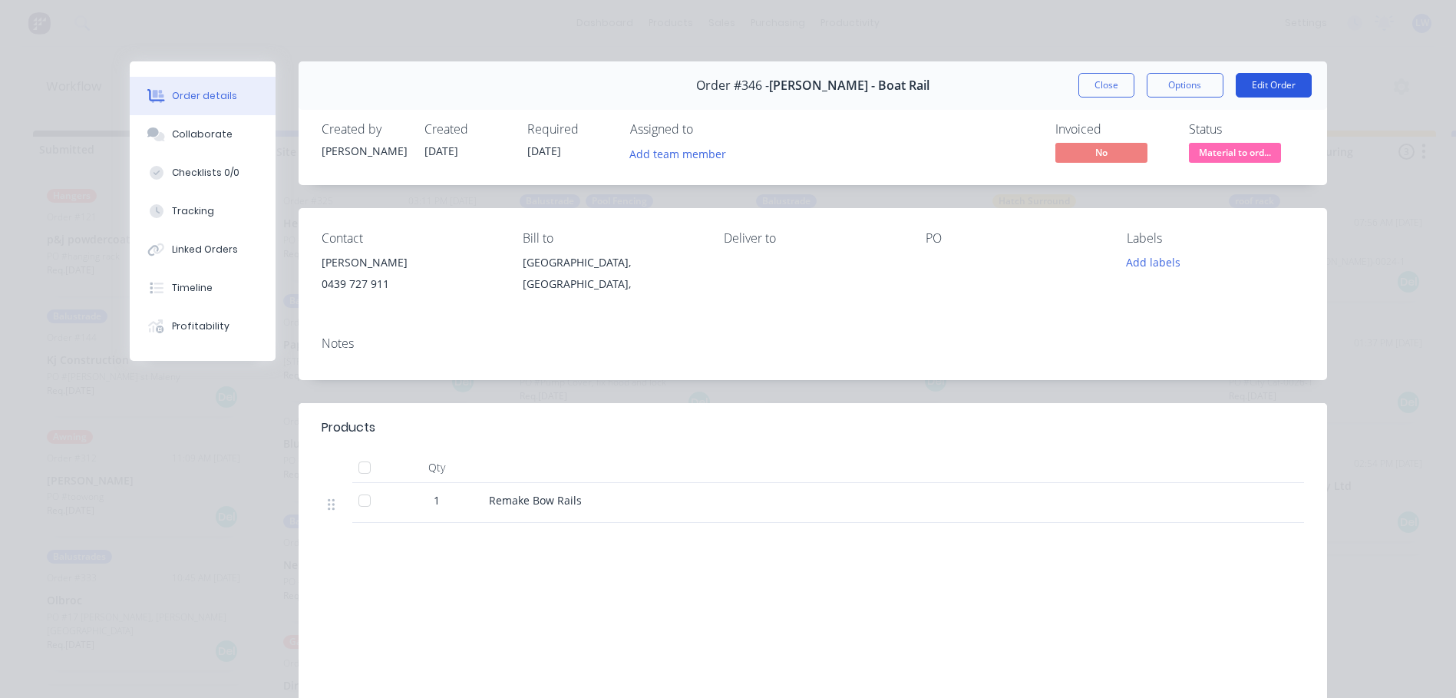
click at [1277, 89] on button "Edit Order" at bounding box center [1274, 85] width 76 height 25
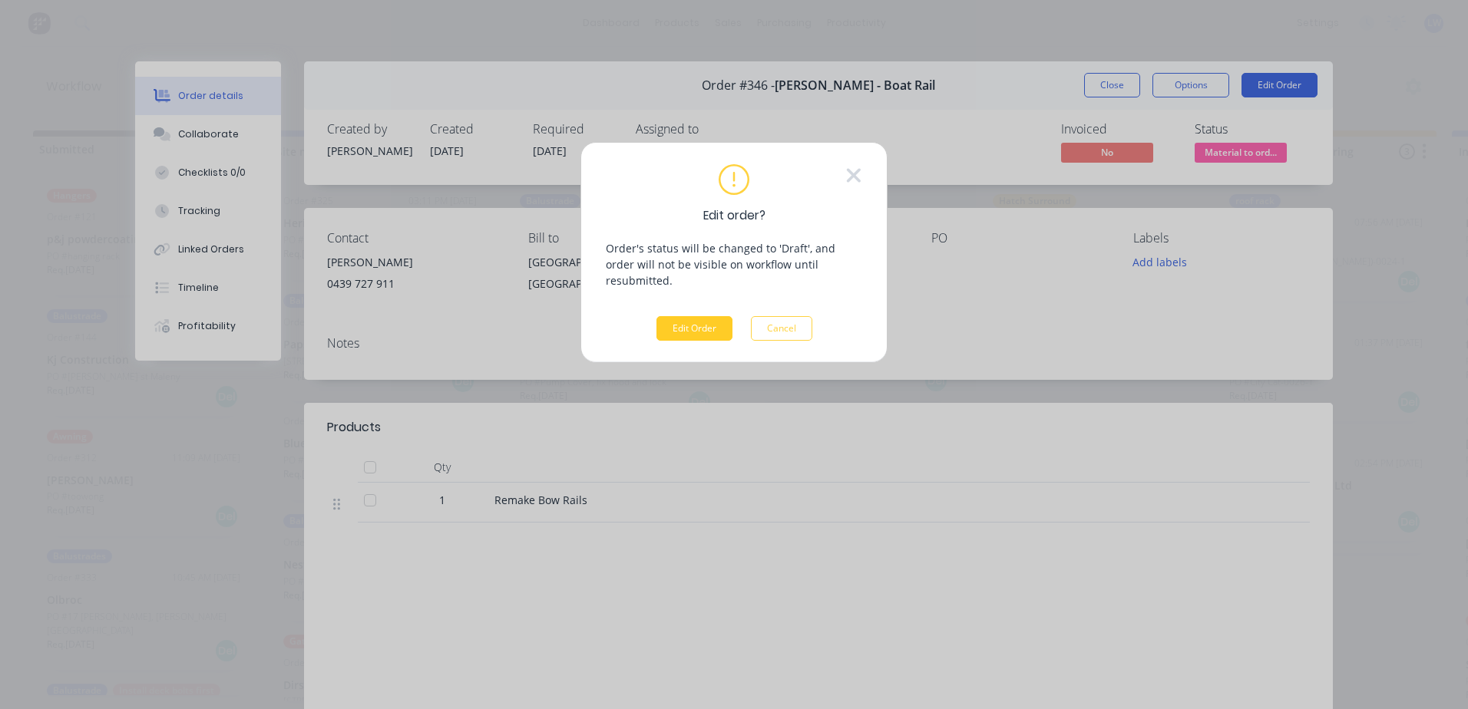
click at [709, 322] on button "Edit Order" at bounding box center [694, 328] width 76 height 25
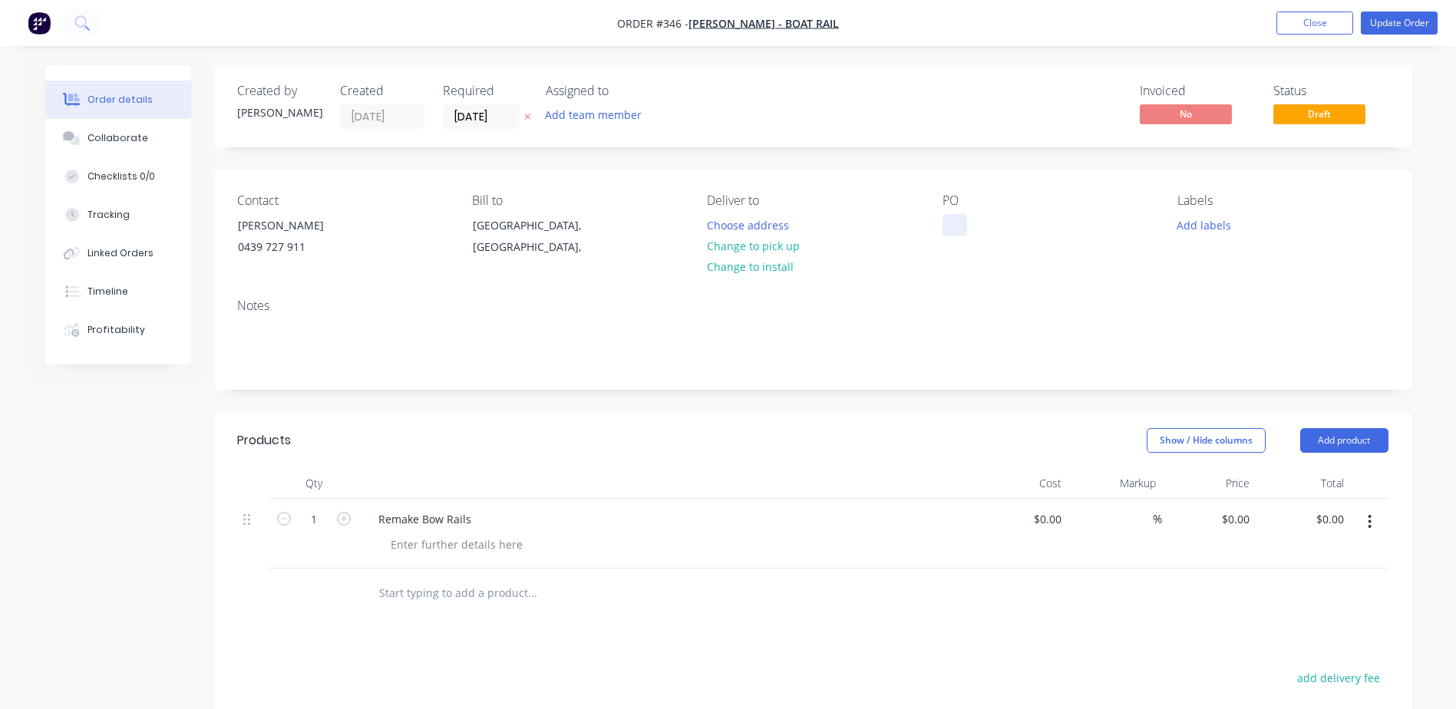
click at [960, 229] on div at bounding box center [955, 225] width 25 height 22
click at [1383, 26] on button "Update Order" at bounding box center [1399, 23] width 77 height 23
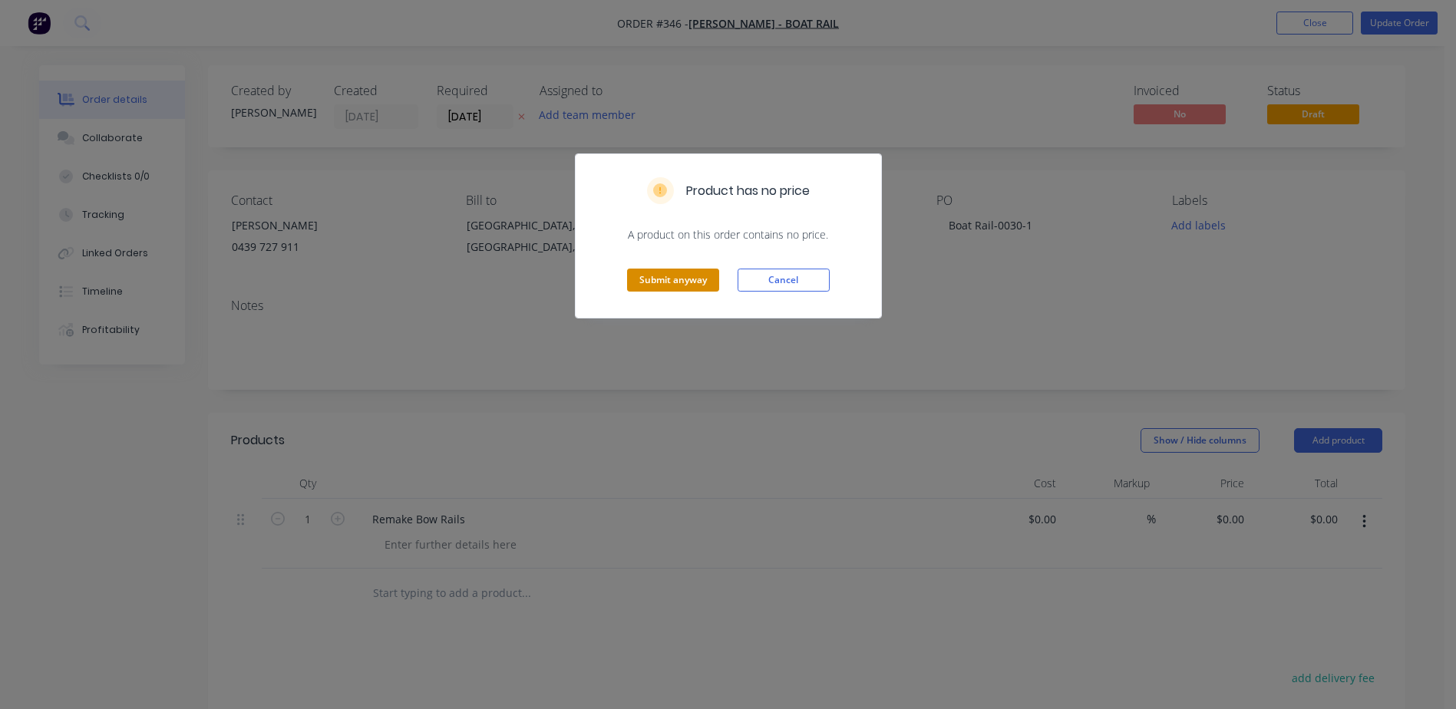
click at [681, 269] on button "Submit anyway" at bounding box center [673, 280] width 92 height 23
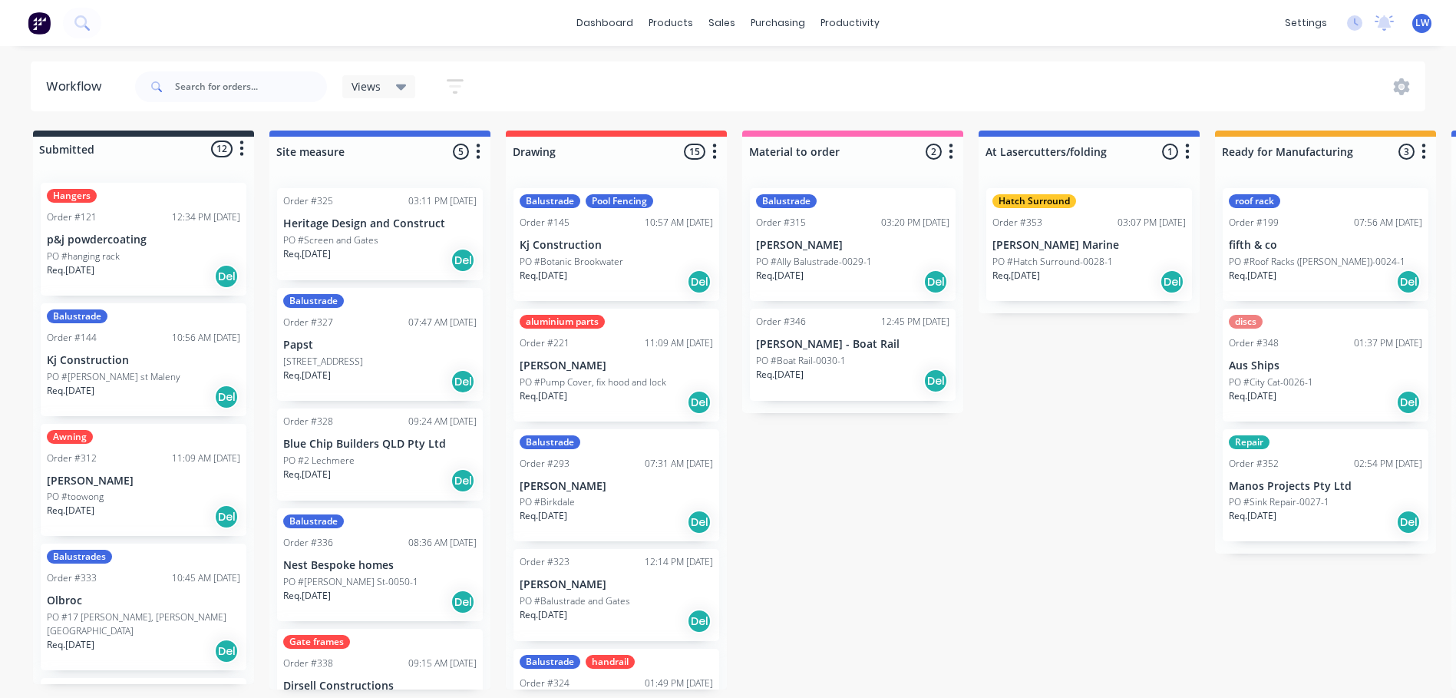
click at [610, 260] on p "PO #Botanic Brookwater" at bounding box center [572, 262] width 104 height 14
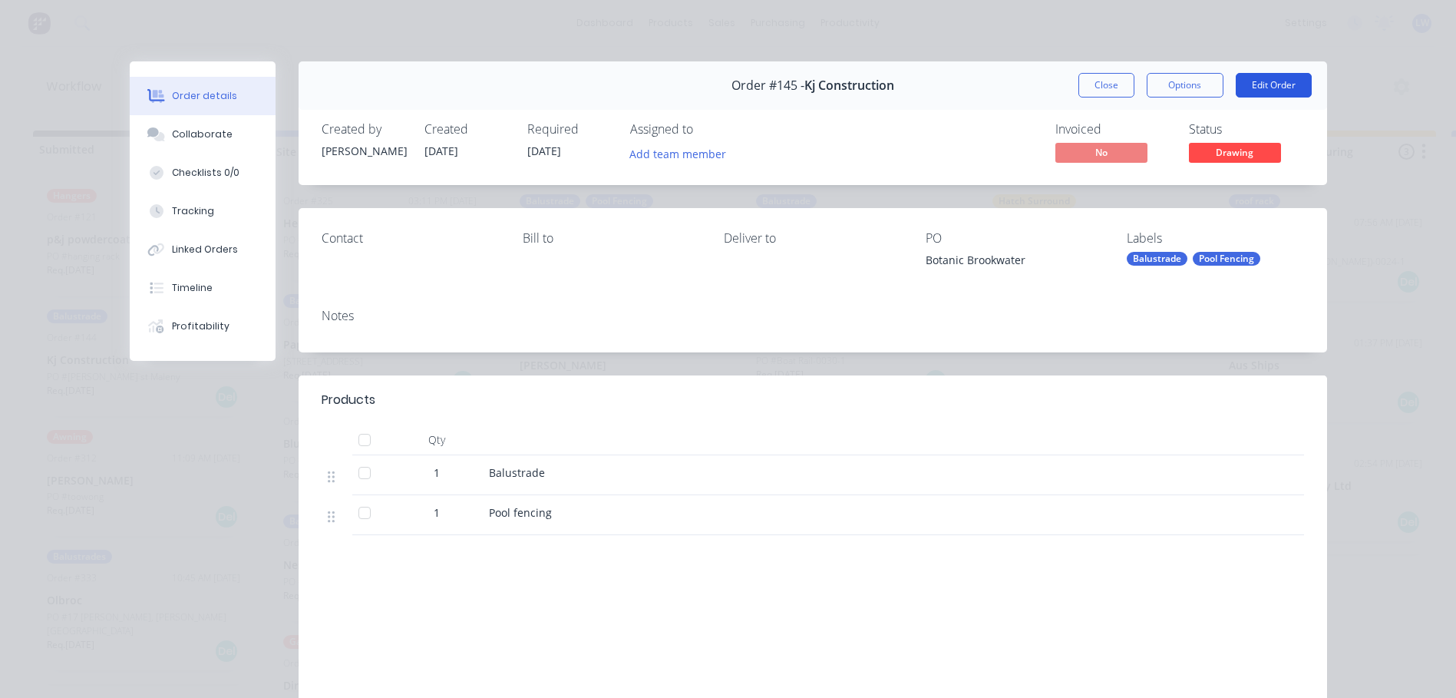
click at [1252, 82] on button "Edit Order" at bounding box center [1274, 85] width 76 height 25
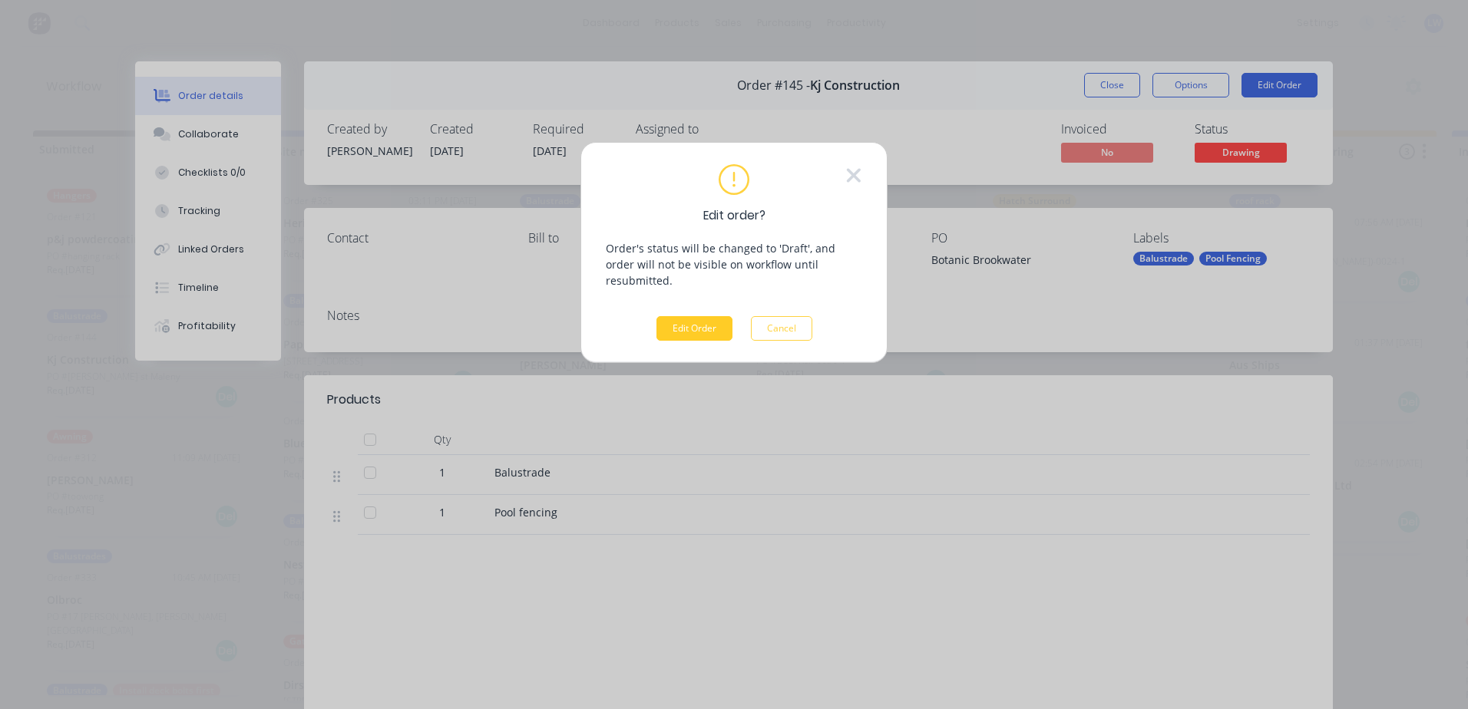
click at [711, 316] on button "Edit Order" at bounding box center [694, 328] width 76 height 25
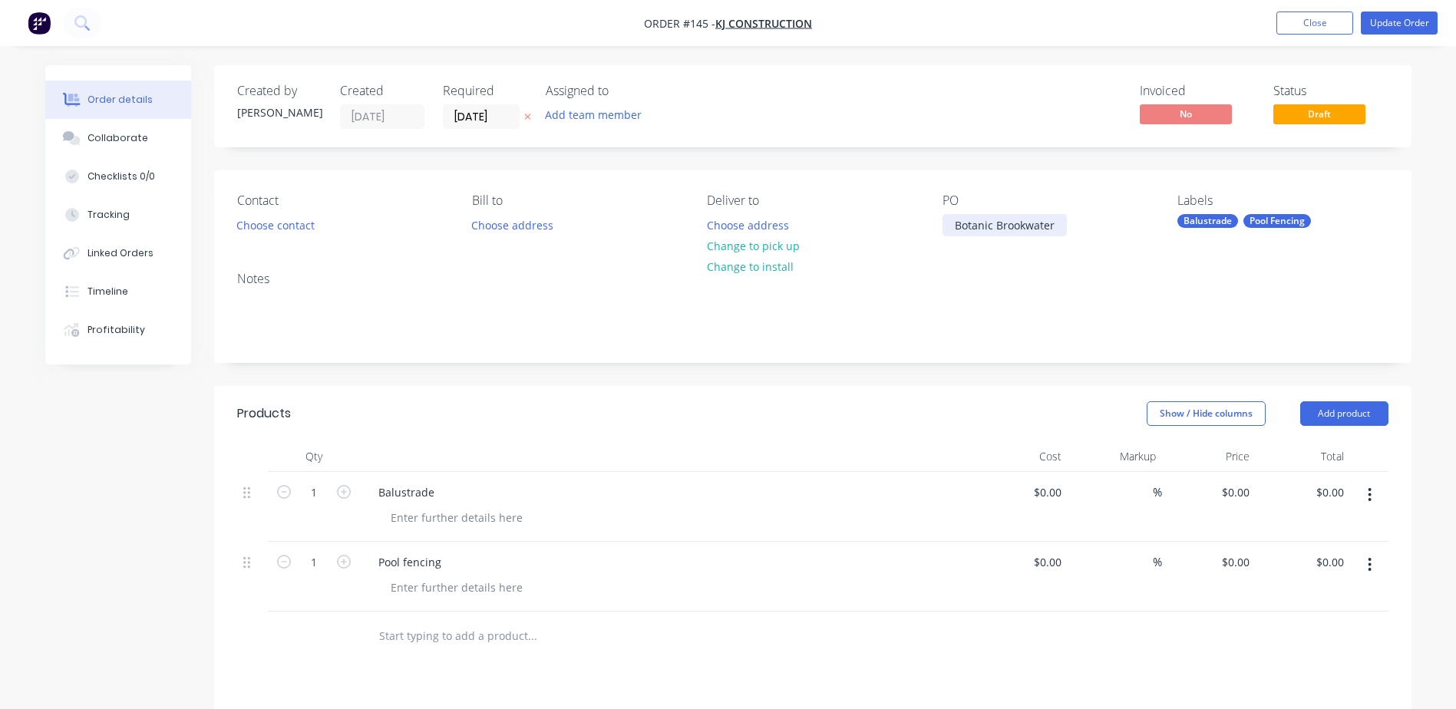
click at [1052, 225] on div "Botanic Brookwater" at bounding box center [1005, 225] width 124 height 22
click at [1403, 18] on button "Update Order" at bounding box center [1399, 23] width 77 height 23
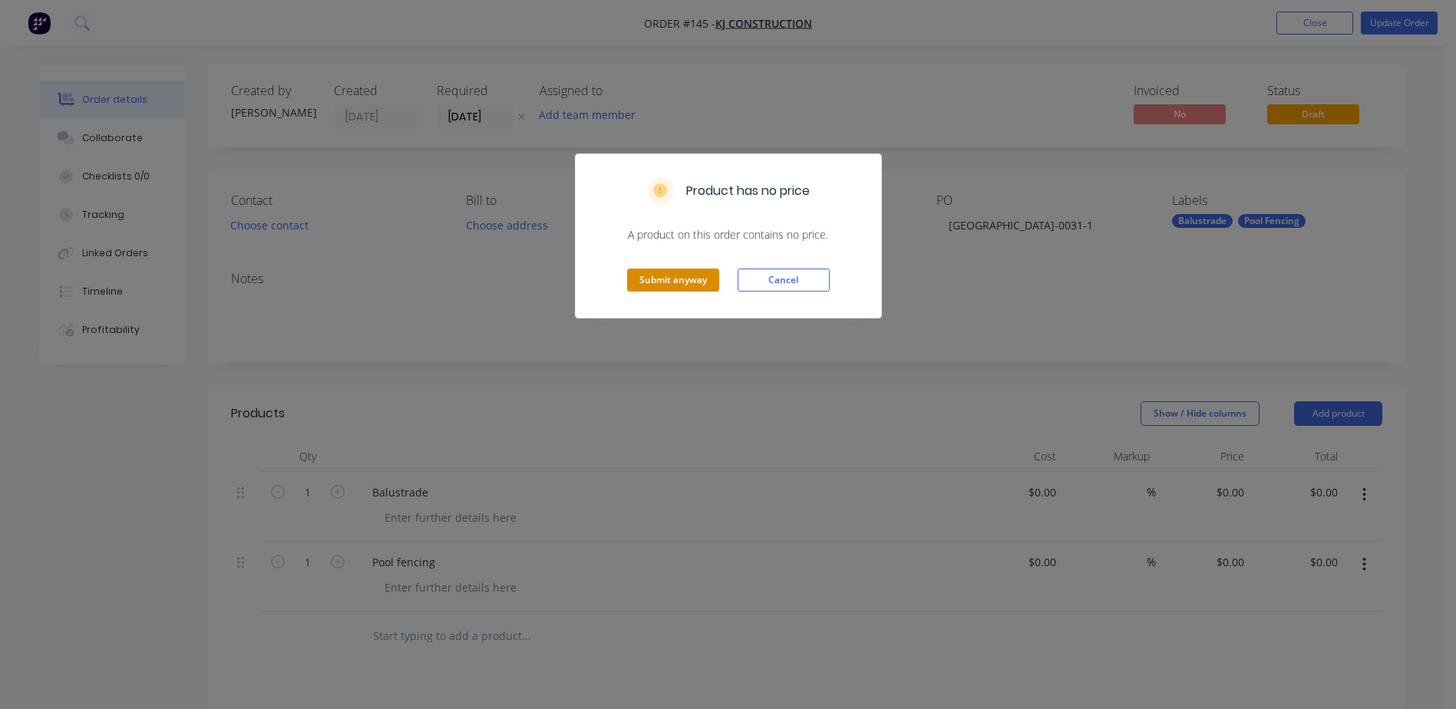
click at [672, 276] on button "Submit anyway" at bounding box center [673, 280] width 92 height 23
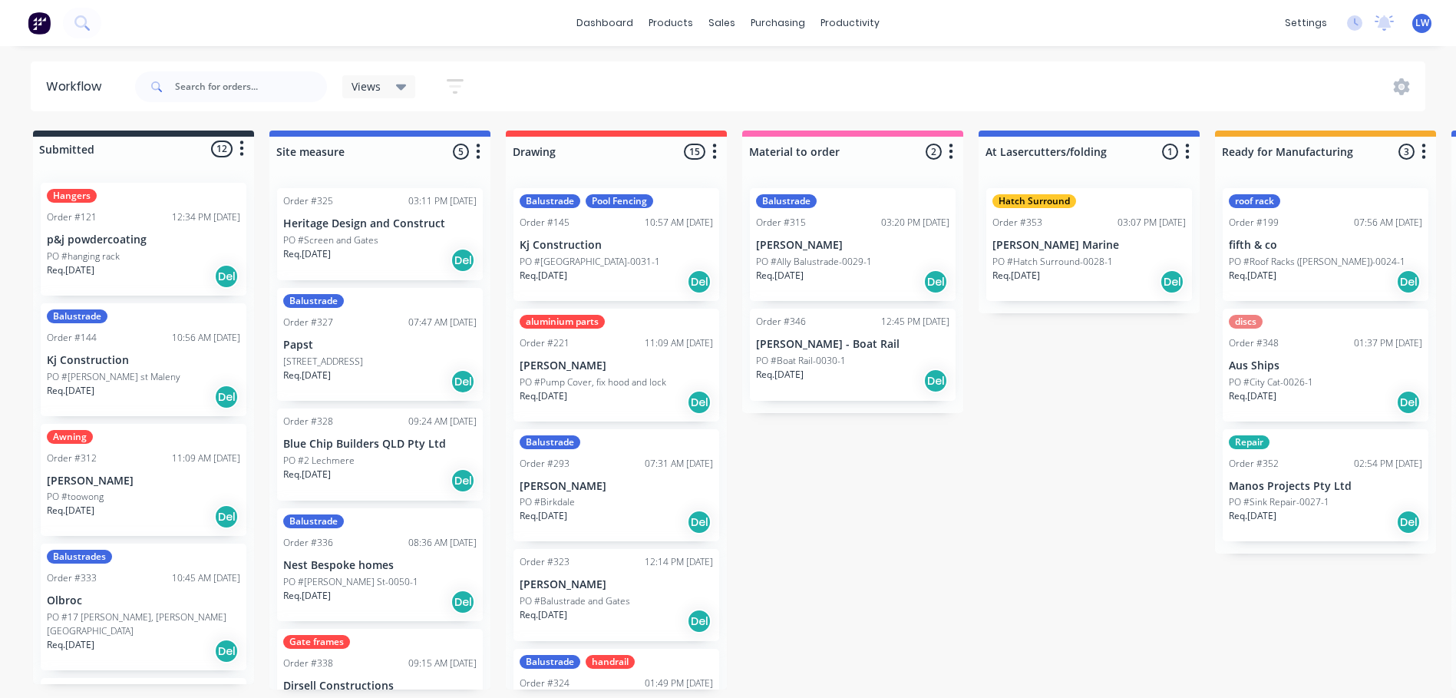
click at [590, 363] on p "[PERSON_NAME]" at bounding box center [616, 365] width 193 height 13
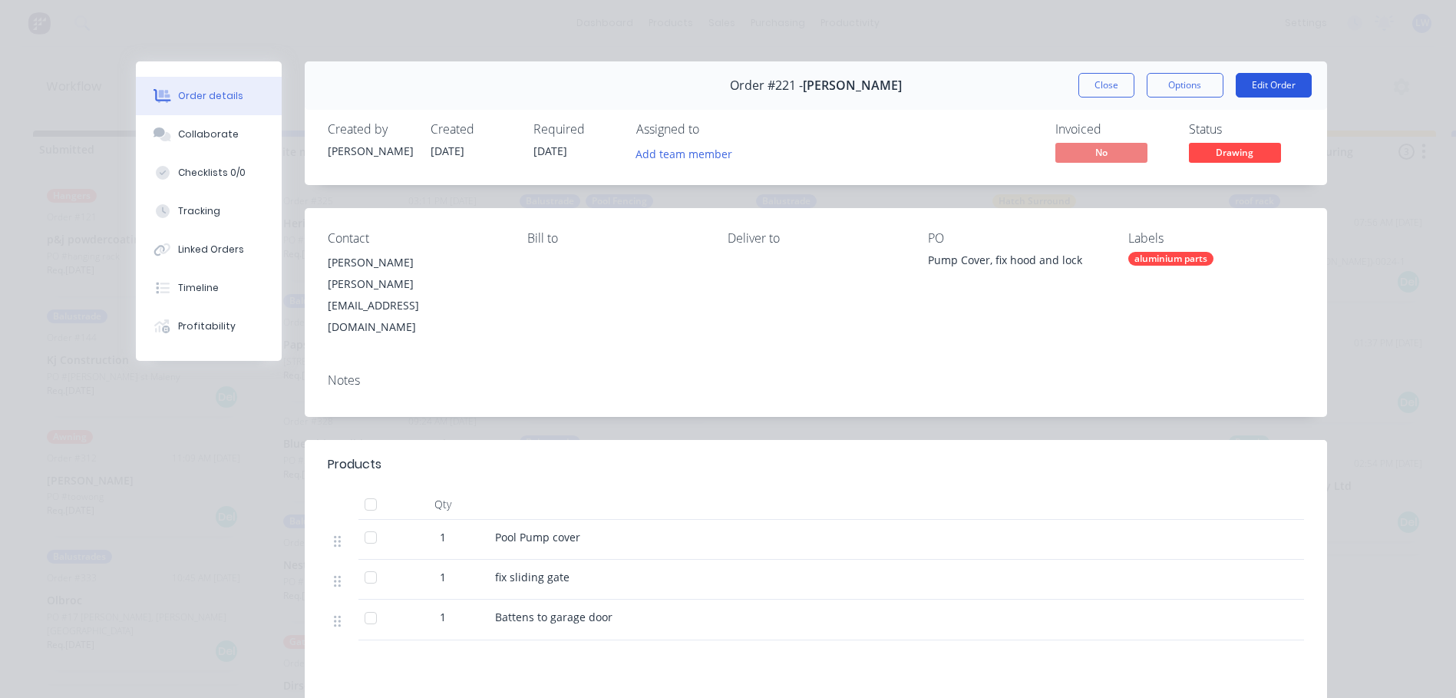
click at [1268, 87] on button "Edit Order" at bounding box center [1274, 85] width 76 height 25
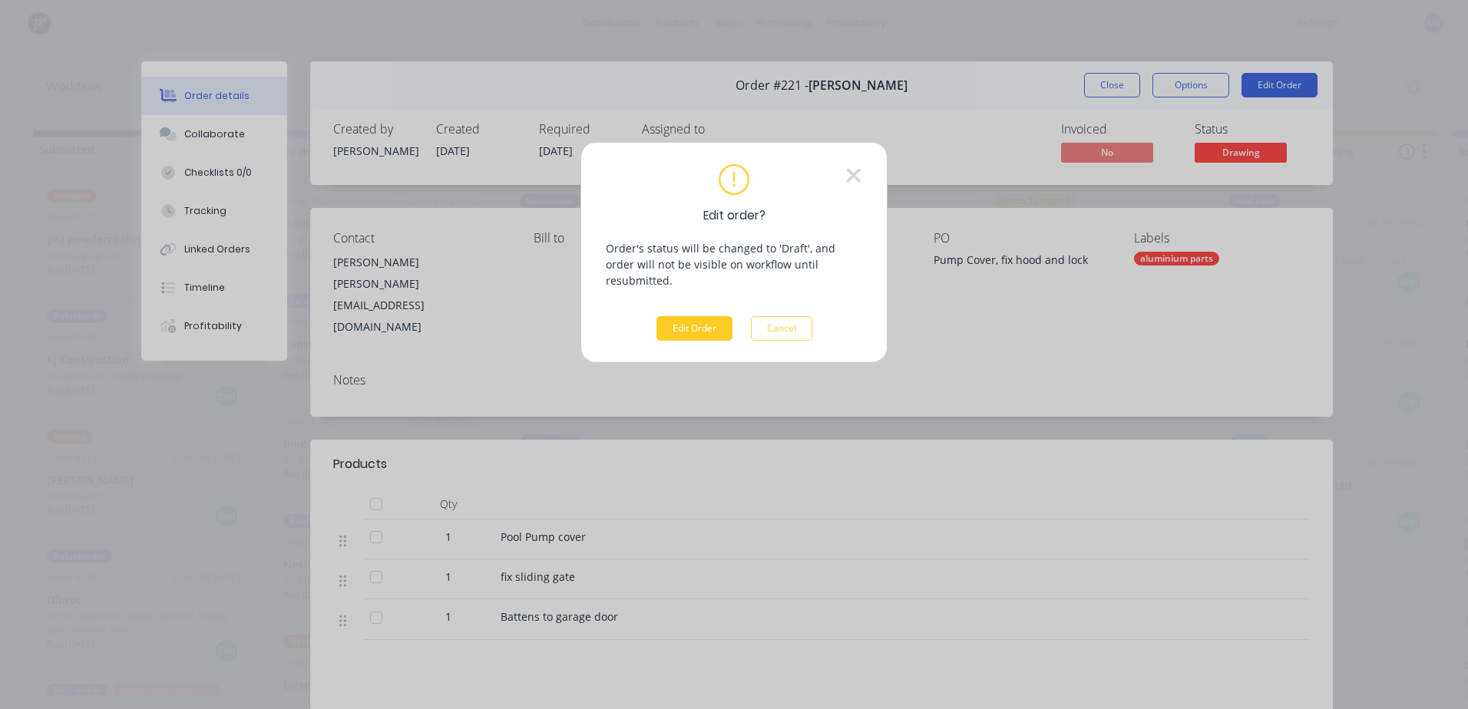
click at [703, 316] on button "Edit Order" at bounding box center [694, 328] width 76 height 25
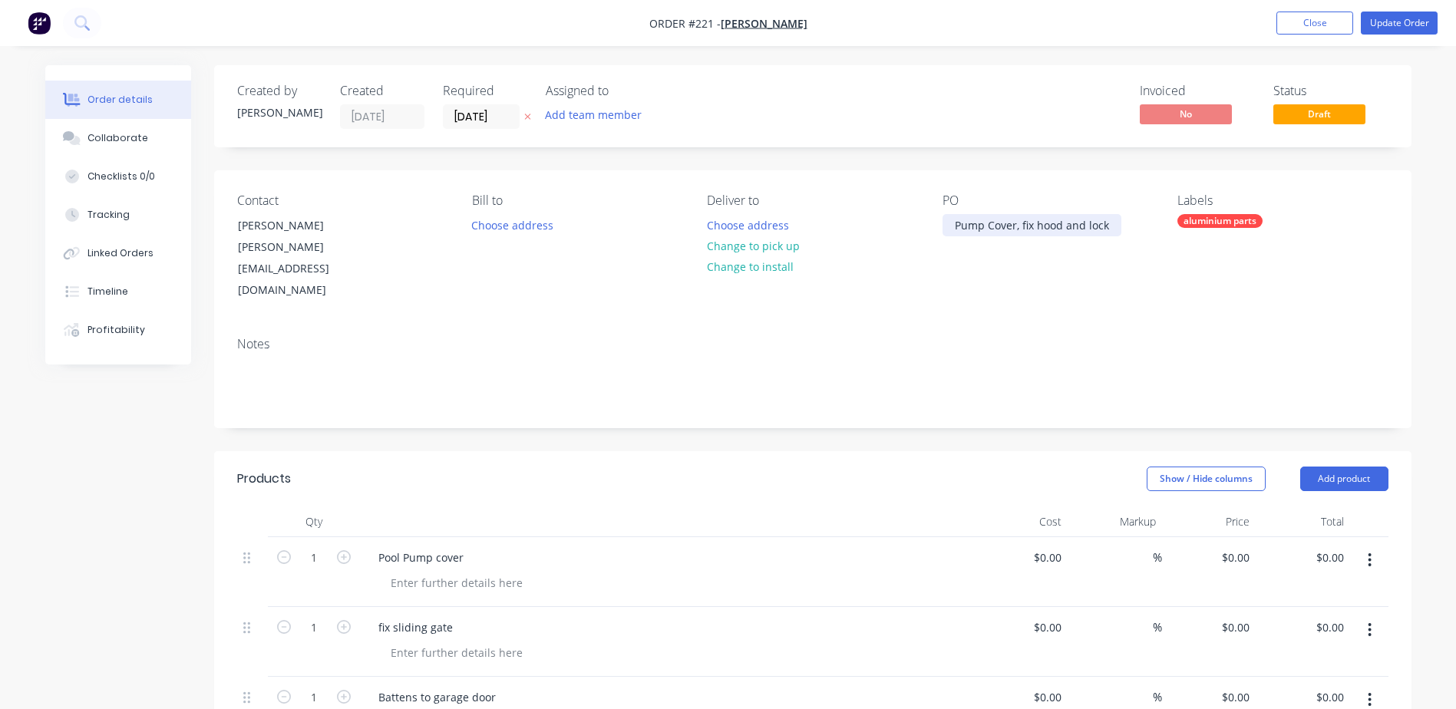
click at [1113, 224] on div "Pump Cover, fix hood and lock" at bounding box center [1032, 225] width 179 height 22
click at [1393, 25] on button "Update Order" at bounding box center [1399, 23] width 77 height 23
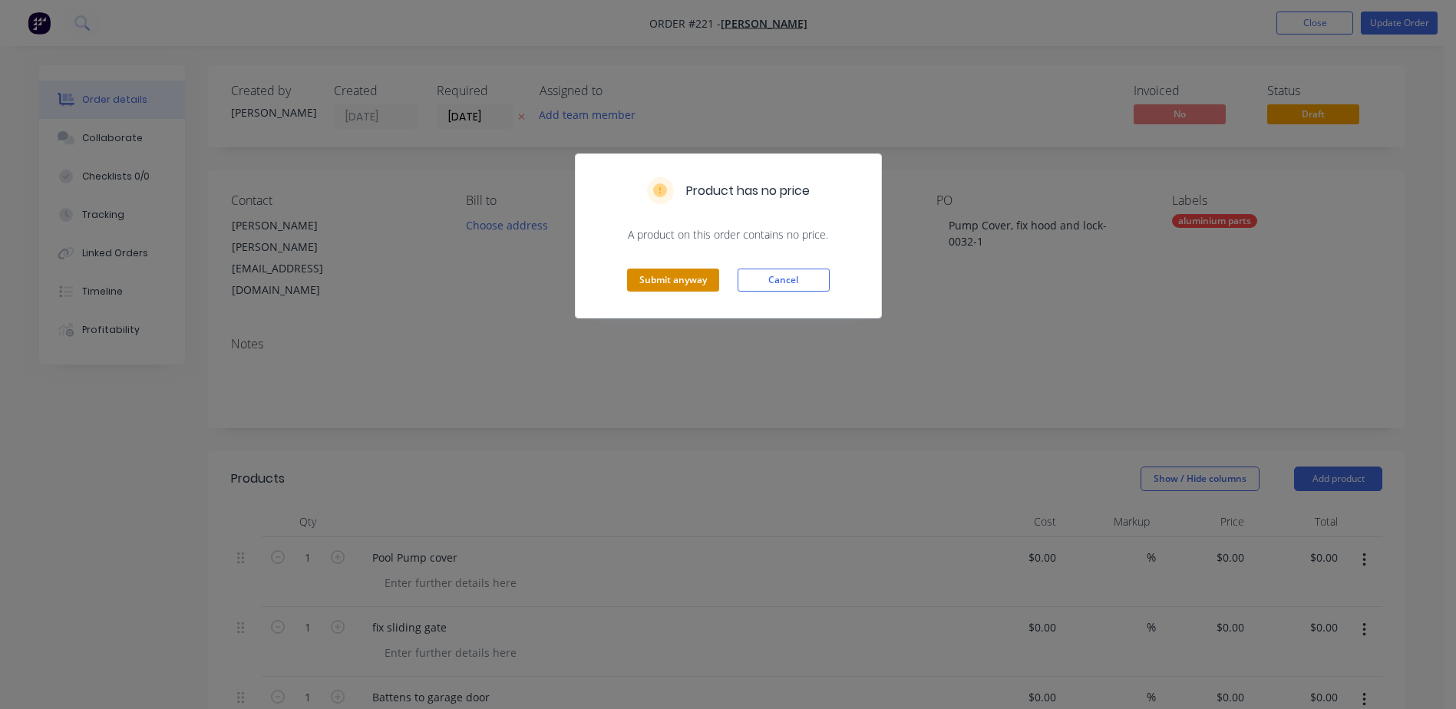
click at [701, 279] on button "Submit anyway" at bounding box center [673, 280] width 92 height 23
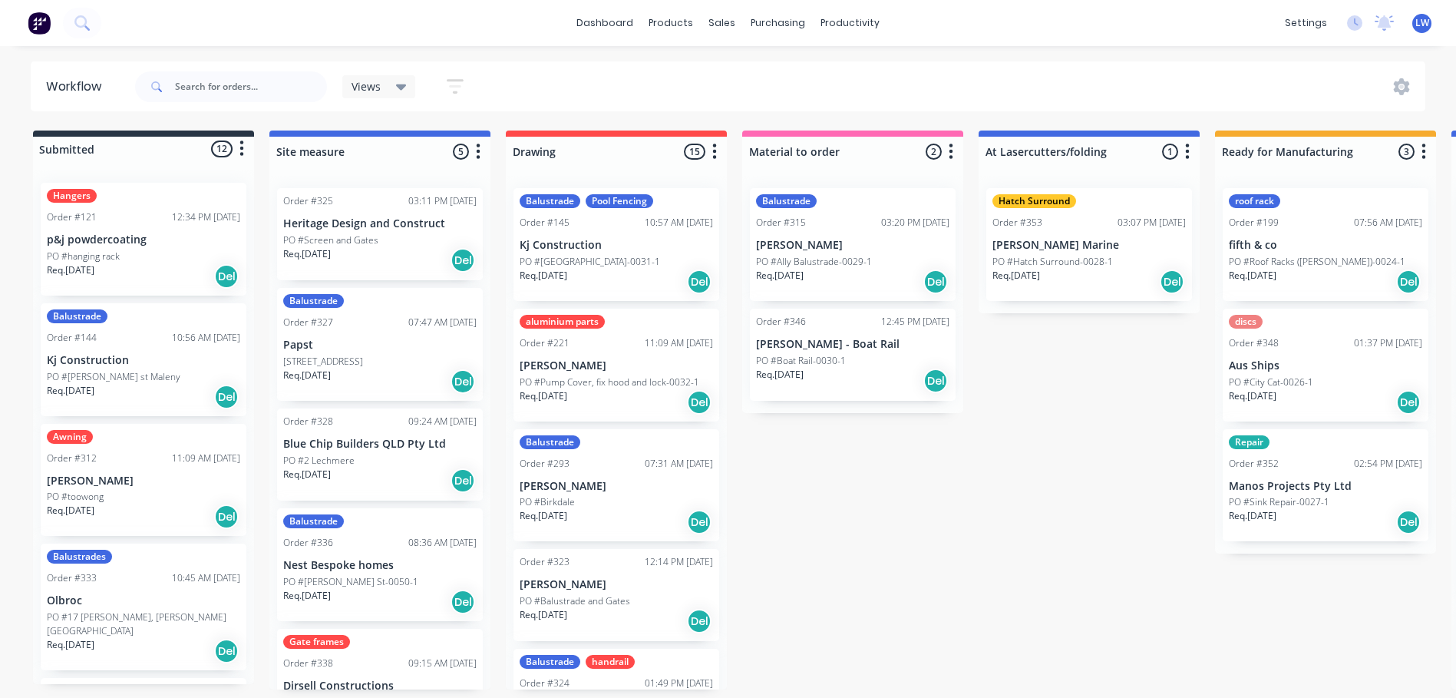
click at [573, 494] on div "Balustrade Order #293 07:31 AM [DATE] [PERSON_NAME] PO #Birkdale Req. [DATE] Del" at bounding box center [617, 485] width 206 height 113
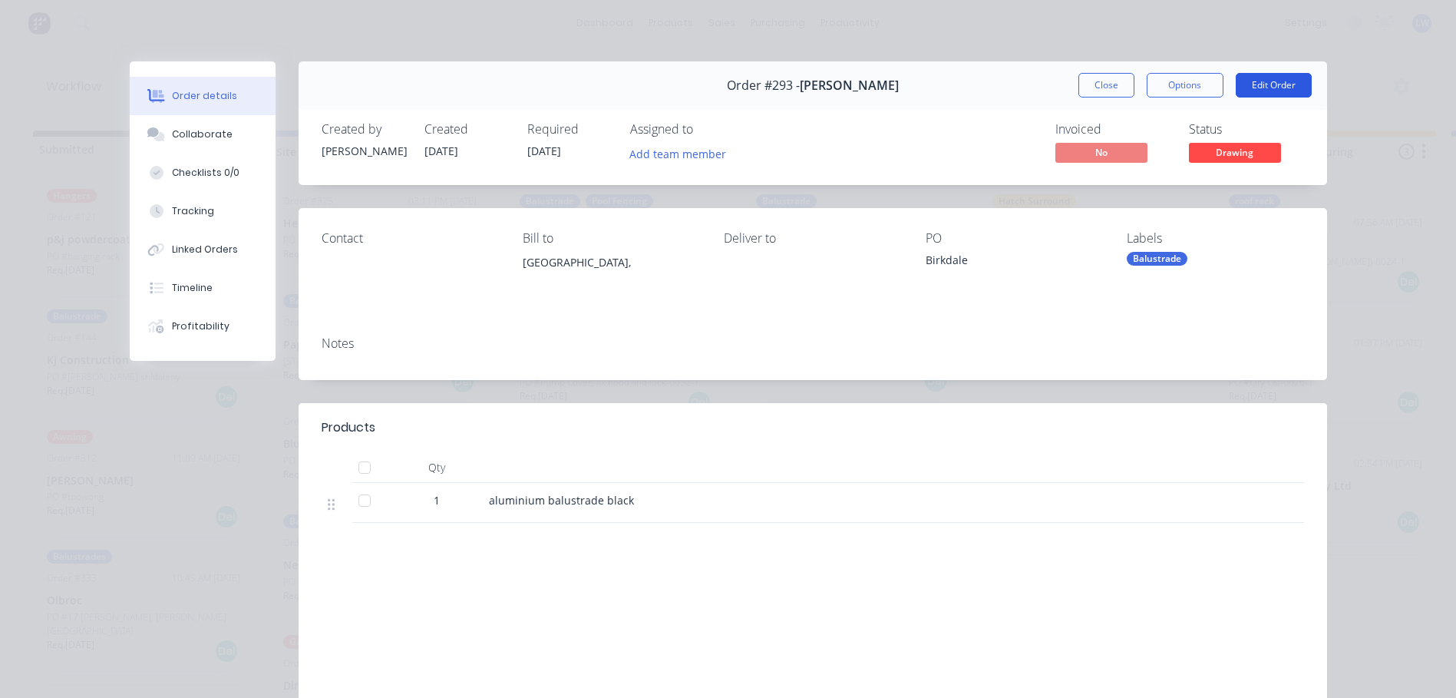
click at [1252, 89] on button "Edit Order" at bounding box center [1274, 85] width 76 height 25
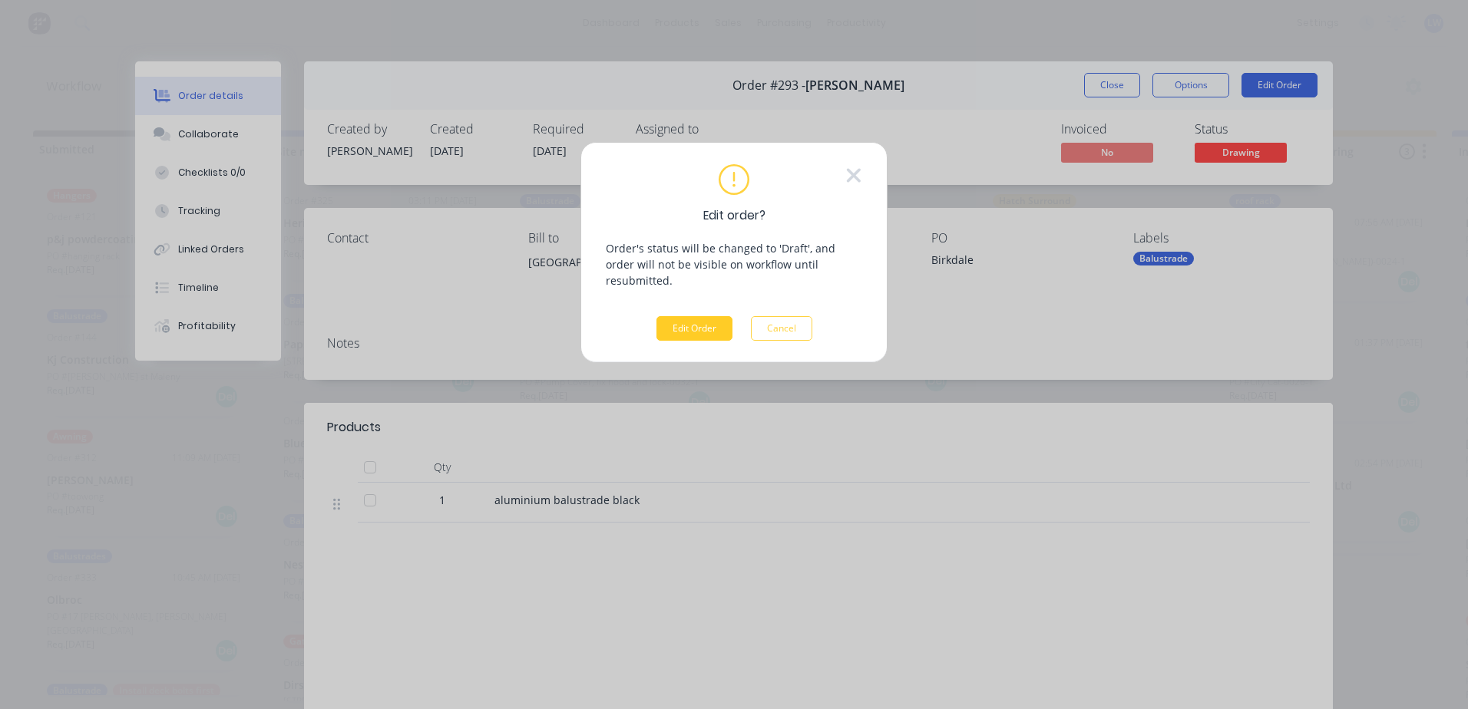
click at [705, 316] on button "Edit Order" at bounding box center [694, 328] width 76 height 25
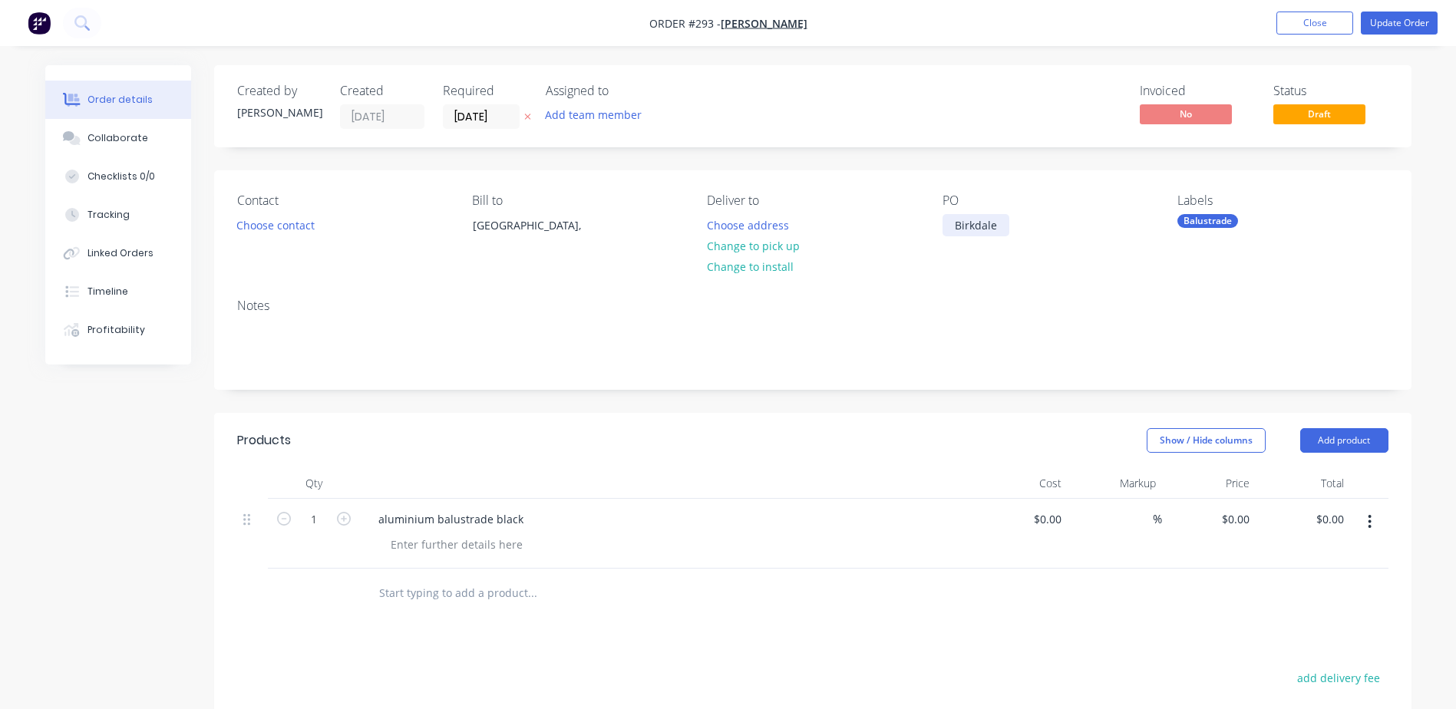
click at [996, 221] on div "Birkdale" at bounding box center [976, 225] width 67 height 22
click at [1395, 25] on button "Update Order" at bounding box center [1399, 23] width 77 height 23
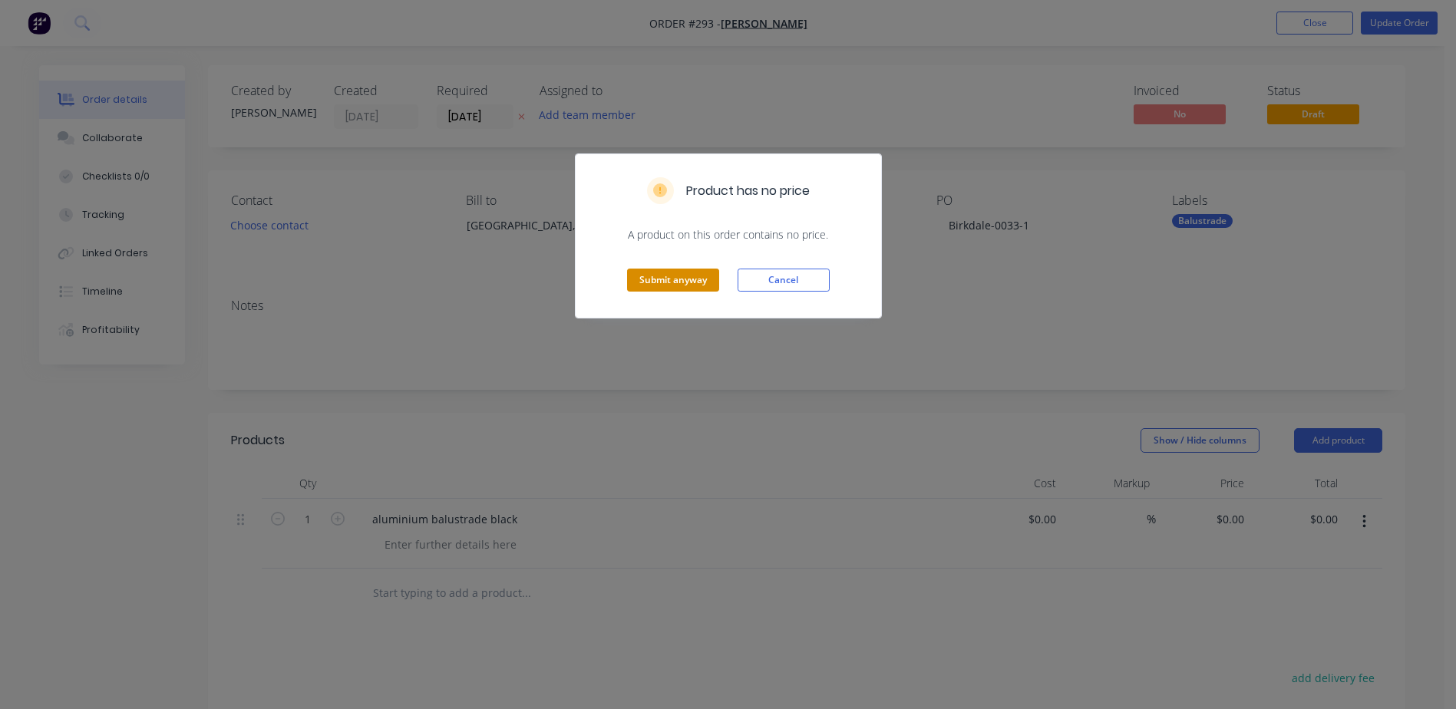
click at [663, 285] on button "Submit anyway" at bounding box center [673, 280] width 92 height 23
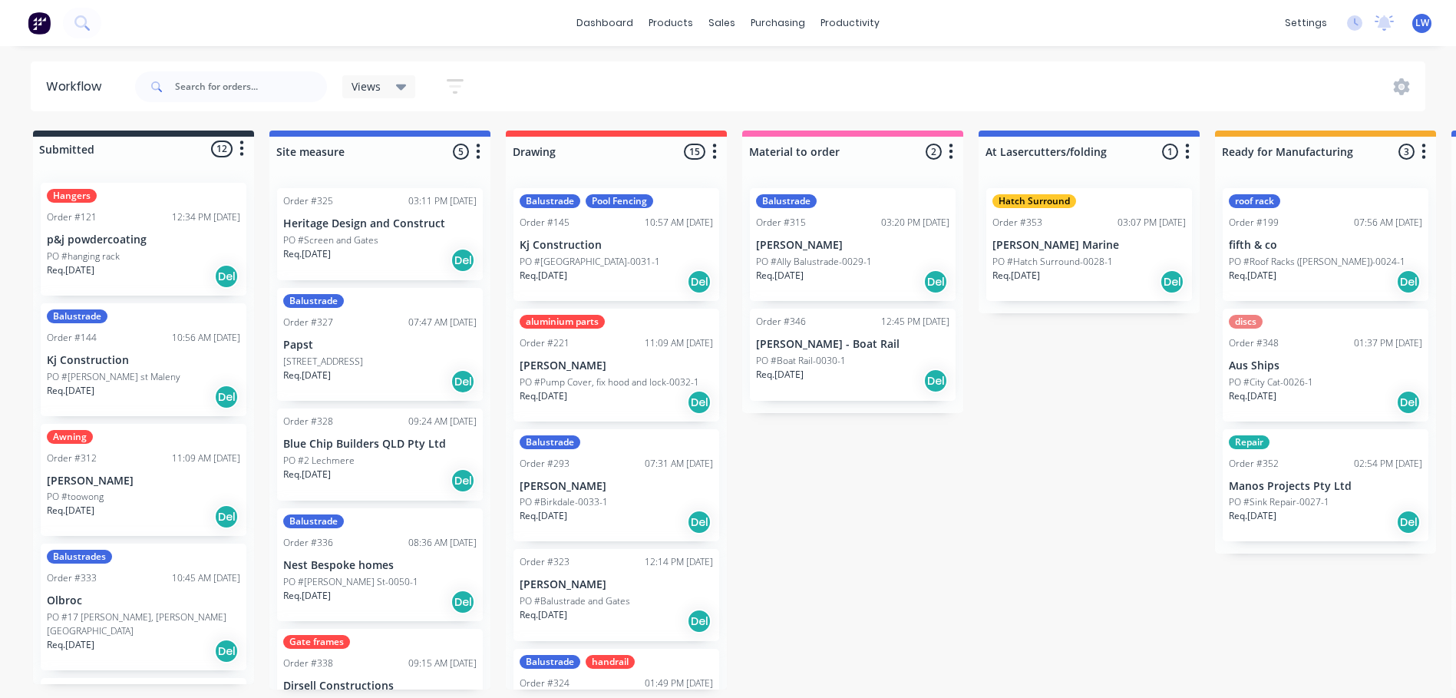
click at [577, 602] on p "PO #Balustrade and Gates" at bounding box center [575, 601] width 111 height 14
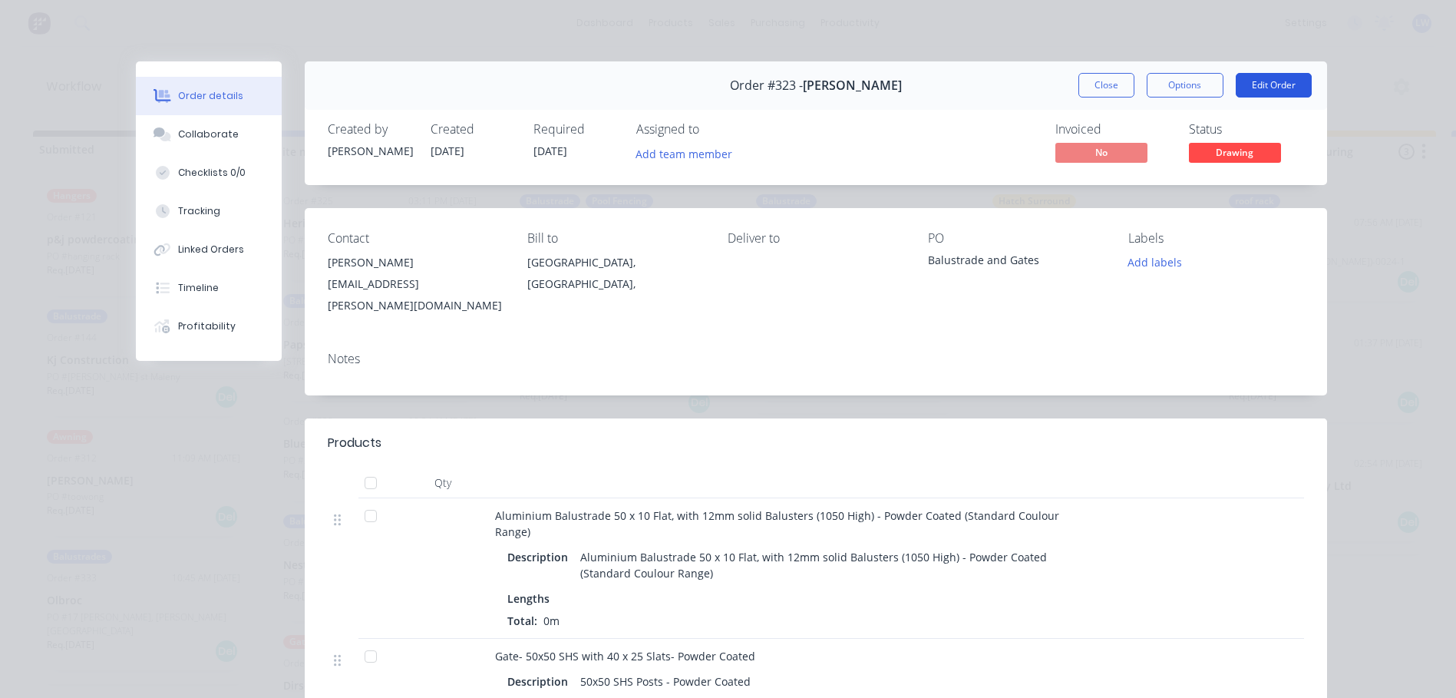
click at [1287, 85] on button "Edit Order" at bounding box center [1274, 85] width 76 height 25
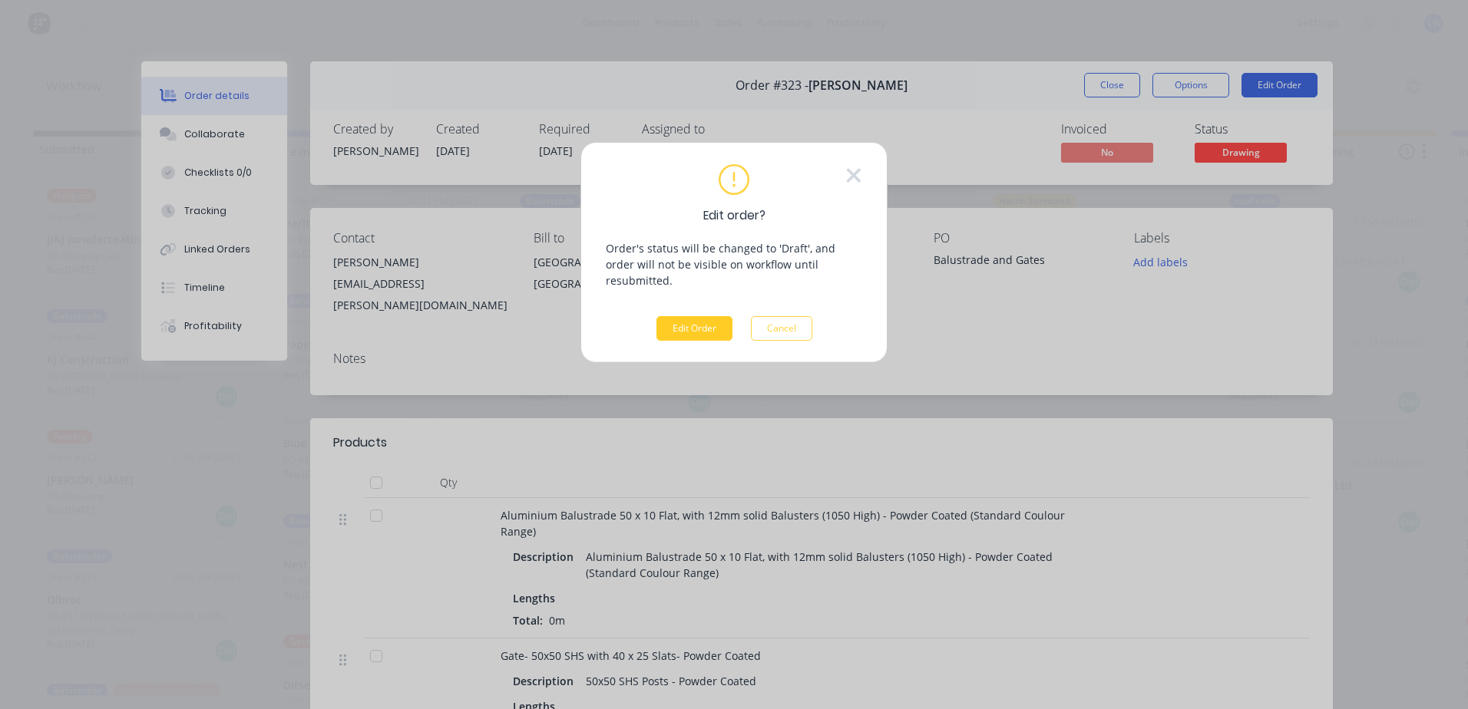
click at [689, 316] on button "Edit Order" at bounding box center [694, 328] width 76 height 25
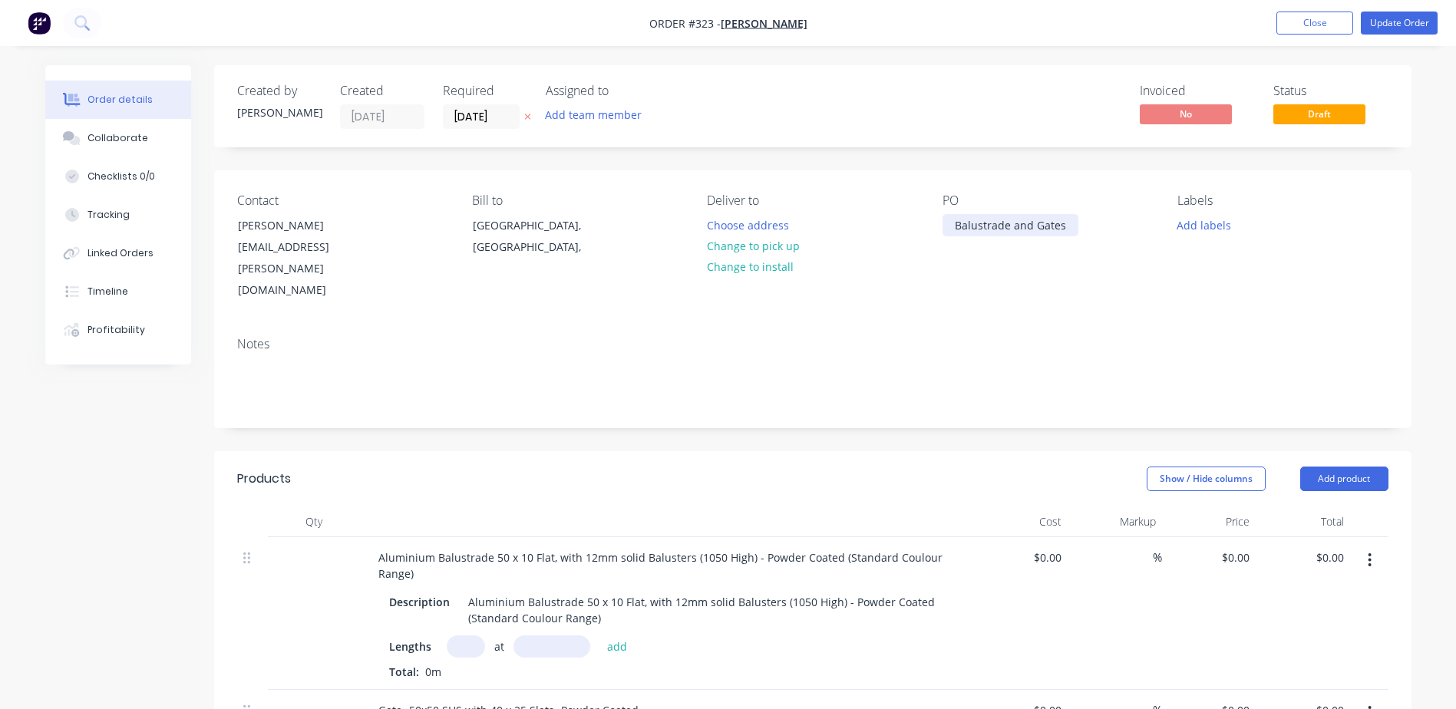
click at [1063, 226] on div "Balustrade and Gates" at bounding box center [1011, 225] width 136 height 22
click at [1403, 21] on button "Update Order" at bounding box center [1399, 23] width 77 height 23
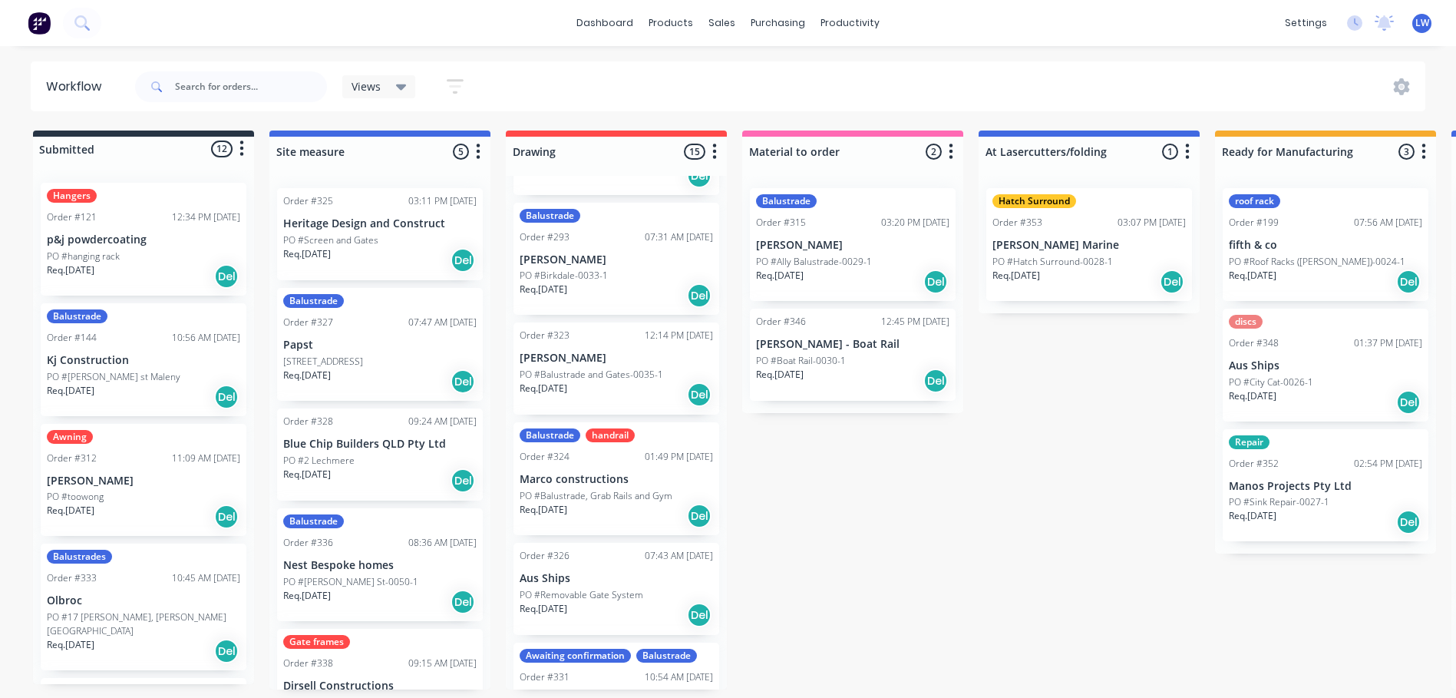
scroll to position [230, 0]
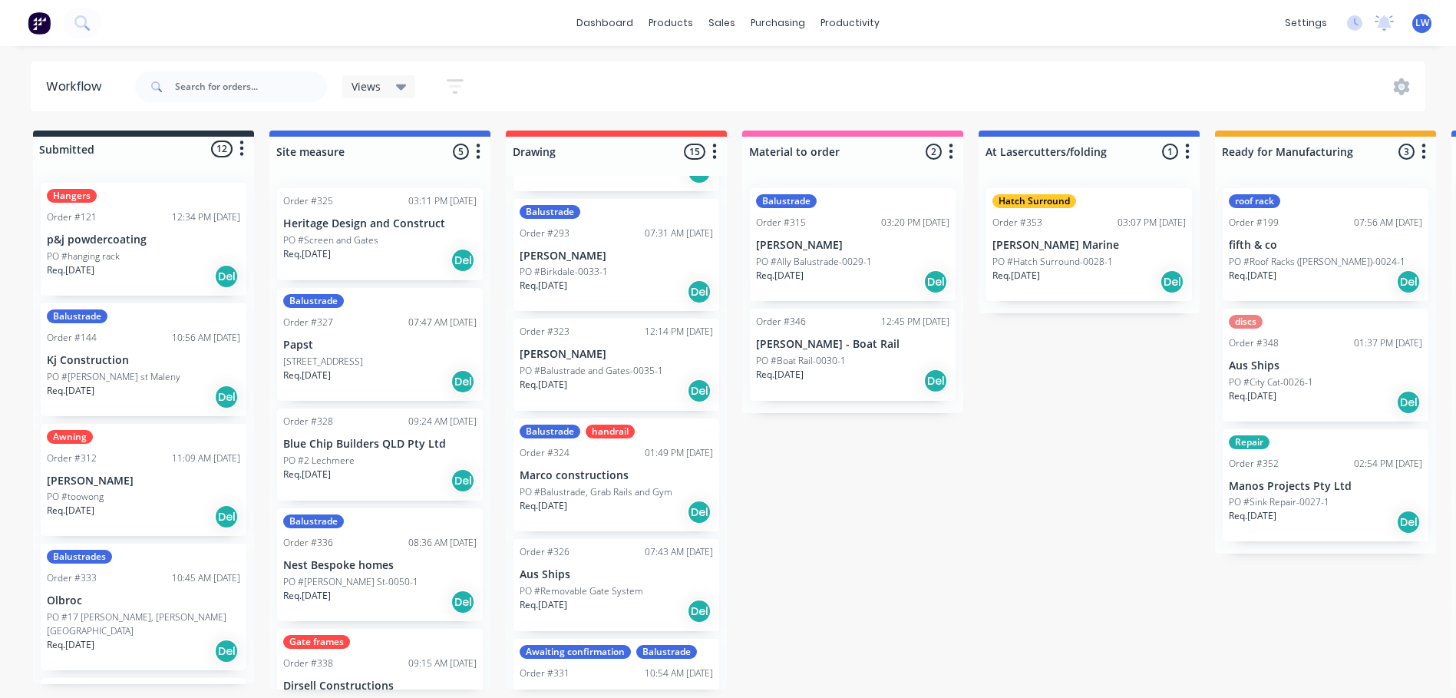
click at [377, 465] on div "PO #2 Lechmere" at bounding box center [379, 461] width 193 height 14
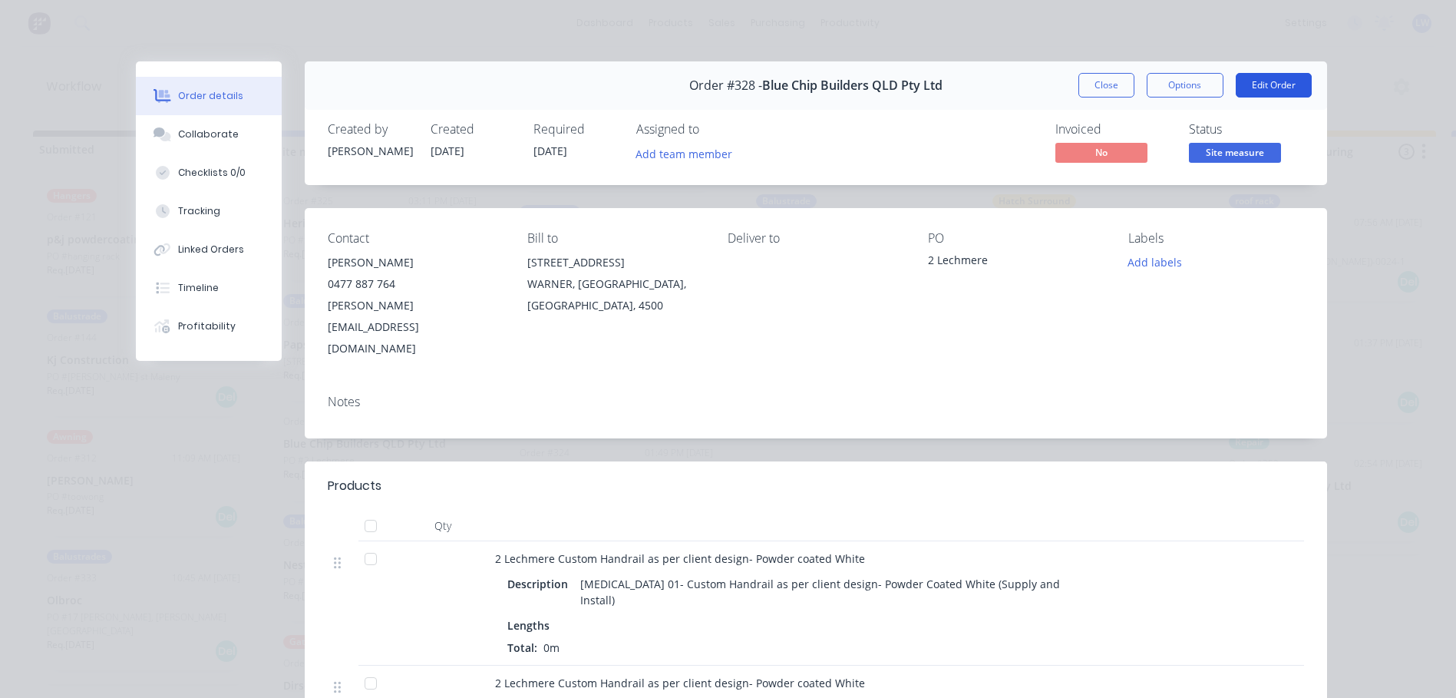
click at [1277, 84] on button "Edit Order" at bounding box center [1274, 85] width 76 height 25
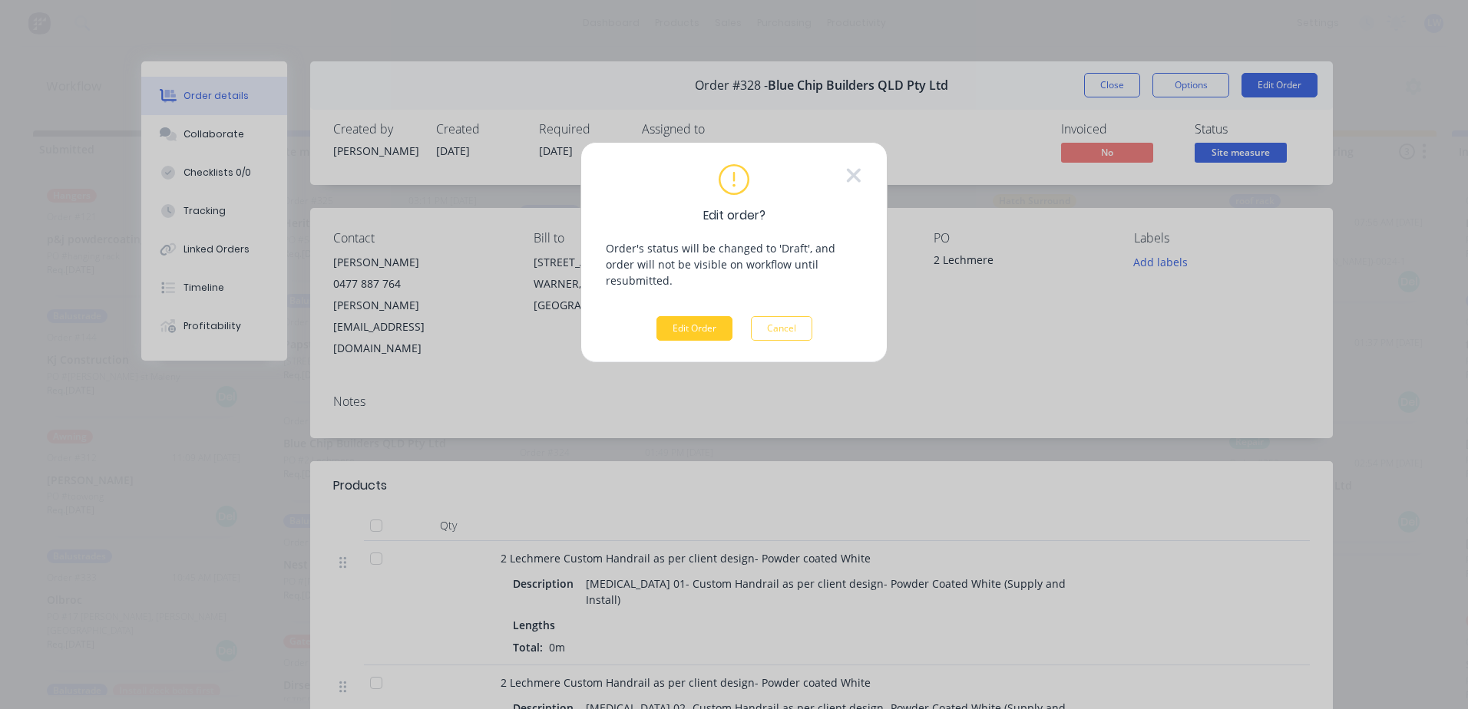
click at [669, 316] on button "Edit Order" at bounding box center [694, 328] width 76 height 25
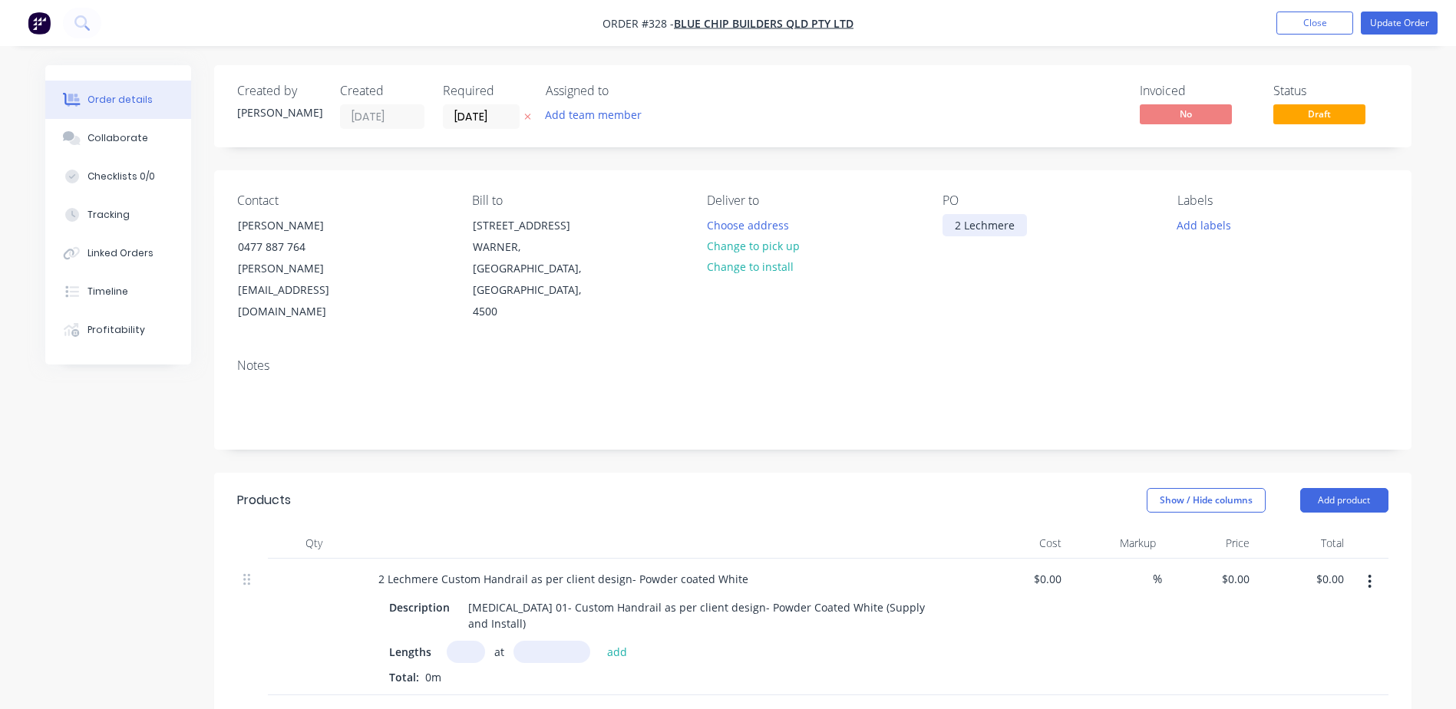
click at [1013, 226] on div "2 Lechmere" at bounding box center [985, 225] width 84 height 22
click at [1403, 21] on button "Update Order" at bounding box center [1399, 23] width 77 height 23
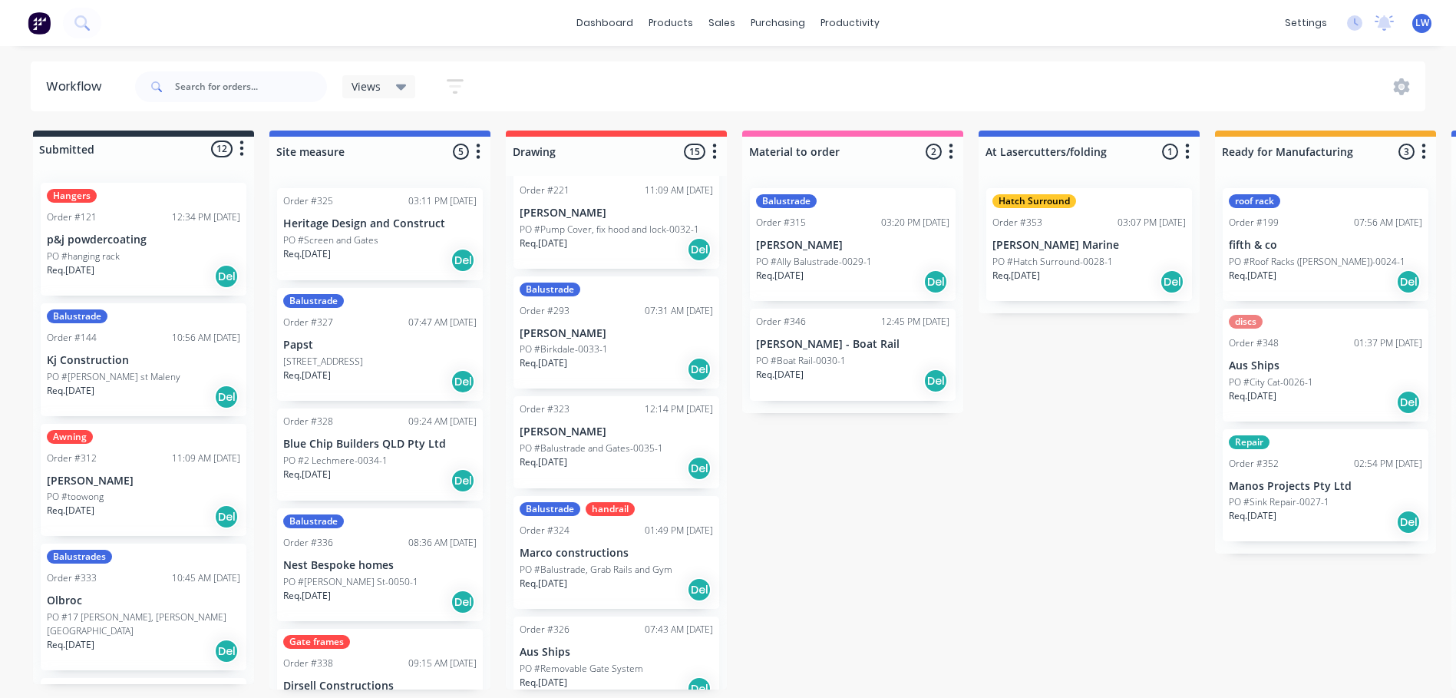
scroll to position [154, 0]
click at [603, 571] on p "PO #Balustrade, Grab Rails and Gym" at bounding box center [596, 569] width 153 height 14
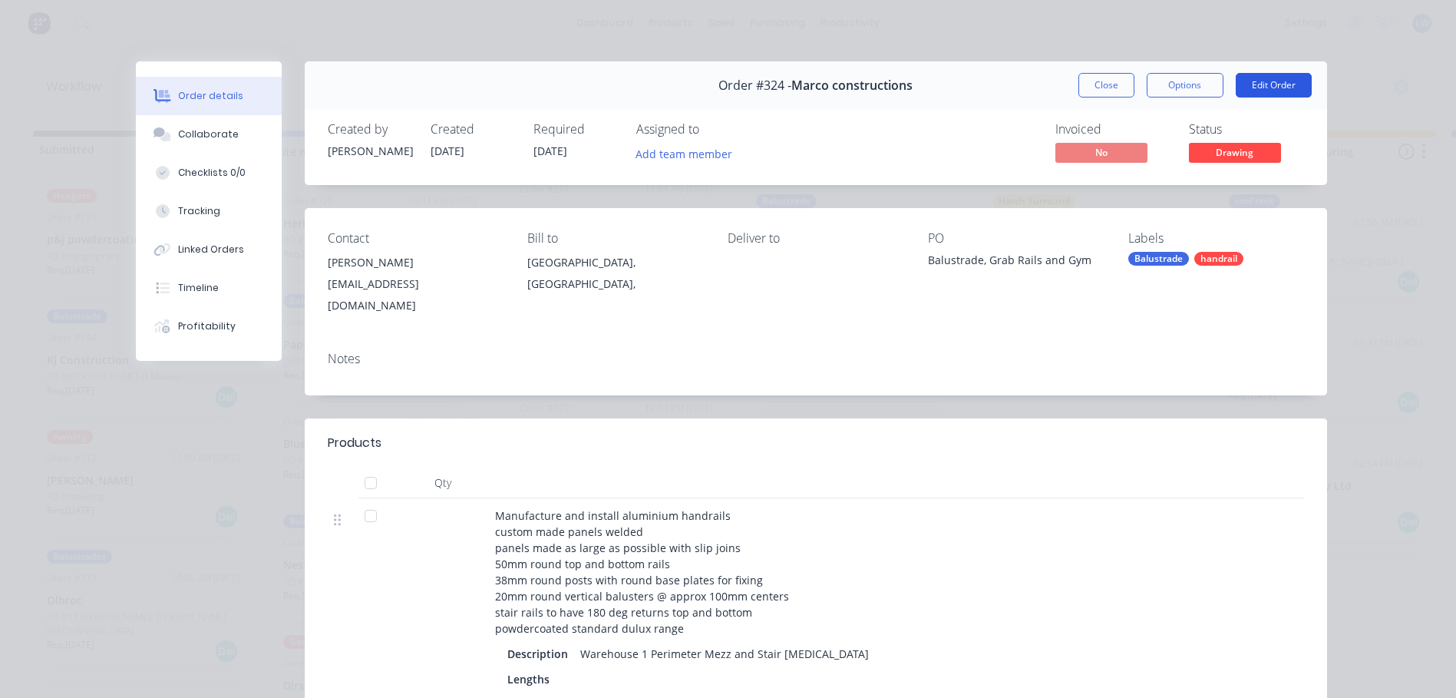
click at [1251, 84] on button "Edit Order" at bounding box center [1274, 85] width 76 height 25
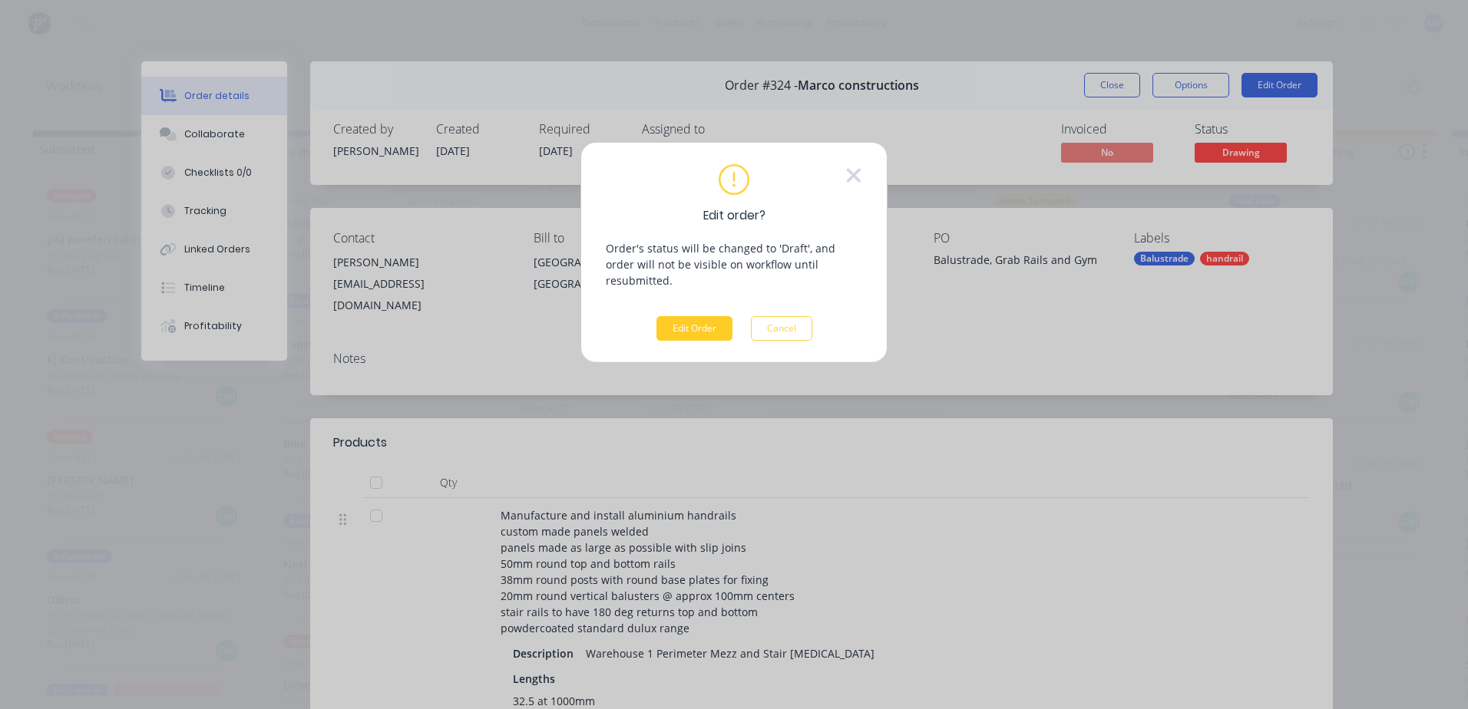
click at [688, 316] on button "Edit Order" at bounding box center [694, 328] width 76 height 25
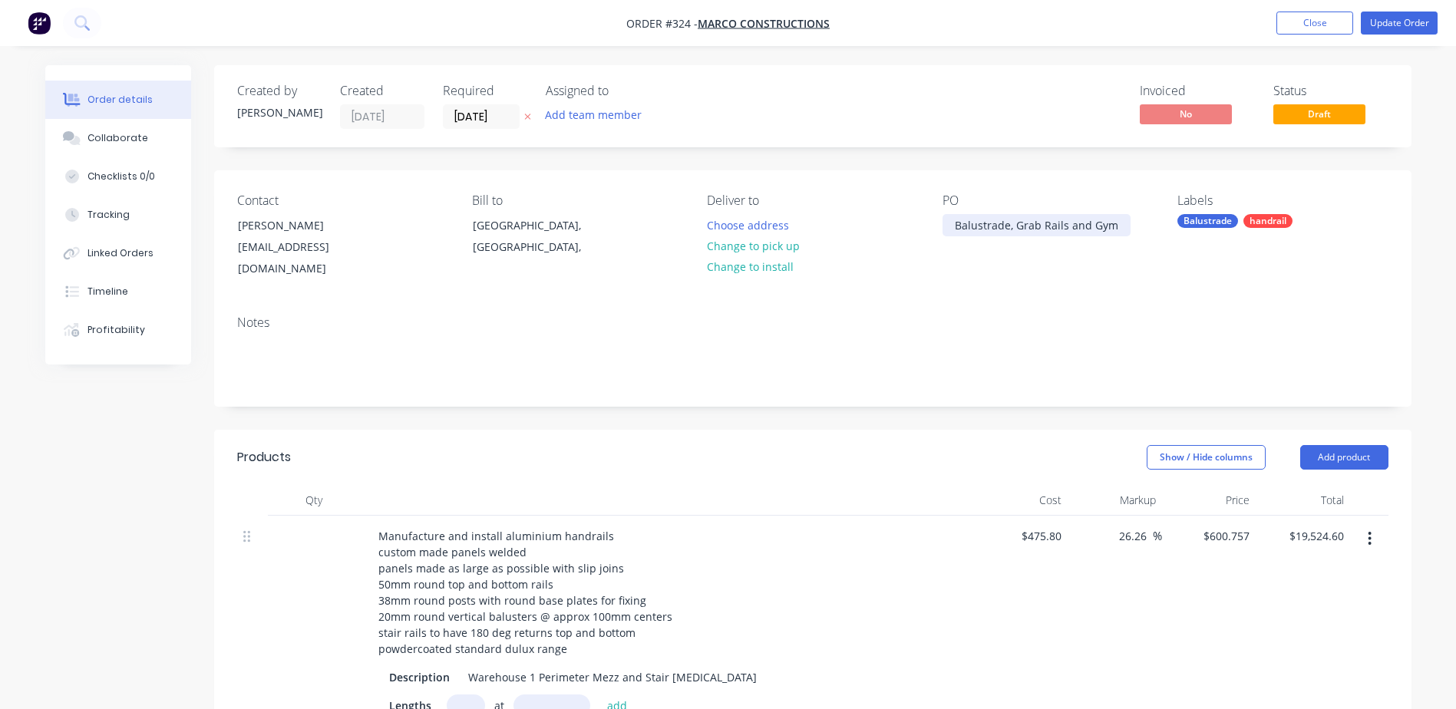
click at [1118, 222] on div "Balustrade, Grab Rails and Gym" at bounding box center [1037, 225] width 188 height 22
click at [1396, 18] on button "Update Order" at bounding box center [1399, 23] width 77 height 23
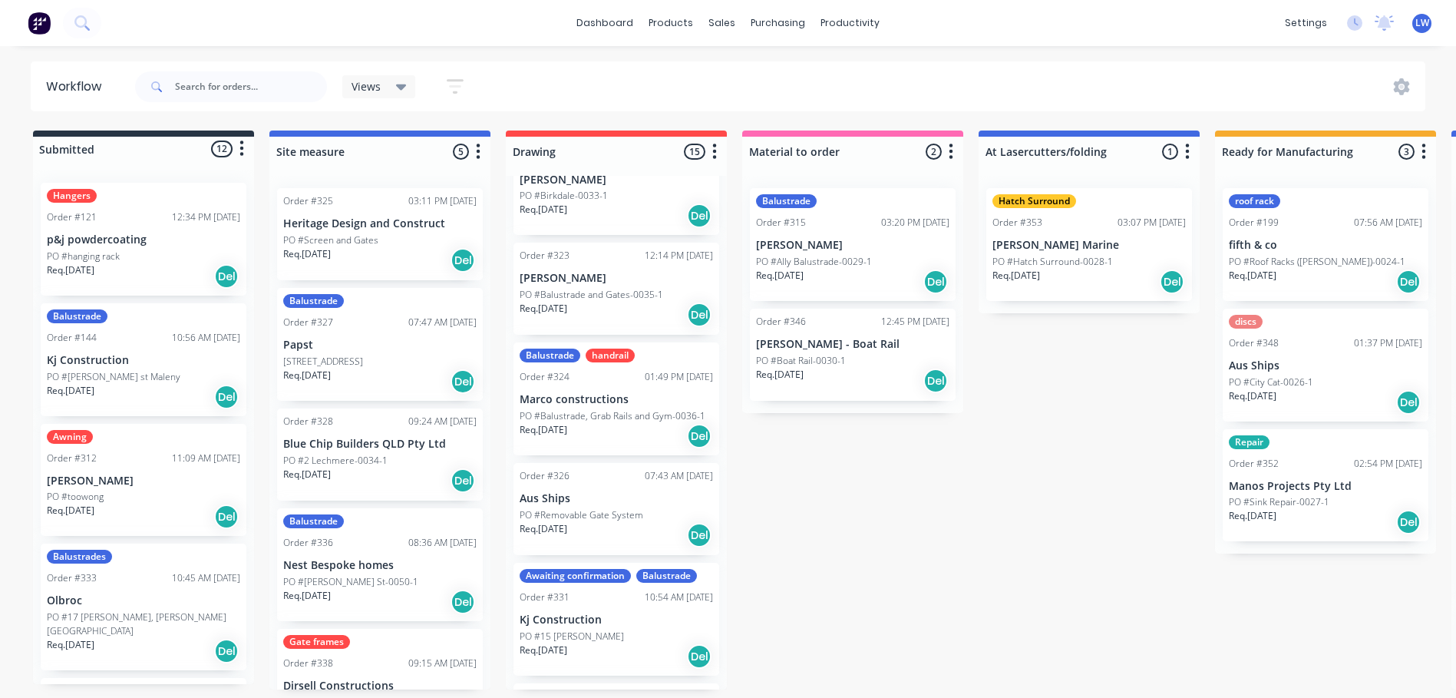
scroll to position [307, 0]
click at [593, 507] on p "PO #Removable Gate System" at bounding box center [582, 514] width 124 height 14
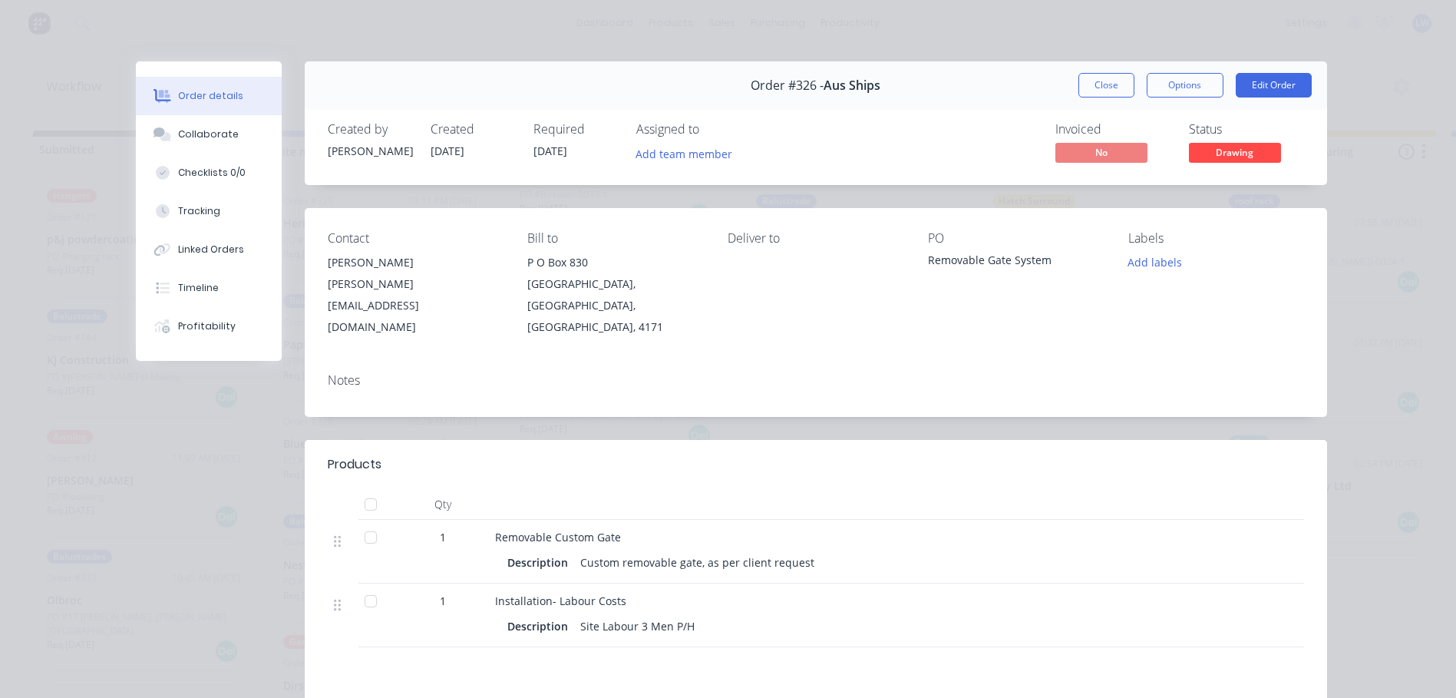
click at [1271, 71] on div "Order #326 - Aus Ships Close Options Edit Order" at bounding box center [816, 85] width 1023 height 48
click at [1258, 88] on button "Edit Order" at bounding box center [1274, 85] width 76 height 25
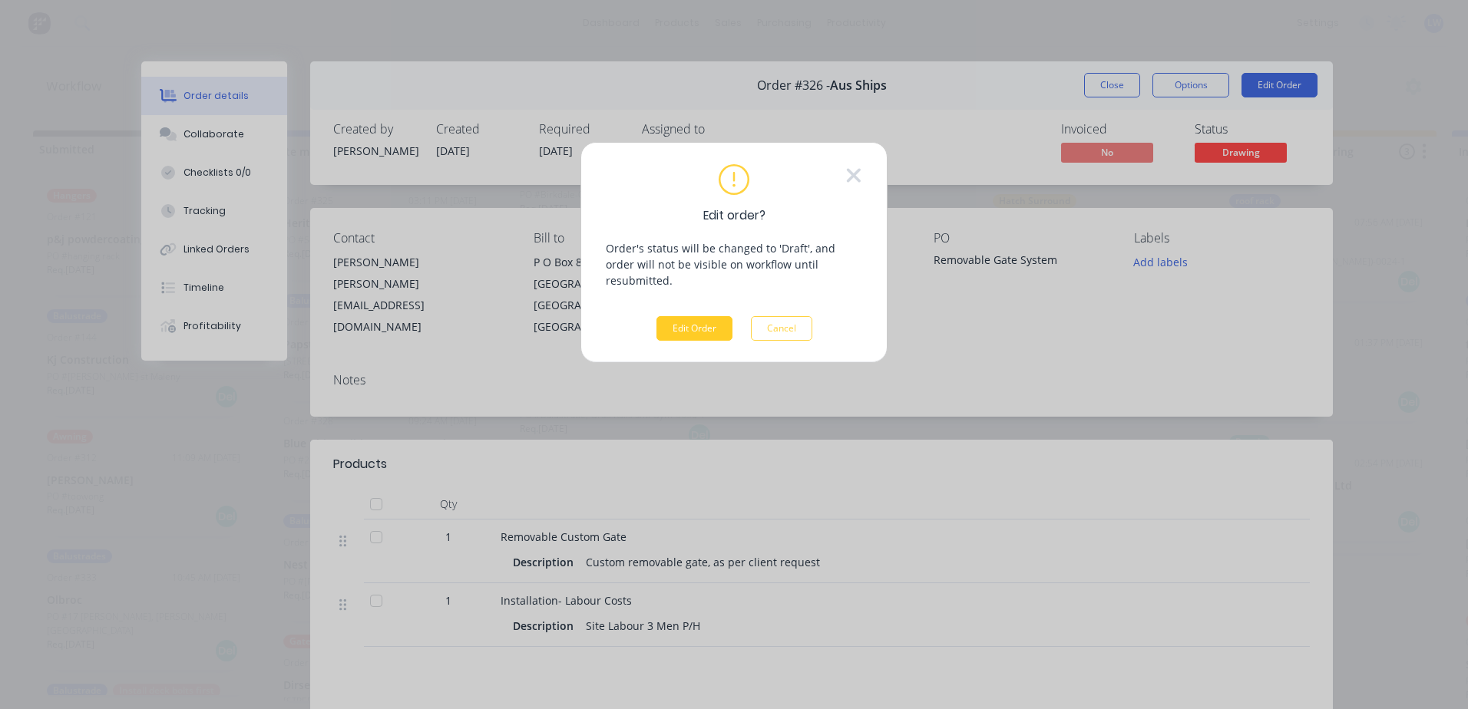
click at [687, 316] on button "Edit Order" at bounding box center [694, 328] width 76 height 25
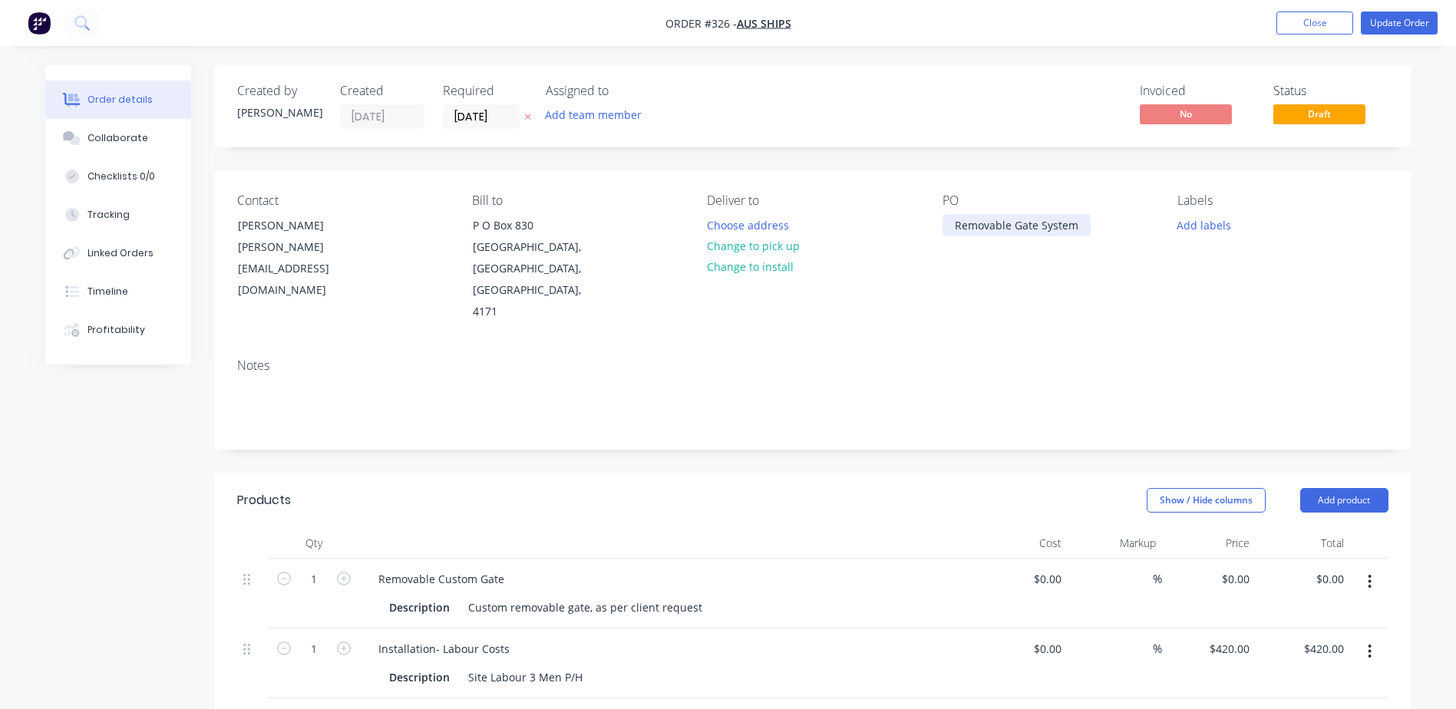
click at [1076, 221] on div "Removable Gate System" at bounding box center [1017, 225] width 148 height 22
click at [1392, 20] on button "Update Order" at bounding box center [1399, 23] width 77 height 23
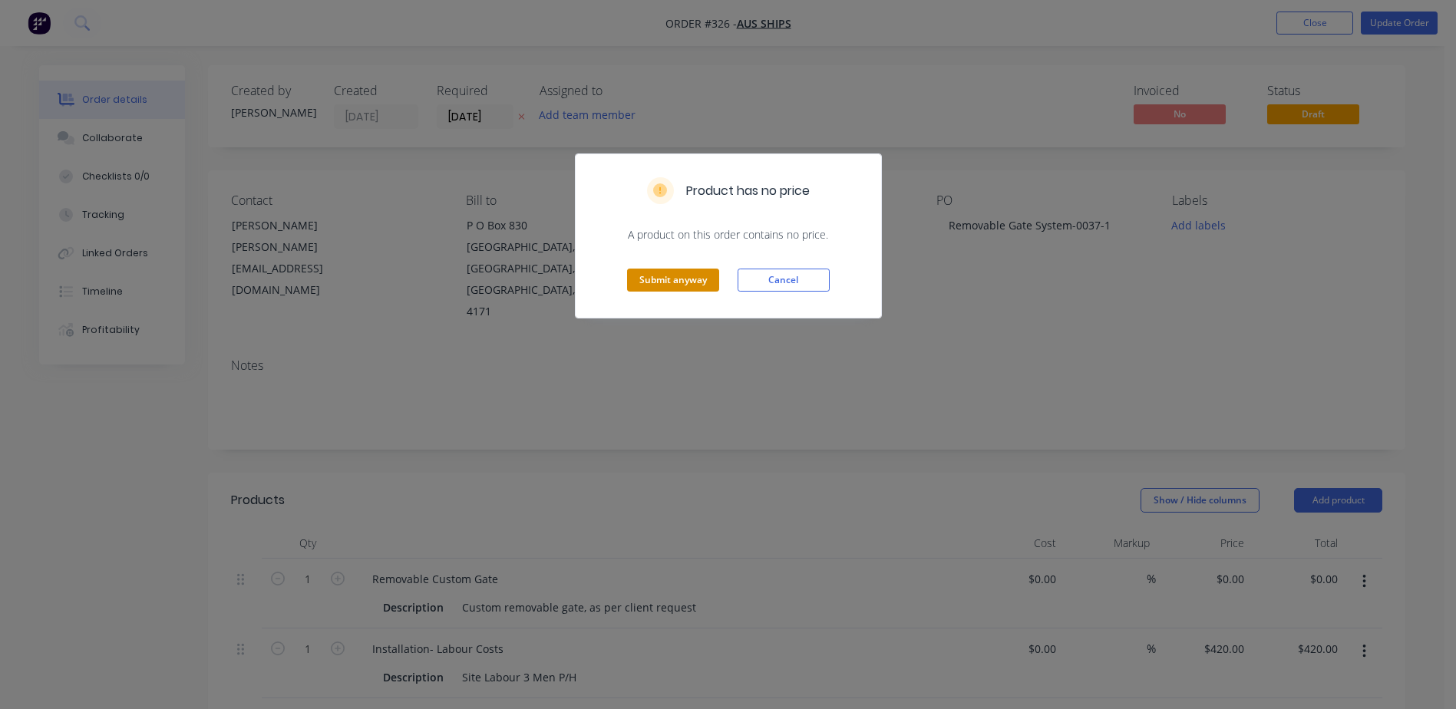
click at [689, 273] on button "Submit anyway" at bounding box center [673, 280] width 92 height 23
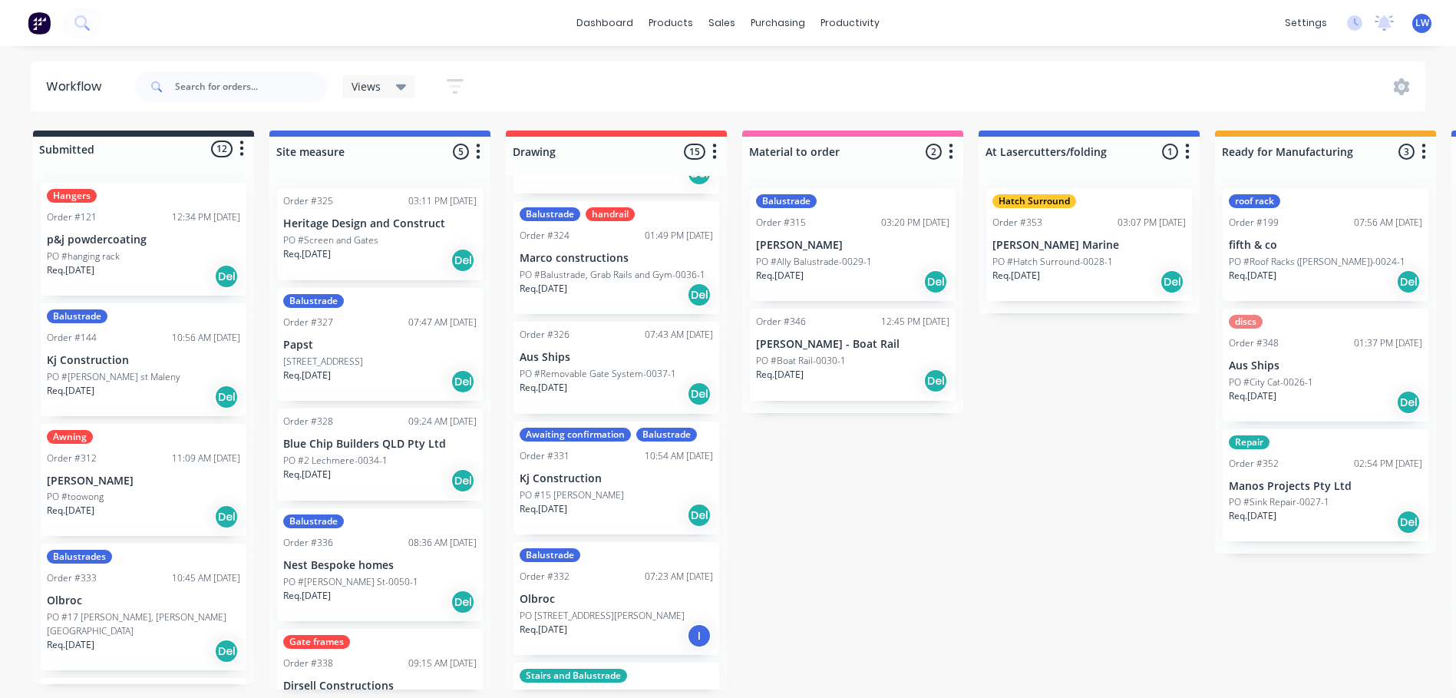
scroll to position [461, 0]
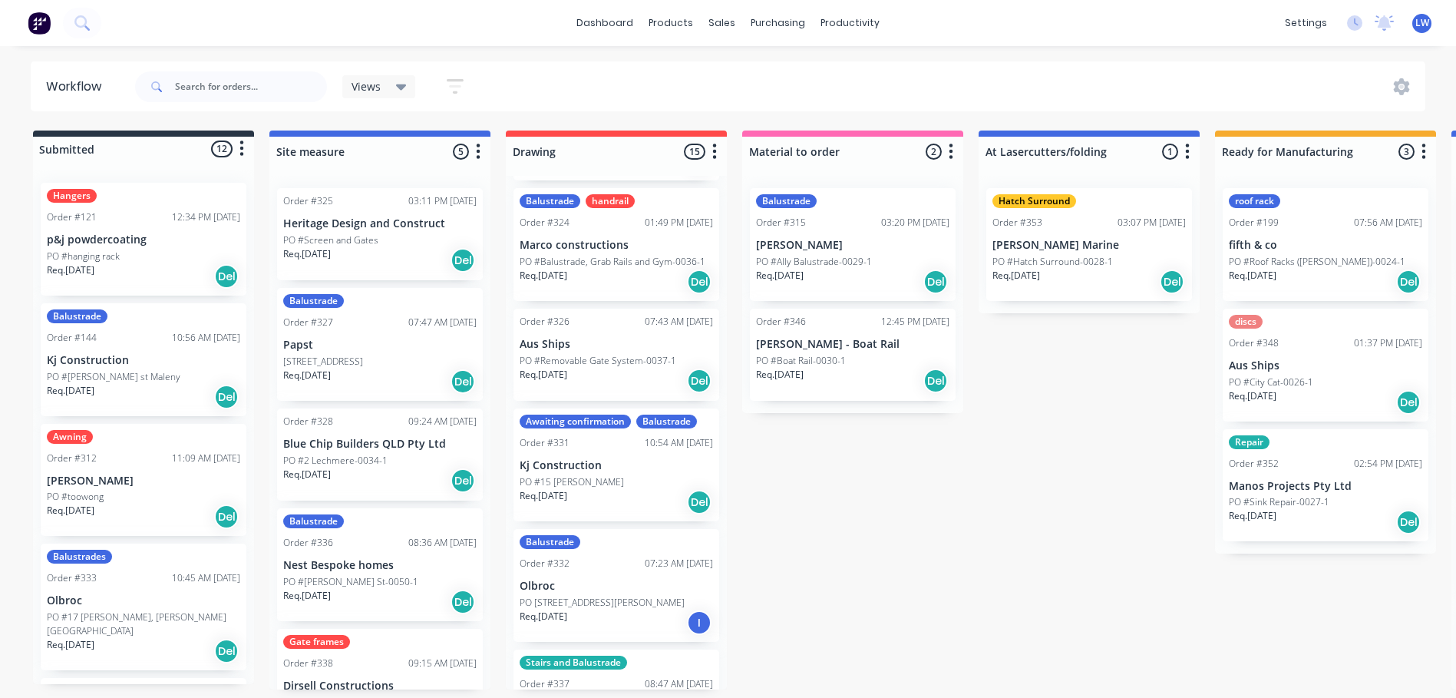
click at [563, 485] on p "PO #15 [PERSON_NAME]" at bounding box center [572, 482] width 104 height 14
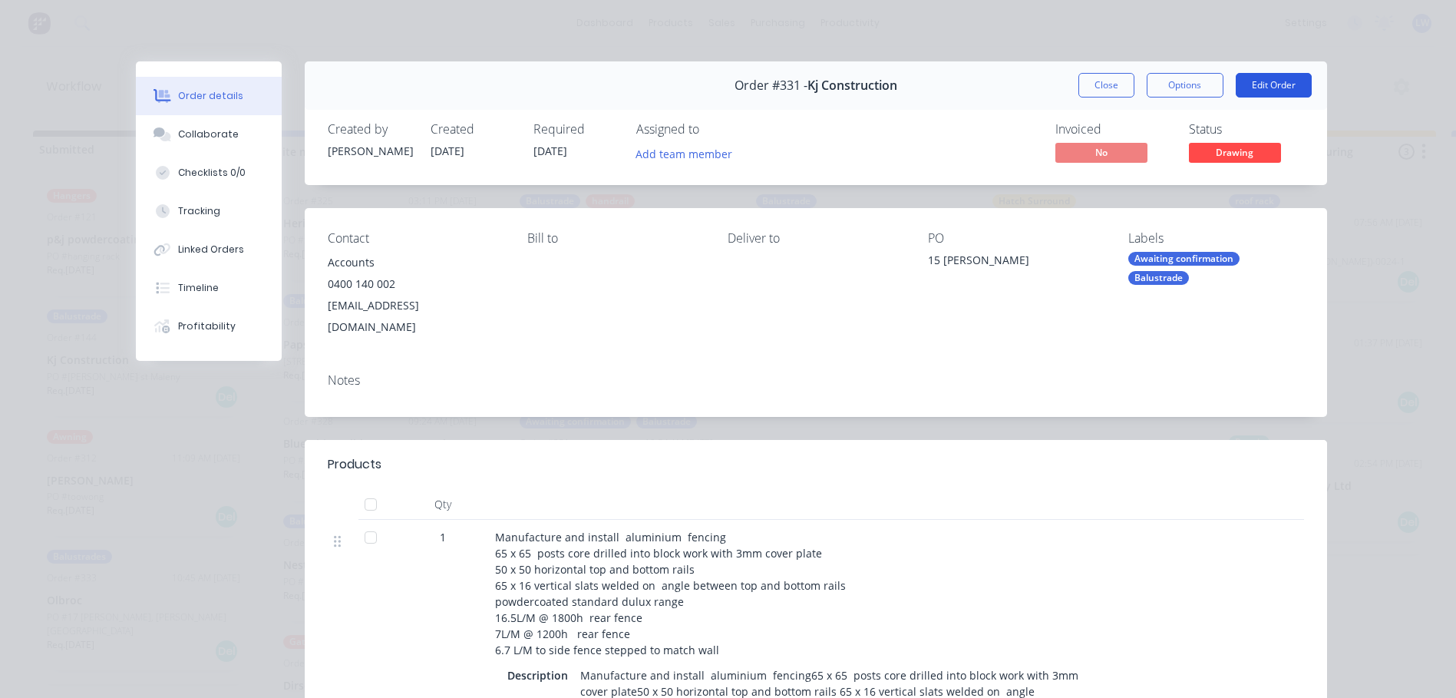
click at [1264, 85] on button "Edit Order" at bounding box center [1274, 85] width 76 height 25
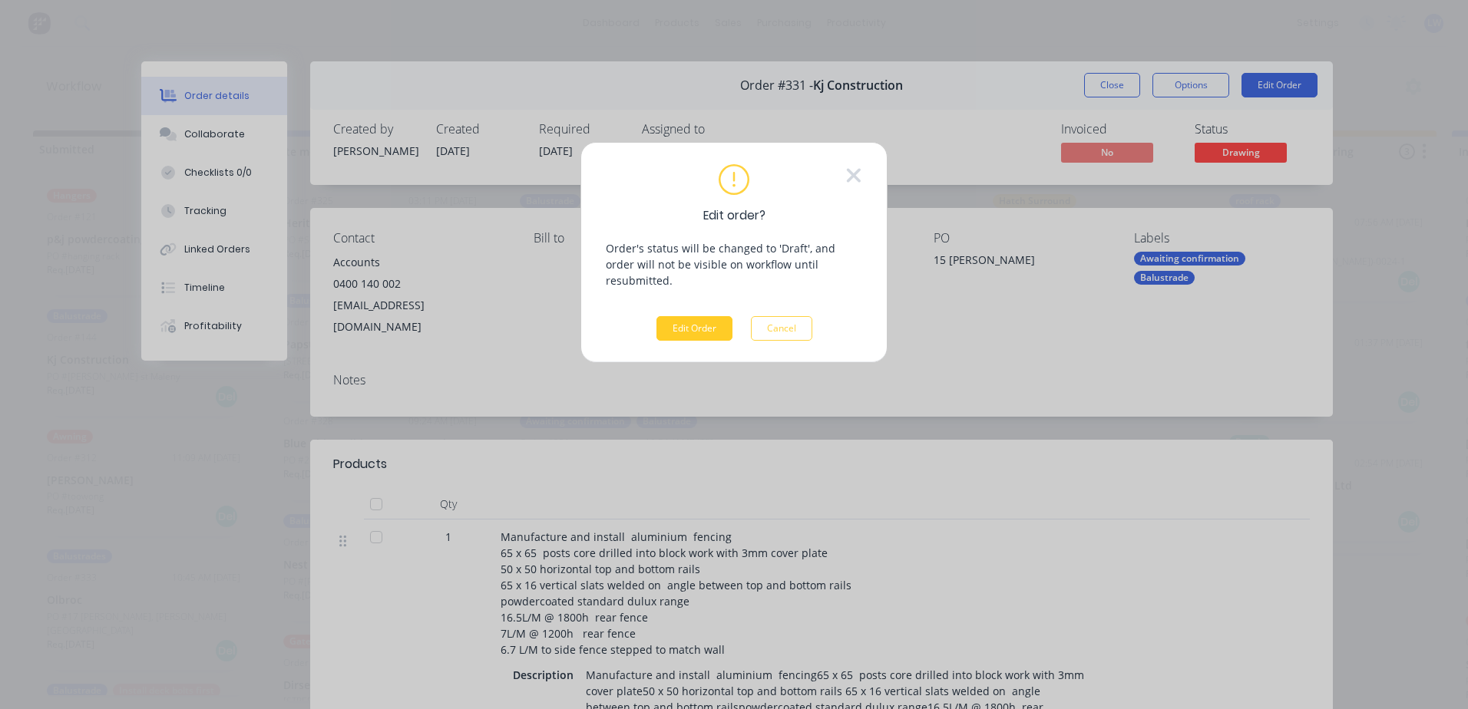
click at [710, 316] on button "Edit Order" at bounding box center [694, 328] width 76 height 25
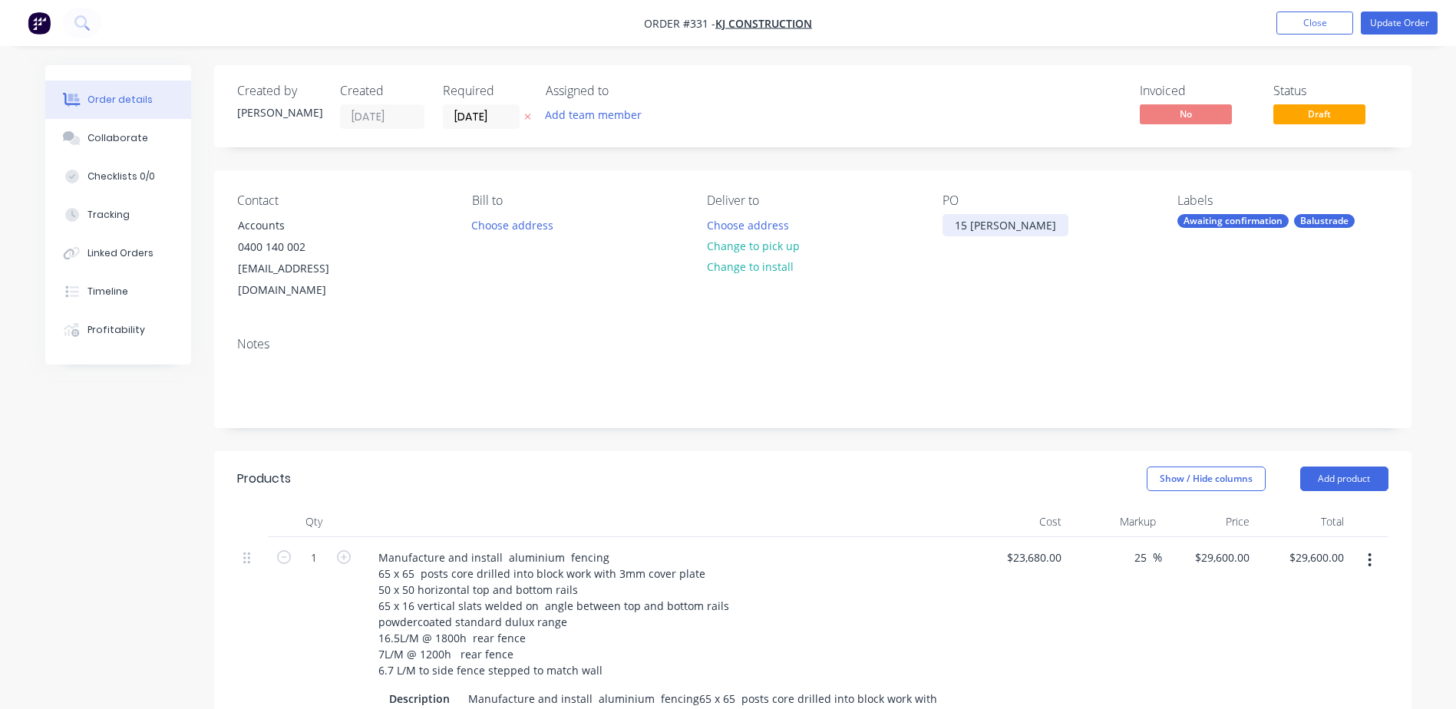
click at [1009, 233] on div "15 [PERSON_NAME]" at bounding box center [1006, 225] width 126 height 22
click at [1400, 25] on button "Update Order" at bounding box center [1399, 23] width 77 height 23
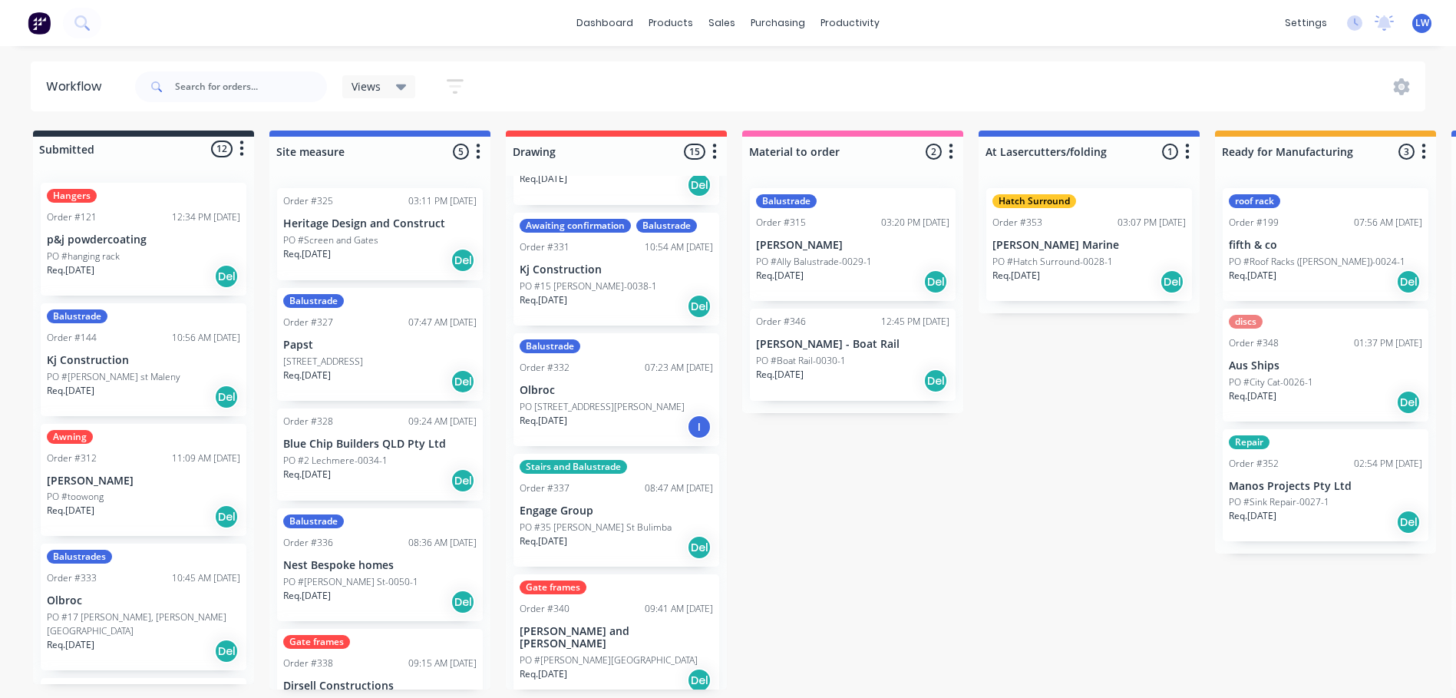
scroll to position [691, 0]
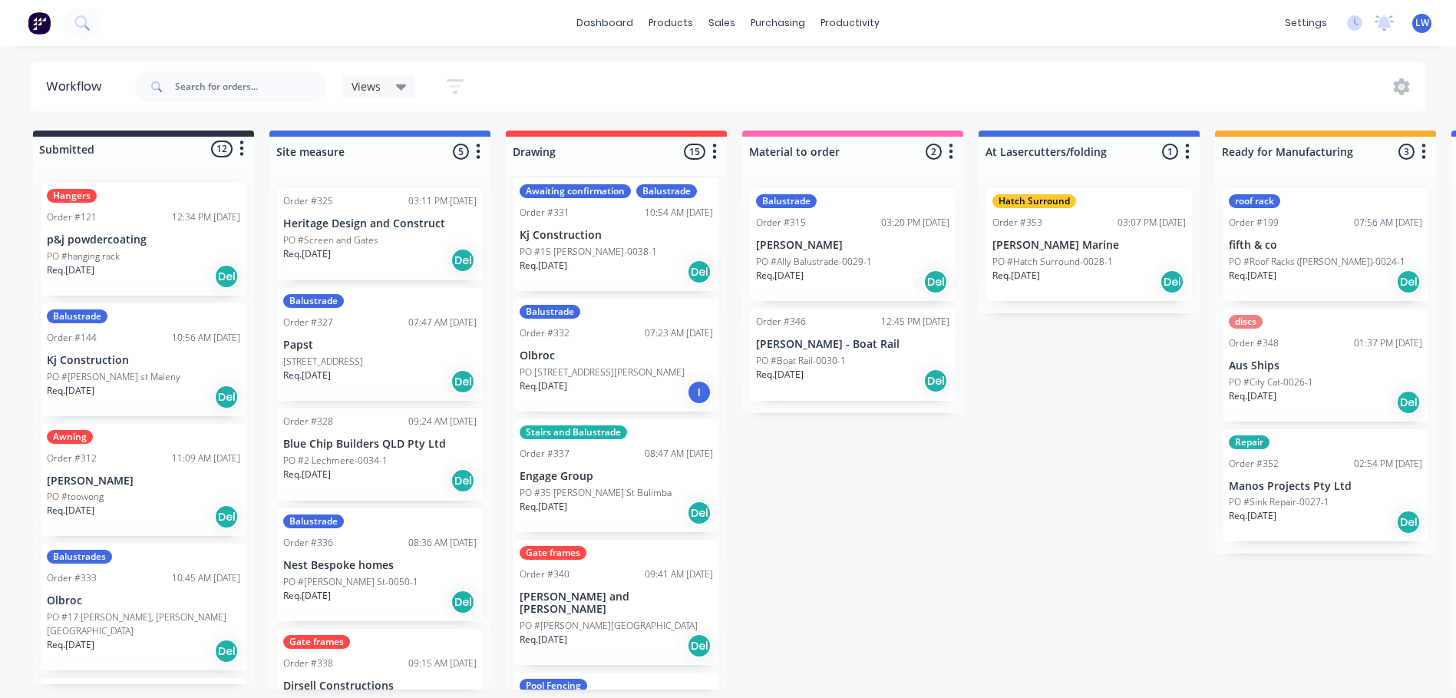
click at [583, 365] on p "PO [STREET_ADDRESS][PERSON_NAME]" at bounding box center [602, 372] width 165 height 14
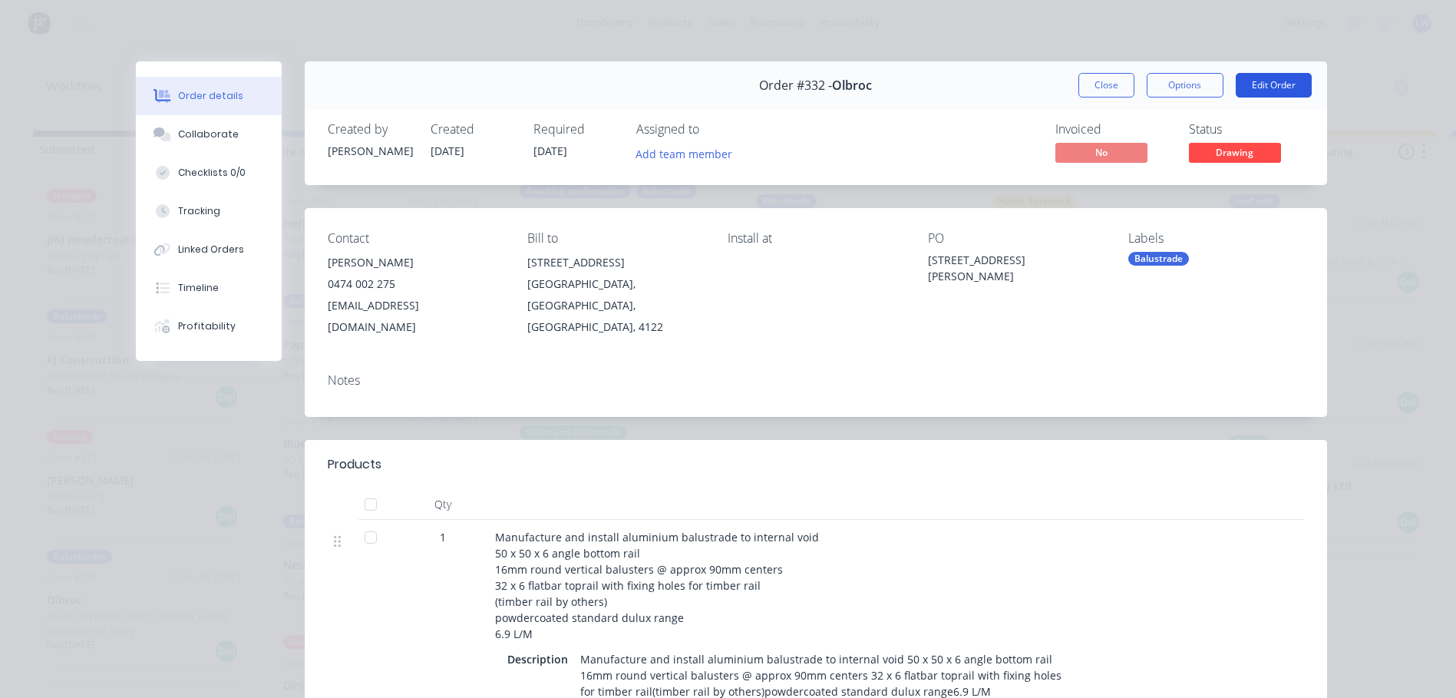
click at [1265, 82] on button "Edit Order" at bounding box center [1274, 85] width 76 height 25
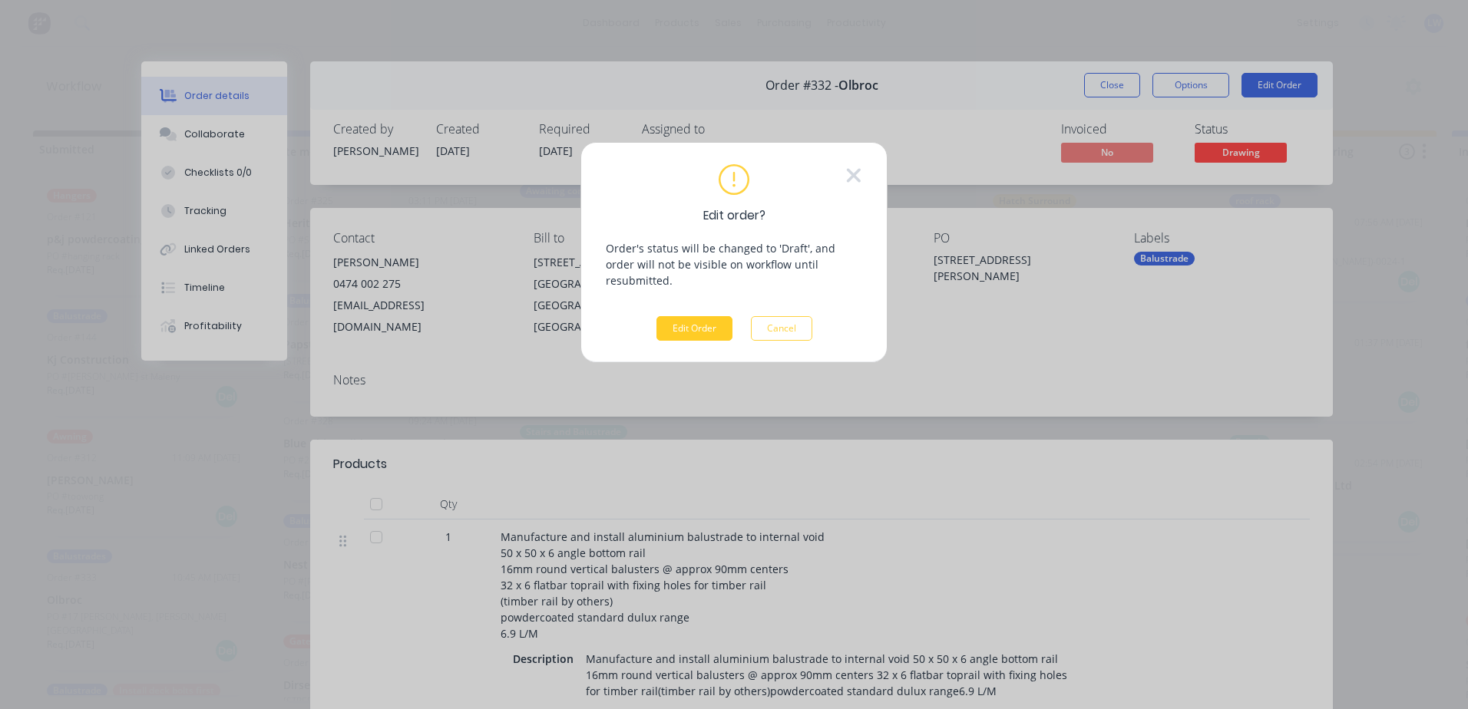
click at [695, 316] on button "Edit Order" at bounding box center [694, 328] width 76 height 25
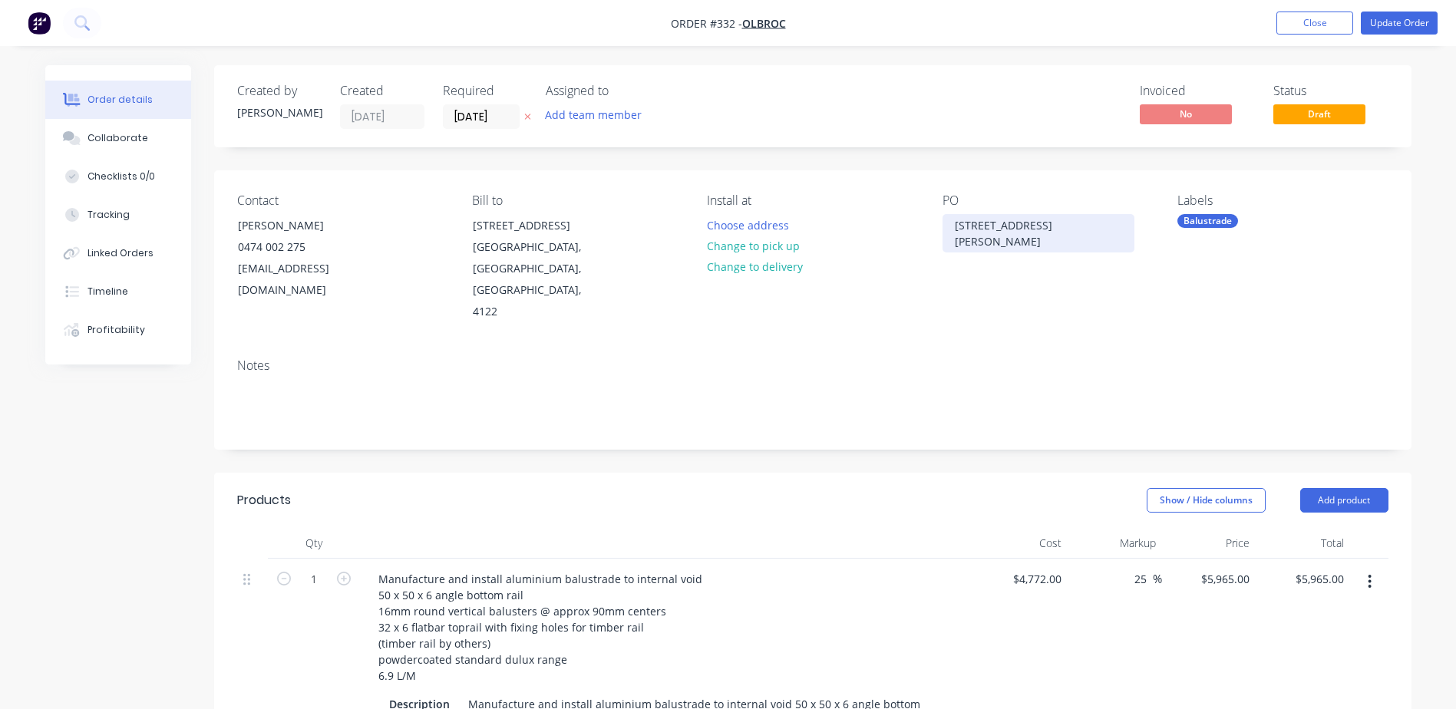
click at [1085, 227] on div "[STREET_ADDRESS][PERSON_NAME]" at bounding box center [1039, 233] width 192 height 38
click at [1382, 21] on button "Update Order" at bounding box center [1399, 23] width 77 height 23
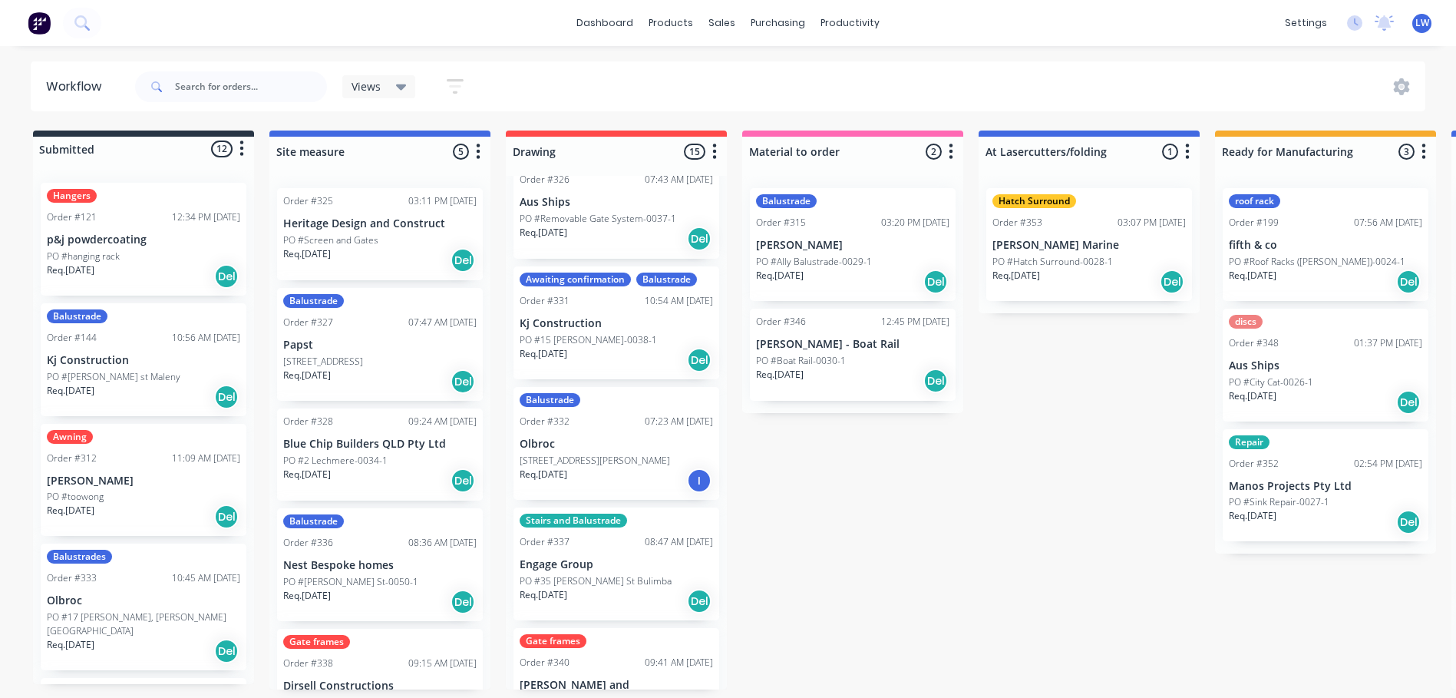
scroll to position [691, 0]
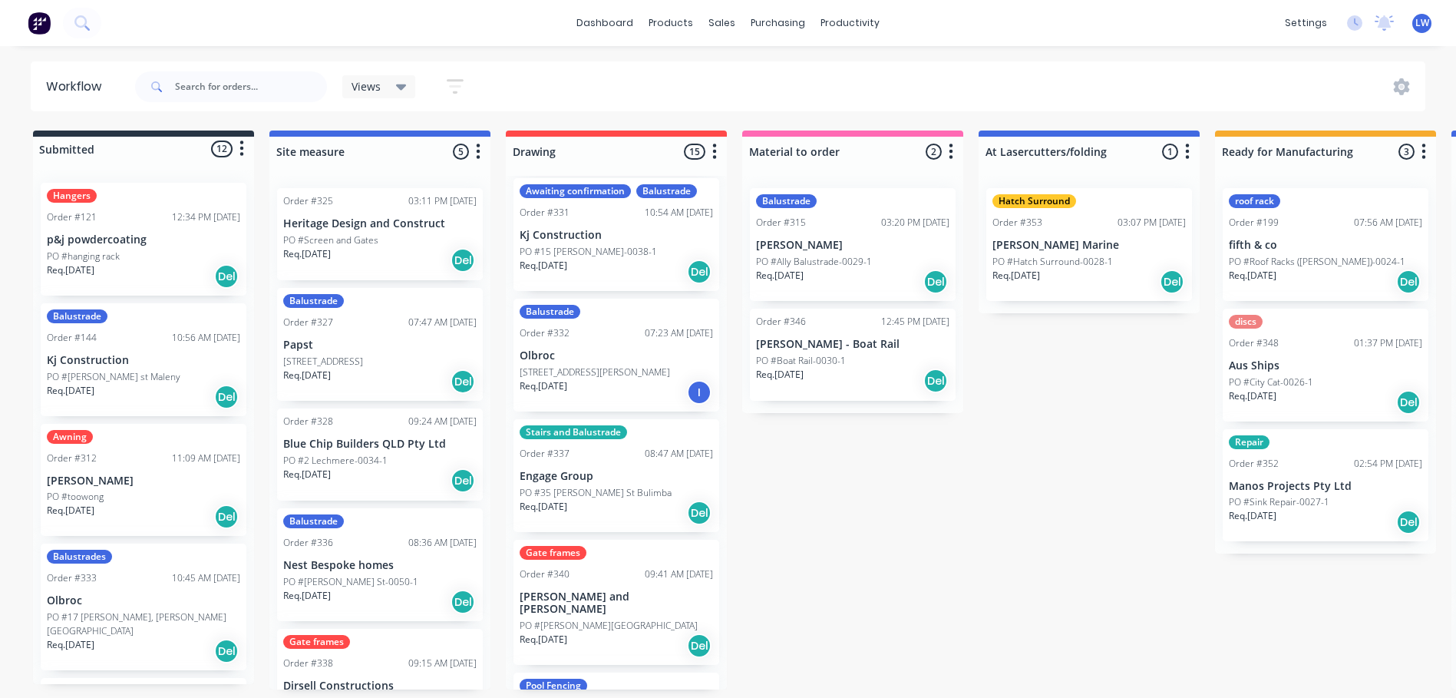
click at [605, 491] on p "PO #35 [PERSON_NAME] St Bulimba" at bounding box center [596, 493] width 152 height 14
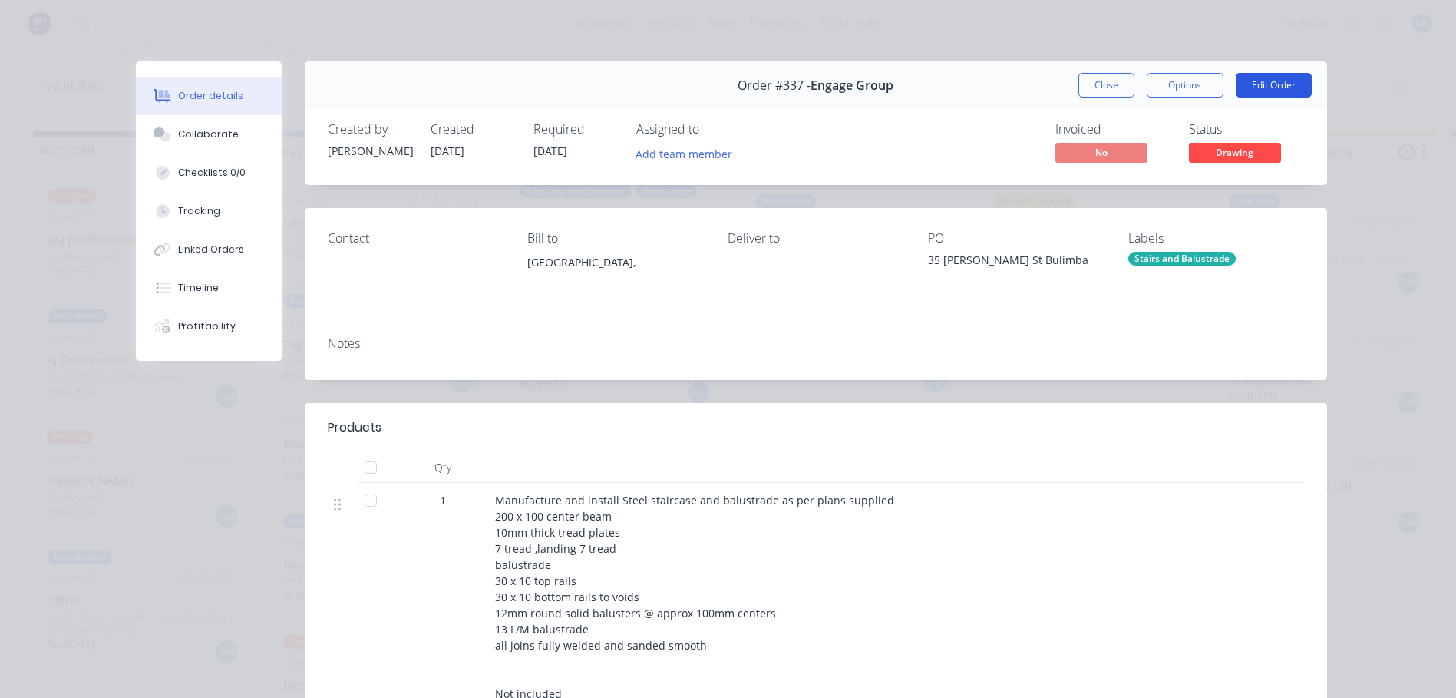
click at [1261, 85] on button "Edit Order" at bounding box center [1274, 85] width 76 height 25
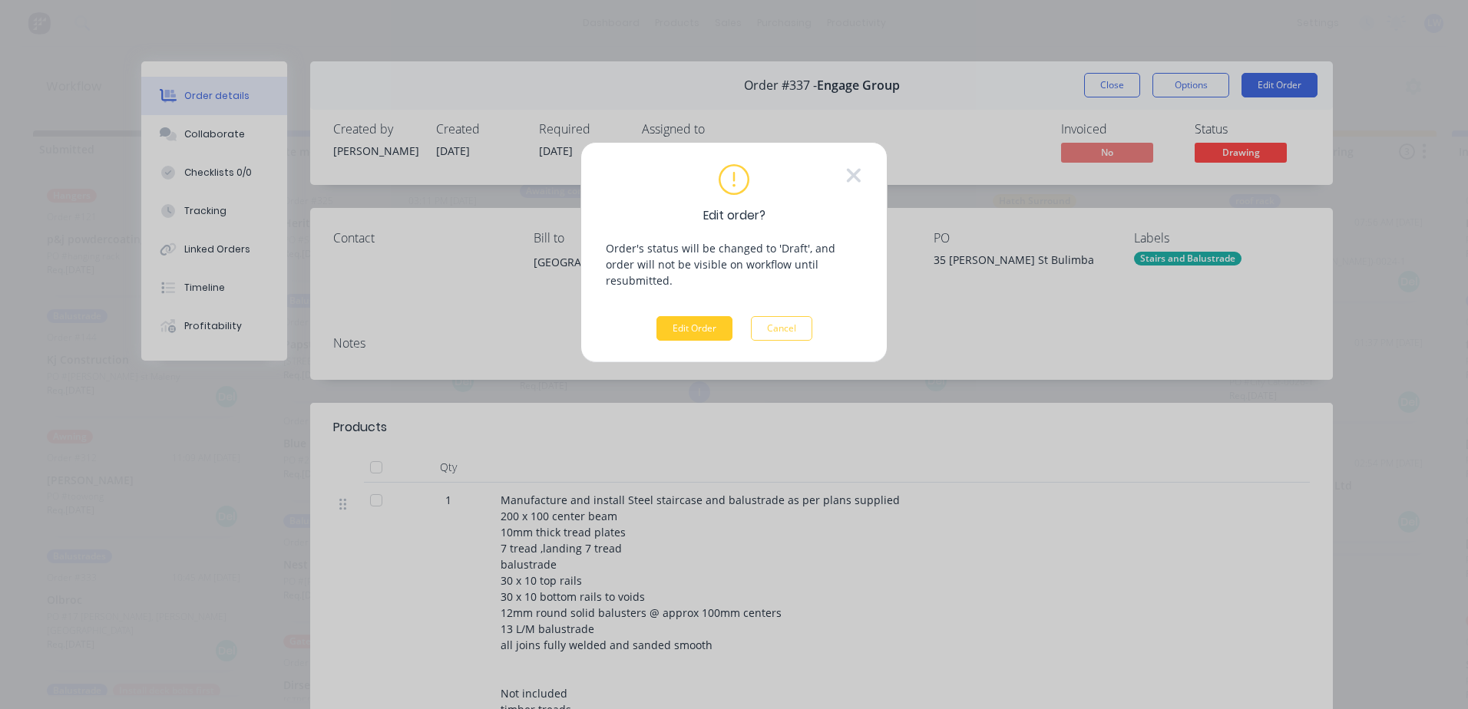
click at [681, 316] on button "Edit Order" at bounding box center [694, 328] width 76 height 25
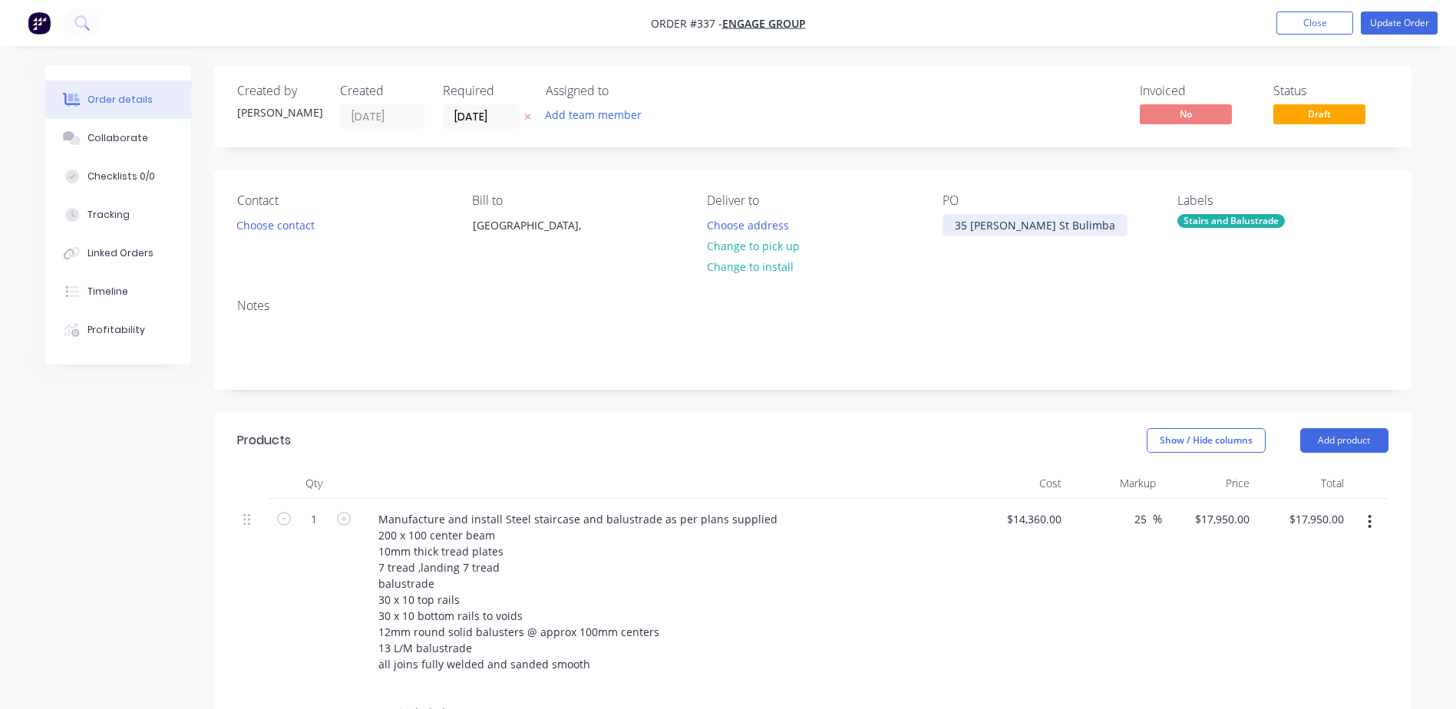
click at [1078, 223] on div "35 [PERSON_NAME] St Bulimba" at bounding box center [1035, 225] width 185 height 22
click at [1104, 223] on div "35 [PERSON_NAME] St Bulimba-0050-1" at bounding box center [1039, 233] width 192 height 38
click at [1384, 25] on button "Update Order" at bounding box center [1399, 23] width 77 height 23
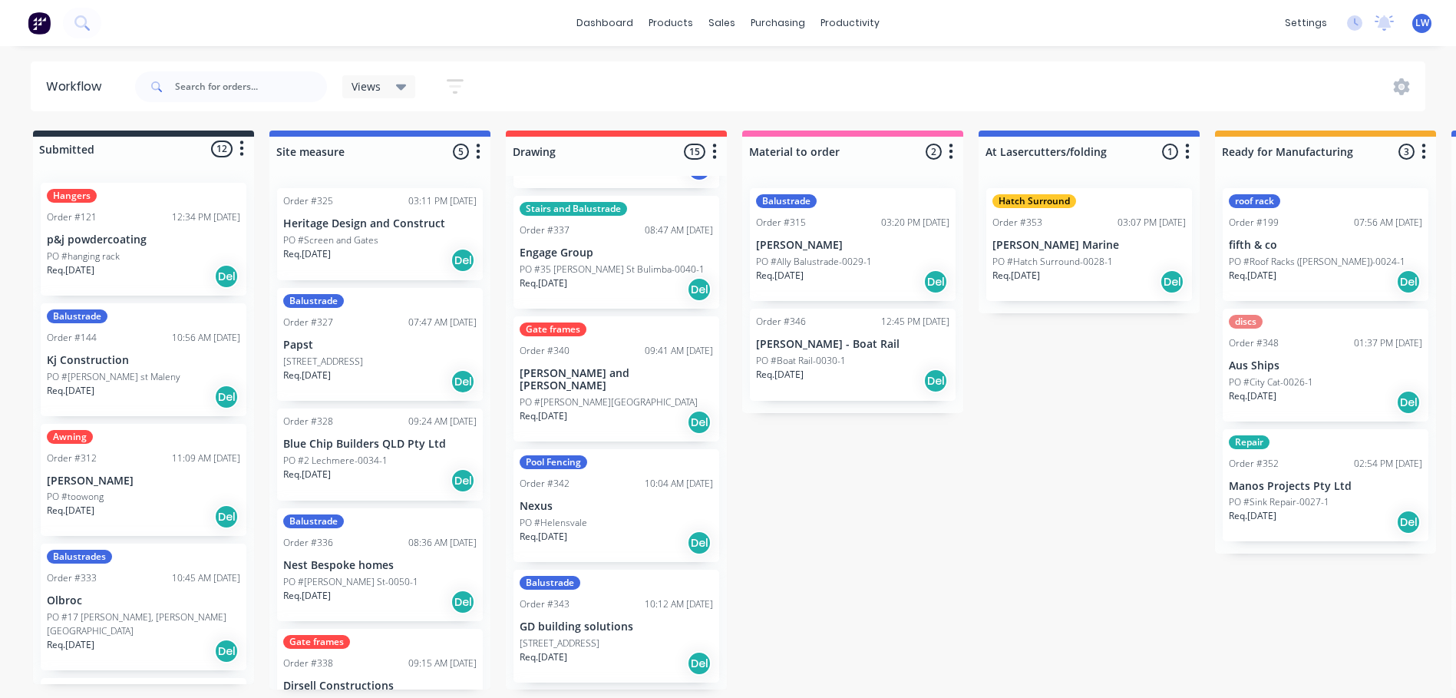
scroll to position [921, 0]
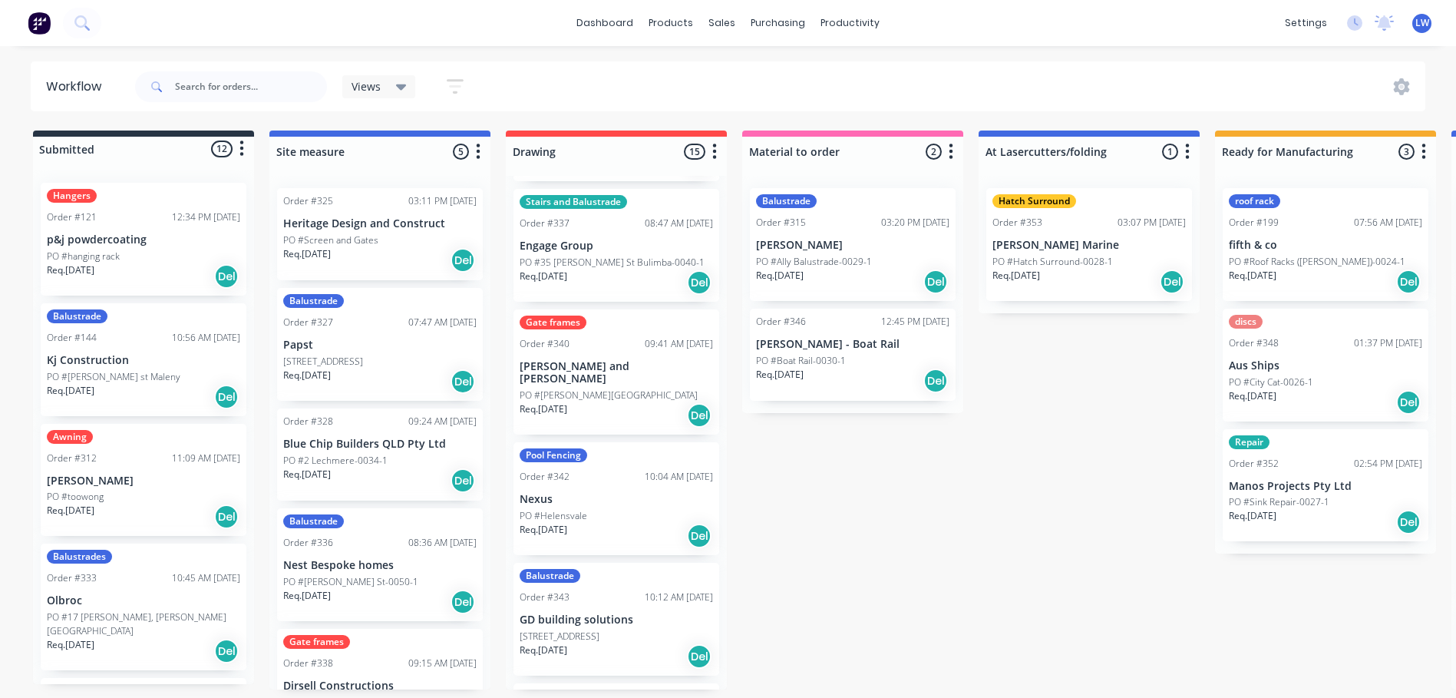
click at [587, 388] on p "PO #[PERSON_NAME][GEOGRAPHIC_DATA]" at bounding box center [609, 395] width 178 height 14
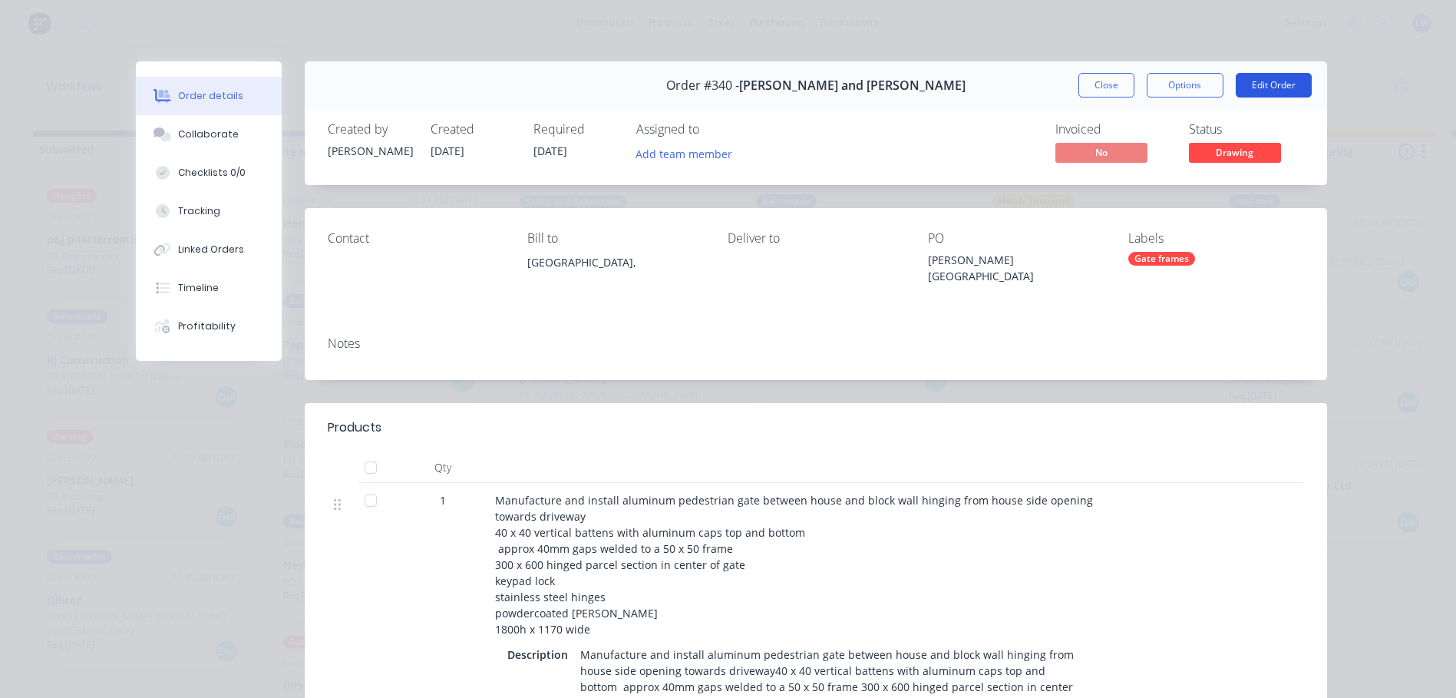
click at [1271, 79] on button "Edit Order" at bounding box center [1274, 85] width 76 height 25
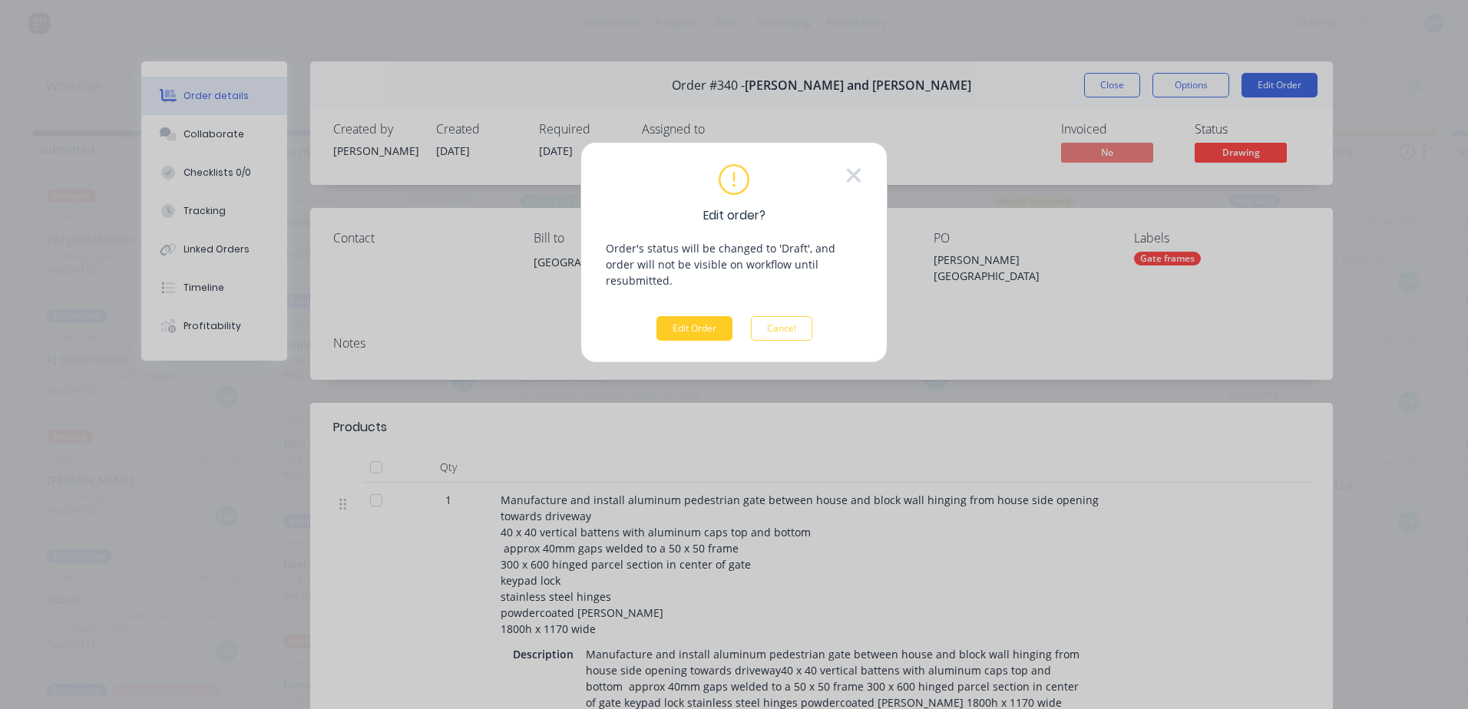
click at [706, 316] on button "Edit Order" at bounding box center [694, 328] width 76 height 25
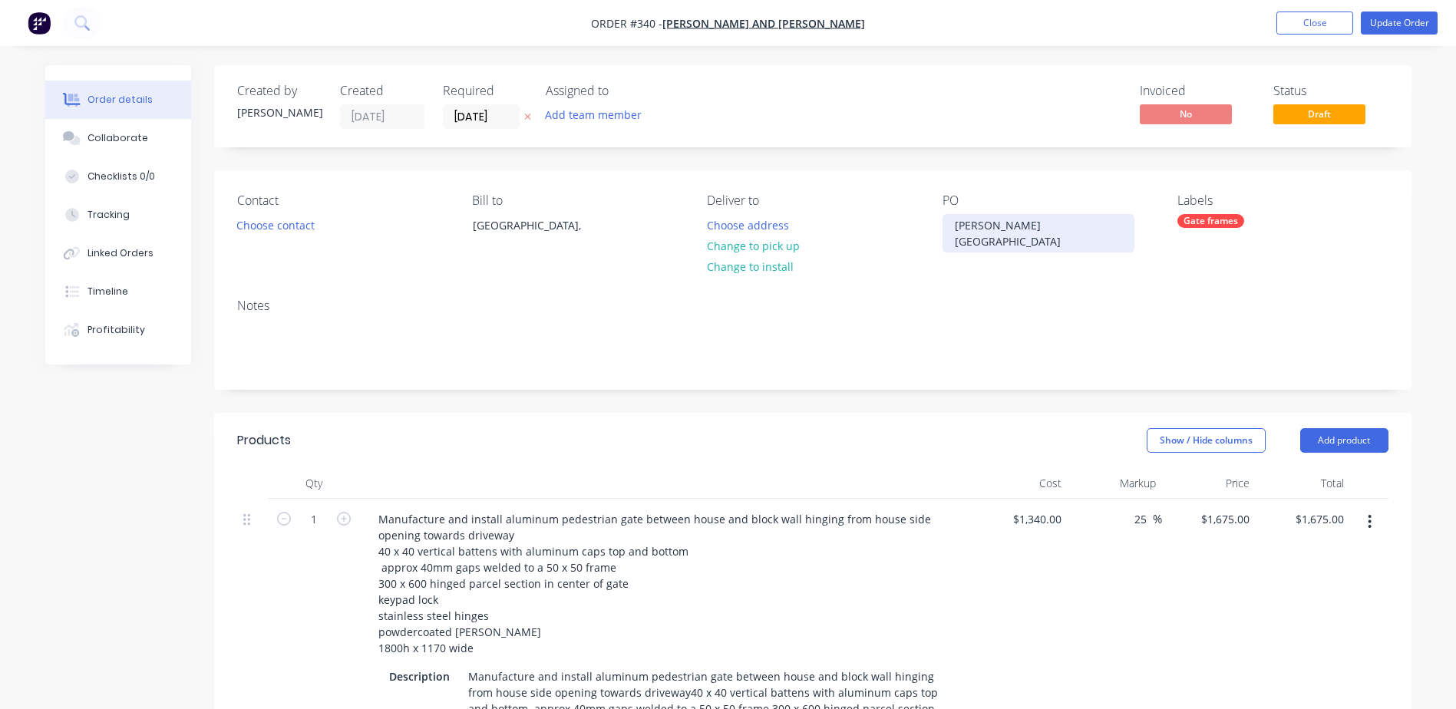
click at [1044, 226] on div "[PERSON_NAME][GEOGRAPHIC_DATA]" at bounding box center [1039, 233] width 192 height 38
click at [1375, 23] on button "Update Order" at bounding box center [1399, 23] width 77 height 23
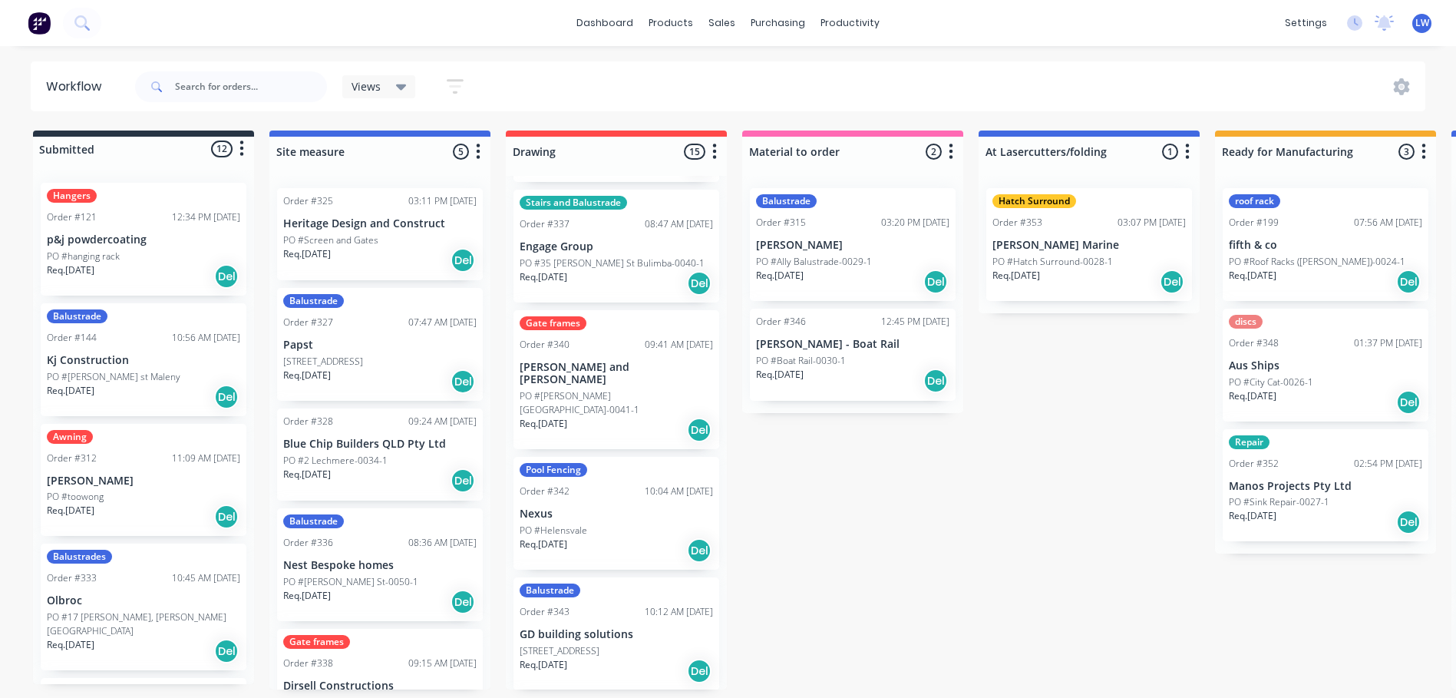
scroll to position [921, 0]
click at [531, 537] on p "Req. [DATE]" at bounding box center [544, 544] width 48 height 14
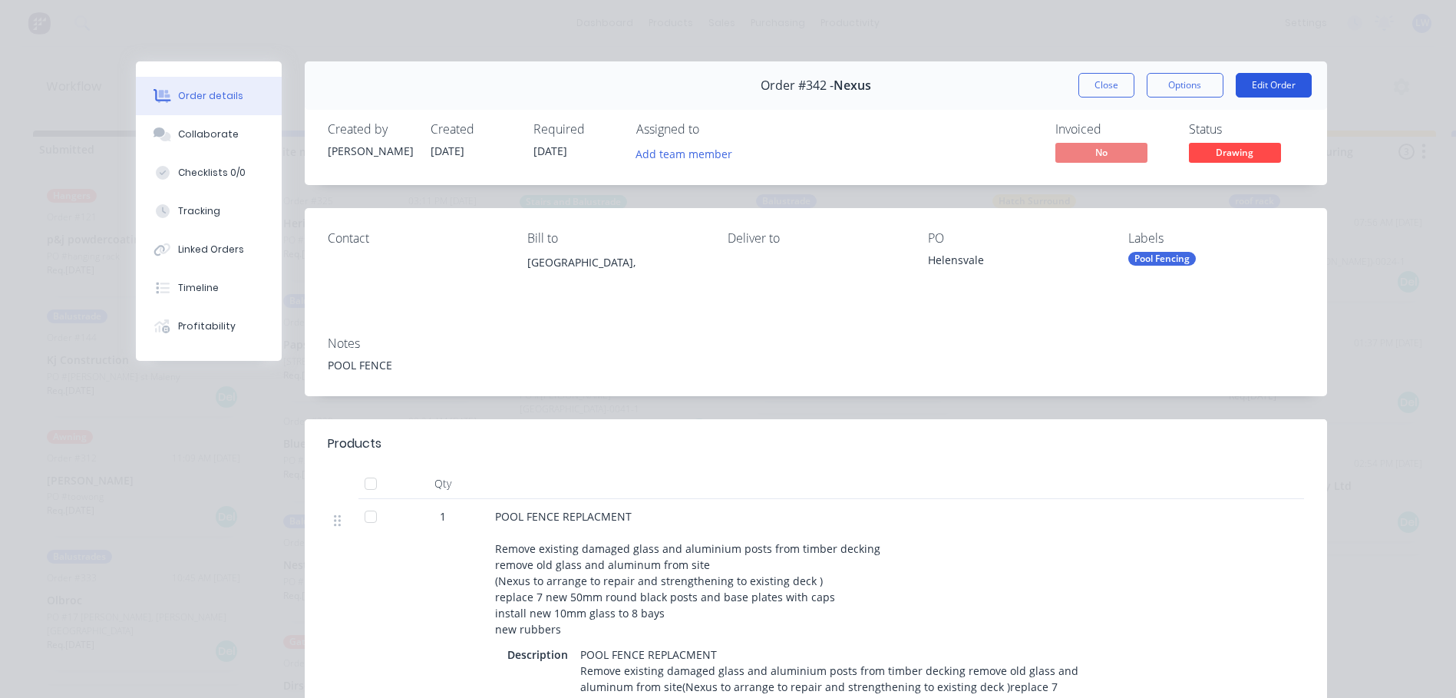
click at [1252, 89] on button "Edit Order" at bounding box center [1274, 85] width 76 height 25
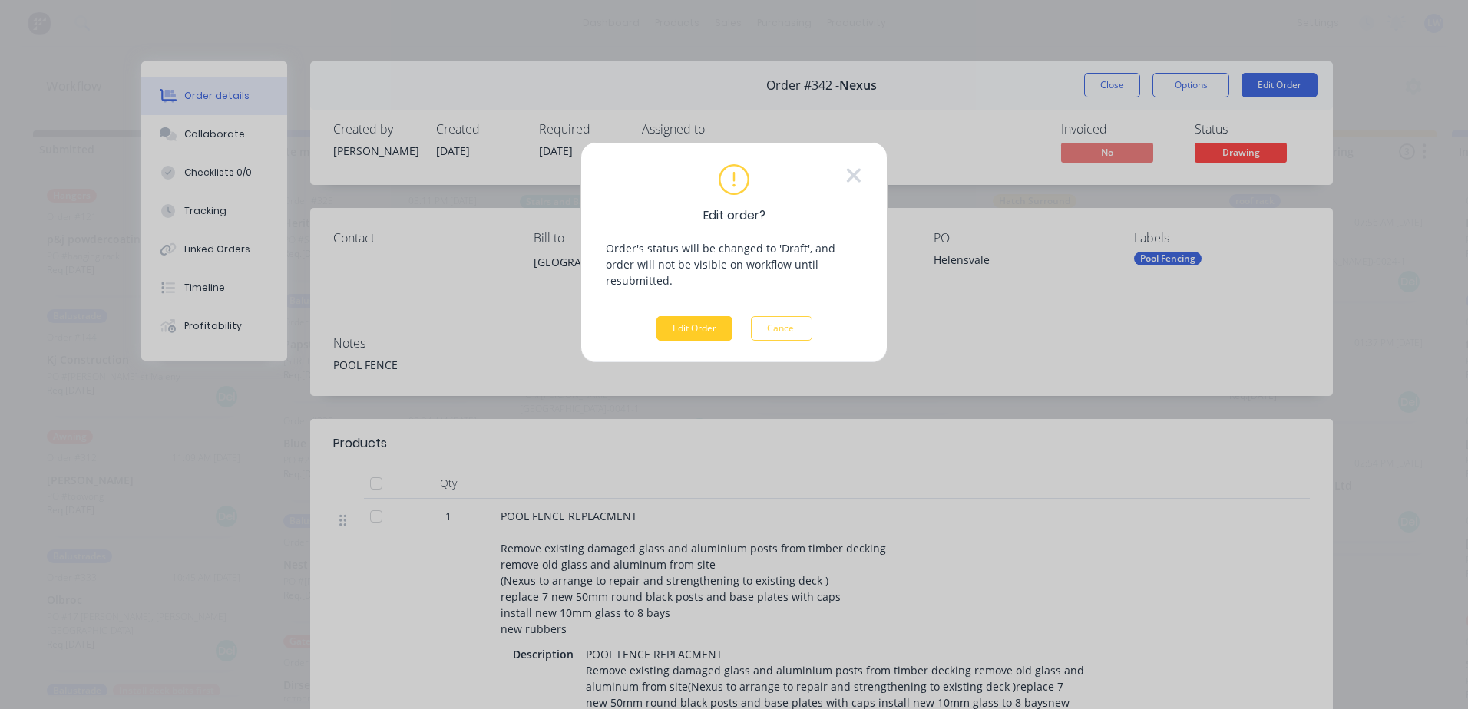
click at [689, 316] on button "Edit Order" at bounding box center [694, 328] width 76 height 25
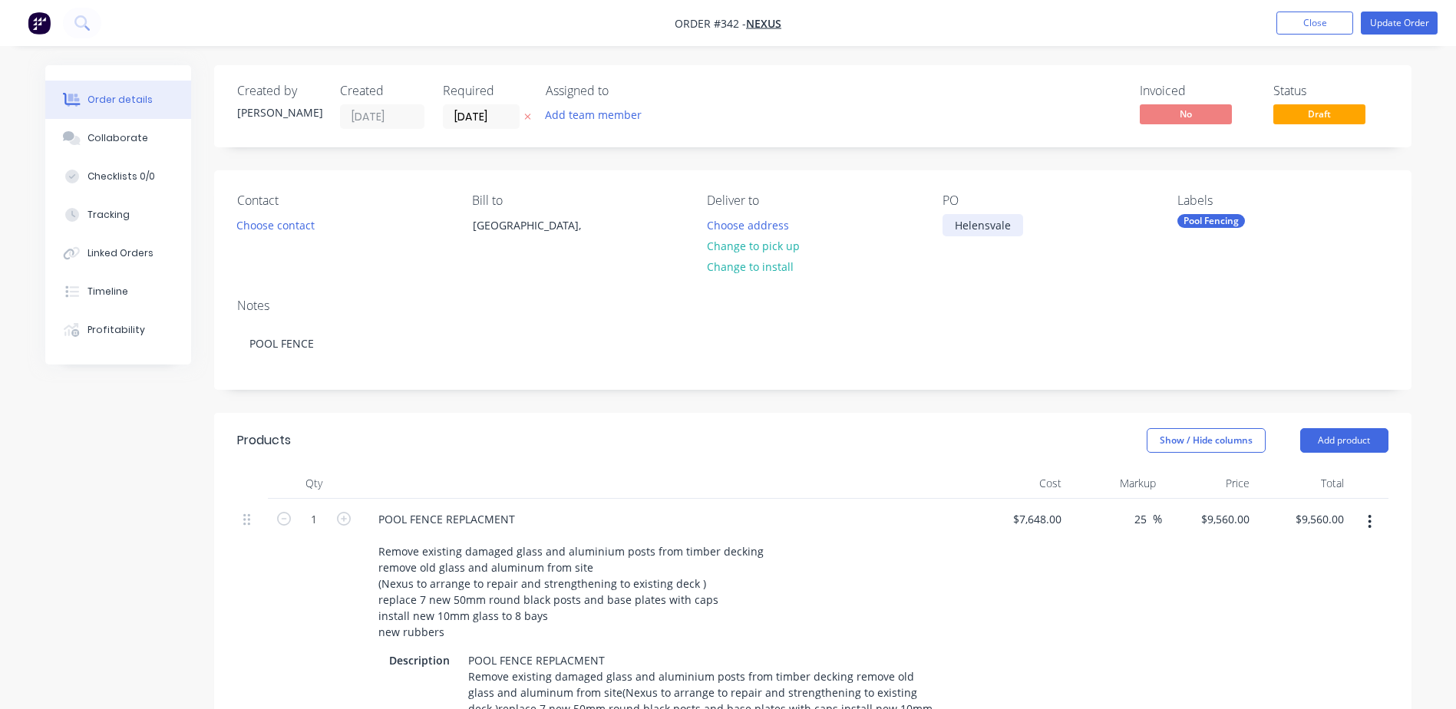
click at [1014, 226] on div "Helensvale" at bounding box center [983, 225] width 81 height 22
click at [1383, 21] on button "Update Order" at bounding box center [1399, 23] width 77 height 23
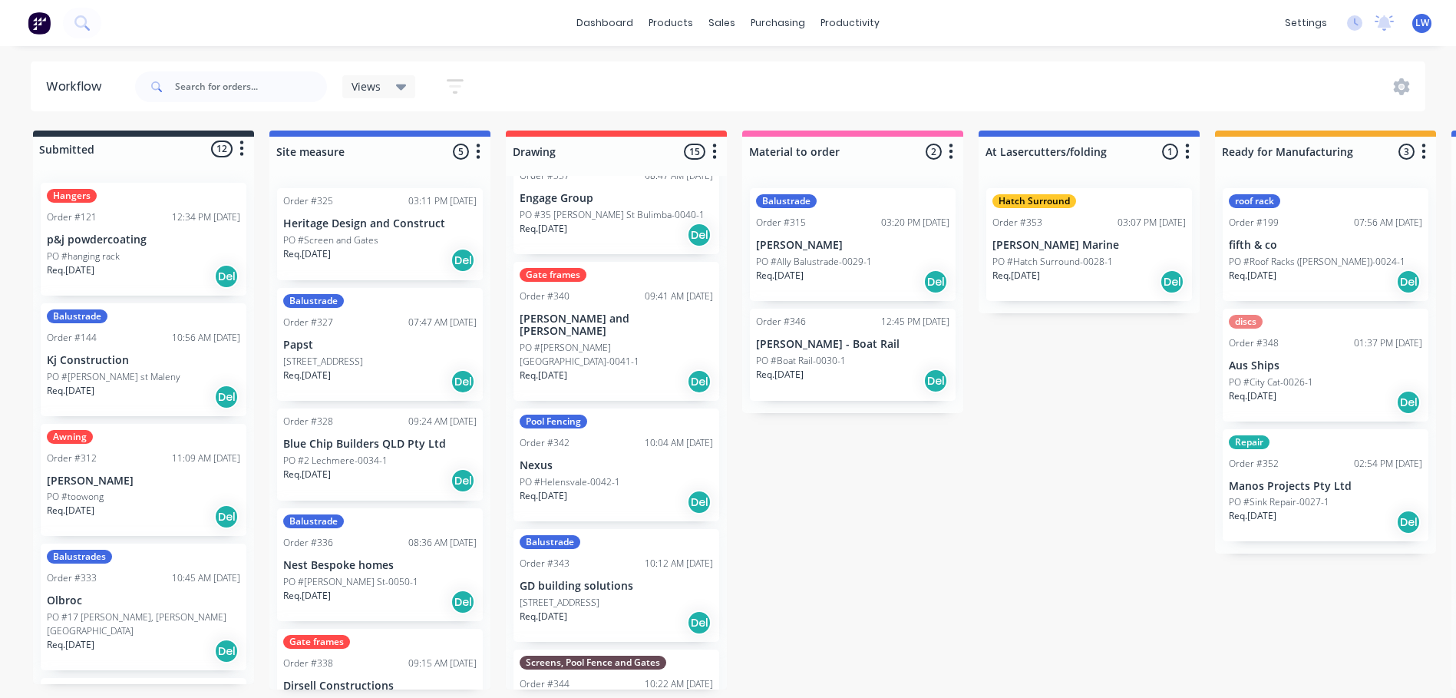
scroll to position [998, 0]
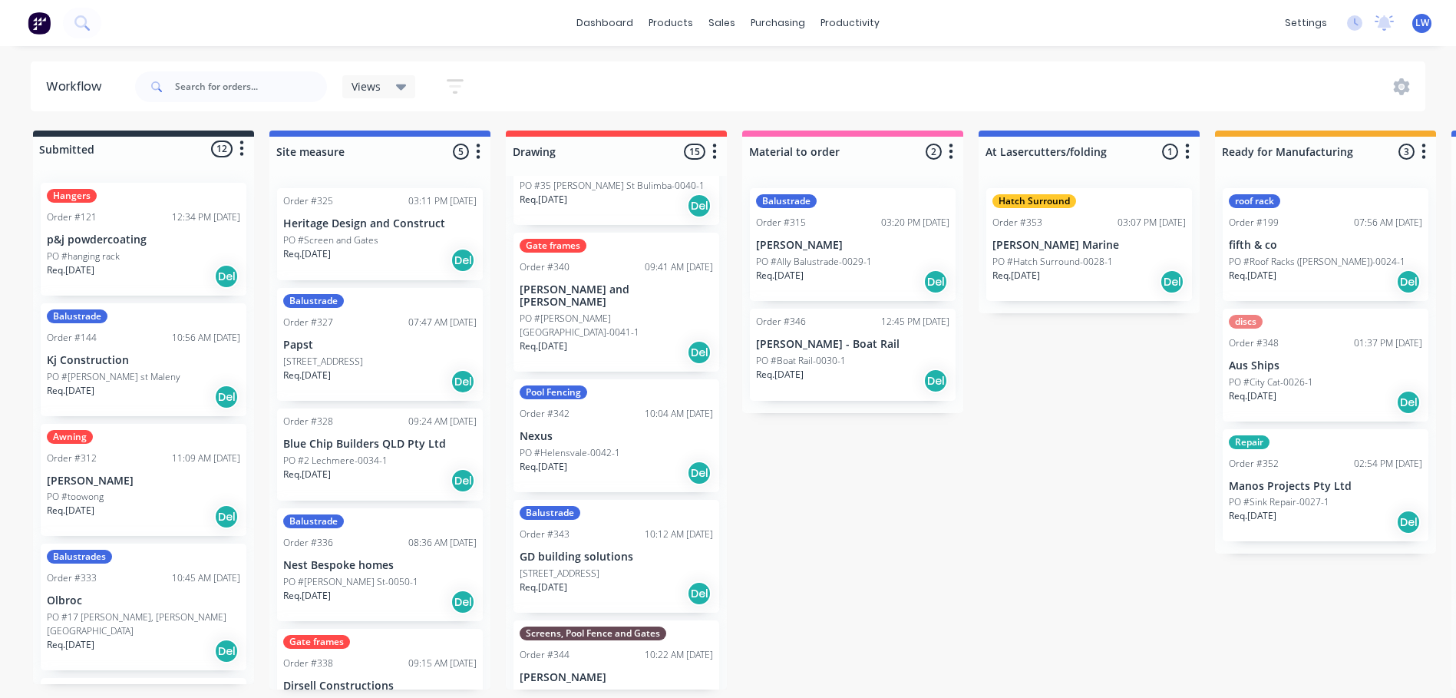
click at [606, 550] on p "GD building solutions" at bounding box center [616, 556] width 193 height 13
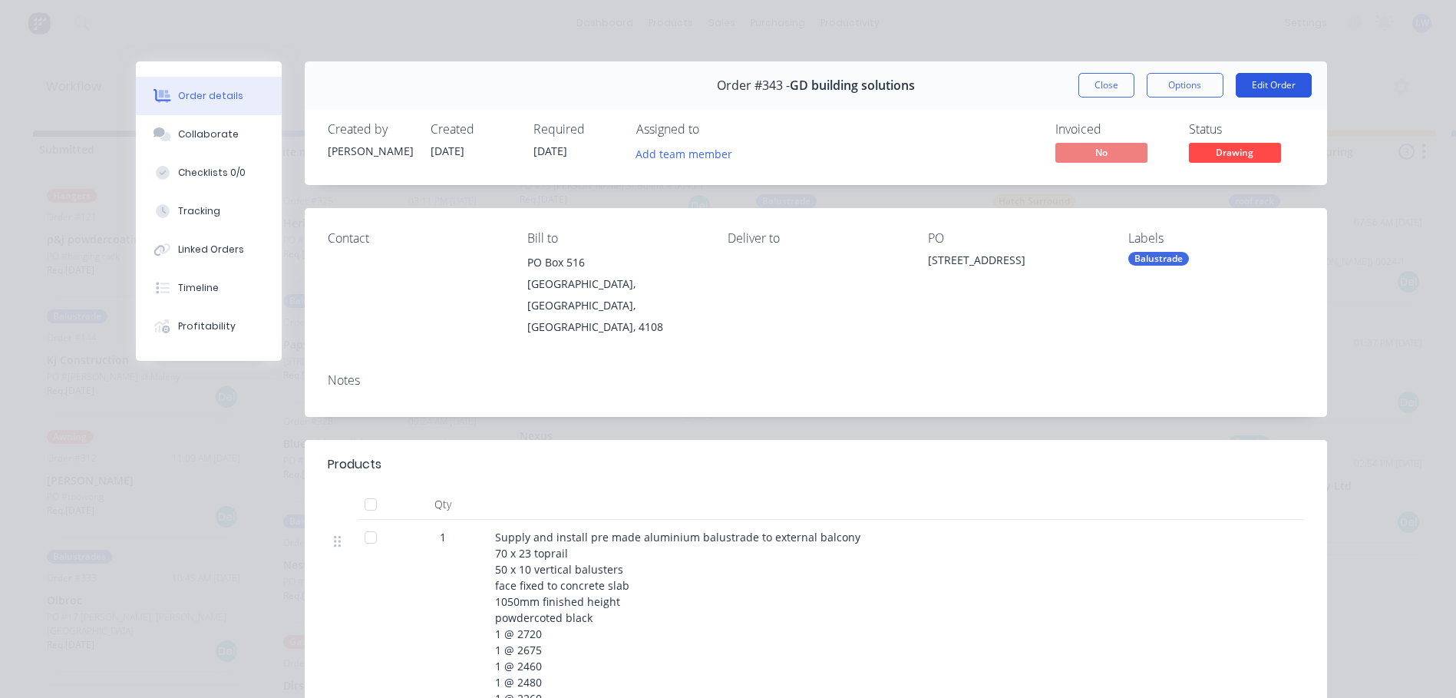
click at [1258, 88] on button "Edit Order" at bounding box center [1274, 85] width 76 height 25
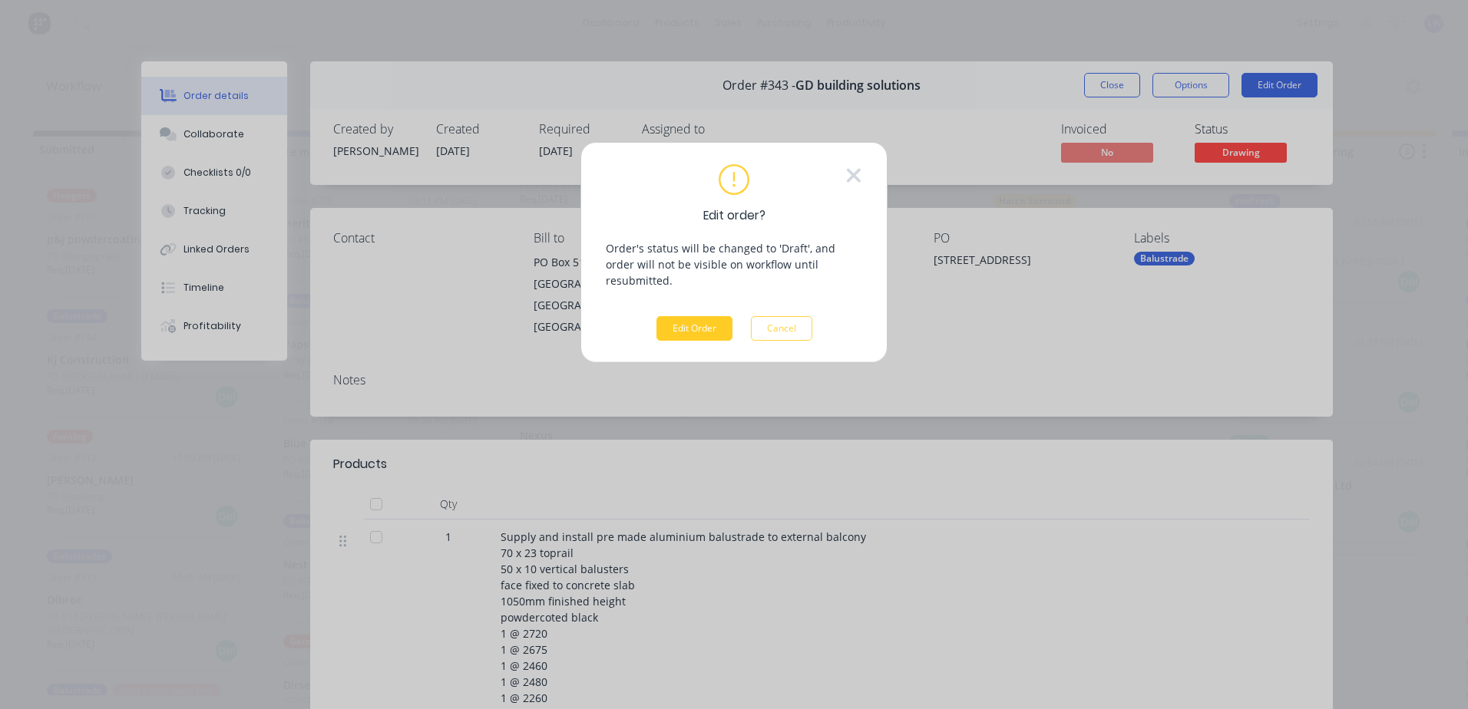
click at [683, 316] on button "Edit Order" at bounding box center [694, 328] width 76 height 25
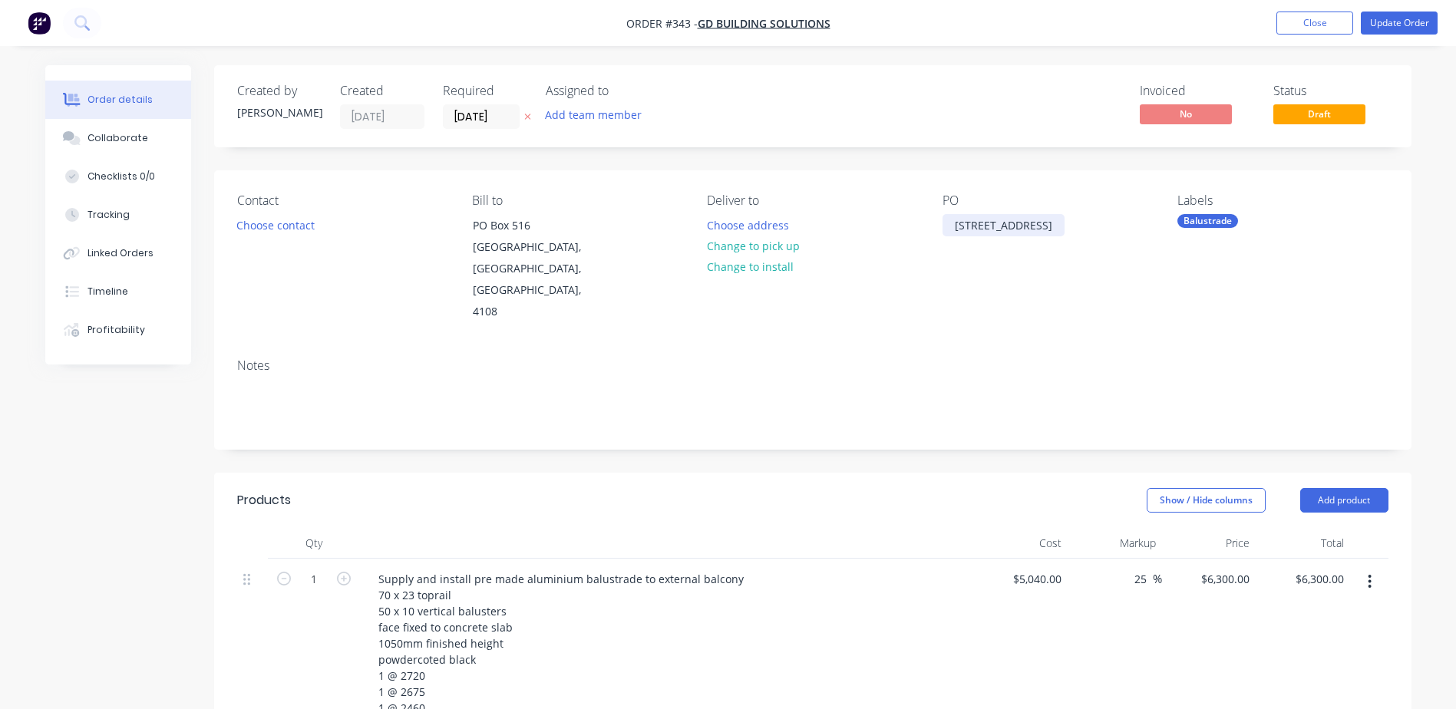
click at [1046, 226] on div "[STREET_ADDRESS]" at bounding box center [1004, 225] width 122 height 22
click at [1391, 22] on button "Update Order" at bounding box center [1399, 23] width 77 height 23
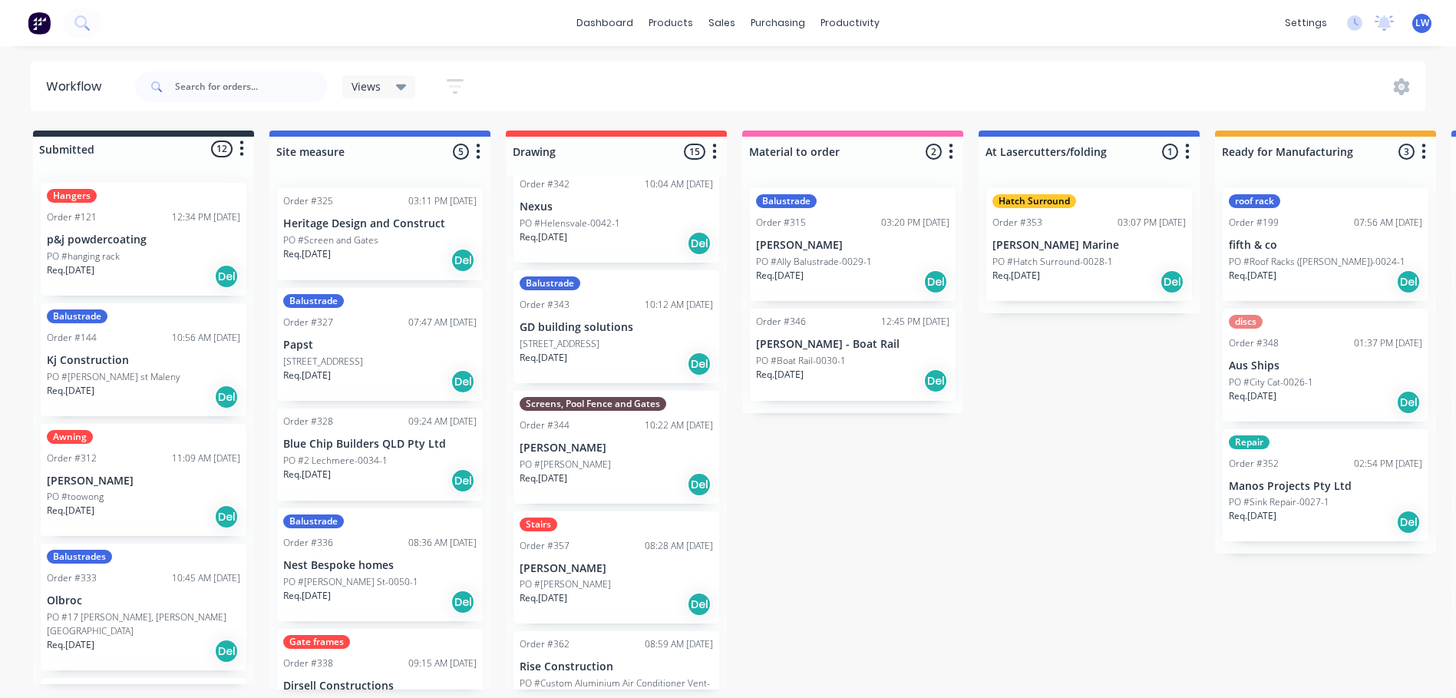
scroll to position [1228, 0]
click at [577, 441] on p "[PERSON_NAME]" at bounding box center [616, 447] width 193 height 13
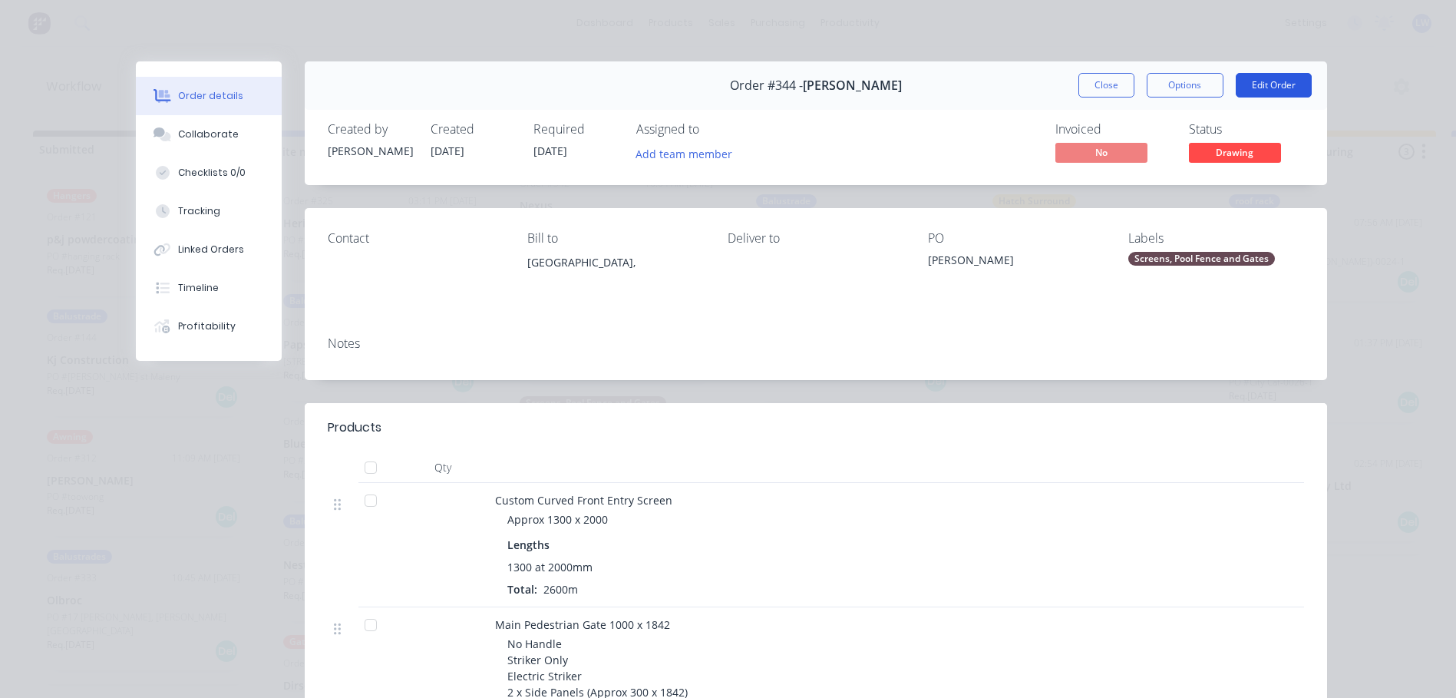
click at [1276, 80] on button "Edit Order" at bounding box center [1274, 85] width 76 height 25
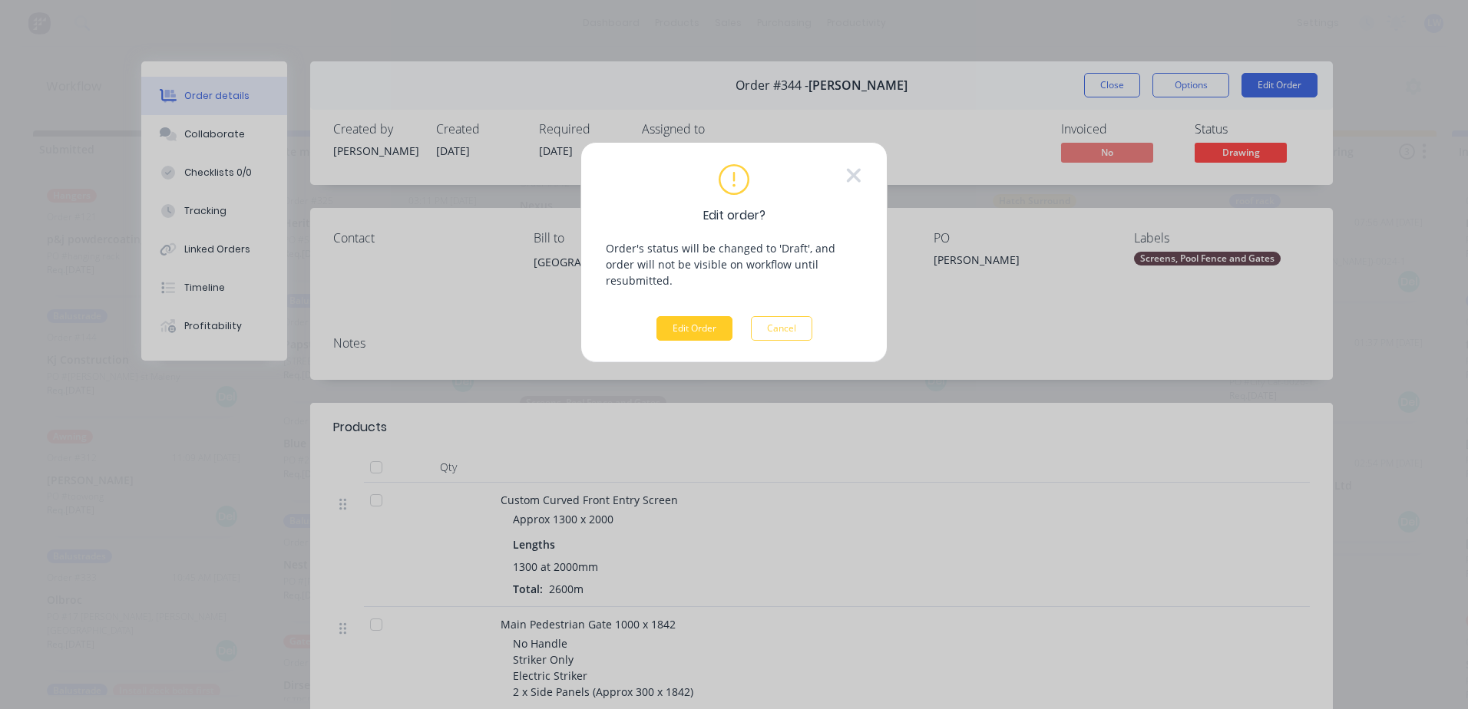
click at [674, 316] on button "Edit Order" at bounding box center [694, 328] width 76 height 25
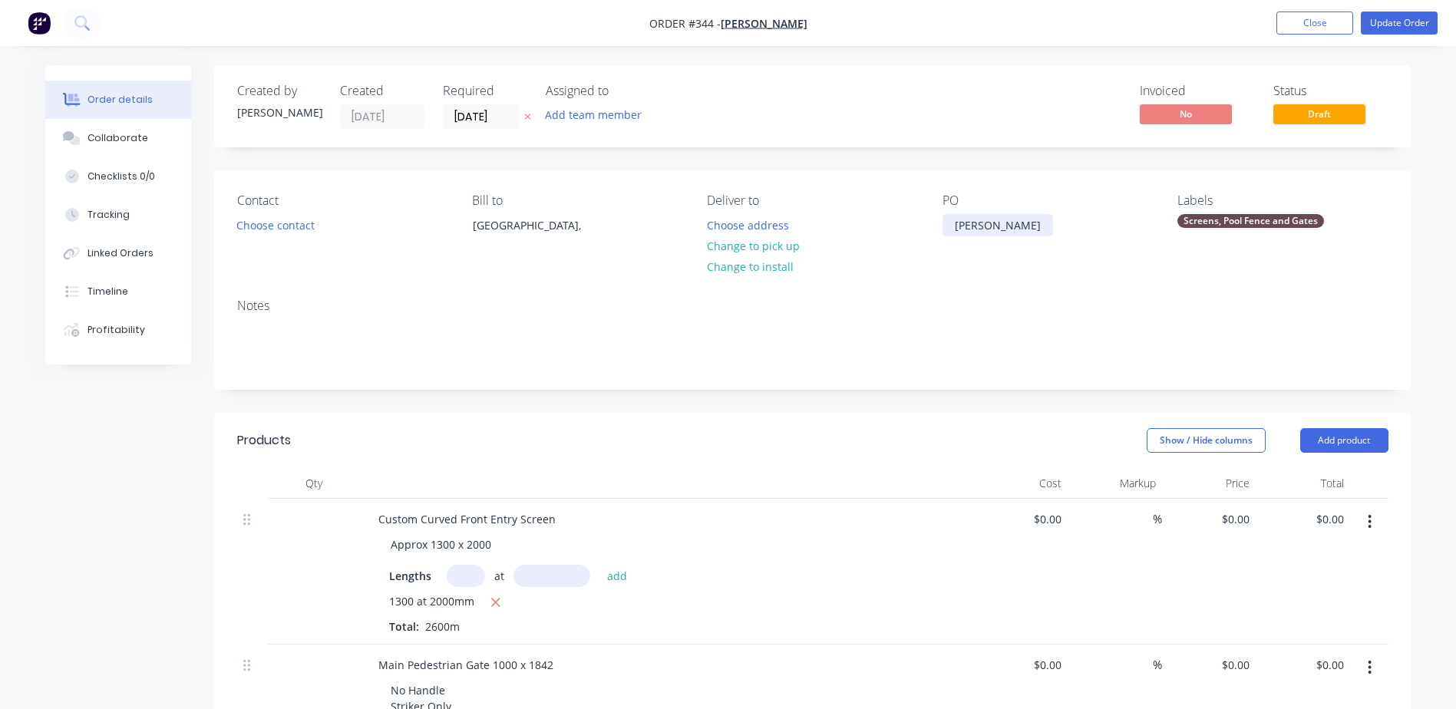
click at [1008, 226] on div "[PERSON_NAME]" at bounding box center [998, 225] width 111 height 22
click at [1403, 25] on button "Update Order" at bounding box center [1399, 23] width 77 height 23
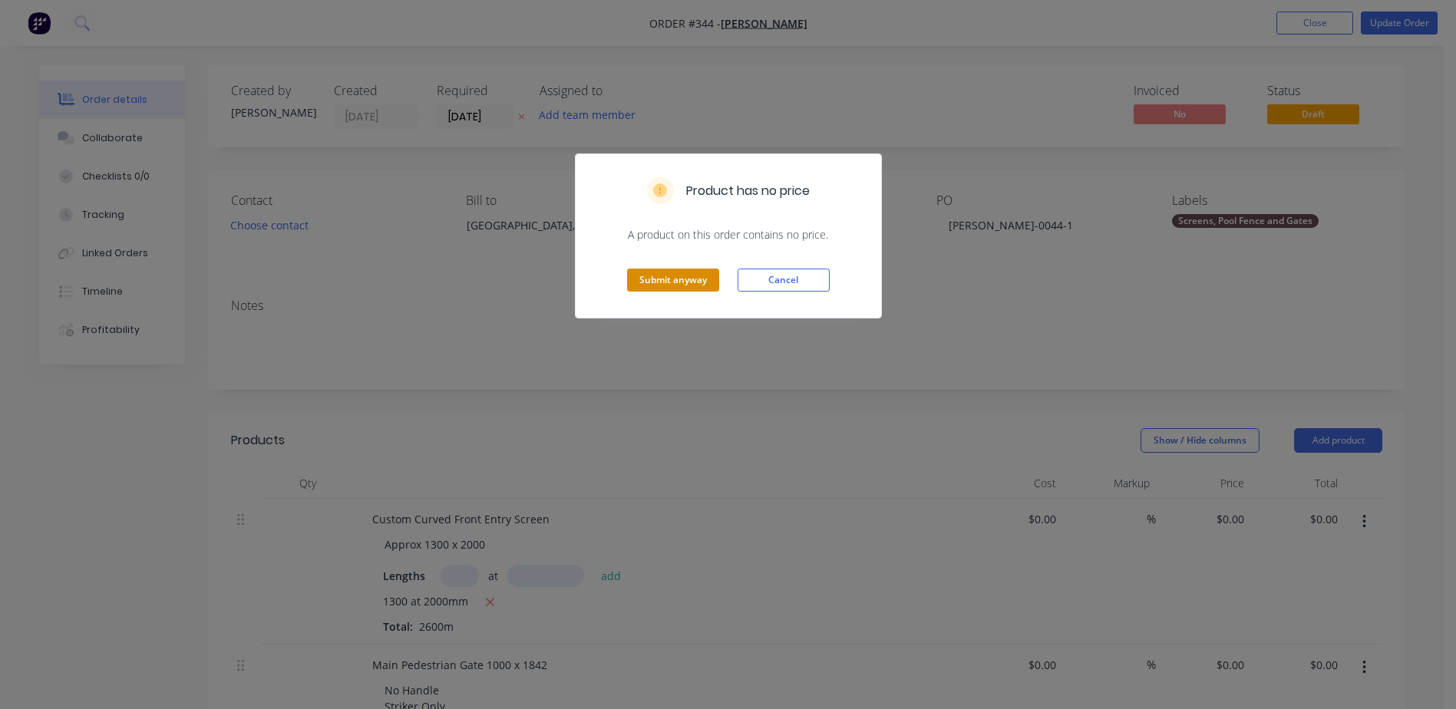
click at [704, 280] on button "Submit anyway" at bounding box center [673, 280] width 92 height 23
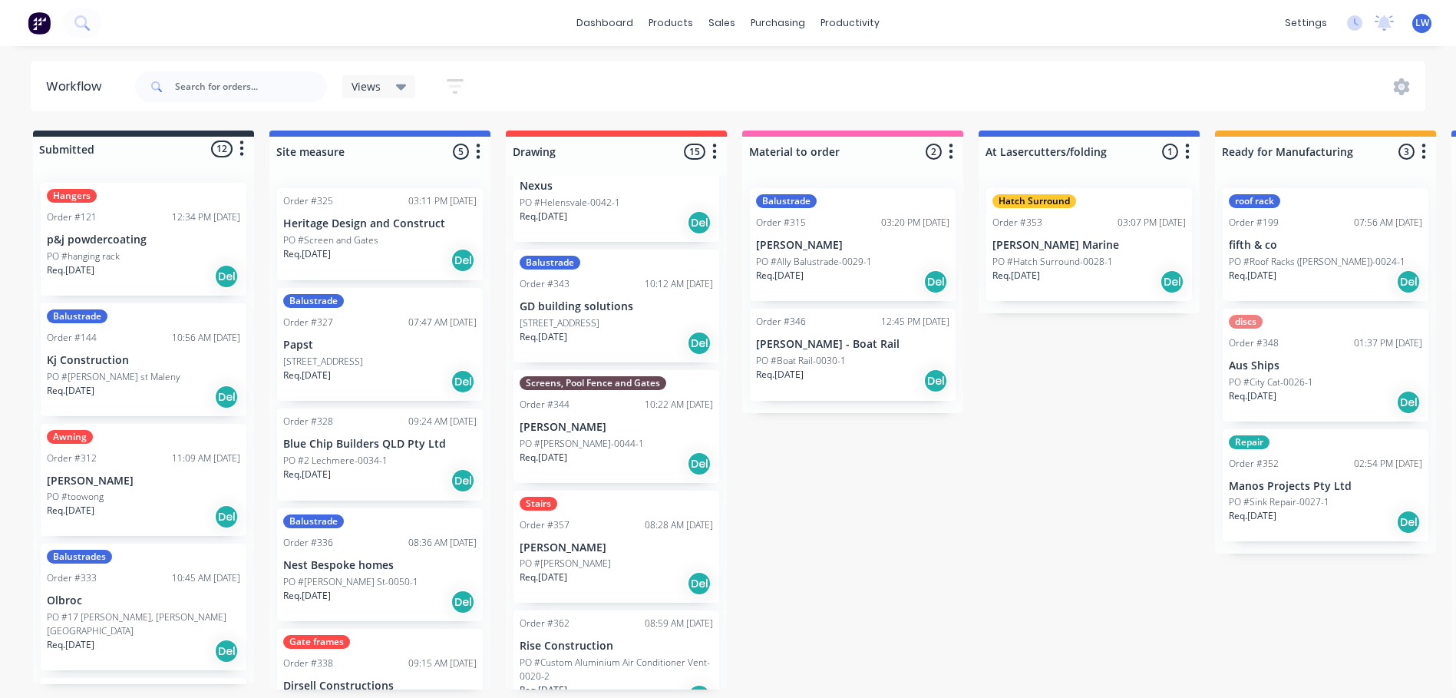
scroll to position [3, 0]
click at [558, 541] on p "[PERSON_NAME]" at bounding box center [616, 547] width 193 height 13
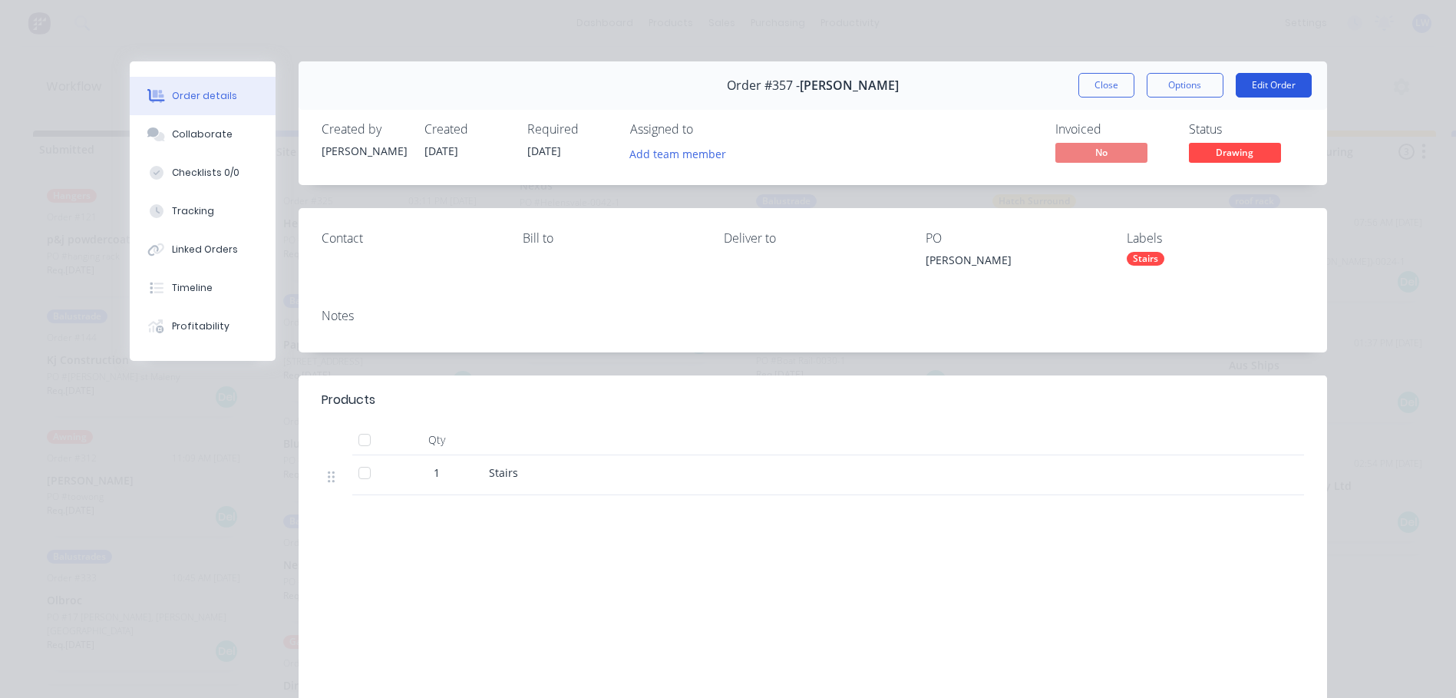
click at [1267, 82] on button "Edit Order" at bounding box center [1274, 85] width 76 height 25
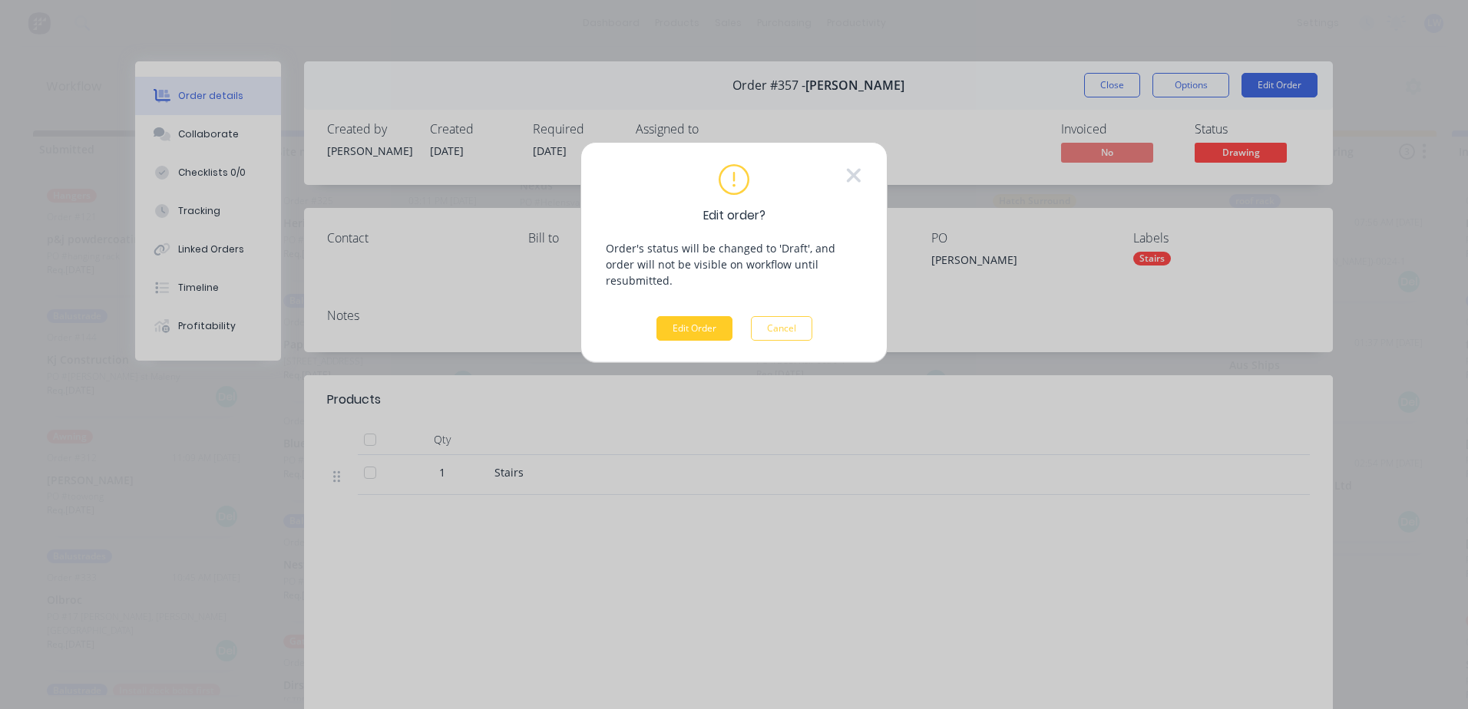
click at [662, 316] on button "Edit Order" at bounding box center [694, 328] width 76 height 25
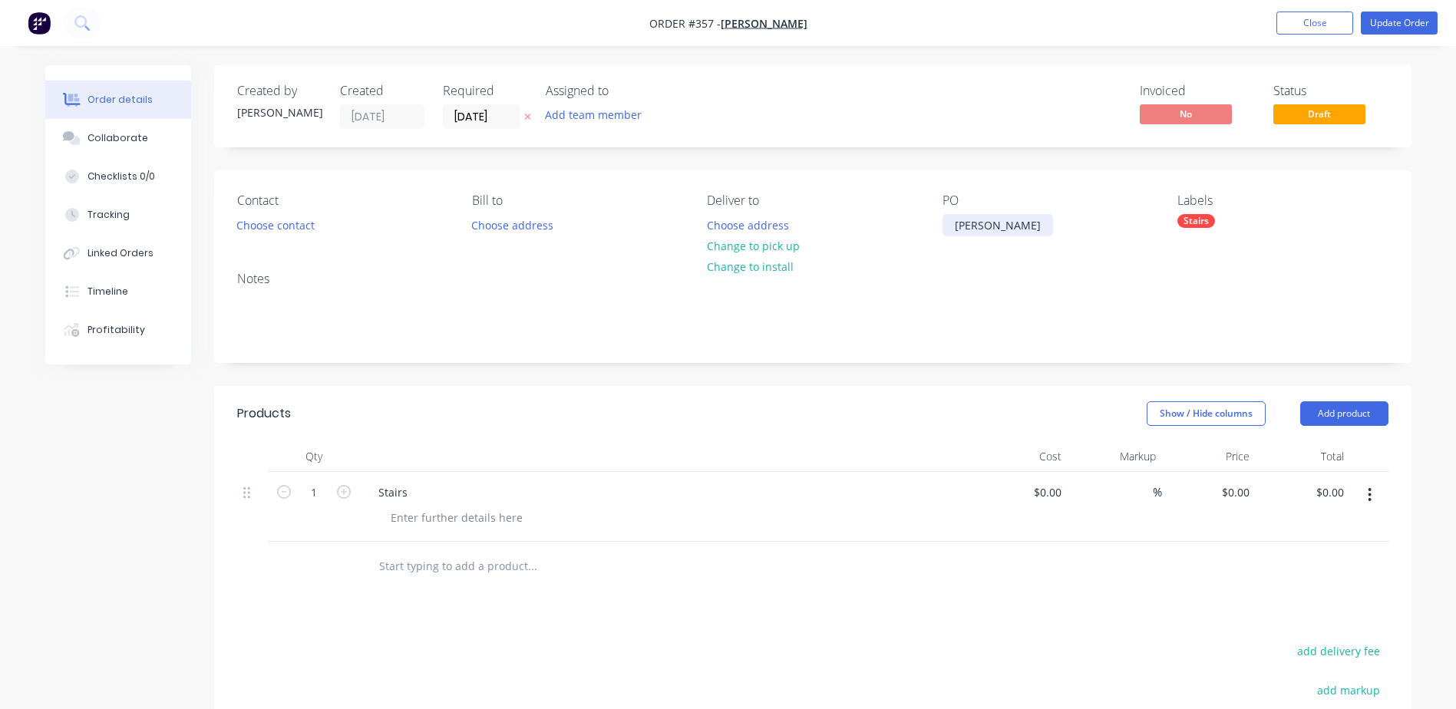
click at [1006, 229] on div "[PERSON_NAME]" at bounding box center [998, 225] width 111 height 22
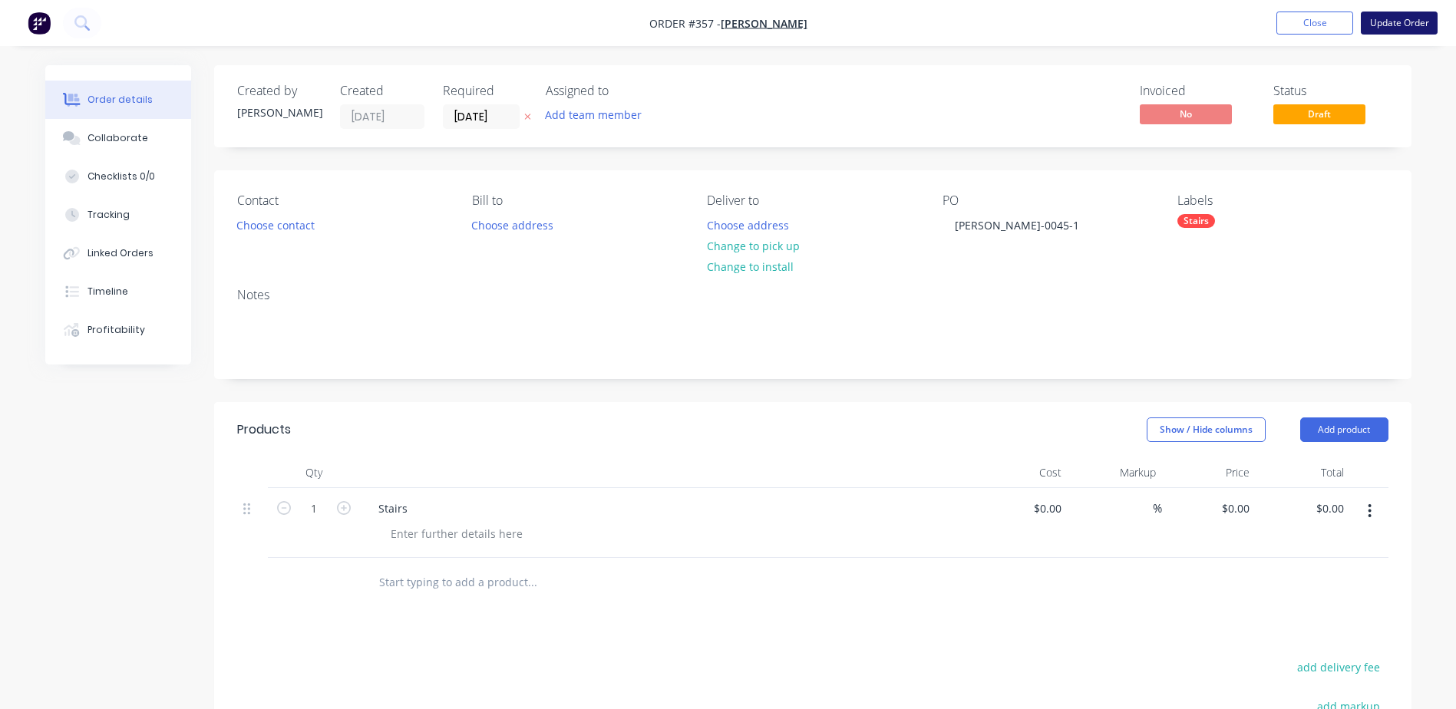
click at [1378, 23] on button "Update Order" at bounding box center [1399, 23] width 77 height 23
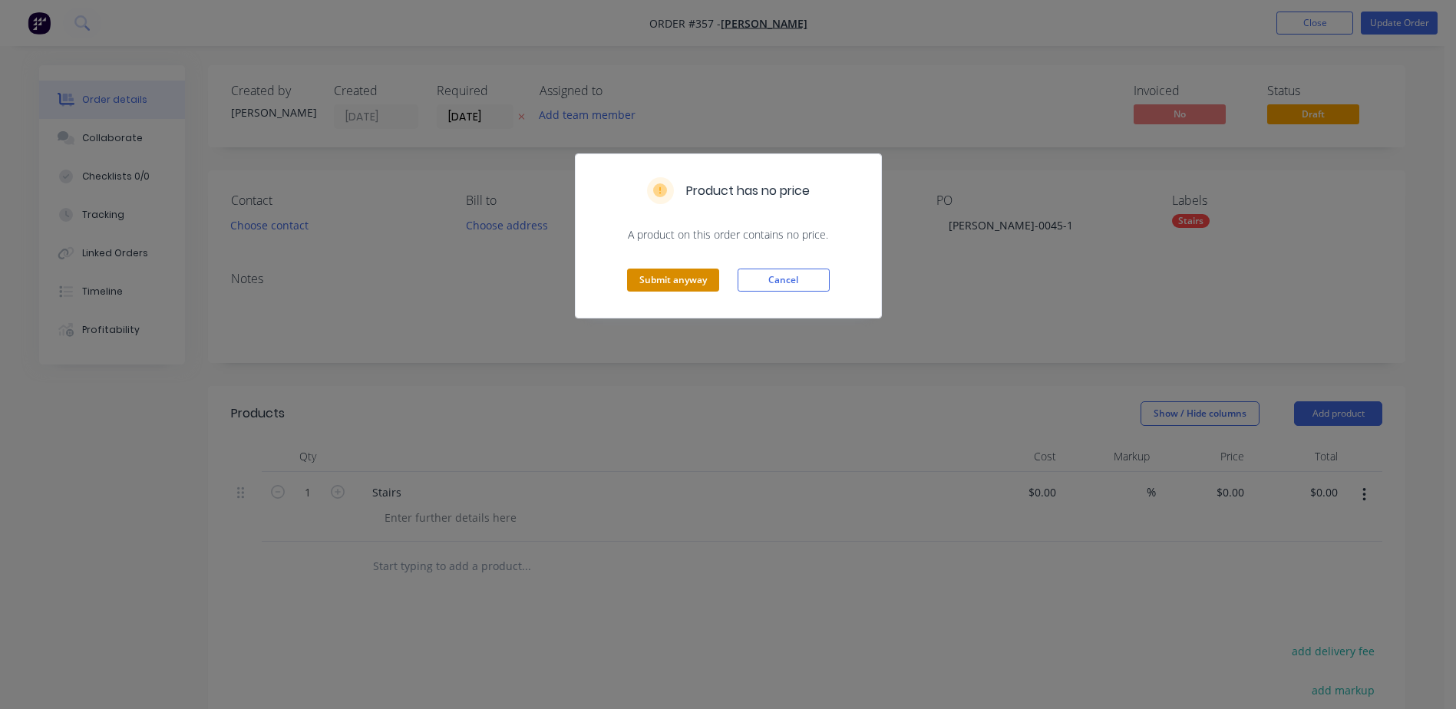
click at [642, 276] on button "Submit anyway" at bounding box center [673, 280] width 92 height 23
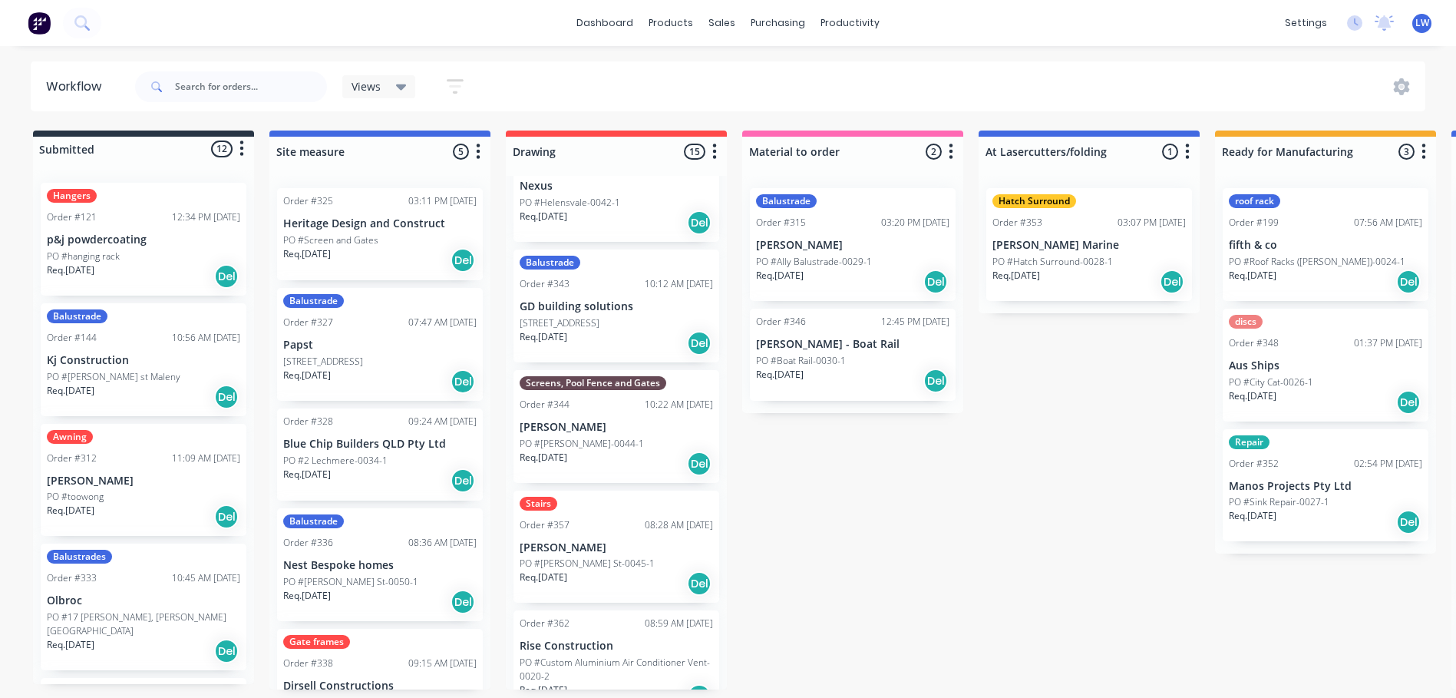
click at [345, 357] on p "[STREET_ADDRESS]" at bounding box center [323, 362] width 80 height 14
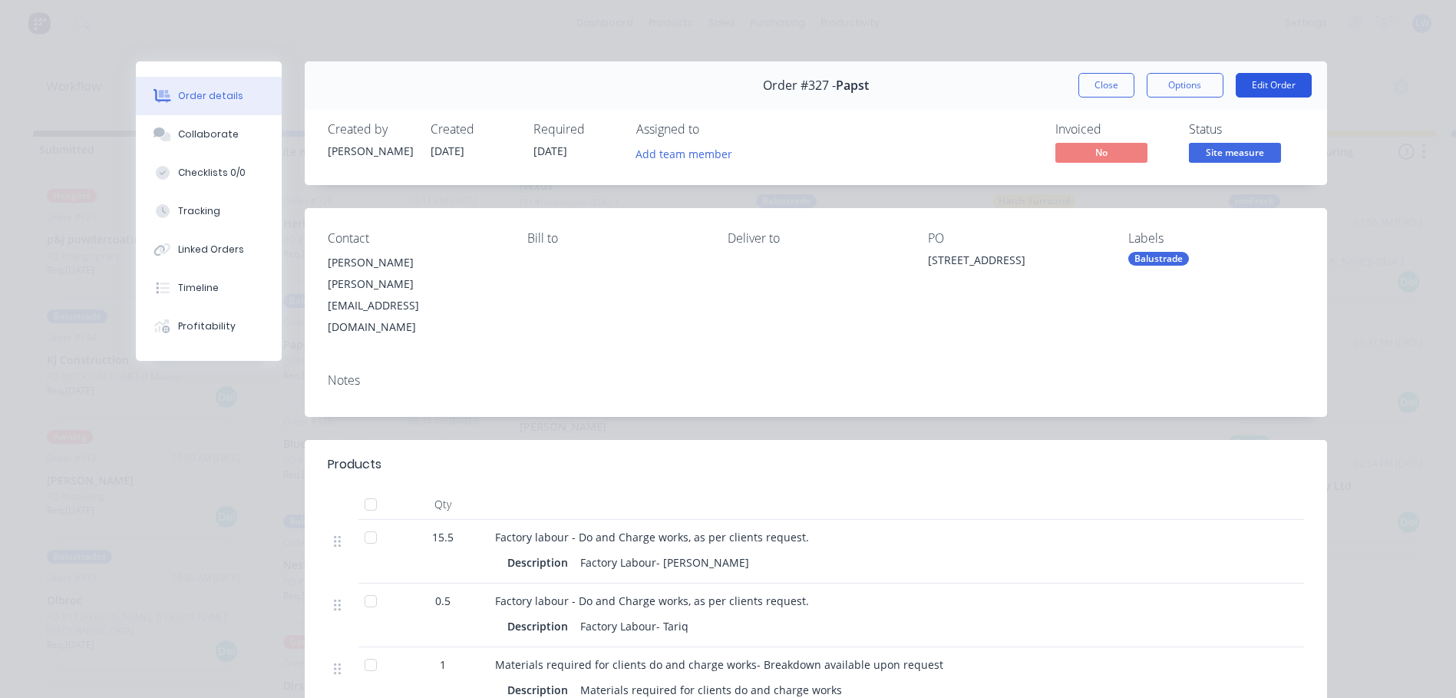
click at [1275, 85] on button "Edit Order" at bounding box center [1274, 85] width 76 height 25
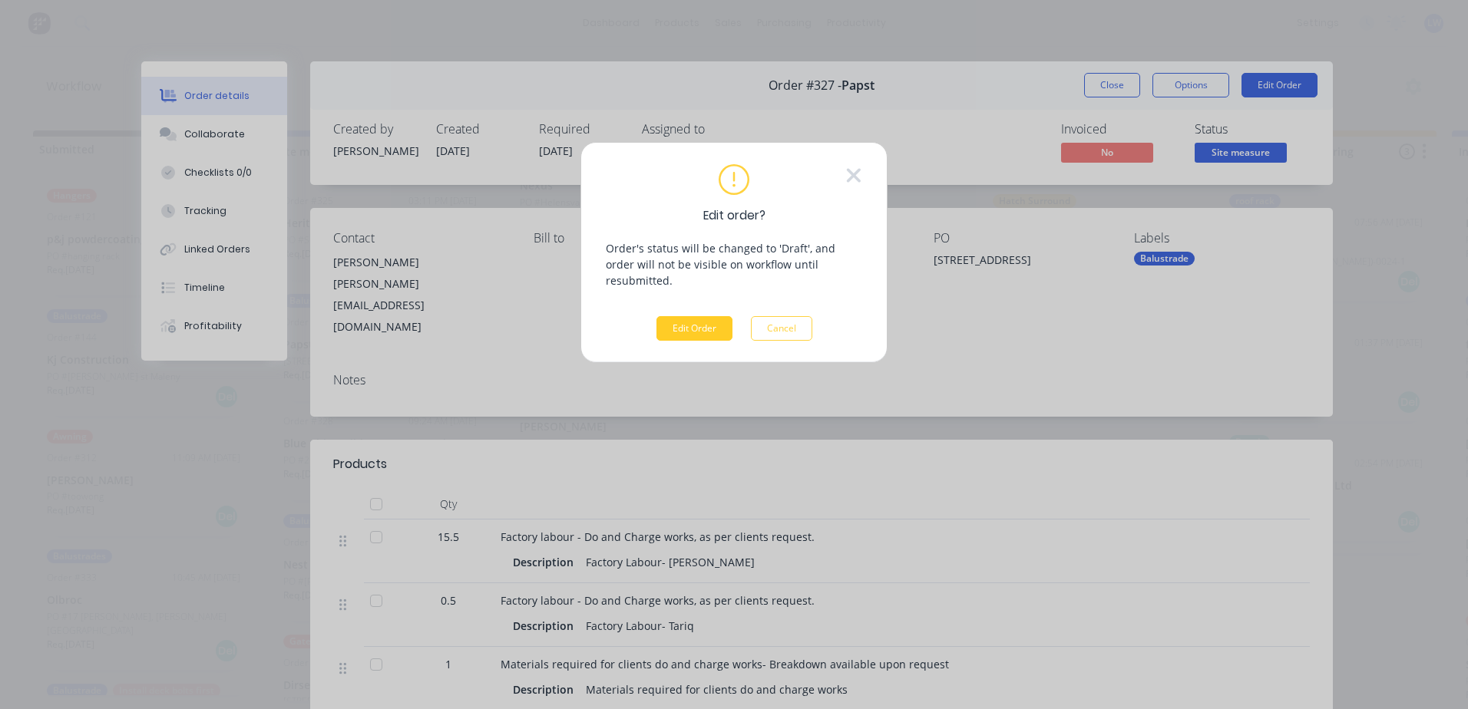
click at [715, 316] on button "Edit Order" at bounding box center [694, 328] width 76 height 25
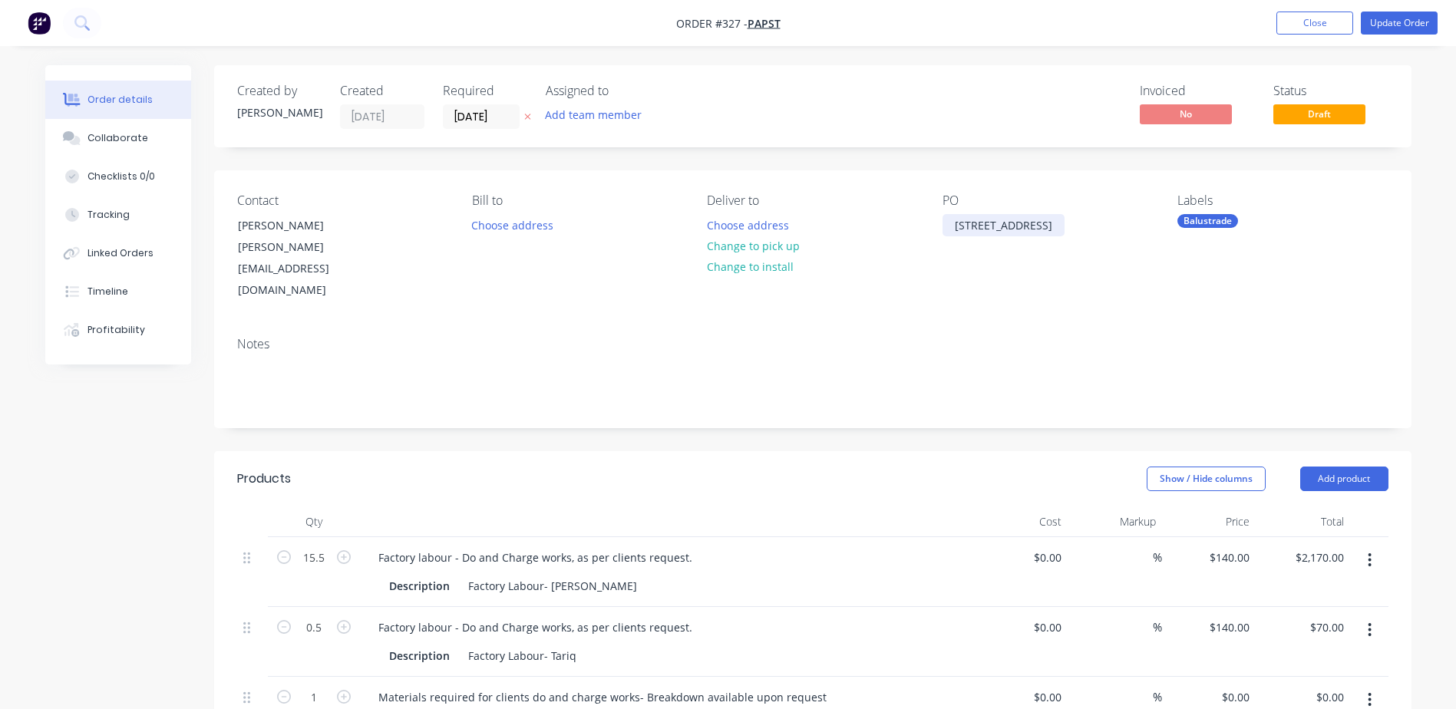
click at [1065, 226] on div "[STREET_ADDRESS]" at bounding box center [1004, 225] width 122 height 22
click at [1408, 11] on nav "Order #327 - Papst Add product Close Update Order" at bounding box center [728, 23] width 1456 height 46
click at [1404, 21] on button "Update Order" at bounding box center [1399, 23] width 77 height 23
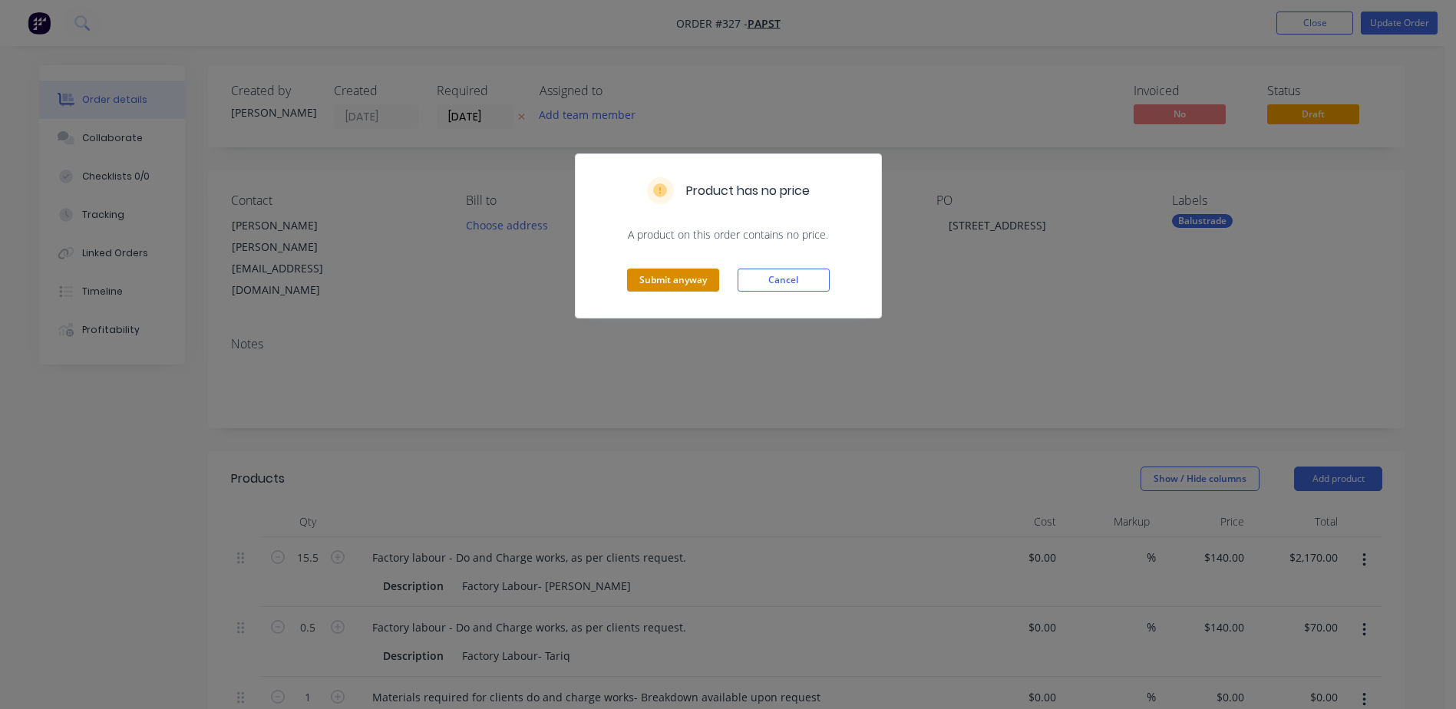
click at [690, 279] on button "Submit anyway" at bounding box center [673, 280] width 92 height 23
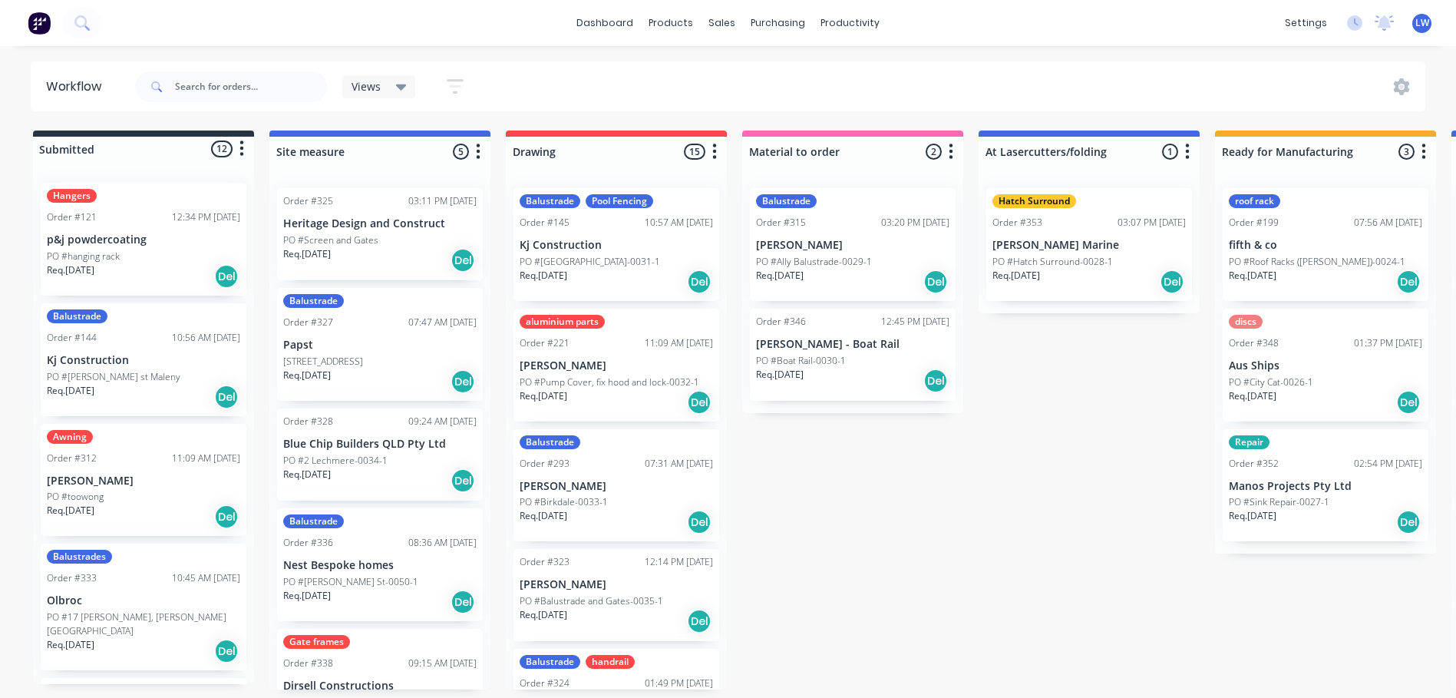
click at [372, 236] on p "PO #Screen and Gates" at bounding box center [330, 240] width 95 height 14
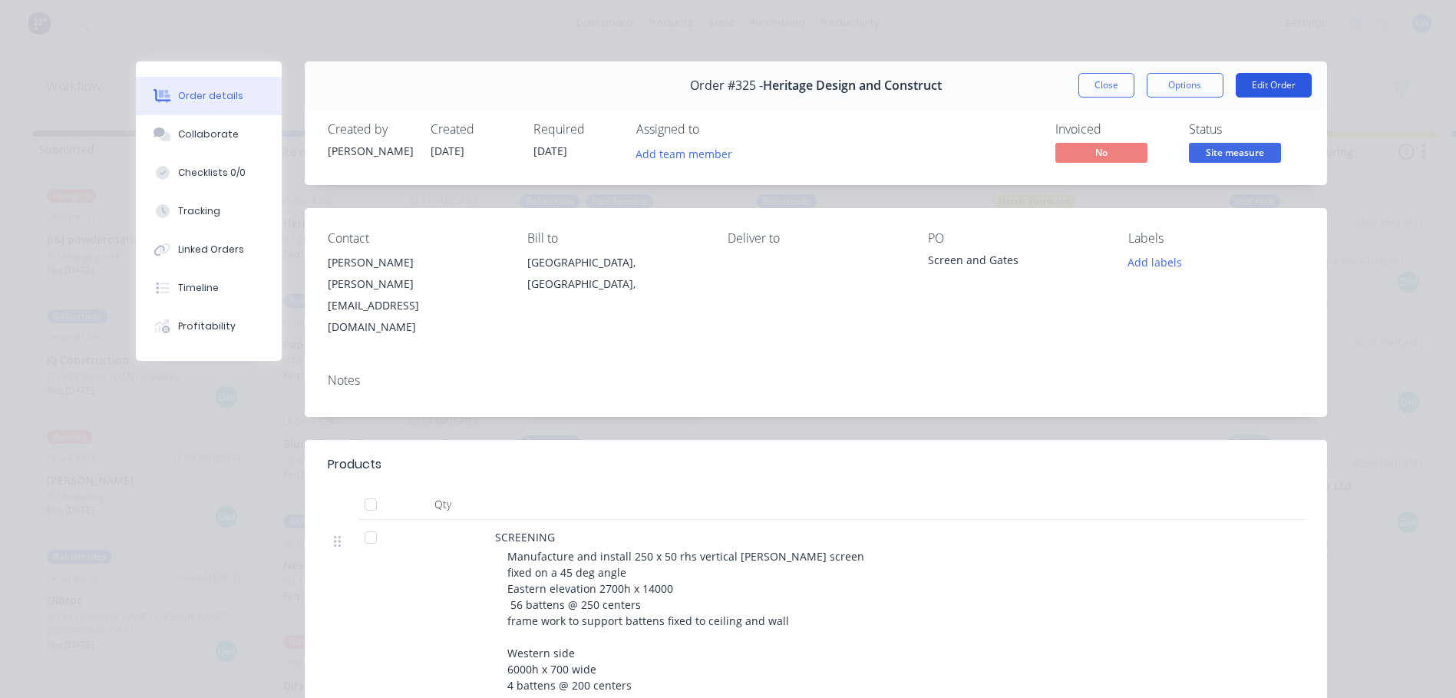
click at [1257, 79] on button "Edit Order" at bounding box center [1274, 85] width 76 height 25
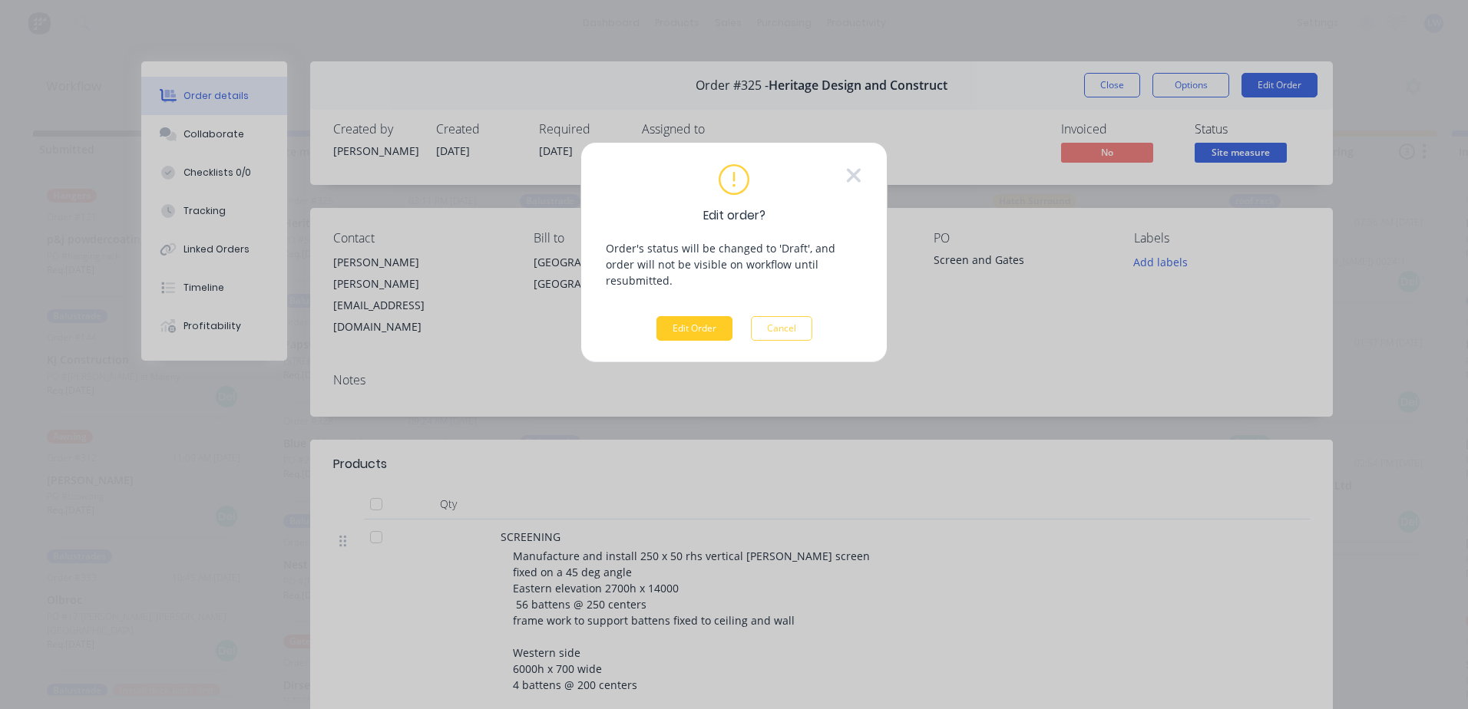
click at [699, 316] on button "Edit Order" at bounding box center [694, 328] width 76 height 25
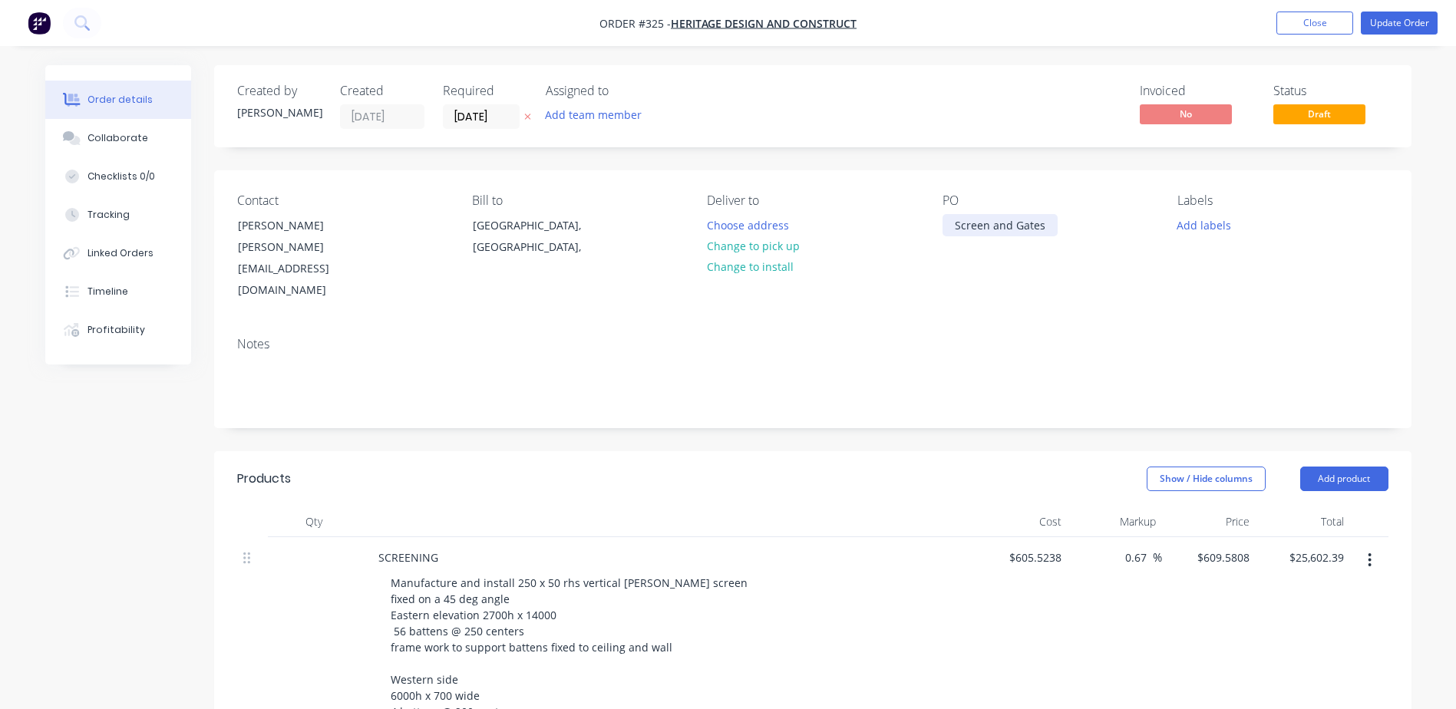
click at [1042, 228] on div "Screen and Gates" at bounding box center [1000, 225] width 115 height 22
click at [1375, 22] on button "Update Order" at bounding box center [1399, 23] width 77 height 23
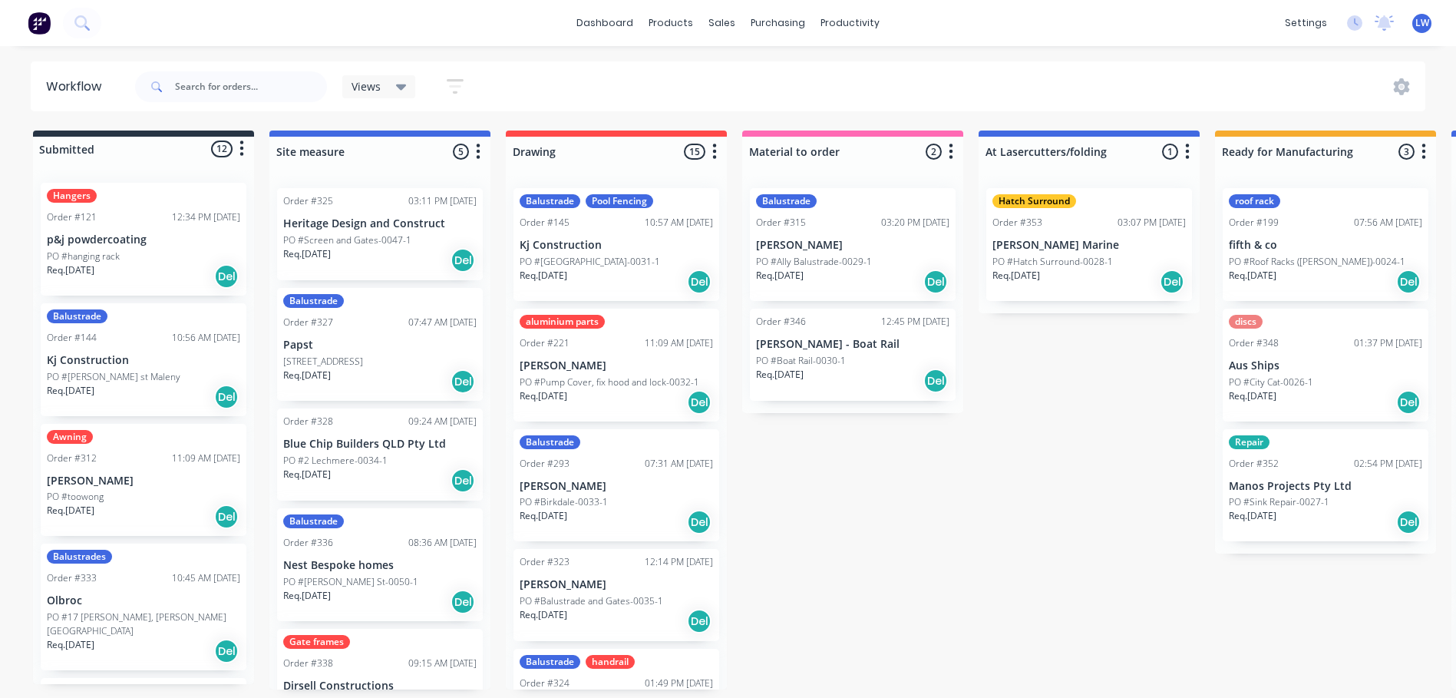
click at [352, 679] on p "Dirsell Constructions" at bounding box center [379, 685] width 193 height 13
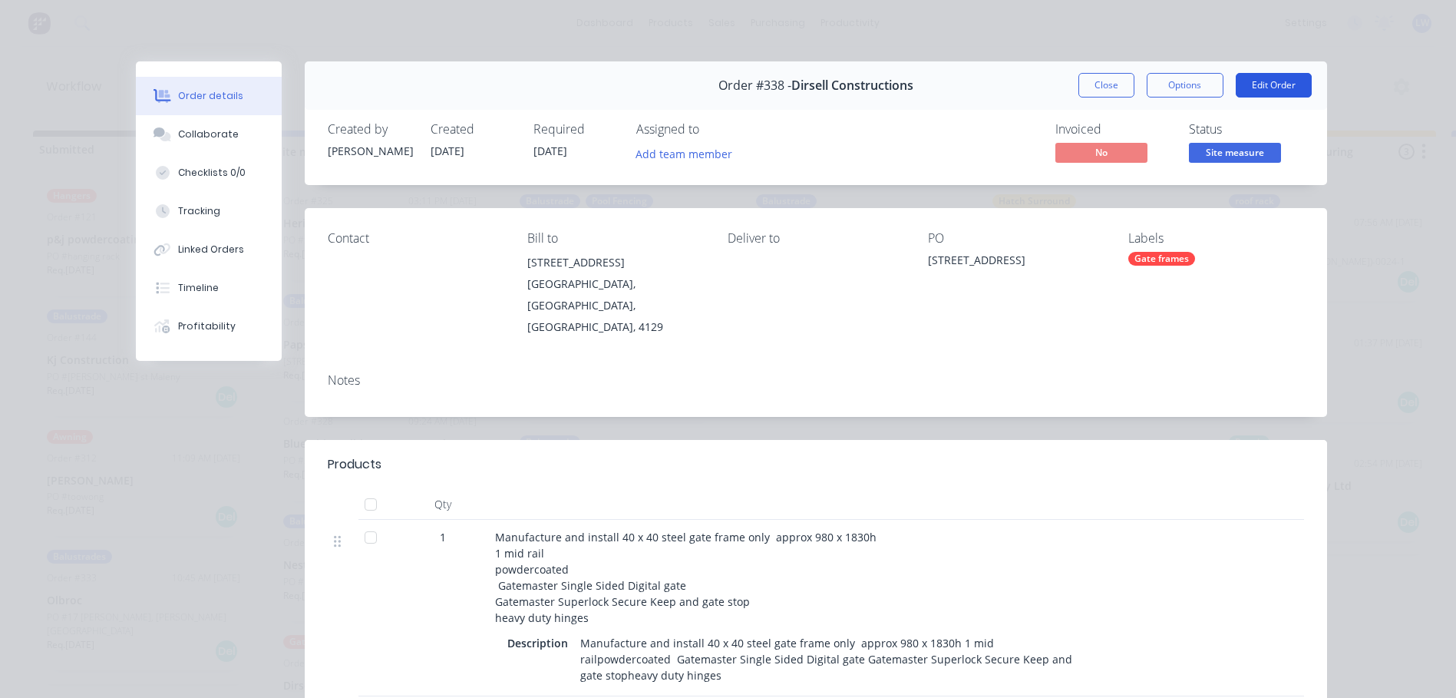
click at [1275, 79] on button "Edit Order" at bounding box center [1274, 85] width 76 height 25
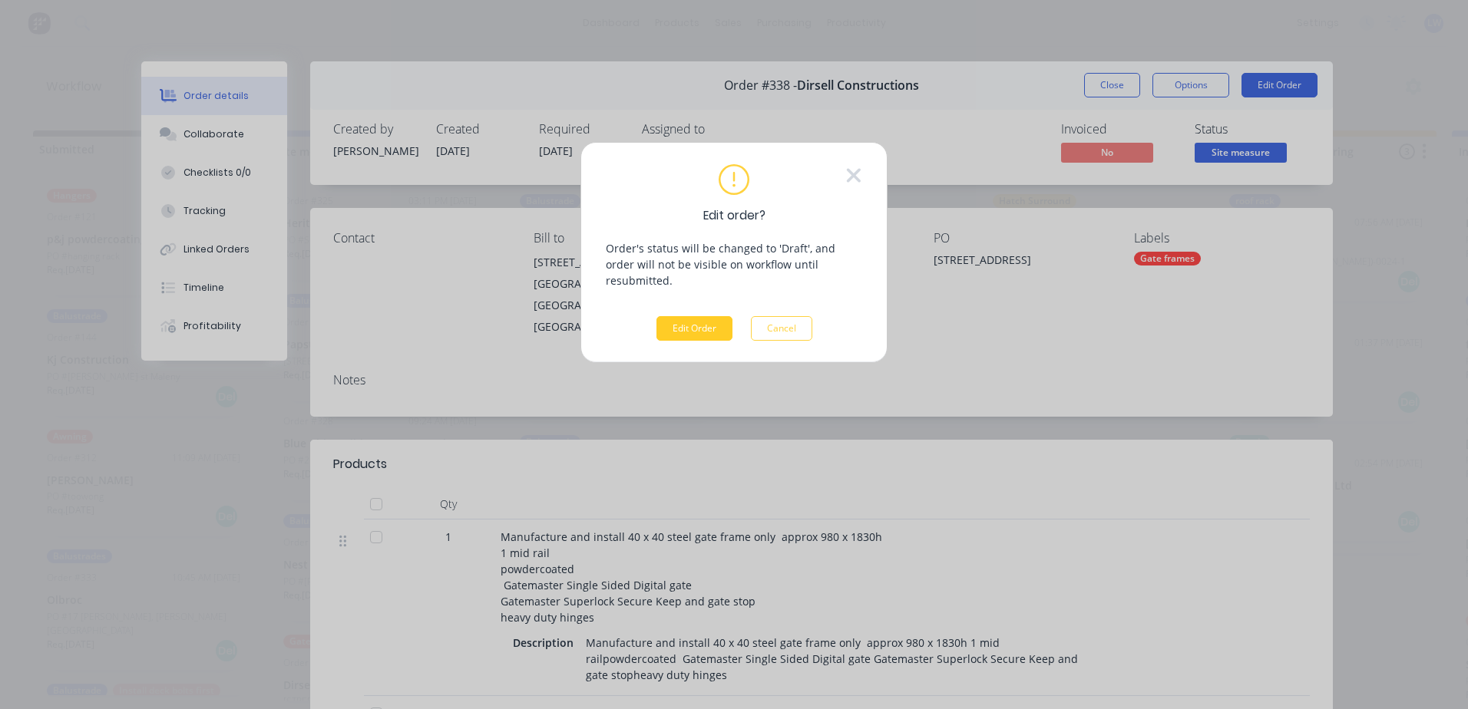
click at [715, 320] on button "Edit Order" at bounding box center [694, 328] width 76 height 25
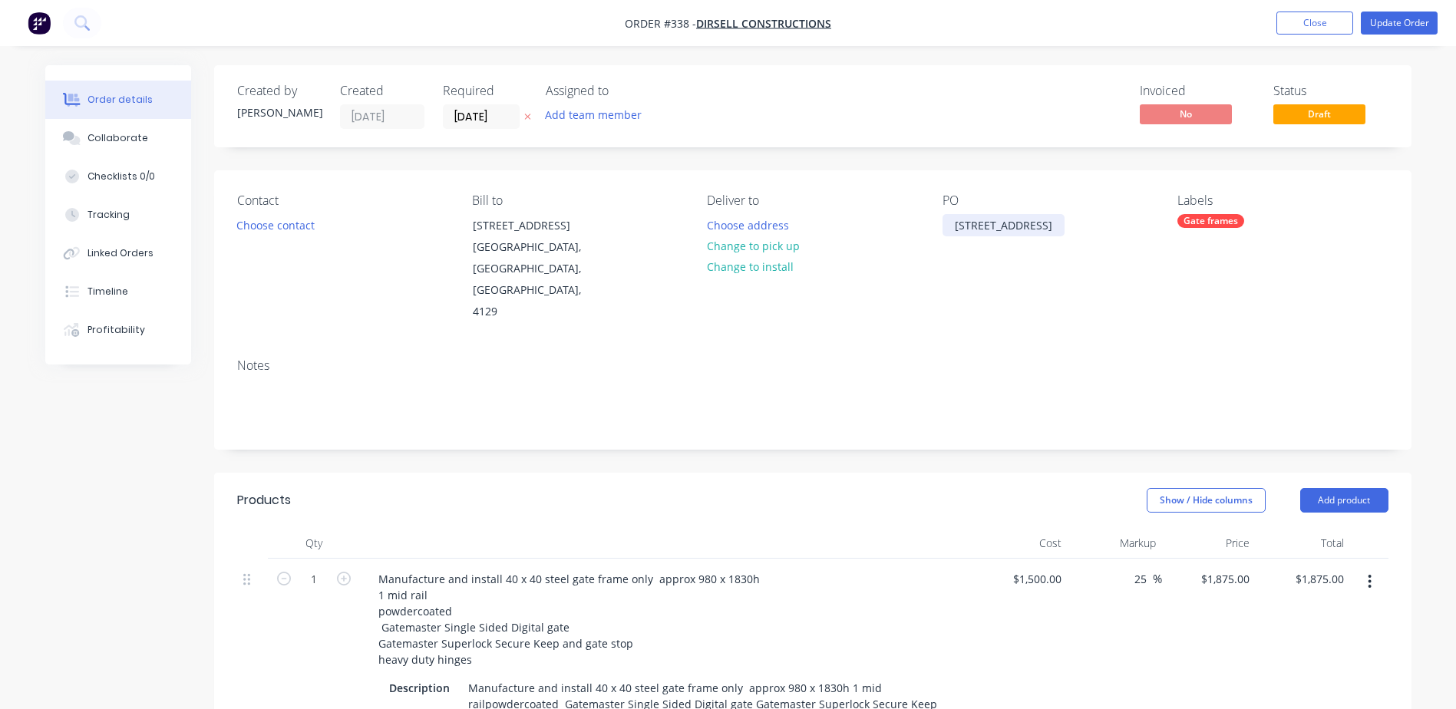
click at [1043, 224] on div "[STREET_ADDRESS]" at bounding box center [1004, 225] width 122 height 22
click at [1072, 359] on div "Notes" at bounding box center [813, 366] width 1152 height 15
click at [1413, 25] on button "Update Order" at bounding box center [1399, 23] width 77 height 23
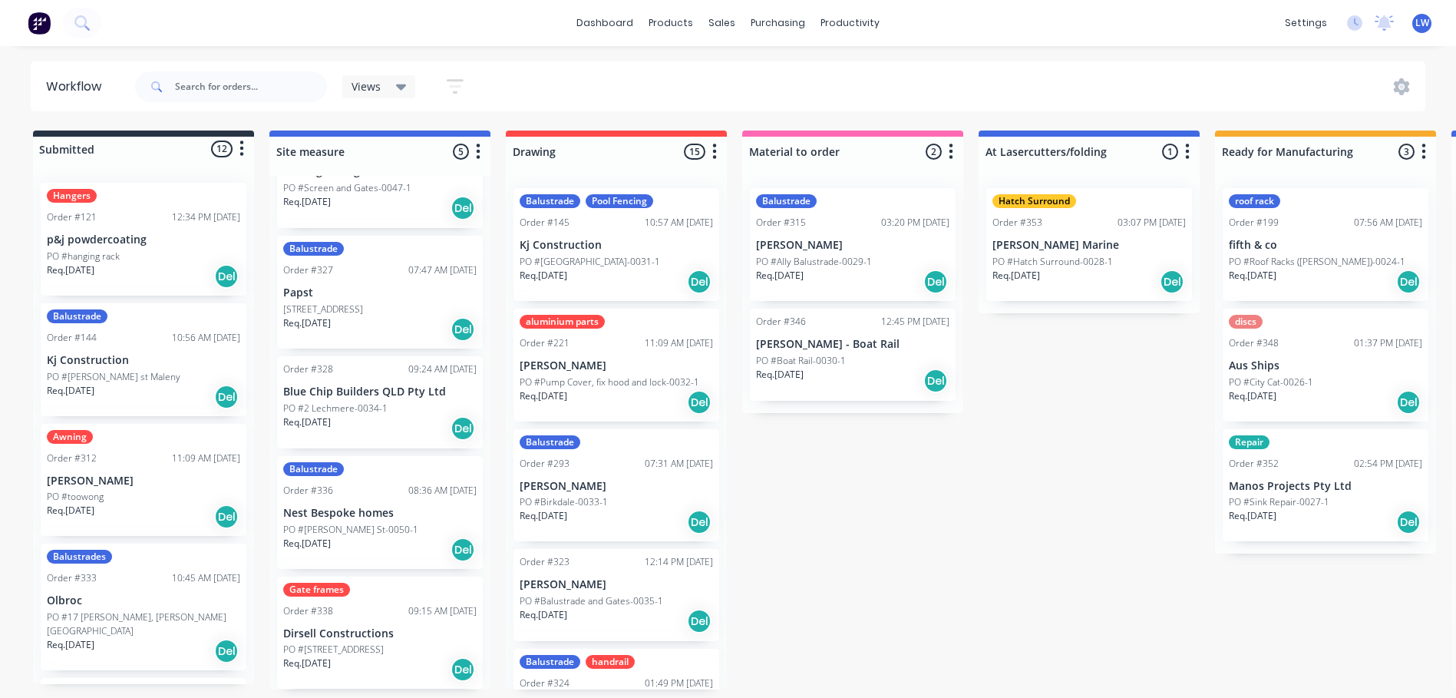
scroll to position [3, 0]
click at [212, 86] on input "text" at bounding box center [251, 86] width 152 height 31
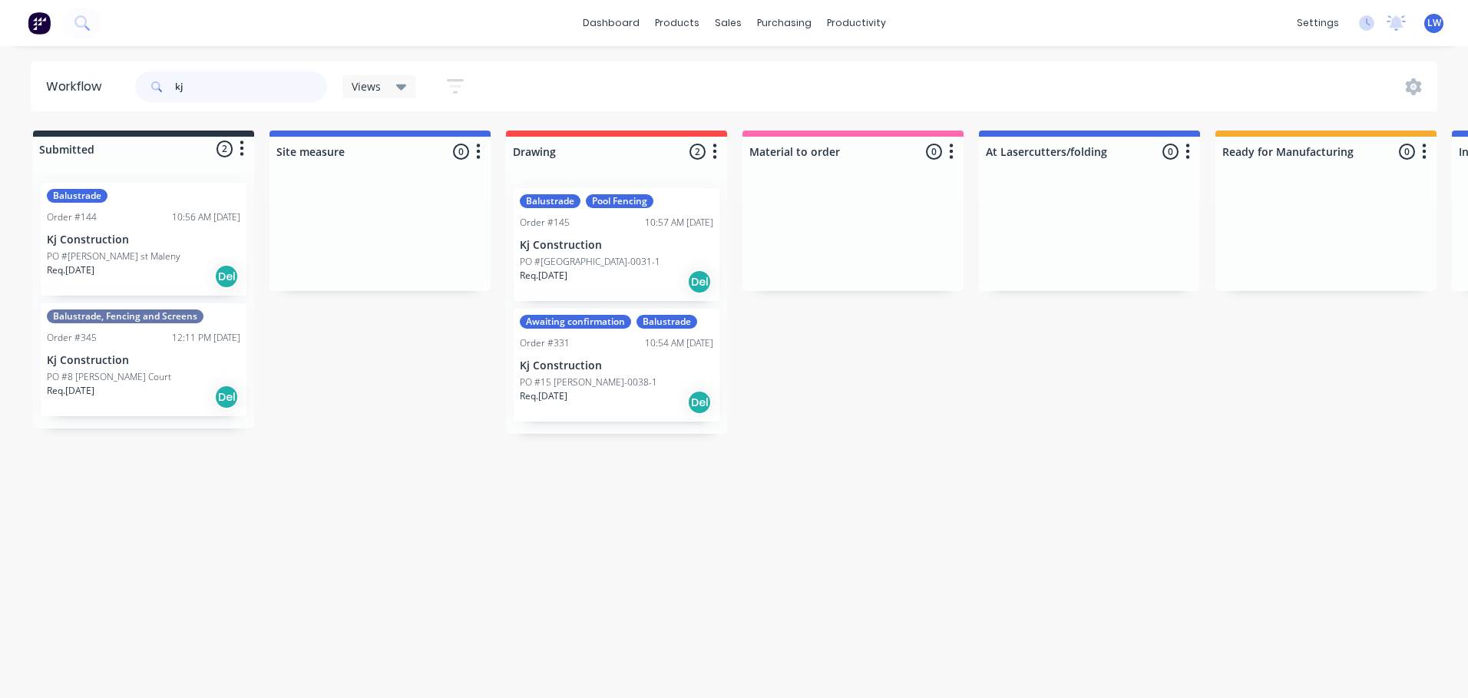
type input "kj"
click at [122, 362] on p "Kj Construction" at bounding box center [143, 360] width 193 height 13
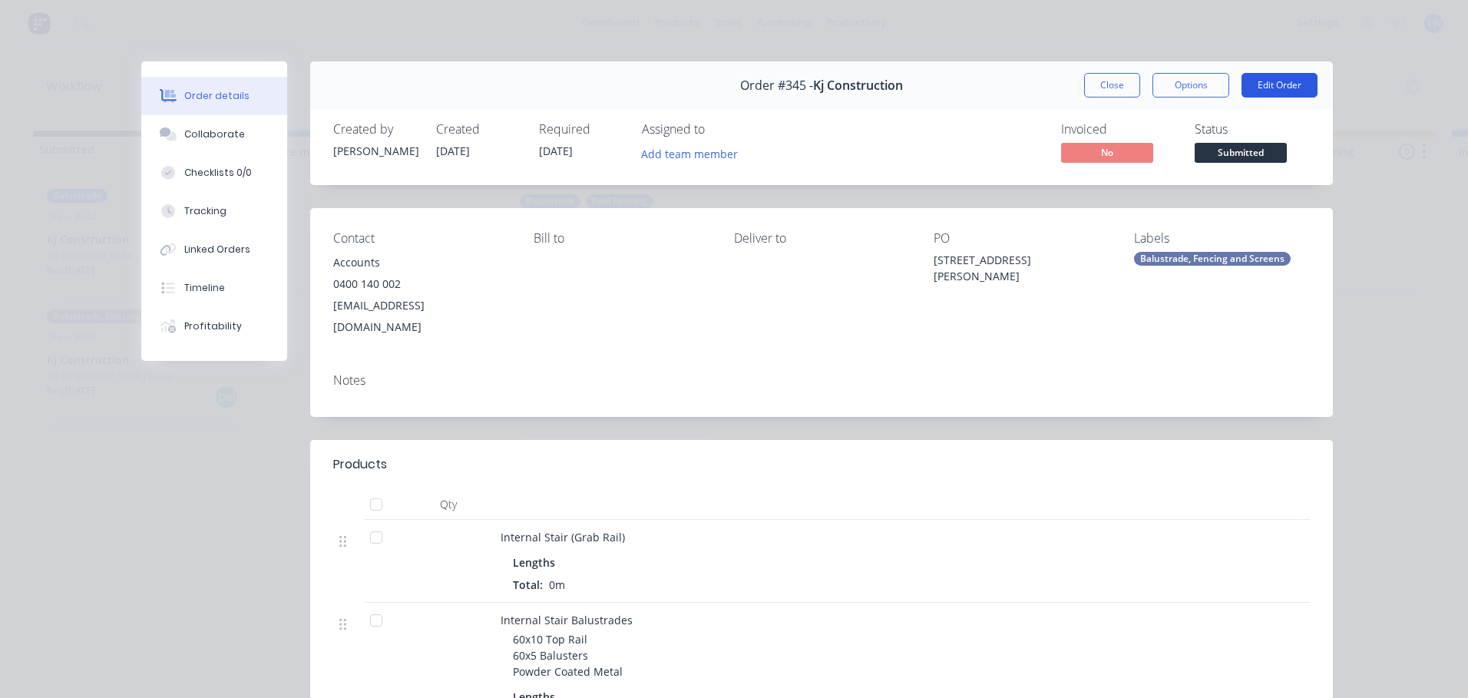
click at [1274, 91] on button "Edit Order" at bounding box center [1279, 85] width 76 height 25
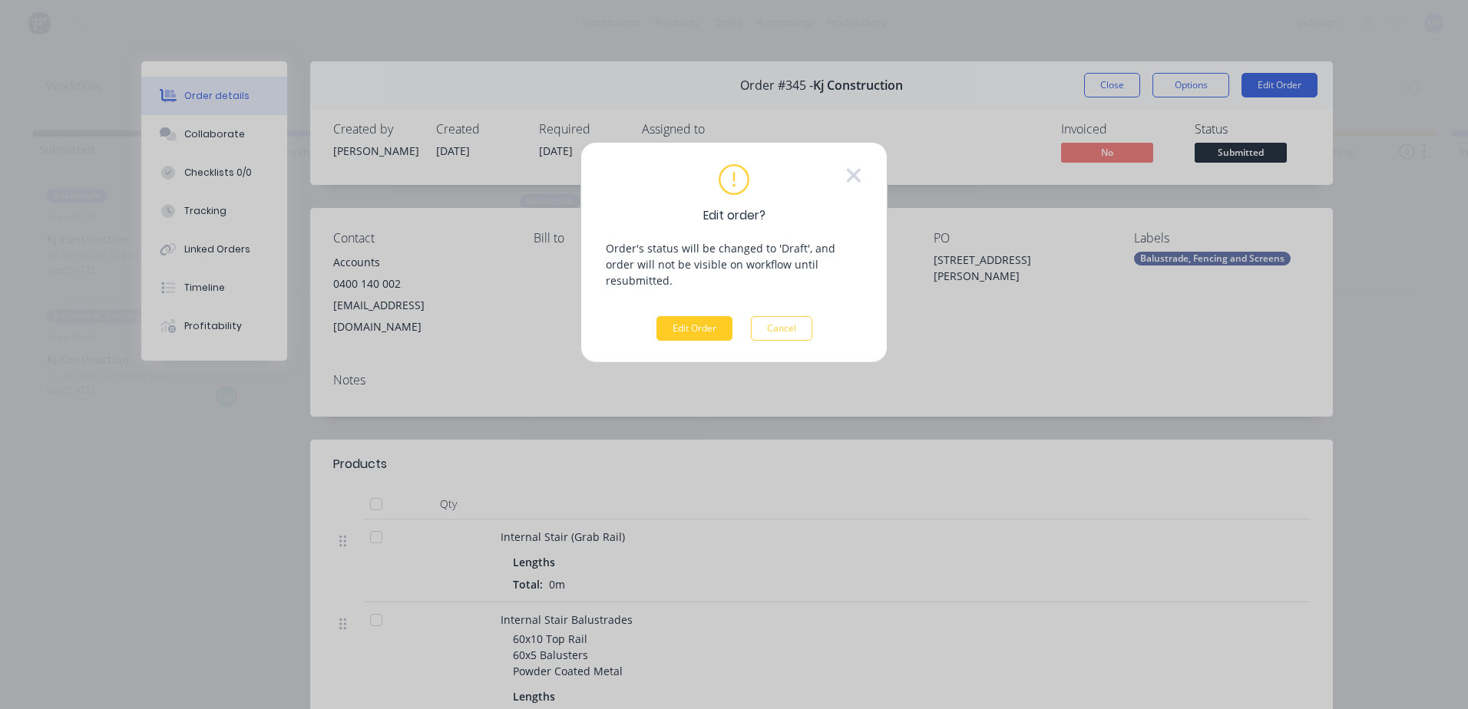
click at [702, 316] on button "Edit Order" at bounding box center [694, 328] width 76 height 25
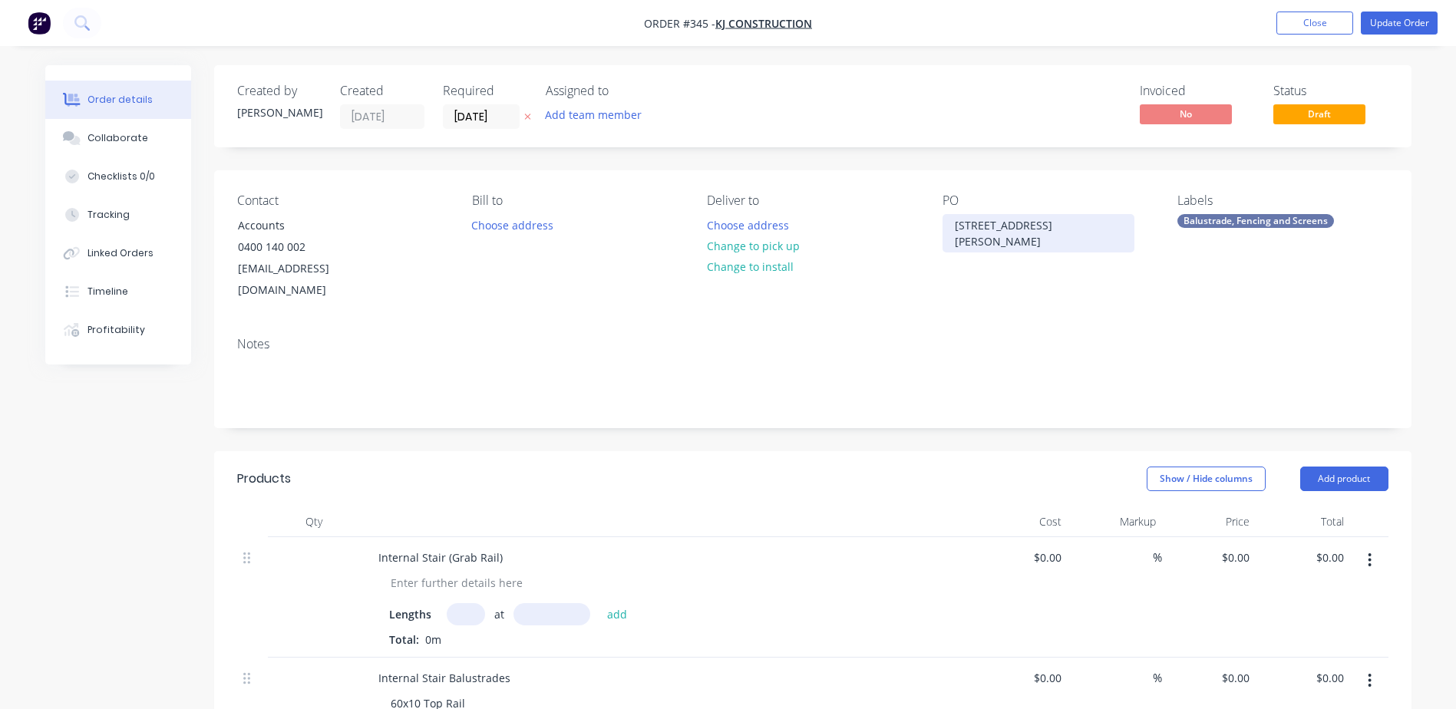
click at [1030, 230] on div "[STREET_ADDRESS][PERSON_NAME]" at bounding box center [1039, 233] width 192 height 38
click at [1391, 18] on button "Update Order" at bounding box center [1399, 23] width 77 height 23
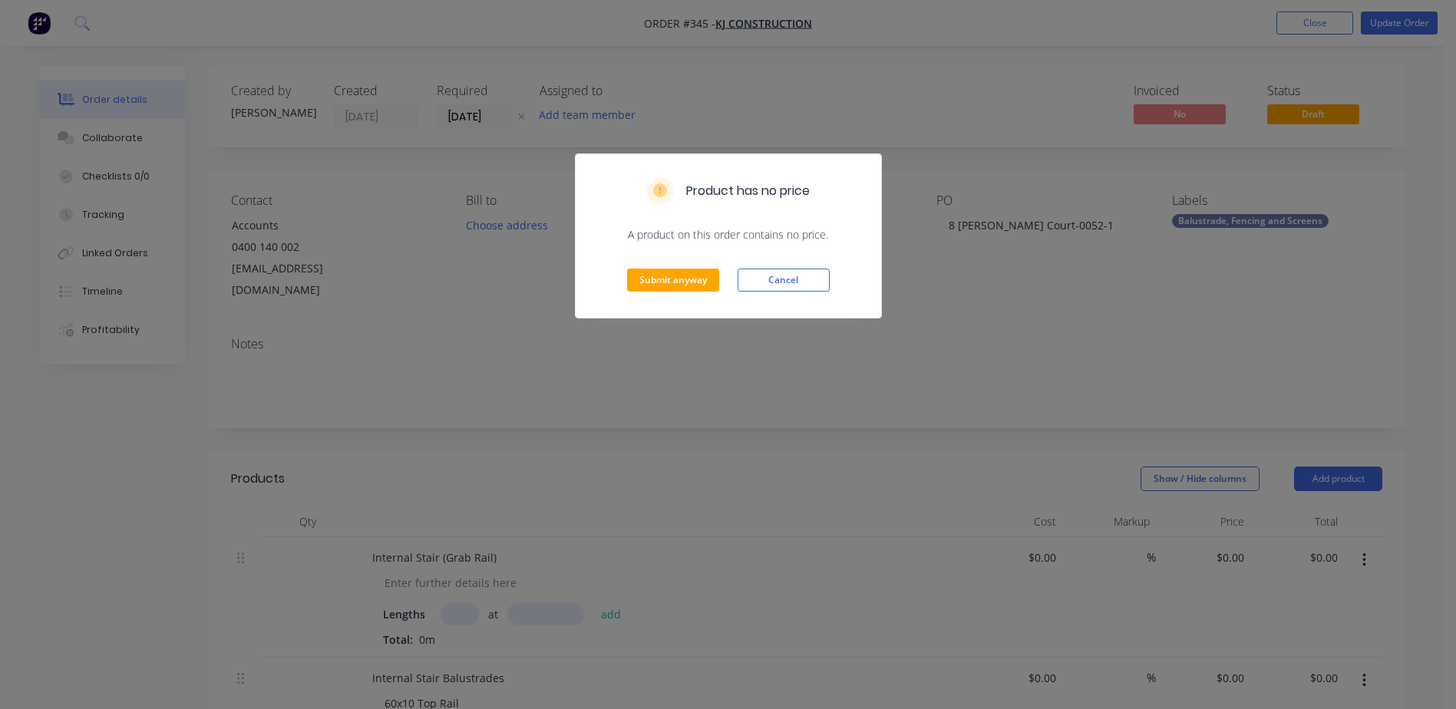
click at [722, 279] on div "Submit anyway Cancel" at bounding box center [729, 280] width 306 height 75
click at [696, 279] on button "Submit anyway" at bounding box center [673, 280] width 92 height 23
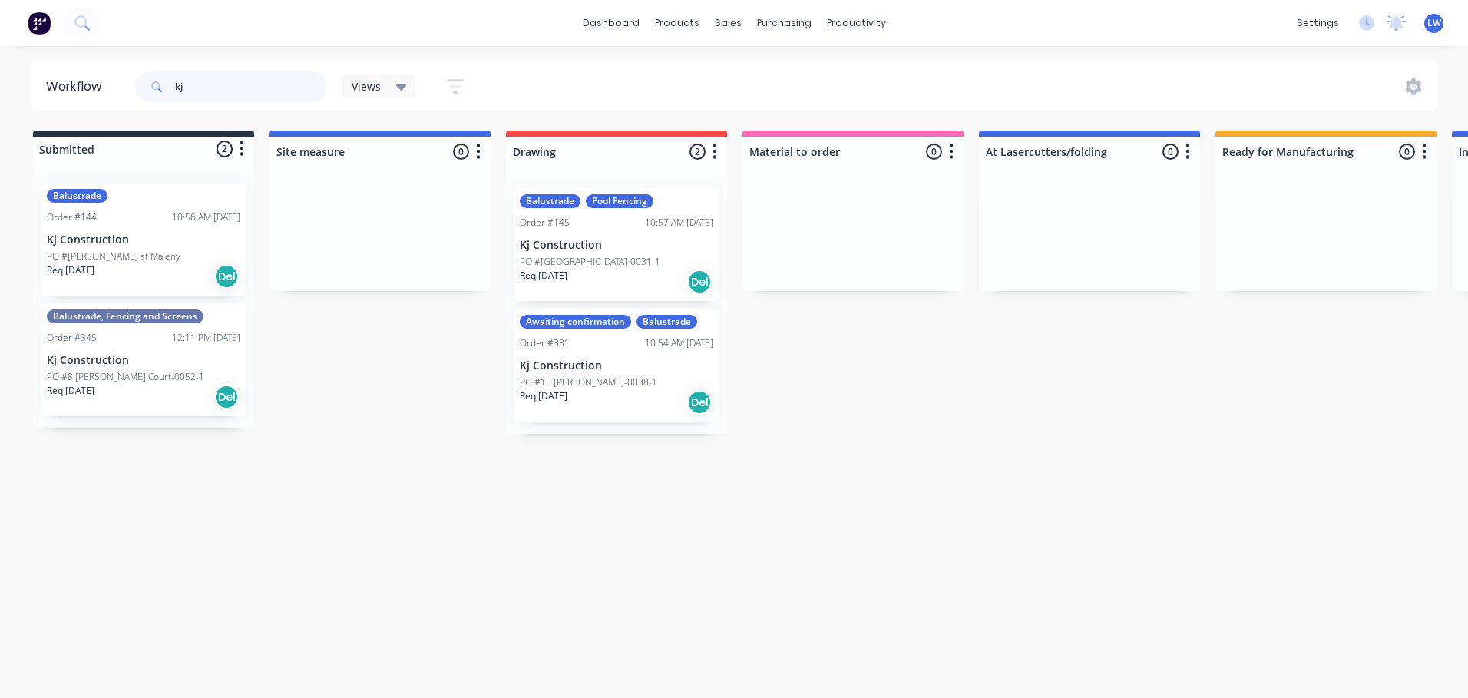
drag, startPoint x: 182, startPoint y: 87, endPoint x: 157, endPoint y: 81, distance: 25.9
click at [157, 81] on div "kj" at bounding box center [231, 86] width 192 height 31
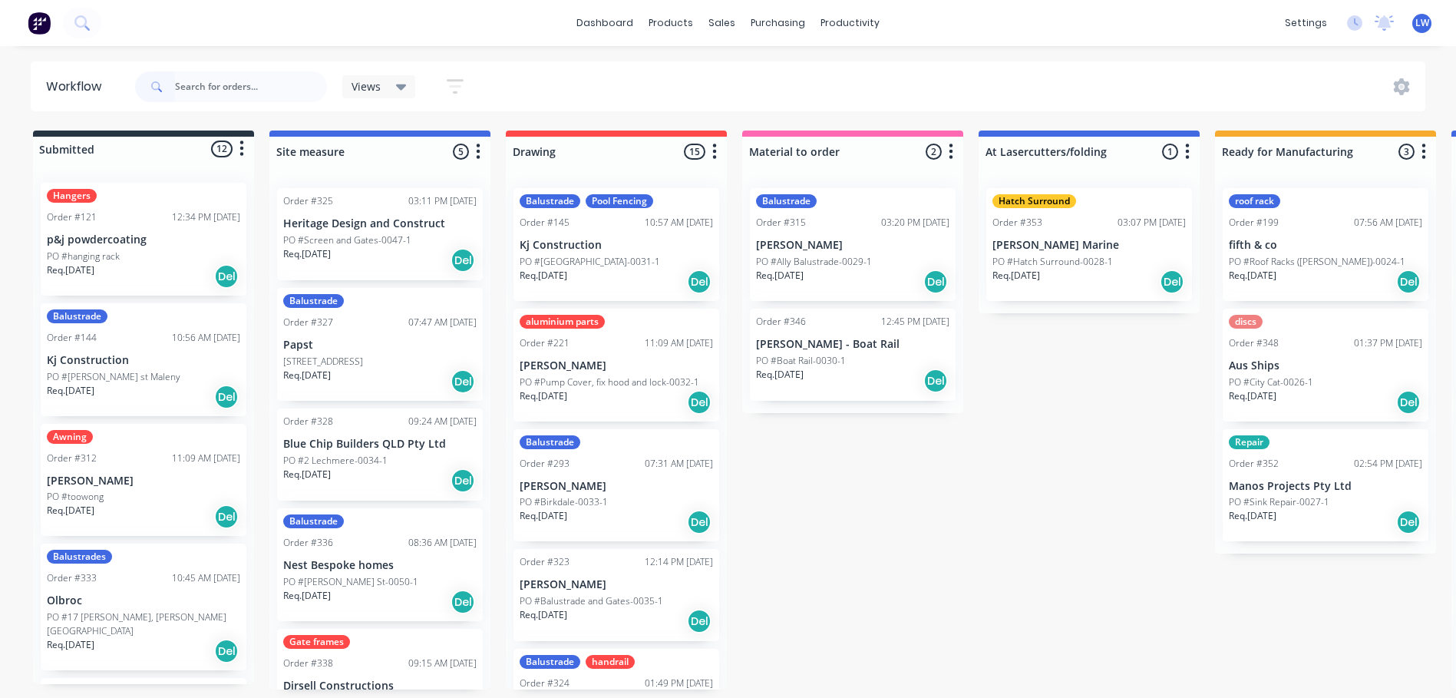
click at [125, 254] on div "PO #hanging rack" at bounding box center [143, 256] width 193 height 14
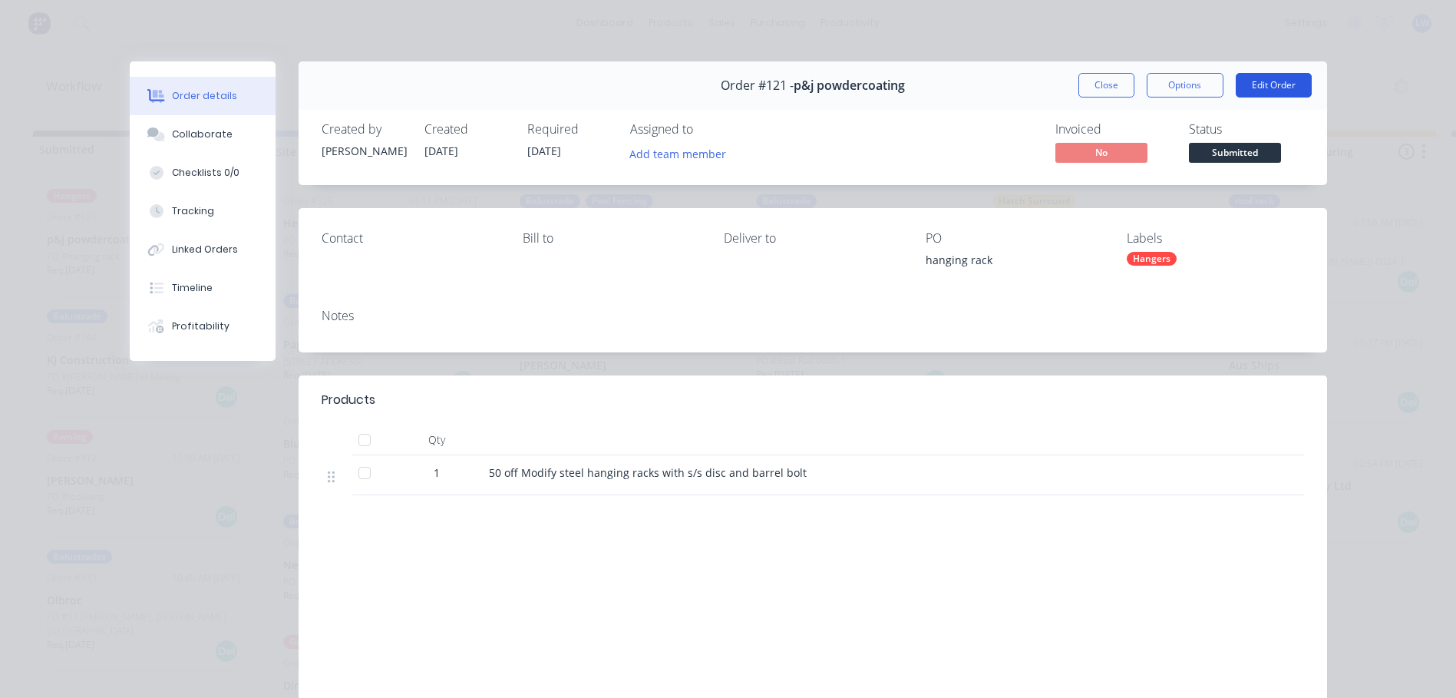
click at [1256, 83] on button "Edit Order" at bounding box center [1274, 85] width 76 height 25
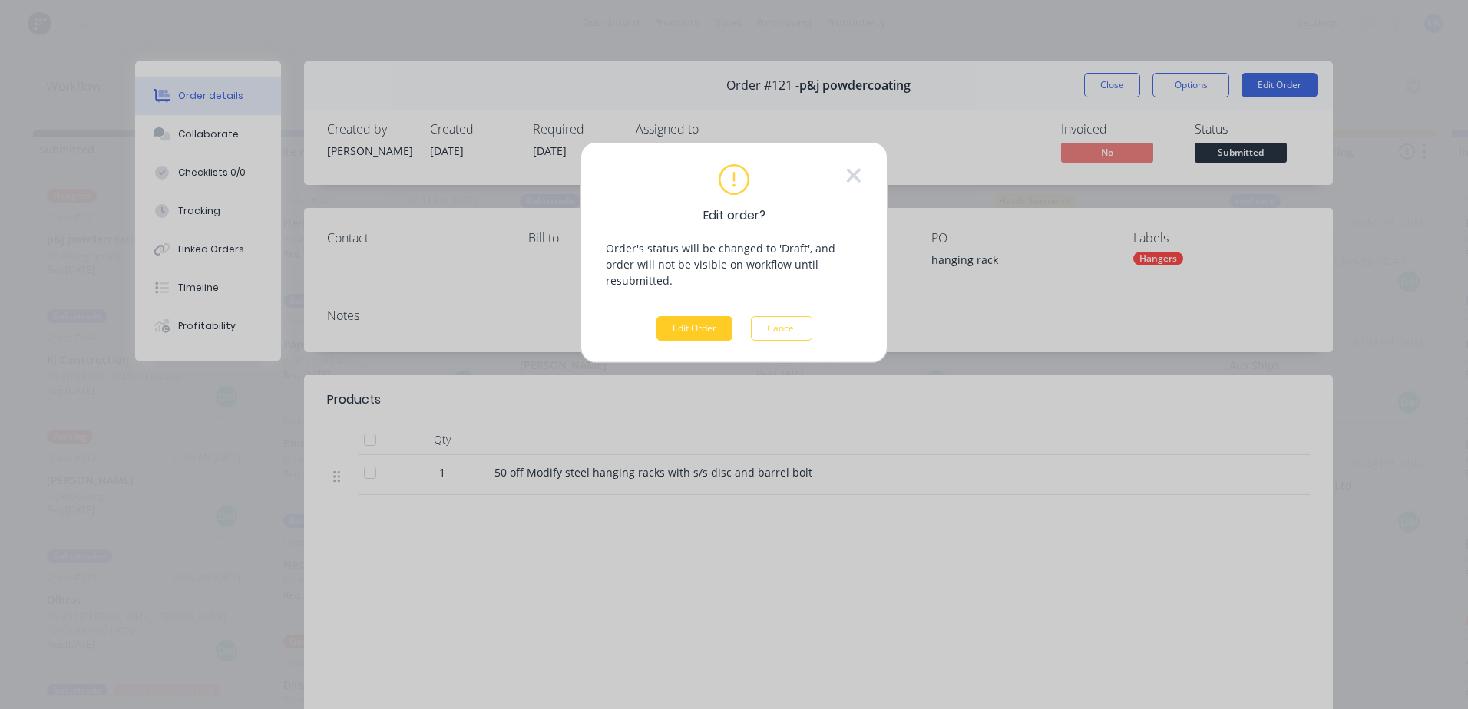
click at [690, 316] on button "Edit Order" at bounding box center [694, 328] width 76 height 25
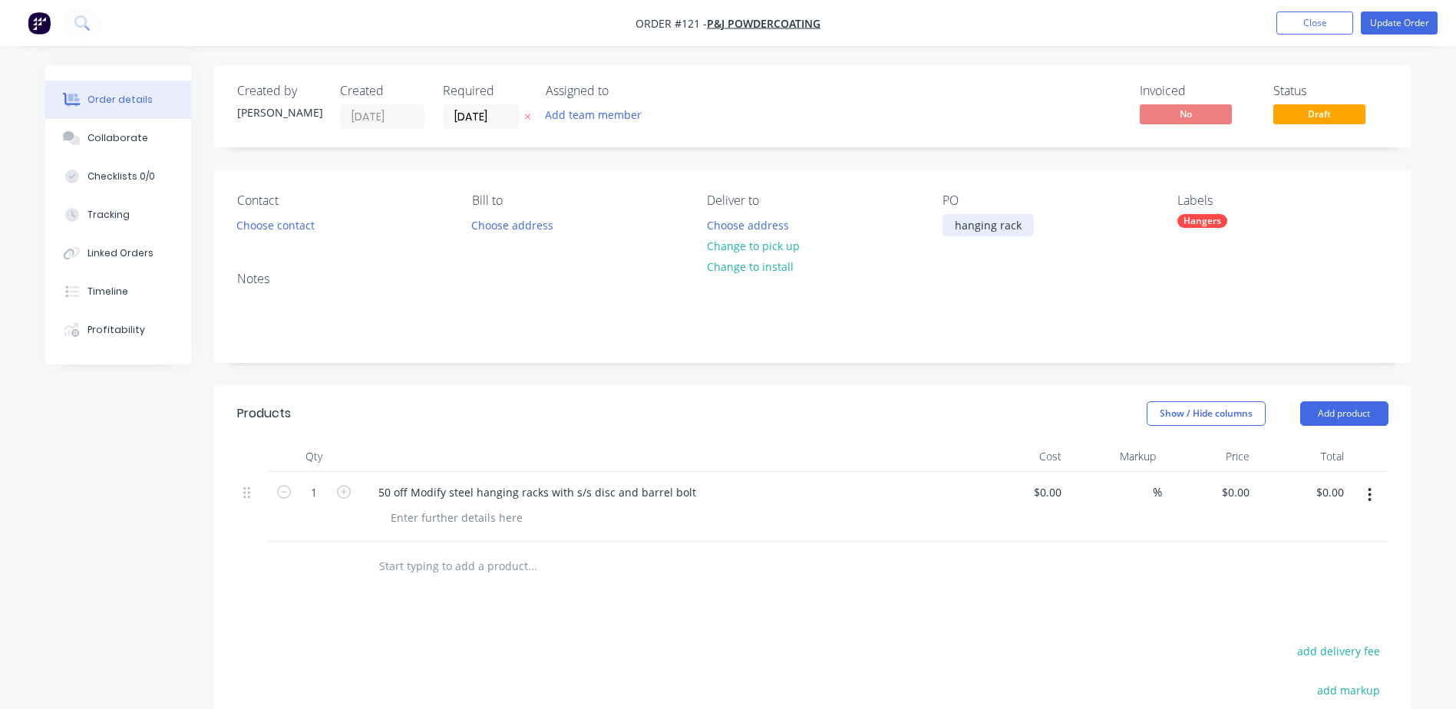
click at [1021, 234] on div "hanging rack" at bounding box center [988, 225] width 91 height 22
click at [1374, 28] on button "Update Order" at bounding box center [1399, 23] width 77 height 23
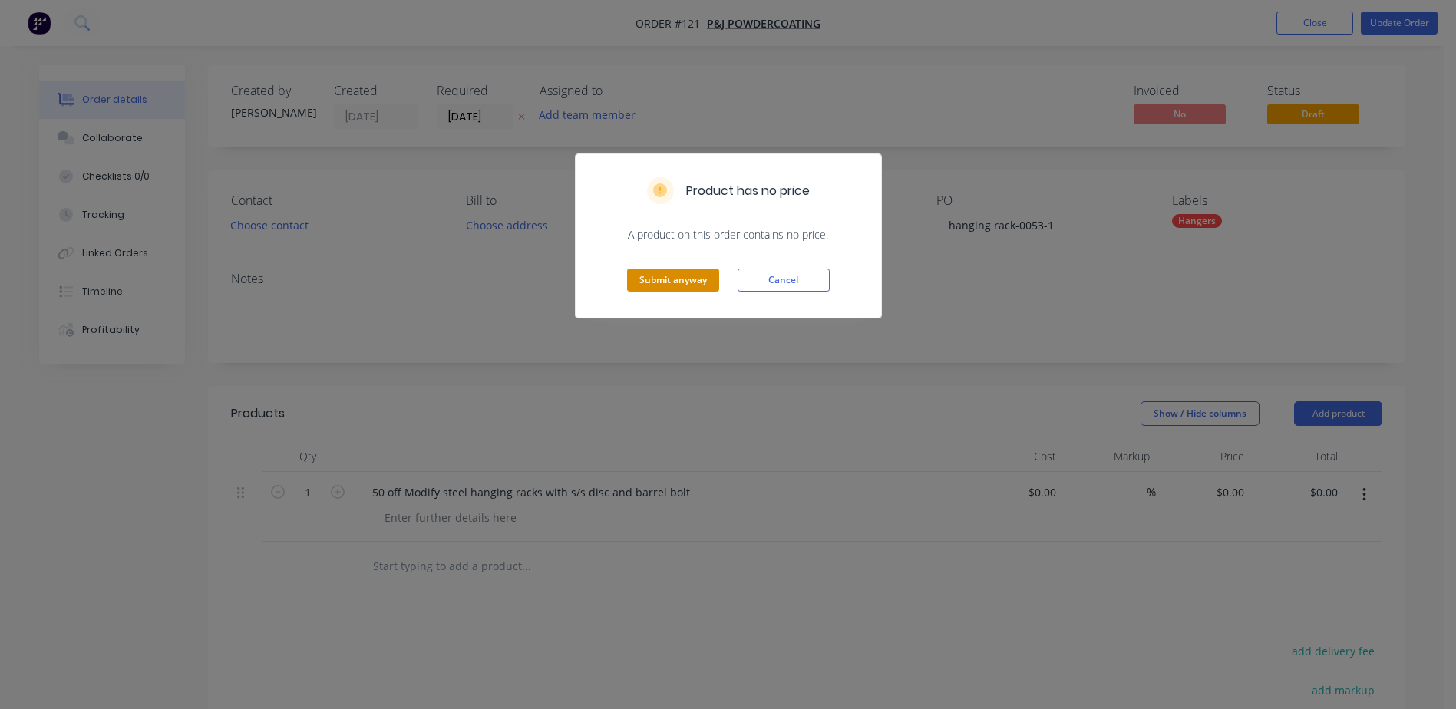
click at [672, 283] on button "Submit anyway" at bounding box center [673, 280] width 92 height 23
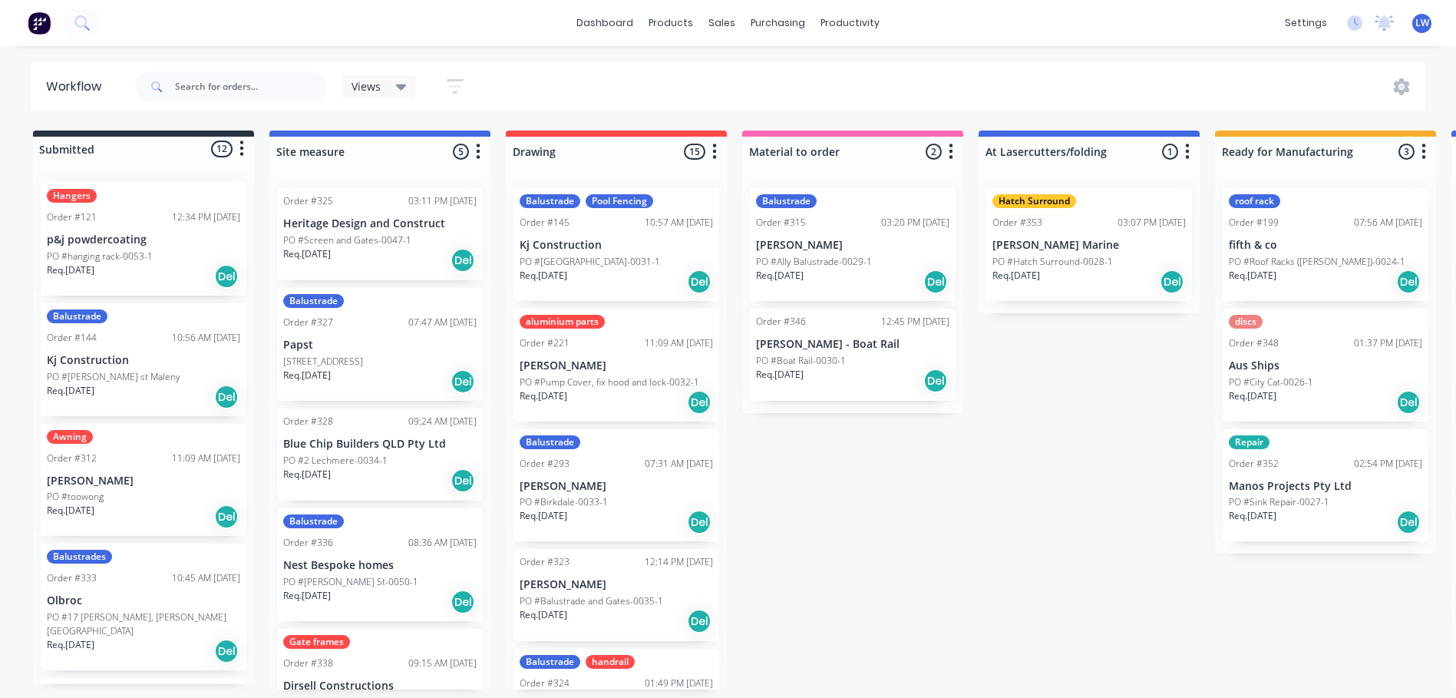
click at [155, 379] on div "PO #[PERSON_NAME] st Maleny" at bounding box center [143, 377] width 193 height 14
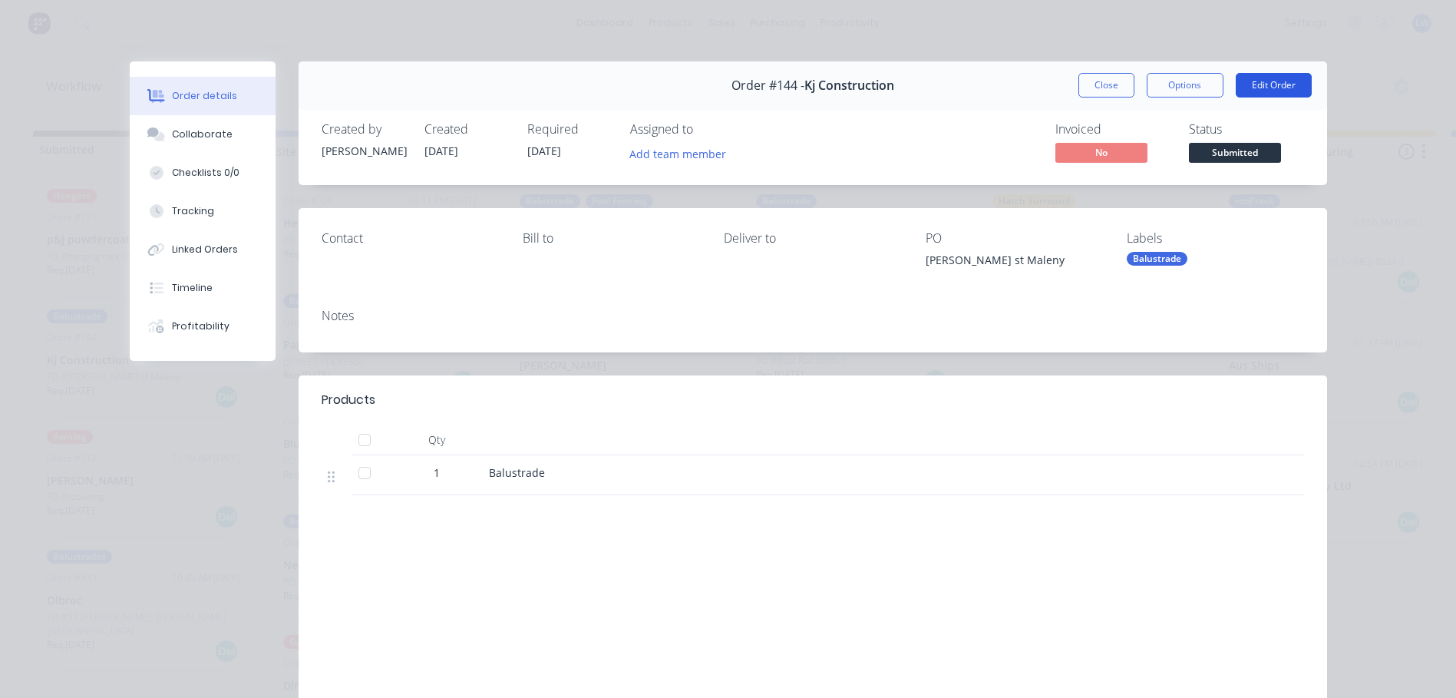
click at [1270, 81] on button "Edit Order" at bounding box center [1274, 85] width 76 height 25
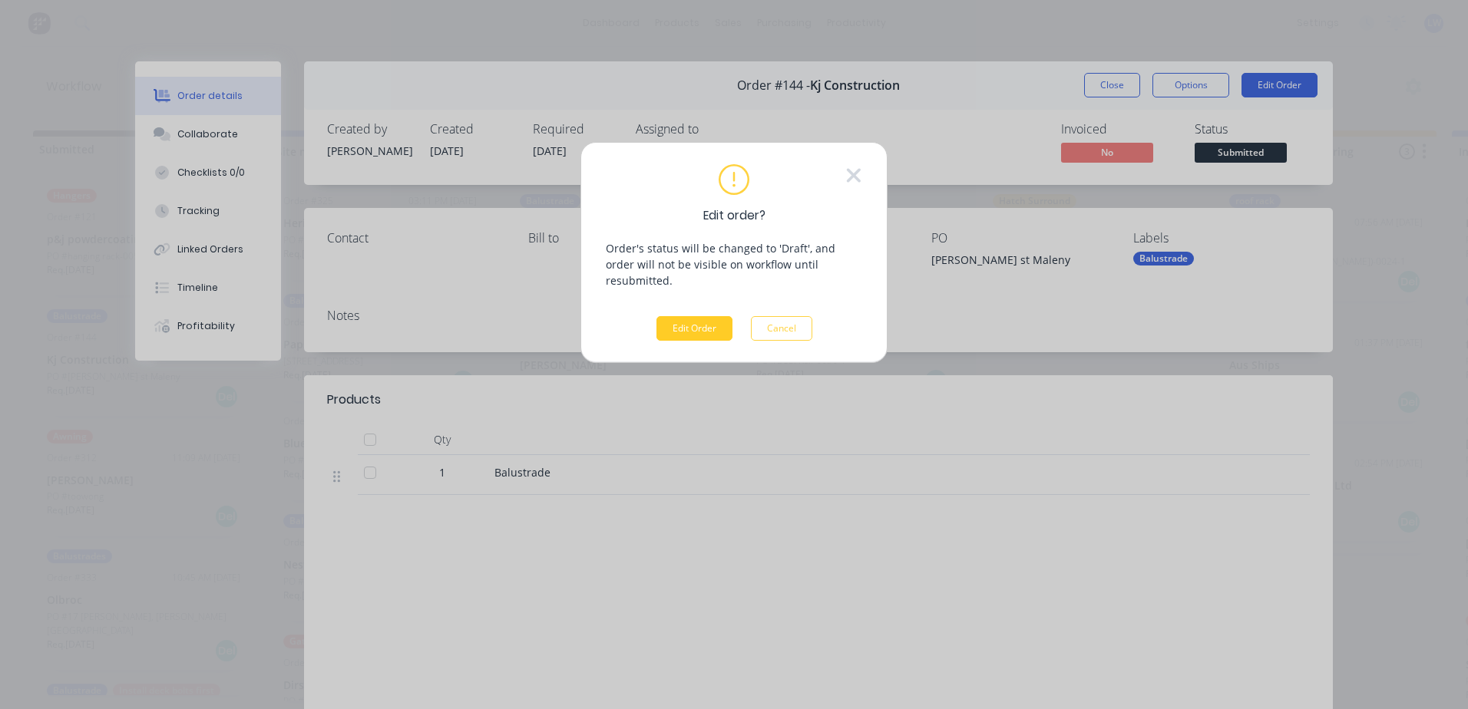
click at [672, 316] on button "Edit Order" at bounding box center [694, 328] width 76 height 25
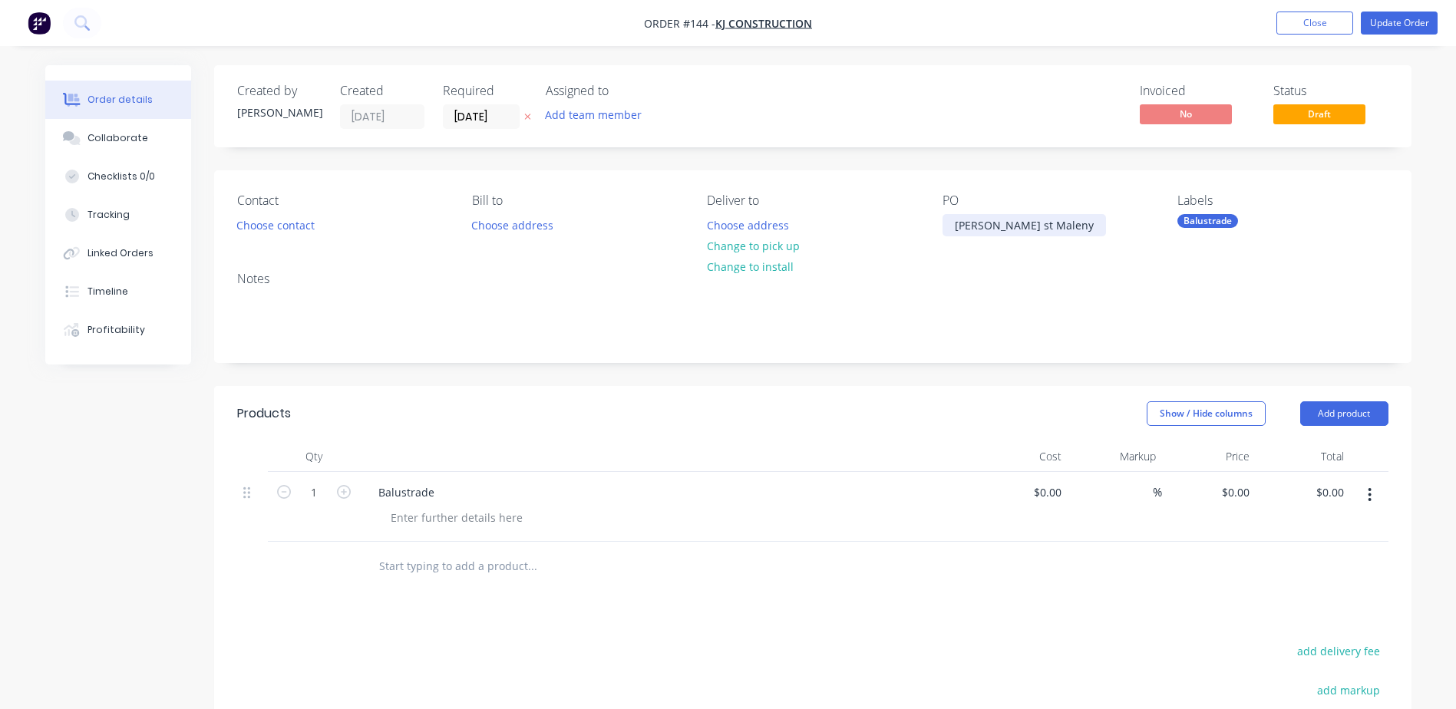
click at [1042, 227] on div "[PERSON_NAME] st Maleny" at bounding box center [1025, 225] width 164 height 22
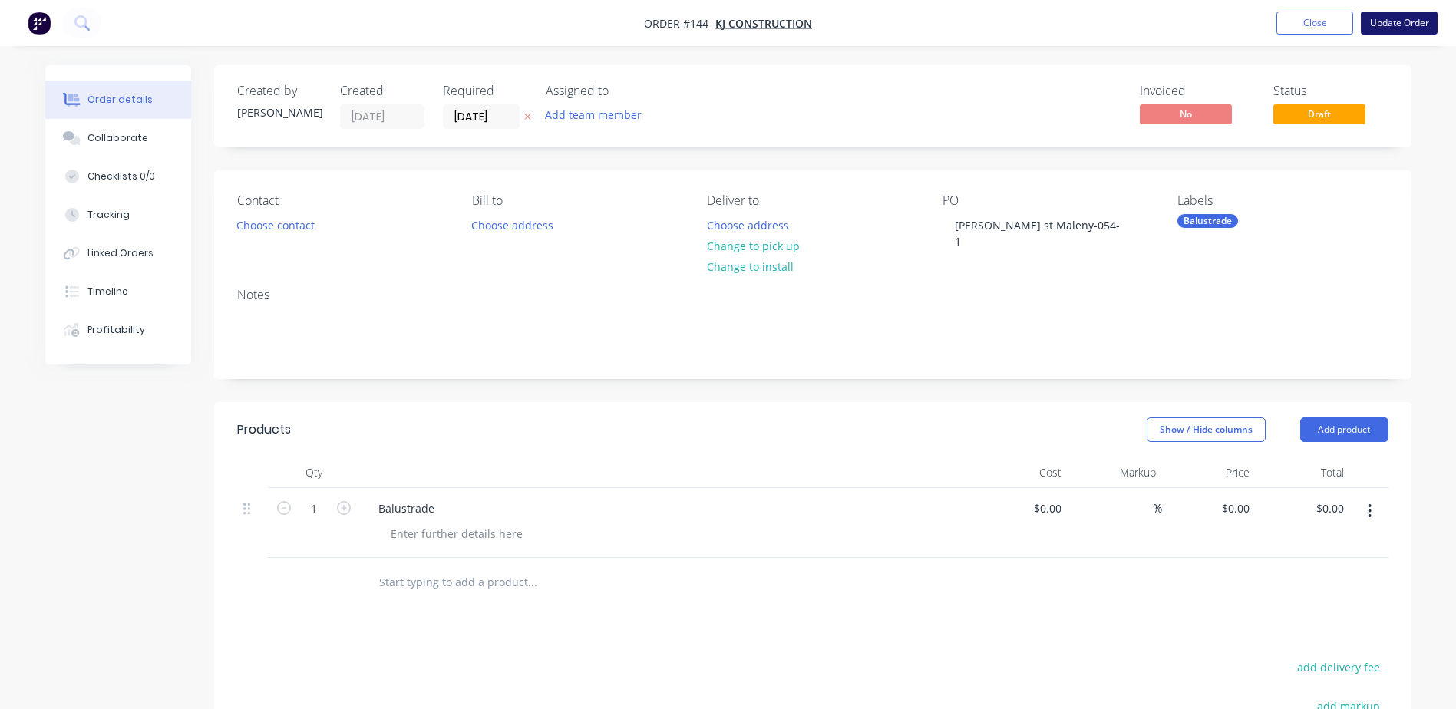
click at [1389, 26] on button "Update Order" at bounding box center [1399, 23] width 77 height 23
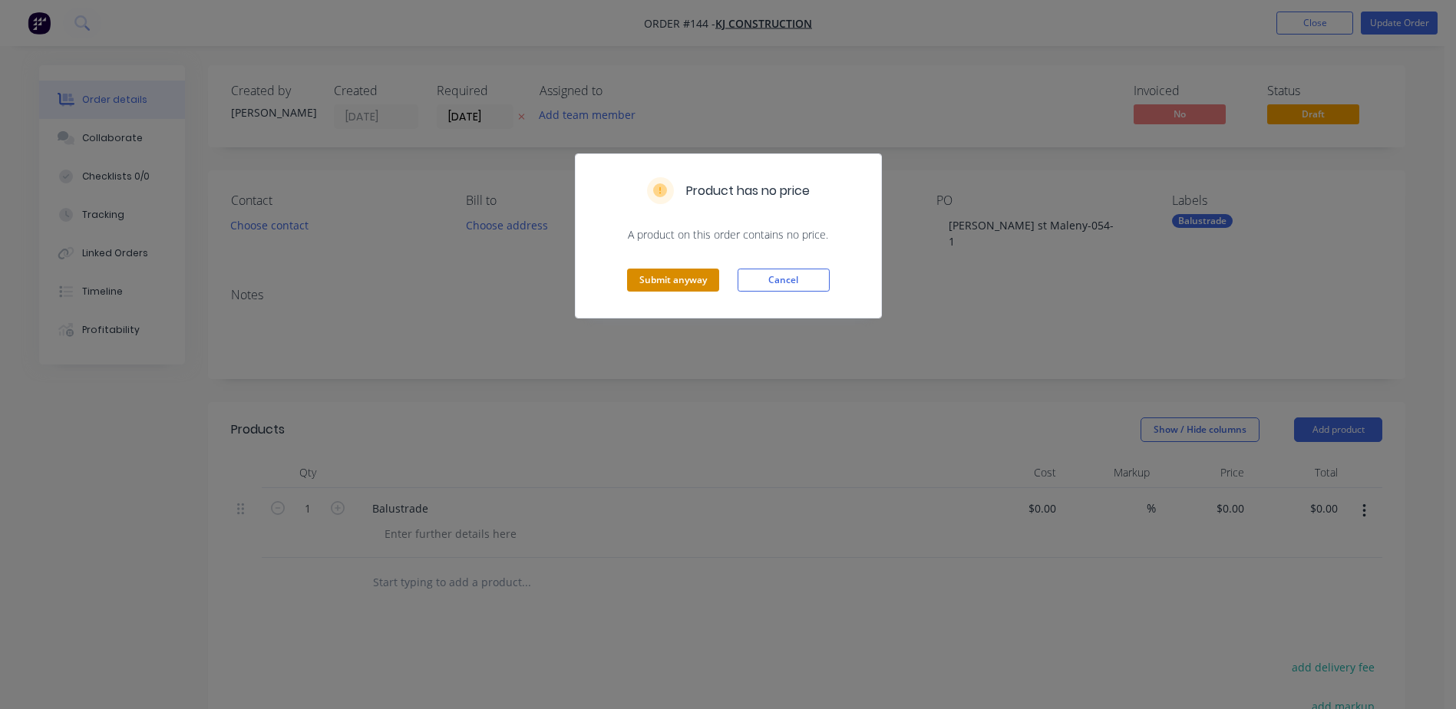
click at [666, 281] on button "Submit anyway" at bounding box center [673, 280] width 92 height 23
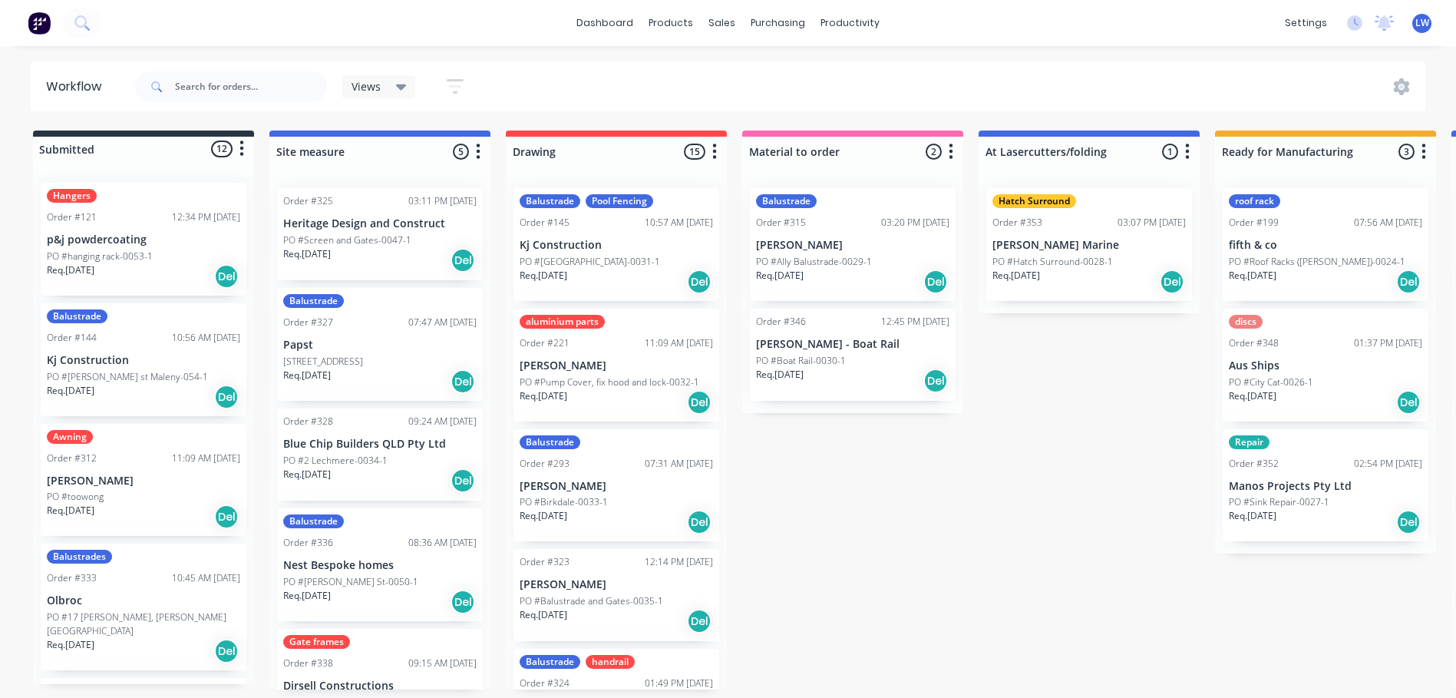
click at [120, 489] on div "Awning Order #312 11:09 AM [DATE] [PERSON_NAME] PO #toowong Req. [DATE] Del" at bounding box center [144, 480] width 206 height 113
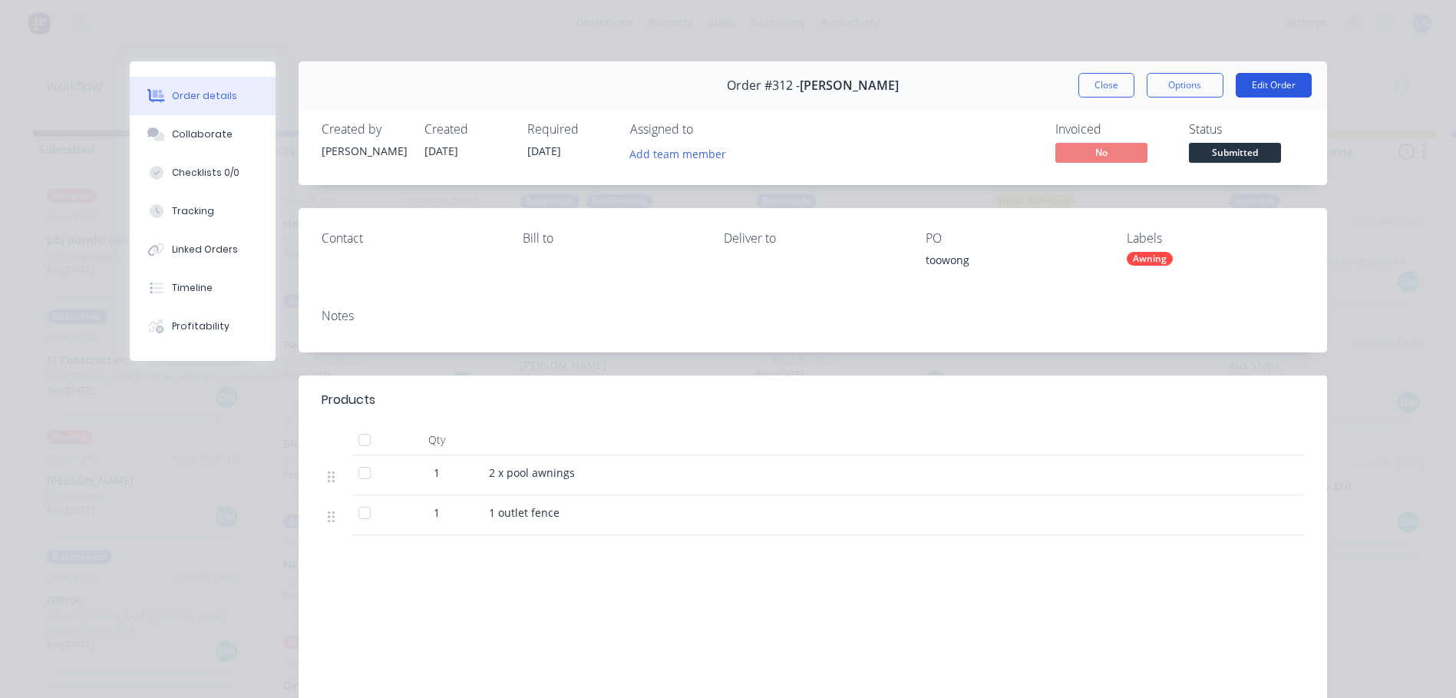
click at [1263, 91] on button "Edit Order" at bounding box center [1274, 85] width 76 height 25
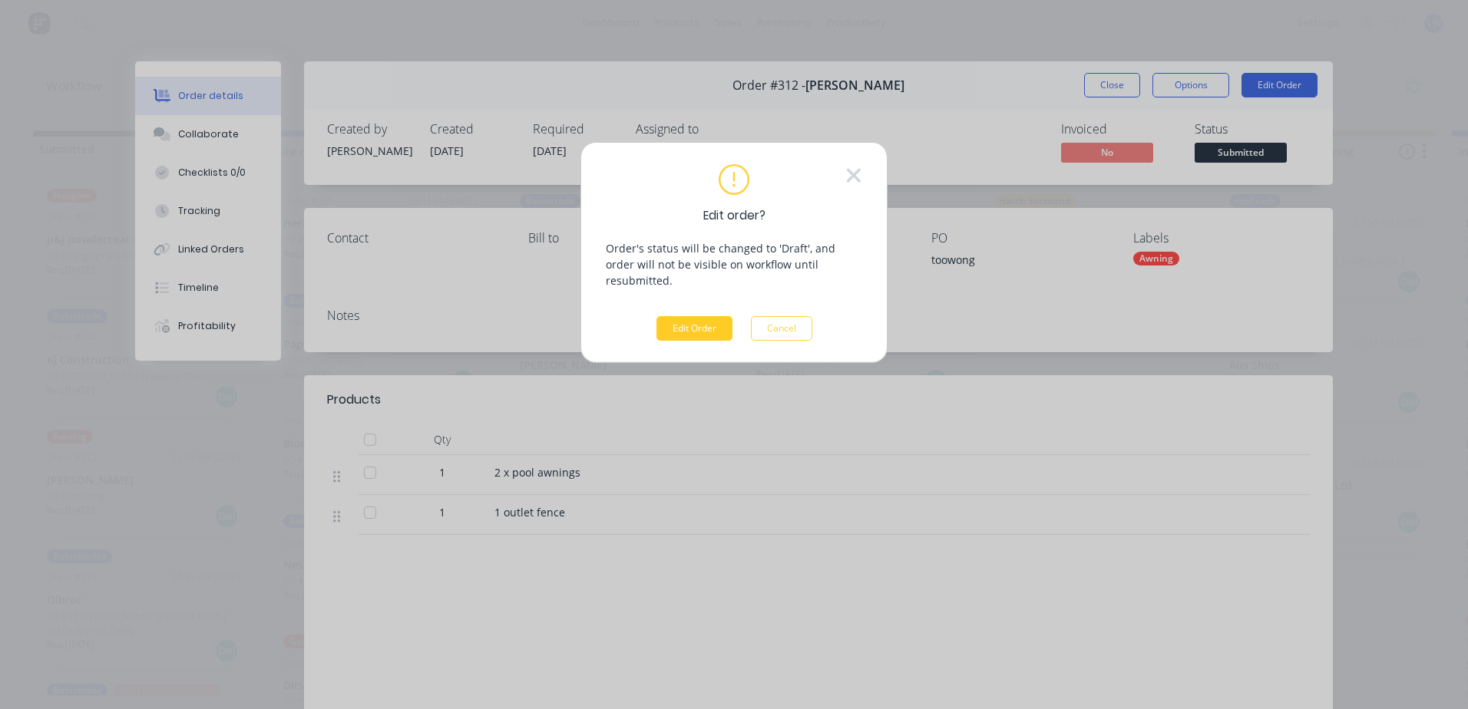
click at [682, 316] on button "Edit Order" at bounding box center [694, 328] width 76 height 25
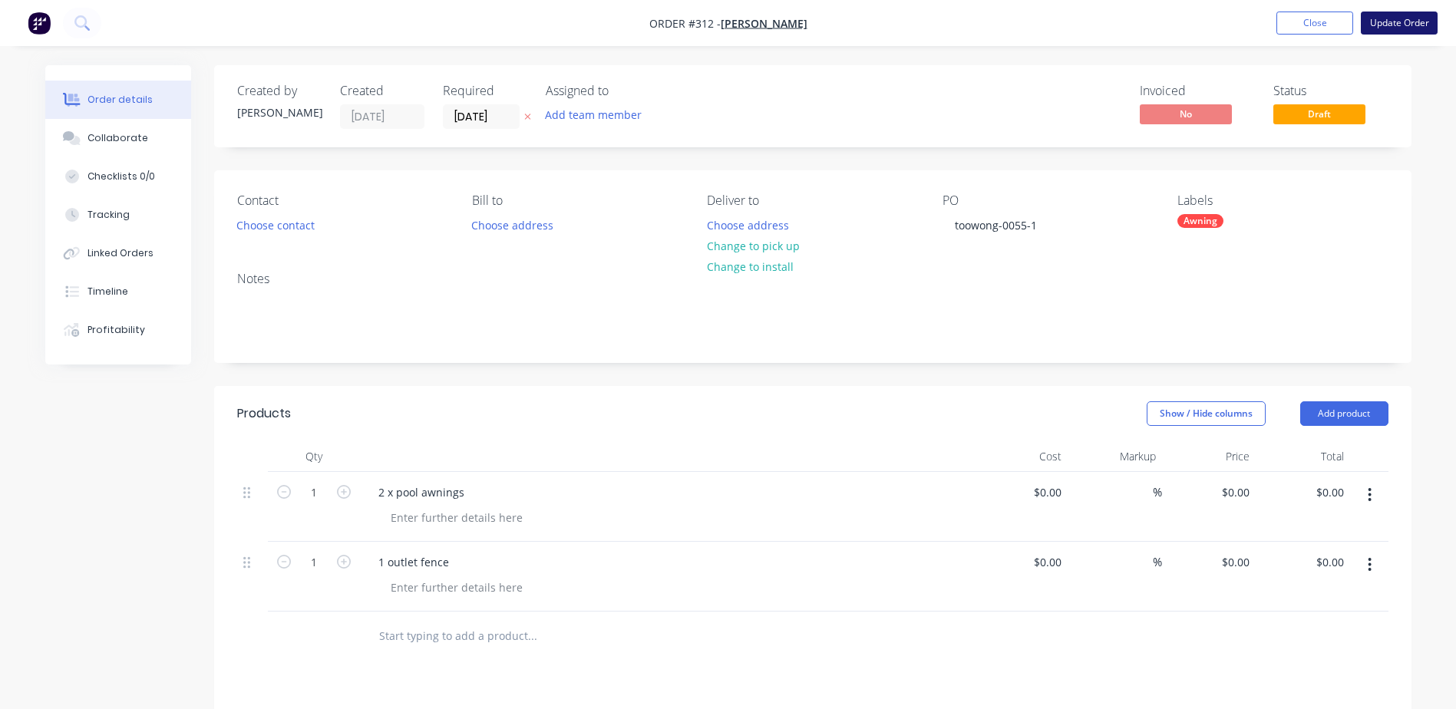
click at [1409, 23] on button "Update Order" at bounding box center [1399, 23] width 77 height 23
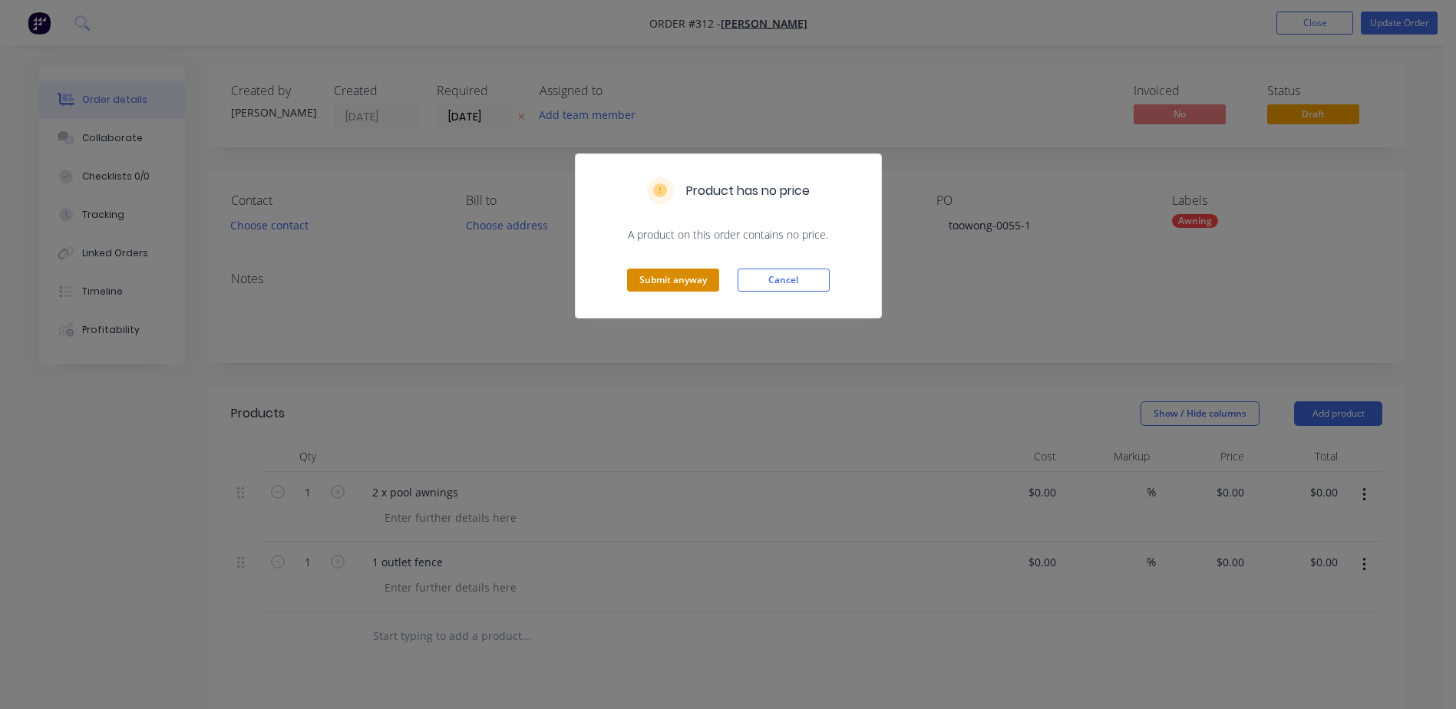
click at [684, 274] on button "Submit anyway" at bounding box center [673, 280] width 92 height 23
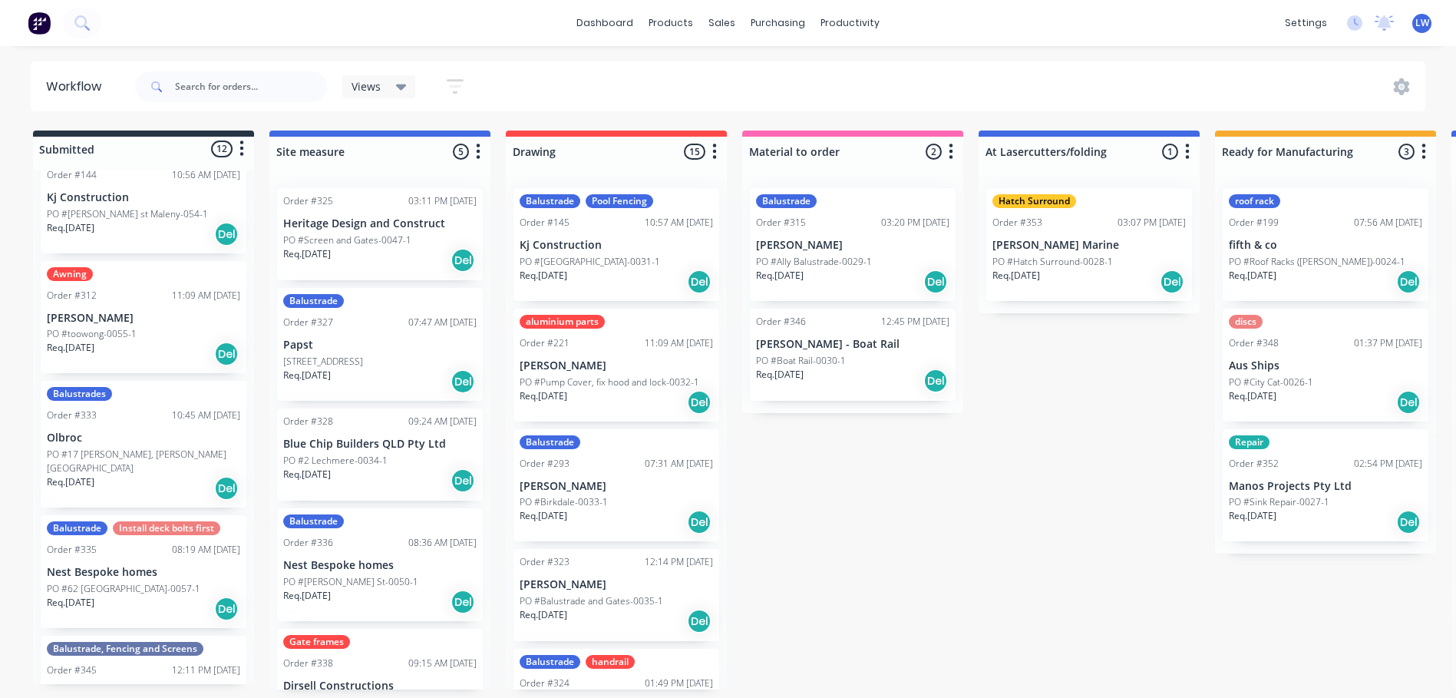
scroll to position [154, 0]
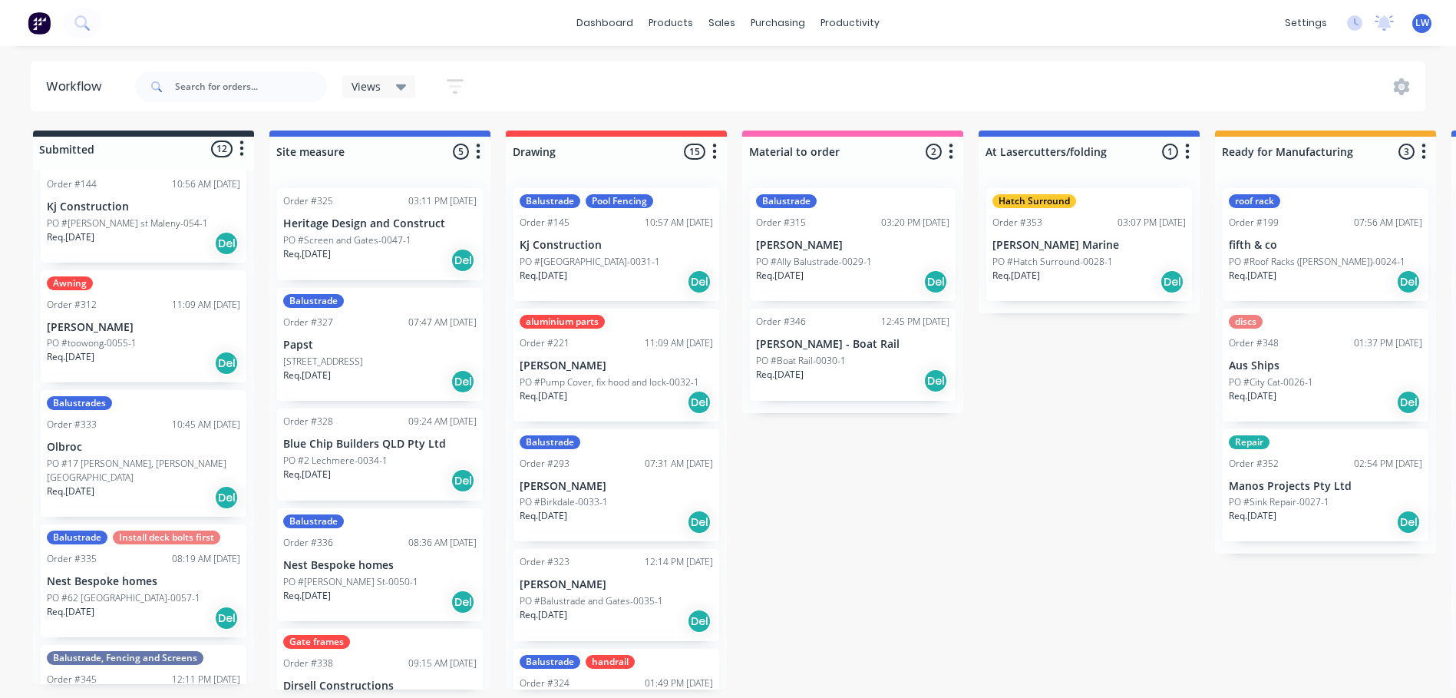
click at [85, 453] on p "Olbroc" at bounding box center [143, 447] width 193 height 13
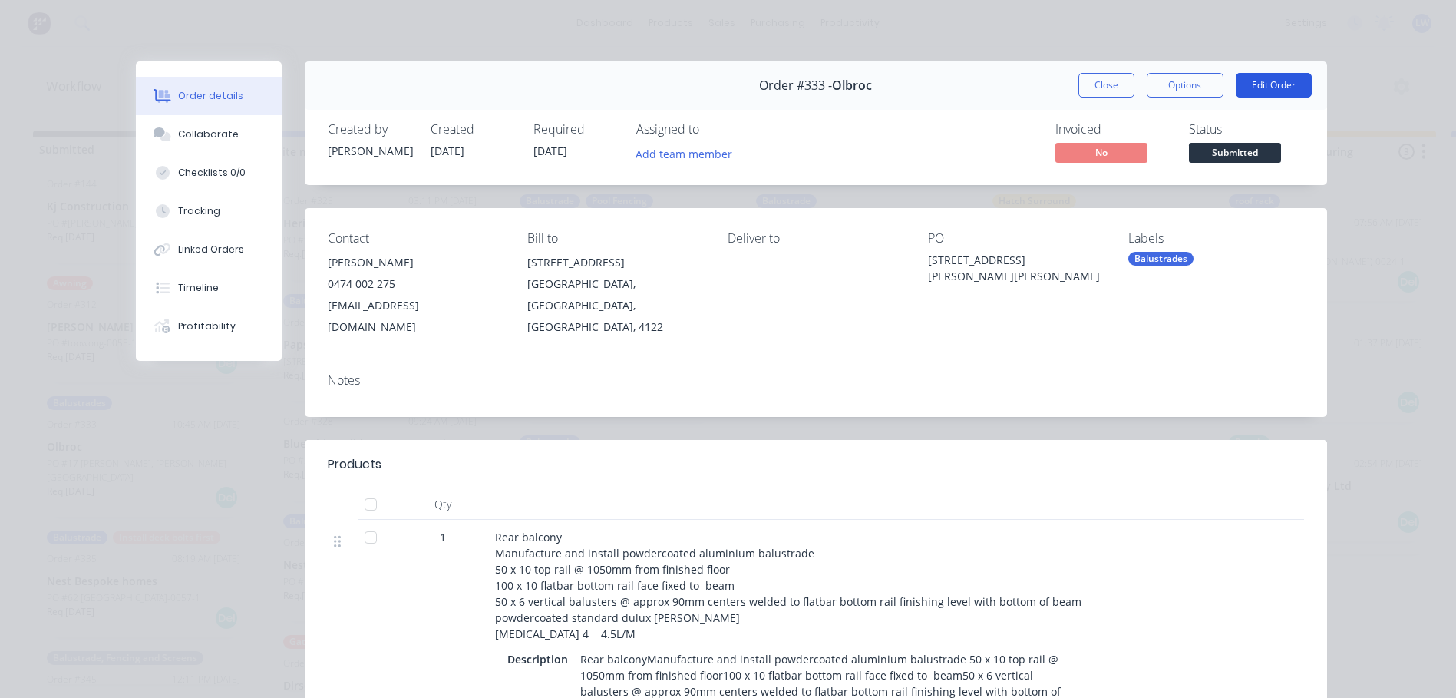
click at [1268, 74] on button "Edit Order" at bounding box center [1274, 85] width 76 height 25
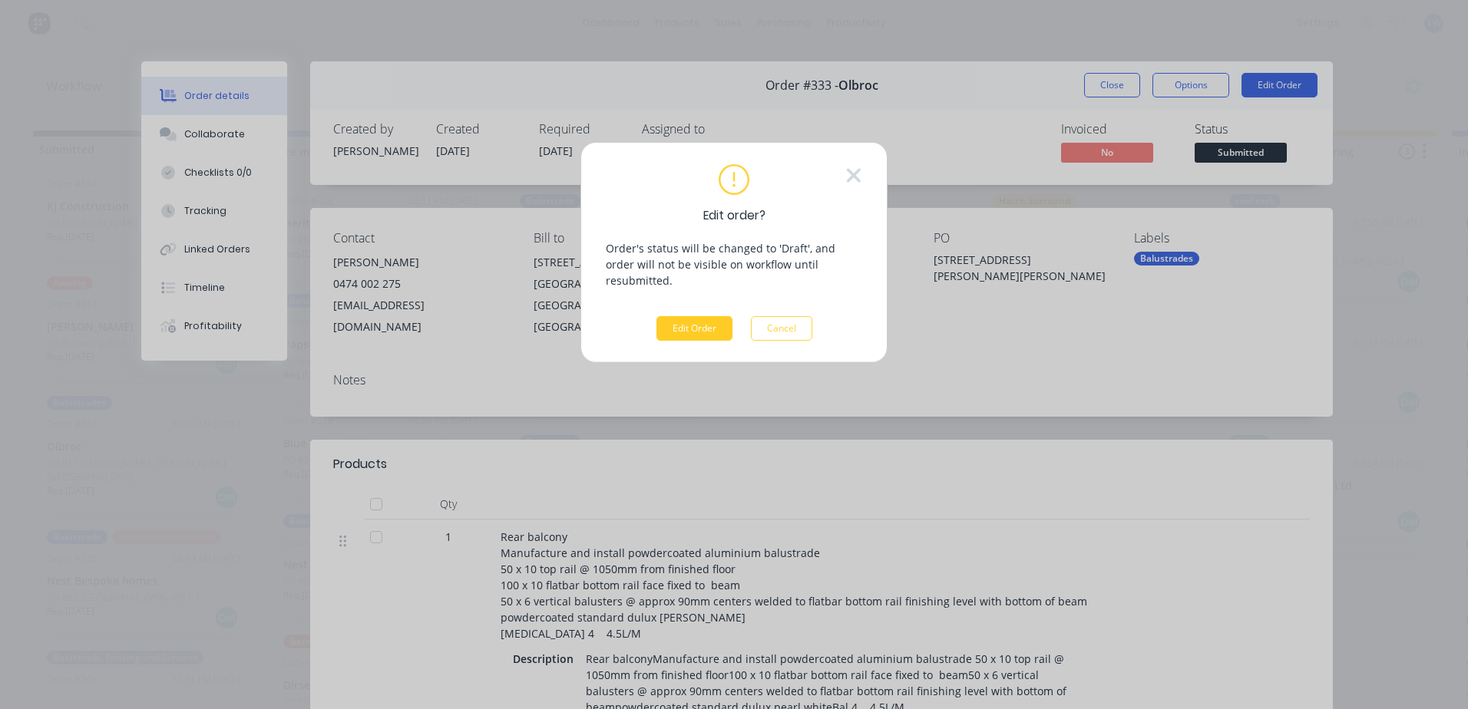
click at [697, 316] on button "Edit Order" at bounding box center [694, 328] width 76 height 25
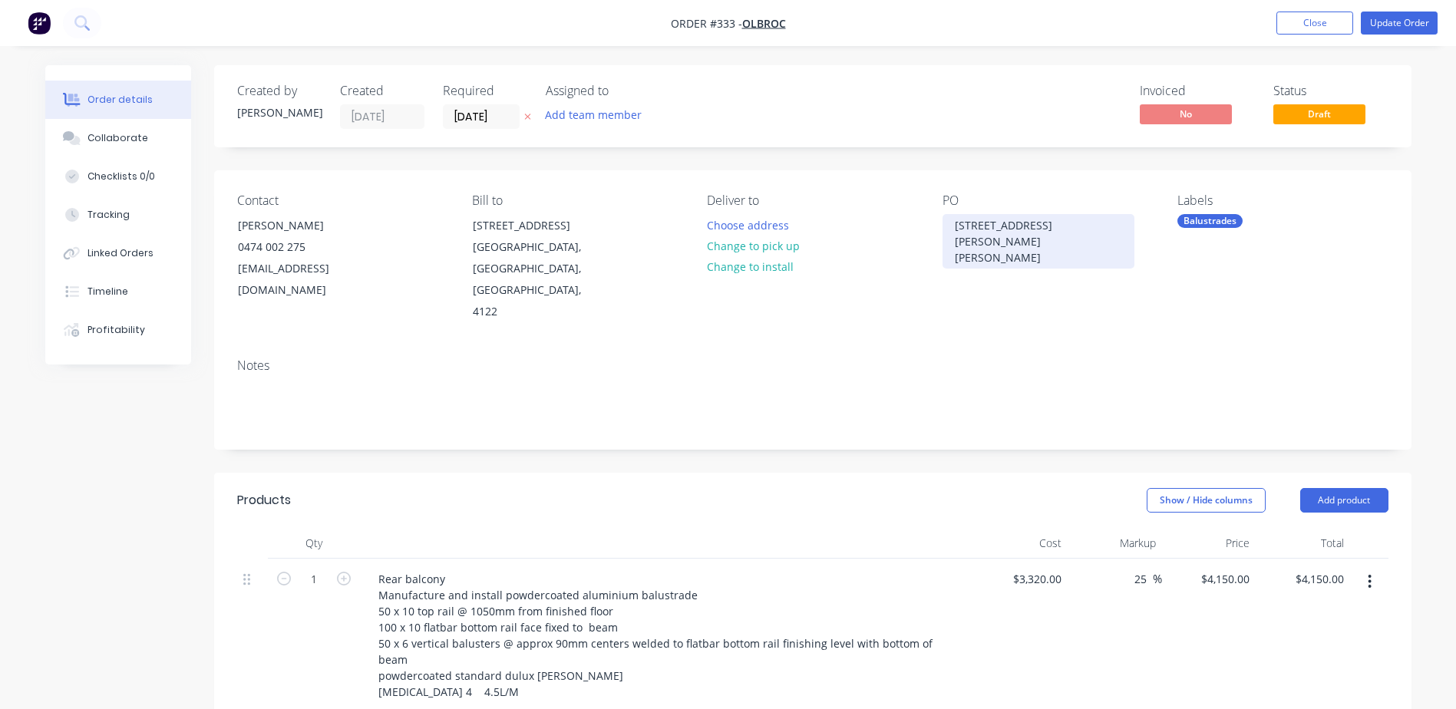
click at [1078, 229] on div "[STREET_ADDRESS][PERSON_NAME][PERSON_NAME]" at bounding box center [1039, 241] width 192 height 55
click at [1379, 15] on button "Update Order" at bounding box center [1399, 23] width 77 height 23
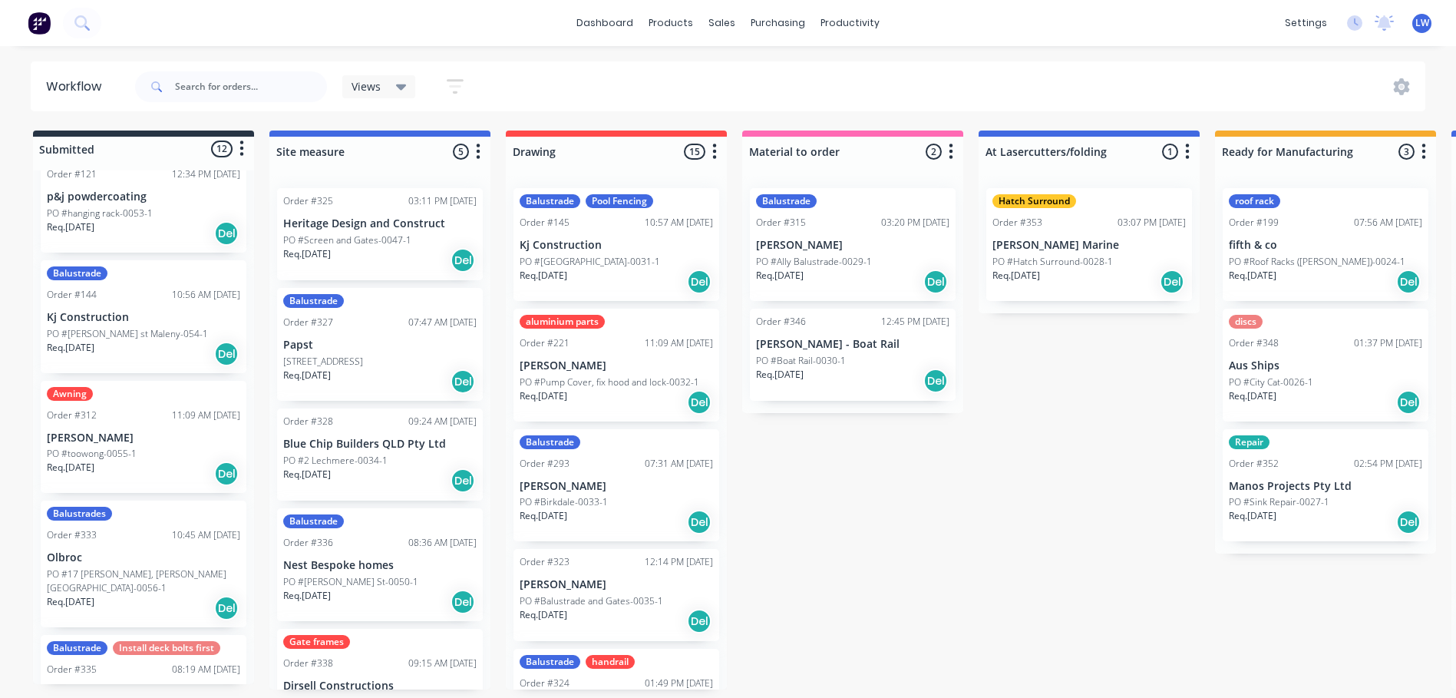
scroll to position [154, 0]
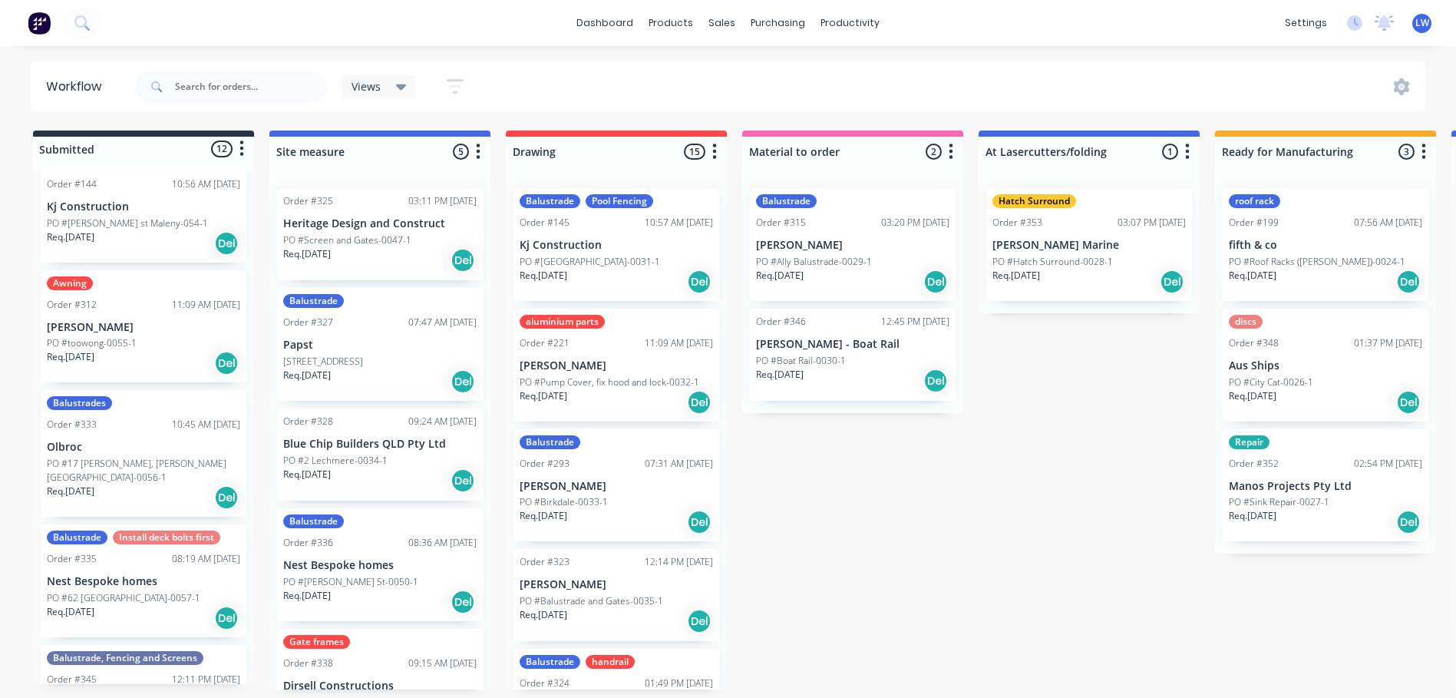
click at [121, 605] on div "Req. [DATE] Del" at bounding box center [143, 618] width 193 height 26
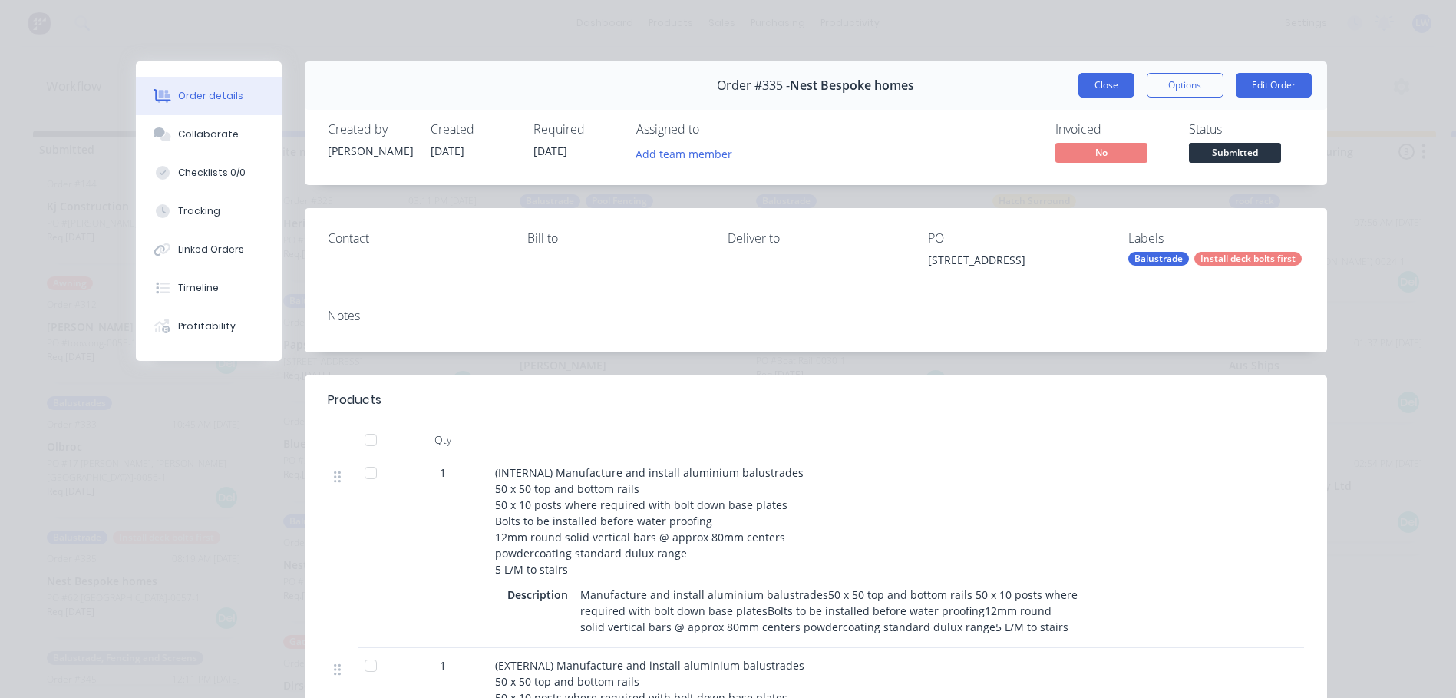
click at [1079, 75] on button "Close" at bounding box center [1107, 85] width 56 height 25
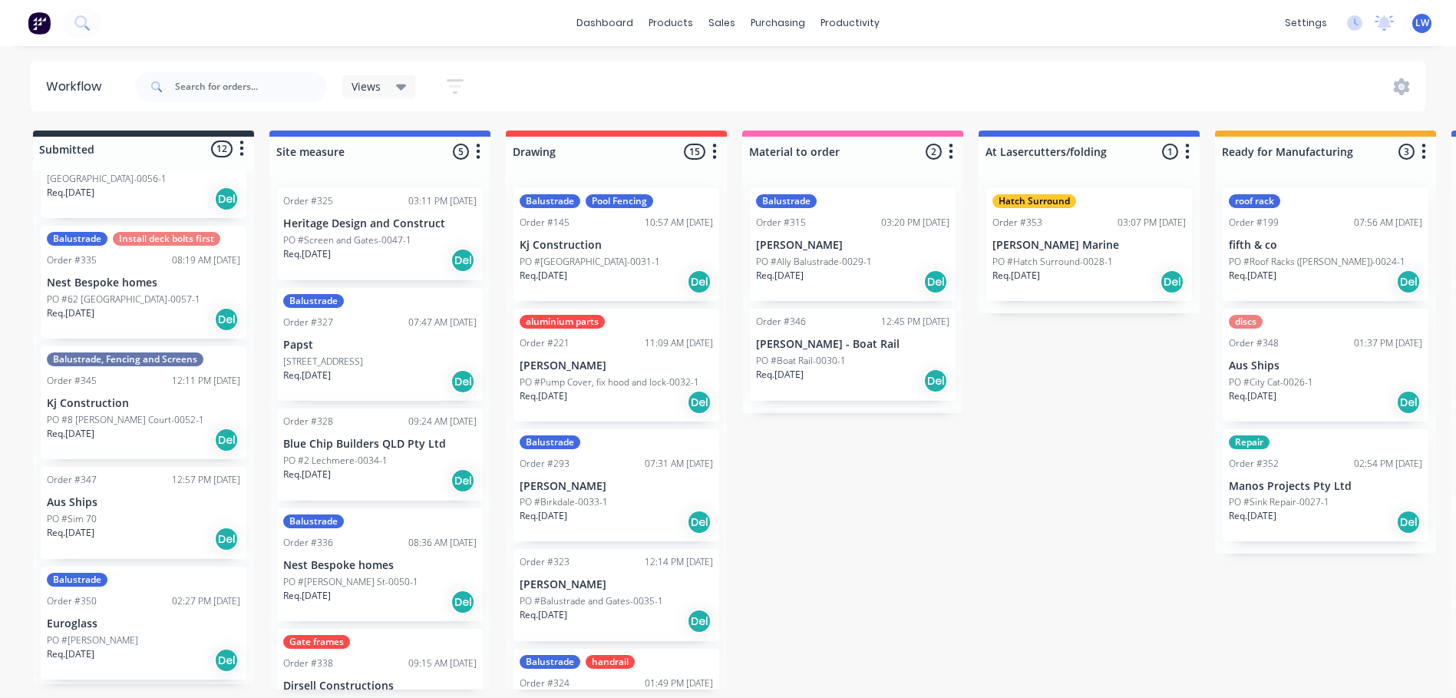
scroll to position [461, 0]
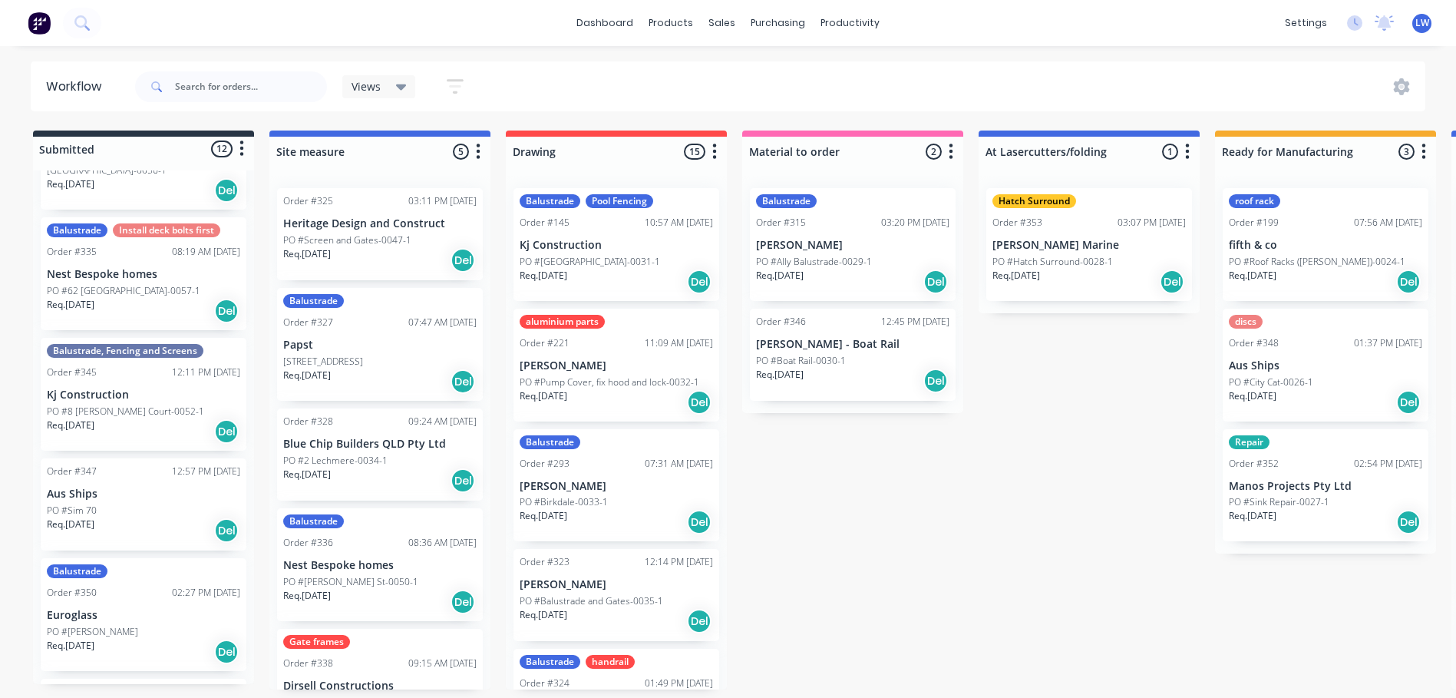
click at [137, 504] on div "PO #Sim 70" at bounding box center [143, 511] width 193 height 14
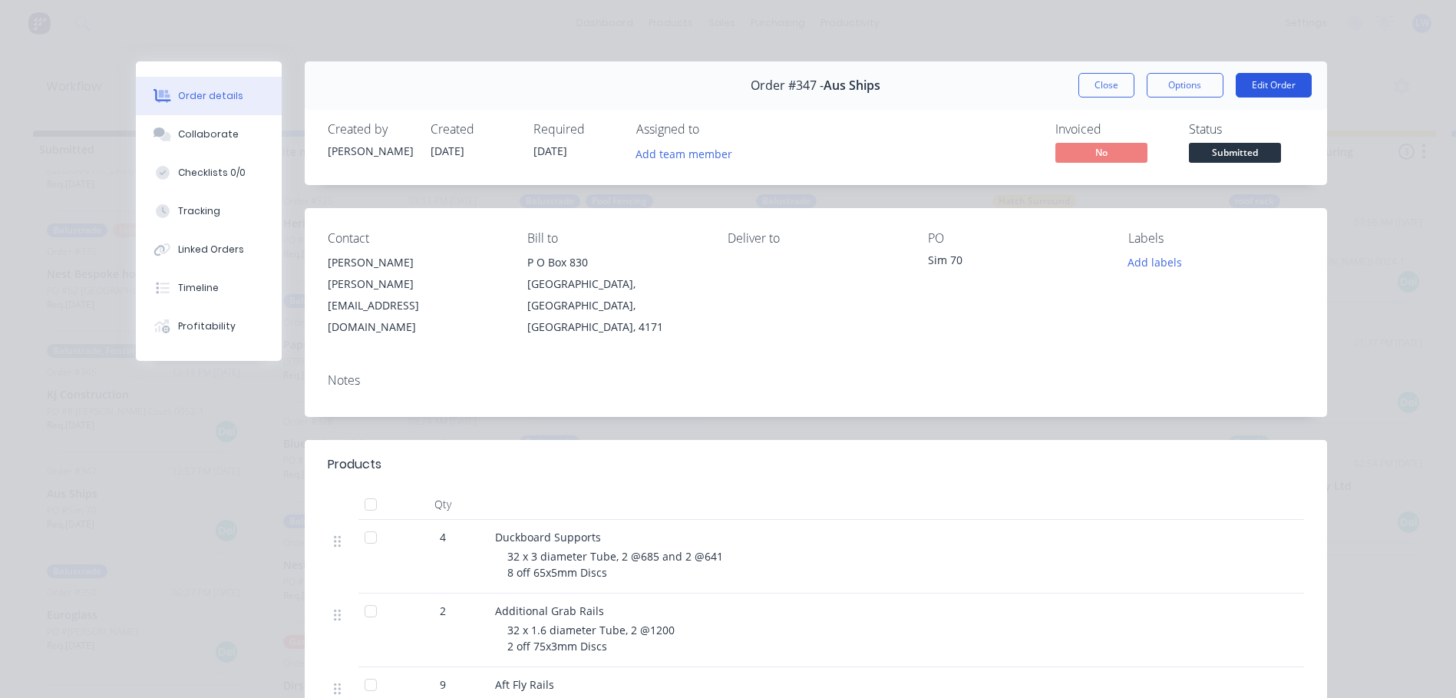
click at [1254, 82] on button "Edit Order" at bounding box center [1274, 85] width 76 height 25
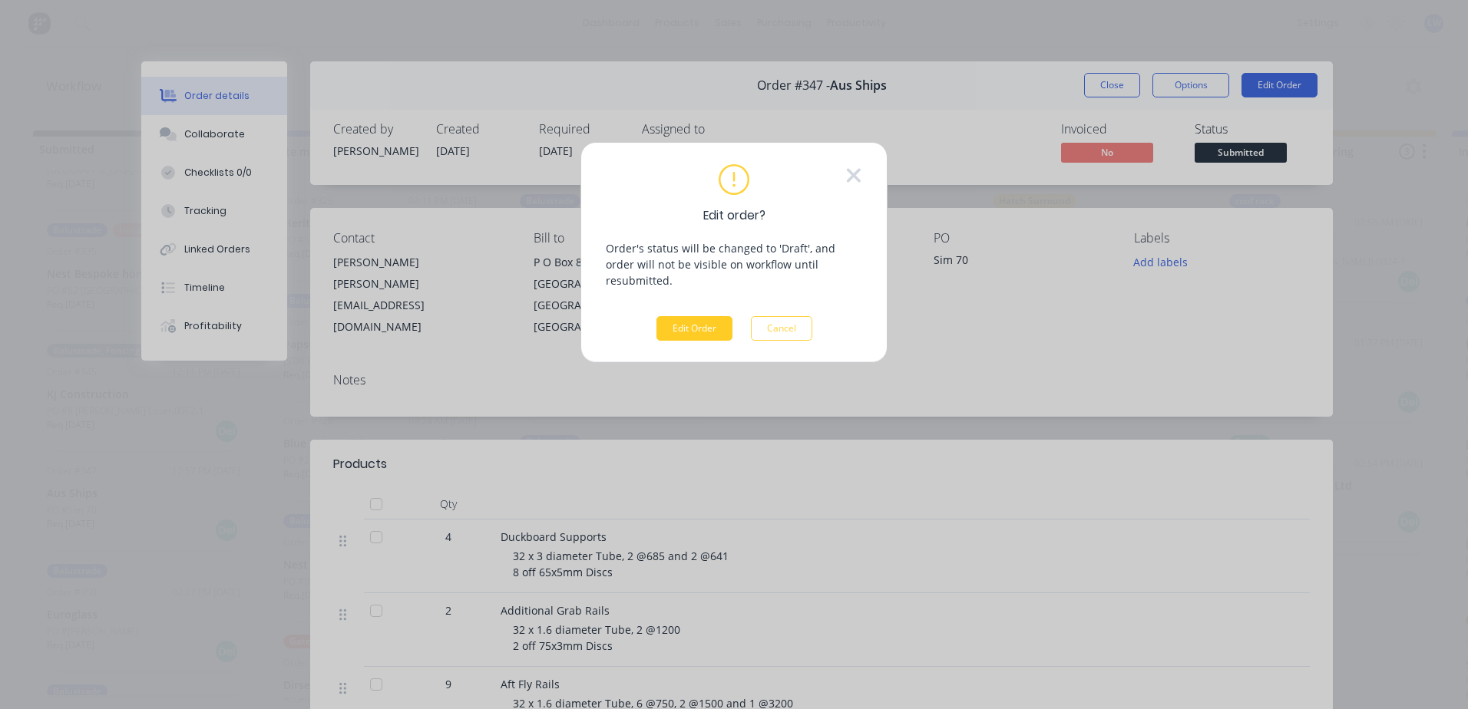
click at [694, 322] on button "Edit Order" at bounding box center [694, 328] width 76 height 25
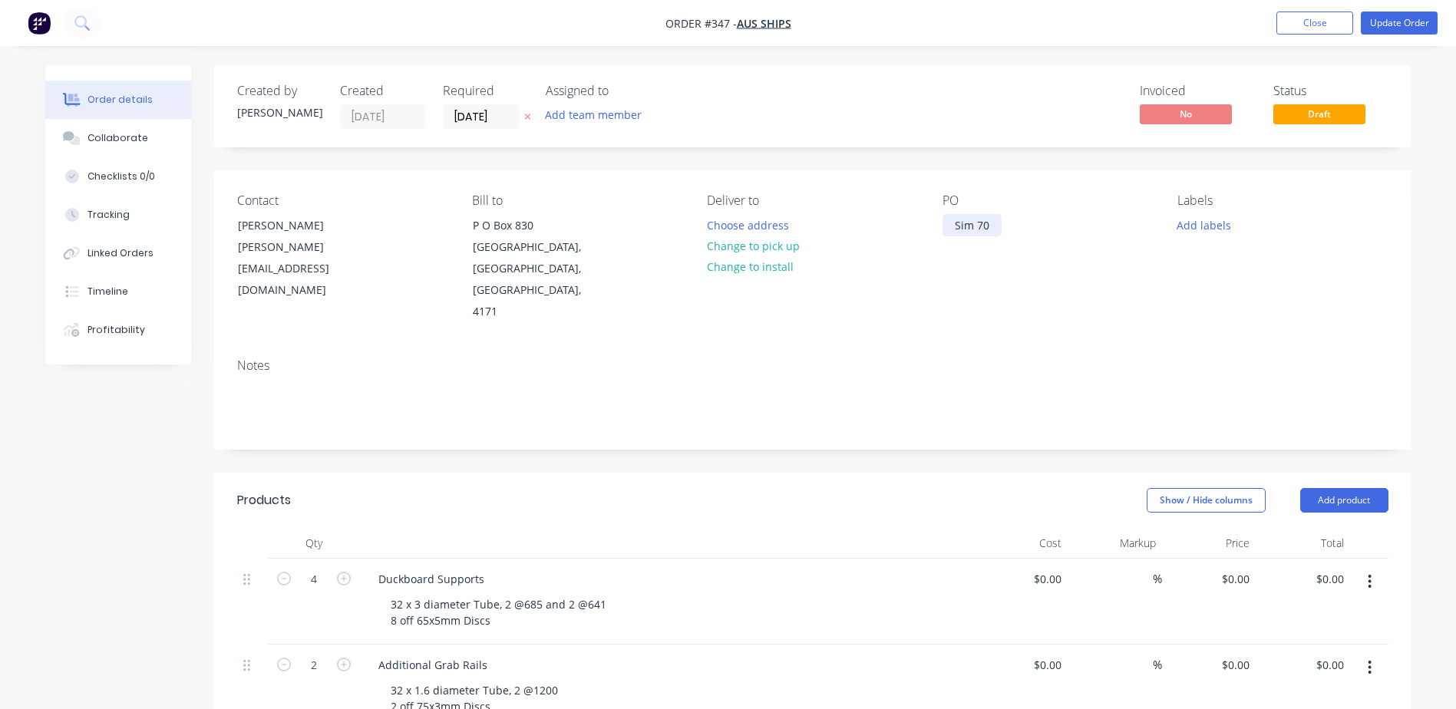
click at [991, 225] on div "Sim 70" at bounding box center [972, 225] width 59 height 22
click at [1400, 25] on button "Update Order" at bounding box center [1399, 23] width 77 height 23
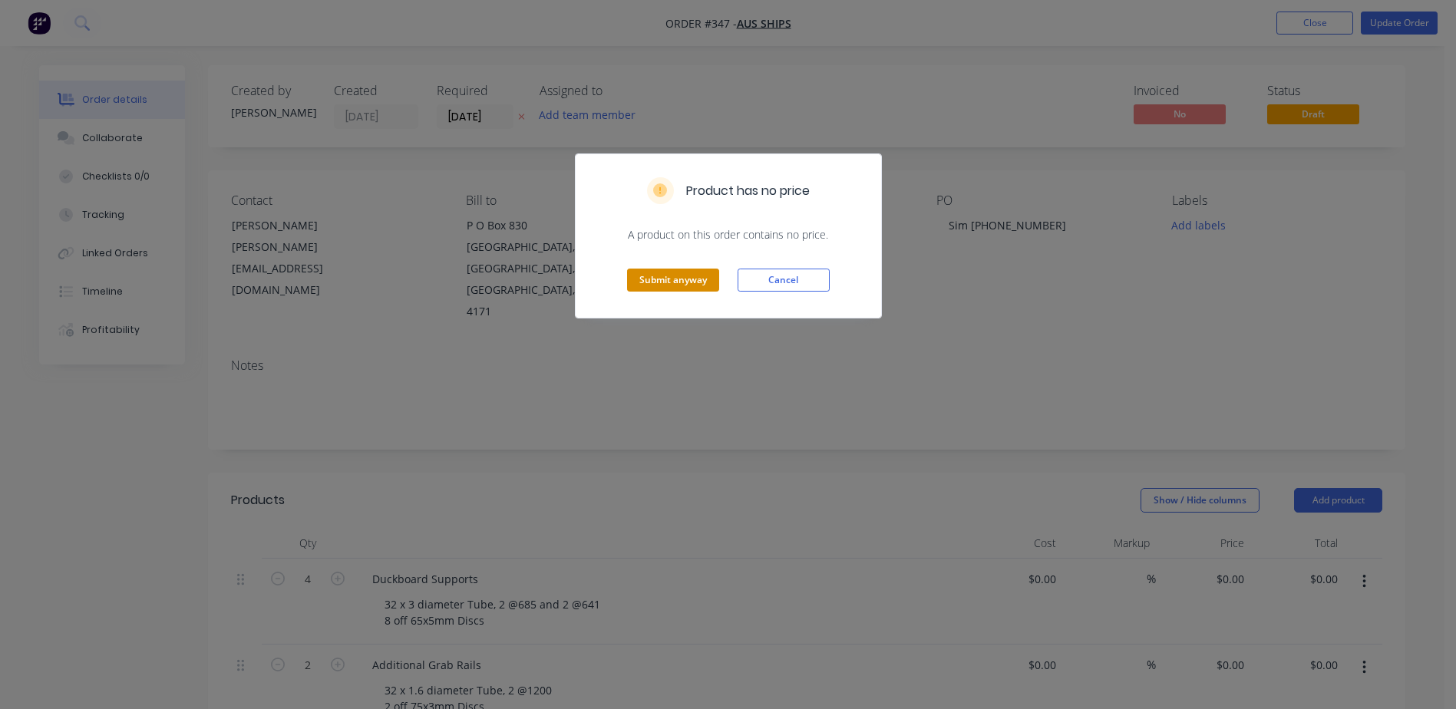
click at [710, 276] on button "Submit anyway" at bounding box center [673, 280] width 92 height 23
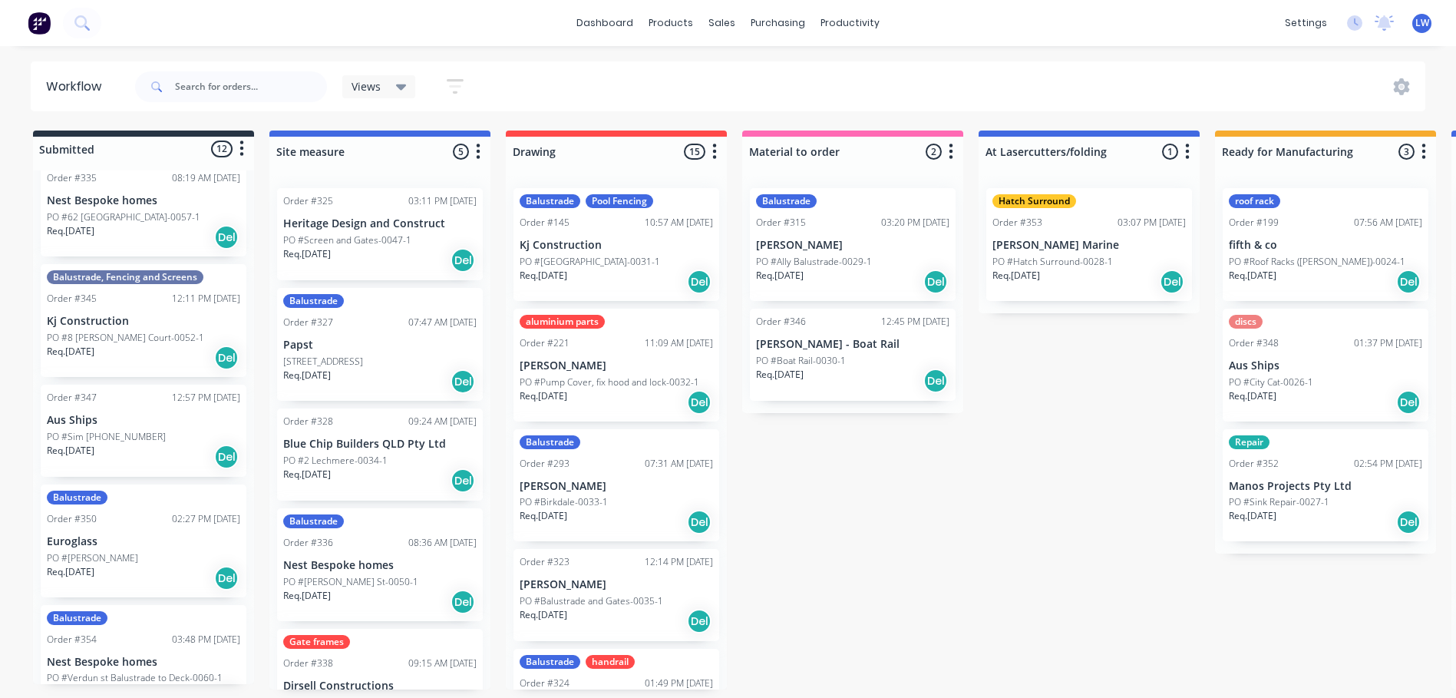
scroll to position [537, 0]
click at [131, 532] on p "Euroglass" at bounding box center [143, 538] width 193 height 13
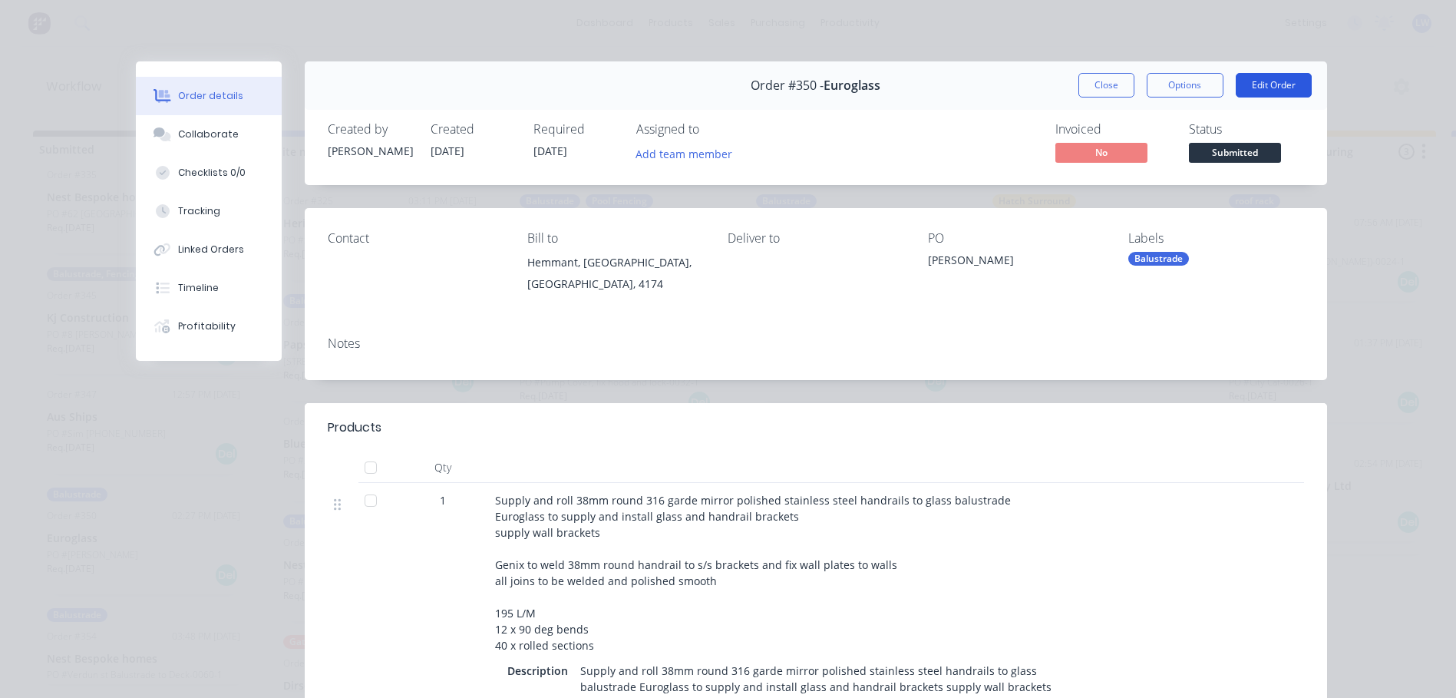
click at [1263, 80] on button "Edit Order" at bounding box center [1274, 85] width 76 height 25
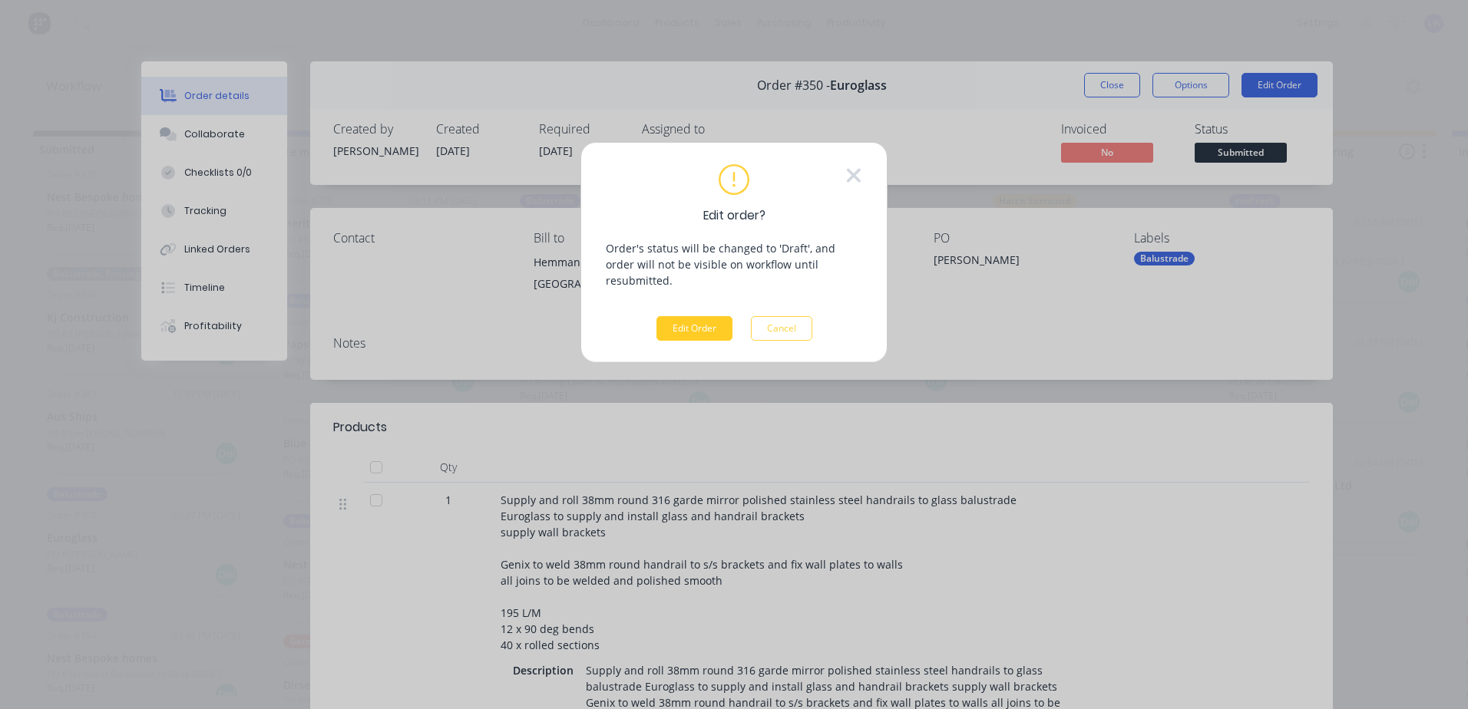
click at [699, 316] on button "Edit Order" at bounding box center [694, 328] width 76 height 25
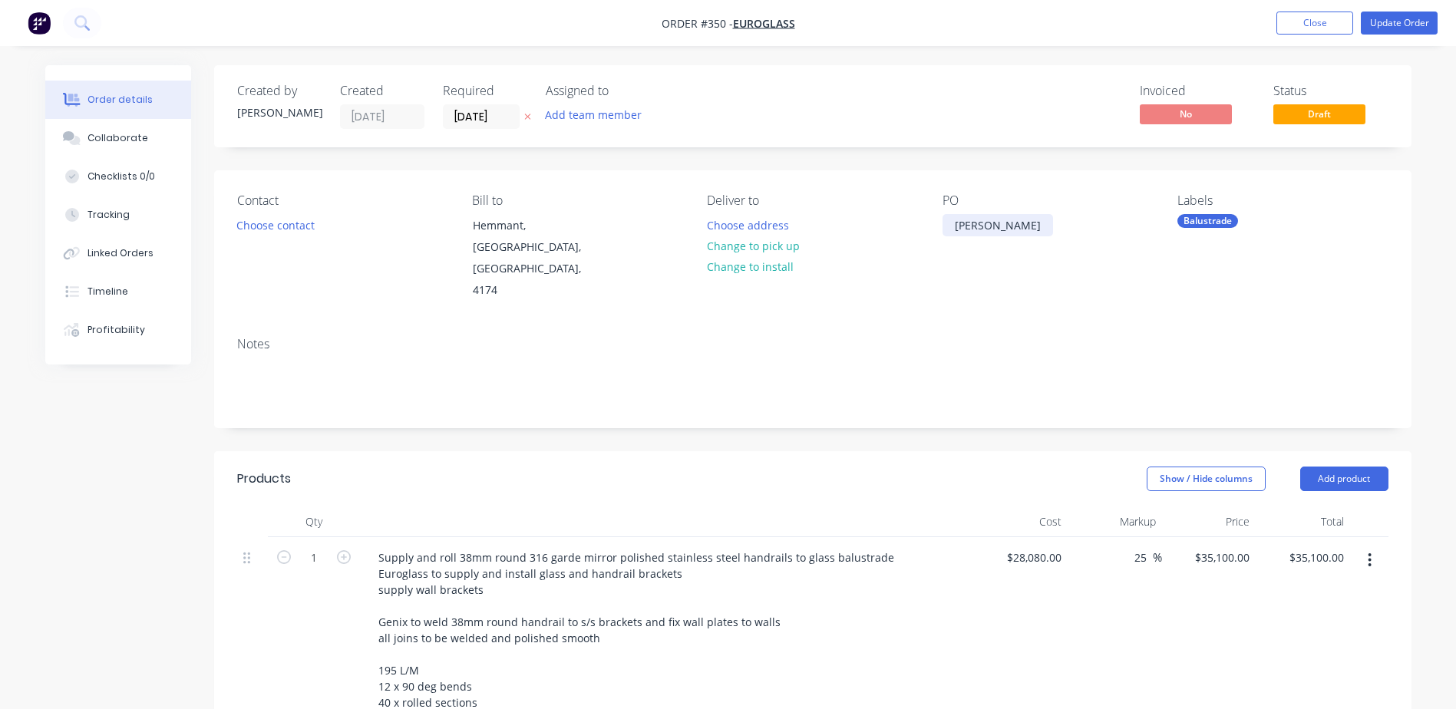
click at [996, 230] on div "[PERSON_NAME]" at bounding box center [998, 225] width 111 height 22
click at [1396, 15] on button "Update Order" at bounding box center [1399, 23] width 77 height 23
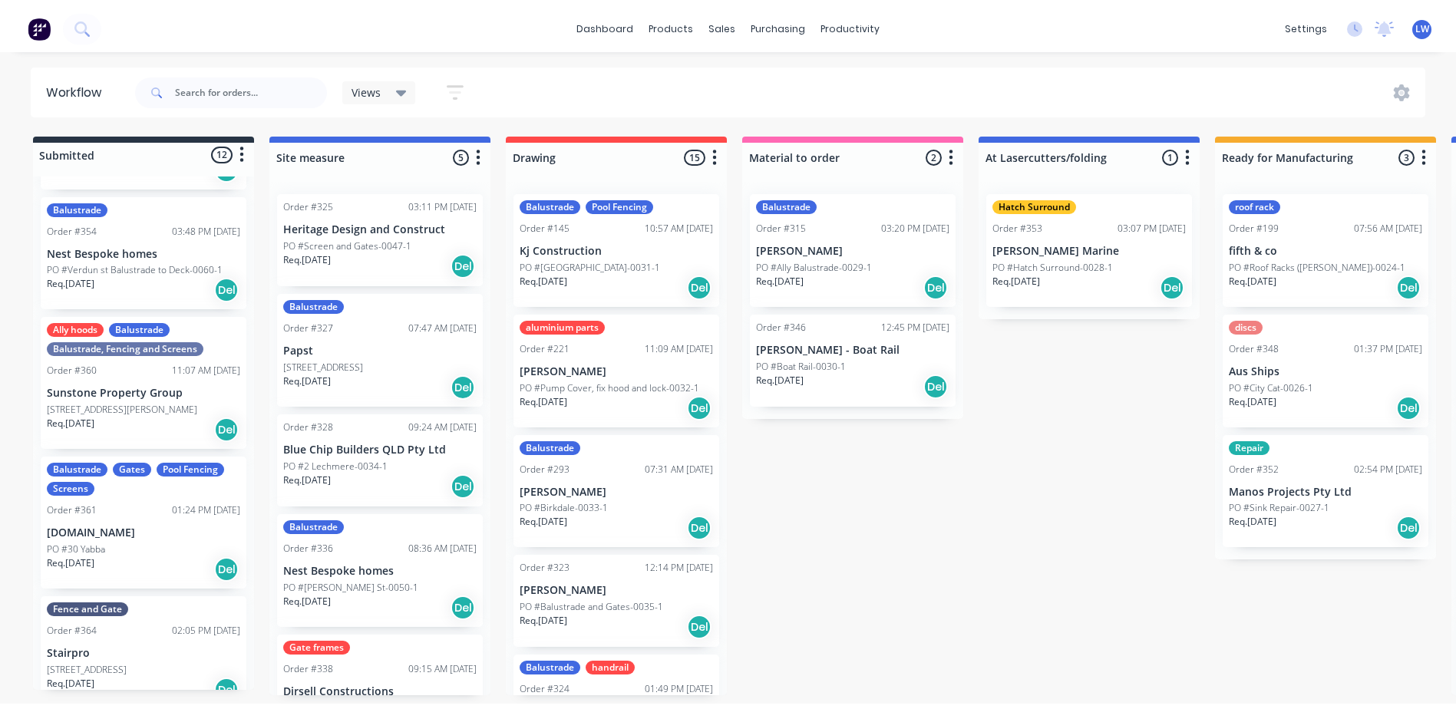
scroll to position [954, 0]
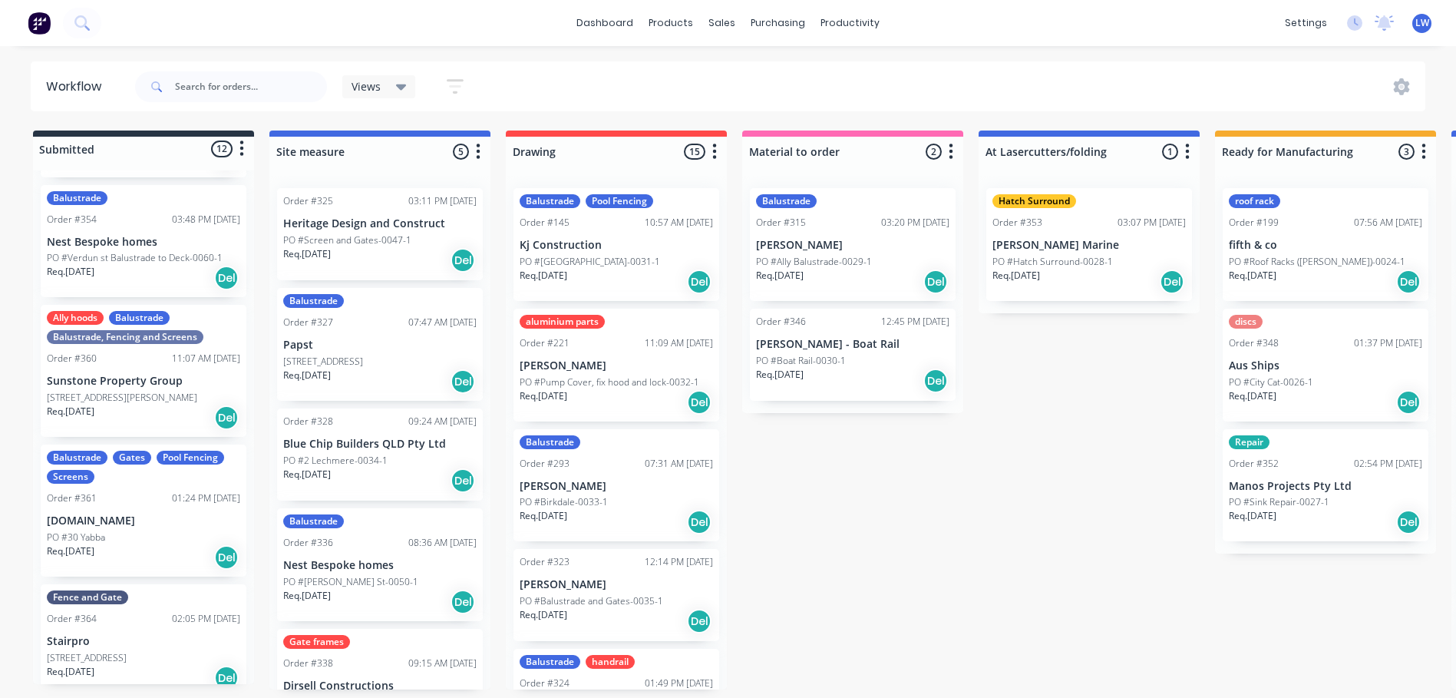
click at [134, 530] on div "PO #30 Yabba" at bounding box center [143, 537] width 193 height 14
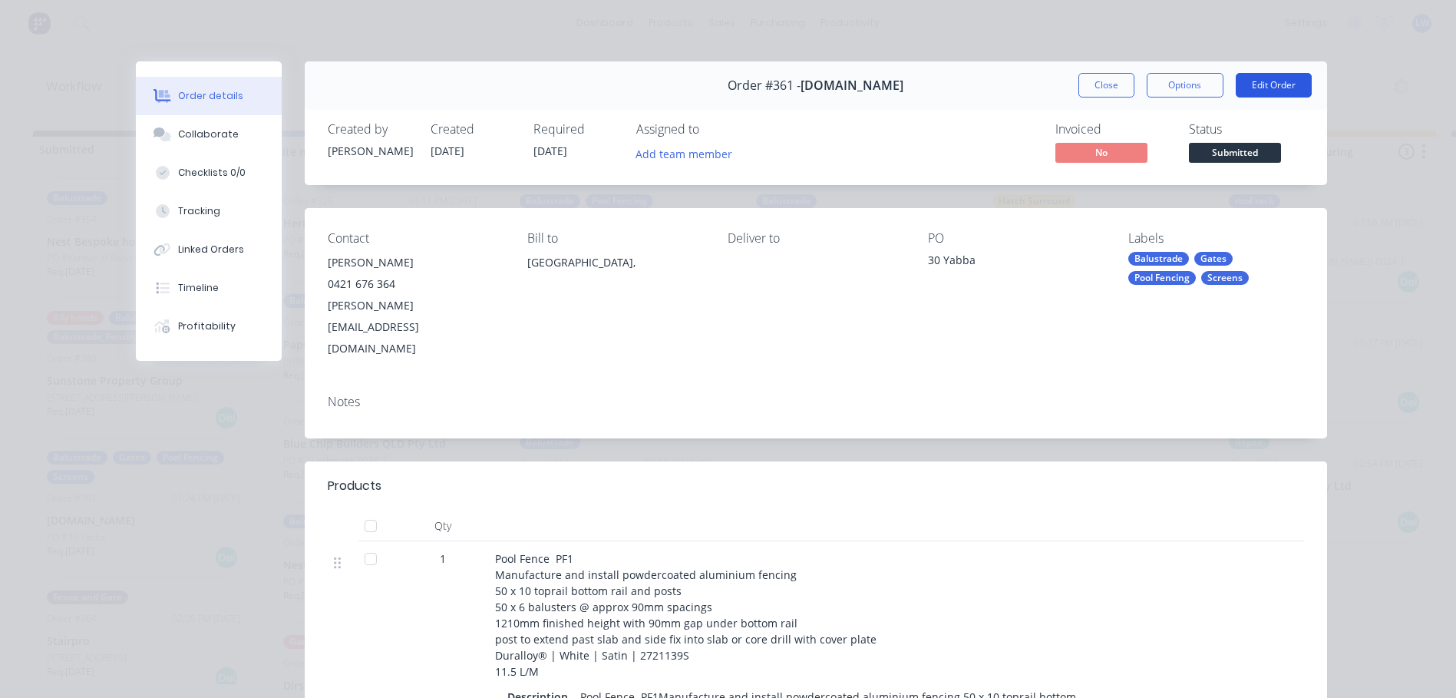
click at [1256, 90] on button "Edit Order" at bounding box center [1274, 85] width 76 height 25
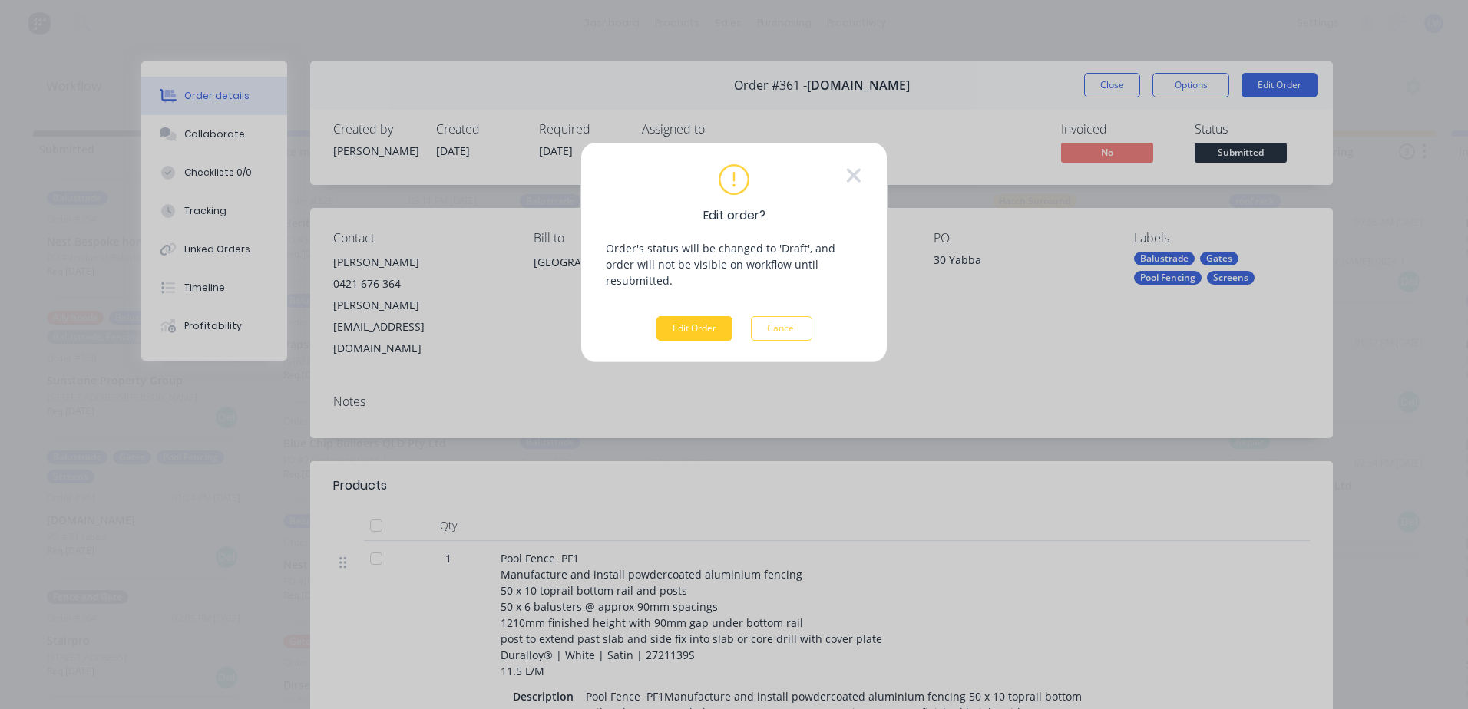
click at [668, 316] on button "Edit Order" at bounding box center [694, 328] width 76 height 25
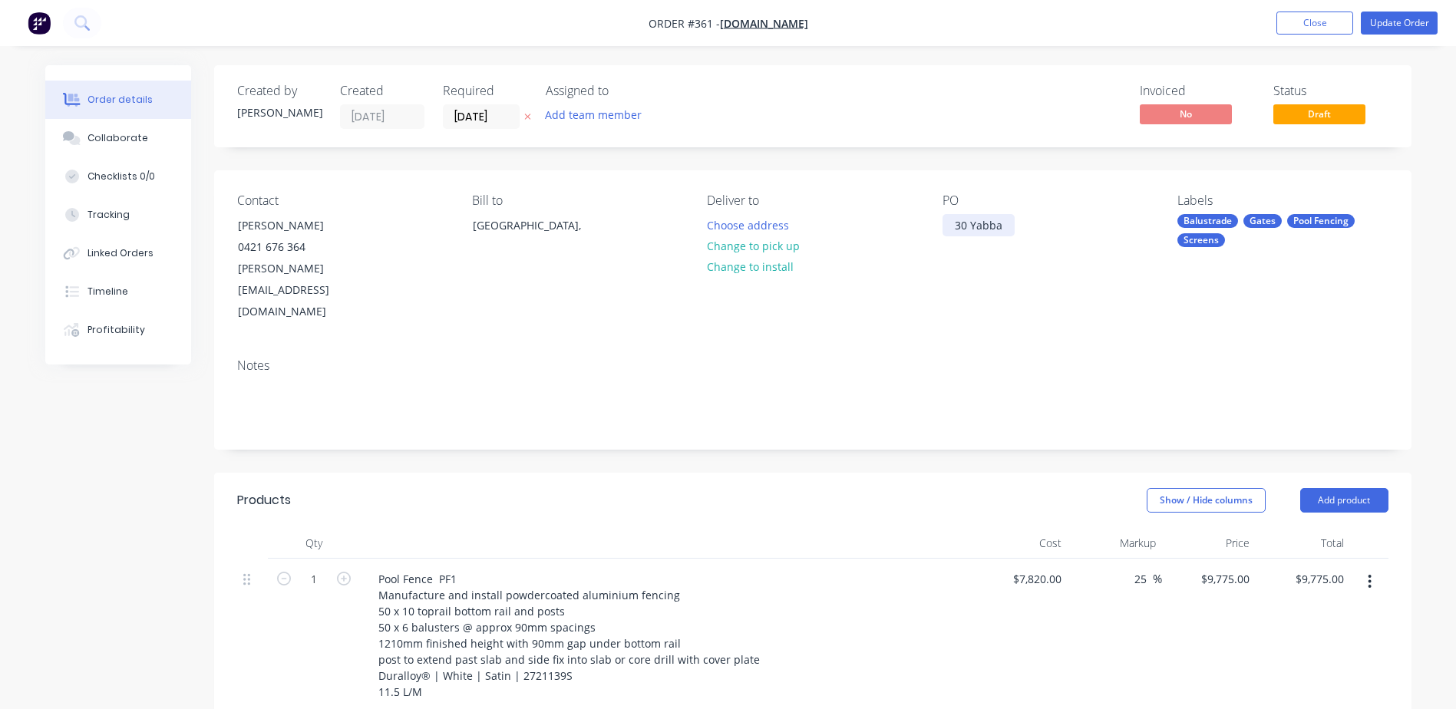
click at [1003, 226] on div "30 Yabba" at bounding box center [979, 225] width 72 height 22
click at [1394, 18] on button "Update Order" at bounding box center [1399, 23] width 77 height 23
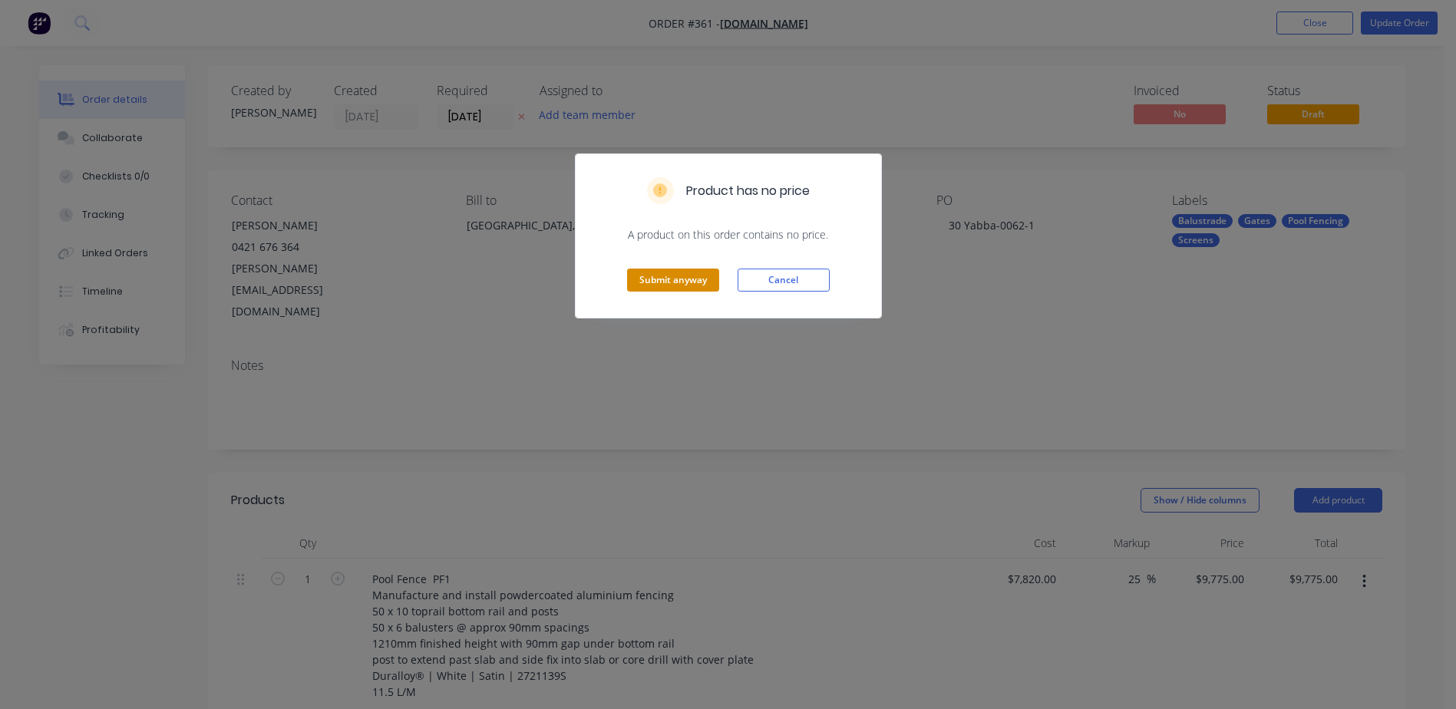
click at [658, 282] on button "Submit anyway" at bounding box center [673, 280] width 92 height 23
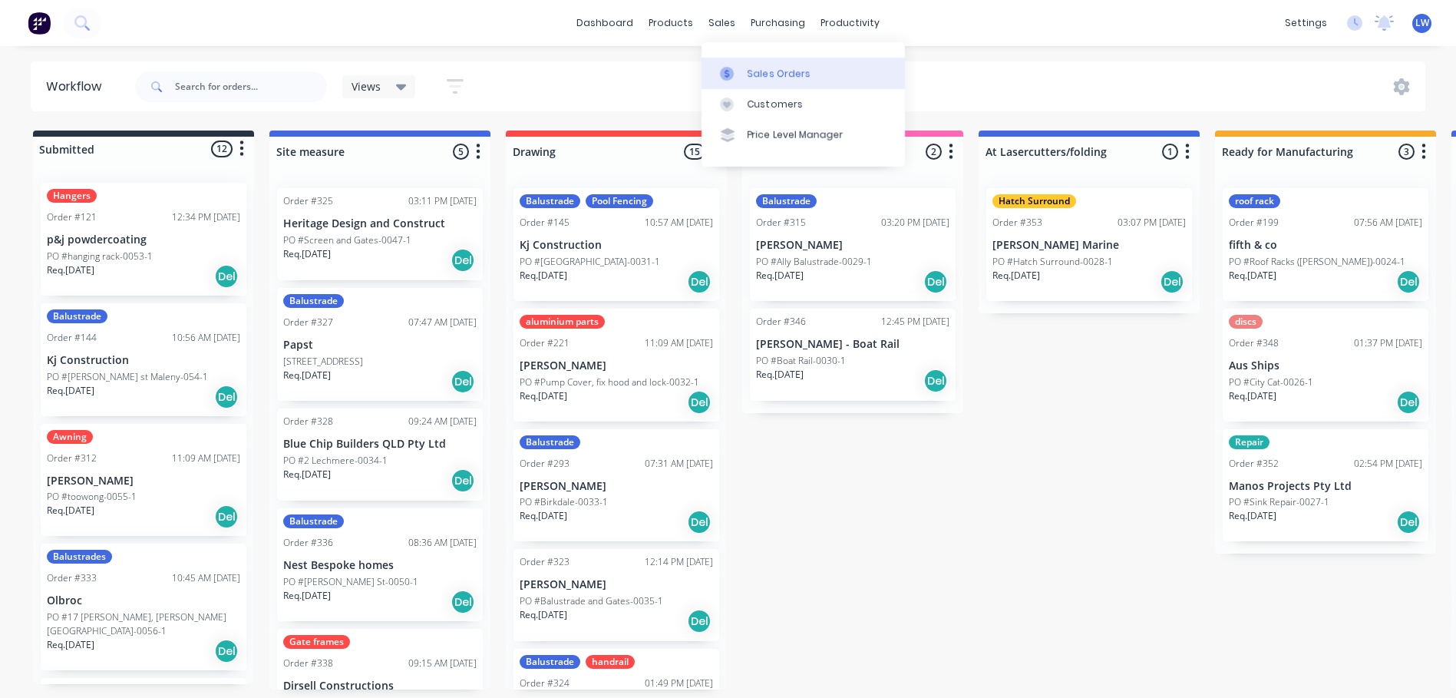
click at [746, 71] on link "Sales Orders" at bounding box center [803, 73] width 203 height 31
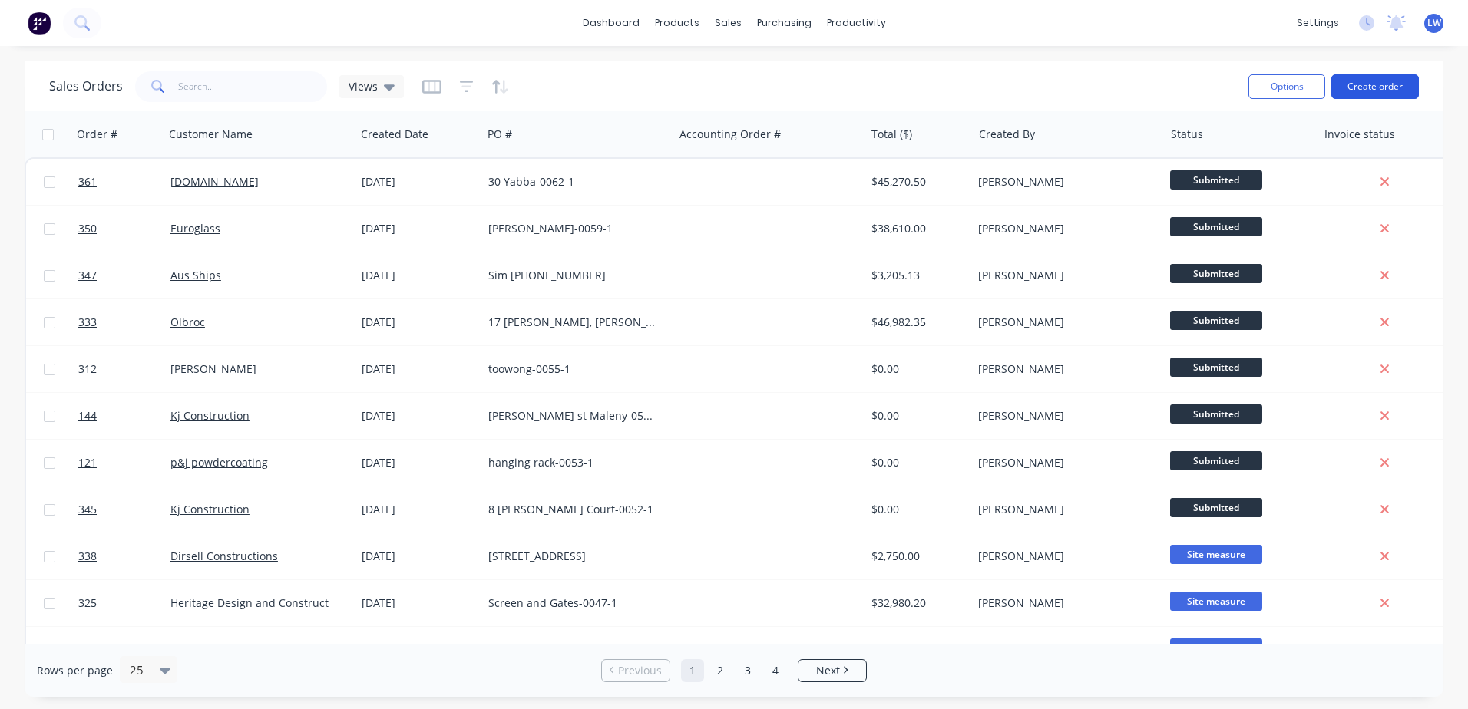
click at [1373, 91] on button "Create order" at bounding box center [1375, 86] width 88 height 25
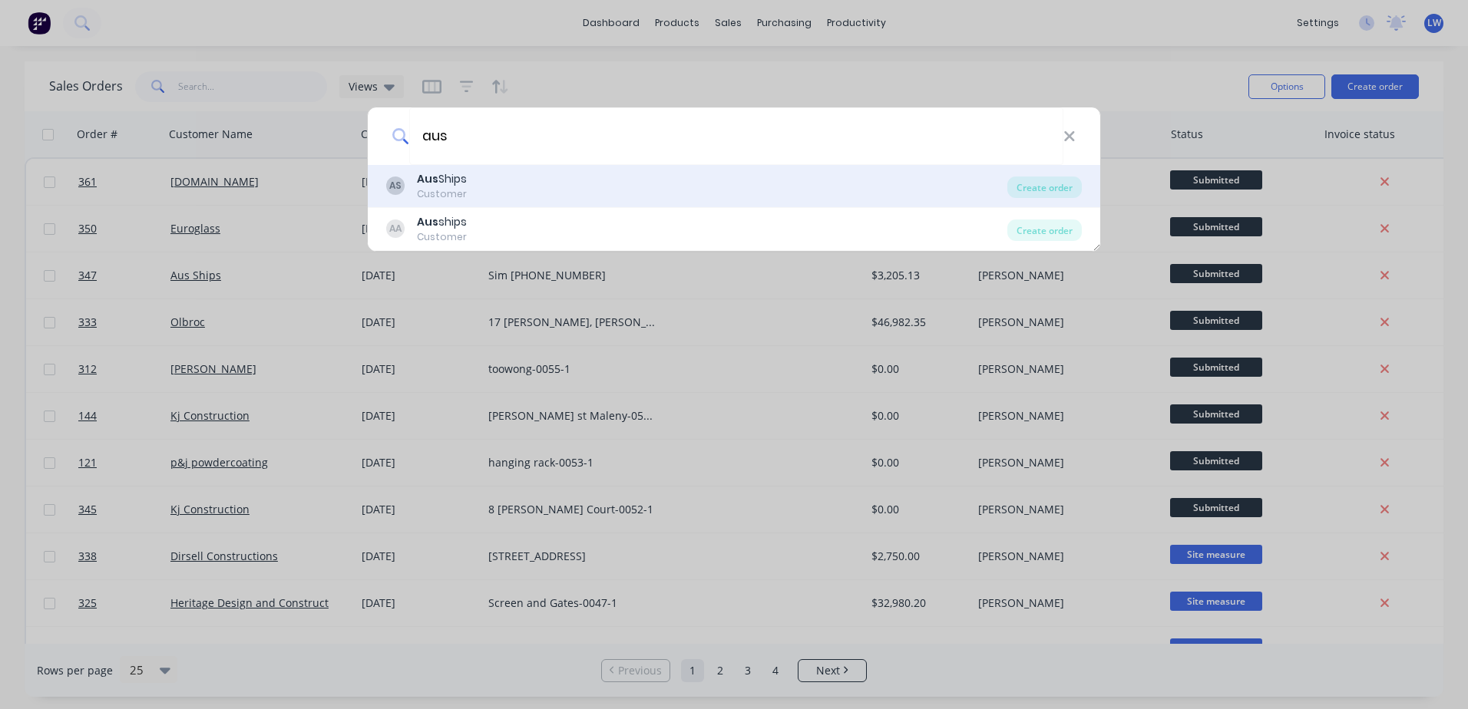
type input "aus"
click at [458, 182] on div "Aus Ships" at bounding box center [442, 179] width 50 height 16
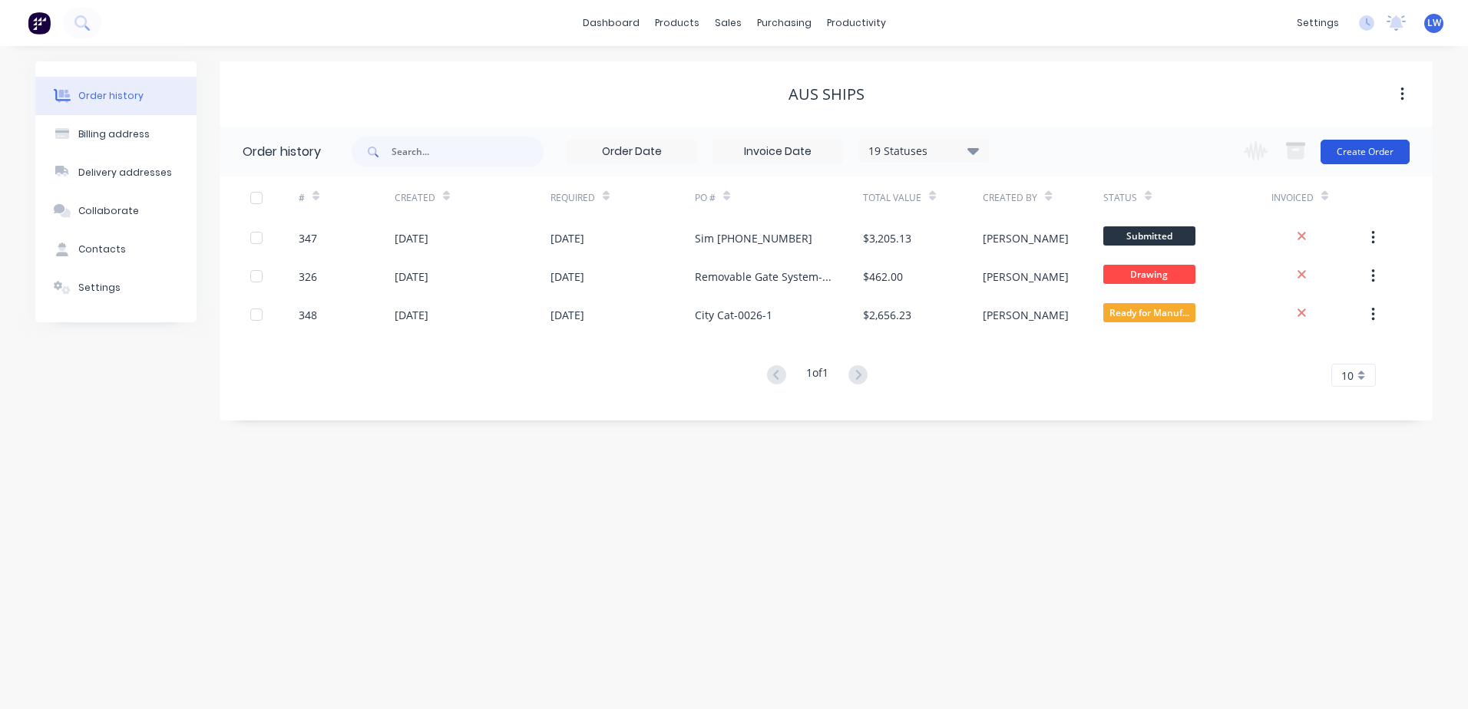
click at [1389, 152] on button "Create Order" at bounding box center [1364, 152] width 89 height 25
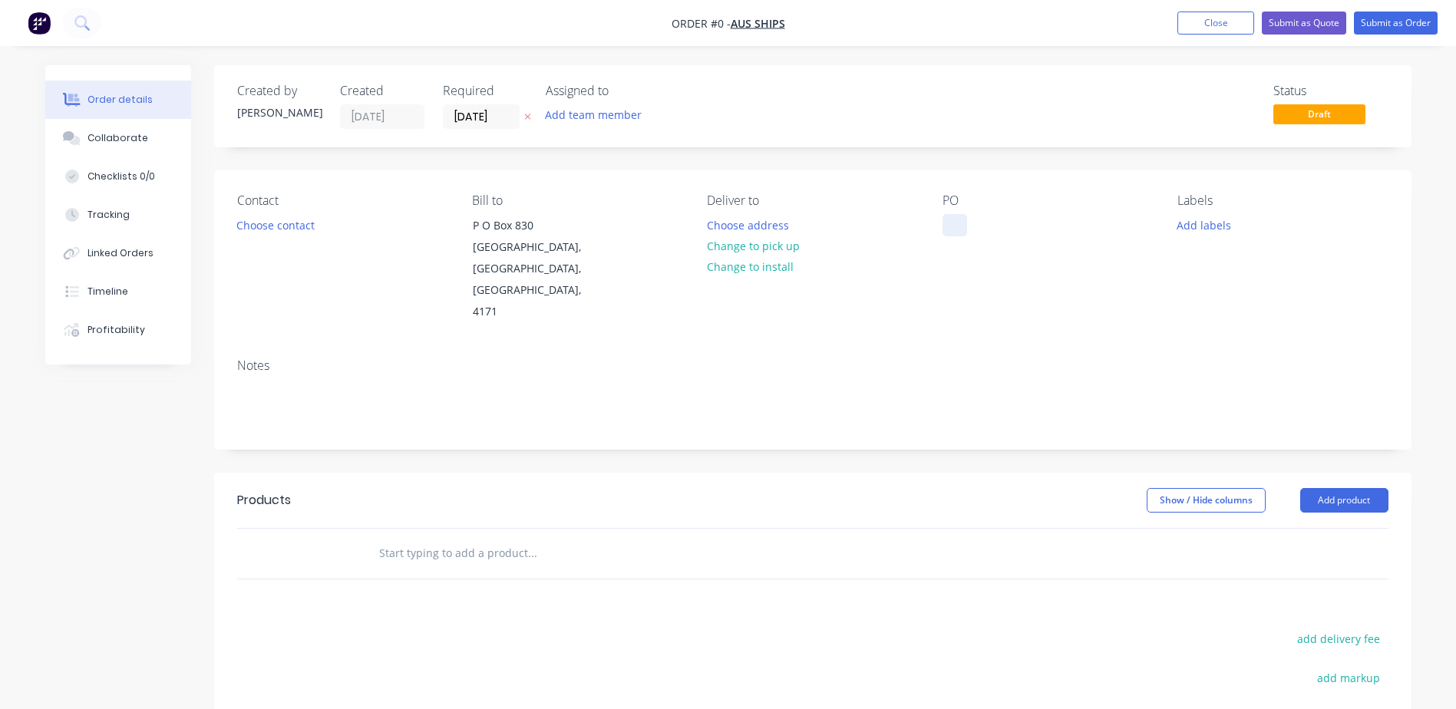
click at [959, 230] on div at bounding box center [955, 225] width 25 height 22
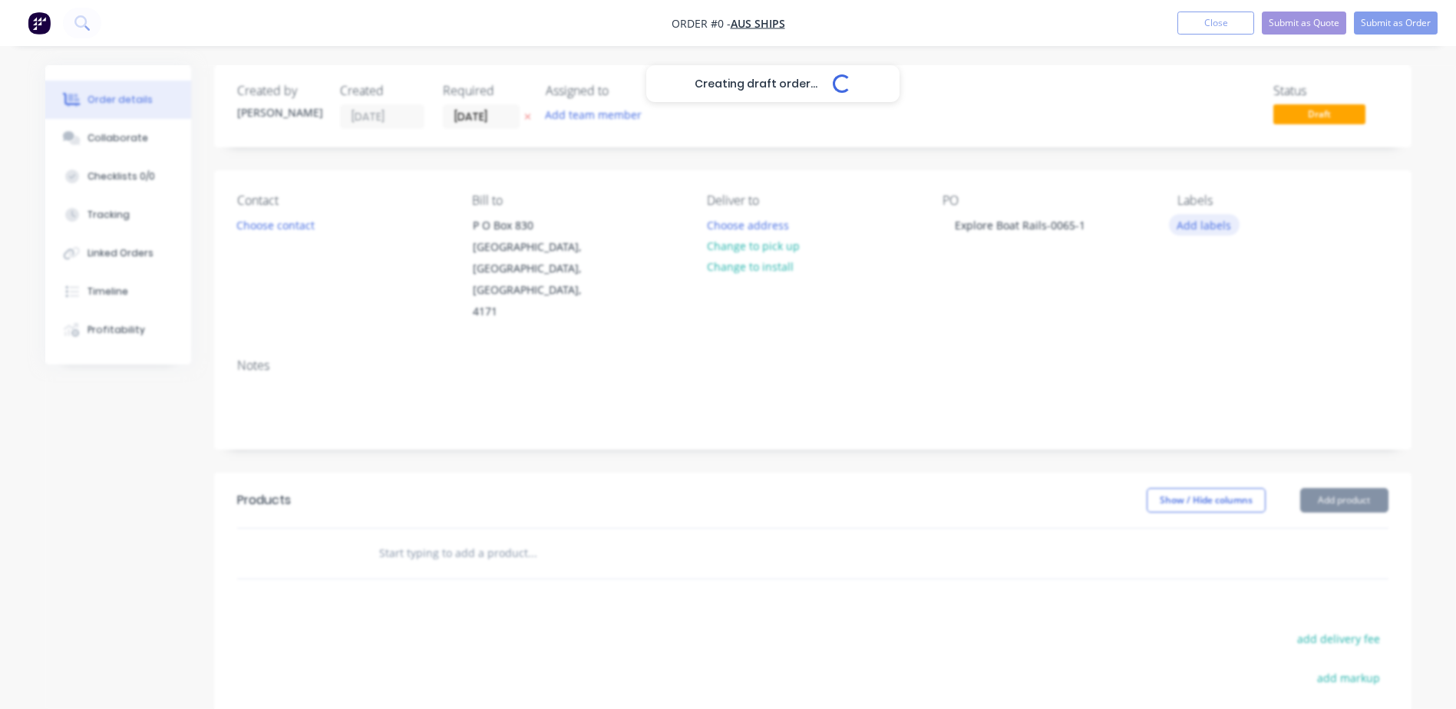
click at [1218, 230] on div "Creating draft order... Loading... Order details Collaborate Checklists 0/0 Tra…" at bounding box center [728, 518] width 1397 height 906
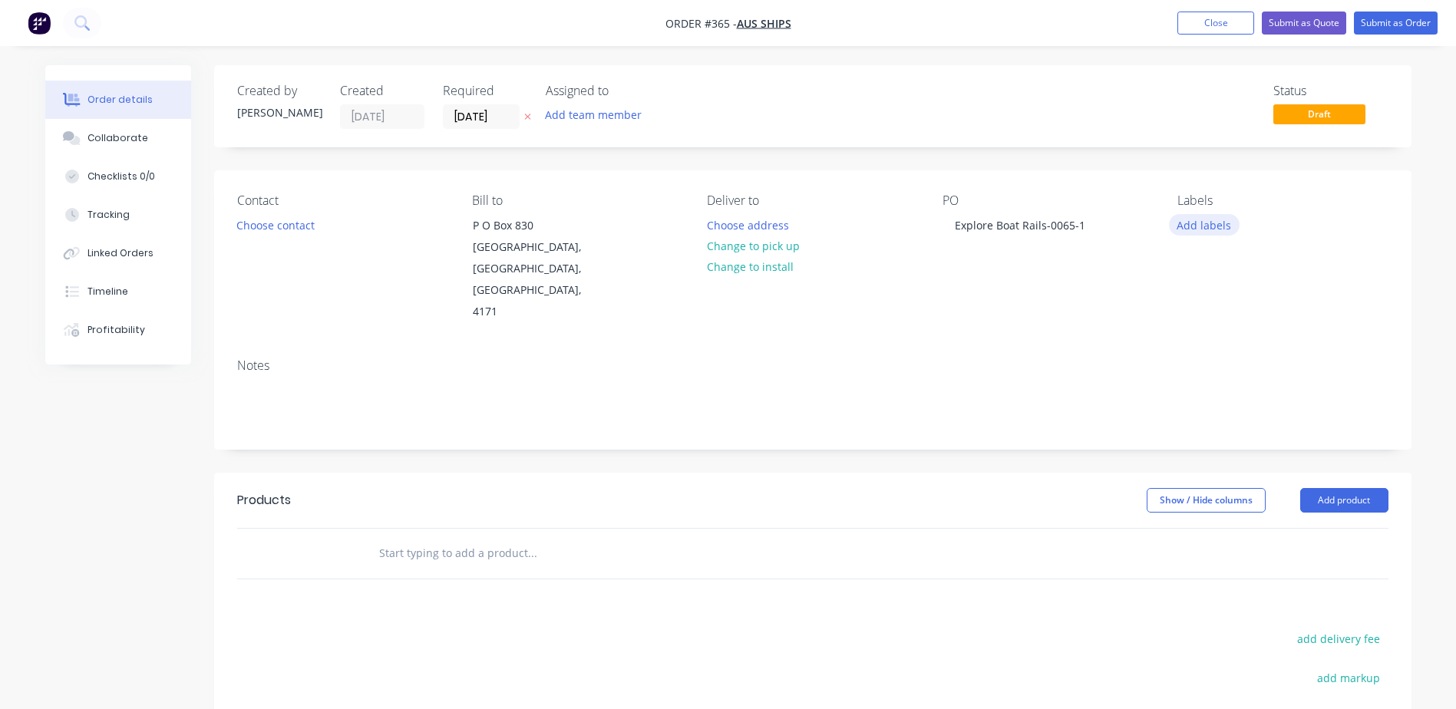
click at [1218, 230] on button "Add labels" at bounding box center [1204, 224] width 71 height 21
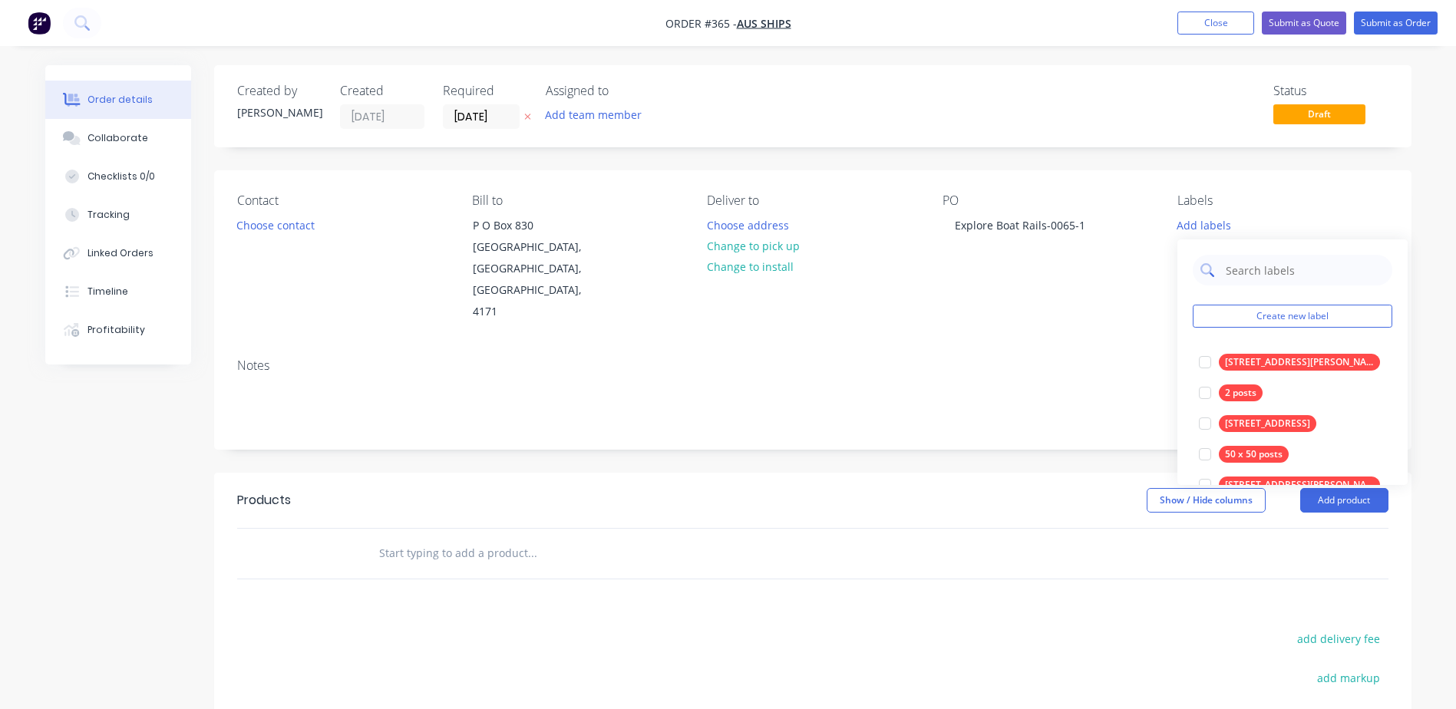
click at [1238, 271] on input "text" at bounding box center [1304, 270] width 160 height 31
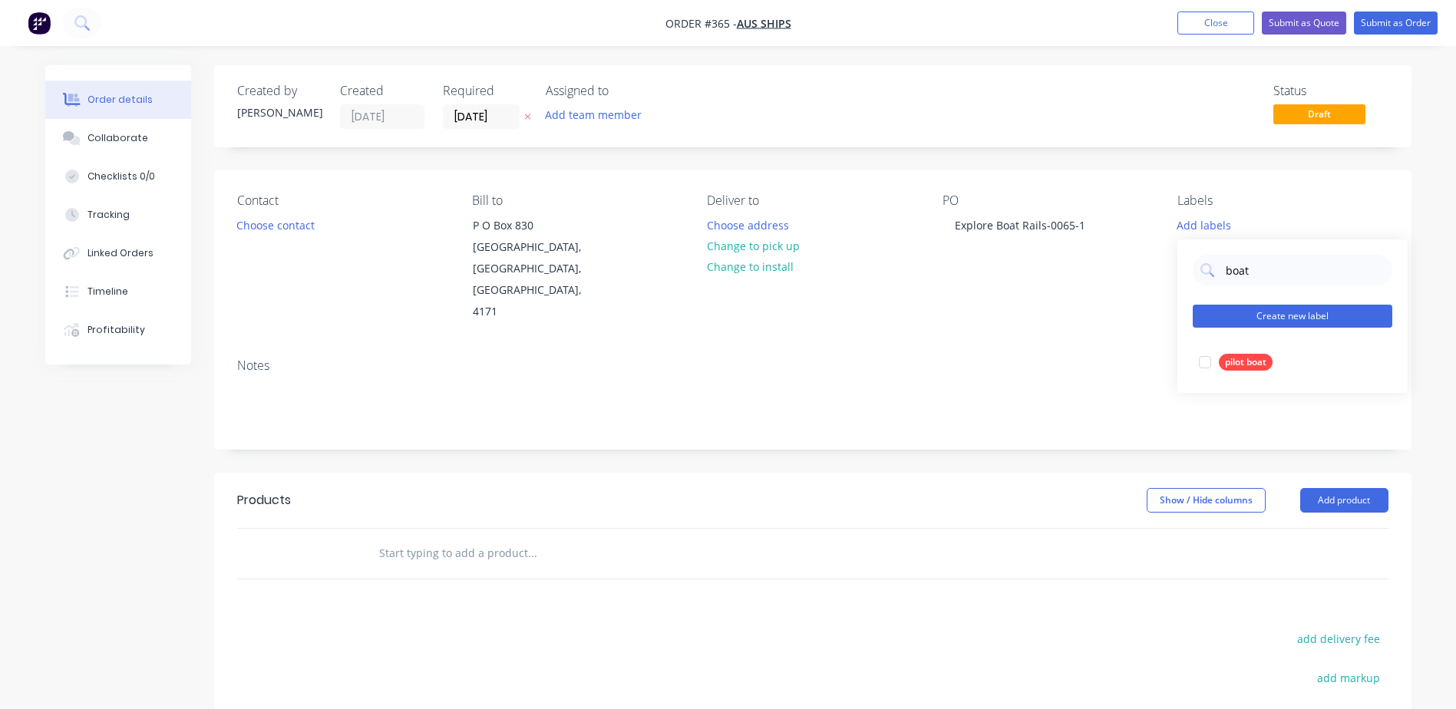
type input "boat"
click at [1270, 315] on button "Create new label" at bounding box center [1293, 316] width 200 height 23
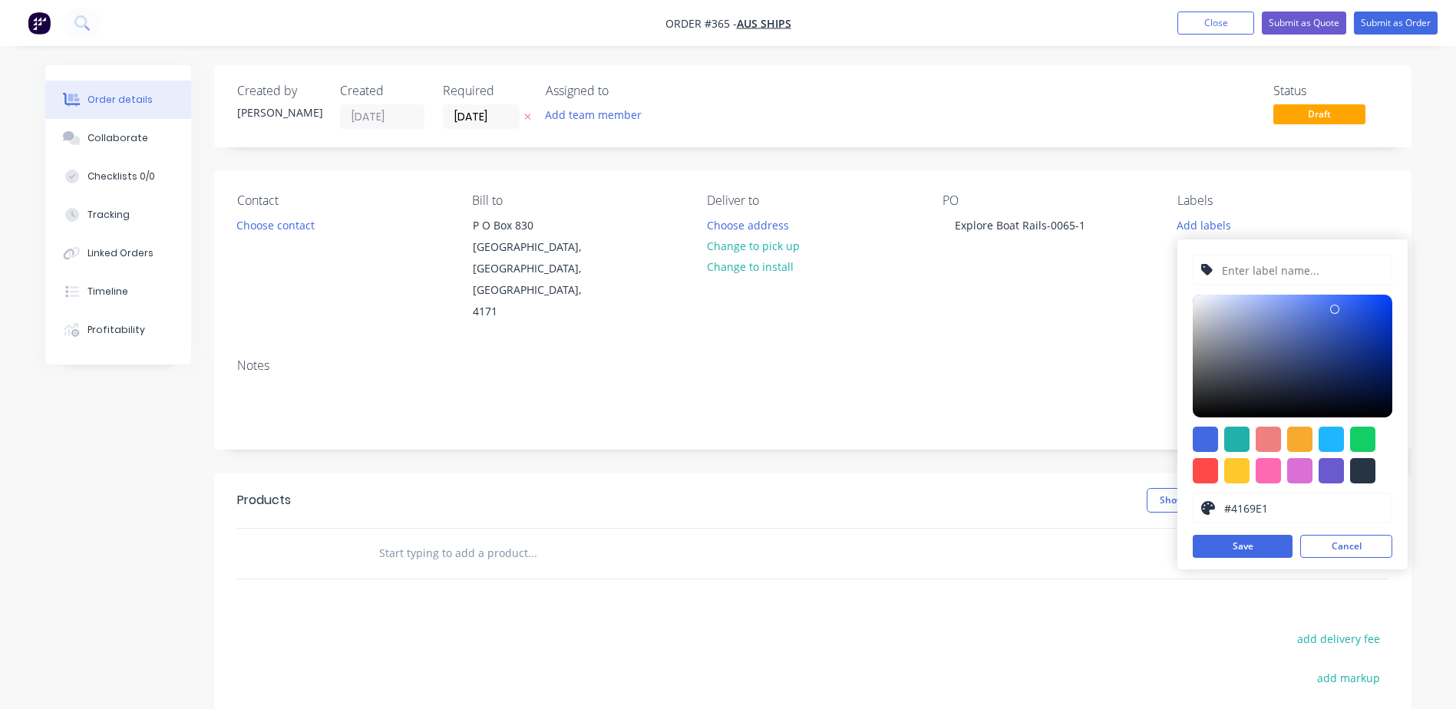
click at [1276, 267] on input "text" at bounding box center [1303, 270] width 164 height 29
type input "boat rails"
click at [1234, 463] on div at bounding box center [1236, 470] width 25 height 25
type input "#FFC82C"
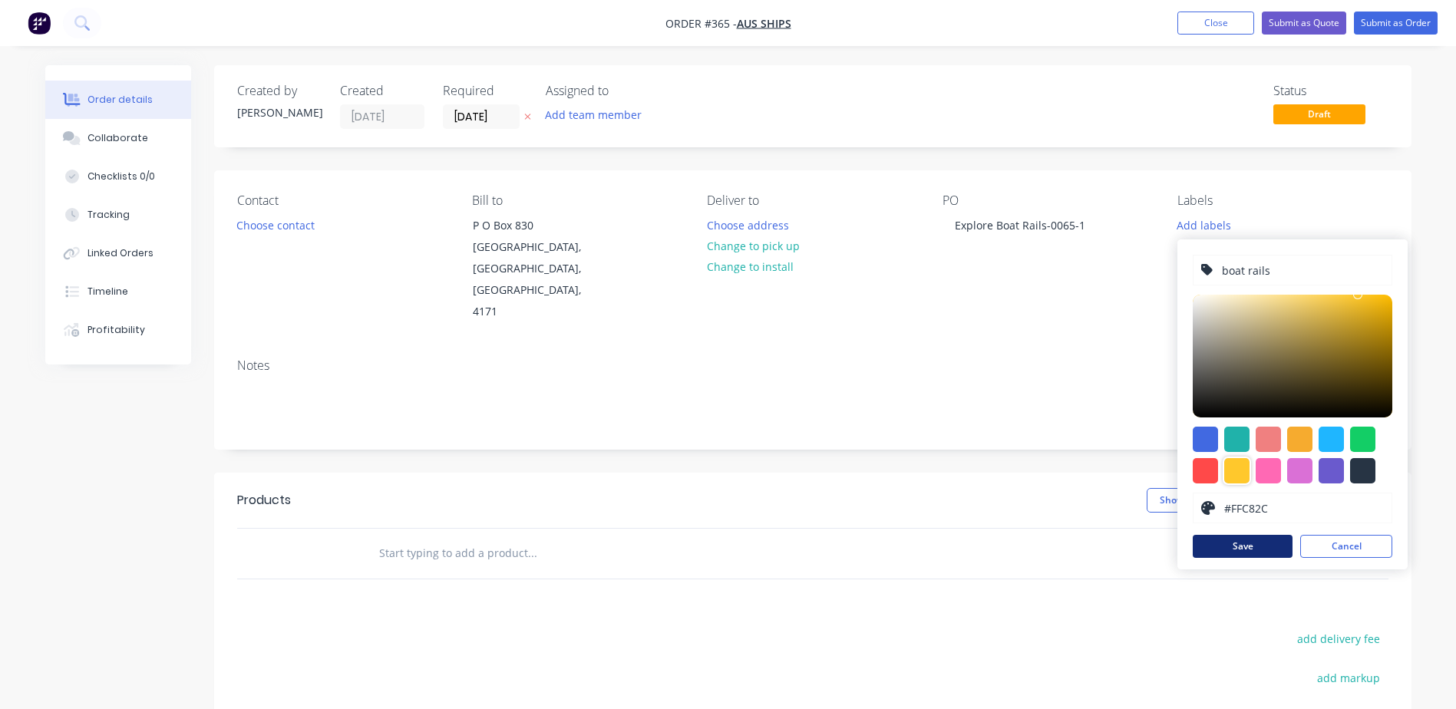
click at [1234, 549] on button "Save" at bounding box center [1243, 546] width 100 height 23
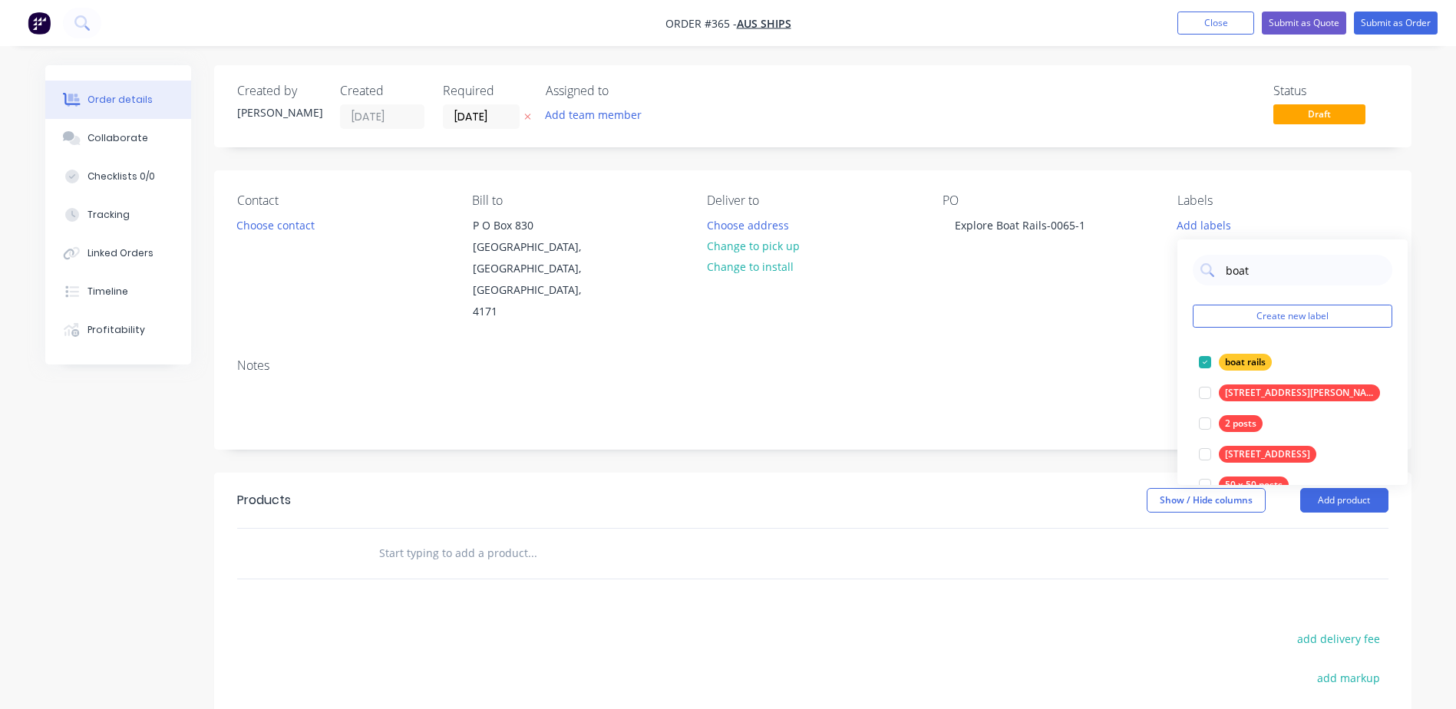
click at [1111, 359] on div "Notes" at bounding box center [813, 366] width 1152 height 15
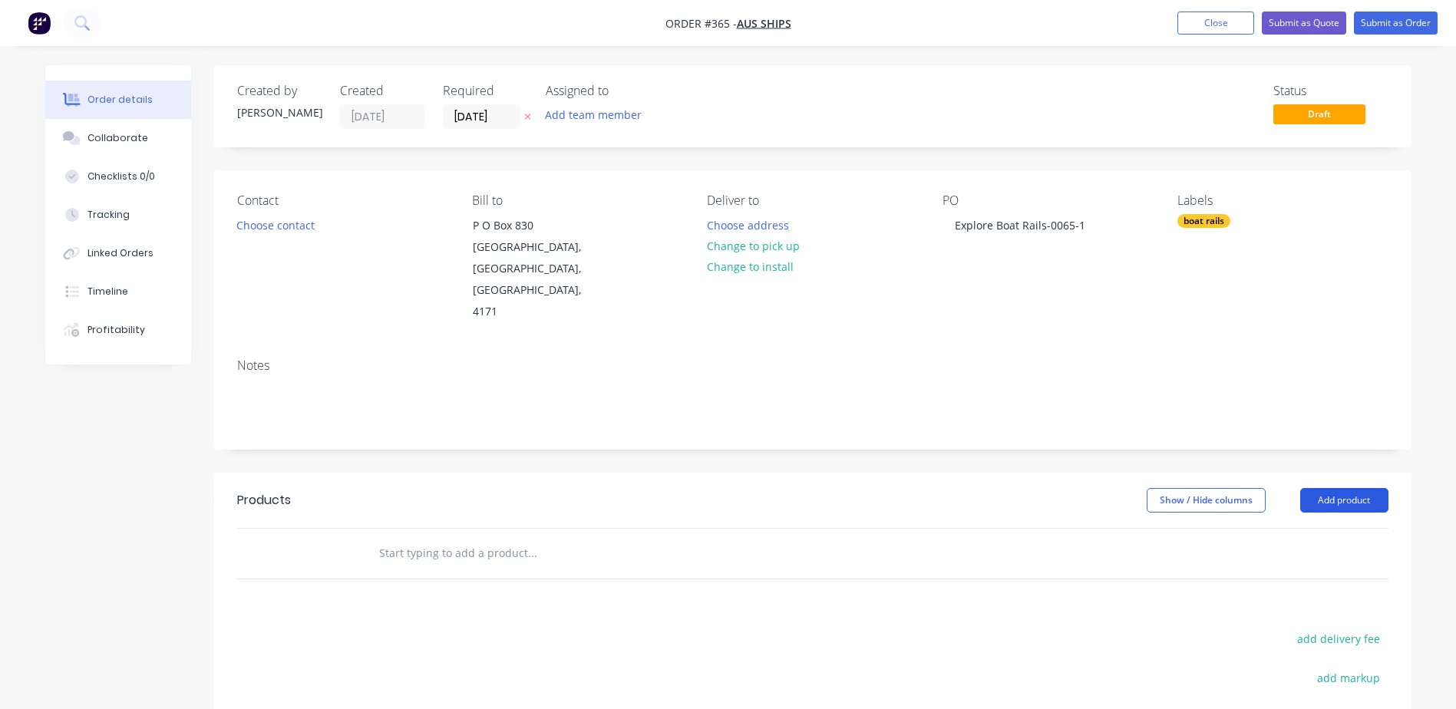
click at [1351, 488] on button "Add product" at bounding box center [1344, 500] width 88 height 25
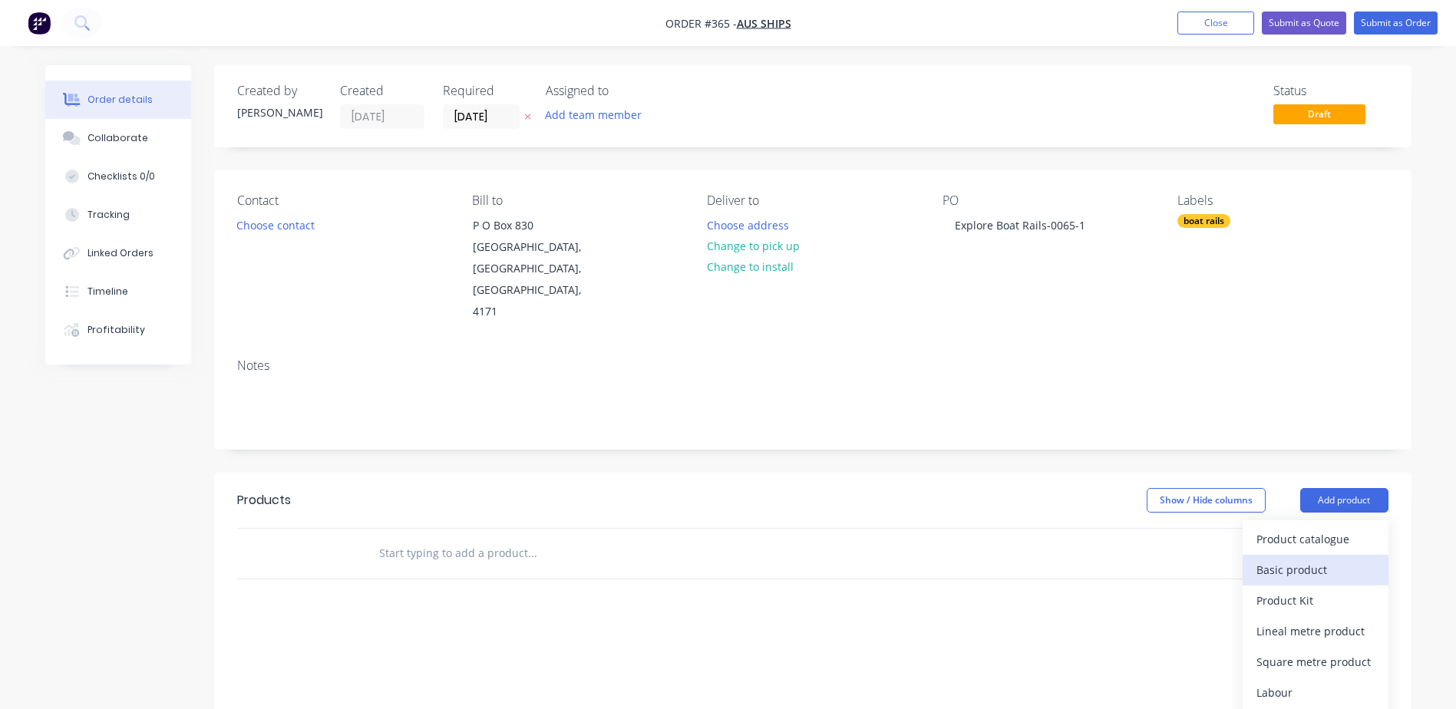
click at [1303, 559] on div "Basic product" at bounding box center [1316, 570] width 118 height 22
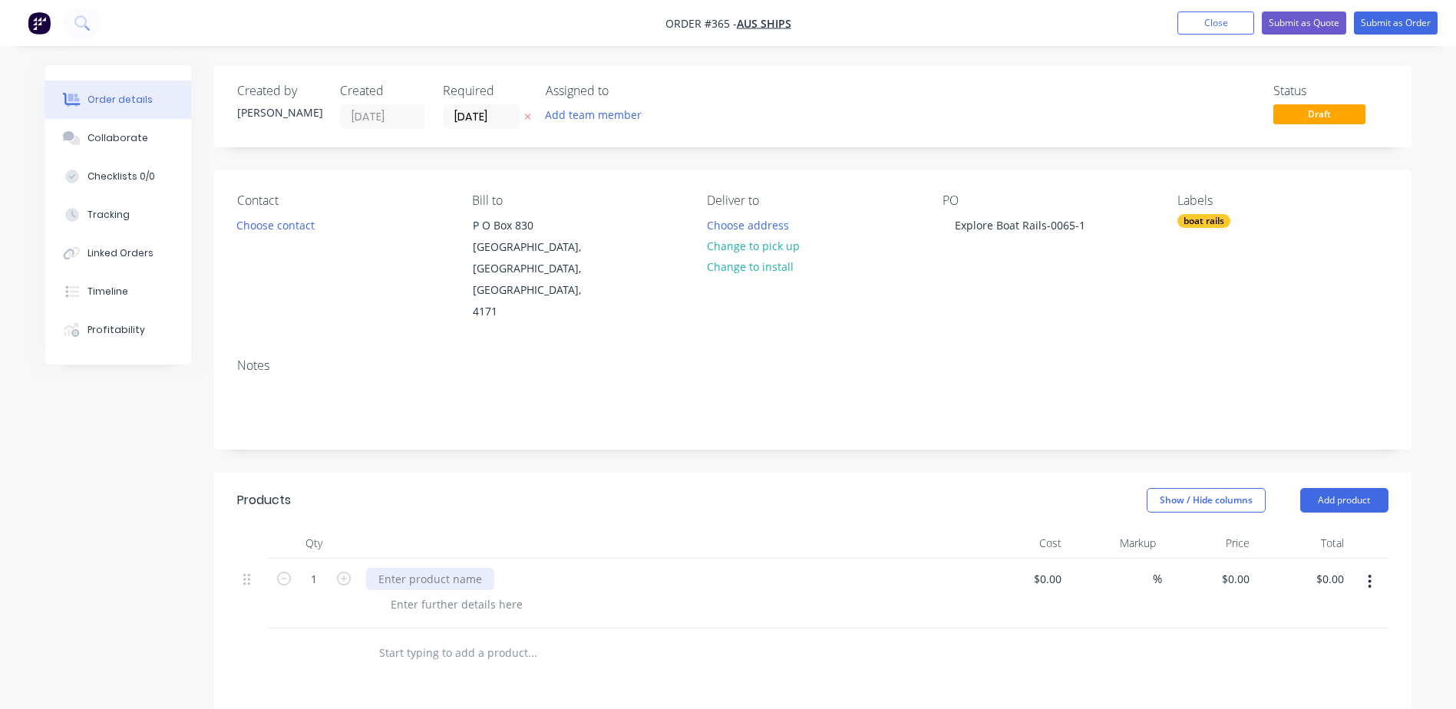
drag, startPoint x: 418, startPoint y: 540, endPoint x: 420, endPoint y: 532, distance: 7.8
click at [418, 568] on div at bounding box center [430, 579] width 128 height 22
click at [1339, 488] on button "Add product" at bounding box center [1344, 500] width 88 height 25
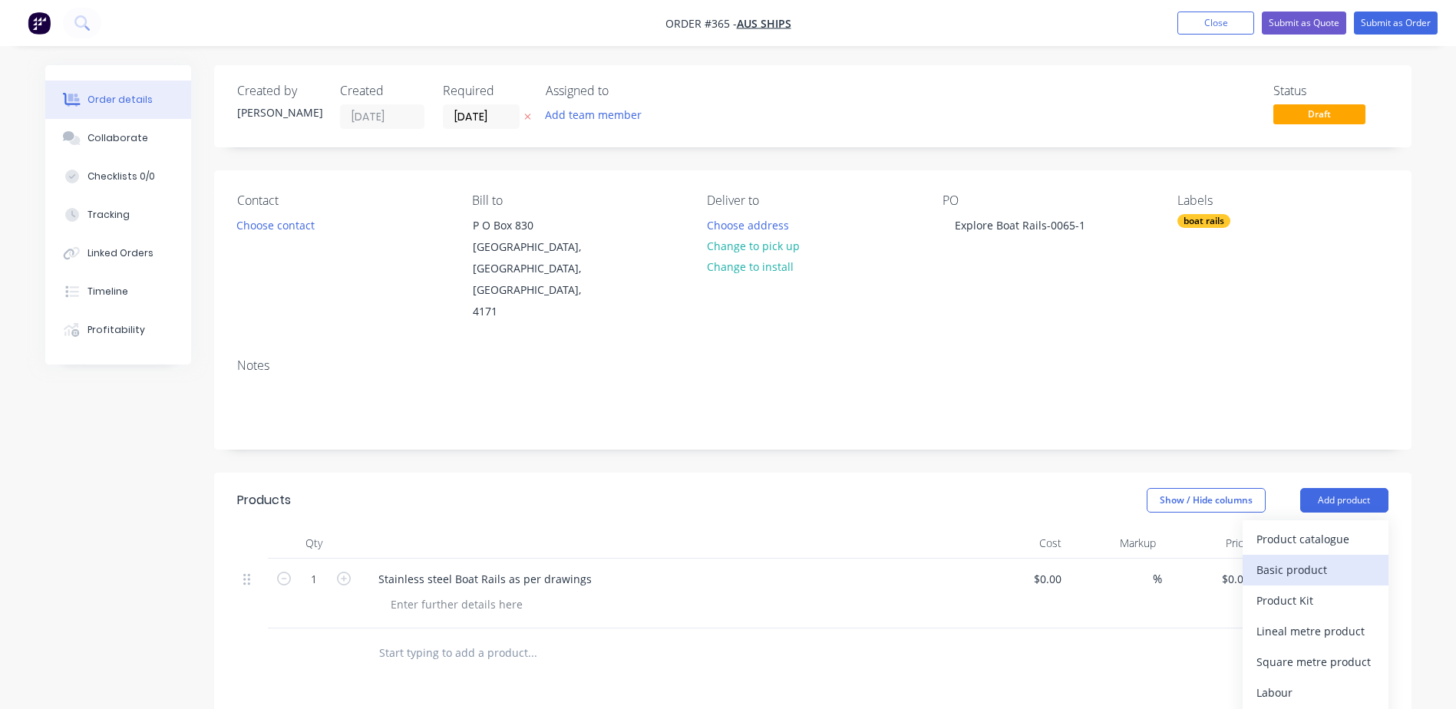
click at [1304, 559] on div "Basic product" at bounding box center [1316, 570] width 118 height 22
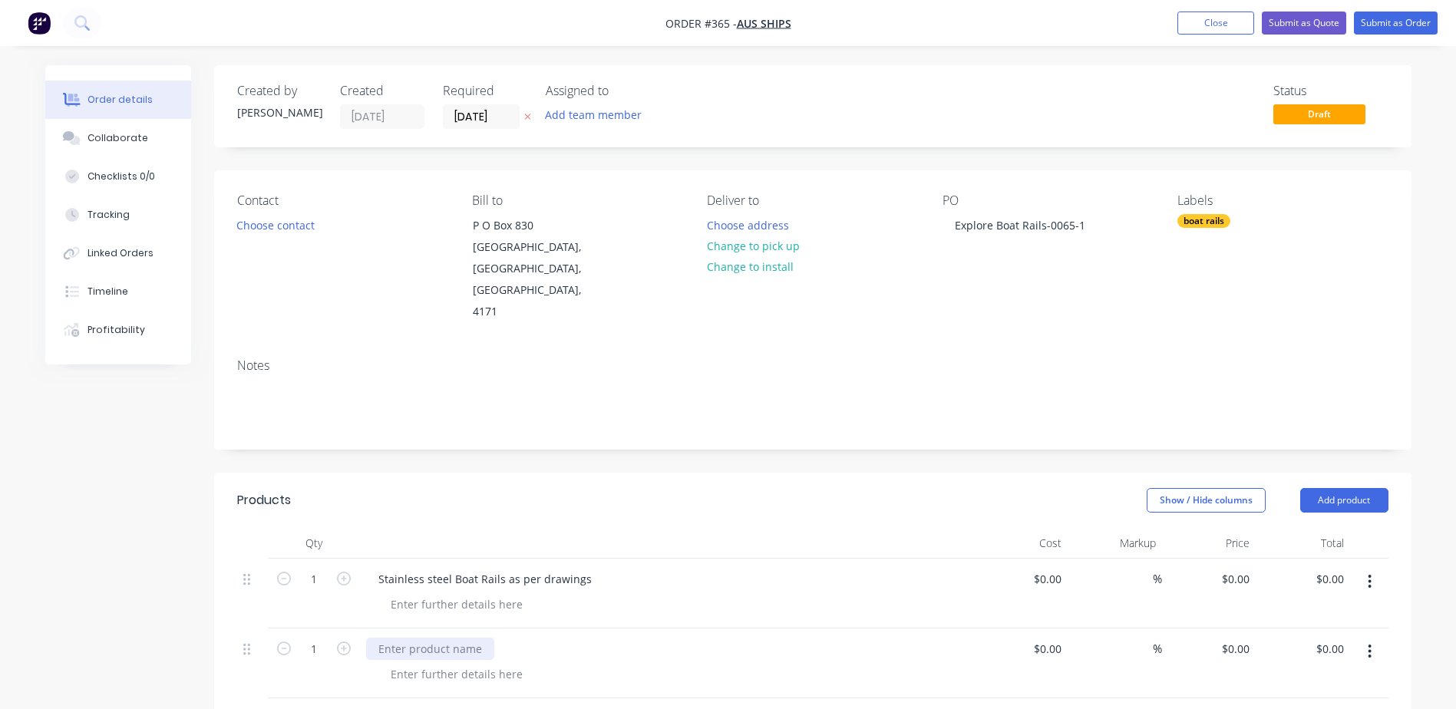
click at [434, 638] on div at bounding box center [430, 649] width 128 height 22
click at [1336, 488] on button "Add product" at bounding box center [1344, 500] width 88 height 25
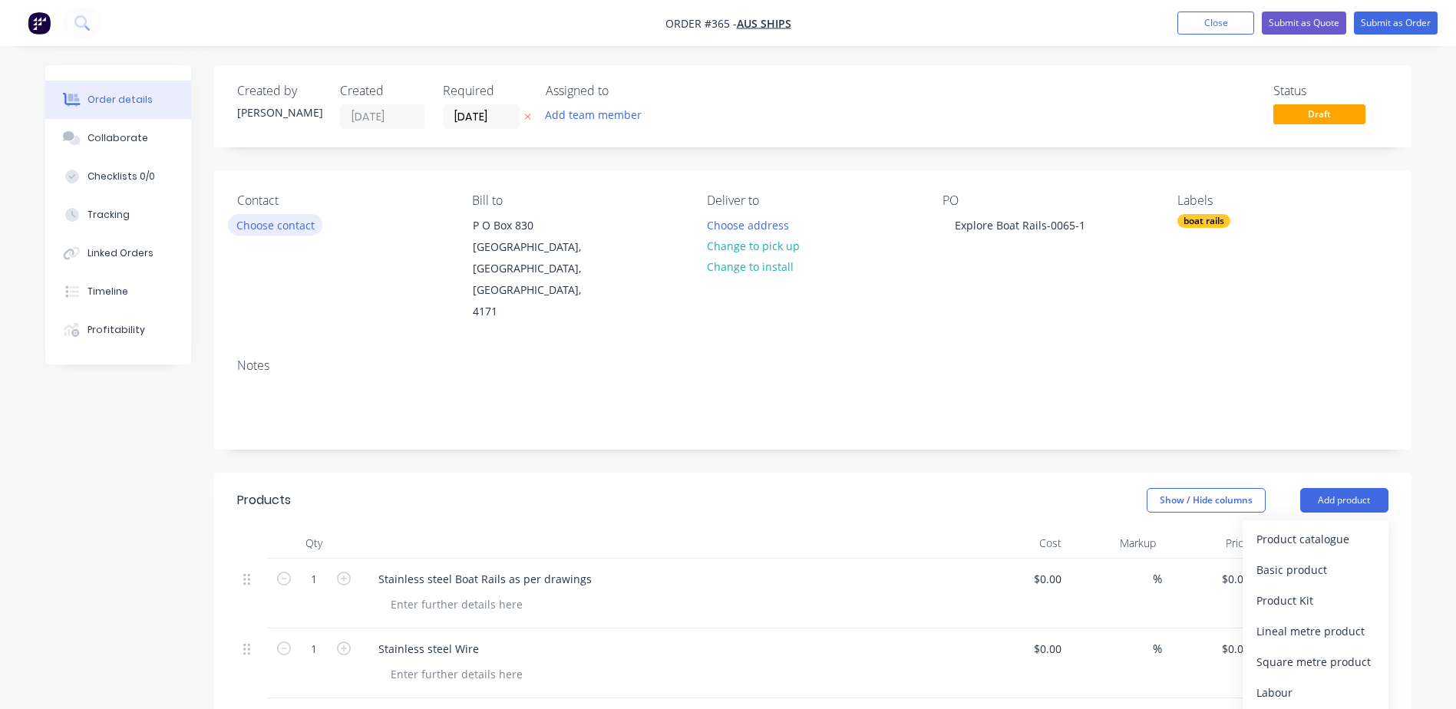
click at [266, 230] on button "Choose contact" at bounding box center [275, 224] width 94 height 21
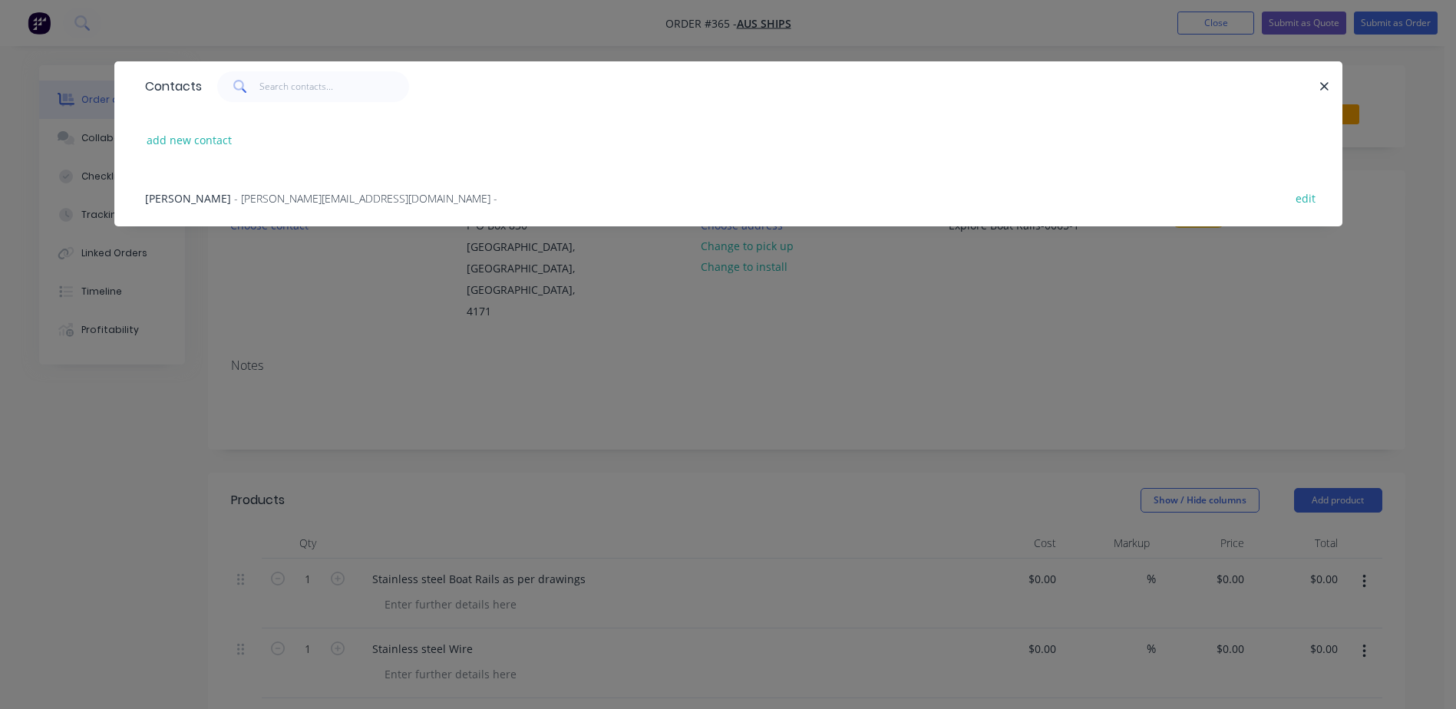
click at [255, 204] on span "- [PERSON_NAME][EMAIL_ADDRESS][DOMAIN_NAME] -" at bounding box center [365, 198] width 263 height 15
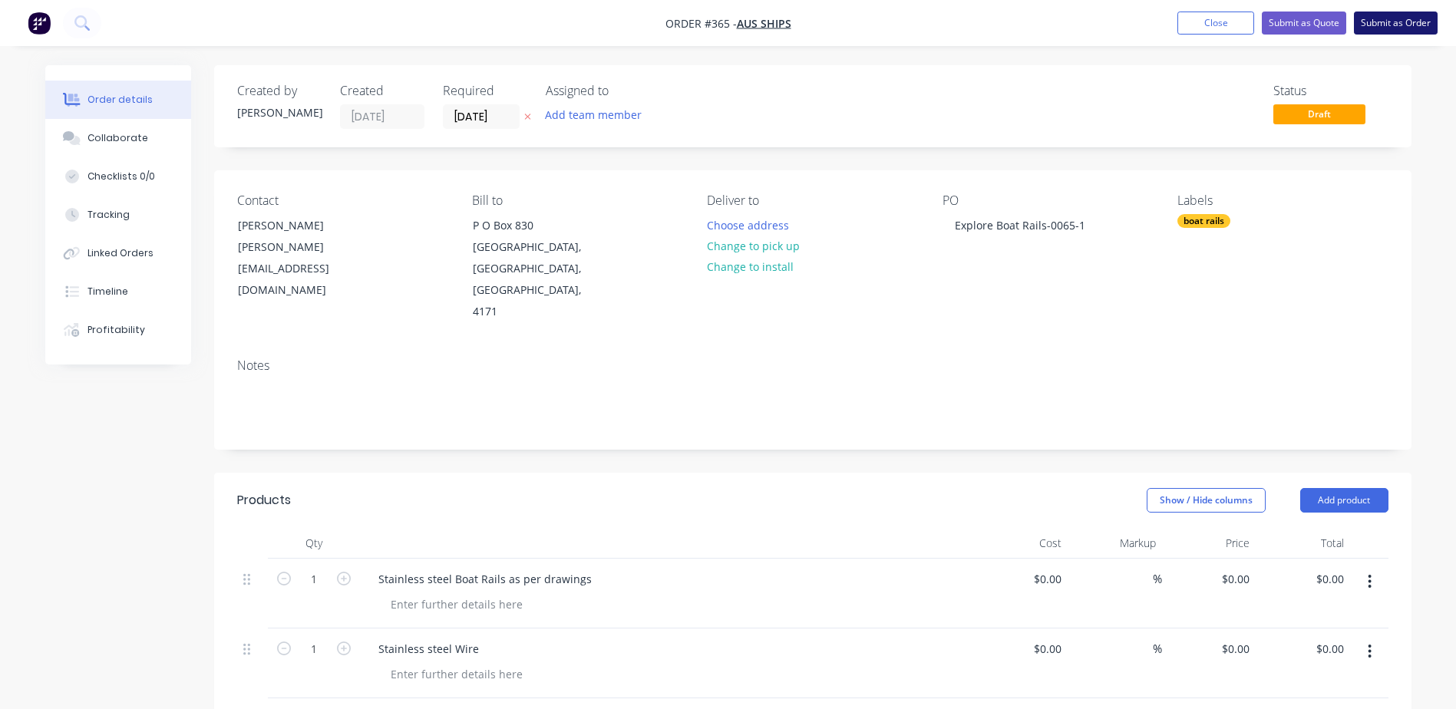
click at [1370, 16] on button "Submit as Order" at bounding box center [1396, 23] width 84 height 23
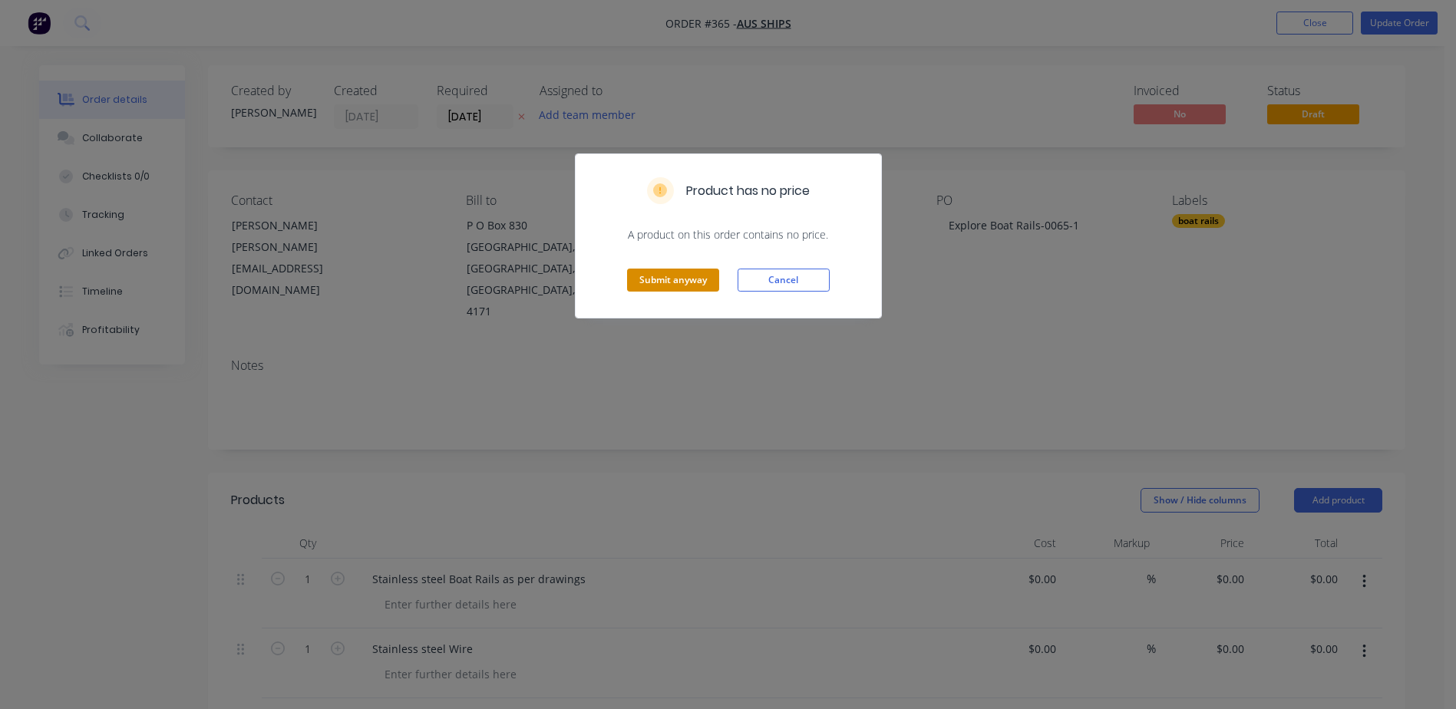
click at [653, 278] on button "Submit anyway" at bounding box center [673, 280] width 92 height 23
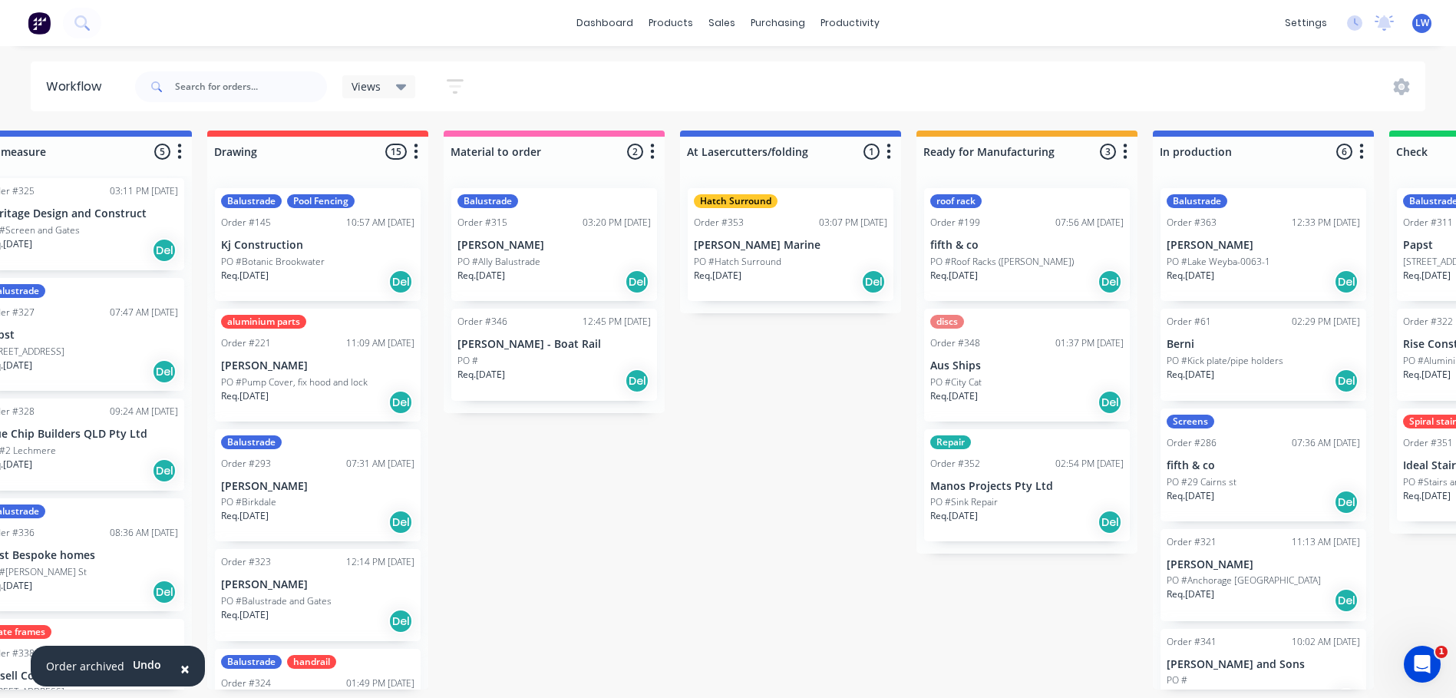
scroll to position [3, 0]
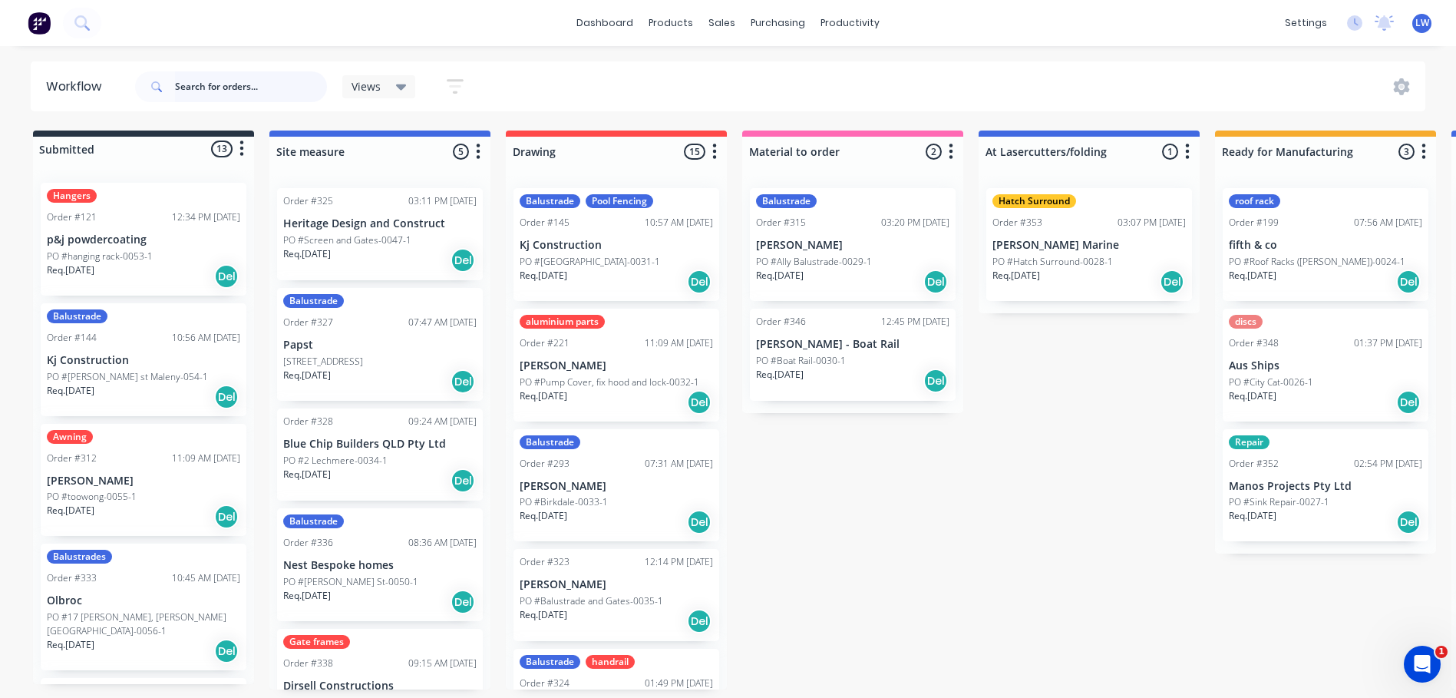
click at [226, 80] on input "text" at bounding box center [251, 86] width 152 height 31
type input "ideal"
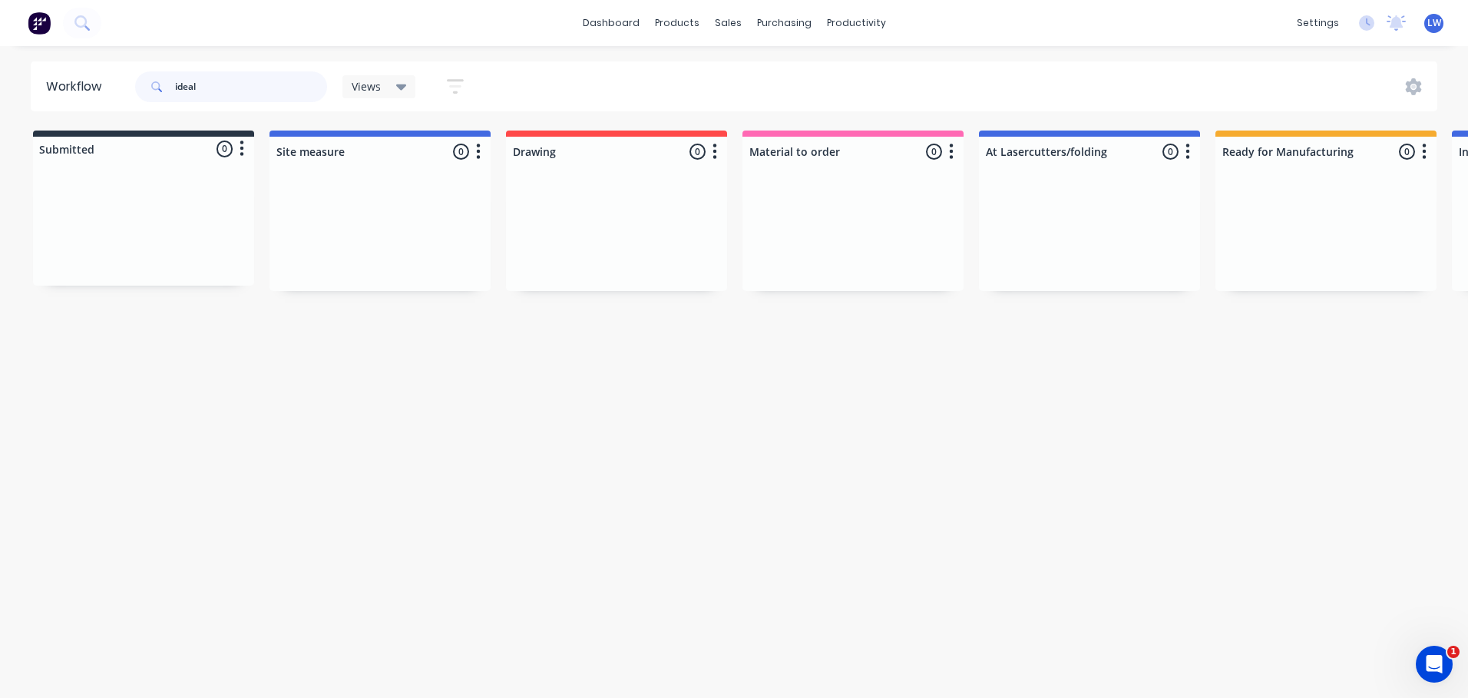
drag, startPoint x: 193, startPoint y: 87, endPoint x: 140, endPoint y: 84, distance: 53.8
click at [138, 85] on div "ideal" at bounding box center [231, 86] width 192 height 31
